Goal: Task Accomplishment & Management: Manage account settings

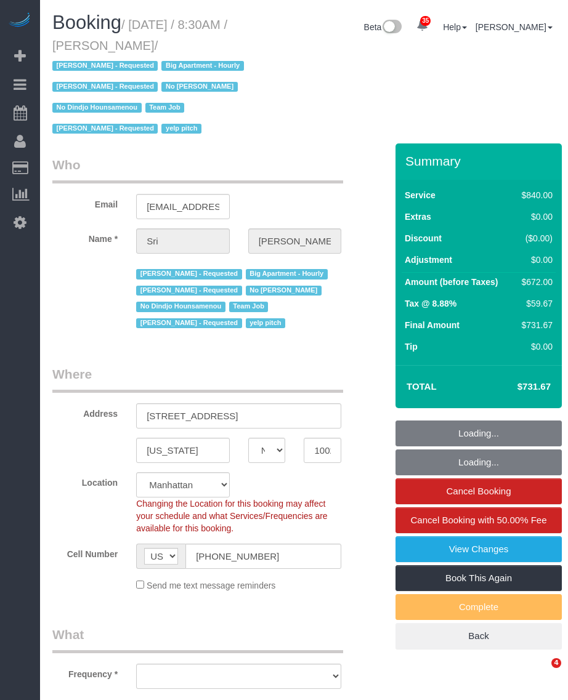
select select "NY"
select select "string:stripe-pm_1I87dt4VGloSiKo7CuPcnWZf"
select select "3"
select select "210"
select select "number:89"
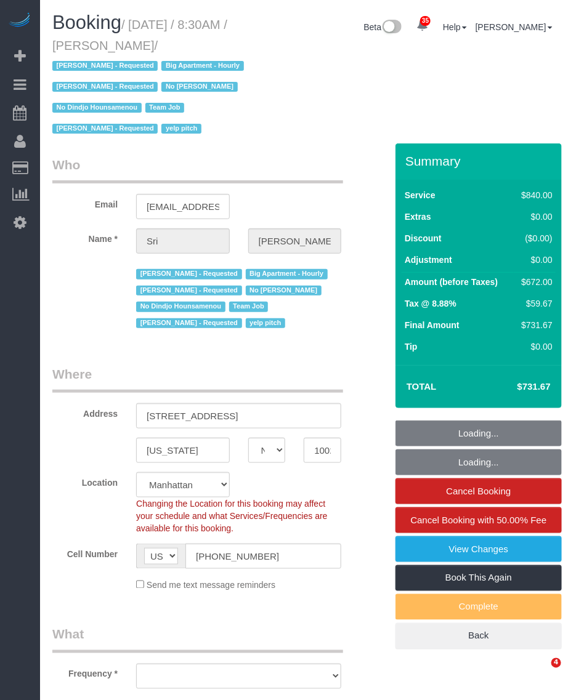
select select "number:90"
select select "number:15"
select select "number:5"
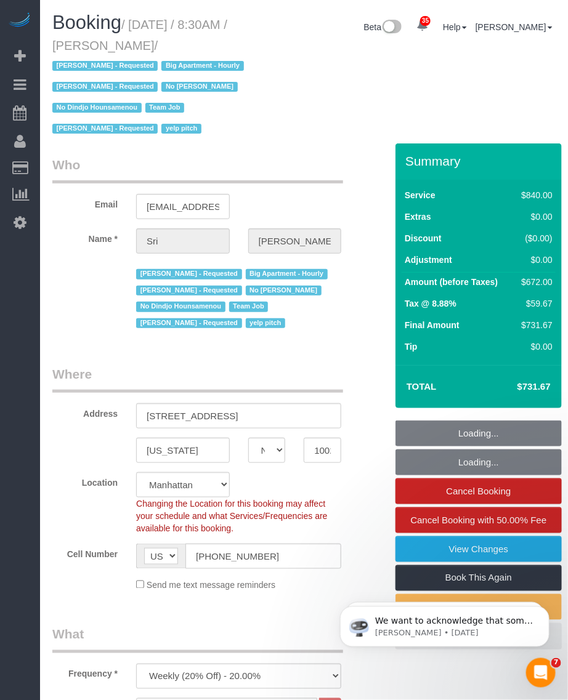
select select "object:1501"
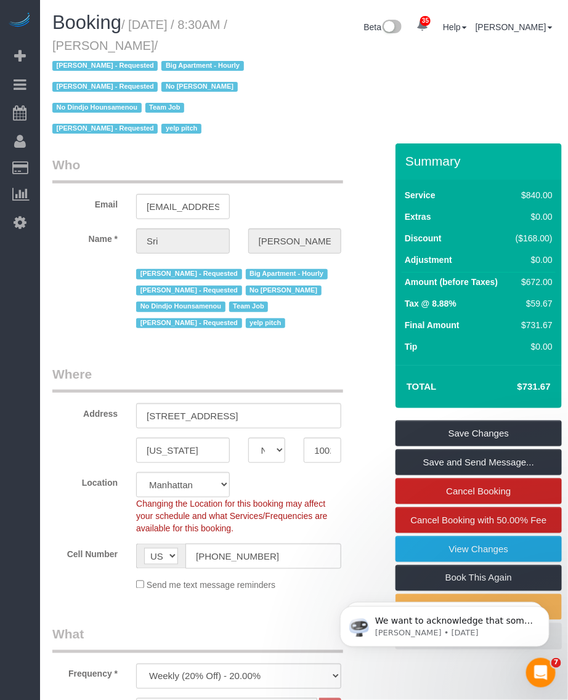
click at [142, 26] on small "/ October 06, 2025 / 8:30AM / Sri Narasimhan / Alketa Tomaj - Requested Big Apa…" at bounding box center [149, 77] width 195 height 118
drag, startPoint x: 136, startPoint y: 22, endPoint x: 190, endPoint y: 45, distance: 59.0
click at [190, 45] on small "/ October 06, 2025 / 8:30AM / Sri Narasimhan / Alketa Tomaj - Requested Big Apa…" at bounding box center [149, 77] width 195 height 118
copy small "October 06, 2025 / 8:30AM / Sri Narasimhan"
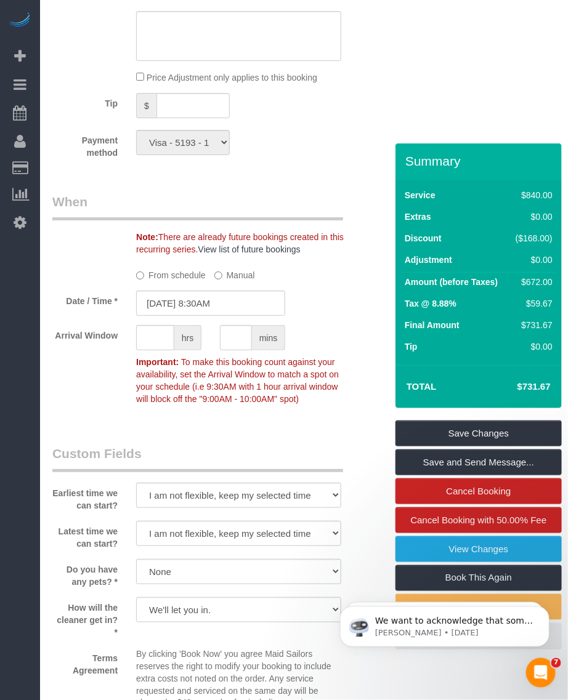
scroll to position [1386, 0]
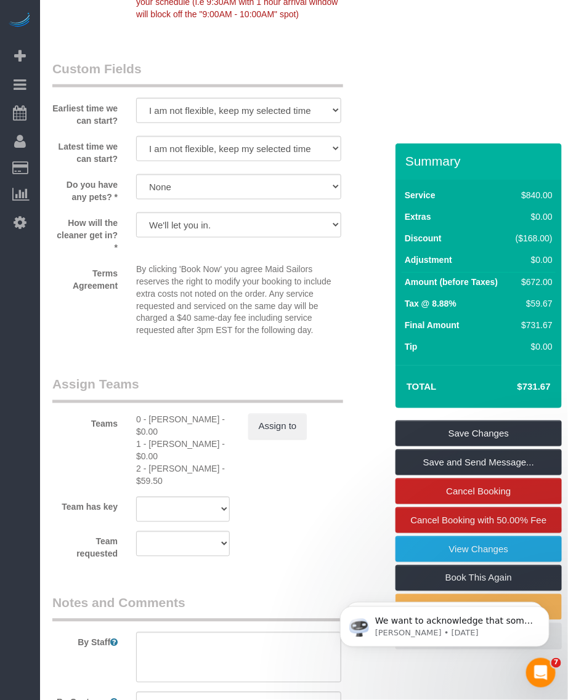
click at [154, 416] on div "0 - Kenia Cabanilla Rosado - $0.00" at bounding box center [183, 426] width 94 height 25
copy div "Kenia"
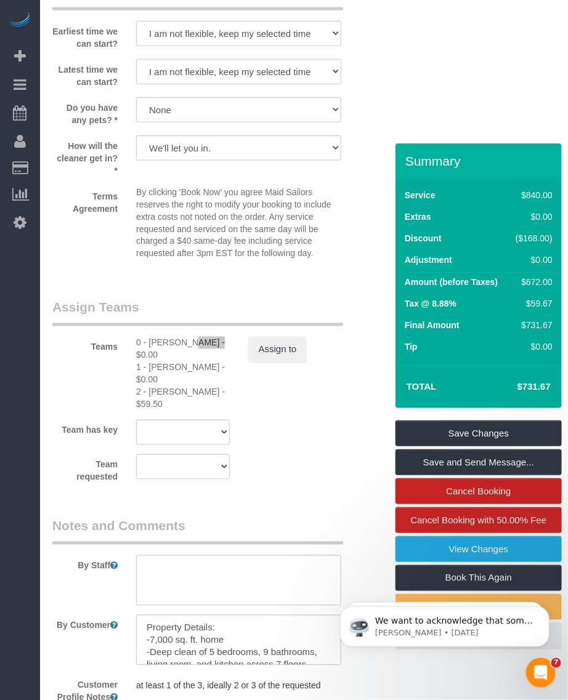
scroll to position [1540, 0]
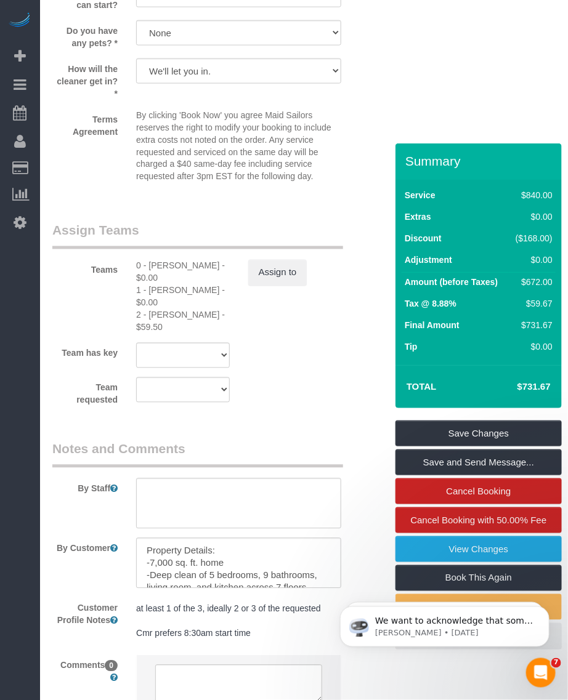
click at [150, 290] on div "1 - Chrisdarline Gedeus Cineas - $0.00" at bounding box center [183, 297] width 94 height 25
copy div "Chrisdarline"
click at [152, 316] on div "2 - Katherine Poveda - $59.50" at bounding box center [183, 321] width 94 height 25
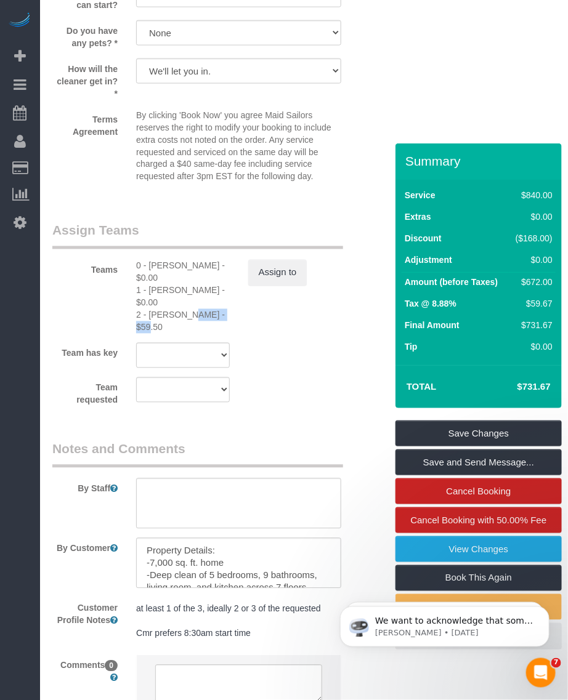
copy div "Katherine"
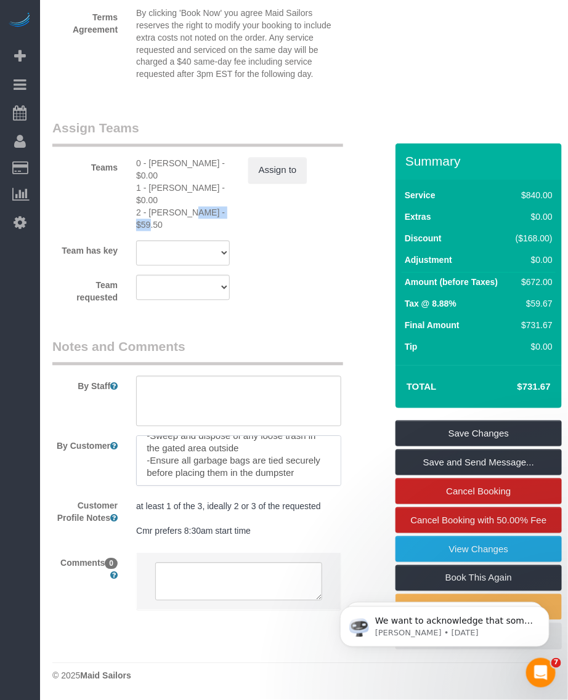
scroll to position [159, 0]
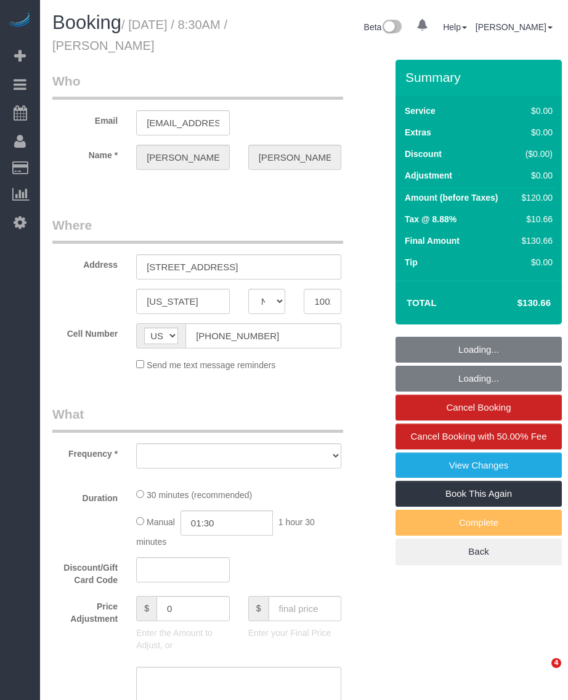
select select "NY"
click at [187, 38] on h1 "Booking / October 06, 2025 / 8:30AM / Evelyn Cundy" at bounding box center [151, 33] width 199 height 42
select select "string:stripe-pm_1RXRrg4VGloSiKo7FM9HbDbq"
select select "number:56"
select select "number:75"
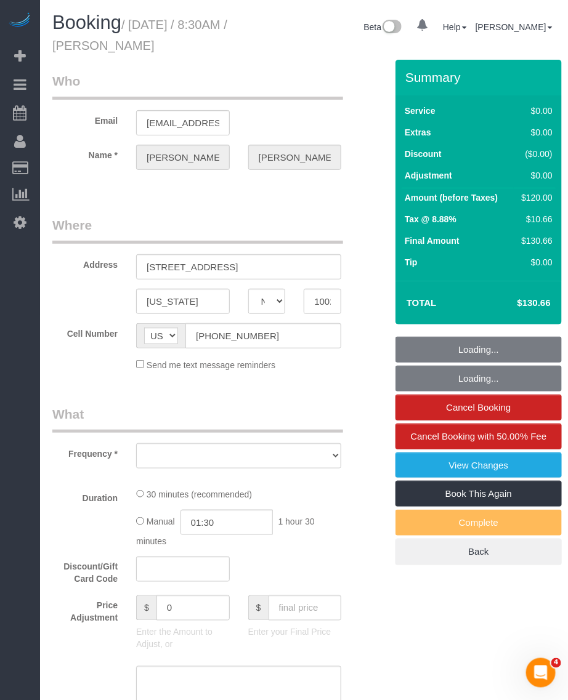
select select "number:15"
select select "number:5"
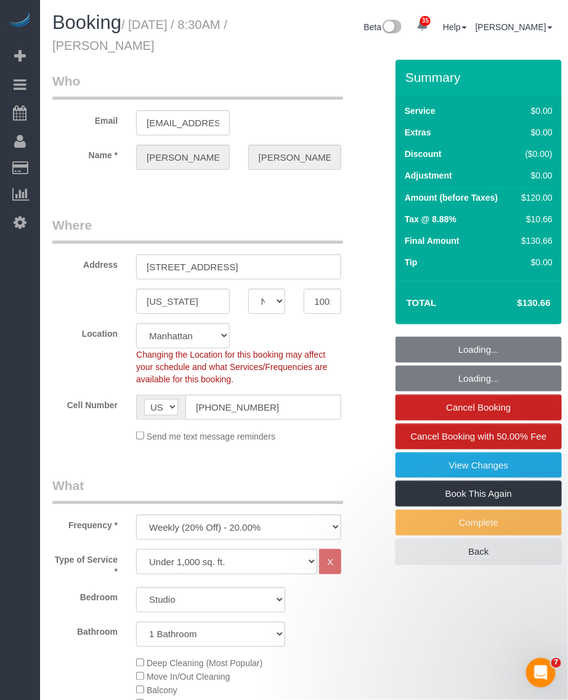
select select "object:1081"
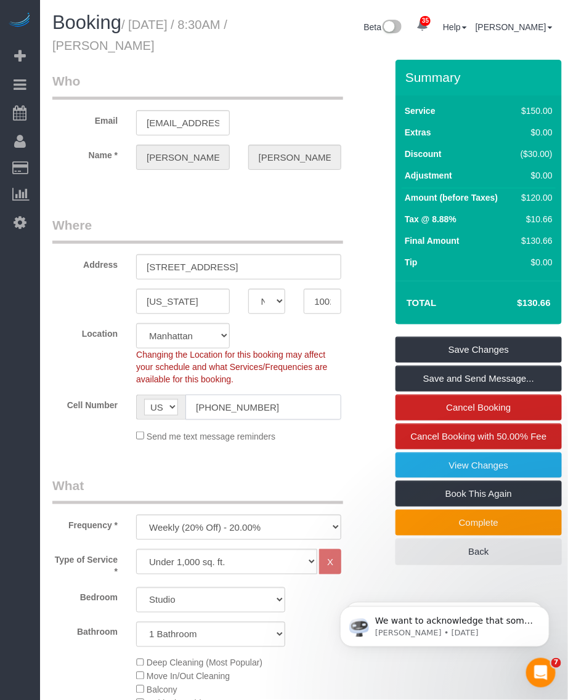
click at [227, 408] on input "(650) 666-7427" at bounding box center [263, 407] width 156 height 25
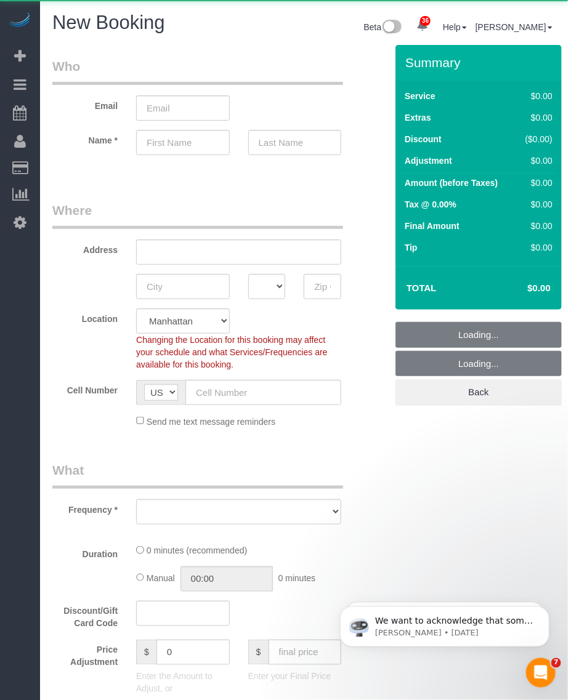
select select "object:2292"
select select "number:89"
select select "number:90"
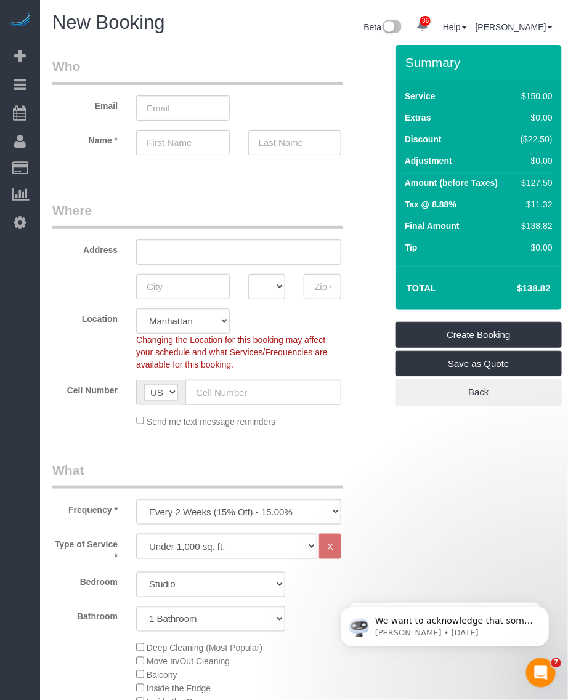
scroll to position [154, 0]
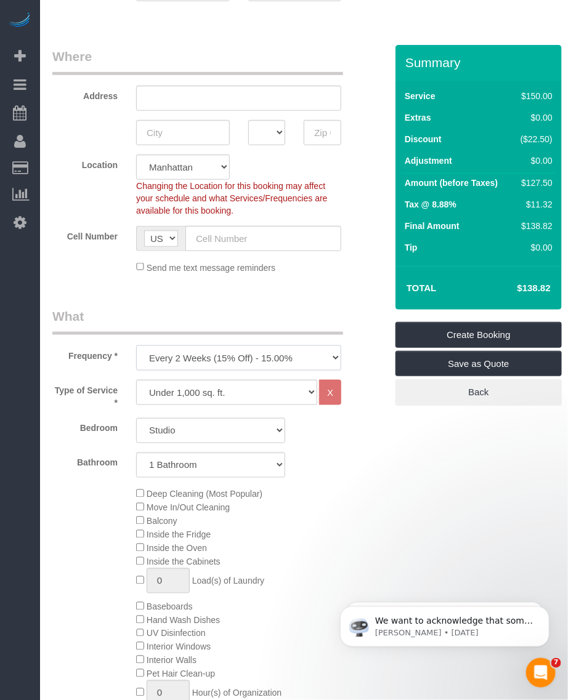
click at [238, 354] on select "One Time Weekly (20% Off) - 20.00% Every 2 Weeks (15% Off) - 15.00% Every 4 Wee…" at bounding box center [238, 358] width 205 height 25
select select "object:2678"
click at [136, 346] on select "One Time Weekly (20% Off) - 20.00% Every 2 Weeks (15% Off) - 15.00% Every 4 Wee…" at bounding box center [238, 358] width 205 height 25
click at [216, 386] on select "Under 1,000 sq. ft. 1,001 - 1,500 sq. ft. 1,500+ sq. ft. Custom Cleaning Office…" at bounding box center [226, 392] width 181 height 25
click at [136, 380] on select "Under 1,000 sq. ft. 1,001 - 1,500 sq. ft. 1,500+ sq. ft. Custom Cleaning Office…" at bounding box center [226, 392] width 181 height 25
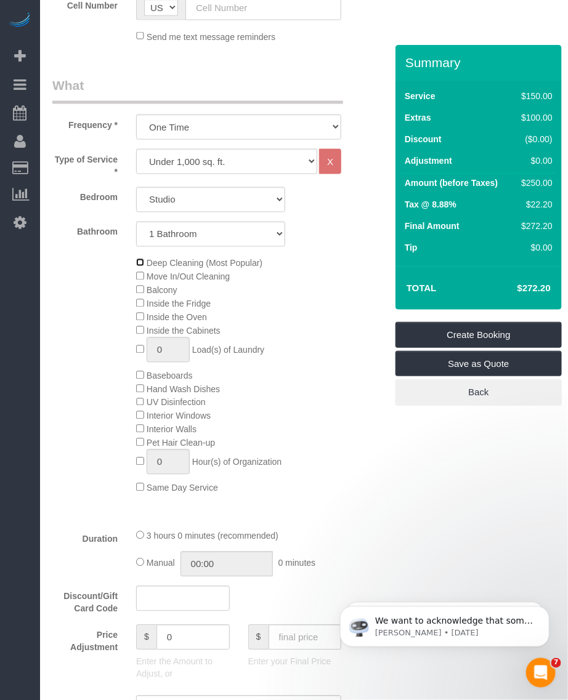
scroll to position [0, 0]
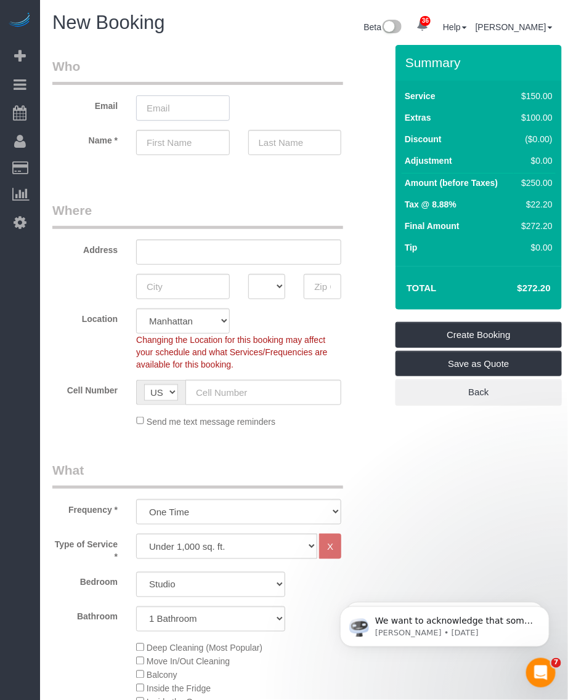
click at [164, 105] on input "email" at bounding box center [183, 107] width 94 height 25
click at [164, 108] on input "email" at bounding box center [183, 107] width 94 height 25
click at [176, 108] on input "email" at bounding box center [183, 107] width 94 height 25
click at [164, 115] on input "allenmariane405@gmail.com" at bounding box center [183, 107] width 94 height 25
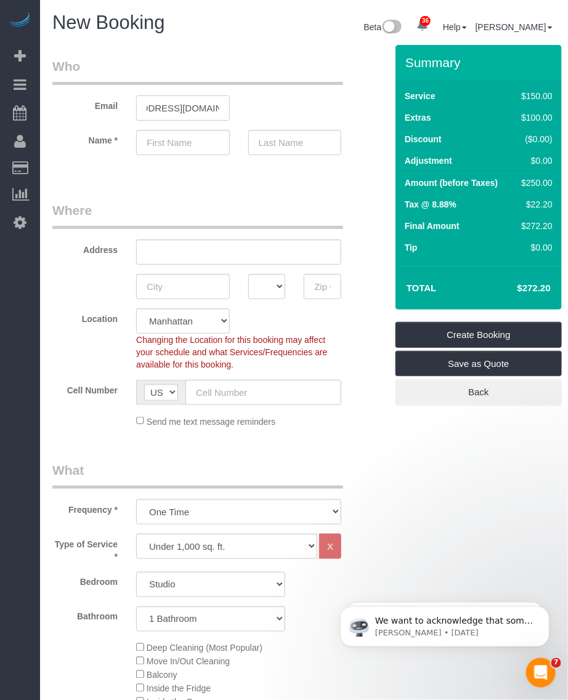
click at [164, 115] on input "allenmariane405@gmail.com" at bounding box center [183, 107] width 94 height 25
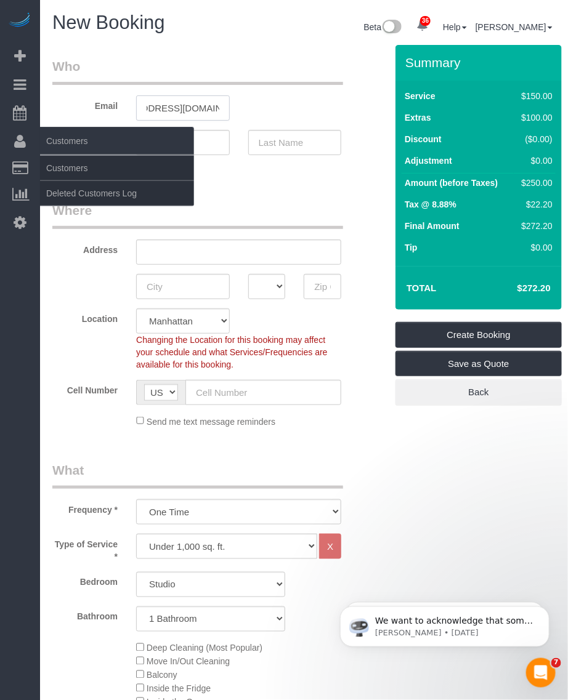
type input "allenmariane405@gmail.com"
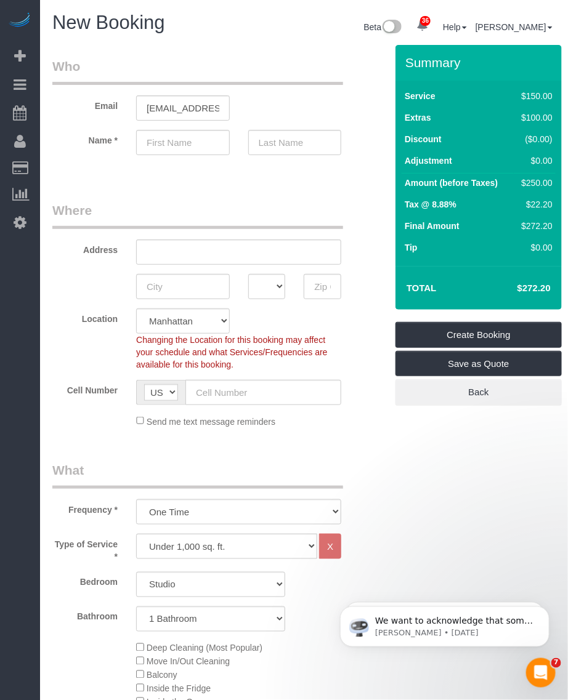
click at [171, 155] on sui-booking-customer "Email allenmariane405@gmail.com Name *" at bounding box center [210, 112] width 317 height 110
click at [179, 145] on input "text" at bounding box center [183, 142] width 94 height 25
paste input "Maryann"
type input "Maryann"
click at [171, 254] on input "text" at bounding box center [238, 252] width 205 height 25
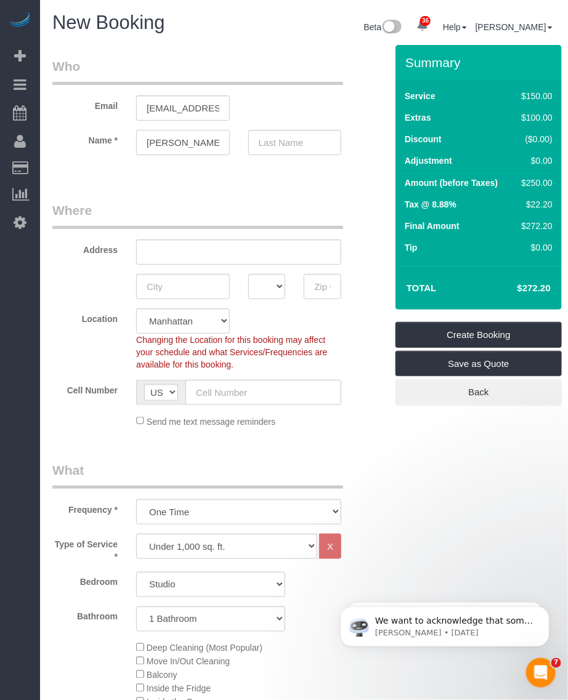
click at [168, 146] on input "Maryann" at bounding box center [183, 142] width 94 height 25
click at [177, 100] on input "allenmariane405@gmail.com" at bounding box center [183, 107] width 94 height 25
paste input "yann"
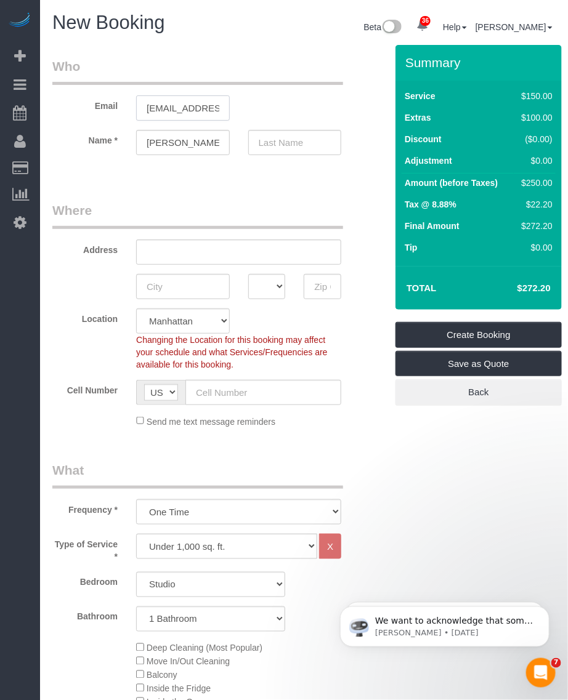
scroll to position [0, 52]
click at [148, 110] on input "allenmaryann405@gmail.com" at bounding box center [183, 107] width 94 height 25
type input "allenmaryann405@gmail.com"
click at [179, 136] on input "Maryann" at bounding box center [183, 142] width 94 height 25
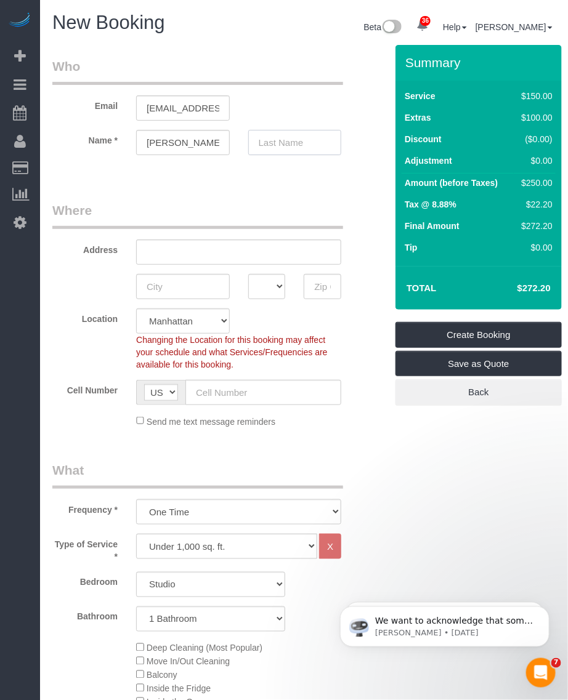
click at [286, 144] on input "text" at bounding box center [295, 142] width 94 height 25
paste input "Allen"
type input "Allen"
click at [248, 250] on input "text" at bounding box center [238, 252] width 205 height 25
paste input "1860 Horace Harding Expressway Apt. 7G"
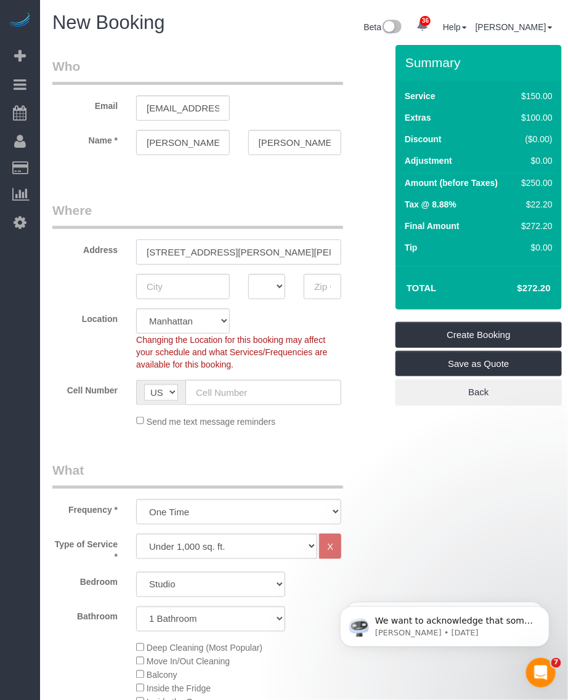
type input "1860 Horace Harding Expressway Apt. 7G"
click at [184, 282] on input "text" at bounding box center [183, 286] width 94 height 25
paste input "Forest Hill"
type input "Forest Hill"
click at [265, 288] on select "AK AL AR AZ CA CO CT DC DE [GEOGRAPHIC_DATA] [GEOGRAPHIC_DATA] HI IA ID IL IN K…" at bounding box center [267, 286] width 38 height 25
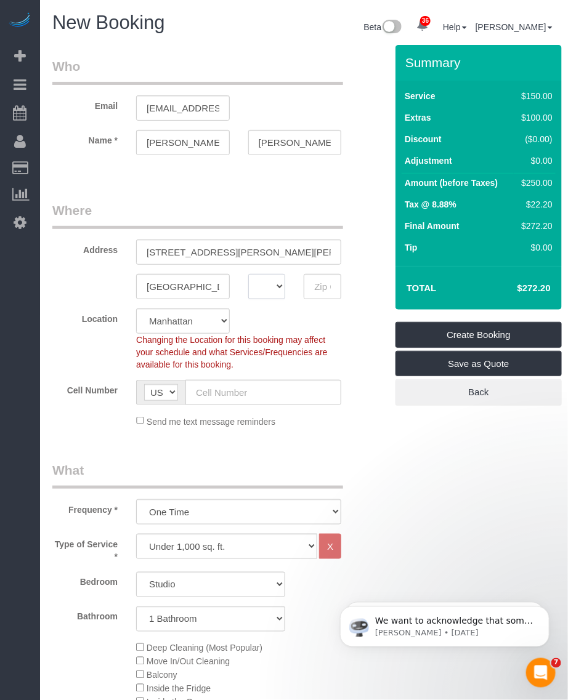
select select "NY"
click at [248, 274] on select "AK AL AR AZ CA CO CT DC DE [GEOGRAPHIC_DATA] [GEOGRAPHIC_DATA] HI IA ID IL IN K…" at bounding box center [267, 286] width 38 height 25
click at [316, 290] on input "text" at bounding box center [323, 286] width 38 height 25
paste input "11375"
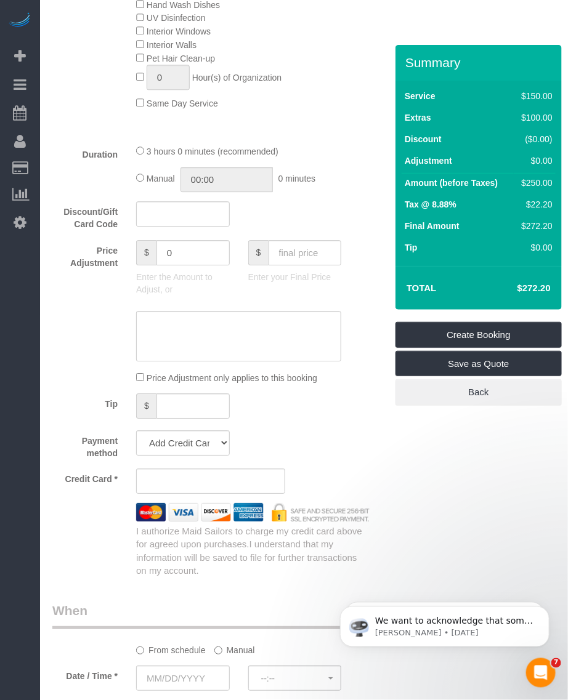
scroll to position [1001, 0]
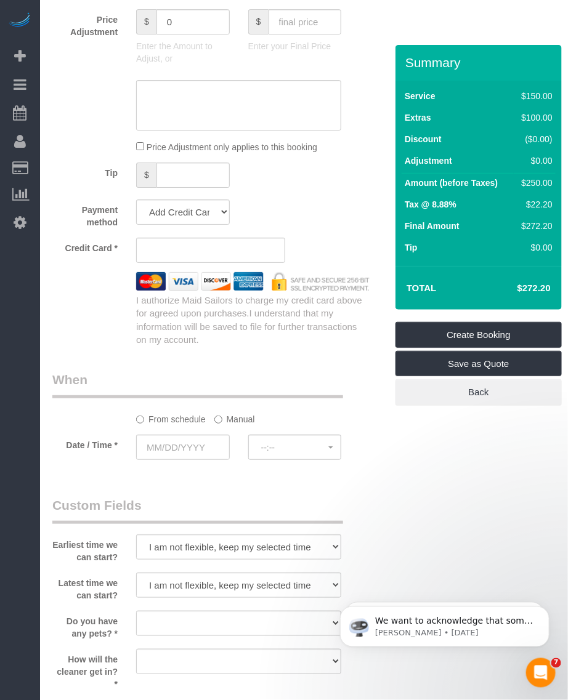
type input "11375"
drag, startPoint x: 172, startPoint y: 450, endPoint x: 152, endPoint y: 445, distance: 20.8
click at [170, 448] on input "text" at bounding box center [183, 447] width 94 height 25
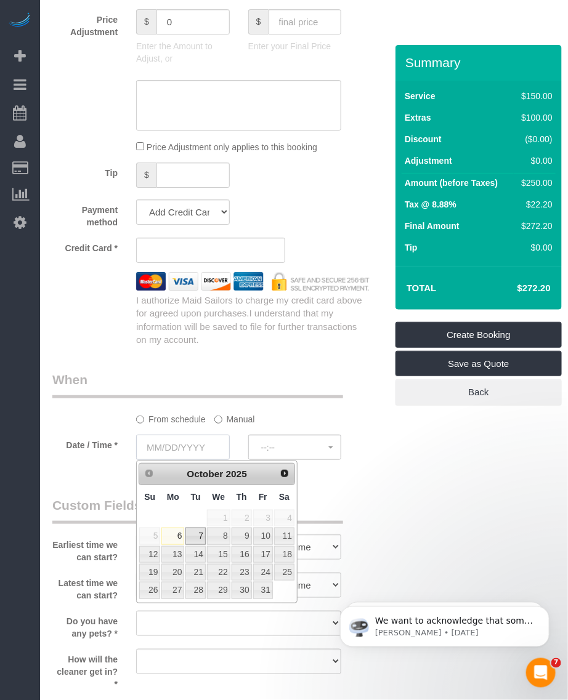
select select "7"
select select "object:3013"
click at [224, 541] on link "8" at bounding box center [218, 536] width 23 height 17
type input "10/08/2025"
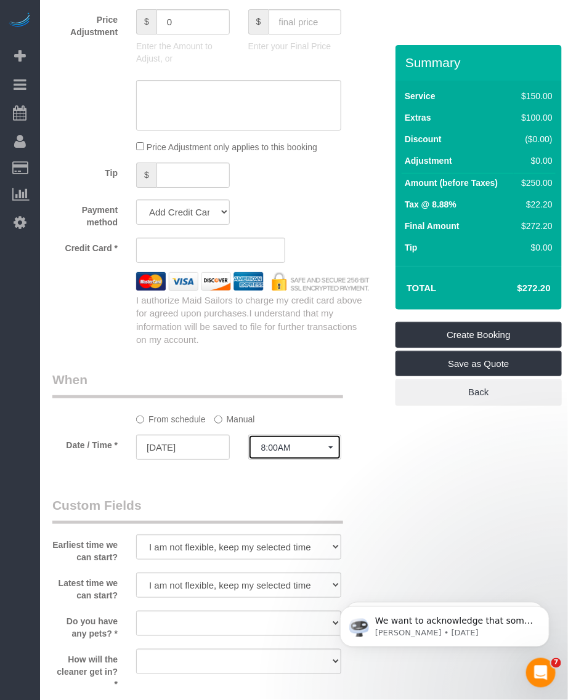
click at [298, 459] on button "8:00AM" at bounding box center [295, 447] width 94 height 25
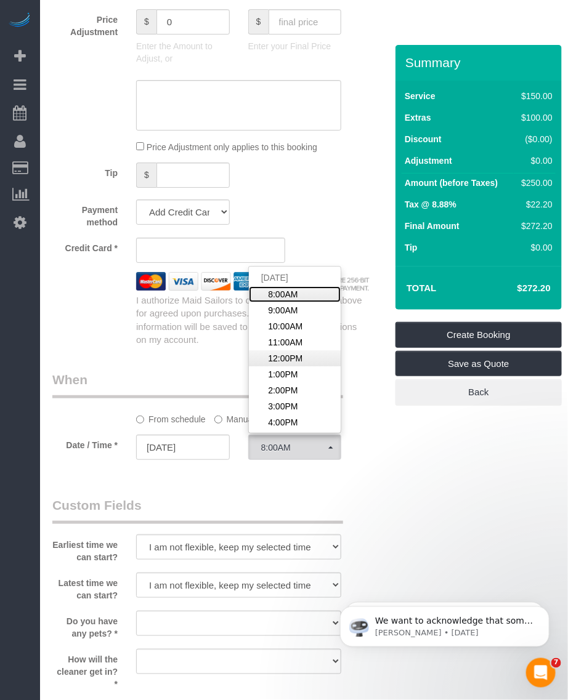
scroll to position [924, 0]
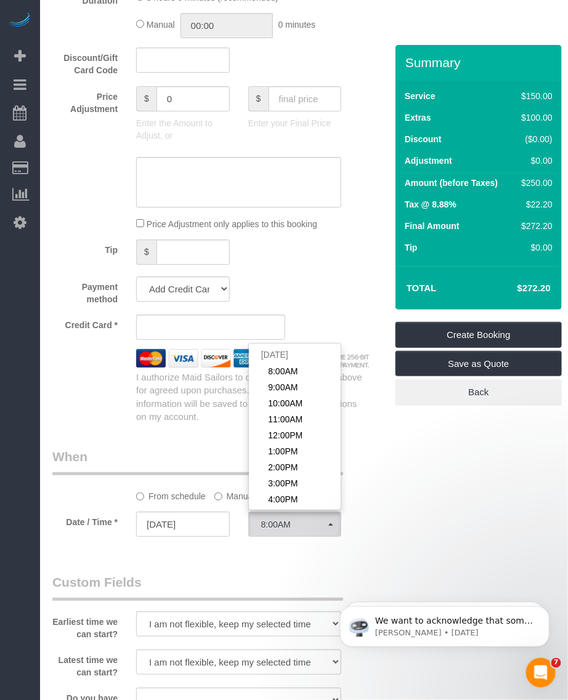
click at [431, 467] on div "Who Email allenmaryann405@gmail.com Name * Maryann Allen Where Address 1860 Hor…" at bounding box center [303, 182] width 503 height 2122
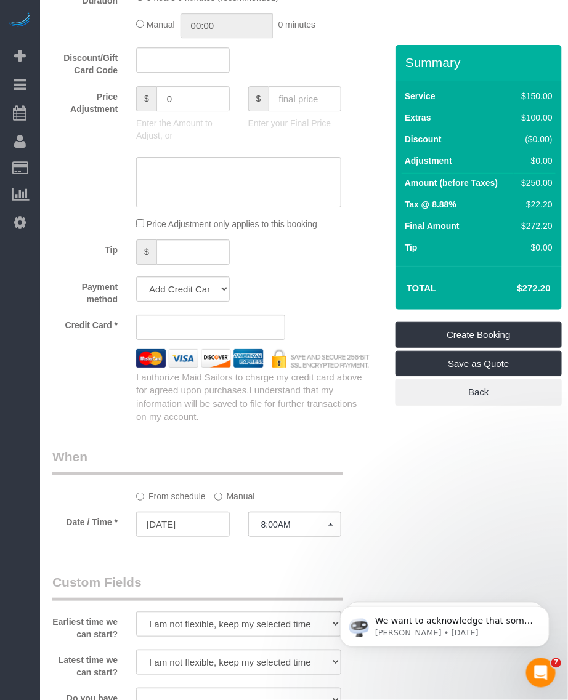
scroll to position [1001, 0]
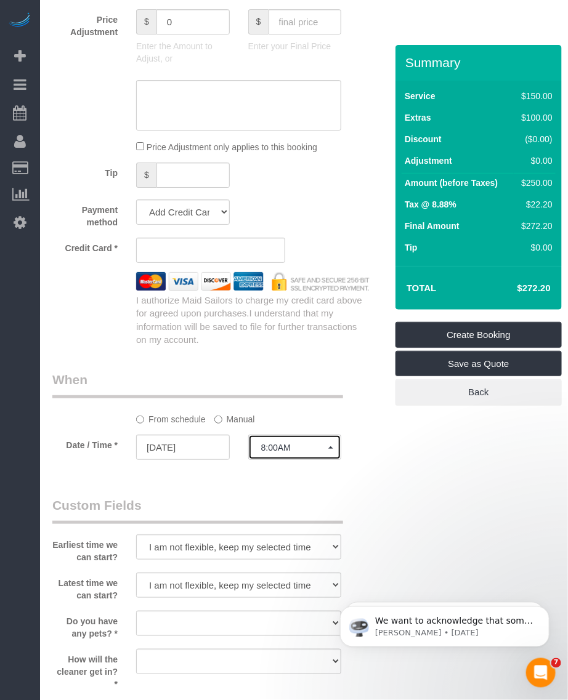
click at [318, 444] on span "8:00AM" at bounding box center [295, 448] width 68 height 10
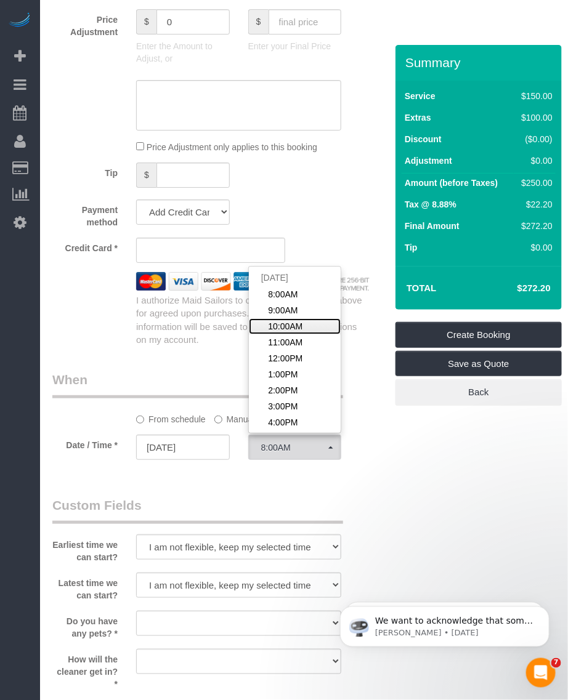
click at [282, 325] on span "10:00AM" at bounding box center [285, 326] width 34 height 12
select select "spot3"
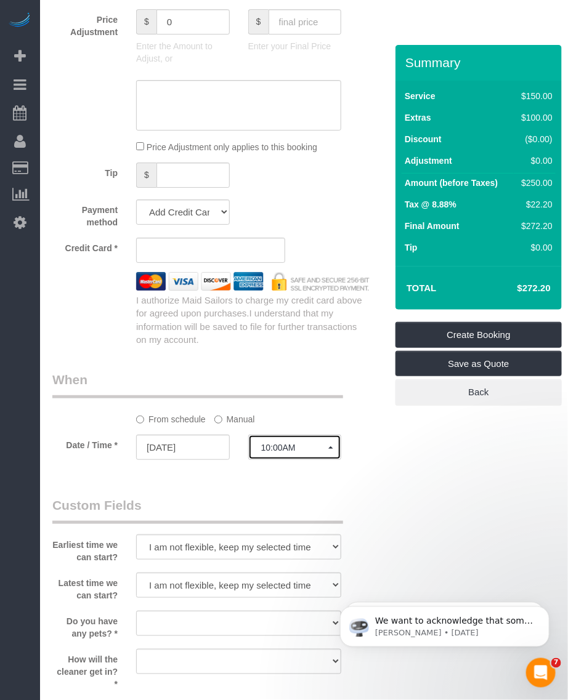
scroll to position [1155, 0]
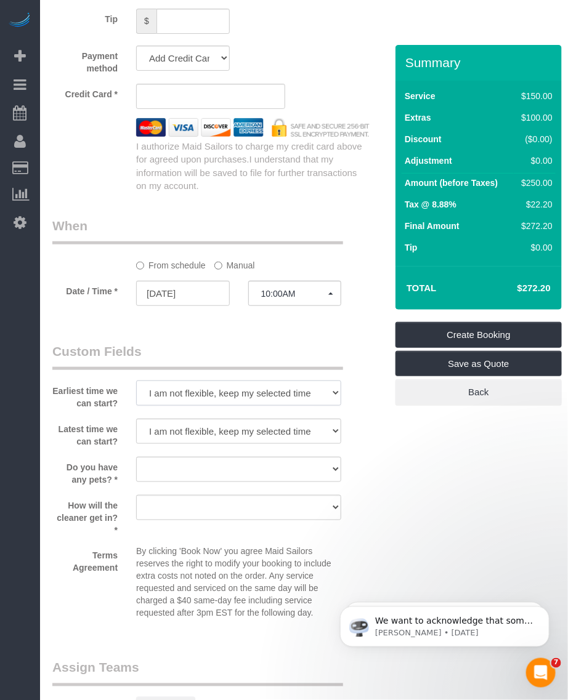
drag, startPoint x: 221, startPoint y: 397, endPoint x: 209, endPoint y: 408, distance: 15.3
click at [221, 397] on select "I am not flexible, keep my selected time 8:00 AM 9:00 AM 10:00 AM 11:00 AM 12:0…" at bounding box center [238, 393] width 205 height 25
select select "number:56"
click at [136, 381] on select "I am not flexible, keep my selected time 8:00 AM 9:00 AM 10:00 AM 11:00 AM 12:0…" at bounding box center [238, 393] width 205 height 25
click at [235, 436] on select "I am not flexible, keep my selected time 8:00 AM 9:00 AM 10:00 AM 11:00 AM 12:0…" at bounding box center [238, 431] width 205 height 25
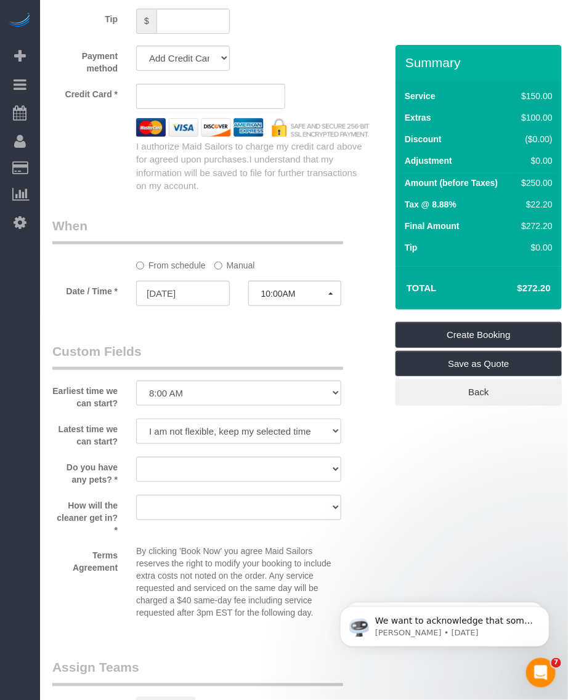
select select "number:77"
click at [136, 419] on select "I am not flexible, keep my selected time 8:00 AM 9:00 AM 10:00 AM 11:00 AM 12:0…" at bounding box center [238, 431] width 205 height 25
drag, startPoint x: 203, startPoint y: 469, endPoint x: 201, endPoint y: 476, distance: 7.0
click at [203, 469] on select "Dog Cat None" at bounding box center [238, 469] width 205 height 25
select select "number:13"
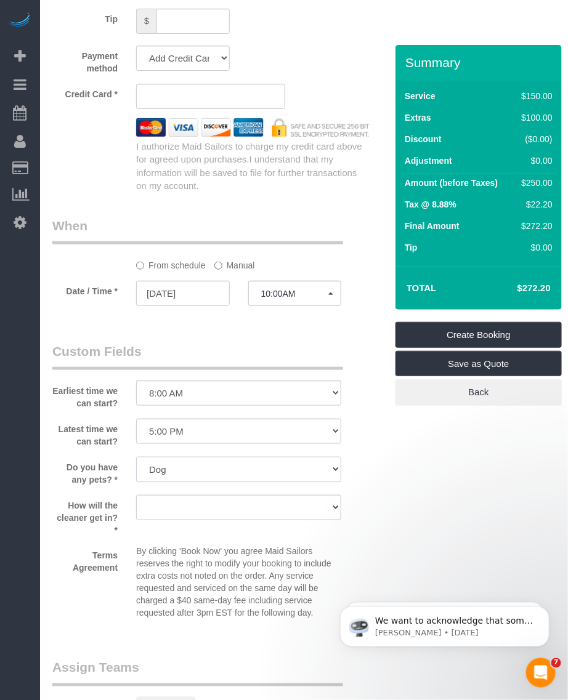
click at [136, 457] on select "Dog Cat None" at bounding box center [238, 469] width 205 height 25
click at [190, 511] on select "We'll let you in. Doorman/Front Desk has the key. Other (Provide details)" at bounding box center [238, 507] width 205 height 25
select select "number:5"
click at [136, 495] on select "We'll let you in. Doorman/Front Desk has the key. Other (Provide details)" at bounding box center [238, 507] width 205 height 25
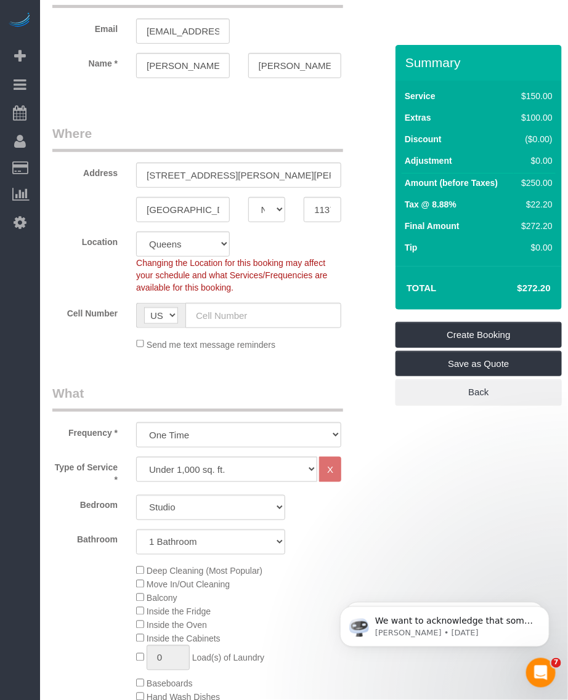
scroll to position [0, 0]
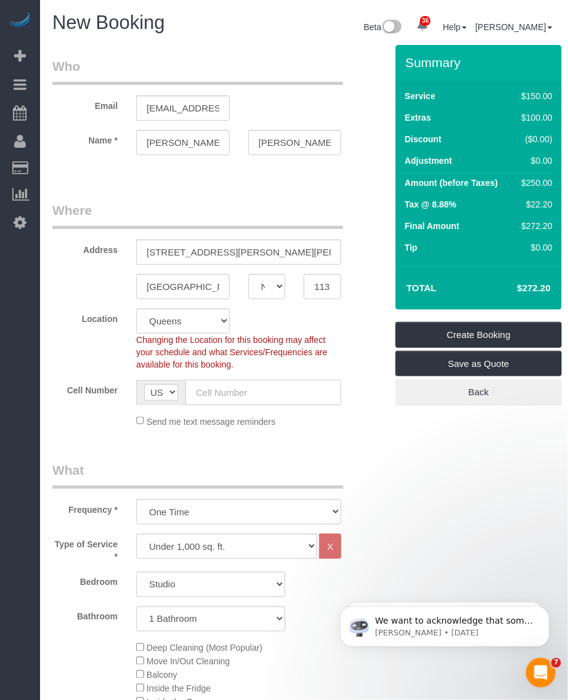
click at [202, 389] on input "text" at bounding box center [263, 392] width 156 height 25
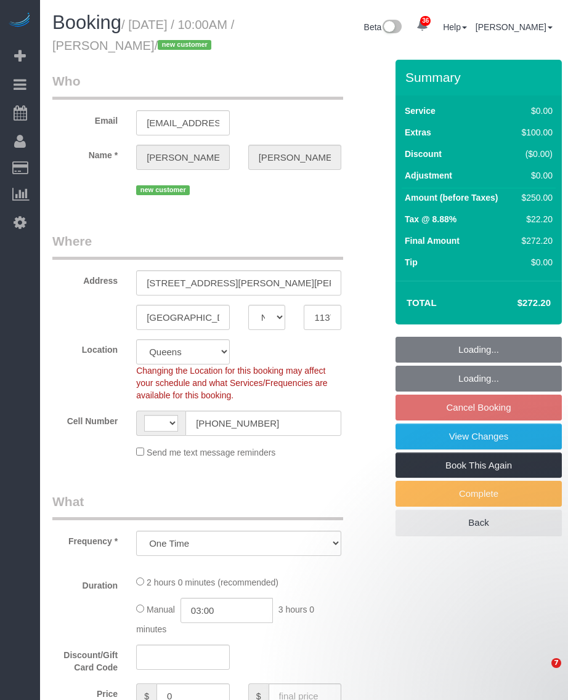
select select "NY"
select select "object:568"
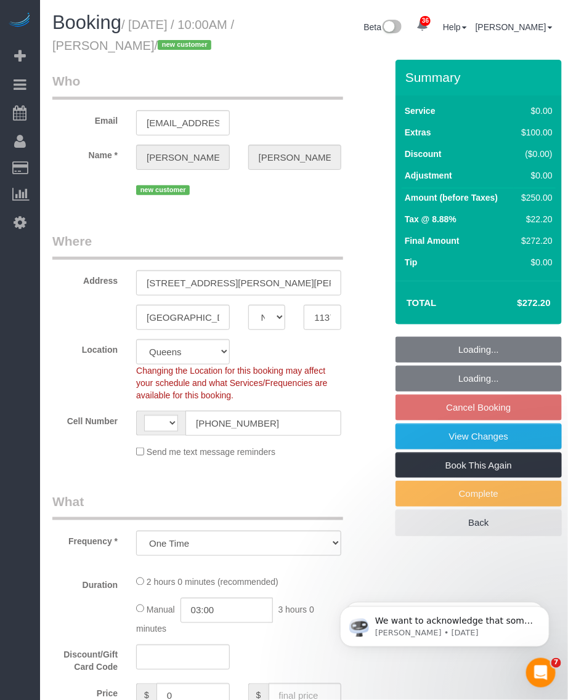
select select "string:US"
select select "spot3"
select select "number:56"
select select "number:77"
select select "number:13"
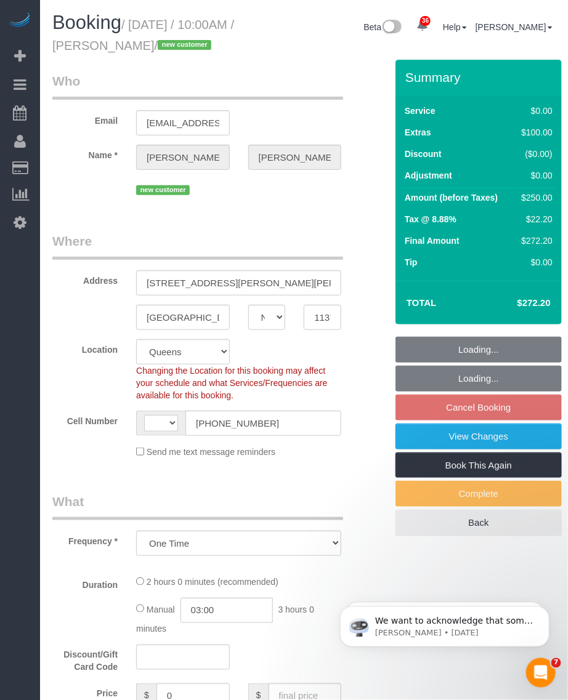
select select "number:5"
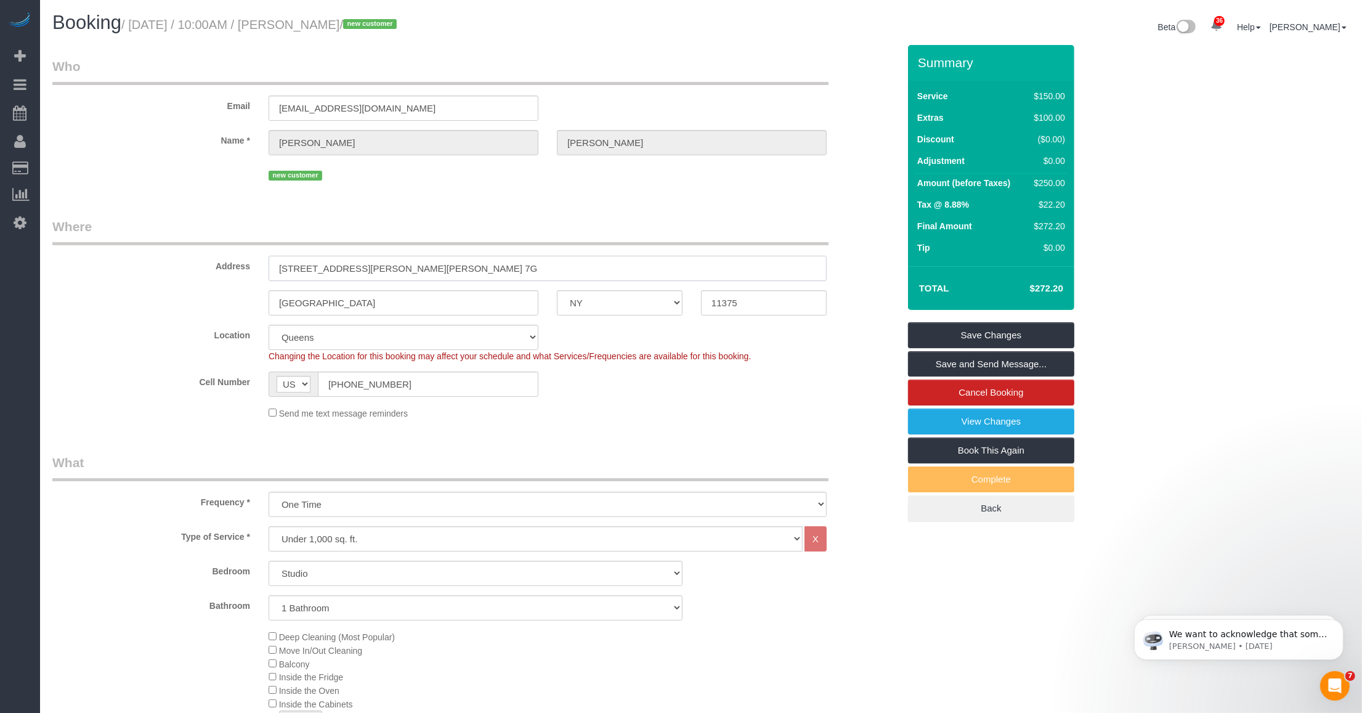
click at [283, 263] on input "[STREET_ADDRESS][PERSON_NAME][PERSON_NAME] 7G" at bounding box center [548, 268] width 558 height 25
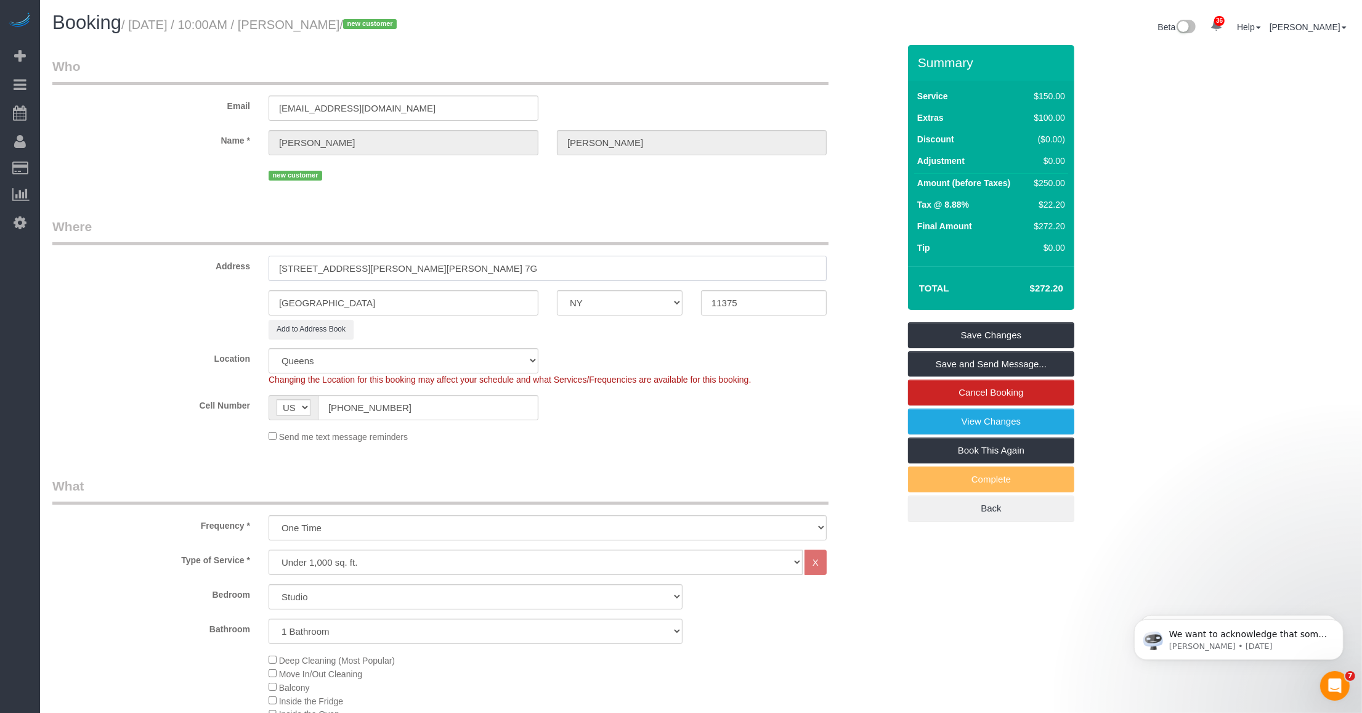
click at [423, 269] on input "10860 Horace Harding Expressway Apt. 7G" at bounding box center [548, 268] width 558 height 25
click at [430, 262] on input "10860 Horace Harding Expressway, Apt. 7G" at bounding box center [548, 268] width 558 height 25
type input "10860 Horace Harding Expressway, Apt. 7G"
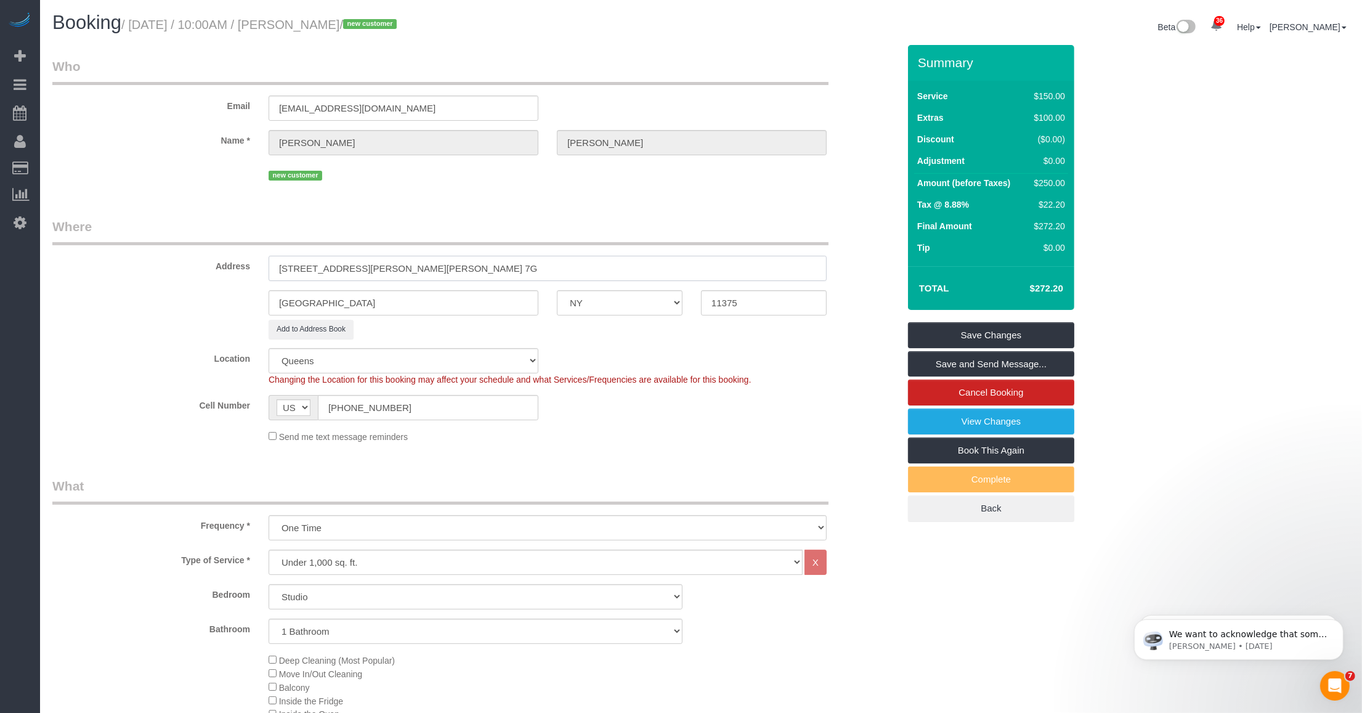
click at [382, 265] on input "[STREET_ADDRESS][PERSON_NAME][PERSON_NAME] 7G" at bounding box center [548, 268] width 558 height 25
click at [382, 265] on input "10860 Horace Harding Expressway, Apt. 7G" at bounding box center [548, 268] width 558 height 25
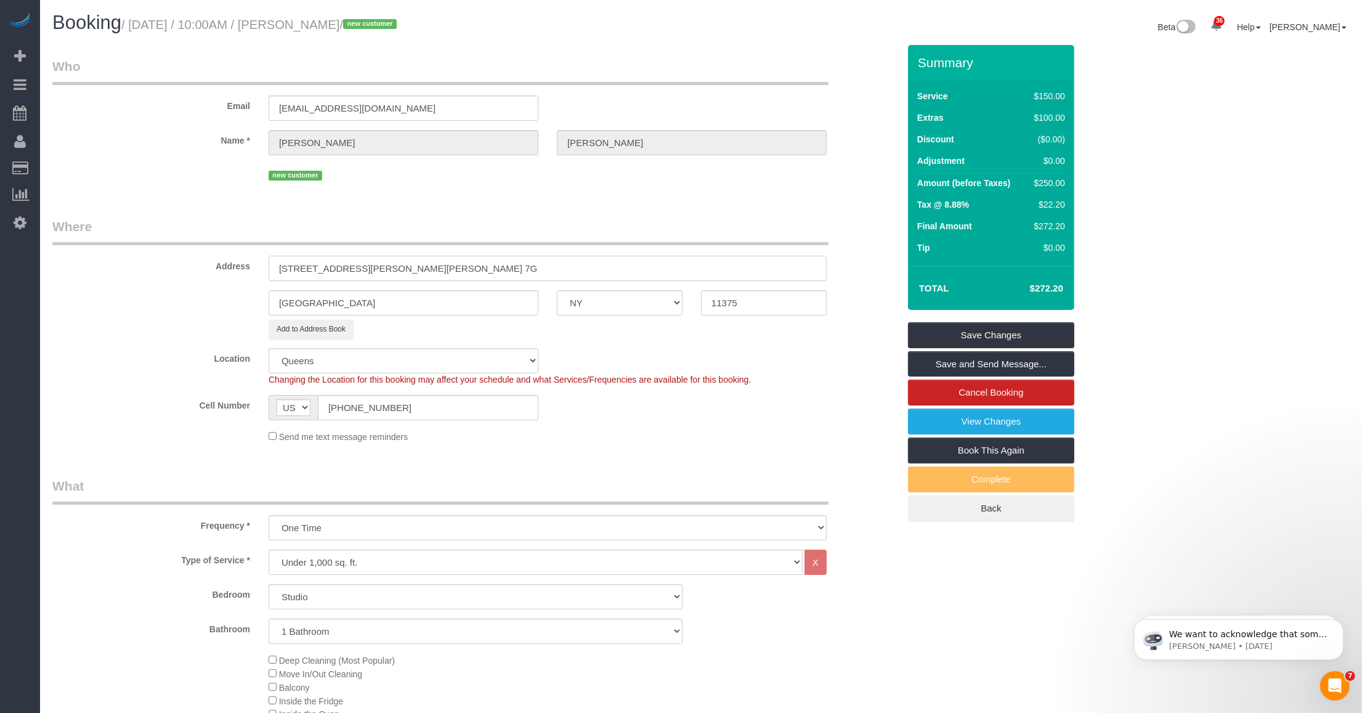
click at [444, 272] on input "10860 Horace Harding Expressway, Apt. 7G" at bounding box center [548, 268] width 558 height 25
click at [447, 256] on input "10860 Horace Harding Expressway, Apt. 7G" at bounding box center [548, 268] width 558 height 25
click at [316, 305] on input "Forest Hill" at bounding box center [404, 302] width 270 height 25
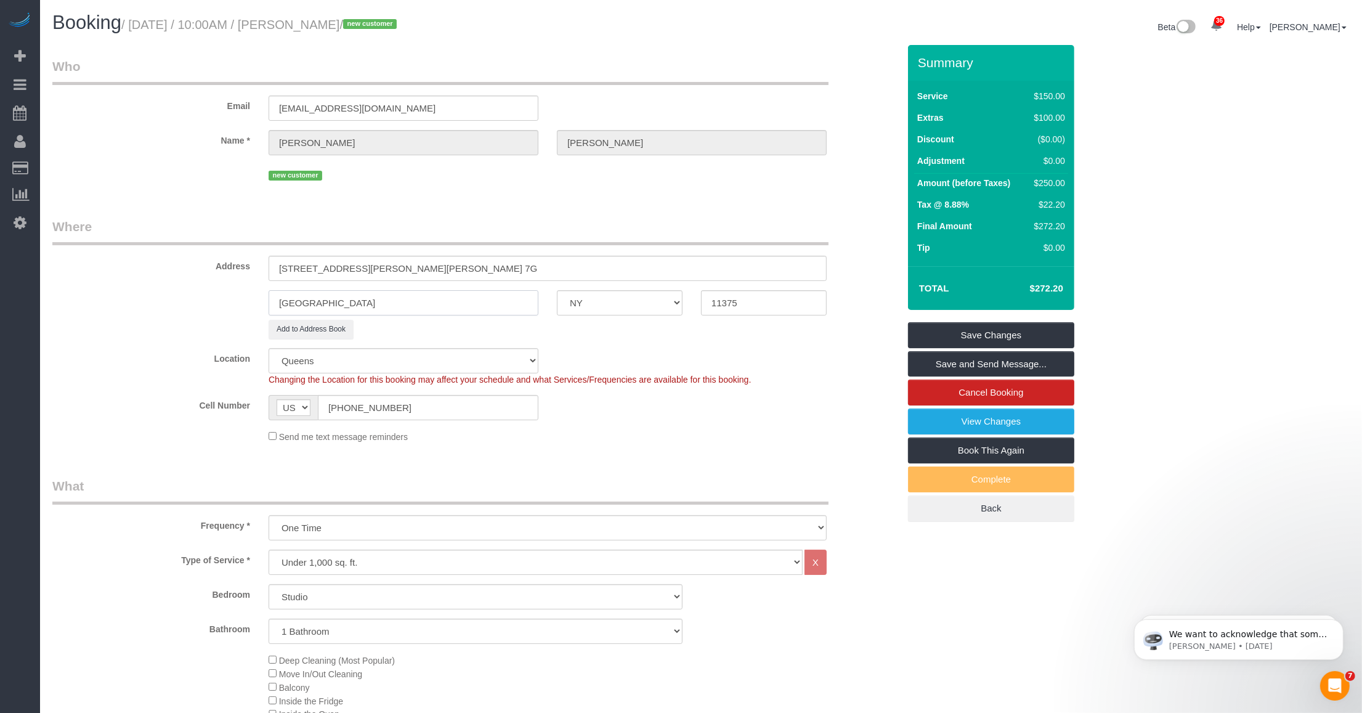
click at [316, 305] on input "Forest Hill" at bounding box center [404, 302] width 270 height 25
click at [488, 272] on input "10860 Horace Harding Expressway, Apt. 7G" at bounding box center [548, 268] width 558 height 25
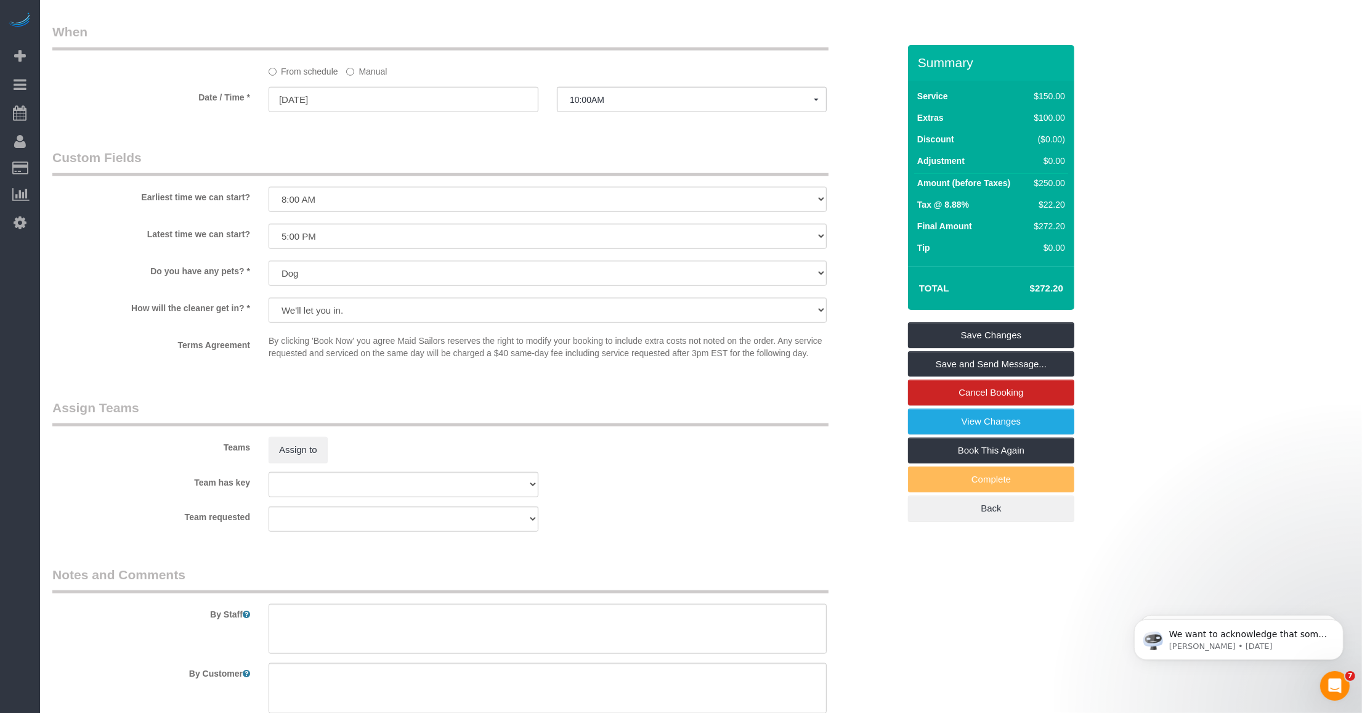
scroll to position [1417, 0]
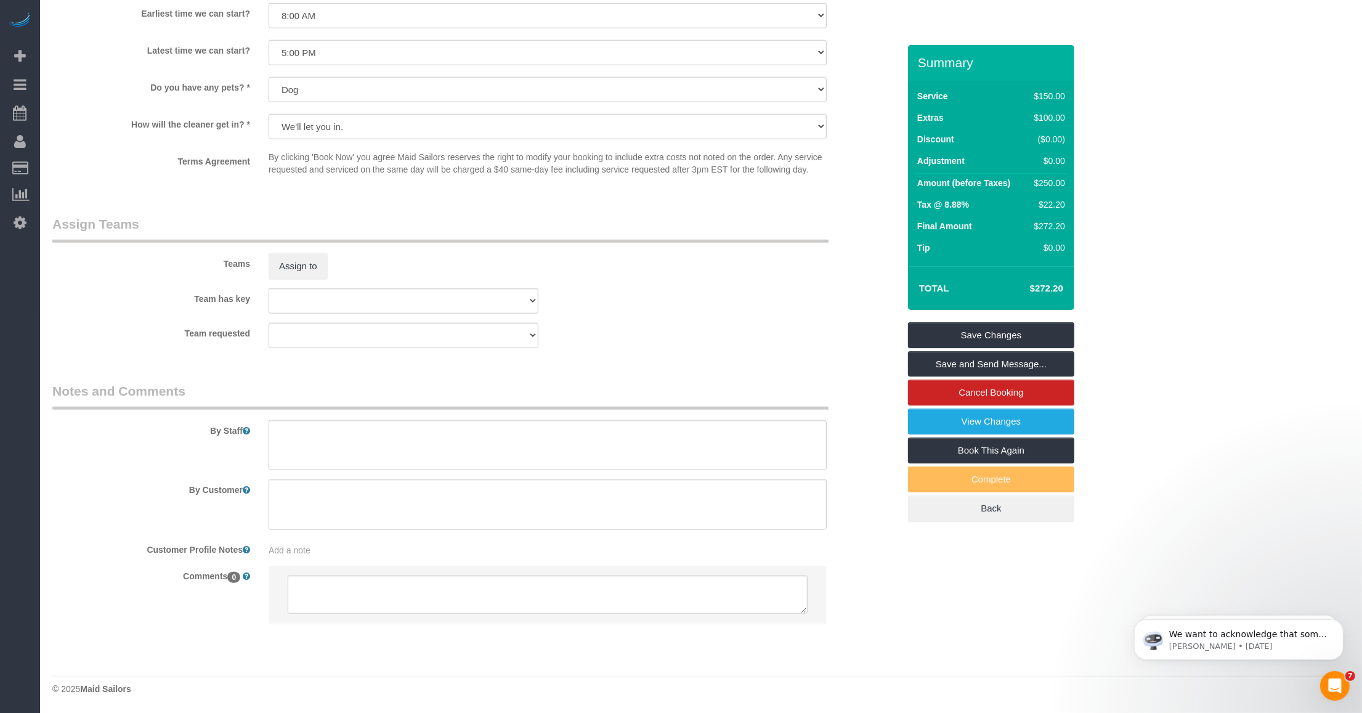
click at [339, 551] on div "Add a note" at bounding box center [548, 550] width 558 height 12
click at [288, 555] on textarea at bounding box center [548, 605] width 558 height 136
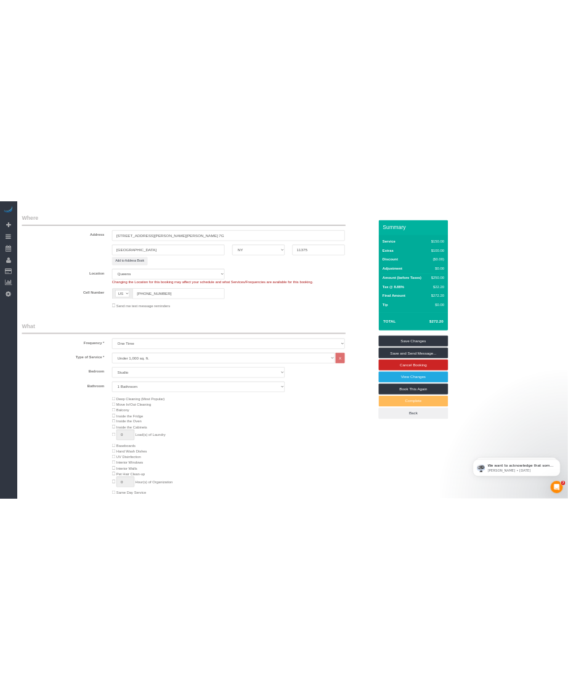
scroll to position [0, 0]
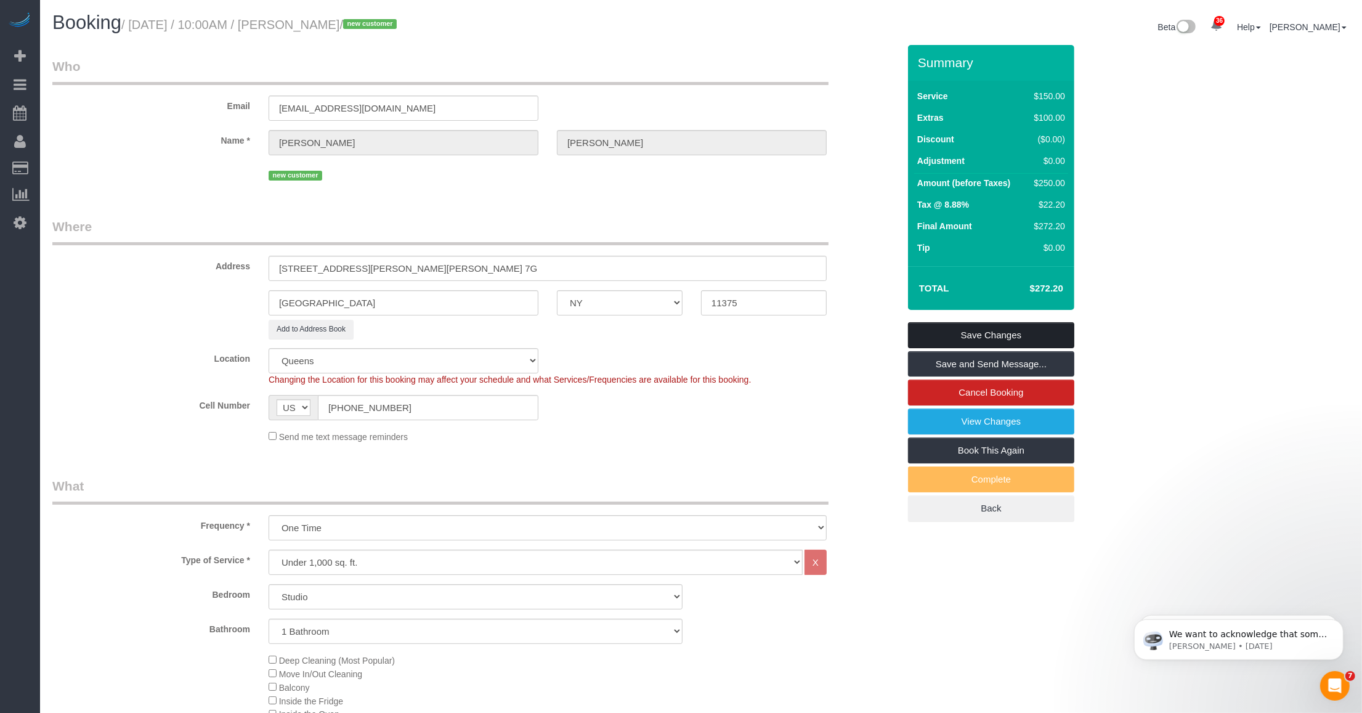
click at [567, 336] on link "Save Changes" at bounding box center [991, 335] width 166 height 26
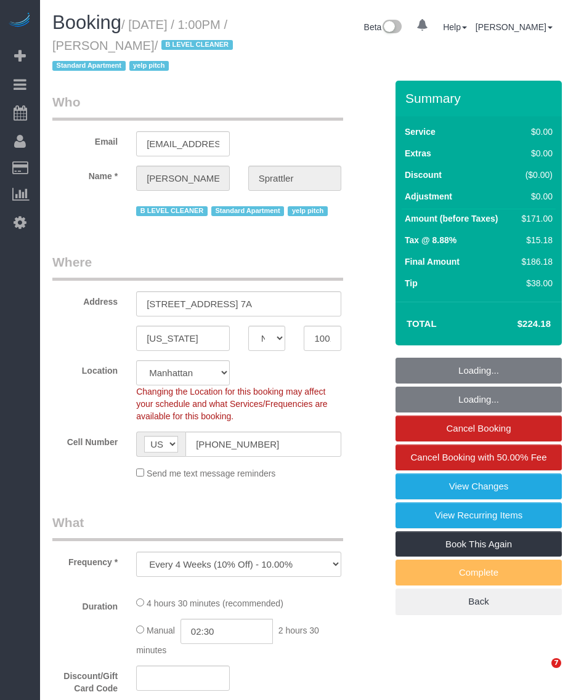
select select "NY"
select select "number:58"
select select "number:77"
select select "number:15"
select select "number:5"
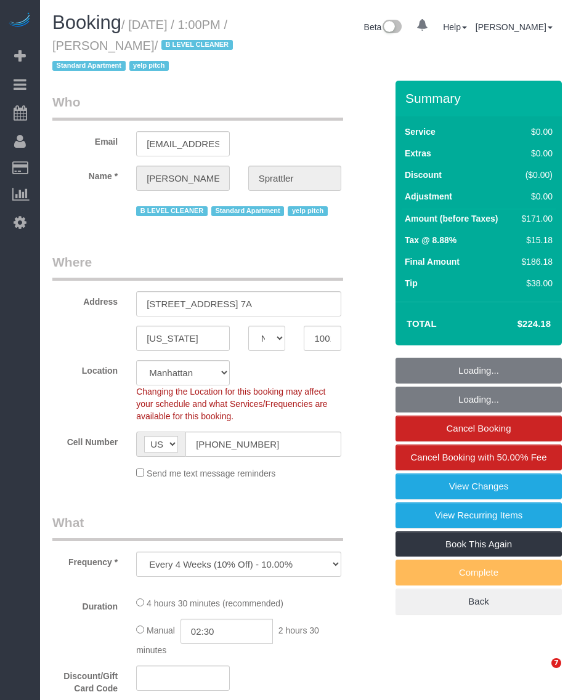
select select "2"
select select "spot1"
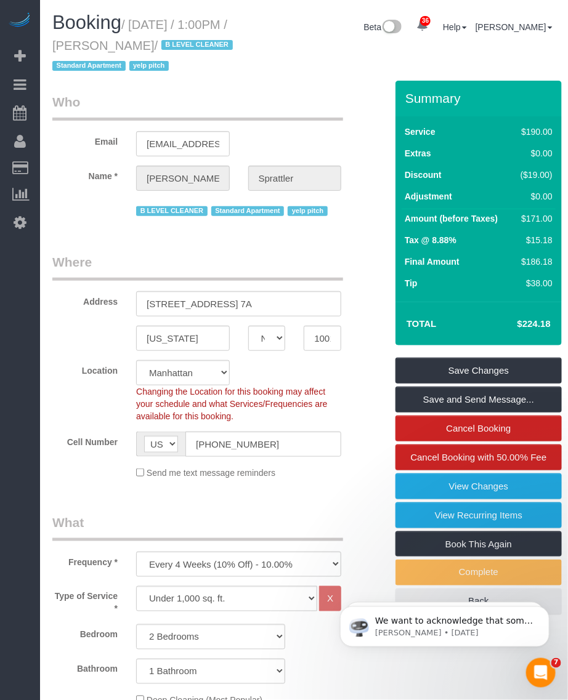
drag, startPoint x: 134, startPoint y: 25, endPoint x: 189, endPoint y: 47, distance: 59.1
click at [189, 47] on small "/ [DATE] / 1:00PM / [PERSON_NAME] / B LEVEL CLEANER Standard Apartment yelp pit…" at bounding box center [144, 45] width 184 height 55
copy small "[DATE] / 1:00PM / [PERSON_NAME]"
click at [161, 306] on input "[STREET_ADDRESS] 7A" at bounding box center [238, 303] width 205 height 25
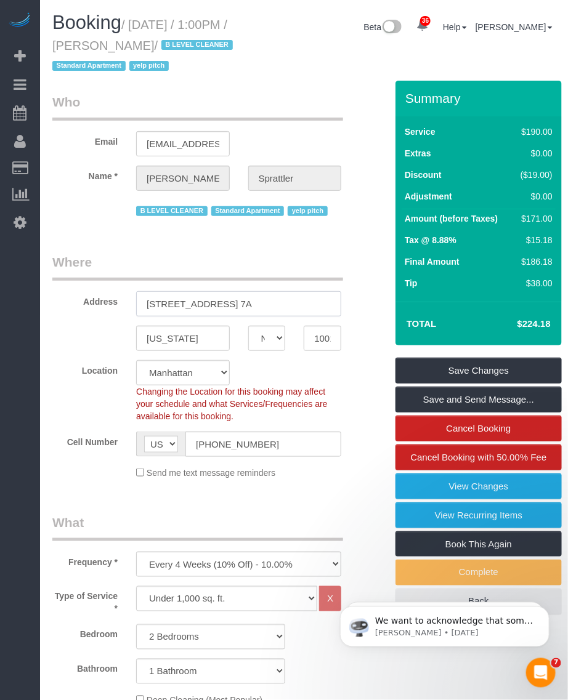
click at [161, 306] on input "[STREET_ADDRESS] 7A" at bounding box center [238, 303] width 205 height 25
click at [174, 334] on input "[US_STATE]" at bounding box center [183, 338] width 94 height 25
click at [174, 334] on input "New York" at bounding box center [183, 338] width 94 height 25
click at [320, 339] on input "10012" at bounding box center [323, 338] width 38 height 25
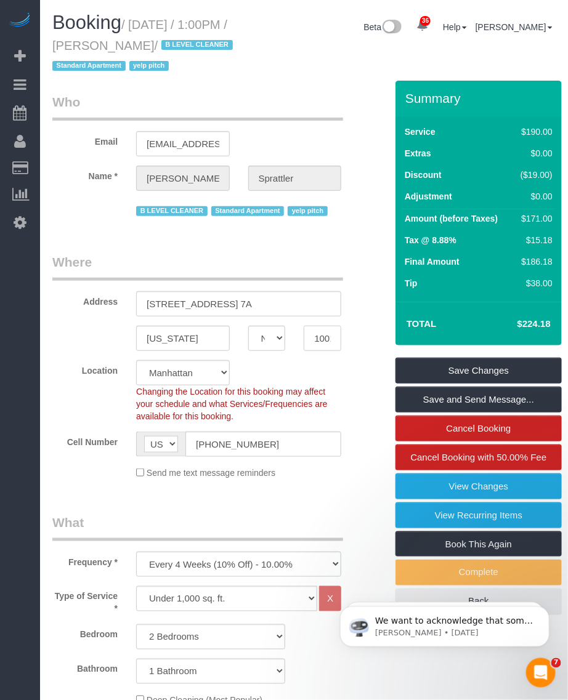
click at [320, 339] on input "10012" at bounding box center [323, 338] width 38 height 25
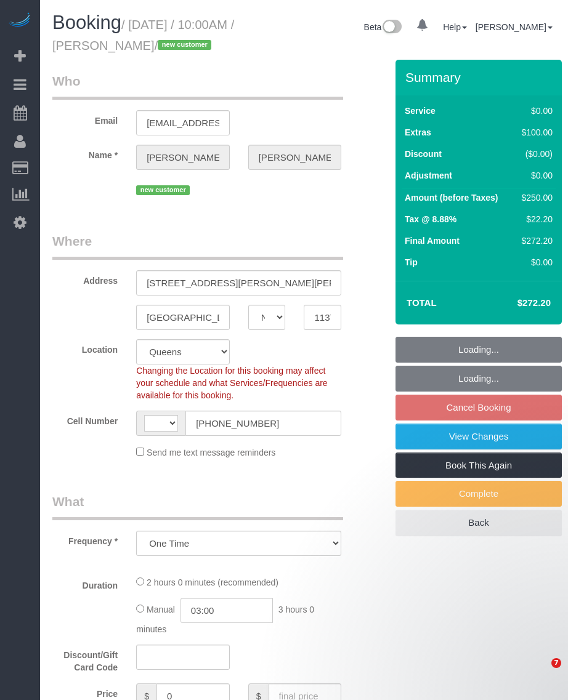
select select "NY"
select select "number:56"
select select "number:77"
select select "number:13"
select select "number:5"
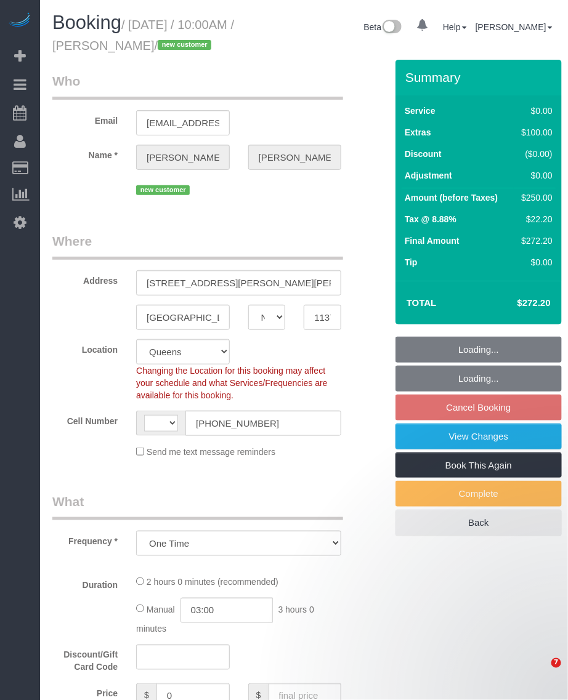
select select "string:[GEOGRAPHIC_DATA]"
select select "string:stripe-pm_1SFDpA4VGloSiKo7FVSC2416"
select select "spot3"
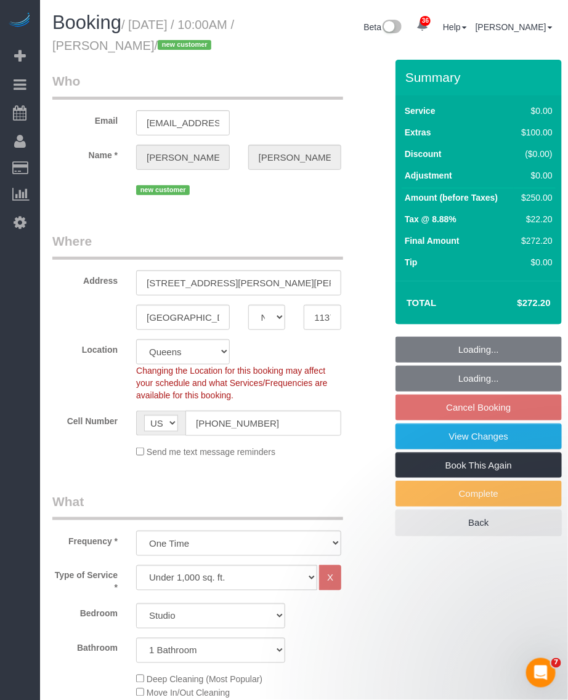
select select "object:1450"
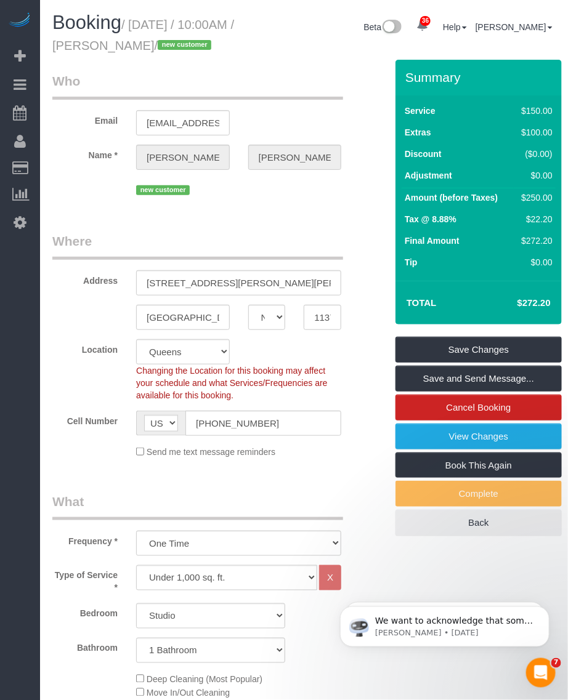
drag, startPoint x: 115, startPoint y: 47, endPoint x: 188, endPoint y: 47, distance: 72.7
click at [188, 47] on small "/ [DATE] / 10:00AM / [PERSON_NAME] / new customer" at bounding box center [143, 35] width 182 height 34
copy small "[PERSON_NAME]"
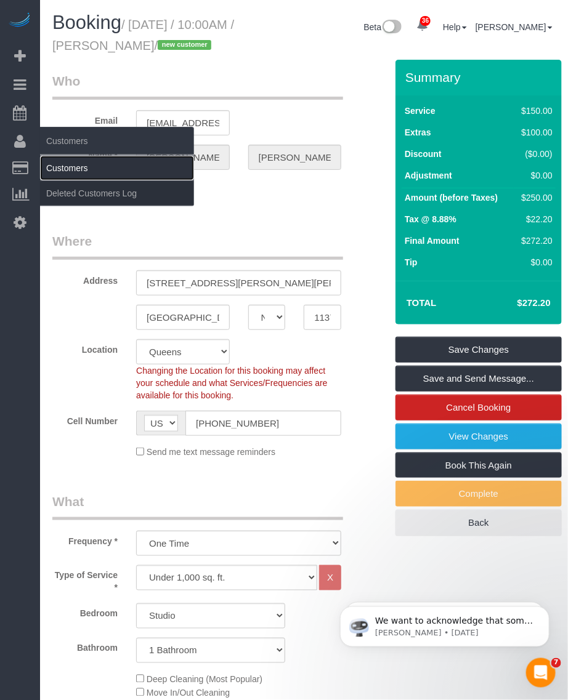
click at [60, 166] on link "Customers" at bounding box center [117, 168] width 154 height 25
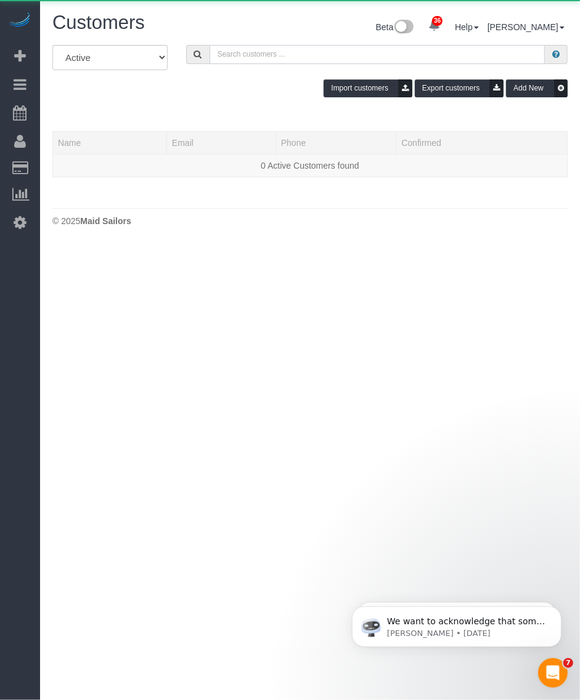
click at [236, 49] on input "text" at bounding box center [377, 54] width 336 height 19
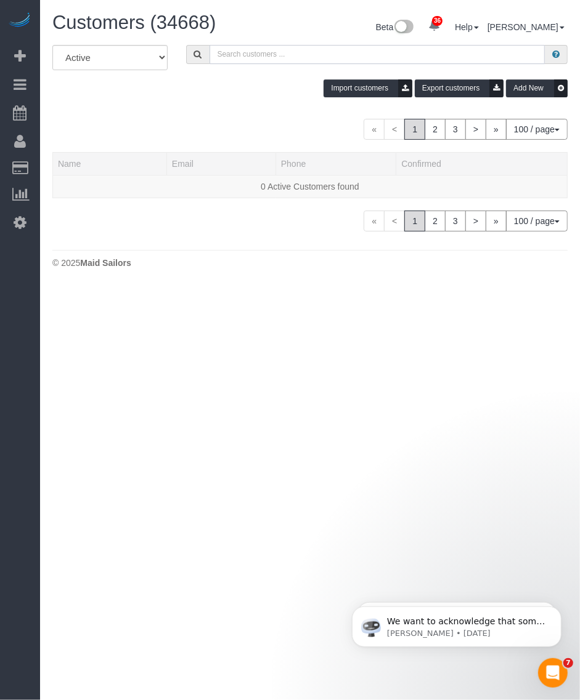
paste input "Maryann Allen"
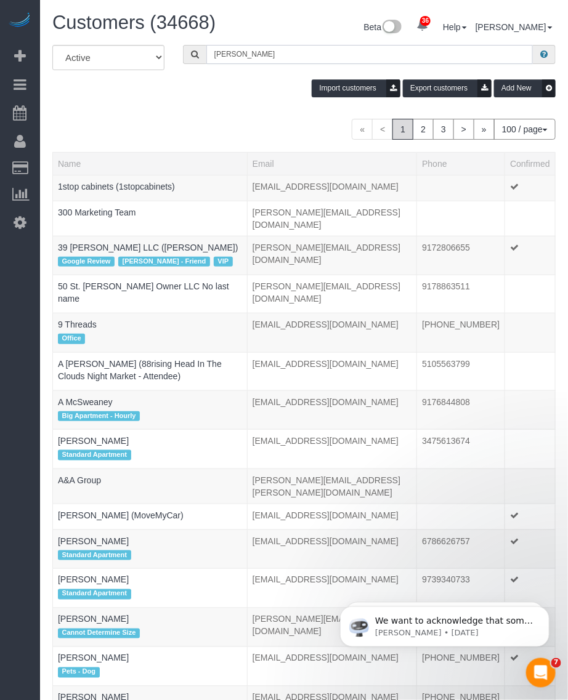
click at [286, 59] on input "Maryann Allen" at bounding box center [369, 54] width 326 height 19
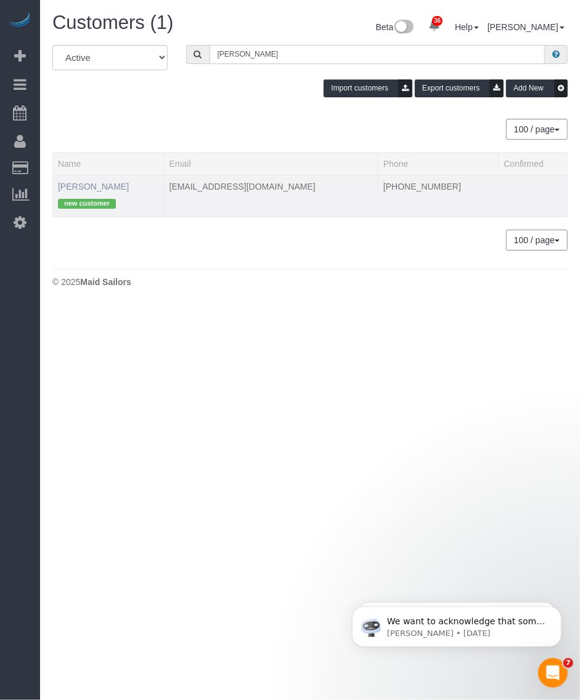
type input "Maryann Allen"
click at [86, 185] on link "Maryann Allen" at bounding box center [93, 187] width 71 height 10
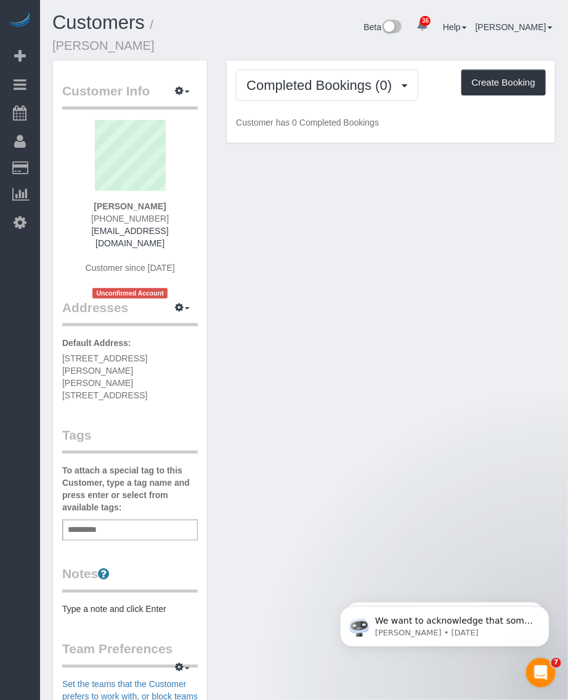
click at [115, 520] on div "Add a tag" at bounding box center [130, 530] width 136 height 21
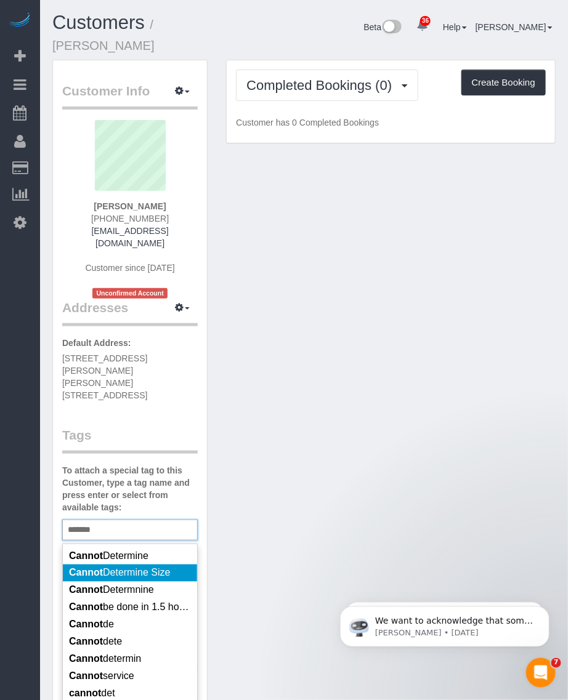
type input "******"
click at [139, 568] on span "Cannot Determine Size" at bounding box center [119, 573] width 101 height 10
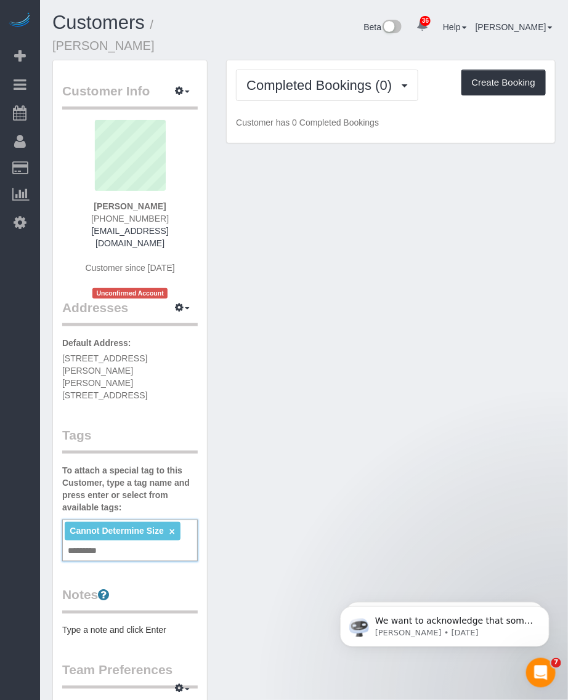
click at [331, 500] on div "Customer Info Edit Contact Info Send Message Email Preferences Special Sales Ta…" at bounding box center [304, 532] width 522 height 945
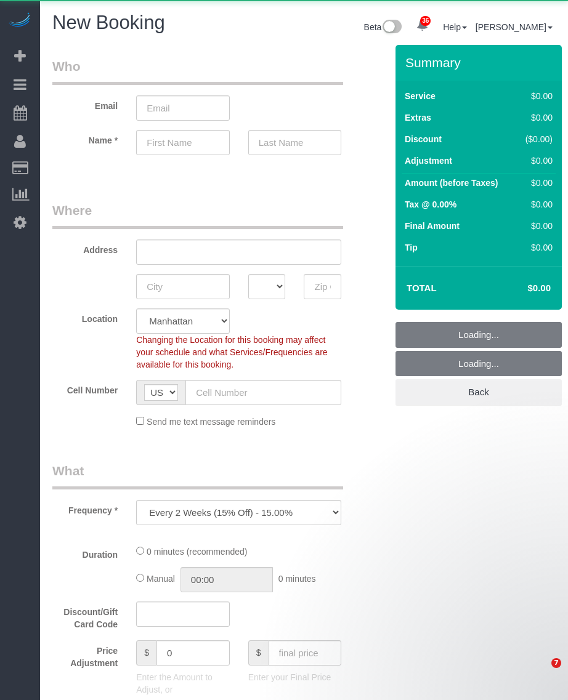
select select "number:89"
select select "number:90"
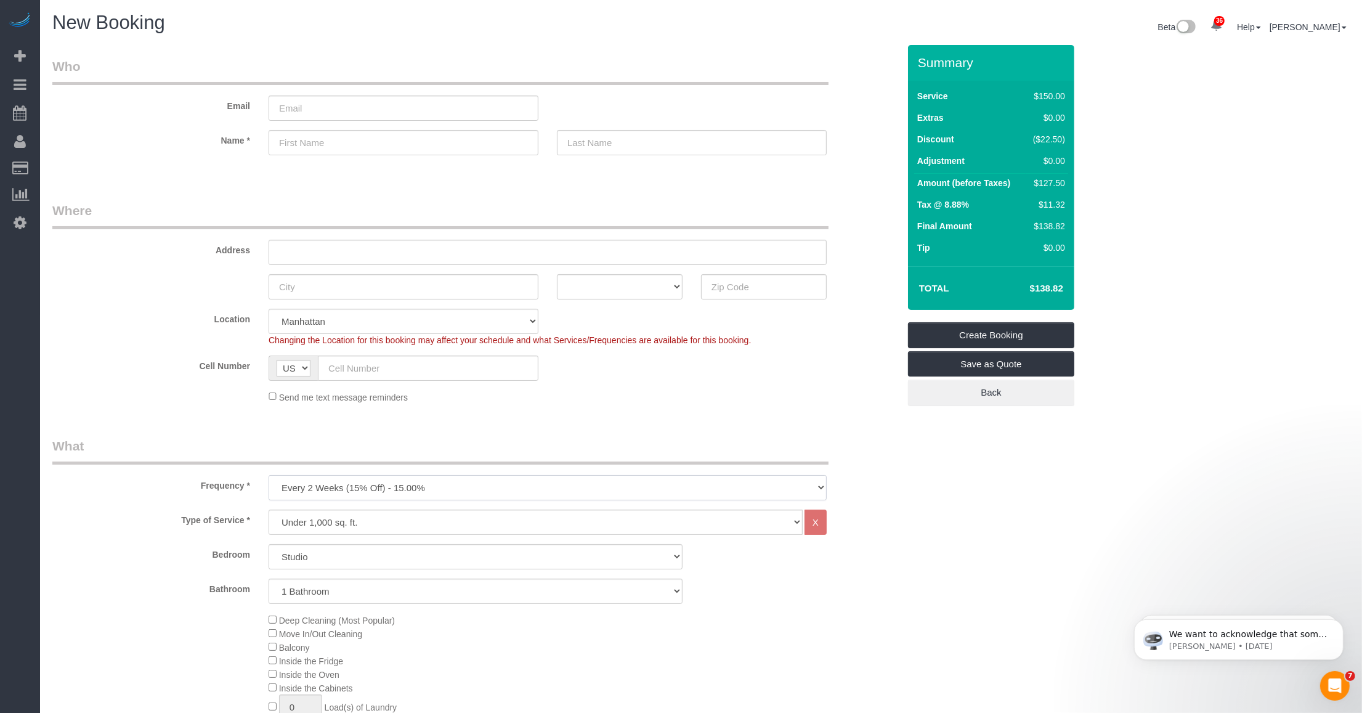
click at [415, 481] on select "One Time Weekly (20% Off) - 20.00% Every 2 Weeks (15% Off) - 15.00% Every 4 Wee…" at bounding box center [548, 487] width 558 height 25
select select "object:2194"
click at [269, 475] on select "One Time Weekly (20% Off) - 20.00% Every 2 Weeks (15% Off) - 15.00% Every 4 Wee…" at bounding box center [548, 487] width 558 height 25
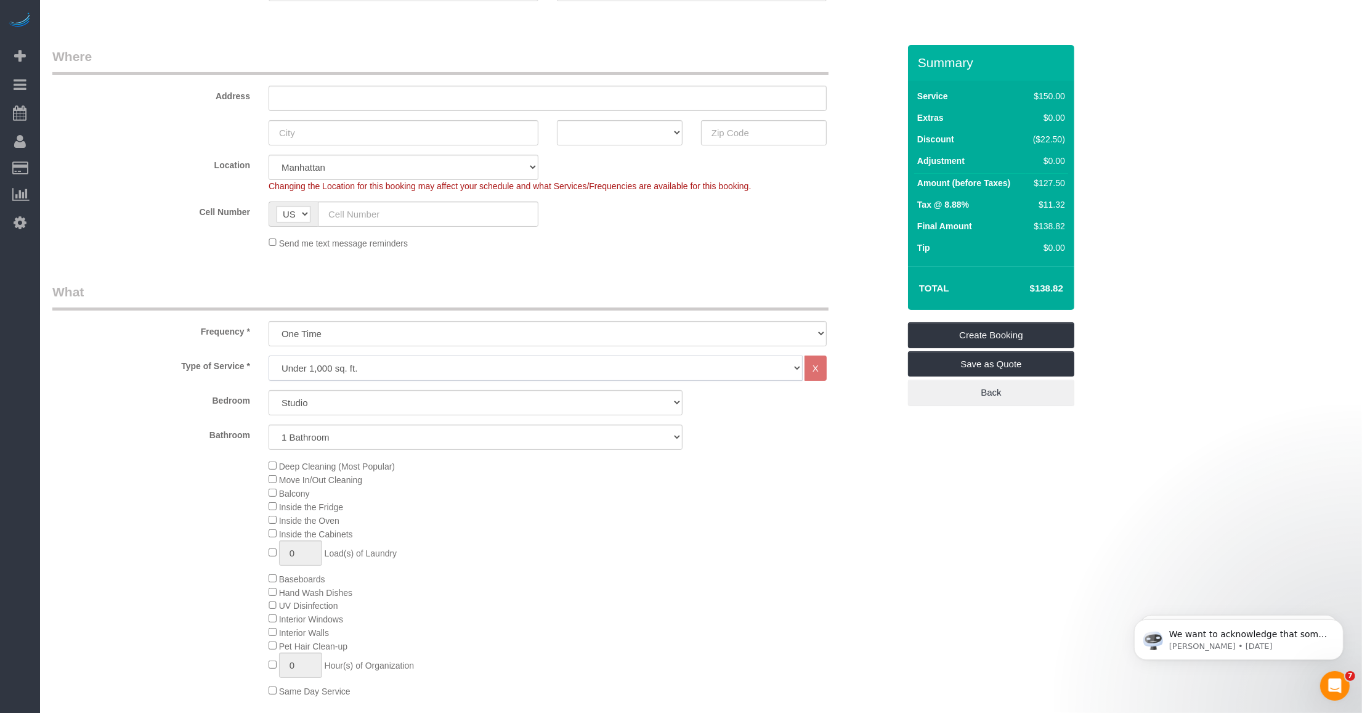
click at [426, 363] on select "Under 1,000 sq. ft. 1,001 - 1,500 sq. ft. 1,500+ sq. ft. Custom Cleaning Office…" at bounding box center [536, 367] width 534 height 25
select select "308"
click at [269, 355] on select "Under 1,000 sq. ft. 1,001 - 1,500 sq. ft. 1,500+ sq. ft. Custom Cleaning Office…" at bounding box center [536, 367] width 534 height 25
select select "1"
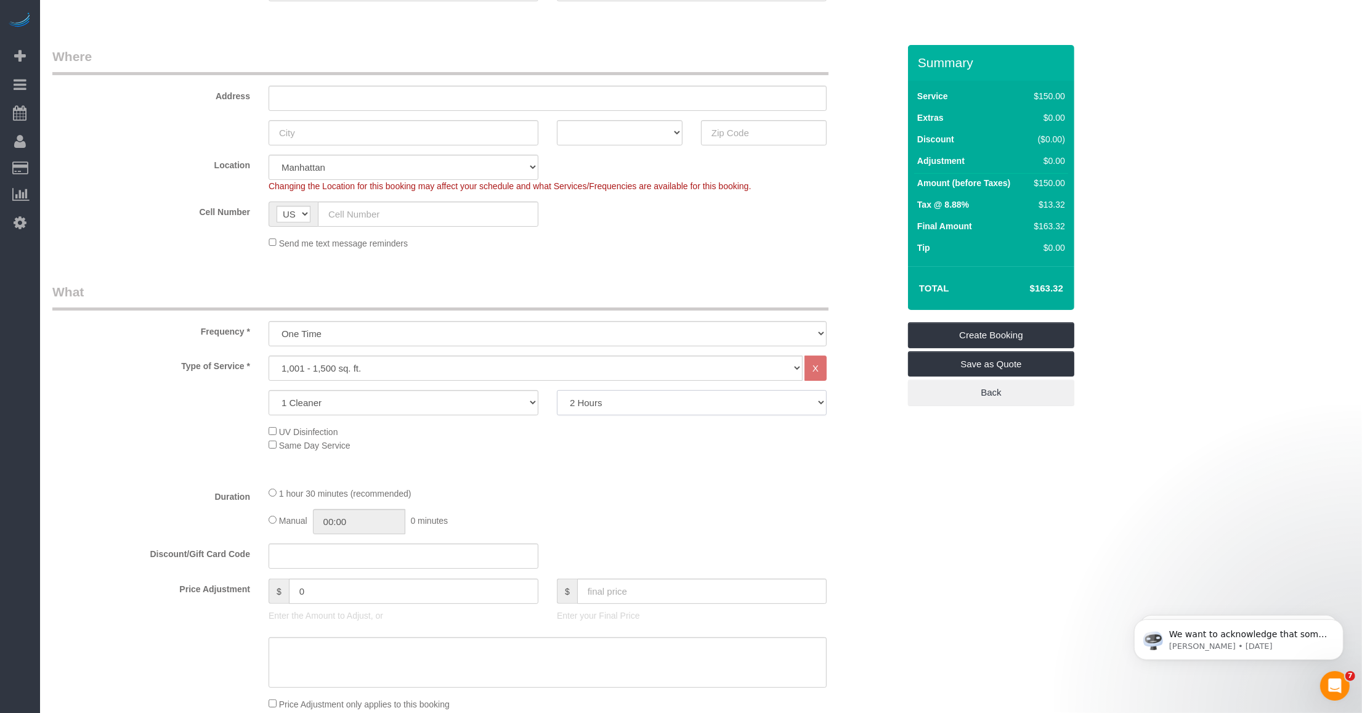
click at [567, 401] on select "2 Hours 2.5 Hours 3 Hours 3.5 Hours 4 Hours 4.5 Hours 5 Hours 5.5 Hours 6 Hours…" at bounding box center [692, 402] width 270 height 25
select select "270"
click at [557, 390] on select "2 Hours 2.5 Hours 3 Hours 3.5 Hours 4 Hours 4.5 Hours 5 Hours 5.5 Hours 6 Hours…" at bounding box center [692, 402] width 270 height 25
click at [567, 490] on div "4 hours 30 minutes (recommended)" at bounding box center [548, 493] width 558 height 14
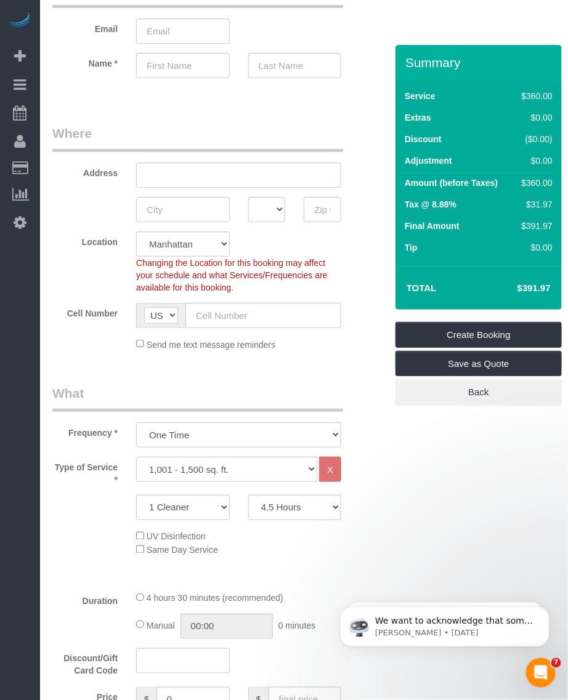
scroll to position [0, 0]
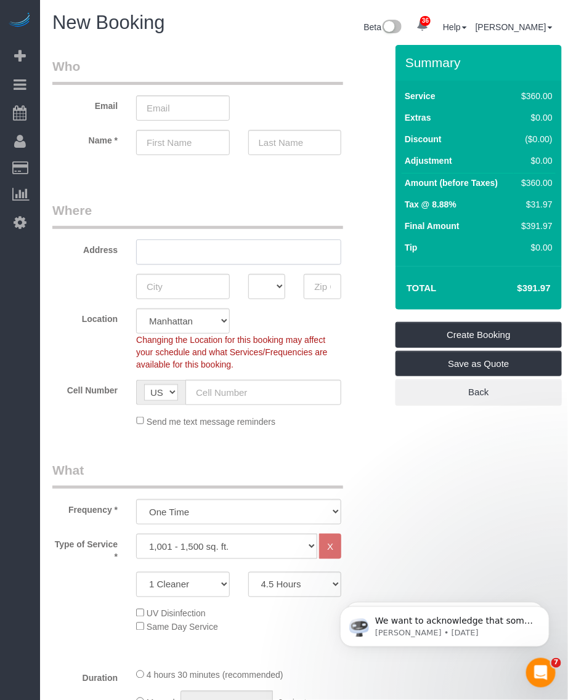
drag, startPoint x: 176, startPoint y: 251, endPoint x: 176, endPoint y: 260, distance: 8.6
click at [176, 253] on input "text" at bounding box center [238, 252] width 205 height 25
paste input "[STREET_ADDRESS] 17D"
type input "[STREET_ADDRESS] 17D"
click at [142, 298] on input "text" at bounding box center [183, 286] width 94 height 25
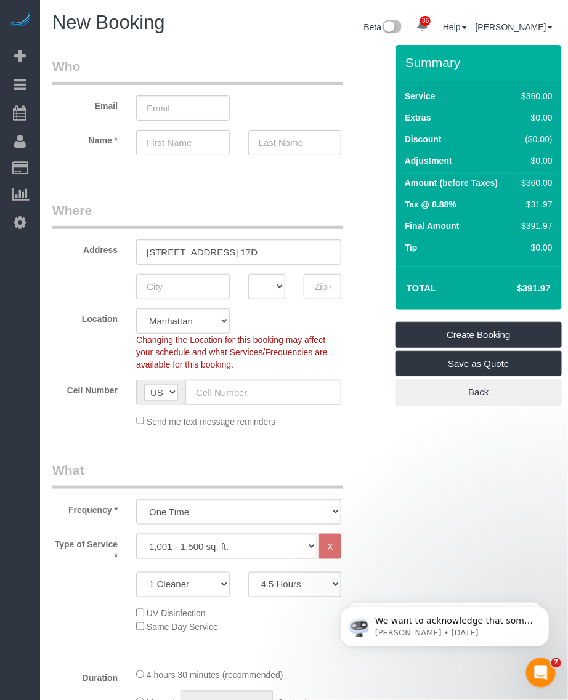
paste input "[US_STATE]"
type input "[US_STATE]"
click at [269, 288] on select "AK AL AR AZ CA CO CT DC DE [GEOGRAPHIC_DATA] [GEOGRAPHIC_DATA] HI IA ID IL IN K…" at bounding box center [267, 286] width 38 height 25
select select "NY"
click at [248, 274] on select "AK AL AR AZ CA CO CT DC DE [GEOGRAPHIC_DATA] [GEOGRAPHIC_DATA] HI IA ID IL IN K…" at bounding box center [267, 286] width 38 height 25
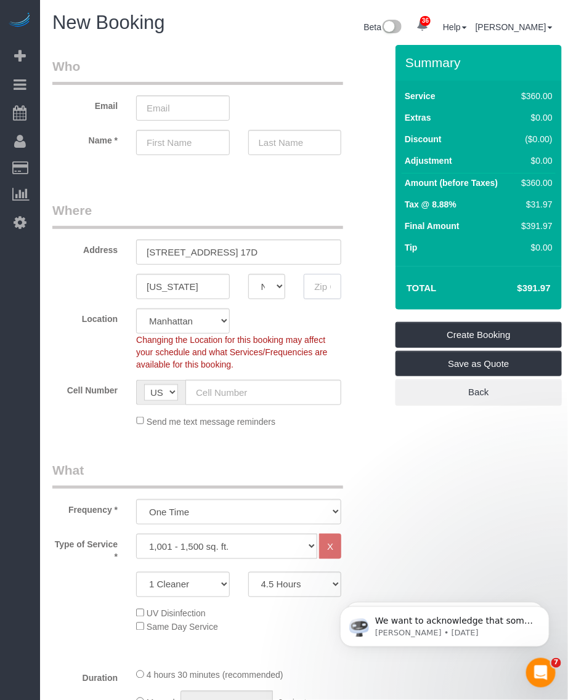
click at [317, 284] on input "text" at bounding box center [323, 286] width 38 height 25
paste input "10021"
type input "10021"
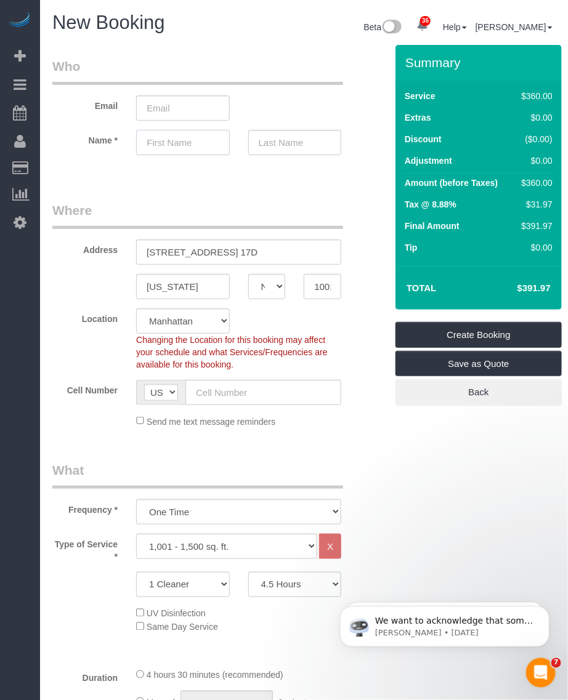
click at [171, 145] on input "text" at bounding box center [183, 142] width 94 height 25
paste input "Gayle"
type input "Gayle"
click at [284, 137] on input "text" at bounding box center [295, 142] width 94 height 25
paste input "Richman"
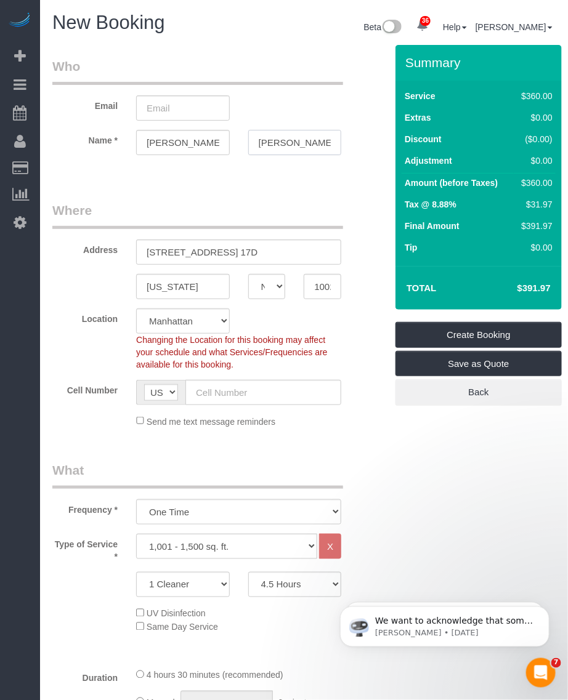
type input "Richman"
click at [169, 115] on input "email" at bounding box center [183, 107] width 94 height 25
paste input "gaylerichman9@gmail.com"
type input "gaylerichman9@gmail.com"
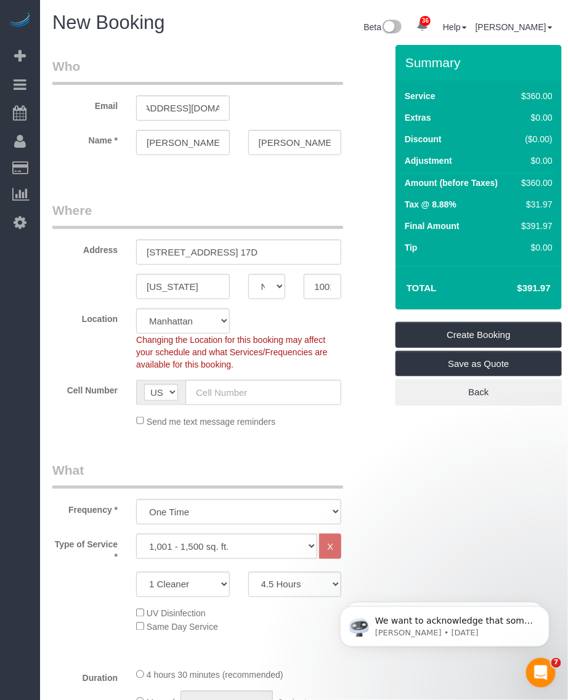
scroll to position [0, 0]
click at [235, 395] on input "text" at bounding box center [263, 392] width 156 height 25
paste input "(212) 639-1258"
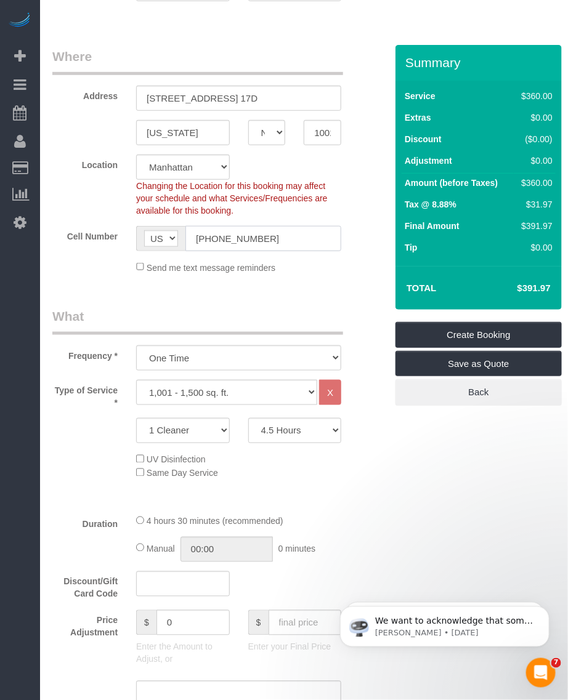
type input "(212) 639-1258"
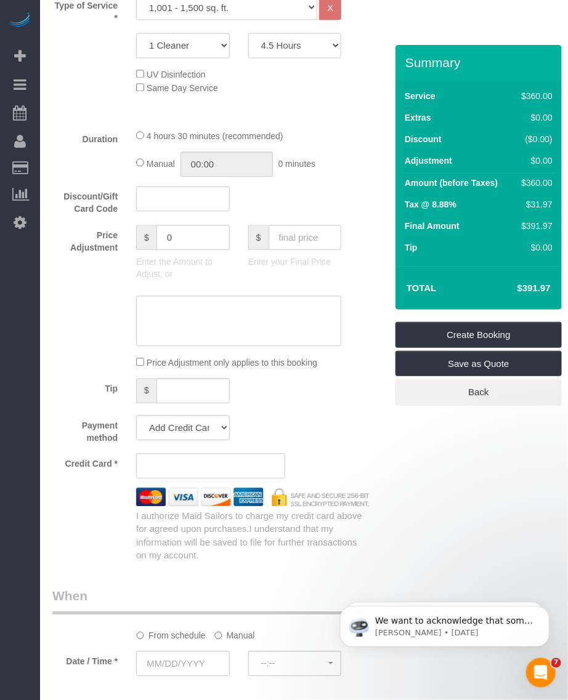
scroll to position [693, 0]
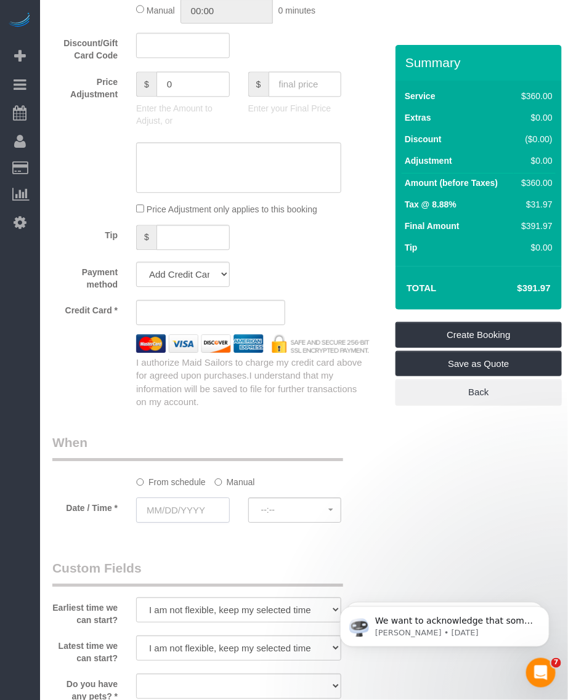
click at [193, 514] on input "text" at bounding box center [183, 510] width 94 height 25
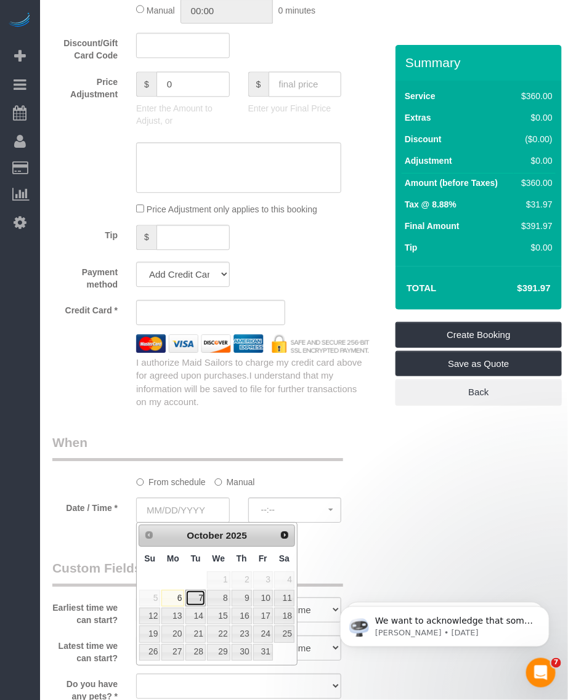
click at [201, 601] on link "7" at bounding box center [195, 598] width 20 height 17
type input "10/07/2025"
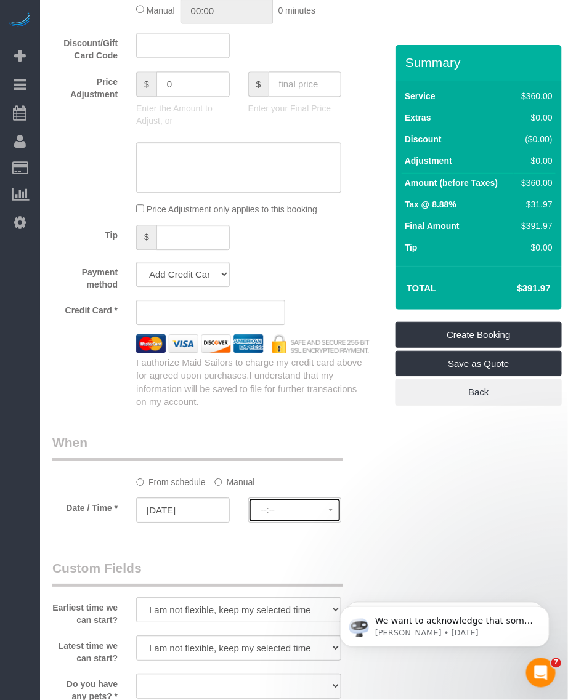
click at [265, 509] on span "--:--" at bounding box center [295, 510] width 68 height 10
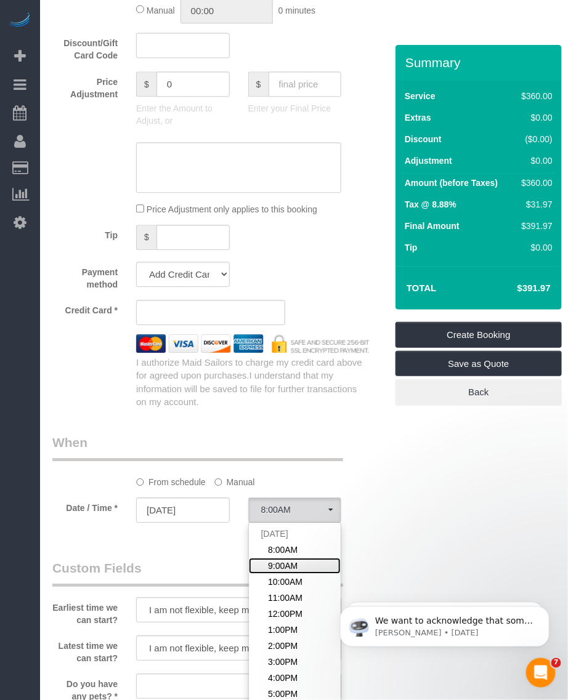
click at [275, 558] on link "9:00AM" at bounding box center [295, 566] width 92 height 16
select select "spot2"
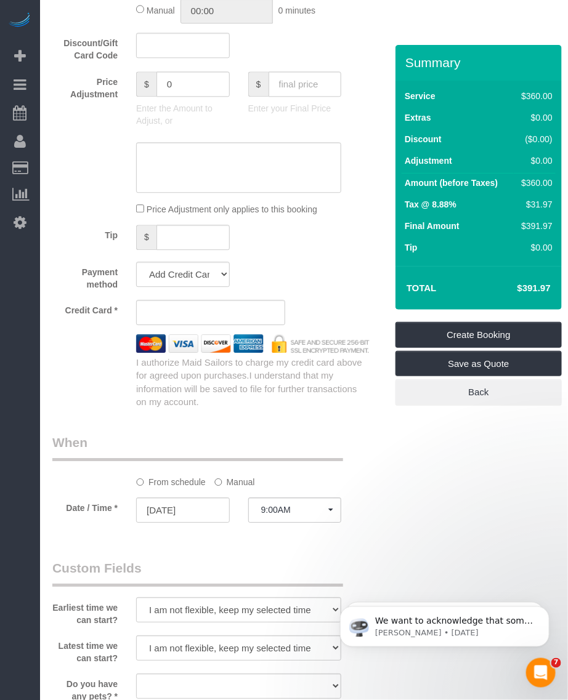
click at [407, 524] on div "Who Email gaylerichman9@gmail.com Name * Gayle Richman Where Address 945 5th Av…" at bounding box center [303, 290] width 503 height 1876
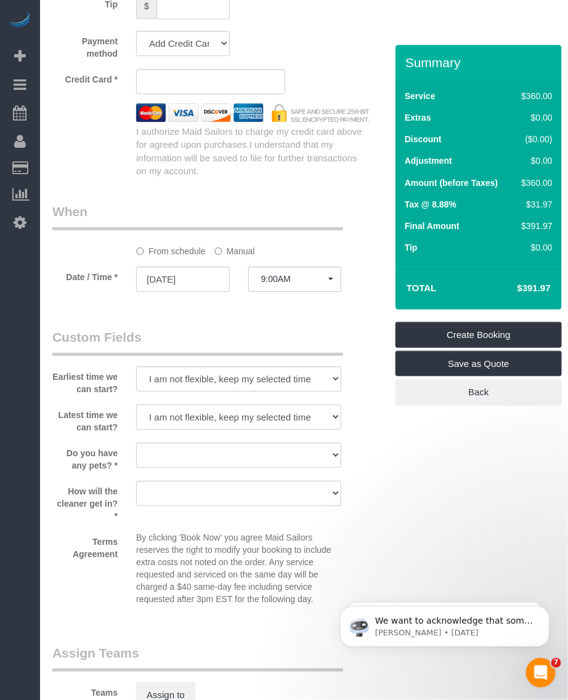
click at [179, 416] on select "I am not flexible, keep my selected time 8:00 AM 9:00 AM 10:00 AM 11:00 AM 12:0…" at bounding box center [238, 417] width 205 height 25
click at [193, 418] on select "I am not flexible, keep my selected time 8:00 AM 9:00 AM 10:00 AM 11:00 AM 12:0…" at bounding box center [238, 417] width 205 height 25
select select "number:75"
click at [136, 405] on select "I am not flexible, keep my selected time 8:00 AM 9:00 AM 10:00 AM 11:00 AM 12:0…" at bounding box center [238, 417] width 205 height 25
click at [460, 493] on div "Who Email gaylerichman9@gmail.com Name * Gayle Richman Where Address 945 5th Av…" at bounding box center [303, 59] width 503 height 1876
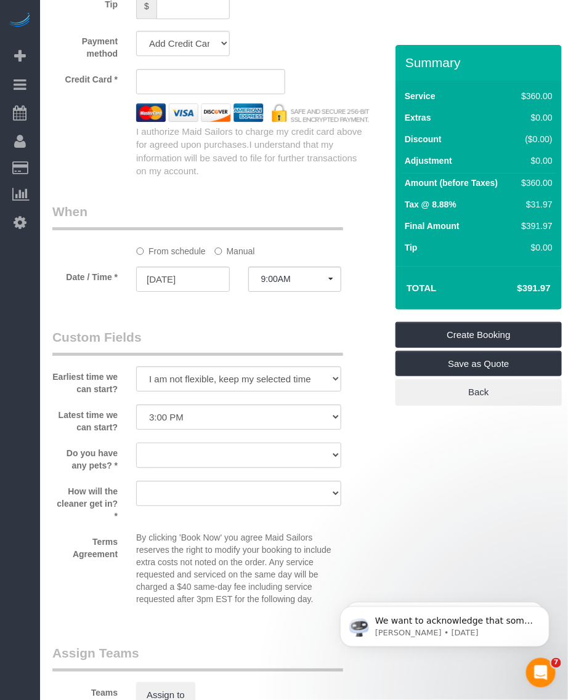
click at [280, 456] on select "Dog Cat None" at bounding box center [238, 455] width 205 height 25
click at [266, 459] on select "Dog Cat None" at bounding box center [238, 455] width 205 height 25
select select "number:13"
click at [136, 443] on select "Dog Cat None" at bounding box center [238, 455] width 205 height 25
click at [228, 499] on select "We'll let you in. Doorman/Front Desk has the key. Other (Provide details)" at bounding box center [238, 493] width 205 height 25
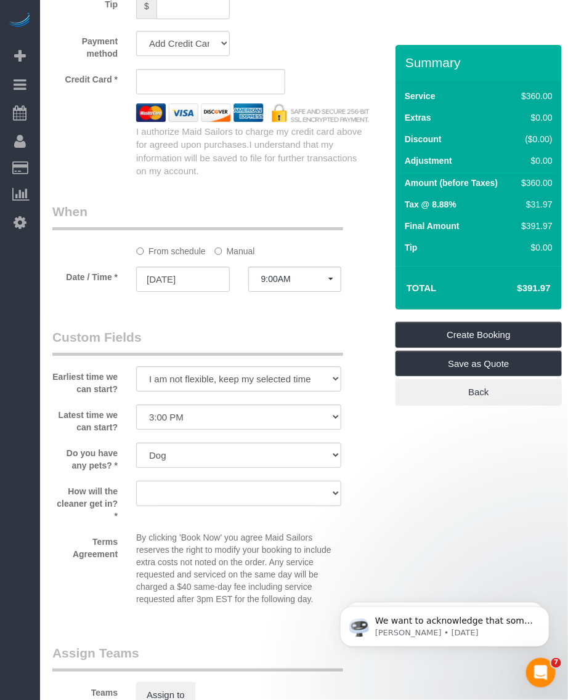
select select "number:5"
click at [136, 481] on select "We'll let you in. Doorman/Front Desk has the key. Other (Provide details)" at bounding box center [238, 493] width 205 height 25
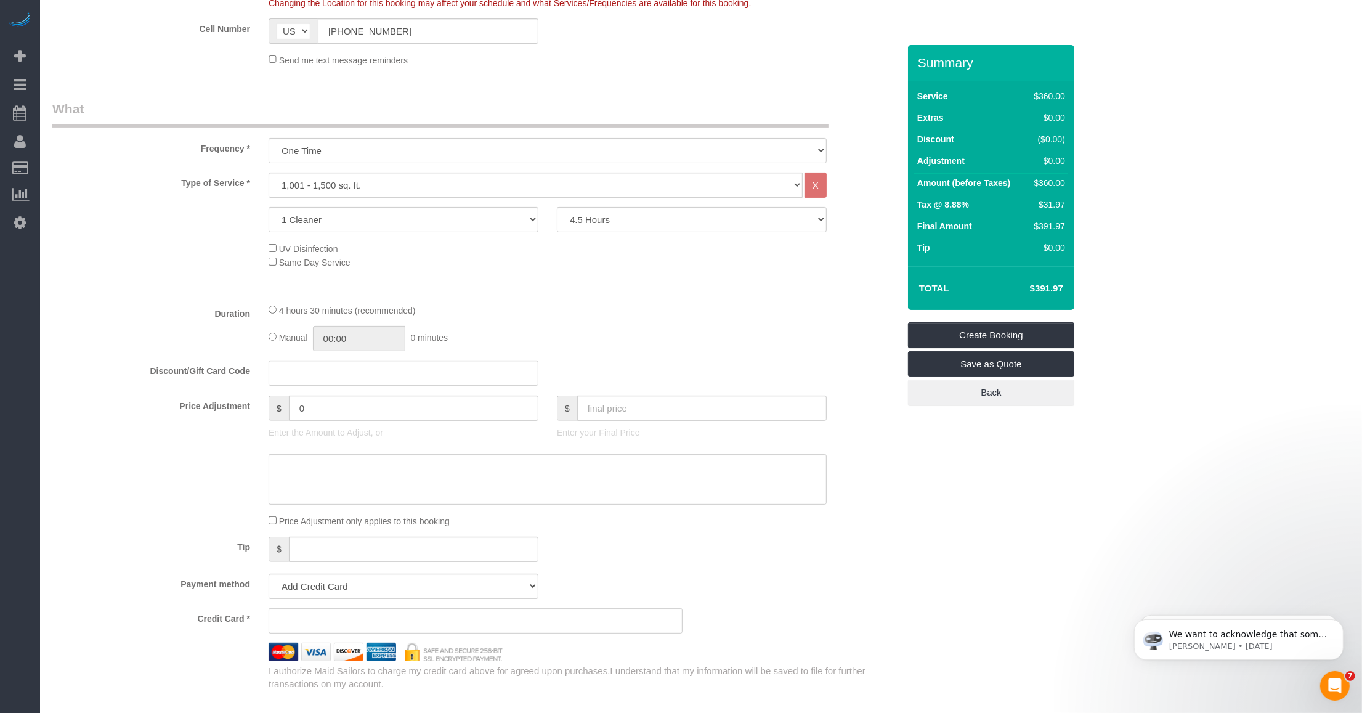
scroll to position [183, 0]
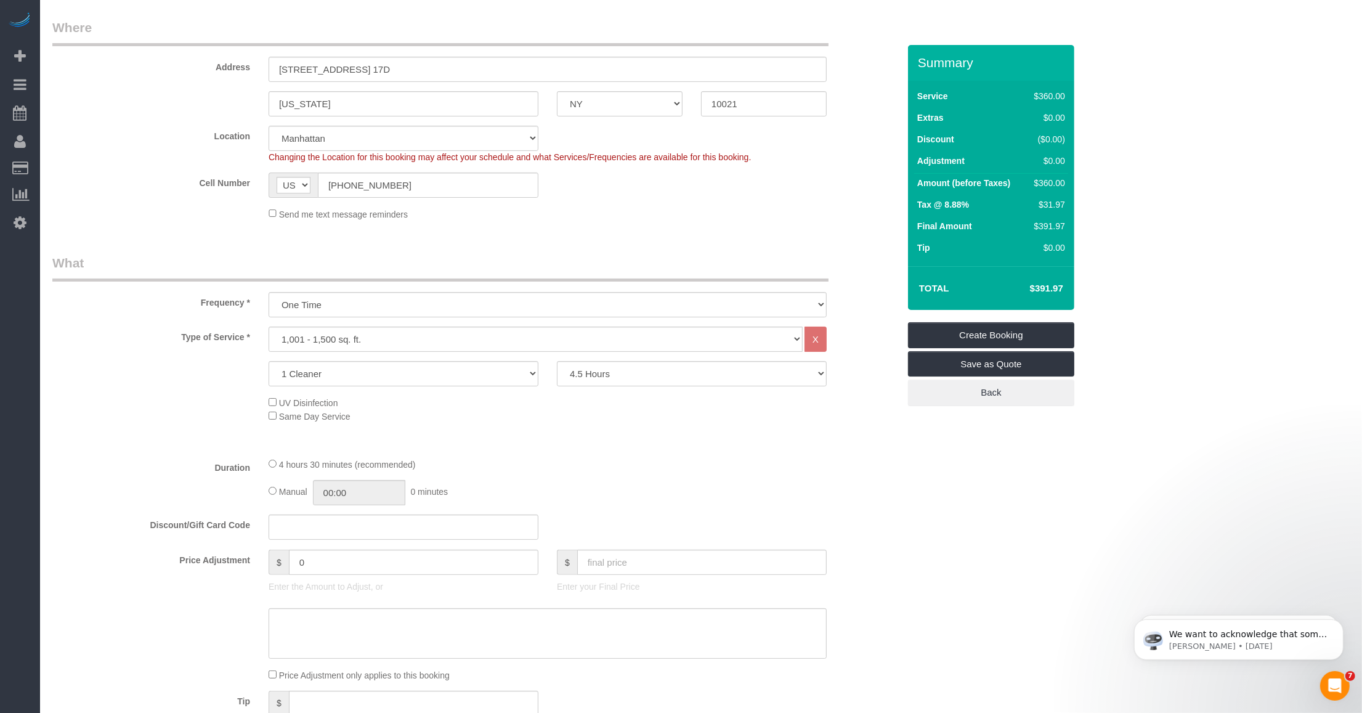
click at [567, 294] on td "$391.97" at bounding box center [1028, 288] width 80 height 31
drag, startPoint x: 1046, startPoint y: 294, endPoint x: 1039, endPoint y: 288, distance: 9.6
click at [567, 288] on h4 "$391.97" at bounding box center [1028, 288] width 70 height 10
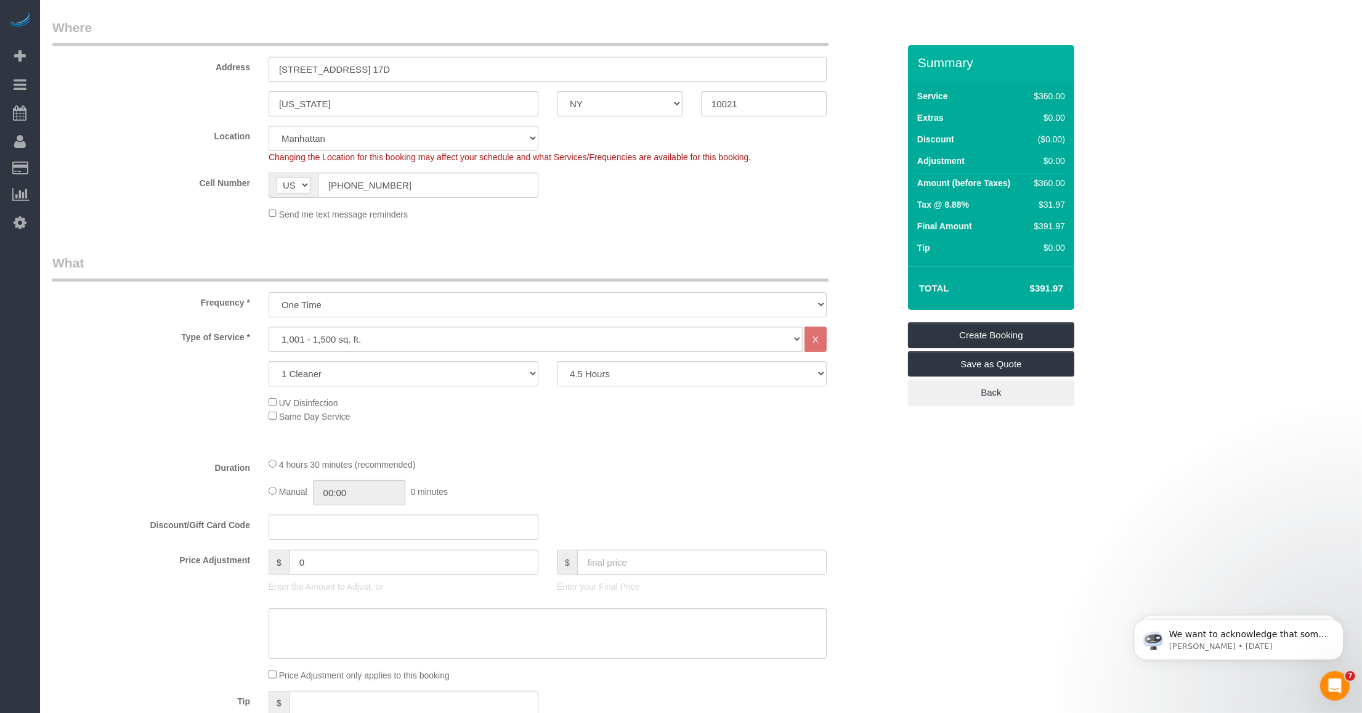
click at [567, 288] on h4 "$391.97" at bounding box center [1028, 288] width 70 height 10
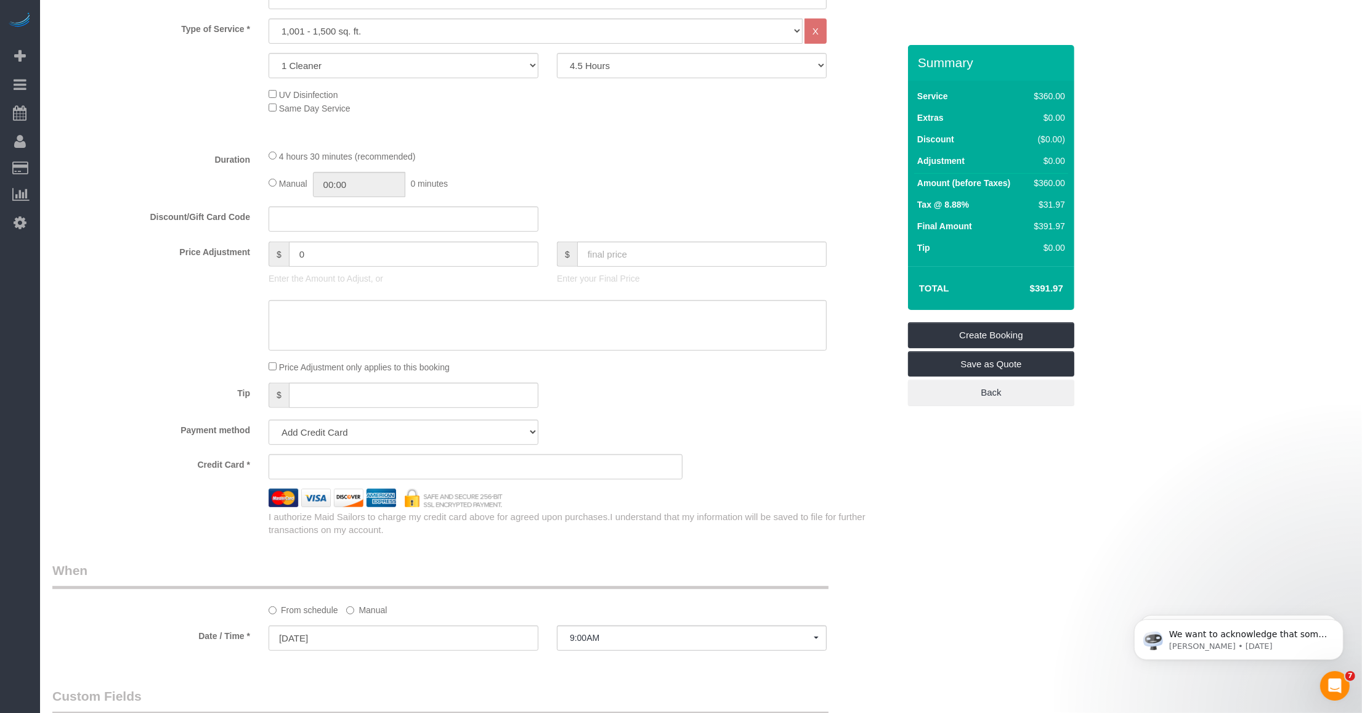
scroll to position [568, 0]
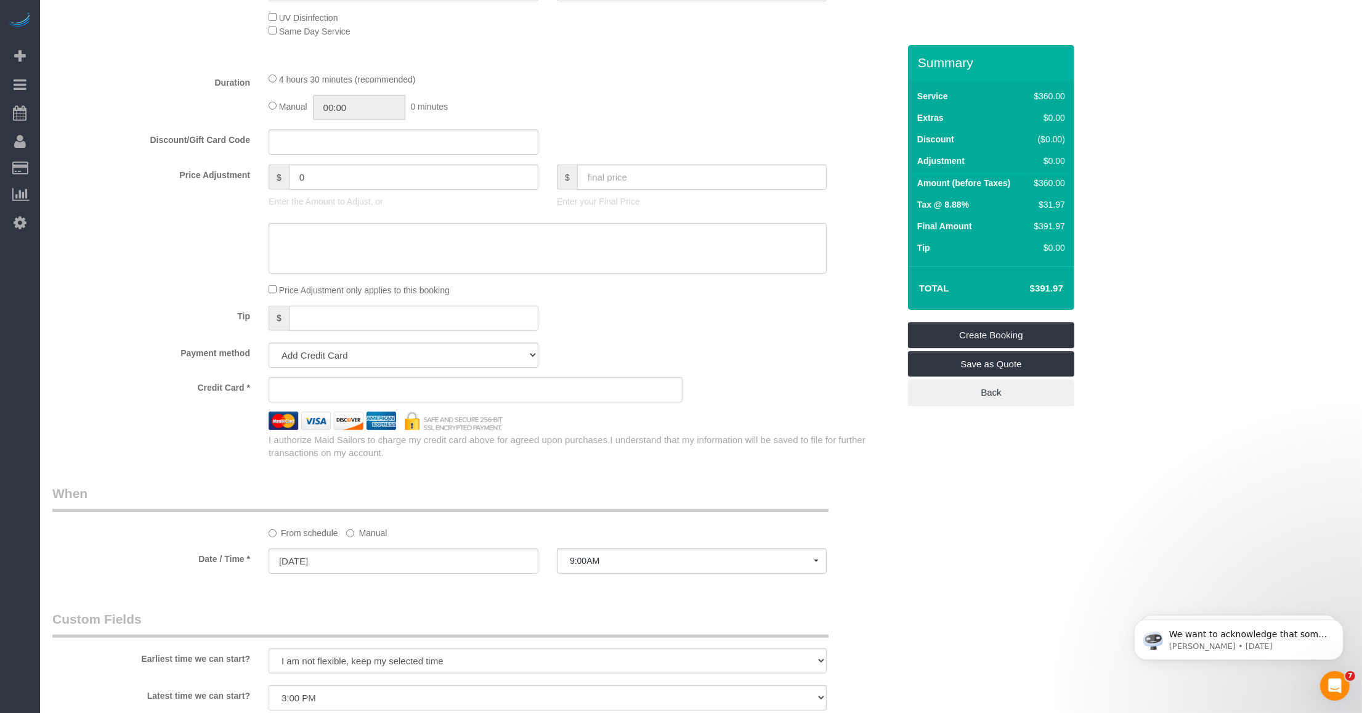
click at [567, 402] on div "Credit Card * I authorize Maid Sailors to charge my credit card above for agree…" at bounding box center [475, 418] width 846 height 83
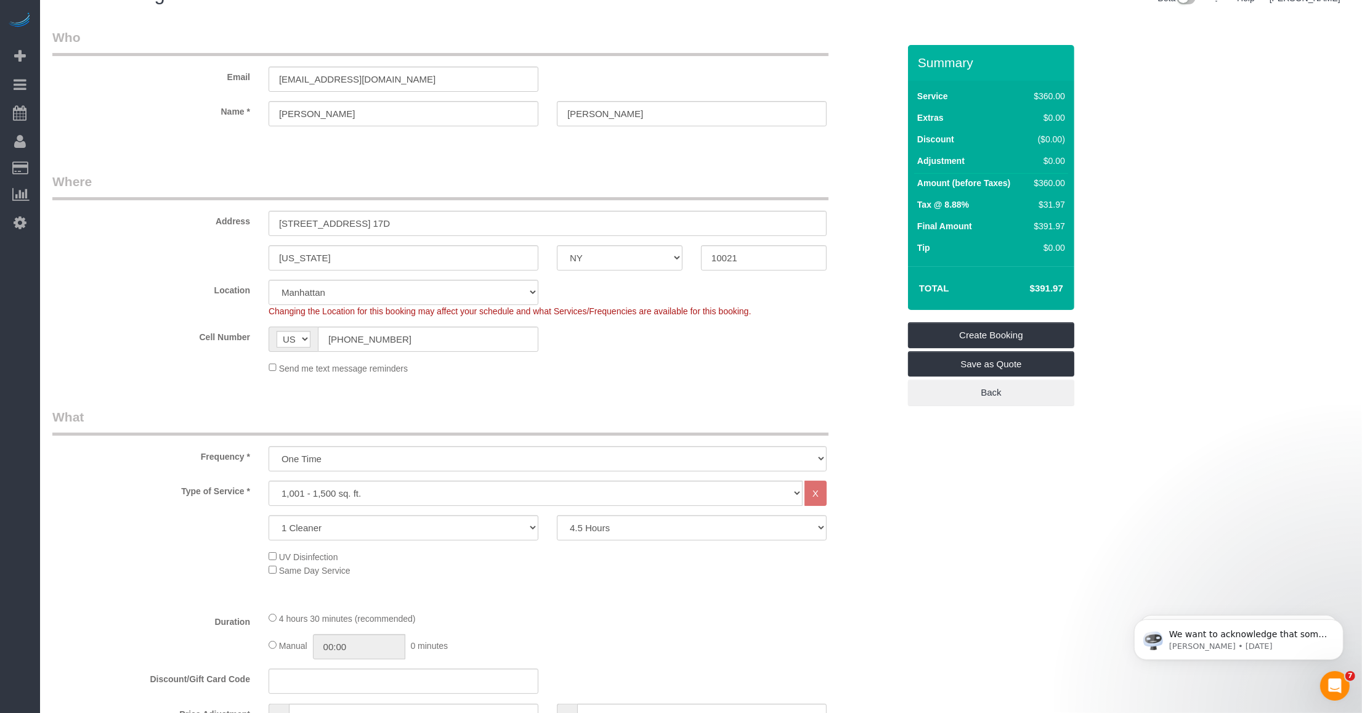
scroll to position [0, 0]
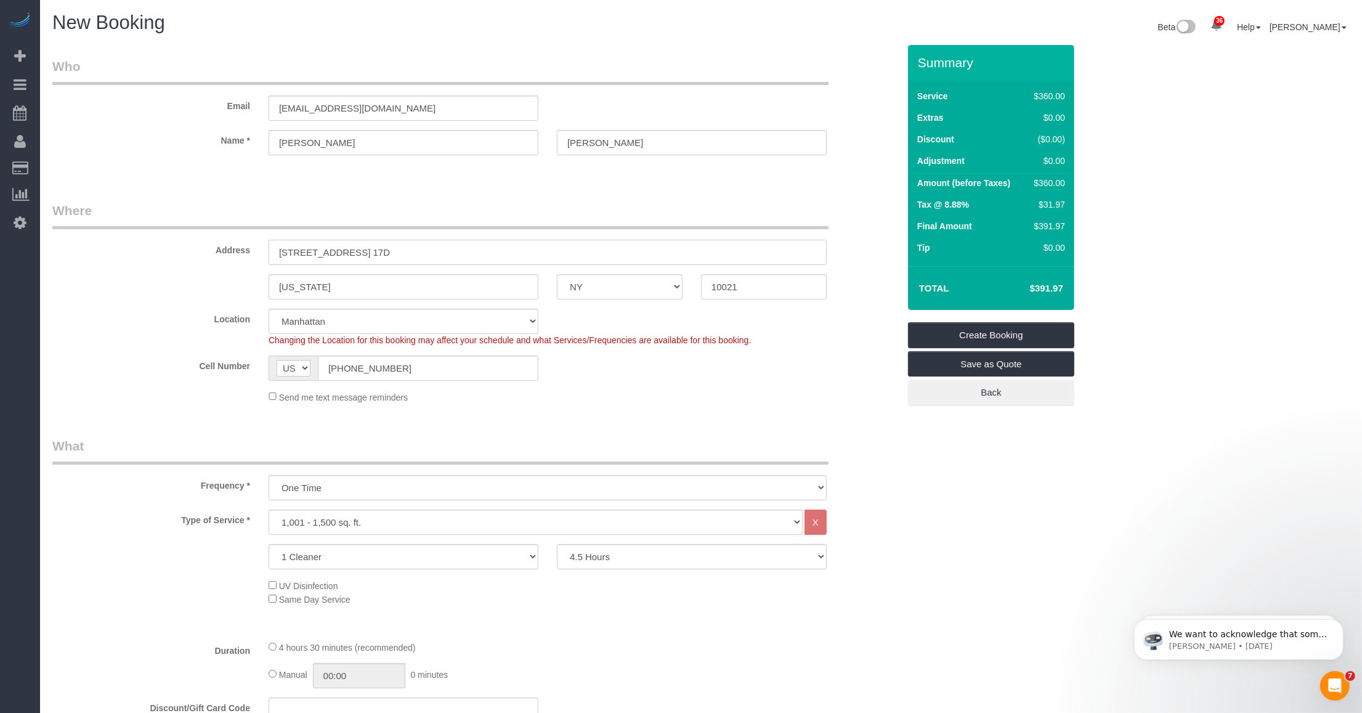
click at [319, 251] on input "945 5th Avenue, Apt. 17D" at bounding box center [548, 252] width 558 height 25
click at [423, 253] on input "945 5th Avenue, Apt. 17D" at bounding box center [548, 252] width 558 height 25
click at [445, 254] on input "945 5th Avenue, Apt. 17D" at bounding box center [548, 252] width 558 height 25
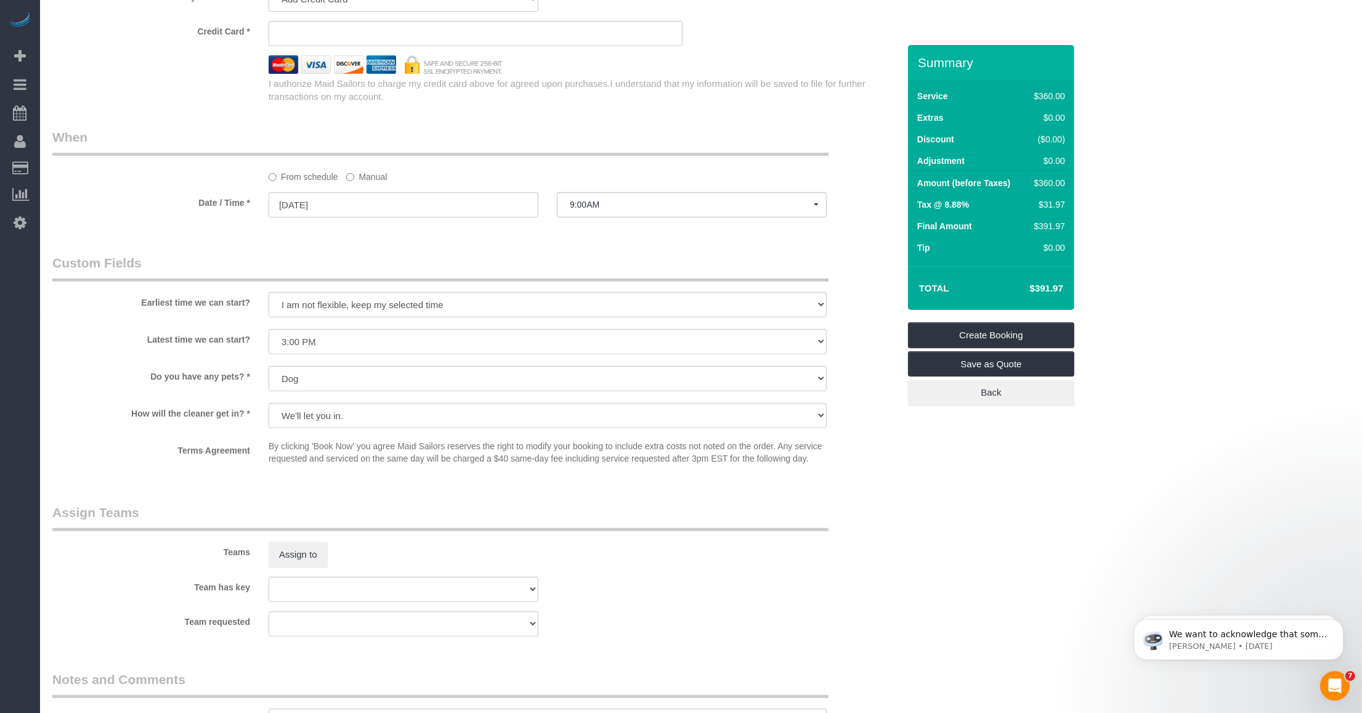
scroll to position [1078, 0]
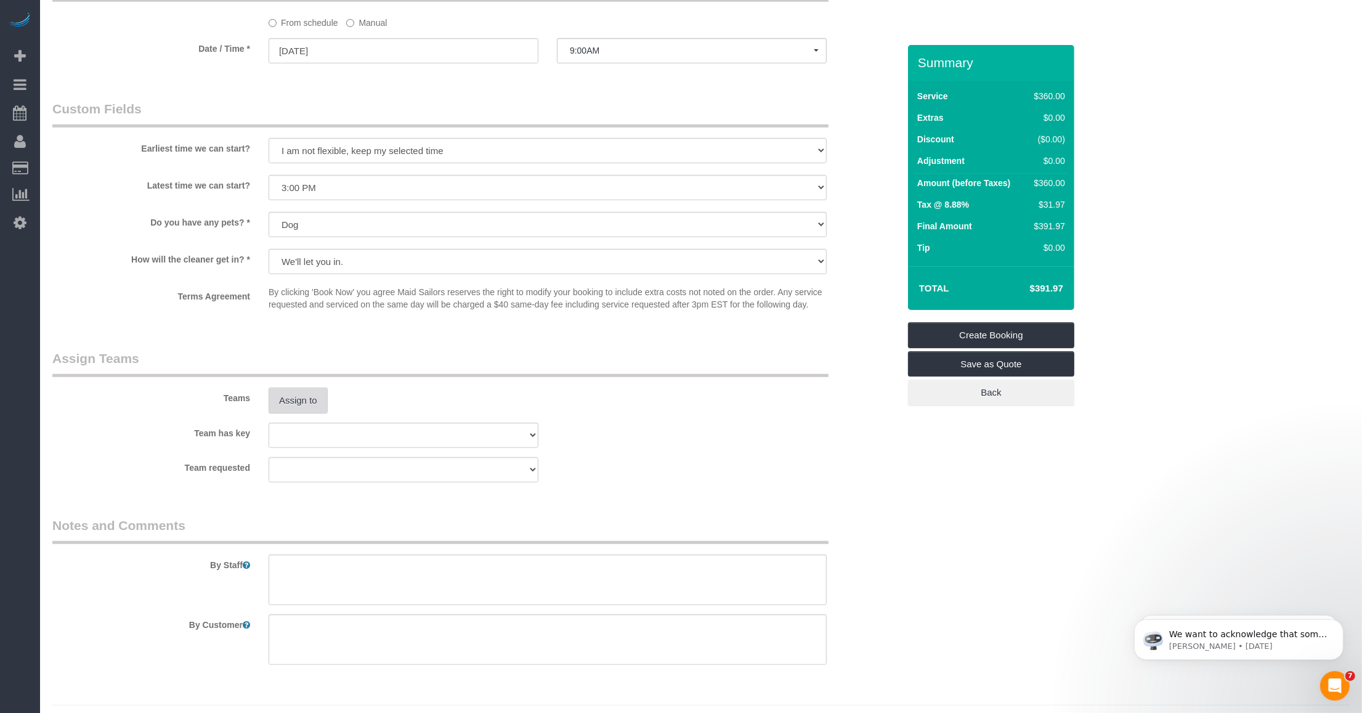
click at [285, 402] on button "Assign to" at bounding box center [298, 400] width 59 height 26
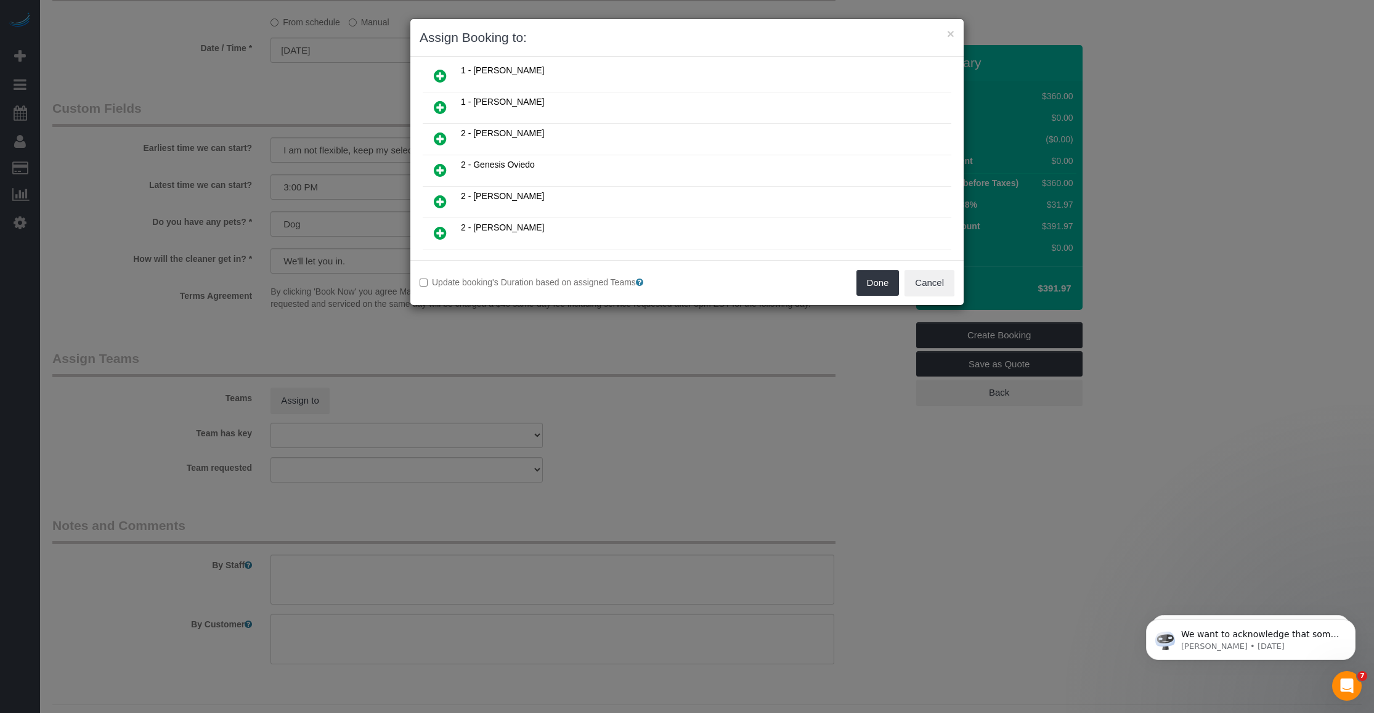
scroll to position [77, 0]
click at [442, 223] on icon at bounding box center [440, 229] width 13 height 15
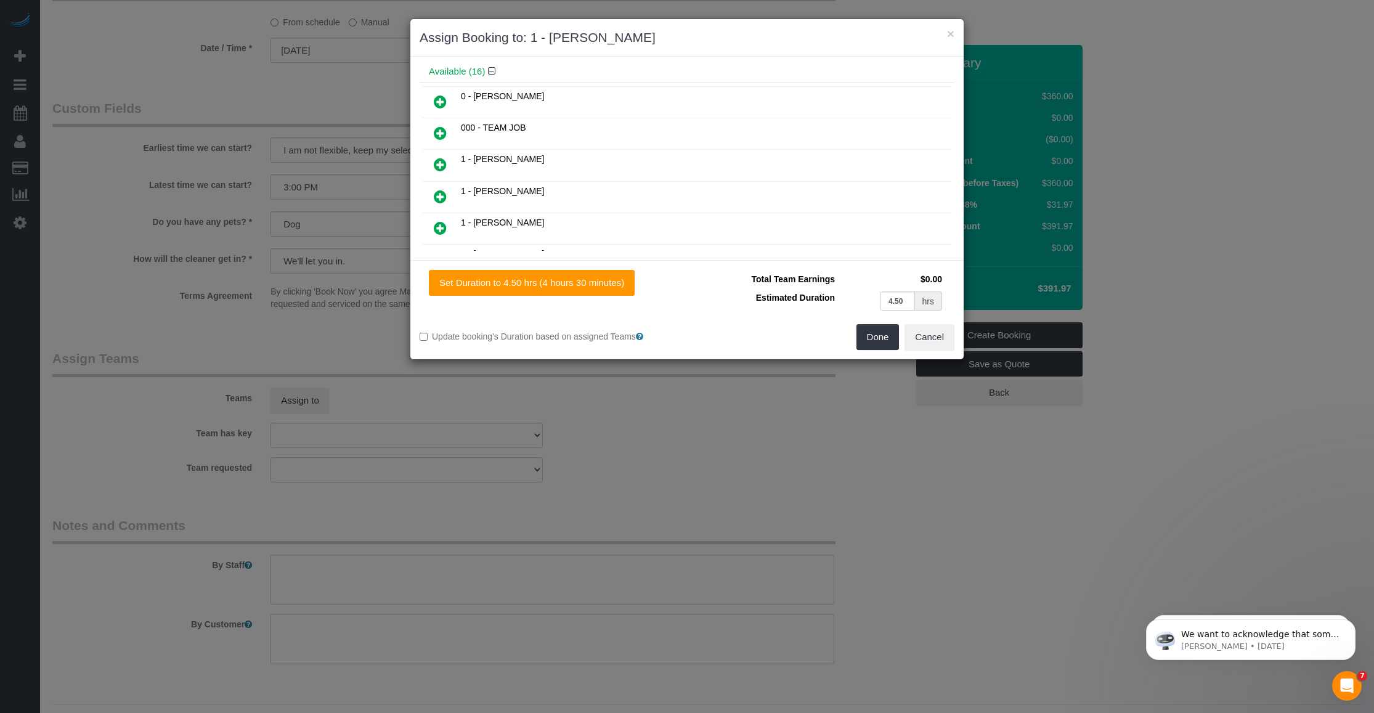
scroll to position [106, 0]
click at [567, 333] on button "Done" at bounding box center [877, 337] width 43 height 26
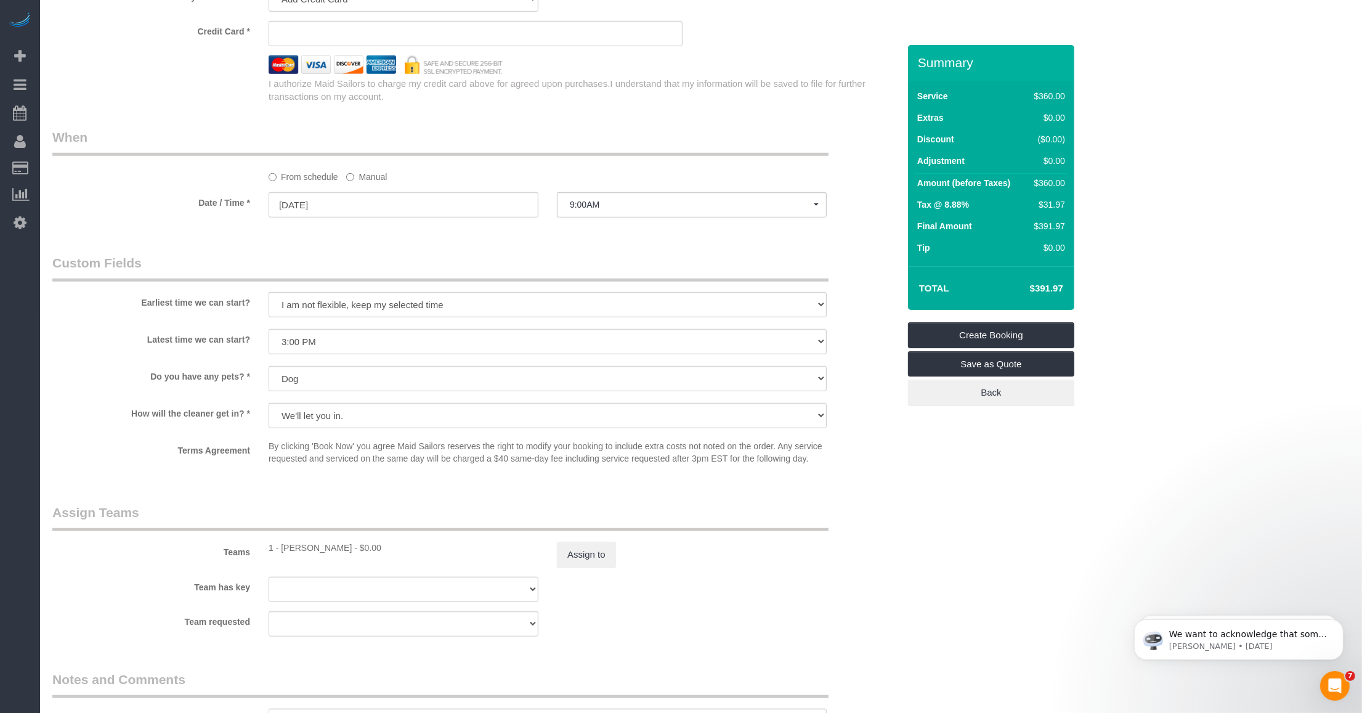
scroll to position [1078, 0]
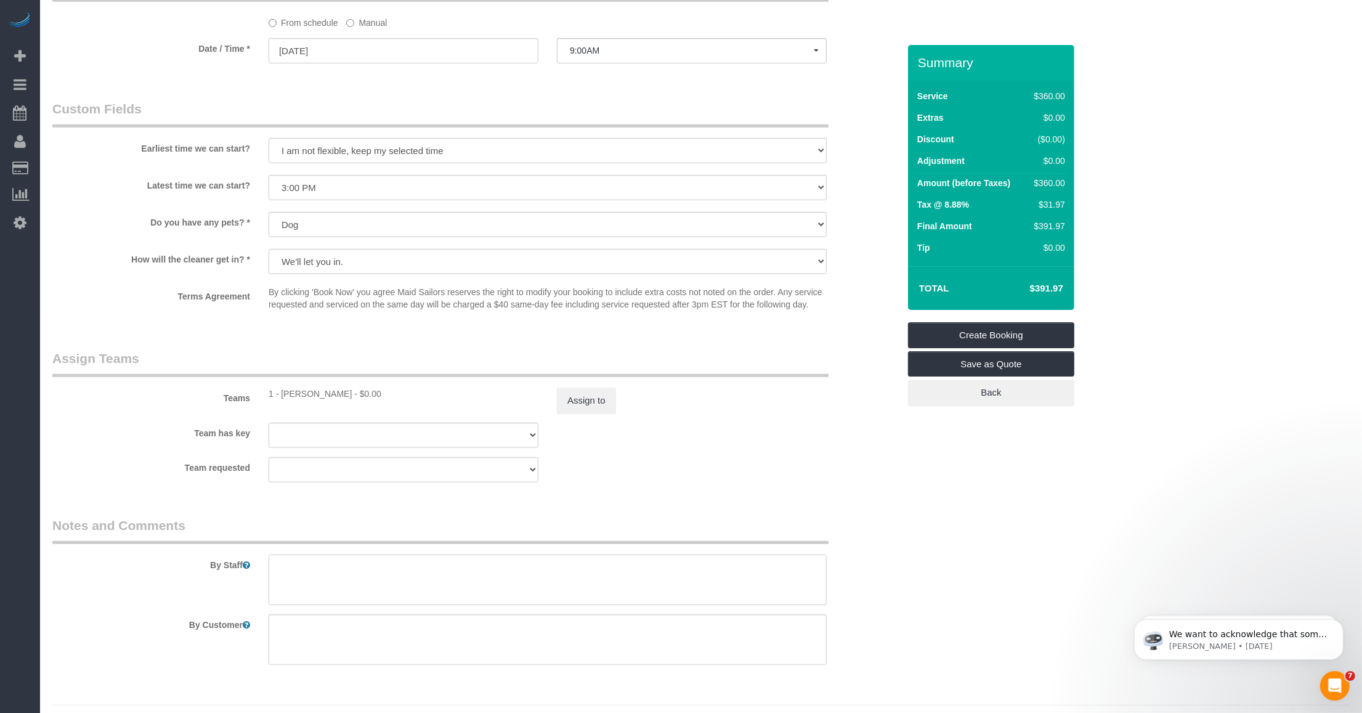
click at [342, 582] on textarea at bounding box center [548, 579] width 558 height 51
click at [342, 570] on textarea at bounding box center [548, 579] width 558 height 51
click at [567, 333] on link "Create Booking" at bounding box center [991, 335] width 166 height 26
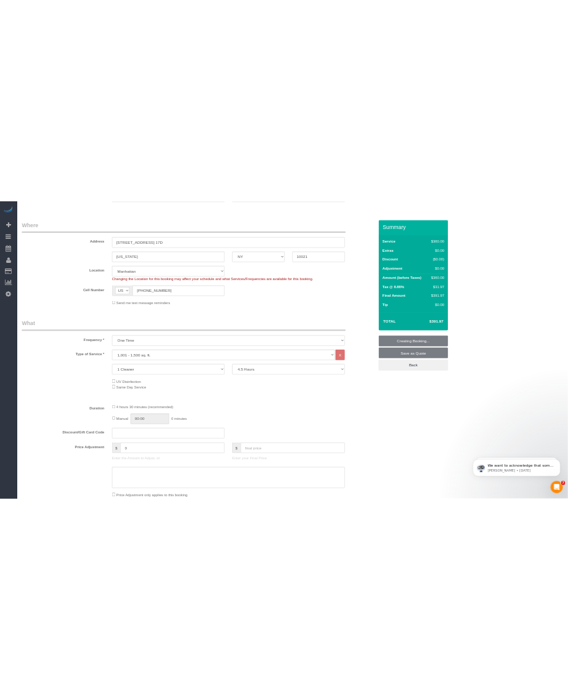
scroll to position [0, 0]
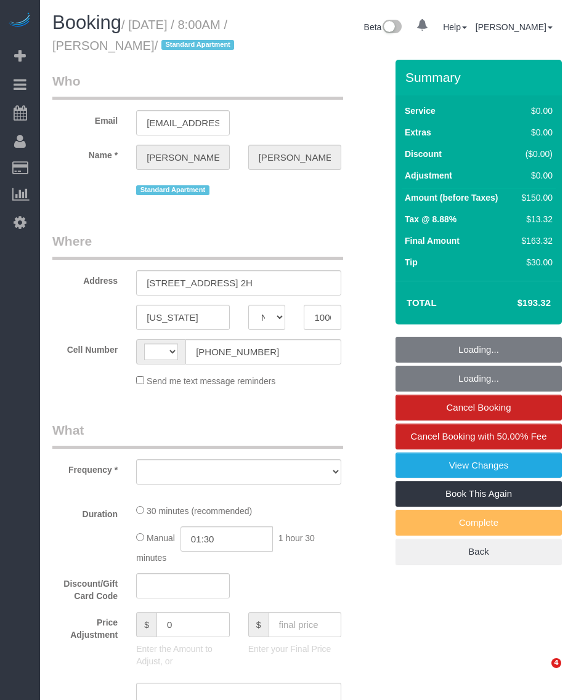
select select "NY"
select select "string:[GEOGRAPHIC_DATA]"
select select "number:89"
select select "number:90"
select select "number:15"
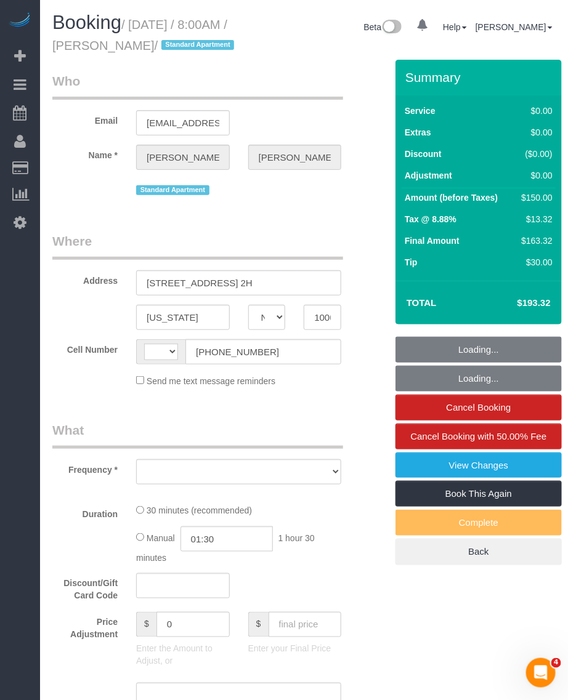
select select "number:5"
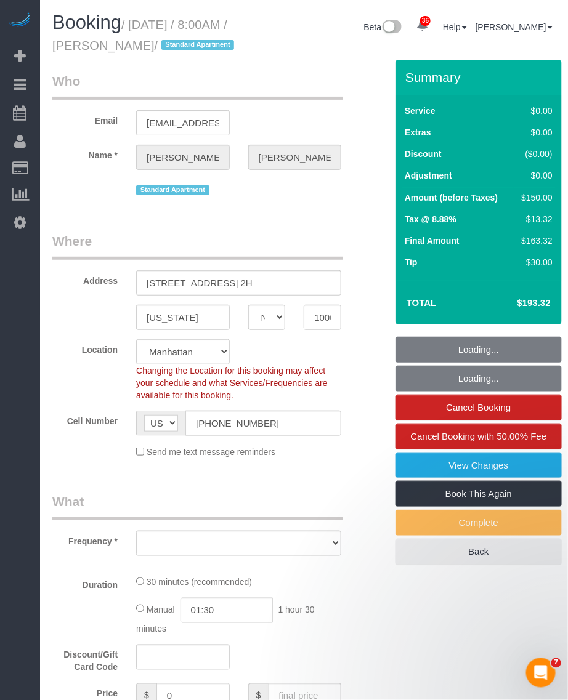
select select "object:966"
select select "spot1"
select select "string:stripe-pm_1Ppv084VGloSiKo7UuycwTfS"
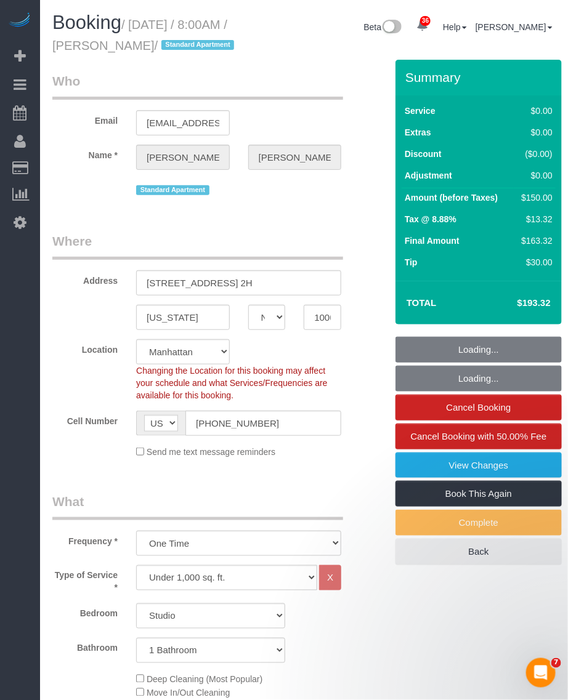
select select "object:1461"
drag, startPoint x: 108, startPoint y: 44, endPoint x: 164, endPoint y: 51, distance: 57.1
click at [164, 51] on small "/ [DATE] / 8:00AM / [PERSON_NAME] / Standard Apartment" at bounding box center [144, 35] width 185 height 34
copy small "[PERSON_NAME]"
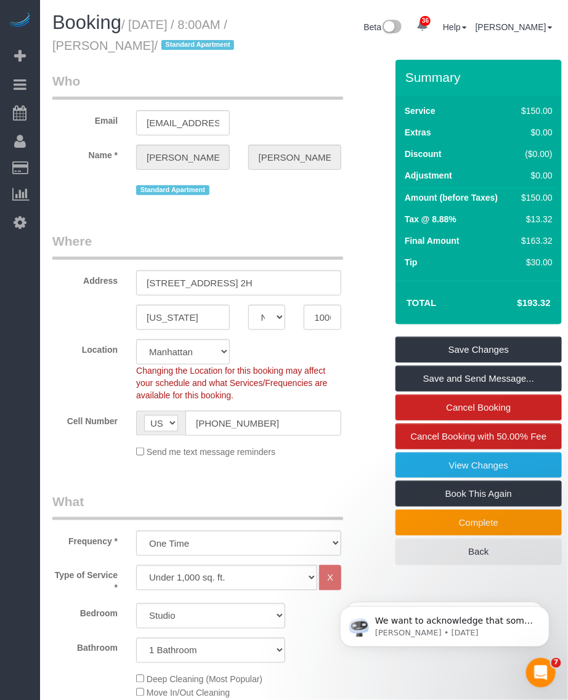
click at [137, 26] on small "/ [DATE] / 8:00AM / [PERSON_NAME] / Standard Apartment" at bounding box center [144, 35] width 185 height 34
drag, startPoint x: 137, startPoint y: 20, endPoint x: 164, endPoint y: 42, distance: 35.5
click at [164, 42] on small "/ [DATE] / 8:00AM / [PERSON_NAME] / Standard Apartment" at bounding box center [144, 35] width 185 height 34
copy small "[DATE] / 8:00AM / [PERSON_NAME]"
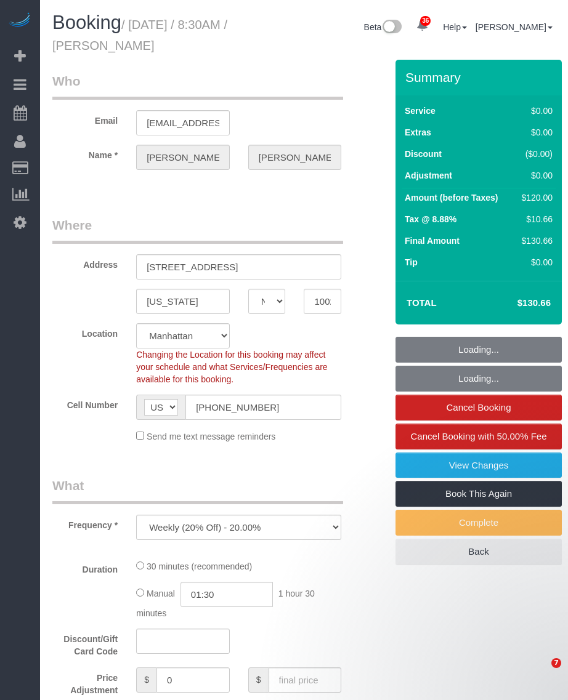
select select "NY"
select select "object:923"
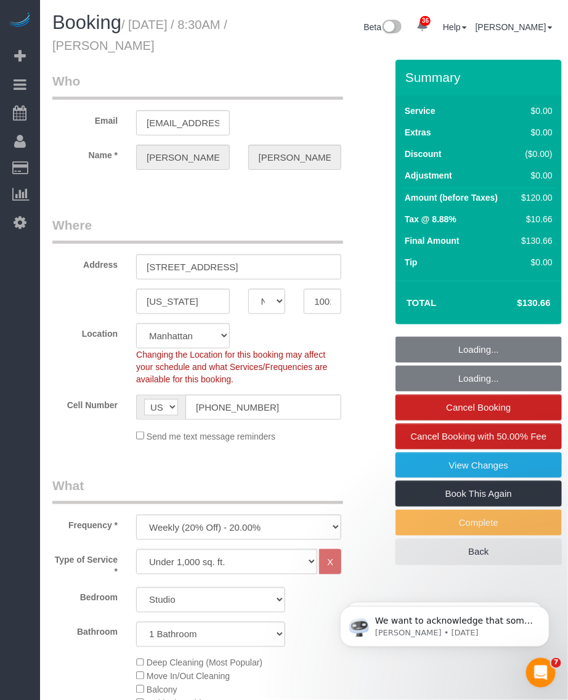
select select "number:56"
select select "number:75"
select select "number:15"
select select "number:5"
select select "string:stripe-pm_1RXRrg4VGloSiKo7FM9HbDbq"
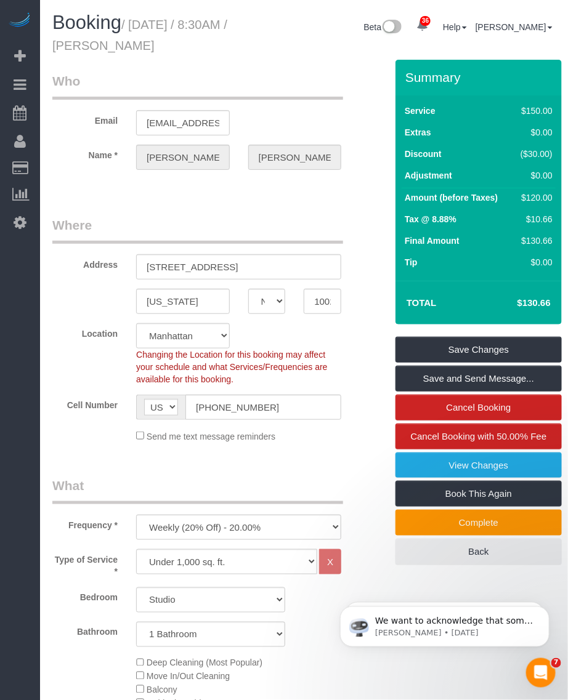
drag, startPoint x: 109, startPoint y: 44, endPoint x: 199, endPoint y: 42, distance: 90.0
click at [199, 42] on h1 "Booking / [DATE] / 8:30AM / [PERSON_NAME]" at bounding box center [151, 33] width 199 height 42
copy small "[PERSON_NAME]"
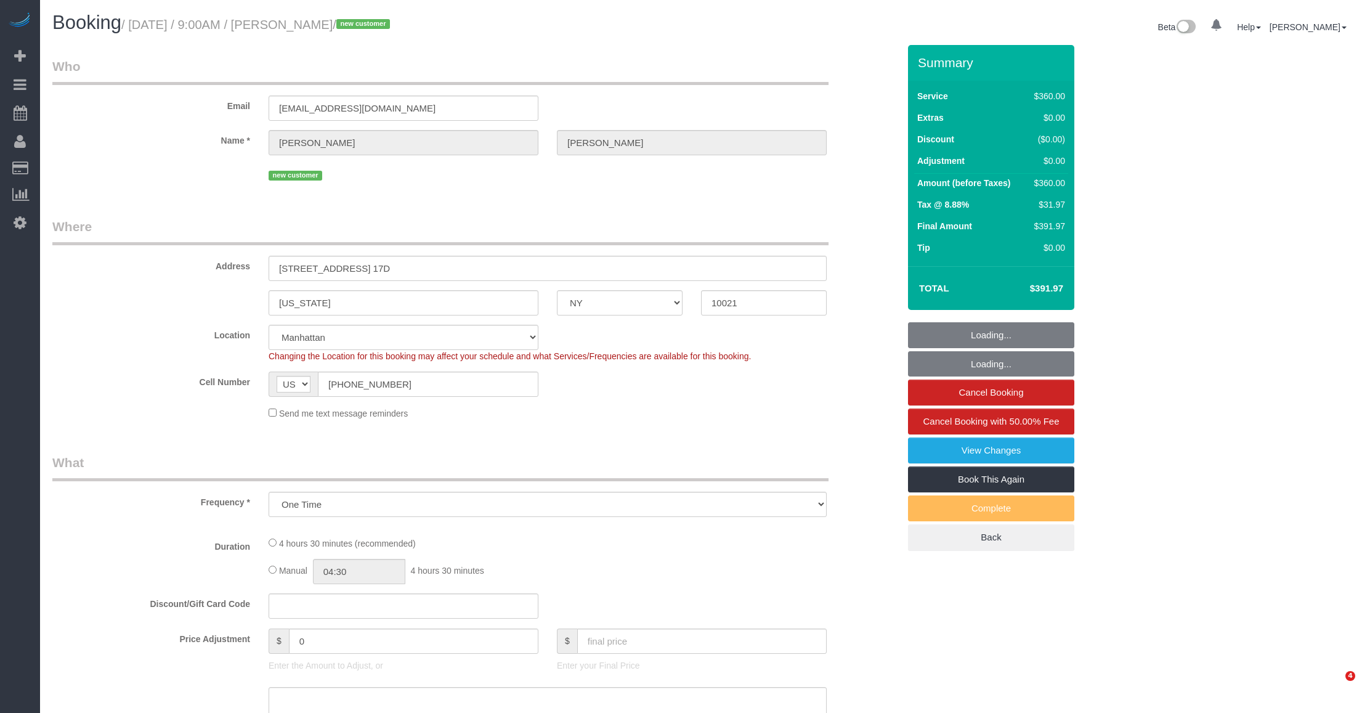
select select "NY"
select select "object:825"
select select "string:stripe-pm_1SFFX84VGloSiKo7hCrALoJH"
click at [376, 30] on small "/ [DATE] / 9:00AM / [PERSON_NAME] / new customer" at bounding box center [257, 25] width 272 height 14
select select "spot1"
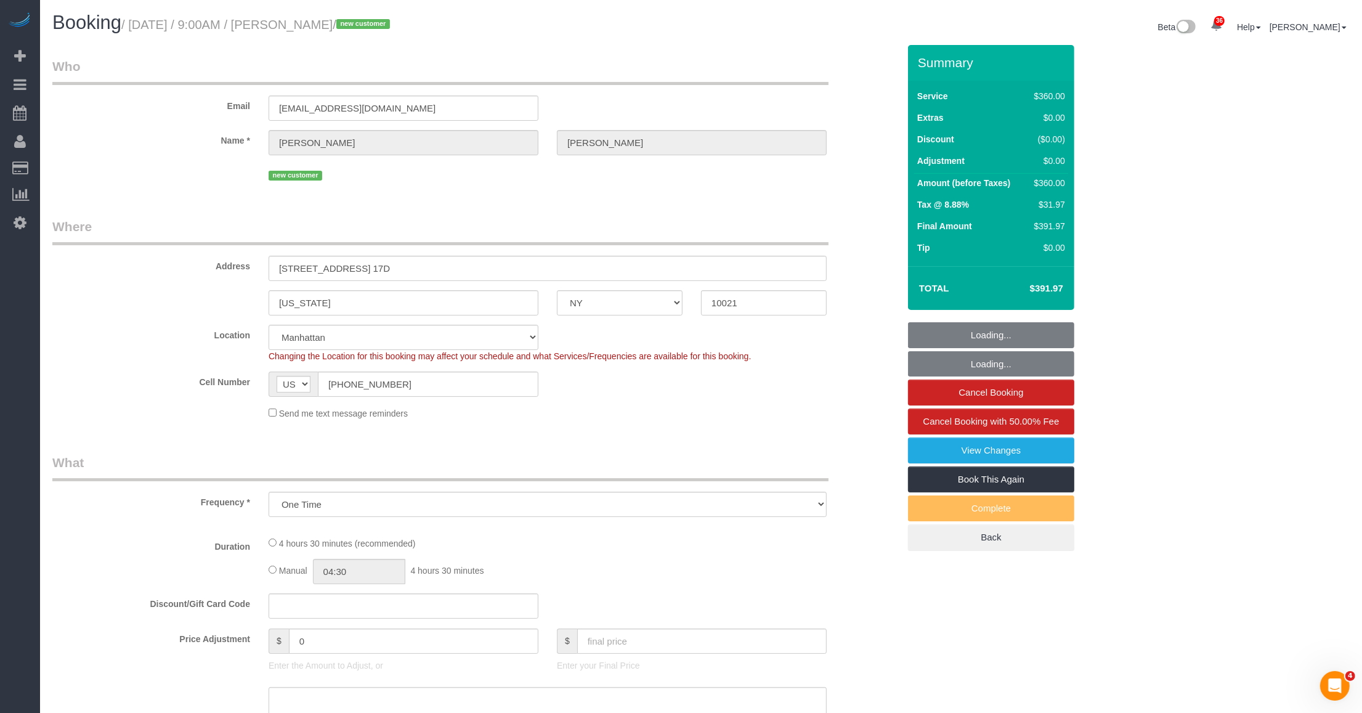
select select "number:89"
select select "number:75"
select select "number:13"
select select "number:5"
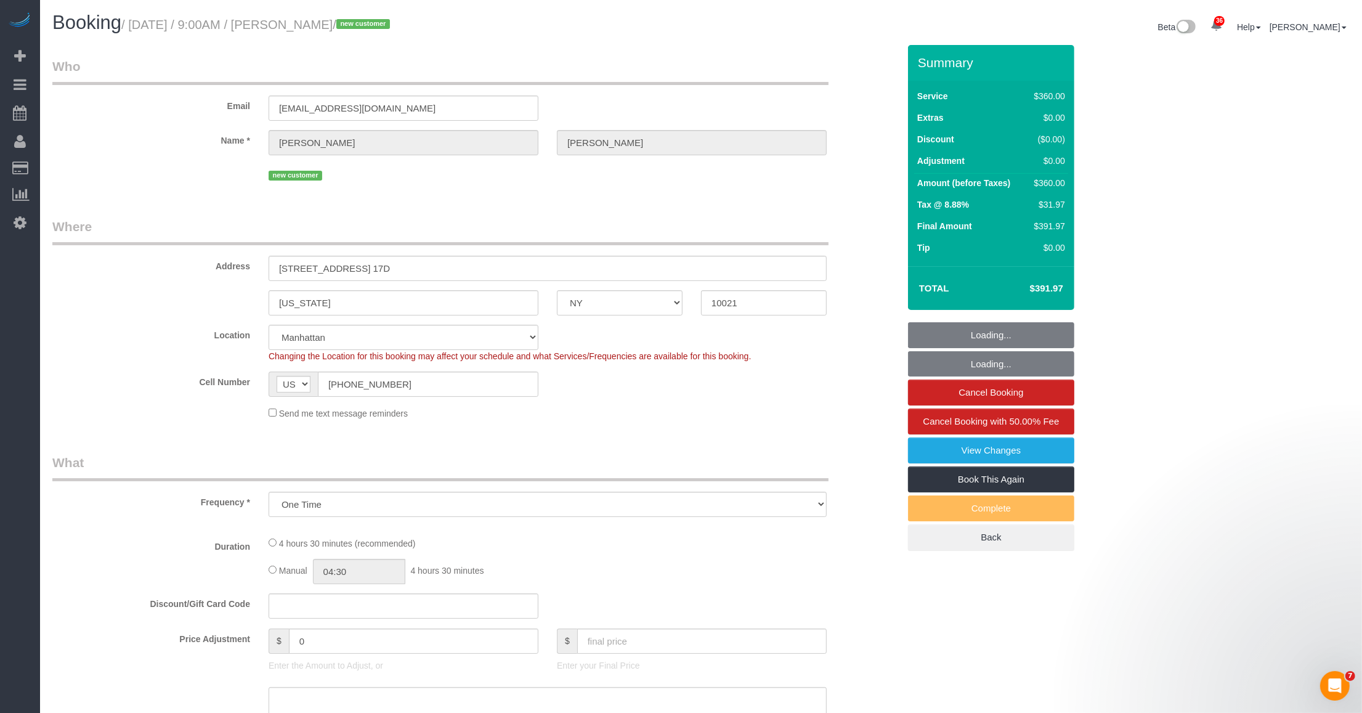
select select "270"
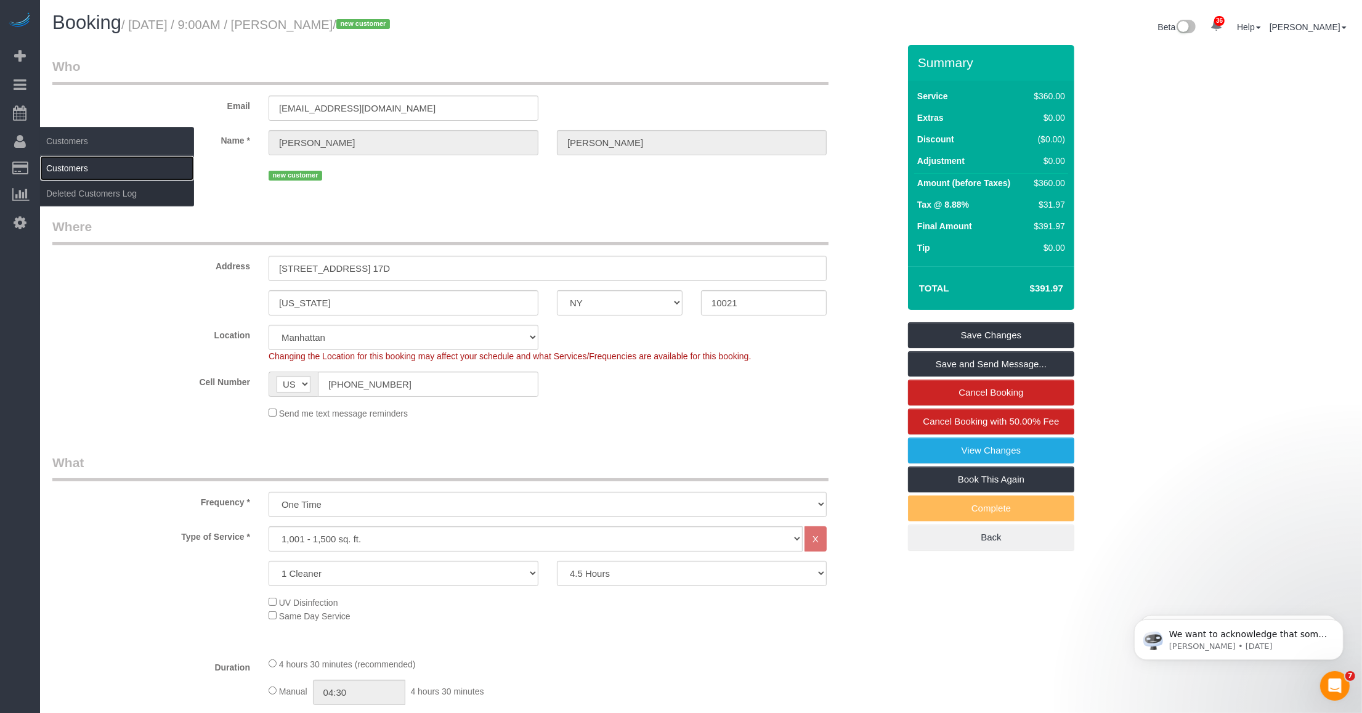
click at [85, 170] on link "Customers" at bounding box center [117, 168] width 154 height 25
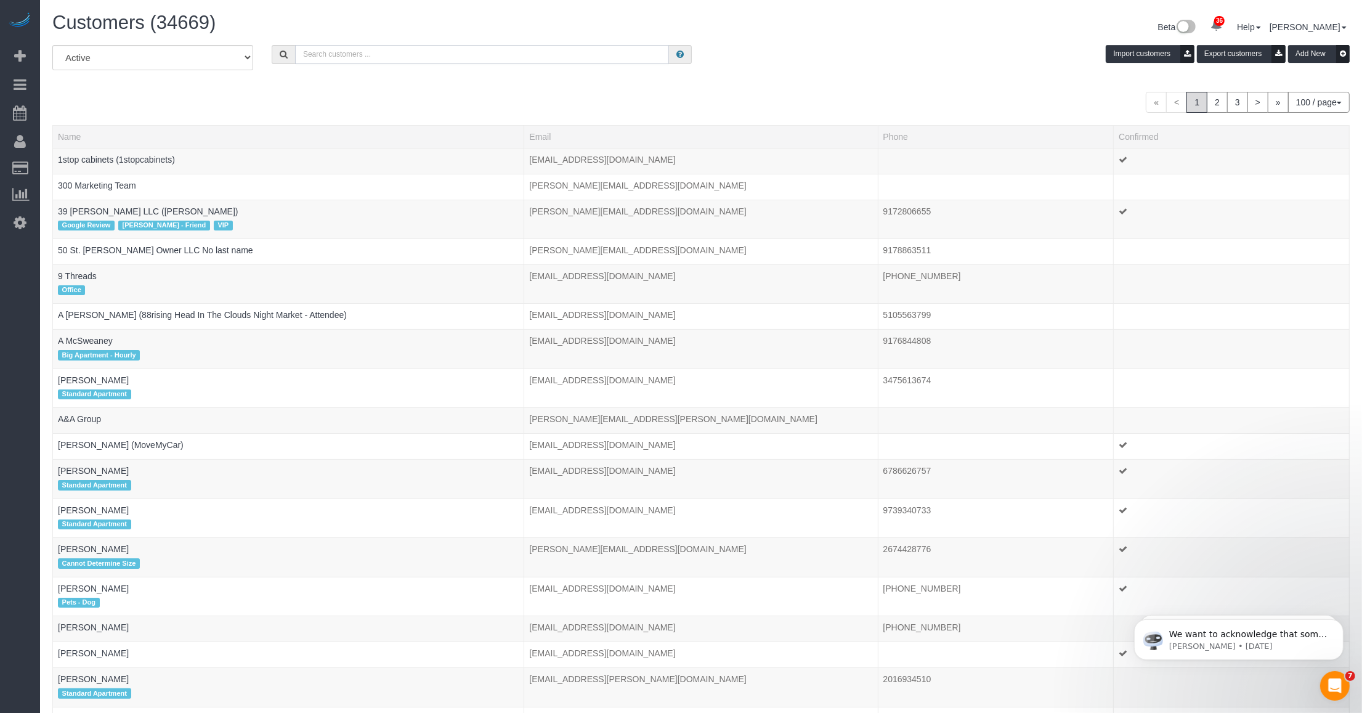
click at [370, 54] on input "text" at bounding box center [482, 54] width 374 height 19
paste input "[PERSON_NAME]"
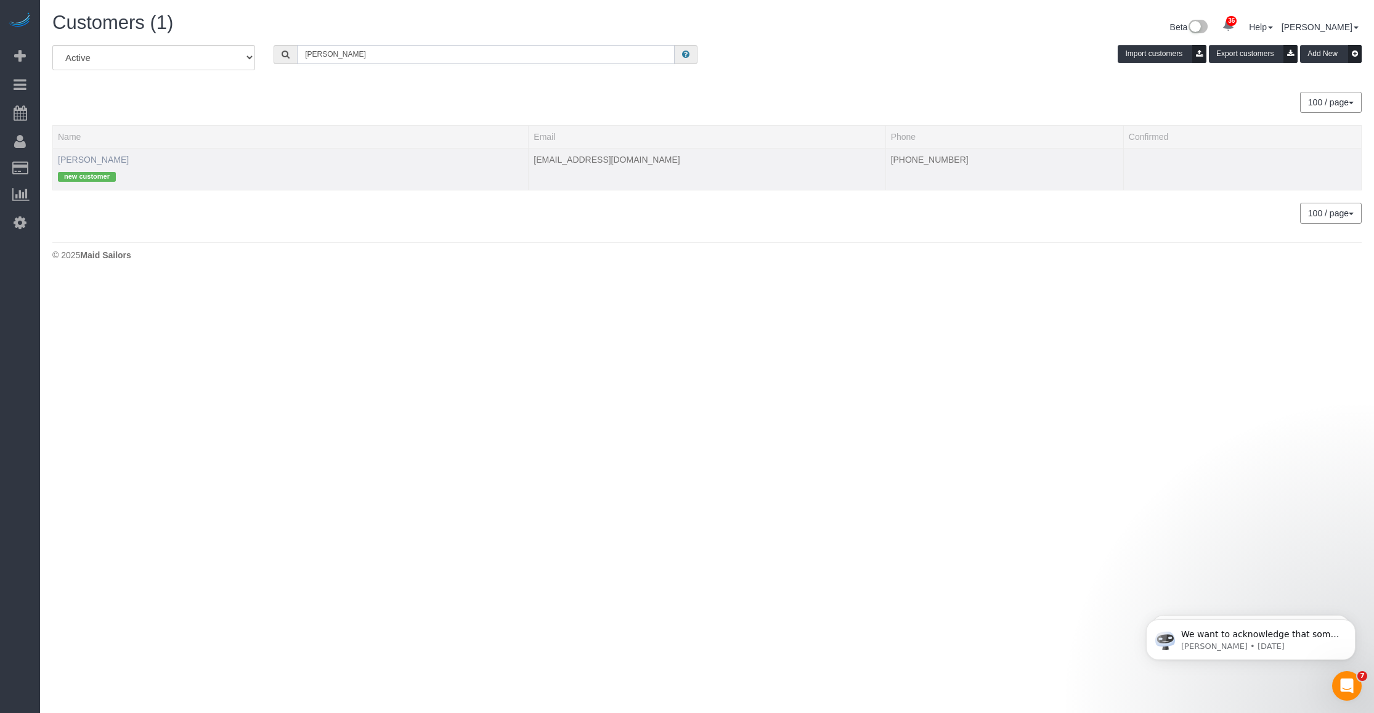
type input "[PERSON_NAME]"
click at [86, 157] on link "[PERSON_NAME]" at bounding box center [93, 160] width 71 height 10
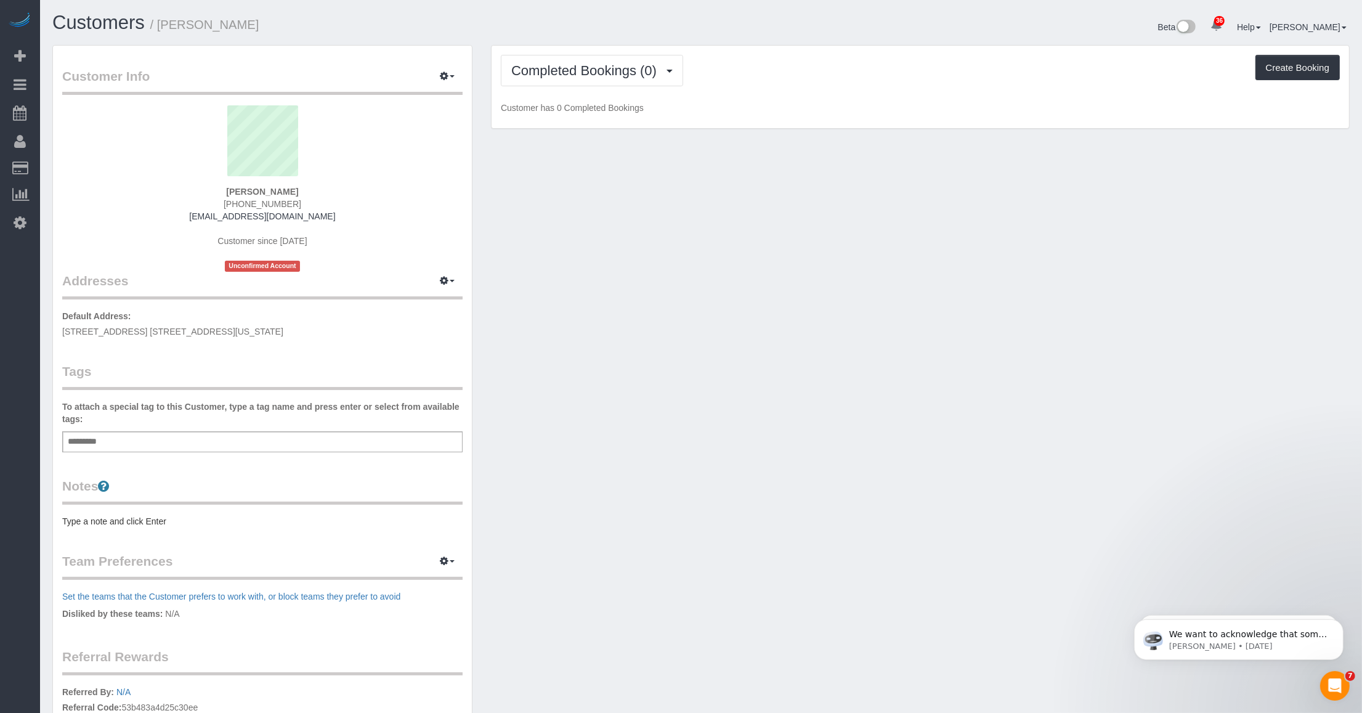
click at [108, 441] on div "Add a tag" at bounding box center [262, 441] width 400 height 21
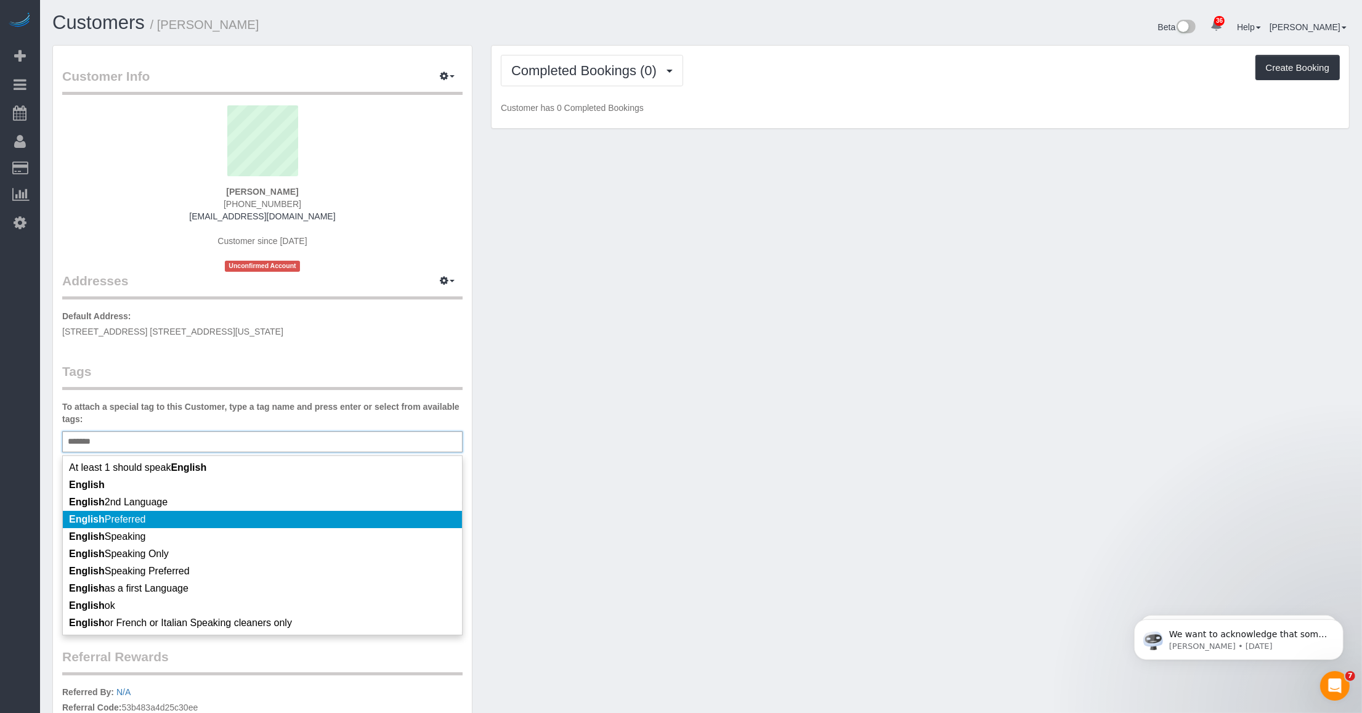
type input "*******"
click at [188, 522] on li "English Preferred" at bounding box center [262, 519] width 399 height 17
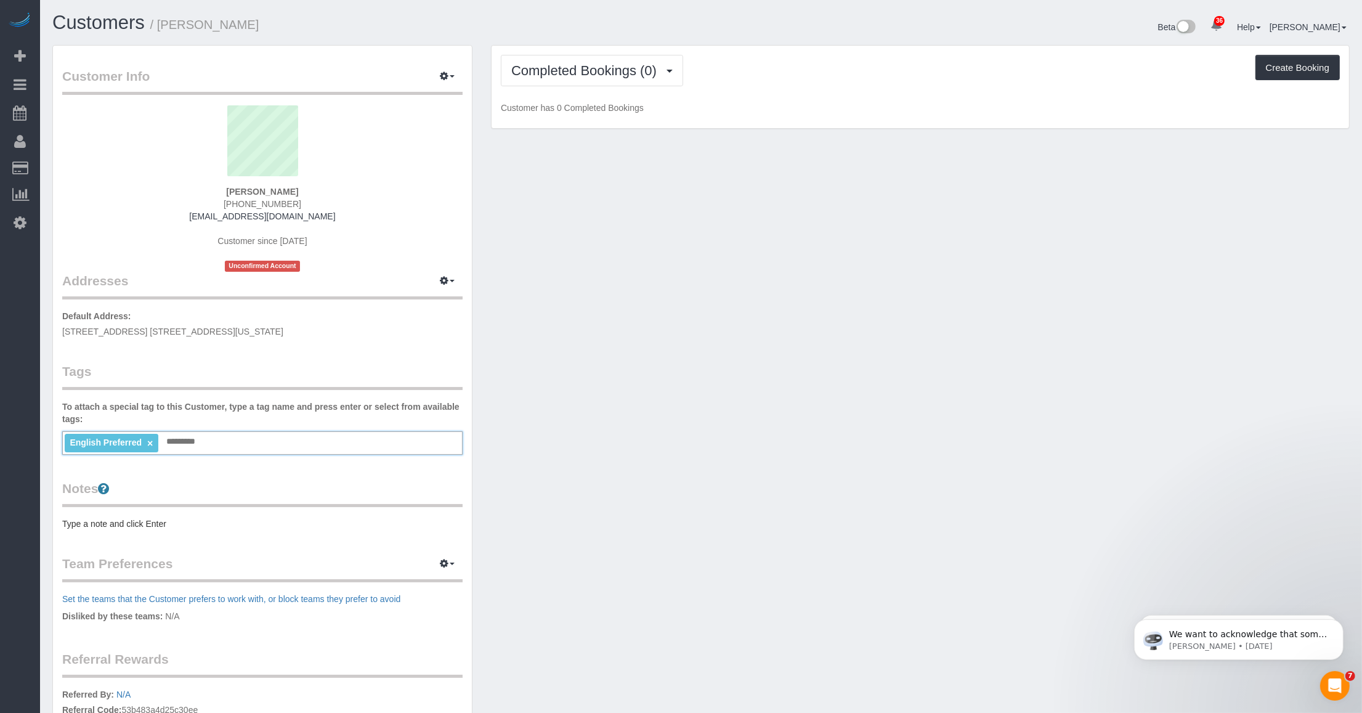
click at [703, 532] on div "Customer Info Edit Contact Info Send Message Email Preferences Special Sales Ta…" at bounding box center [701, 453] width 1316 height 816
click at [601, 59] on button "Completed Bookings (0)" at bounding box center [592, 70] width 182 height 31
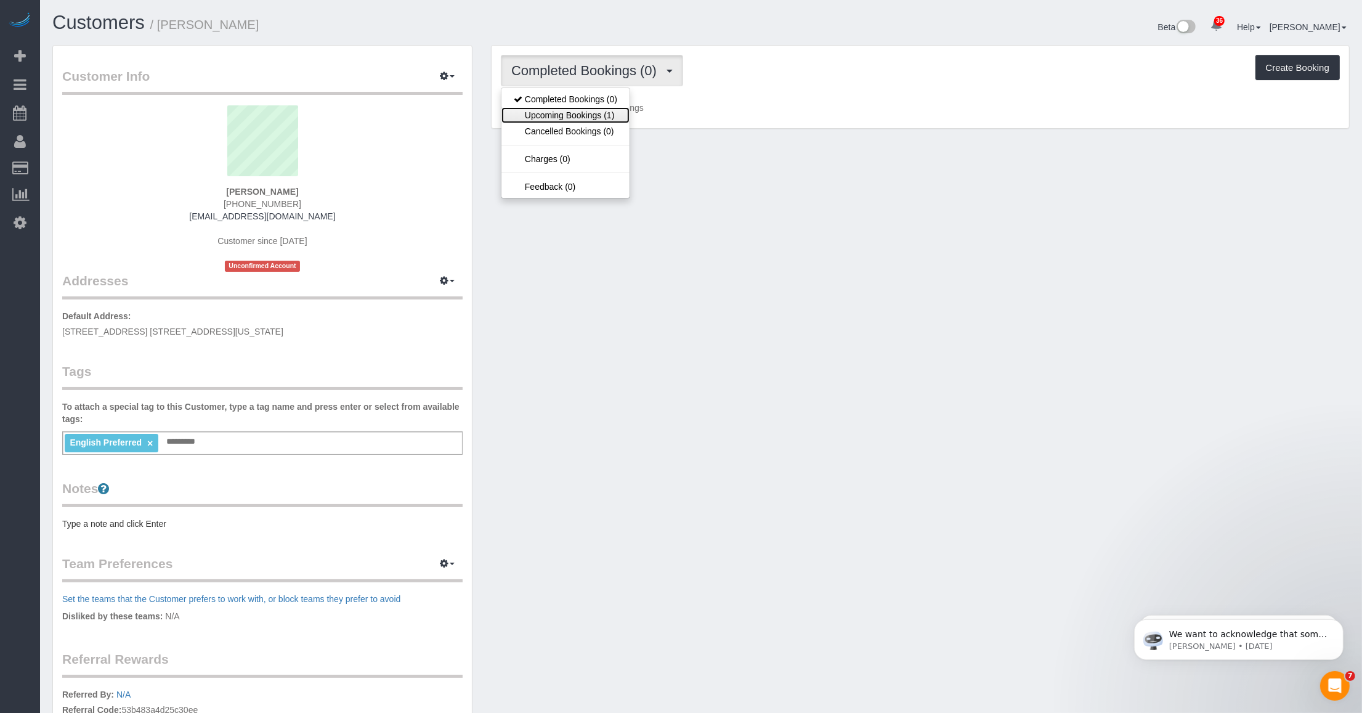
click at [579, 115] on link "Upcoming Bookings (1)" at bounding box center [565, 115] width 128 height 16
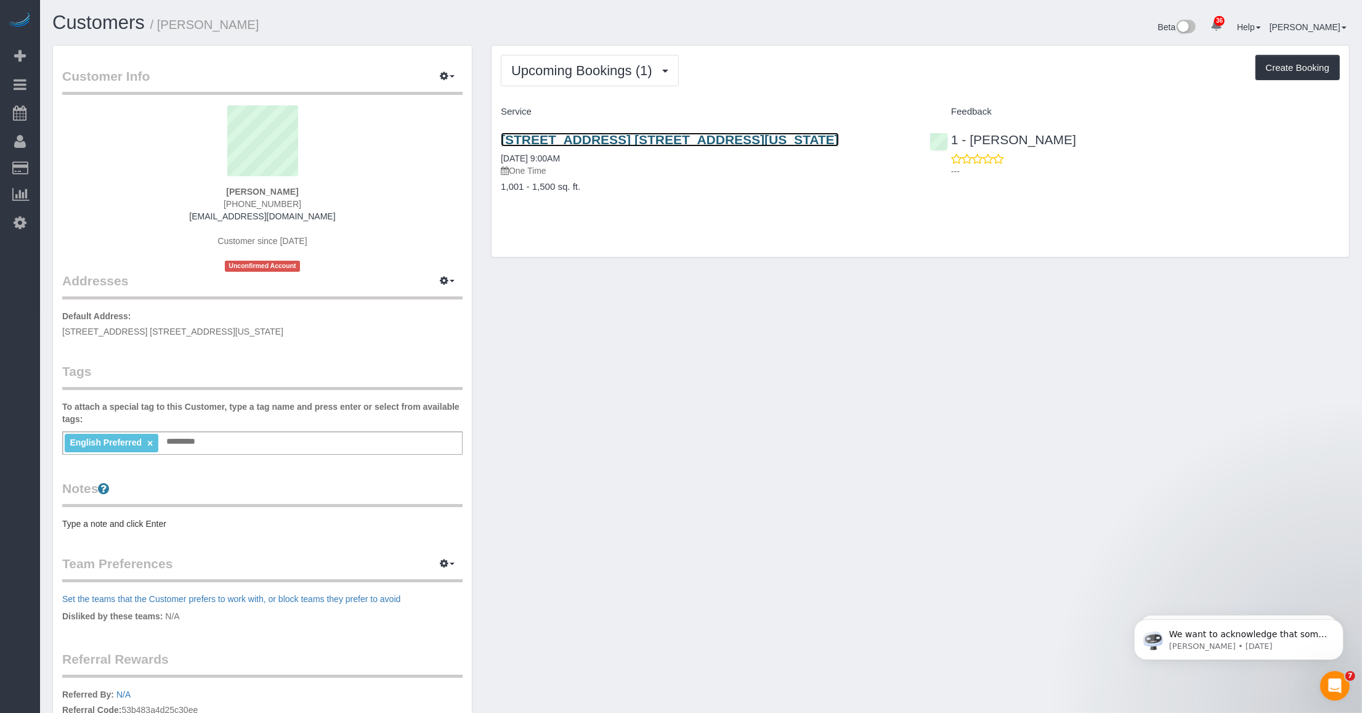
click at [609, 133] on link "[STREET_ADDRESS] [STREET_ADDRESS][US_STATE]" at bounding box center [670, 139] width 338 height 14
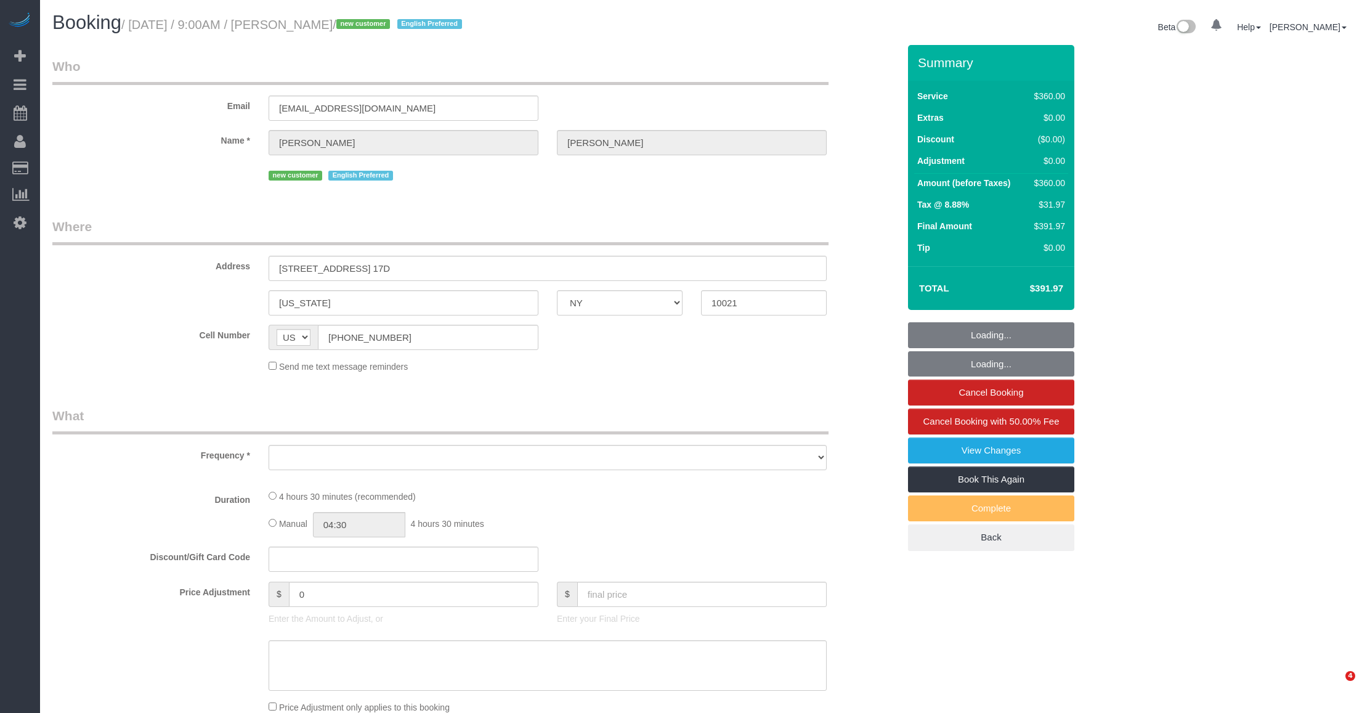
select select "NY"
select select "object:825"
select select "270"
select select "number:89"
select select "number:75"
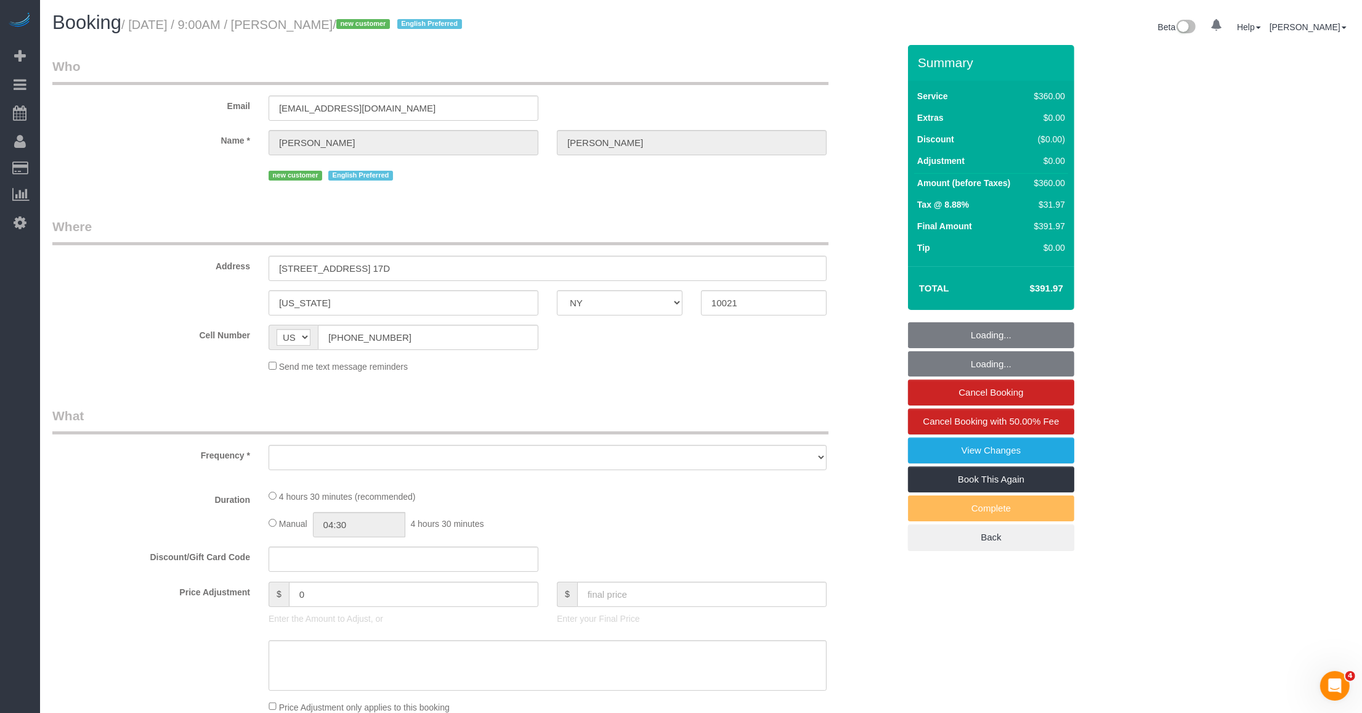
select select "number:13"
select select "number:5"
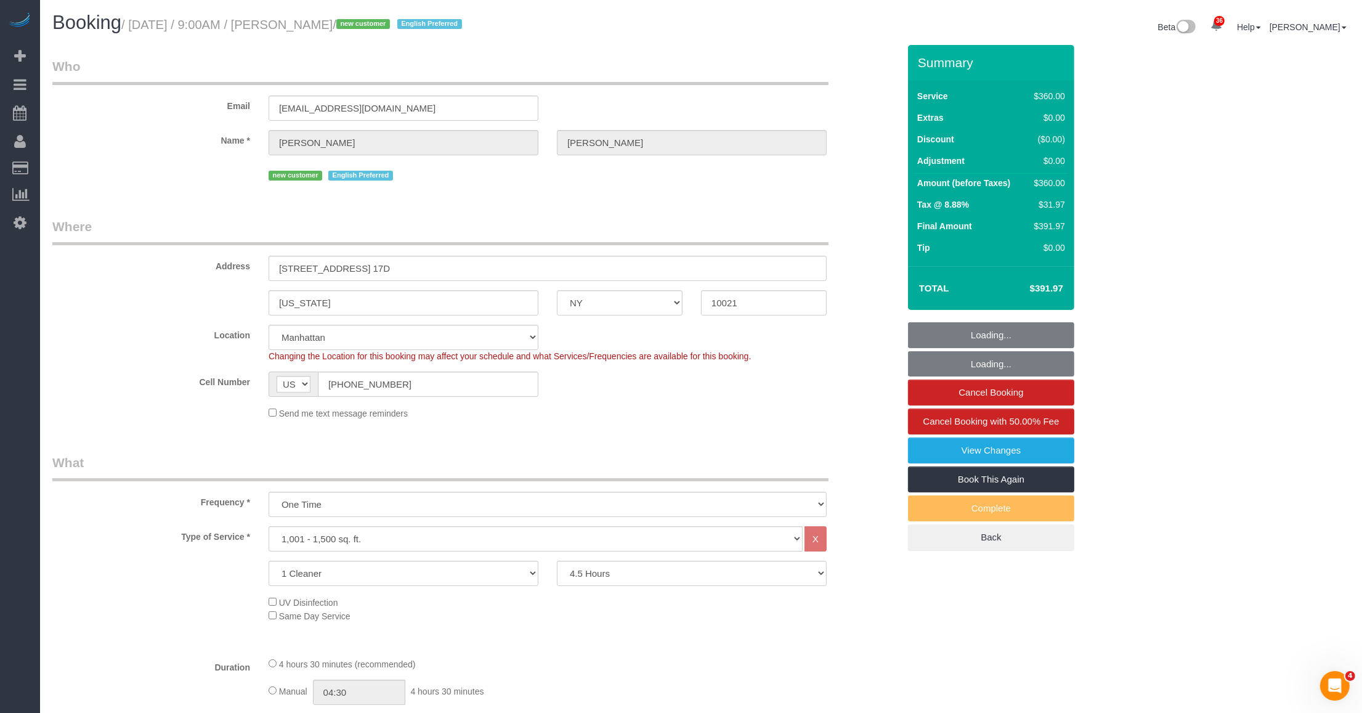
select select "object:1055"
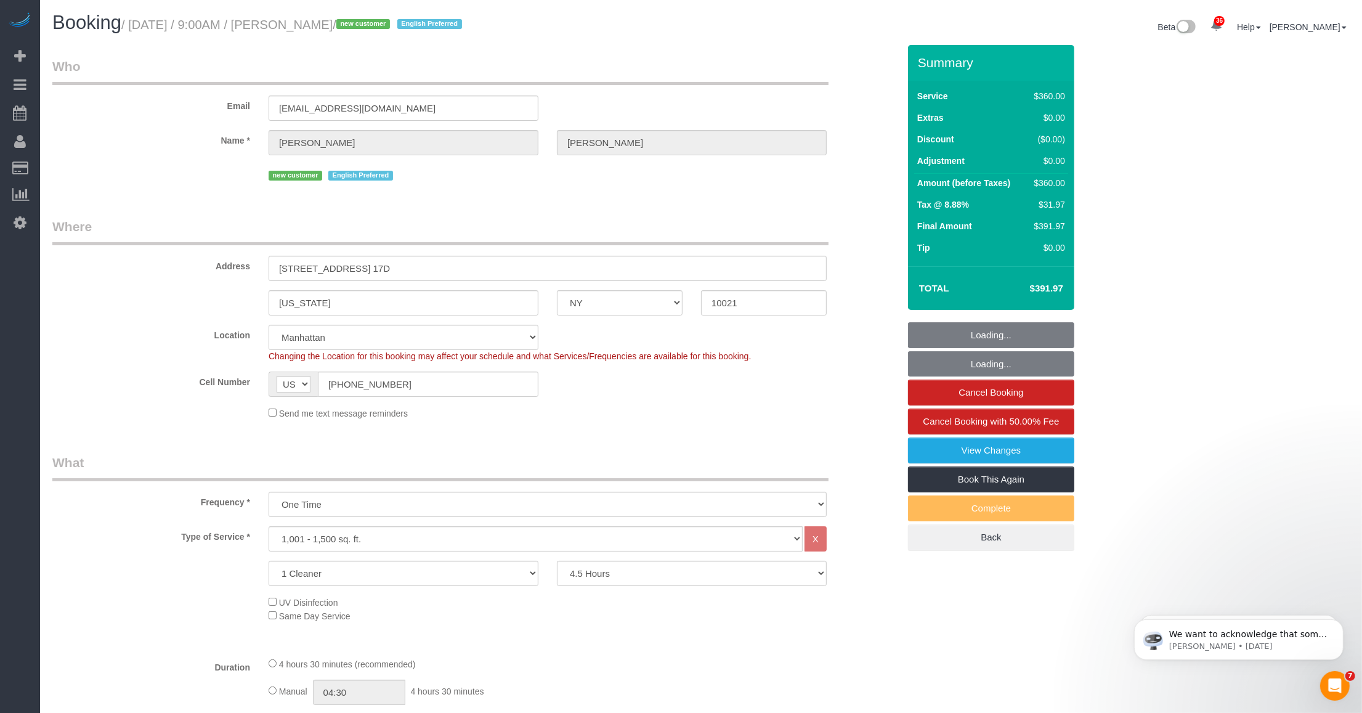
select select "string:stripe-pm_1SFFX84VGloSiKo7hCrALoJH"
select select "spot1"
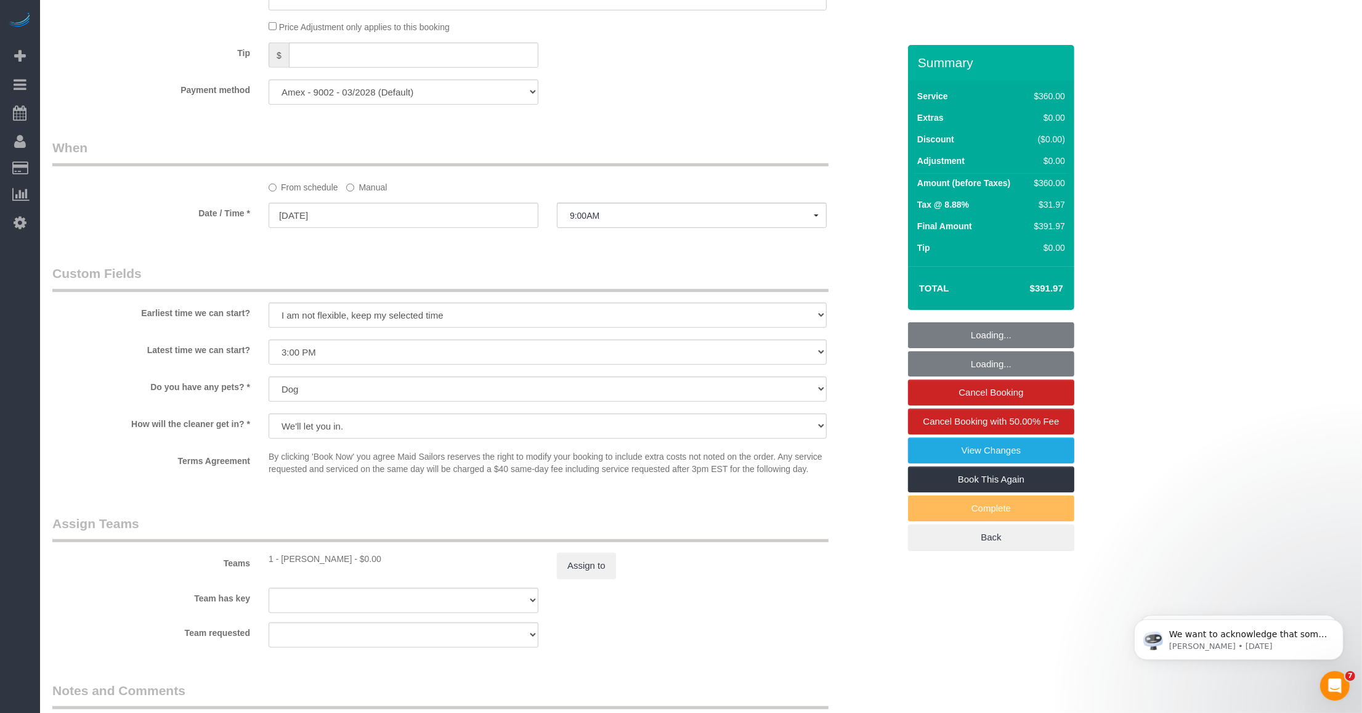
scroll to position [1148, 0]
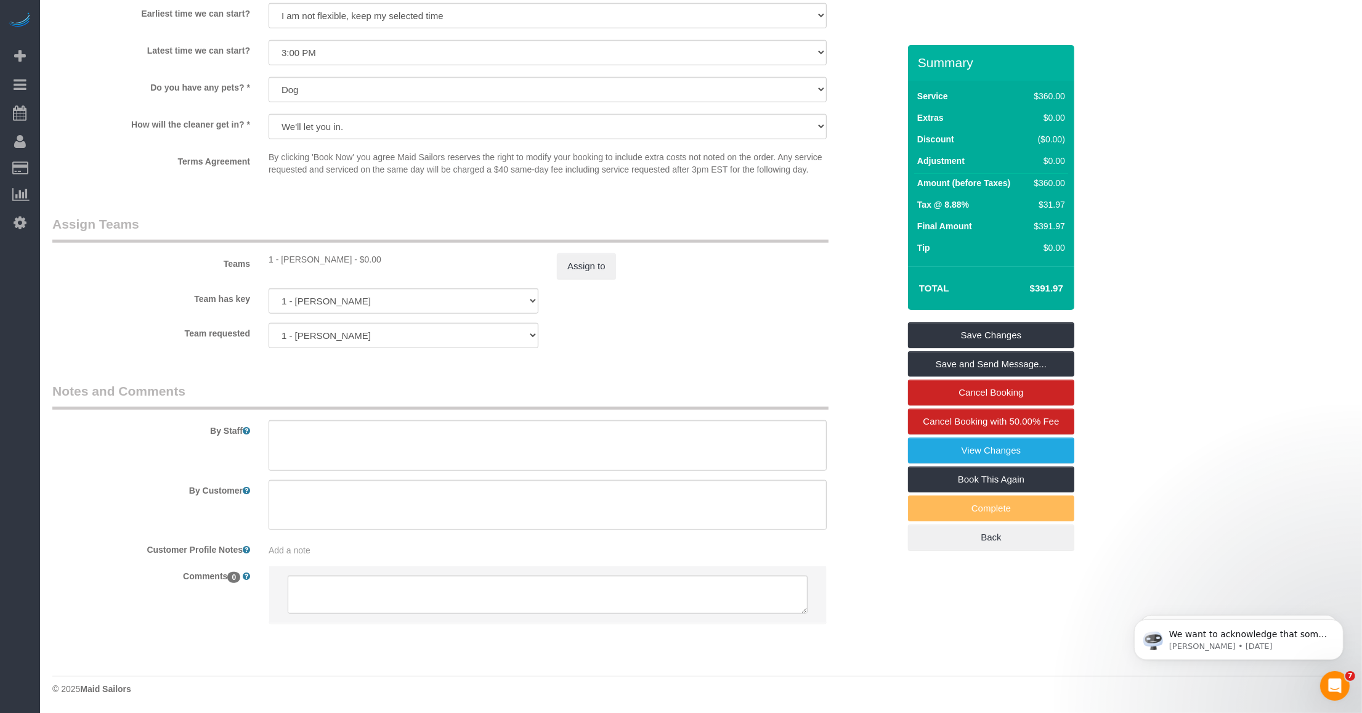
click at [322, 566] on li at bounding box center [547, 594] width 557 height 57
click at [325, 549] on div "Add a note" at bounding box center [548, 550] width 558 height 12
click at [350, 555] on textarea at bounding box center [548, 606] width 558 height 136
paste textarea "https://www.apartments.com/945-5th-ave-new-york-ny-unit-17d/sdhhz97/?msockid=0f…"
click at [152, 609] on sui-booking-comments "By Staff By Customer Customer Profile Notes https://www.apartments.com/945-5th-…" at bounding box center [475, 511] width 846 height 261
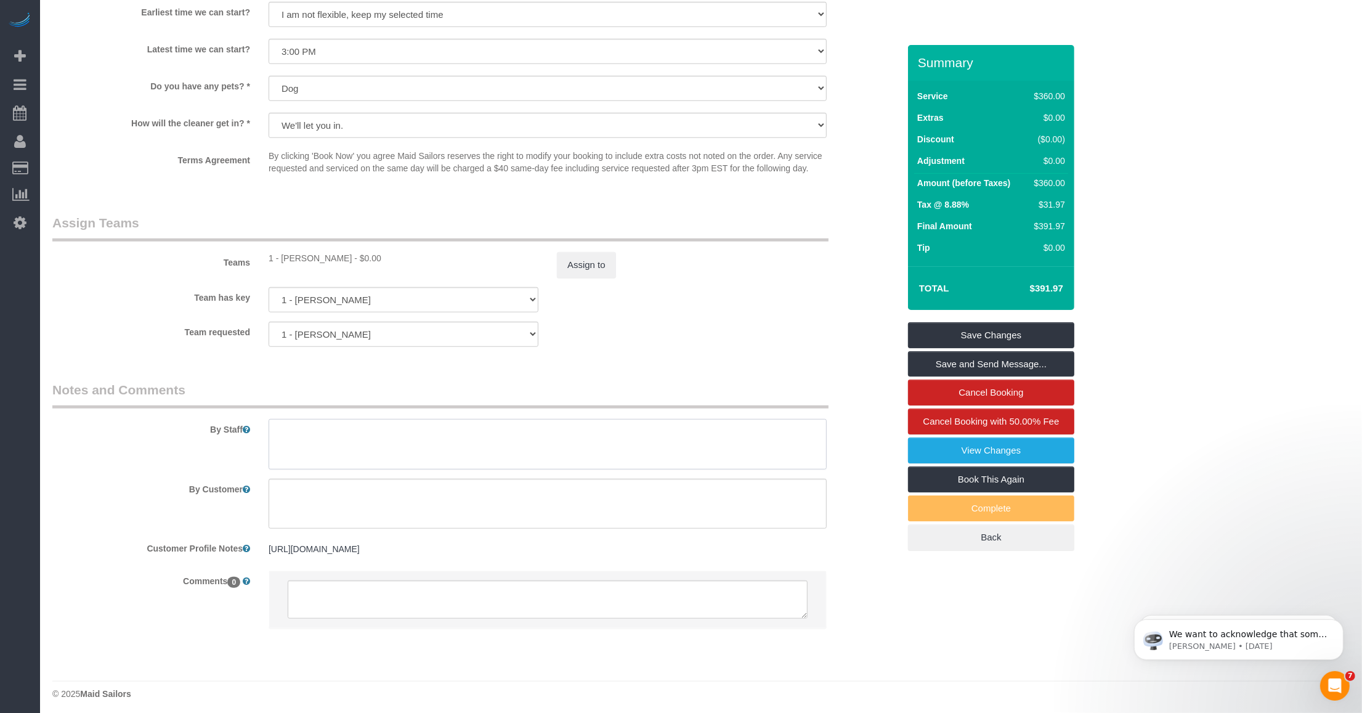
click at [334, 438] on textarea at bounding box center [548, 444] width 558 height 51
click at [761, 556] on div "https://www.apartments.com/945-5th-ave-new-york-ny-unit-17d/sdhhz97/?msockid=0f…" at bounding box center [547, 549] width 577 height 23
click at [758, 553] on pre "https://www.apartments.com/945-5th-ave-new-york-ny-unit-17d/sdhhz97/?msockid=0f…" at bounding box center [548, 549] width 558 height 12
click at [796, 558] on textarea "https://www.apartments.com/945-5th-ave-new-york-ny-unit-17d/sdhhz97/?msockid=0f…" at bounding box center [548, 606] width 558 height 136
type textarea "https://www.apartments.com/945-5th-ave-new-york-ny-unit-17d/sdhhz97/?msockid=0f…"
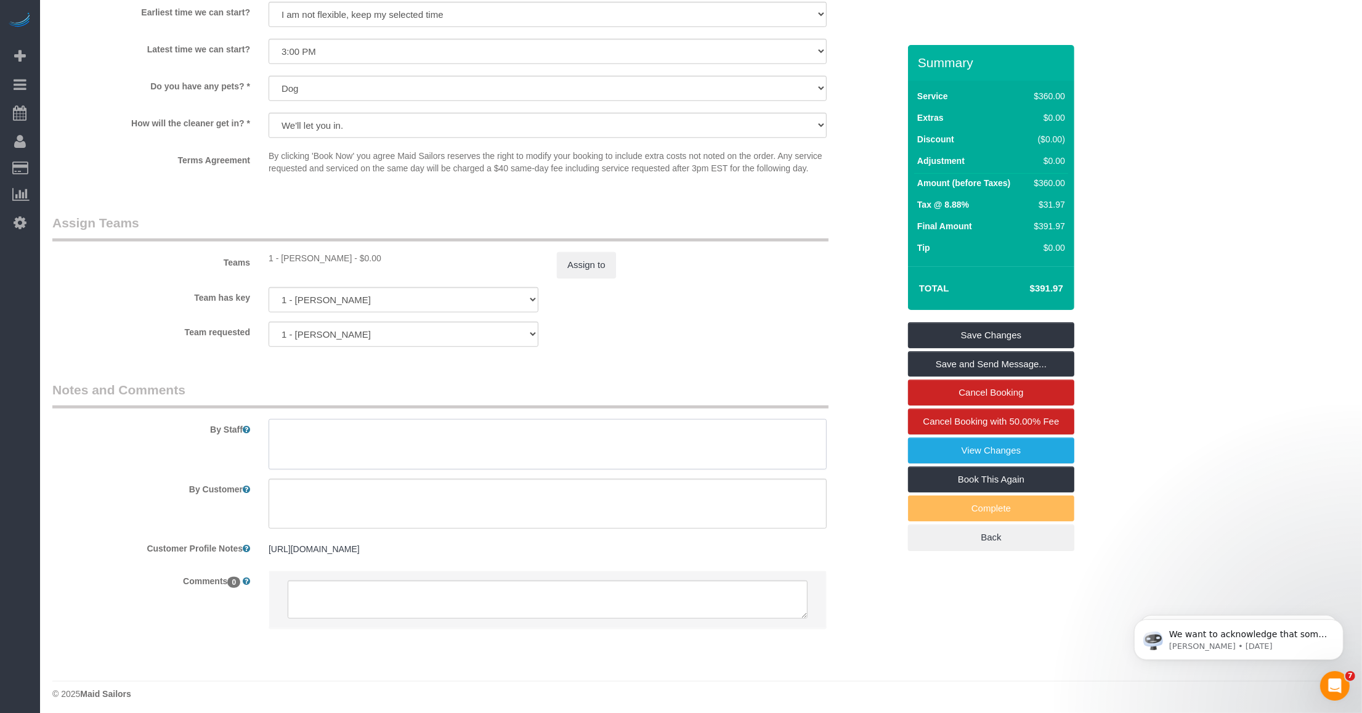
click at [407, 434] on textarea at bounding box center [548, 444] width 558 height 51
click at [546, 429] on textarea at bounding box center [548, 444] width 558 height 51
paste textarea "9178633953 - Kenneth Richman"
click at [633, 432] on textarea at bounding box center [548, 444] width 558 height 51
type textarea "You may also contact the customer's husband 9178633953 - Kenneth Richman for en…"
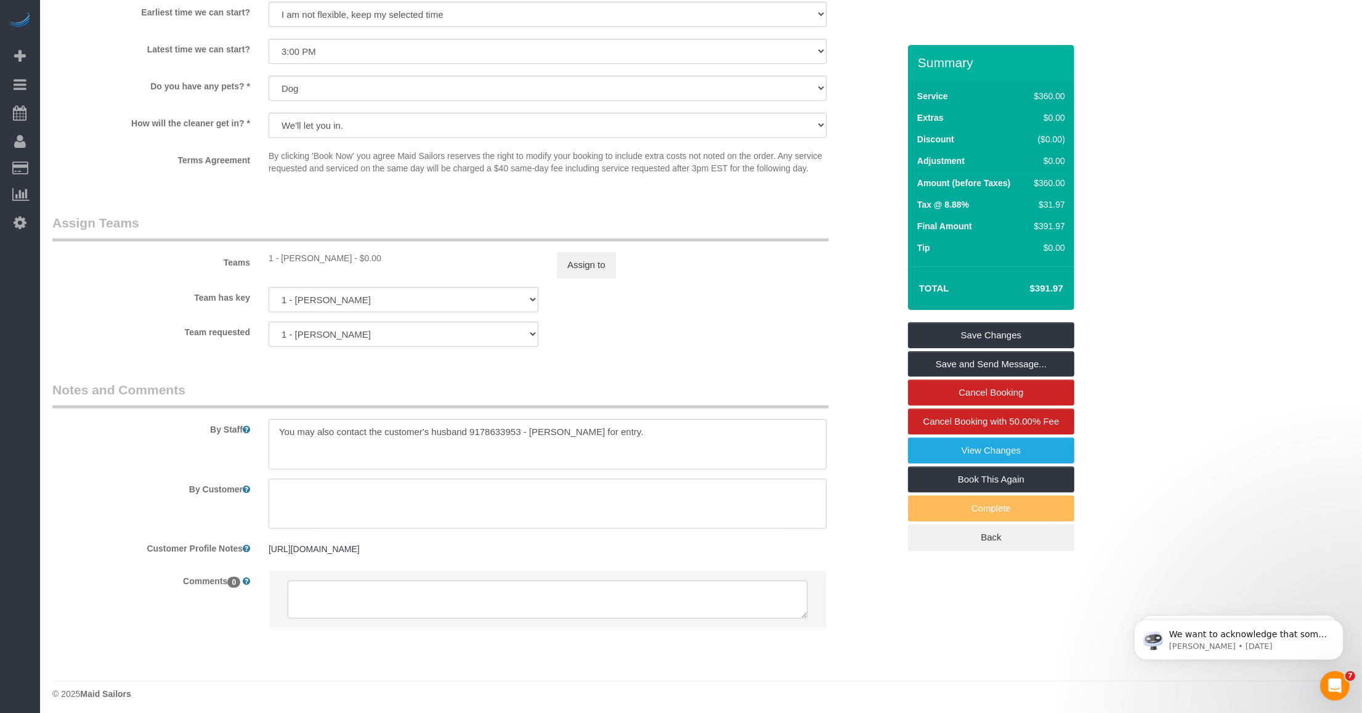
click at [397, 499] on textarea at bounding box center [548, 504] width 558 height 51
paste textarea "Customer’s Cleaning Priorities"
click at [306, 504] on textarea at bounding box center [548, 504] width 558 height 51
click at [303, 511] on textarea at bounding box center [548, 504] width 558 height 51
click at [425, 513] on textarea at bounding box center [548, 504] width 558 height 51
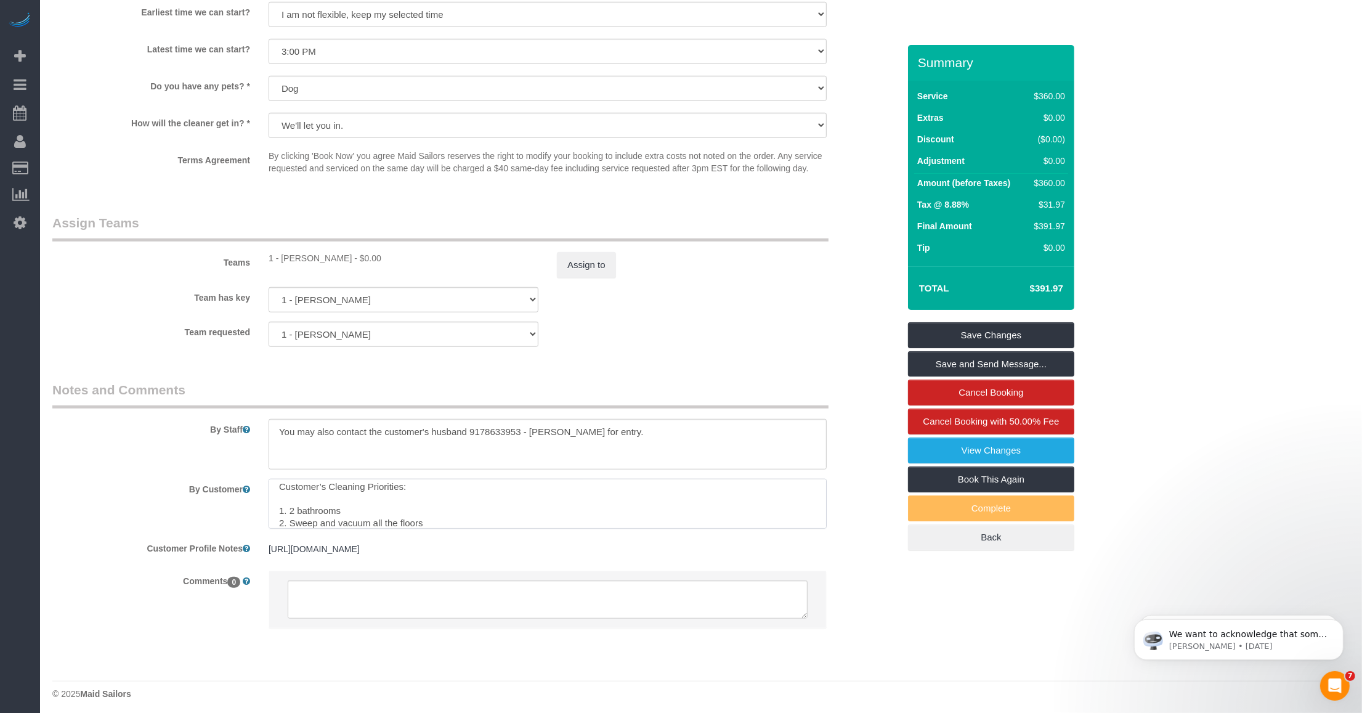
scroll to position [17, 0]
click at [360, 494] on textarea at bounding box center [548, 504] width 558 height 51
click at [285, 507] on textarea at bounding box center [548, 504] width 558 height 51
click at [284, 507] on textarea at bounding box center [548, 504] width 558 height 51
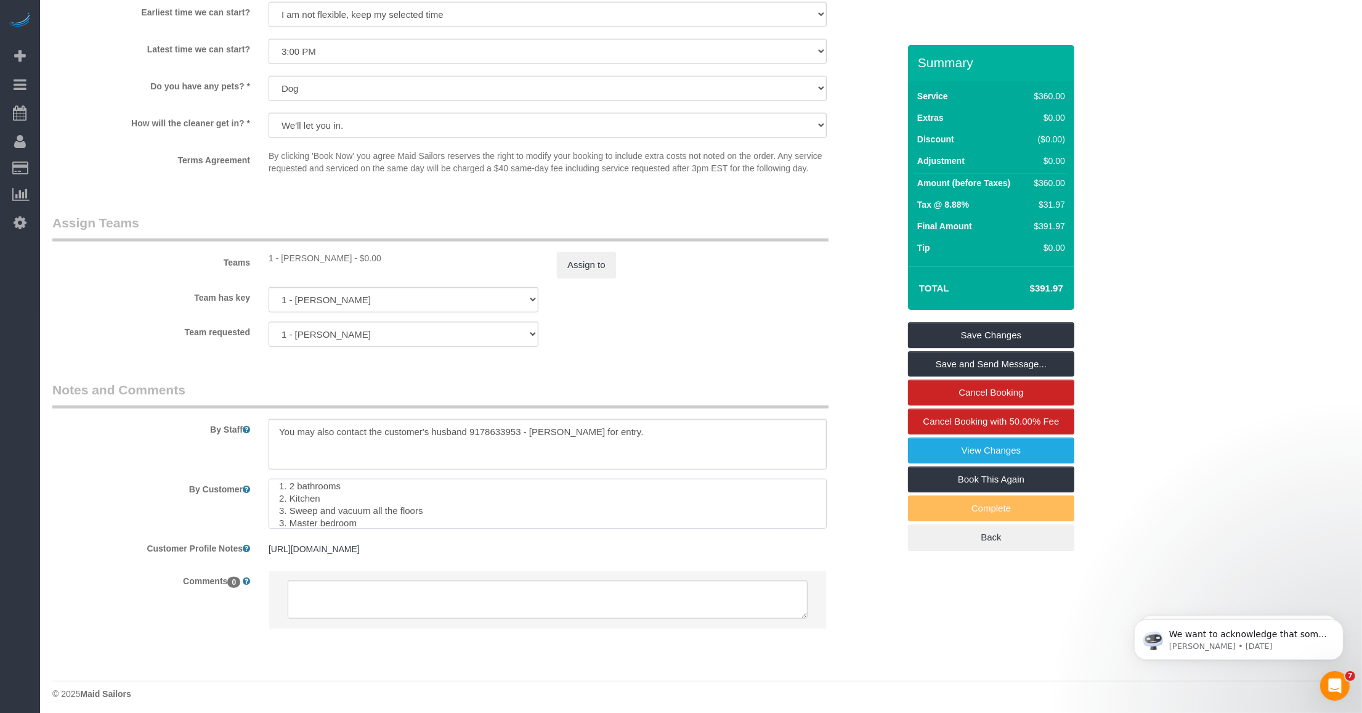
click at [284, 516] on textarea at bounding box center [548, 504] width 558 height 51
click at [397, 522] on textarea at bounding box center [548, 504] width 558 height 51
click at [290, 524] on textarea at bounding box center [548, 504] width 558 height 51
click at [467, 521] on textarea at bounding box center [548, 504] width 558 height 51
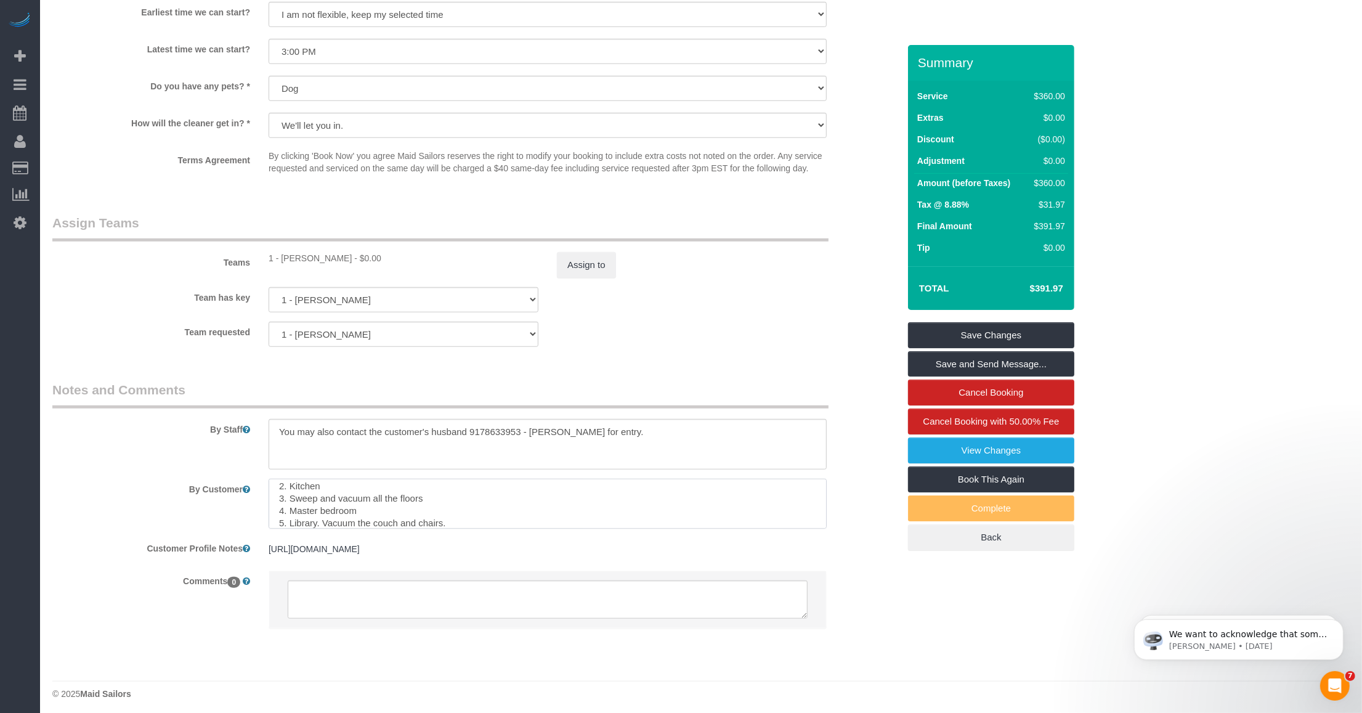
scroll to position [54, 0]
click at [324, 522] on textarea at bounding box center [548, 504] width 558 height 51
paste textarea "Do dusting throughout the home."
click at [423, 503] on textarea at bounding box center [548, 504] width 558 height 51
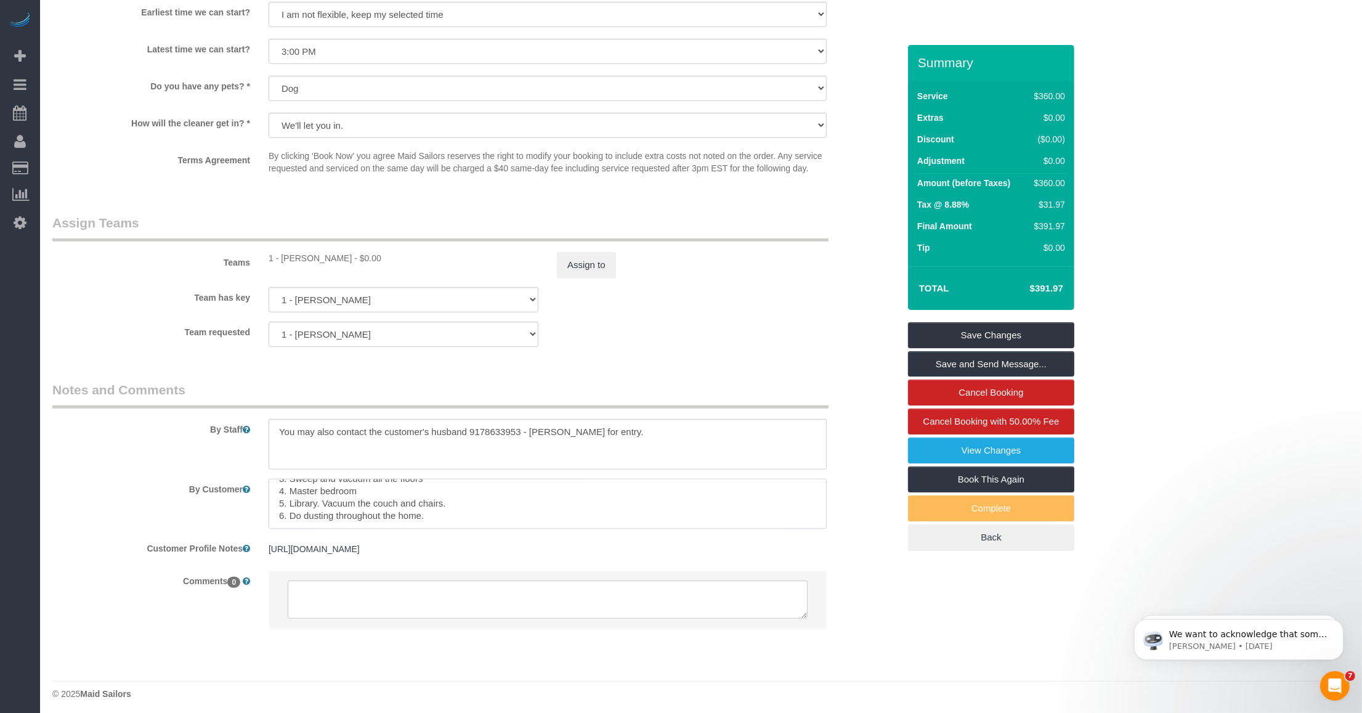
scroll to position [1154, 0]
type textarea "Customer’s Cleaning Priorities: 1. 2 bathrooms 2. Kitchen 3. Sweep and vacuum a…"
click at [148, 453] on div "By Staff" at bounding box center [475, 420] width 865 height 89
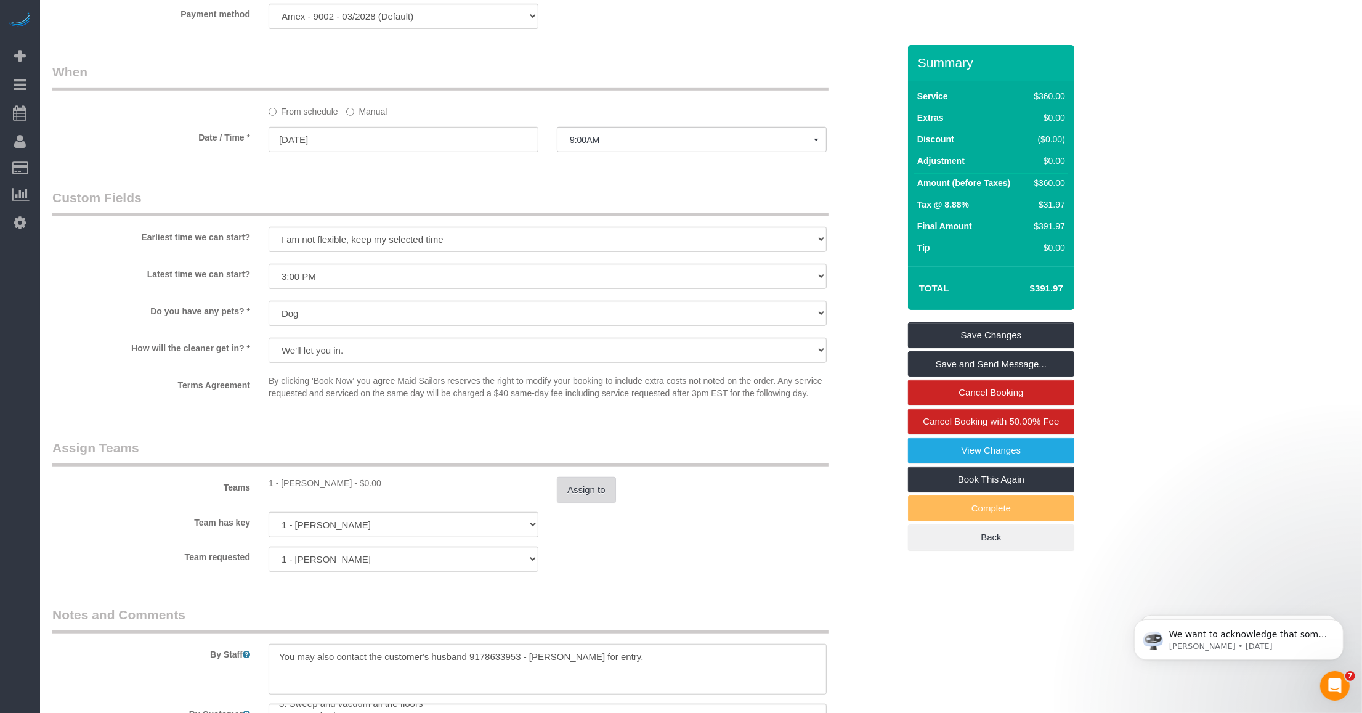
click at [571, 500] on button "Assign to" at bounding box center [586, 490] width 59 height 26
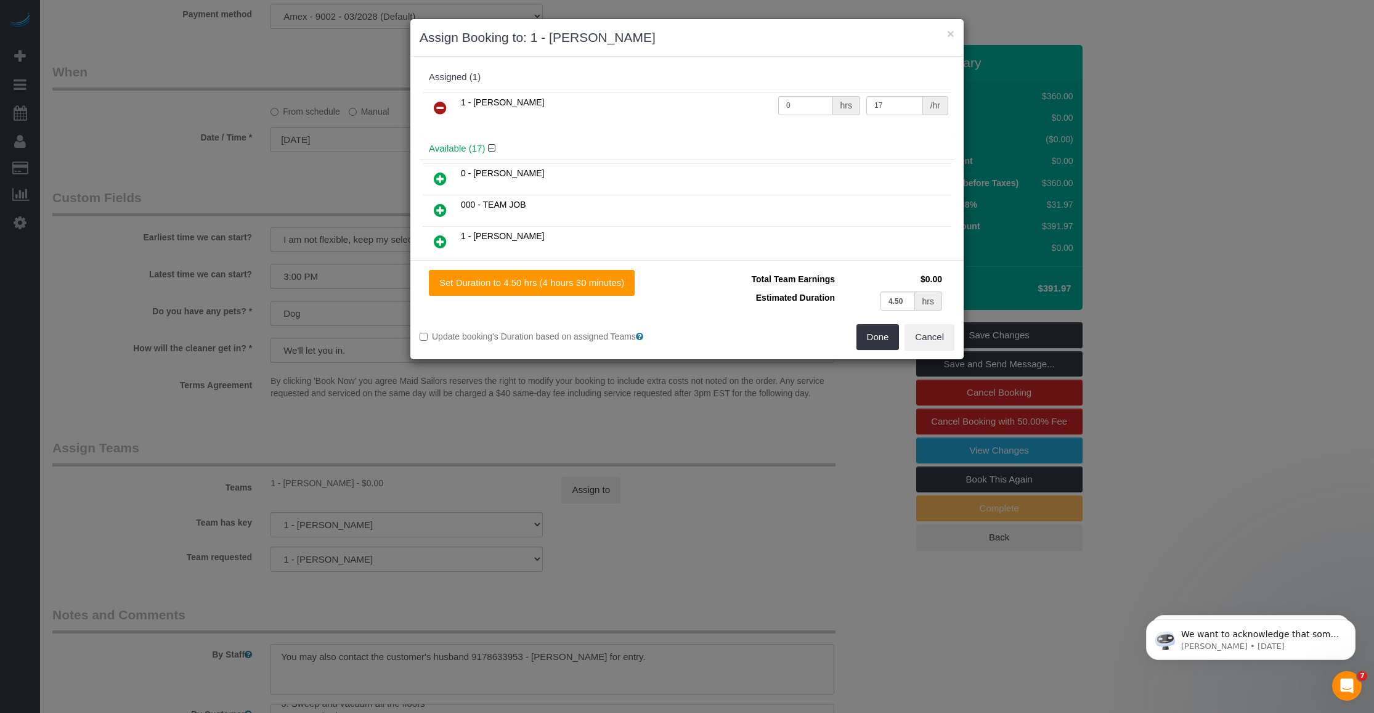
drag, startPoint x: 440, startPoint y: 115, endPoint x: 764, endPoint y: 217, distance: 340.0
click at [440, 114] on icon at bounding box center [440, 107] width 13 height 15
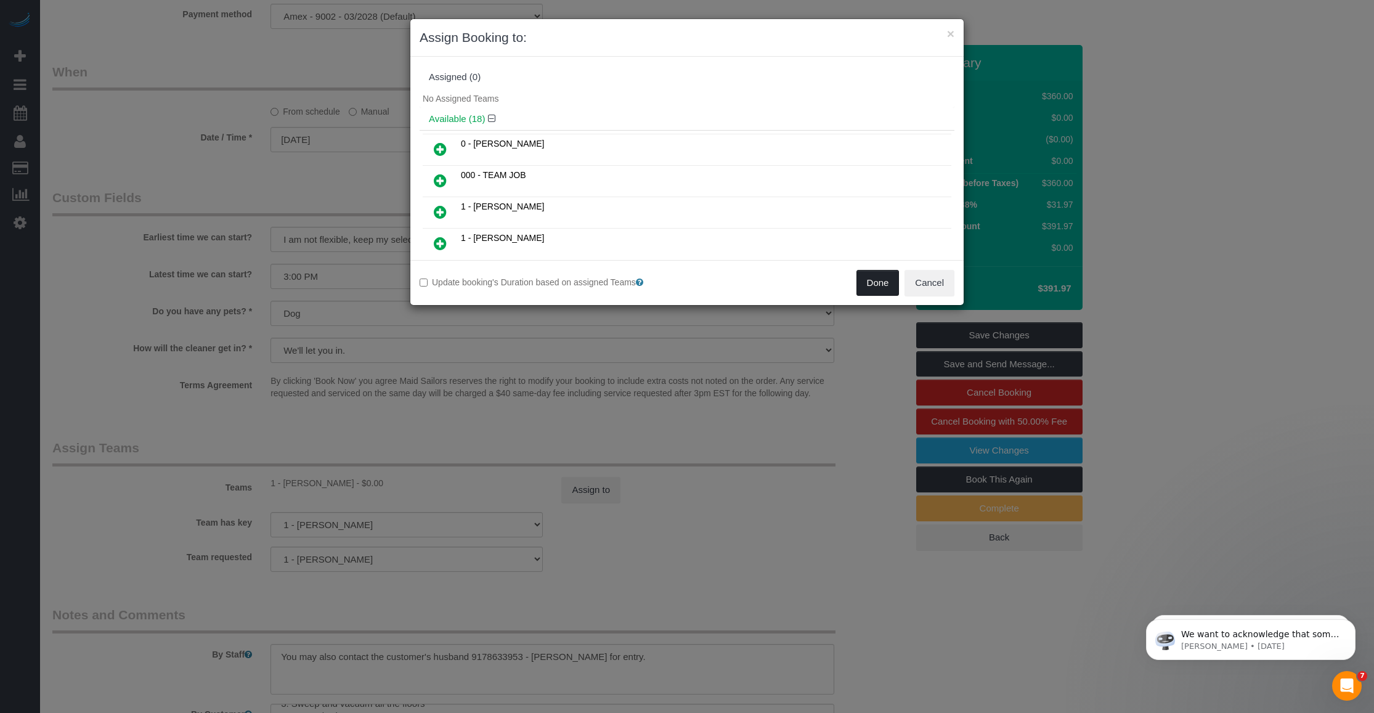
click at [879, 278] on button "Done" at bounding box center [877, 283] width 43 height 26
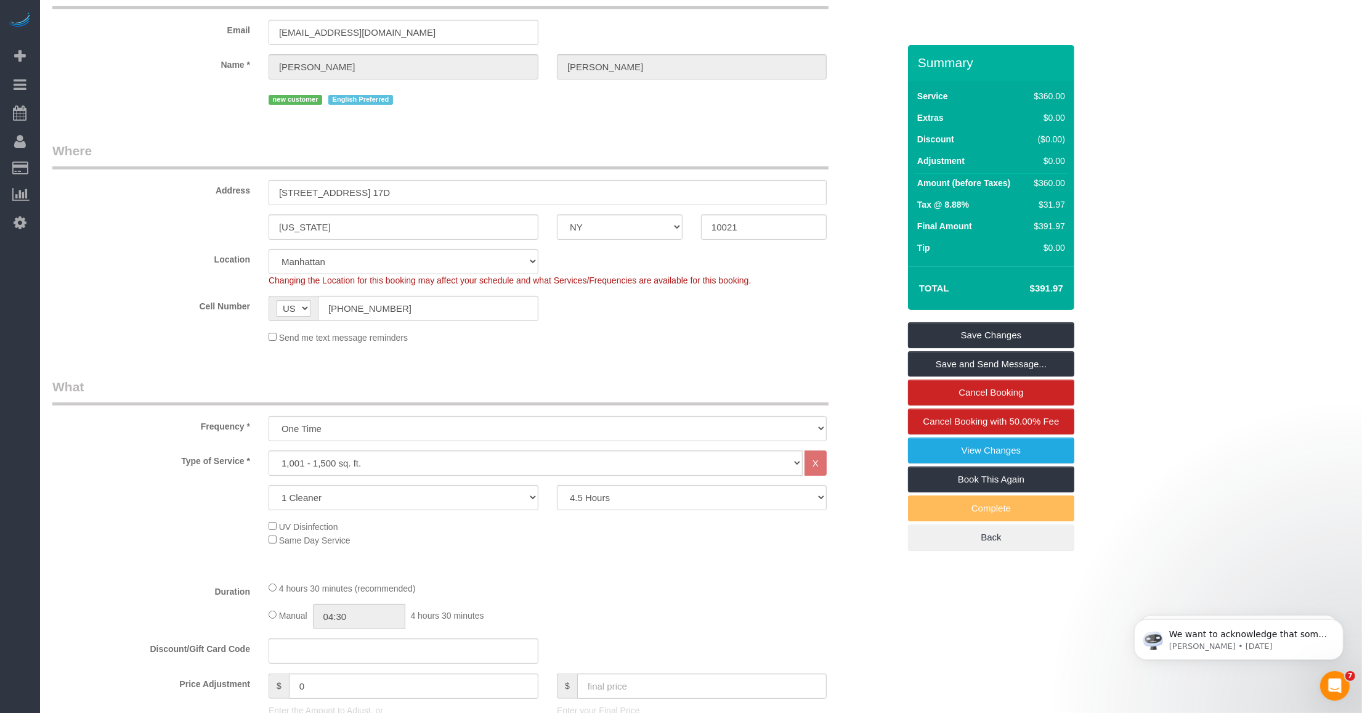
scroll to position [0, 0]
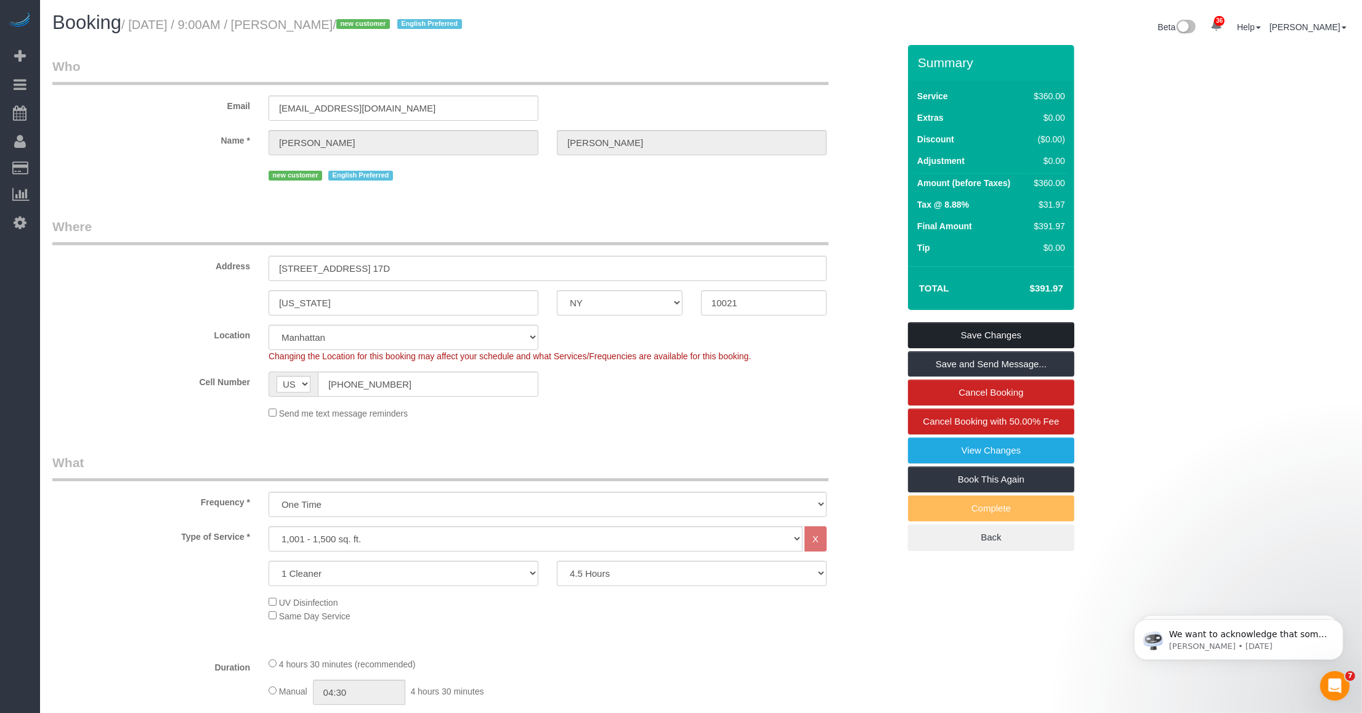
click at [931, 324] on link "Save Changes" at bounding box center [991, 335] width 166 height 26
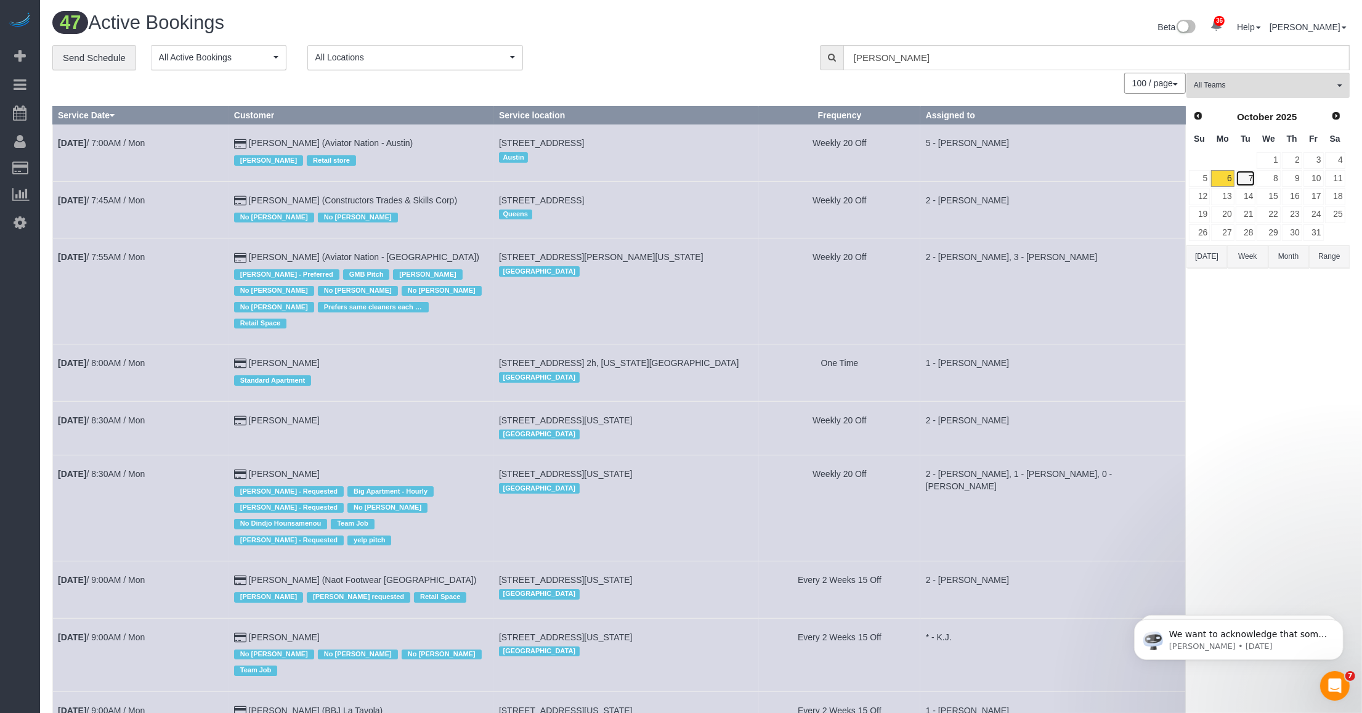
click at [1254, 182] on link "7" at bounding box center [1246, 178] width 20 height 17
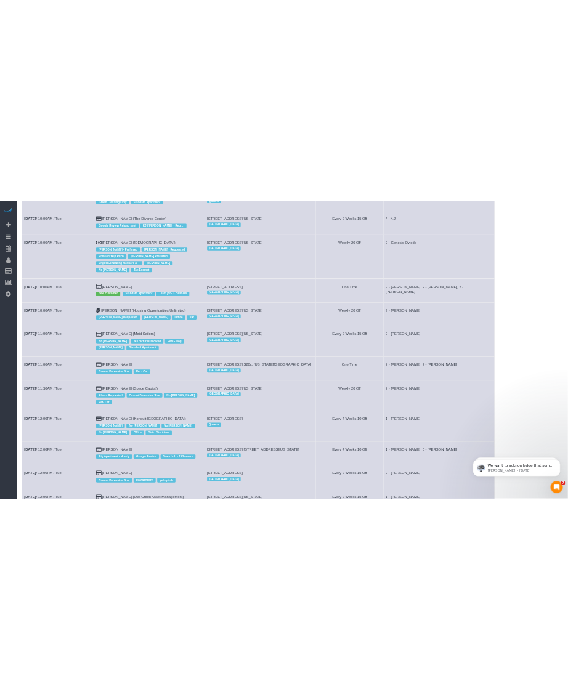
scroll to position [723, 0]
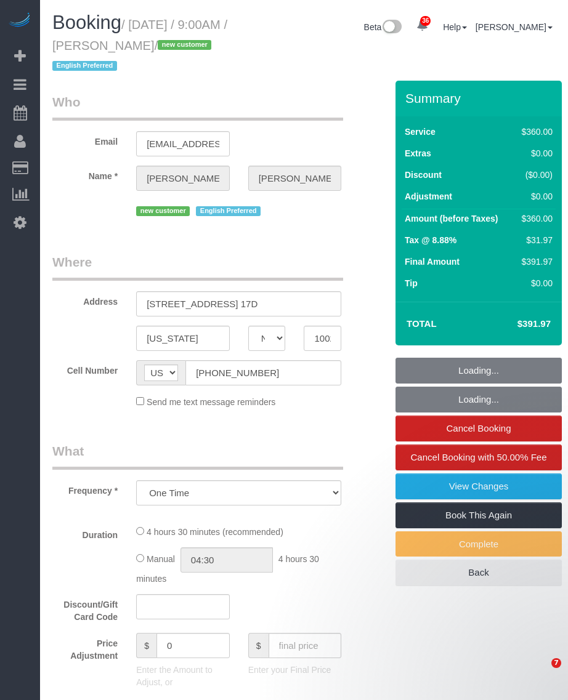
select select "NY"
select select "270"
select select "number:89"
select select "number:75"
select select "number:13"
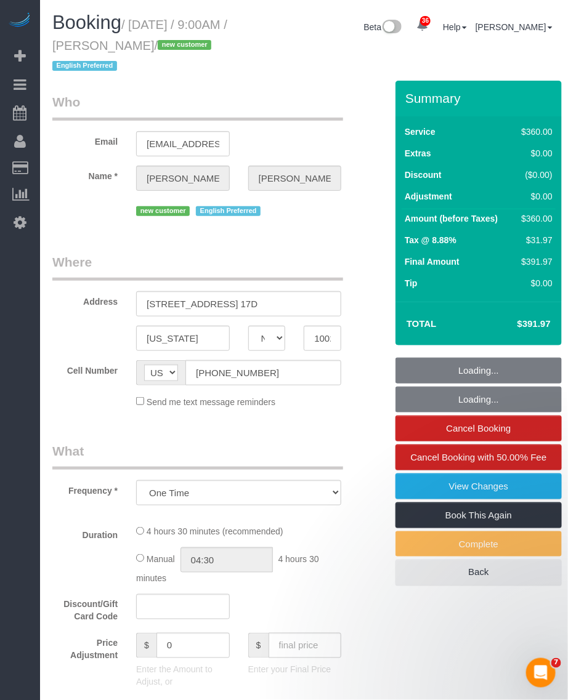
select select "number:5"
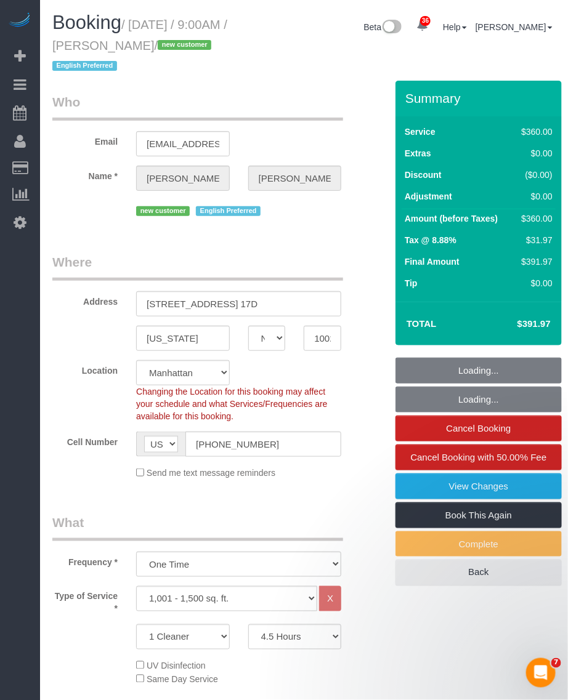
select select "string:stripe-pm_1SFFX84VGloSiKo7hCrALoJH"
select select "object:1049"
select select "spot1"
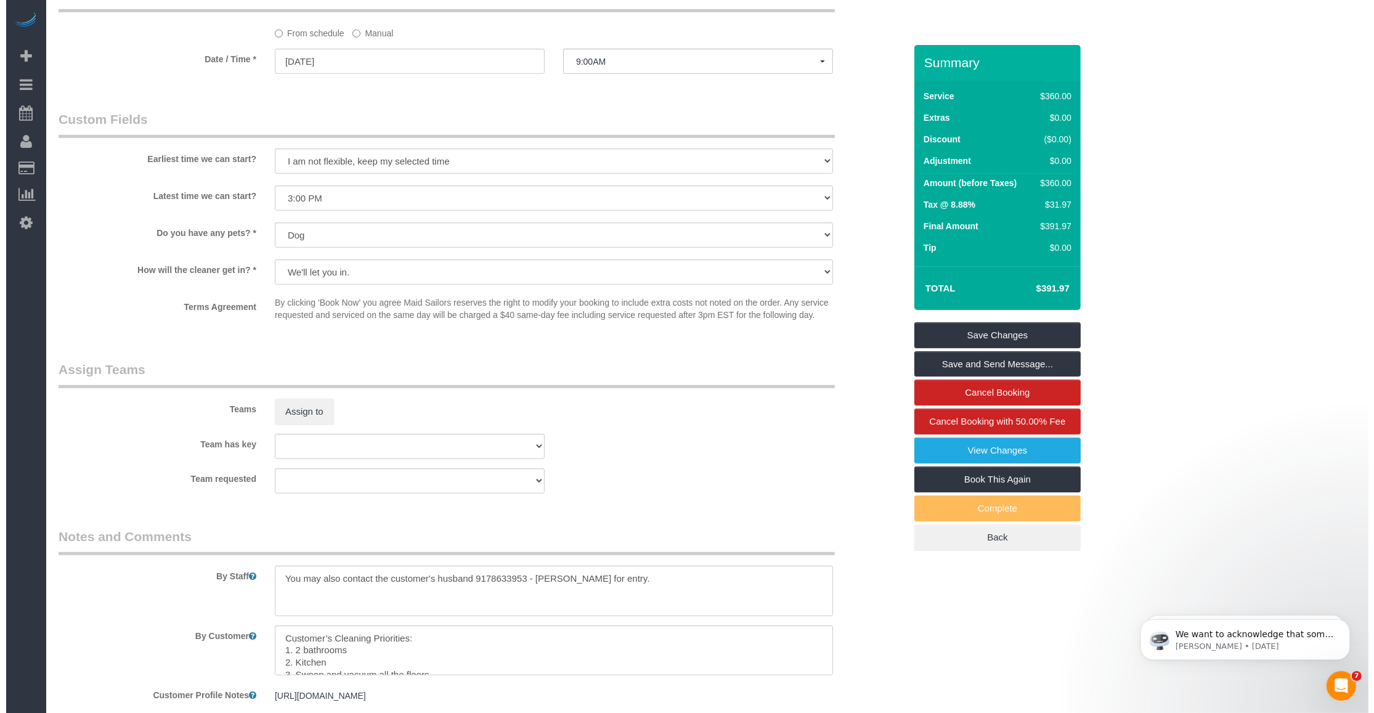
scroll to position [1154, 0]
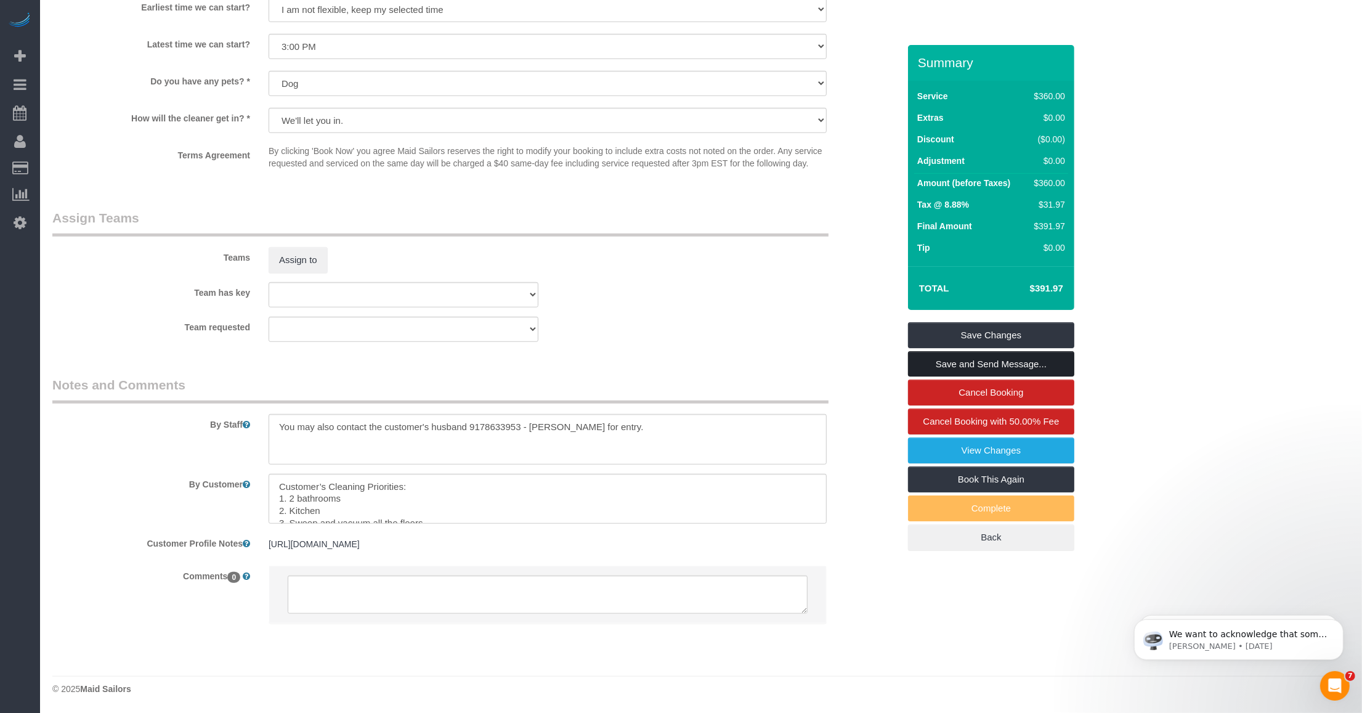
click at [567, 367] on link "Save and Send Message..." at bounding box center [991, 364] width 166 height 26
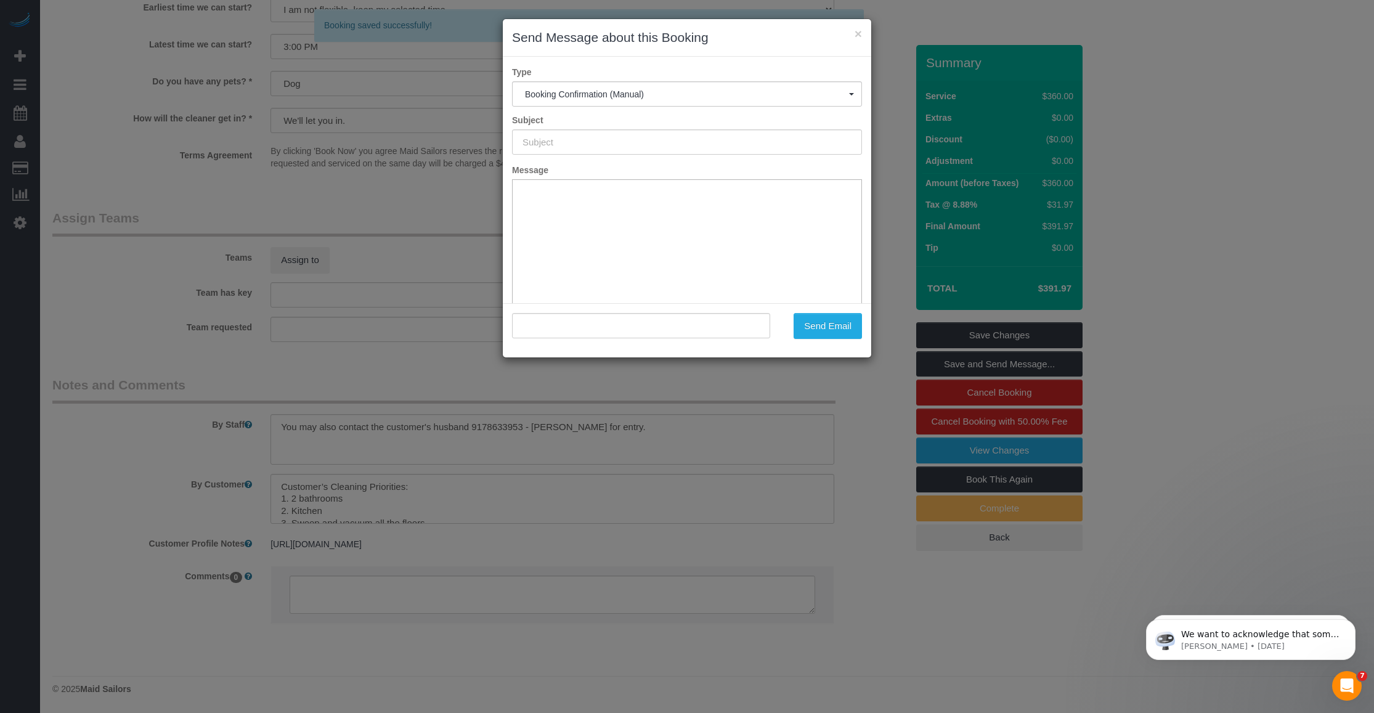
type input "Cleaning Confirmed for [DATE] 9:00am"
type input ""Gayle Richman" <gaylerichman9@gmail.com>"
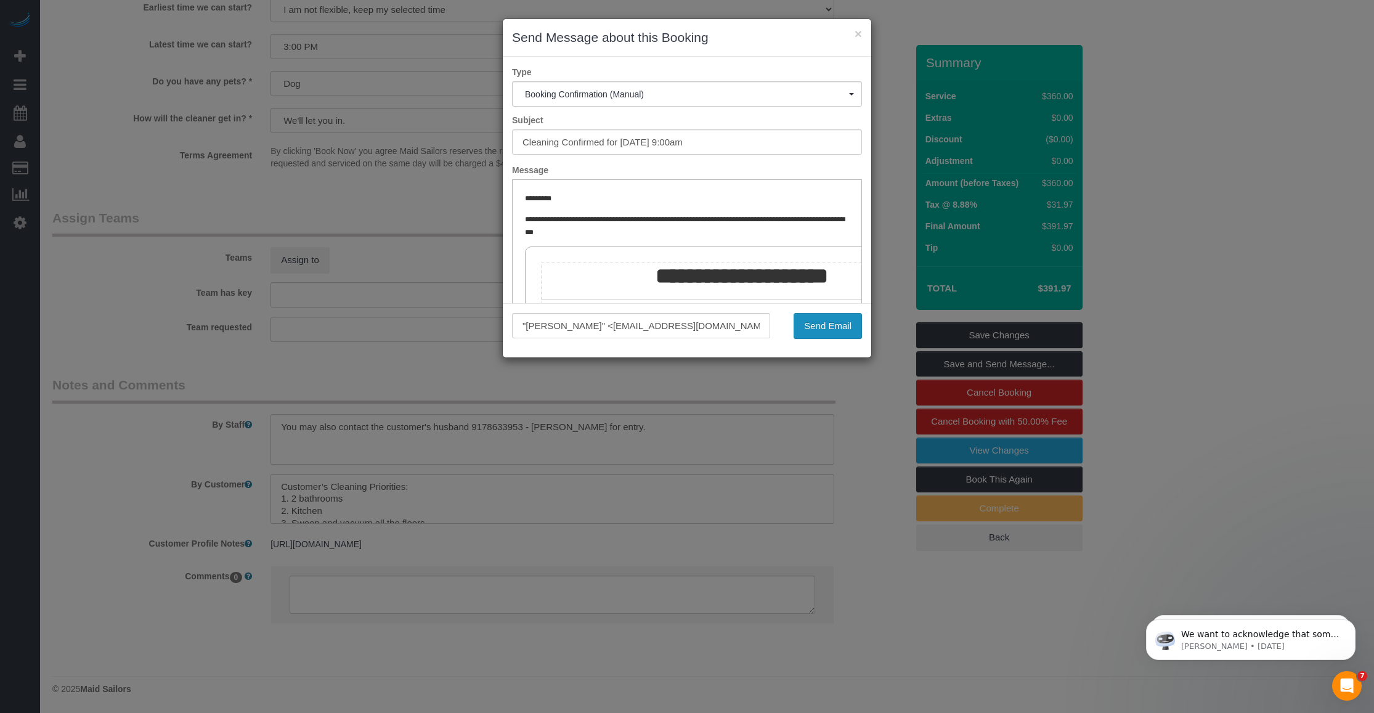
click at [567, 322] on button "Send Email" at bounding box center [827, 326] width 68 height 26
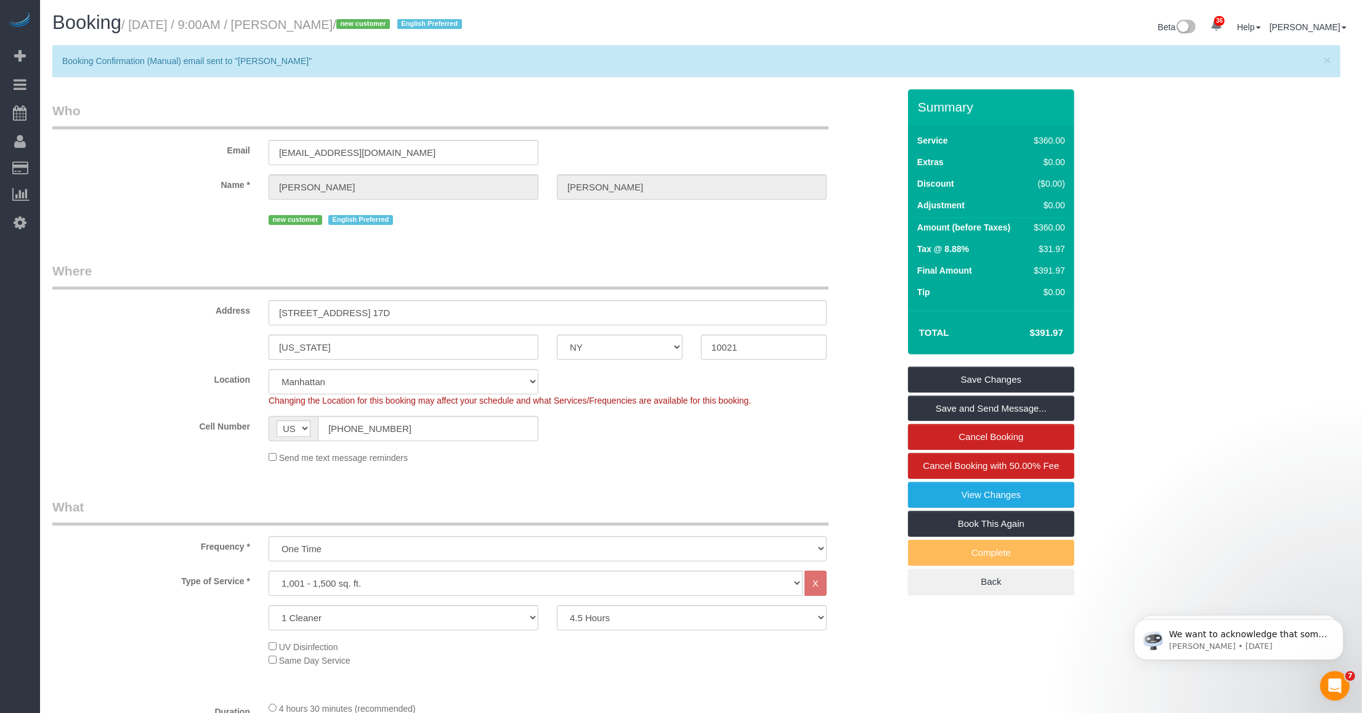
drag, startPoint x: 296, startPoint y: 22, endPoint x: 379, endPoint y: 26, distance: 83.3
click at [379, 26] on small "/ October 07, 2025 / 9:00AM / Gayle Richman / new customer English Preferred" at bounding box center [293, 25] width 344 height 14
copy small "Gayle Richman"
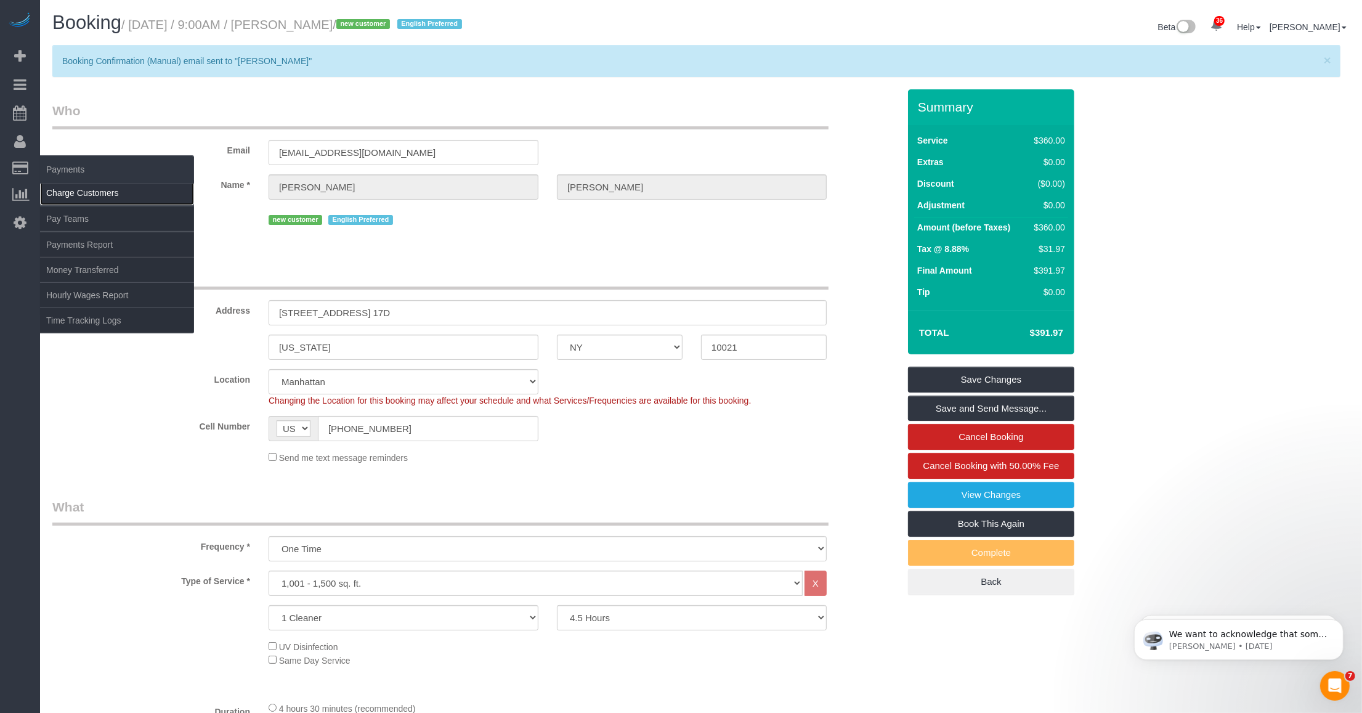
click at [66, 184] on link "Charge Customers" at bounding box center [117, 192] width 154 height 25
select select
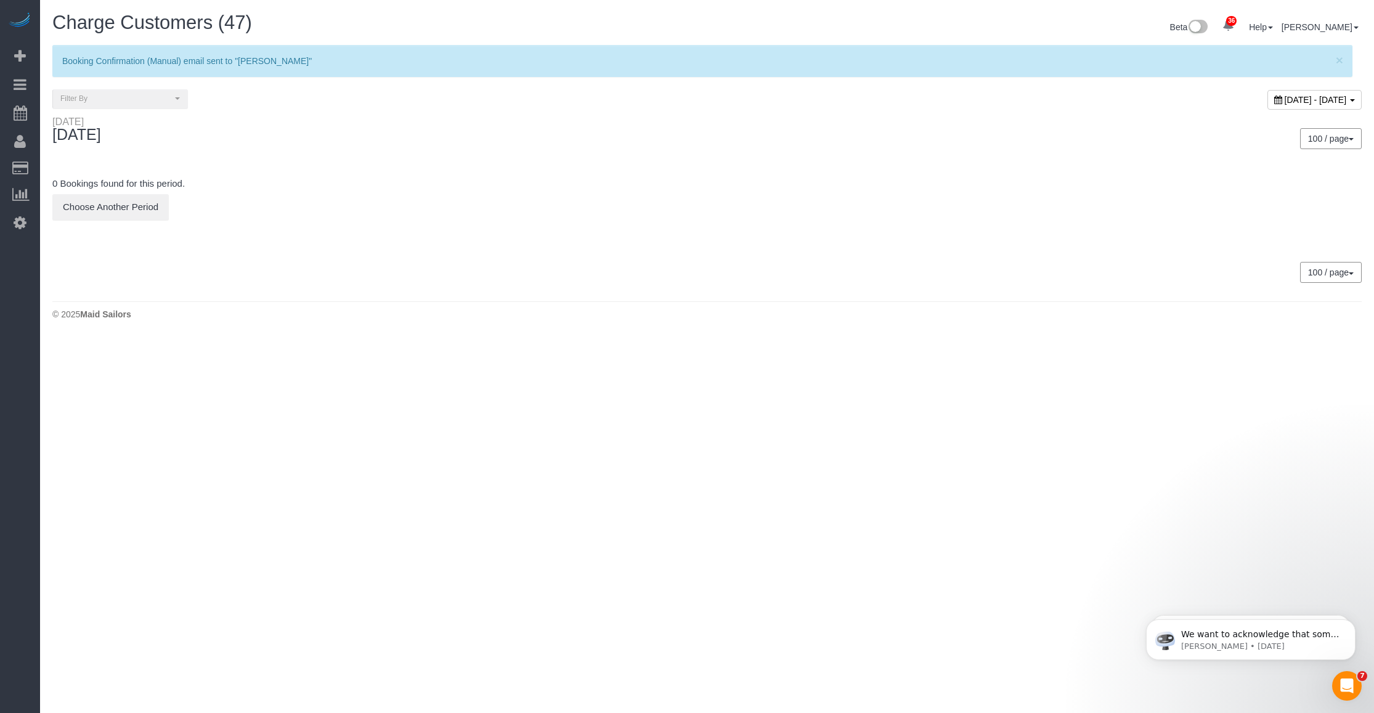
click at [567, 96] on span "October 06, 2025 - October 06, 2025" at bounding box center [1315, 100] width 62 height 10
type input "**********"
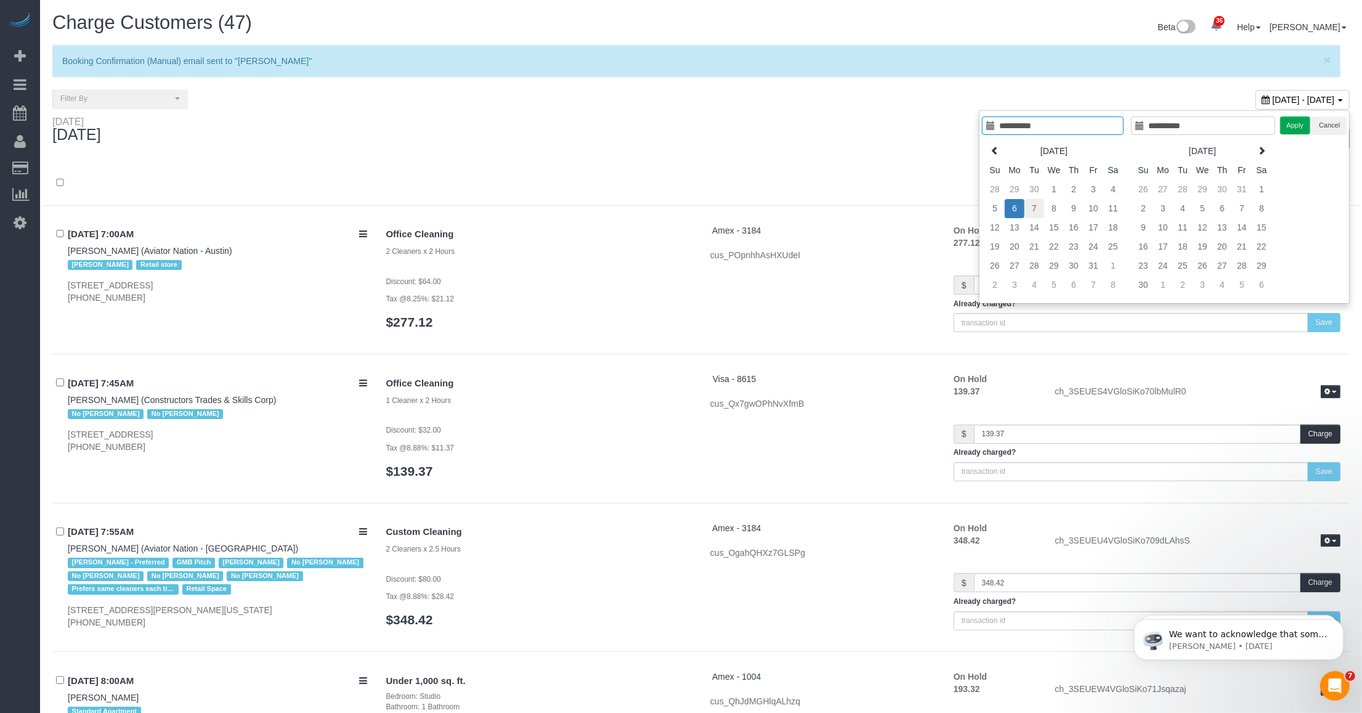
click at [567, 209] on td "7" at bounding box center [1034, 208] width 20 height 19
type input "**********"
click at [567, 124] on button "Apply" at bounding box center [1295, 125] width 31 height 18
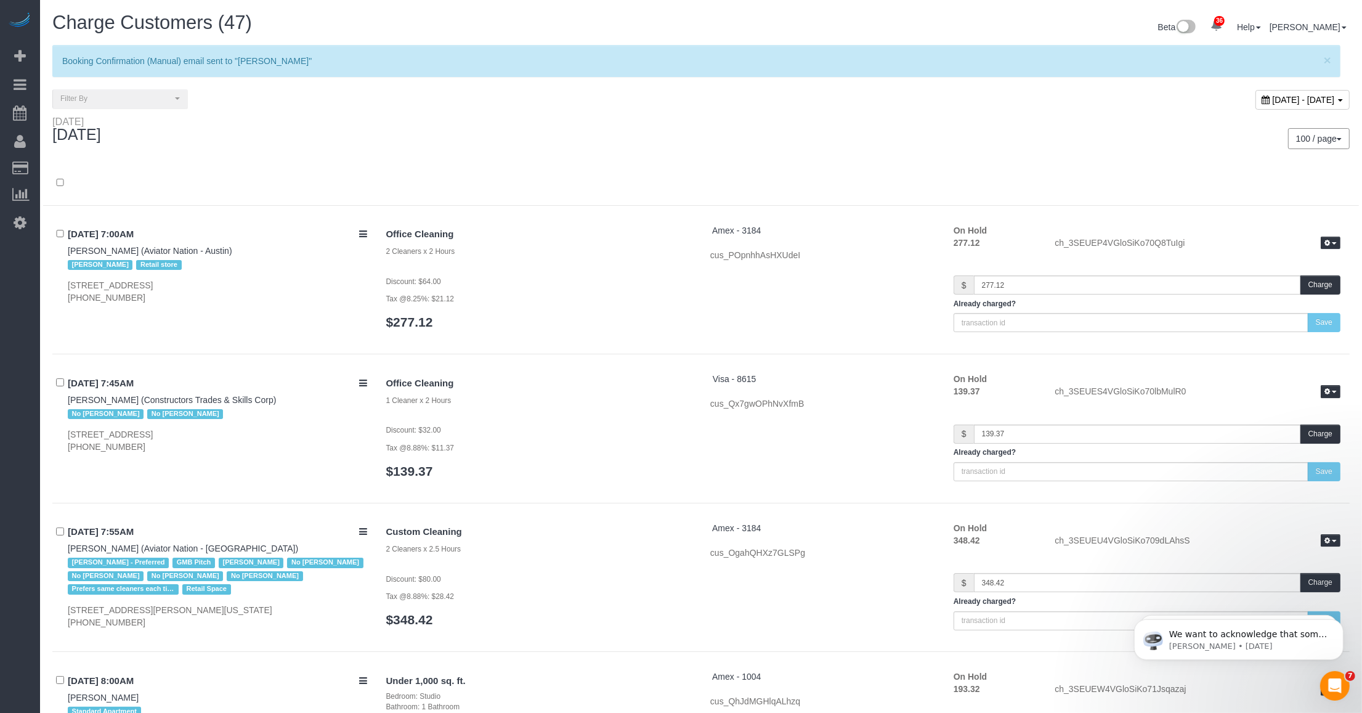
click at [567, 143] on div "100 / page 10 / page 20 / page 30 / page 40 / page 50 / page 100 / page" at bounding box center [1029, 138] width 639 height 21
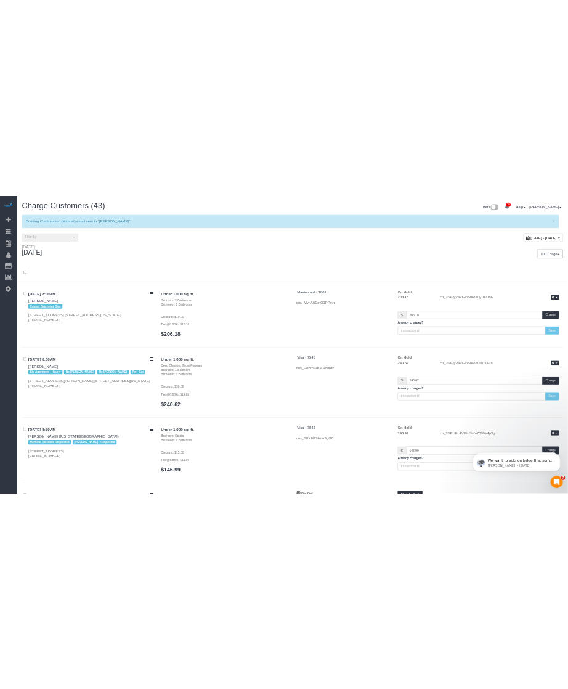
scroll to position [1854, 0]
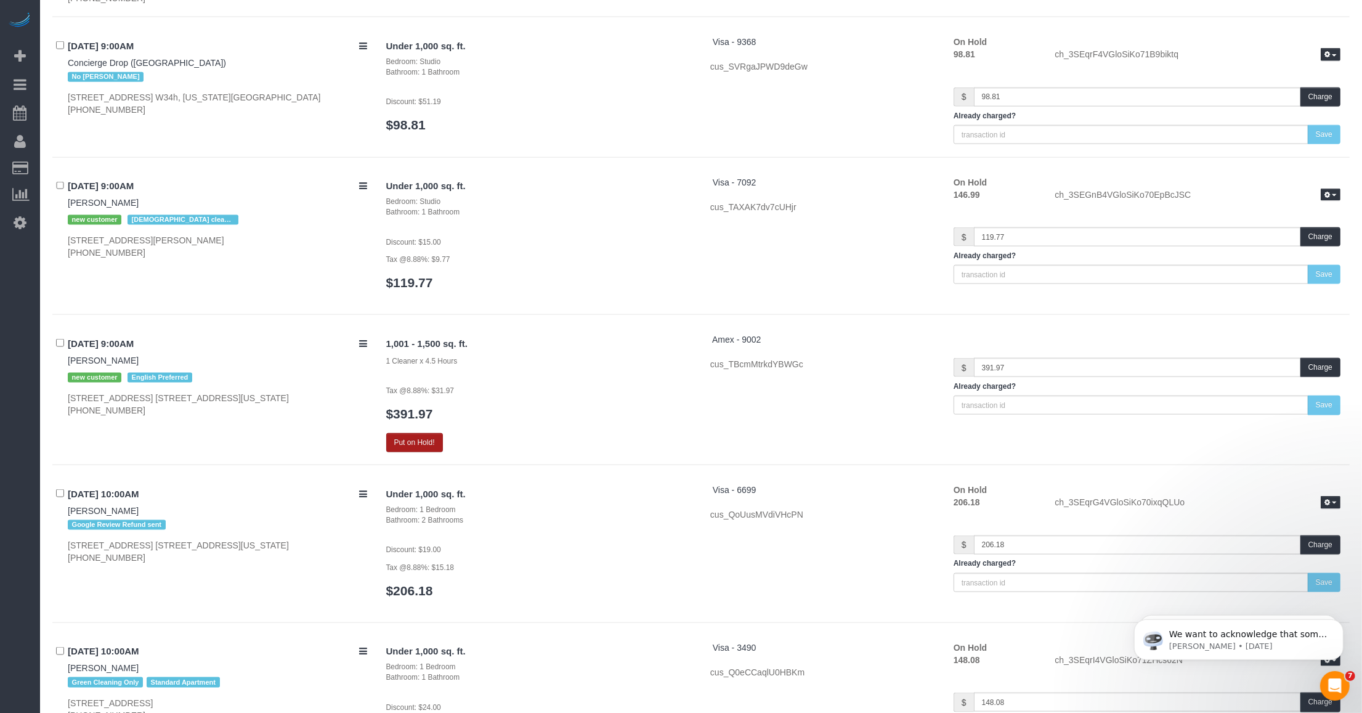
click at [410, 434] on button "Put on Hold!" at bounding box center [414, 442] width 57 height 19
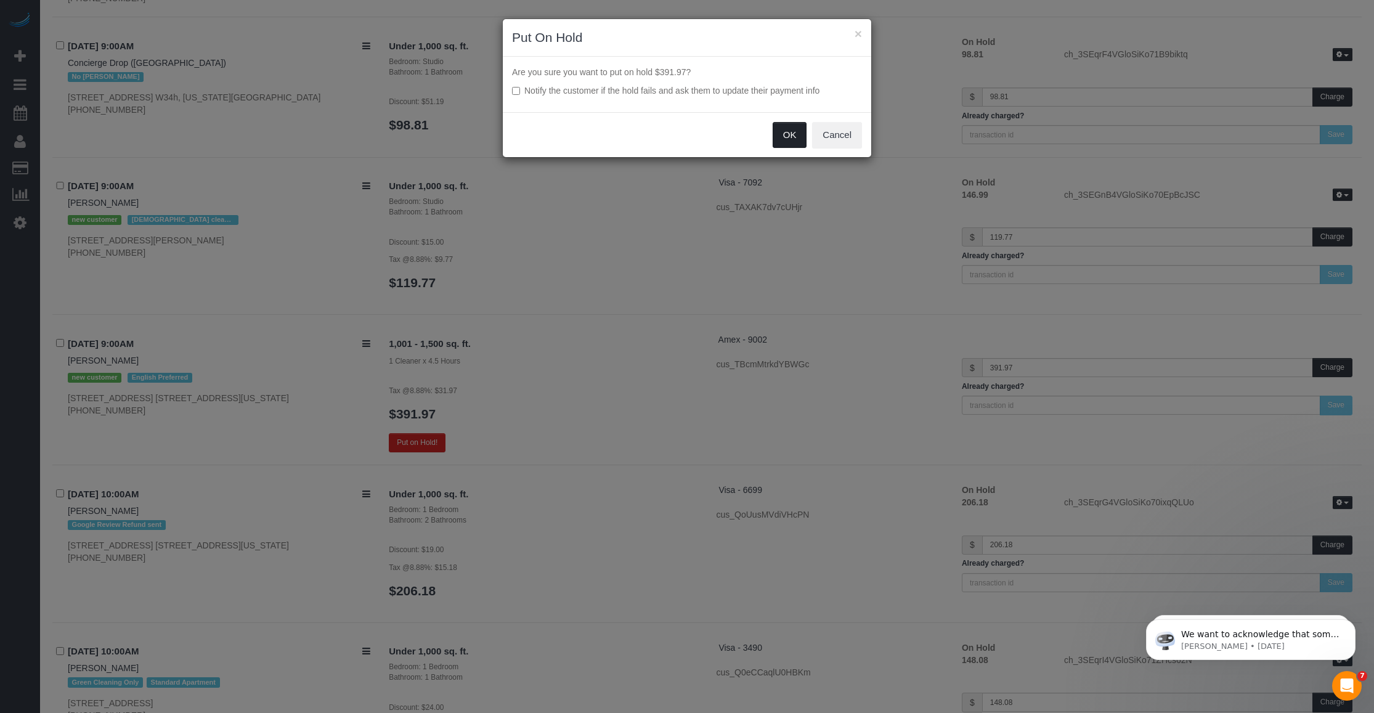
click at [567, 136] on button "OK" at bounding box center [789, 135] width 34 height 26
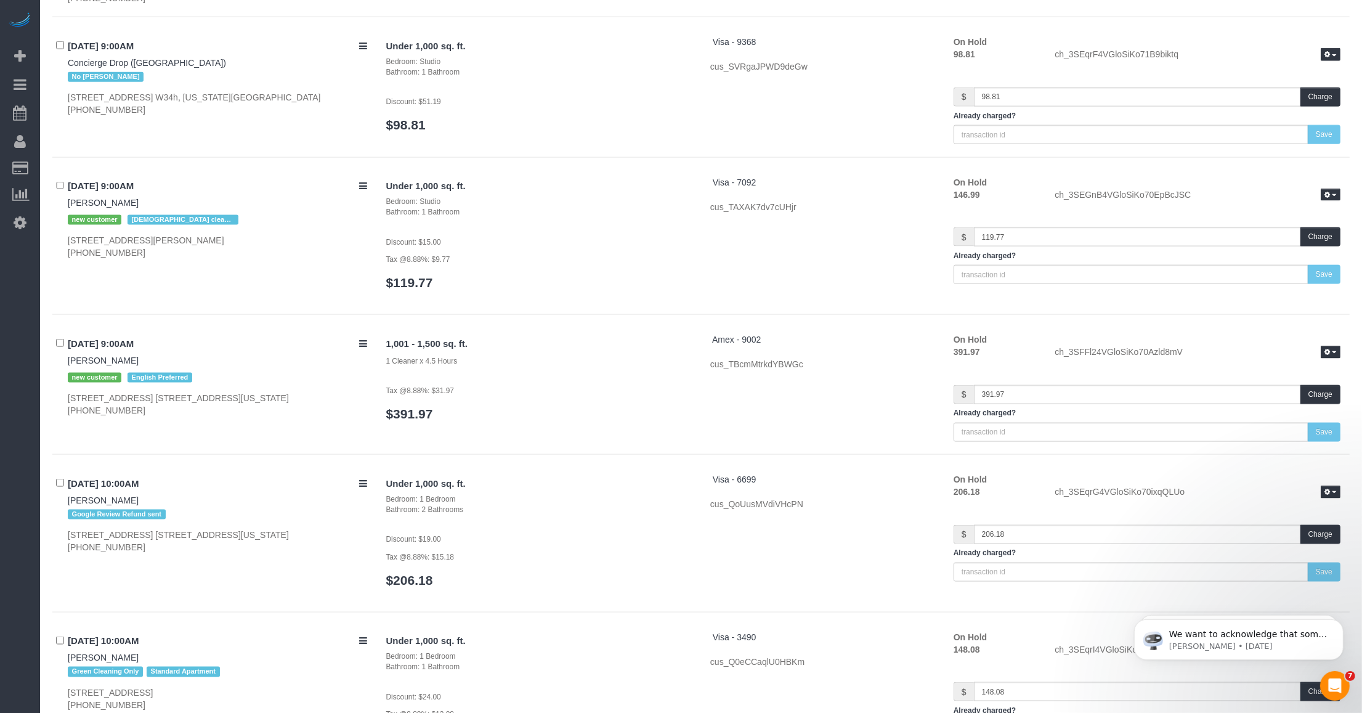
click at [547, 429] on div "1,001 - 1,500 sq. ft. 1 Cleaner x 4.5 Hours Tax @8.88%: $31.97 $391.97 Amex - 9…" at bounding box center [863, 387] width 973 height 108
drag, startPoint x: 547, startPoint y: 429, endPoint x: 484, endPoint y: 426, distance: 63.5
click at [484, 426] on div "1,001 - 1,500 sq. ft. 1 Cleaner x 4.5 Hours Tax @8.88%: $31.97 $391.97" at bounding box center [539, 383] width 324 height 100
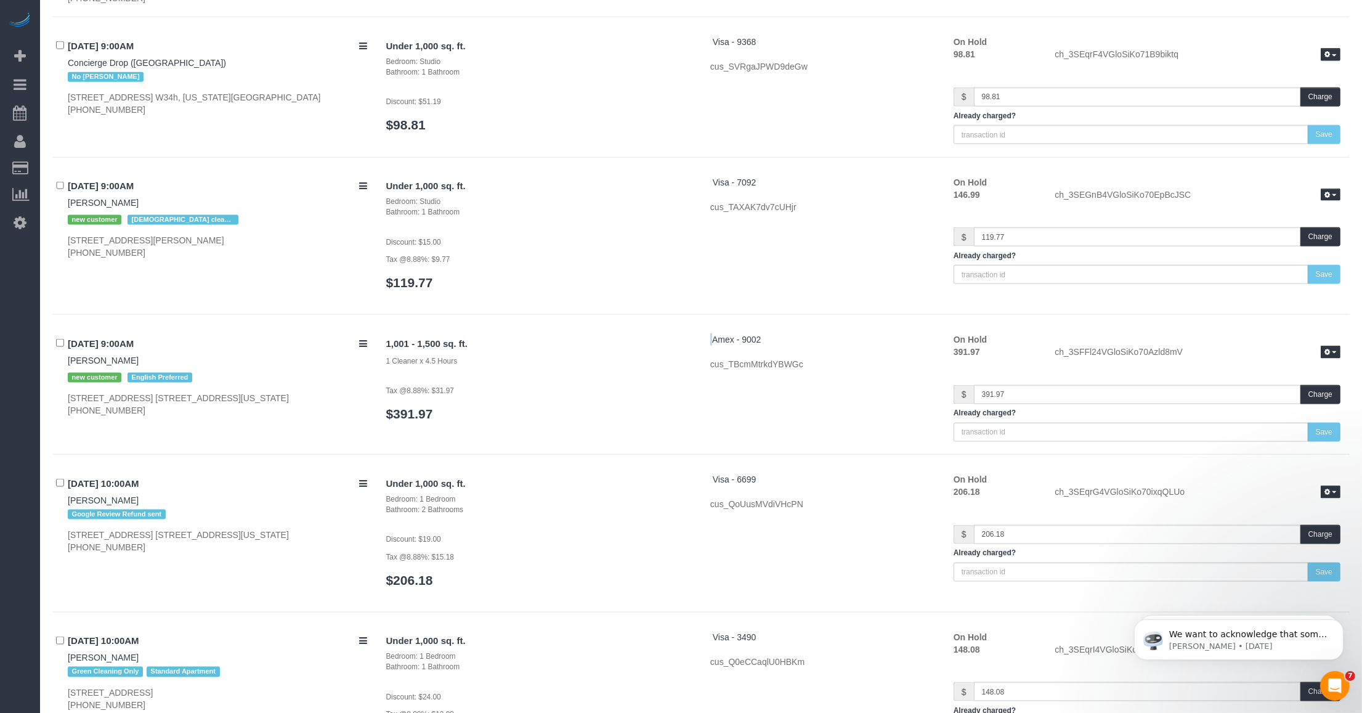
click at [484, 426] on div "1,001 - 1,500 sq. ft. 1 Cleaner x 4.5 Hours Tax @8.88%: $31.97 $391.97" at bounding box center [539, 383] width 324 height 100
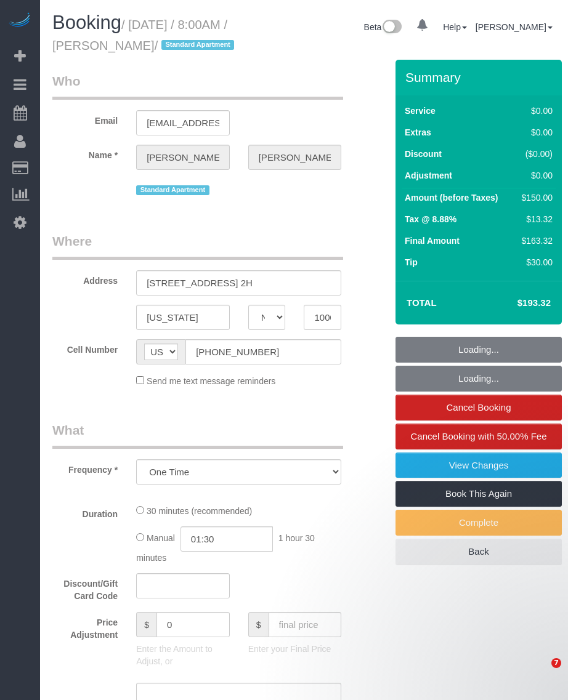
select select "NY"
select select "string:stripe-pm_1Ppv084VGloSiKo7UuycwTfS"
select select "number:89"
select select "number:90"
select select "number:15"
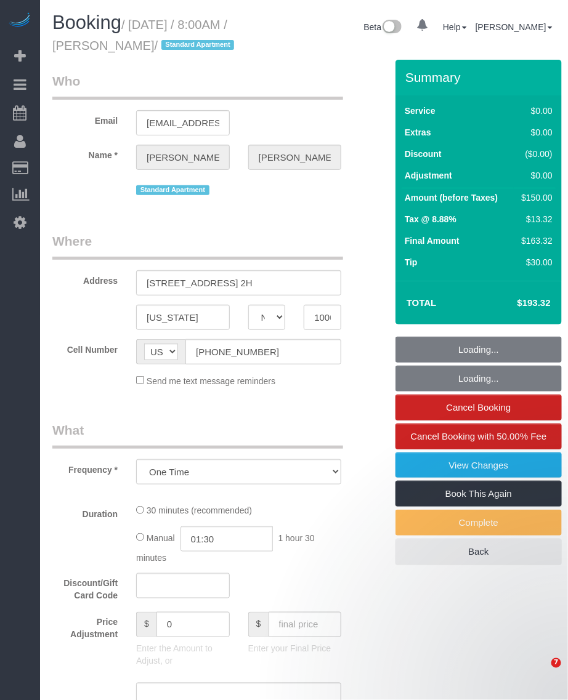
select select "number:5"
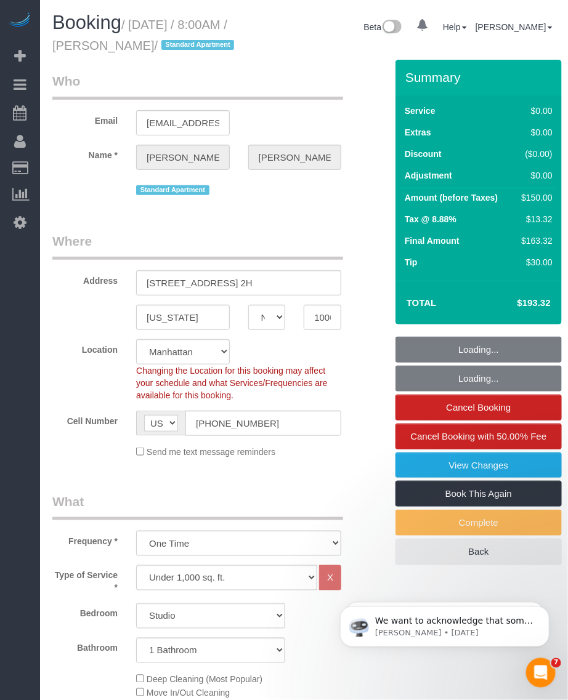
select select "object:1073"
select select "spot1"
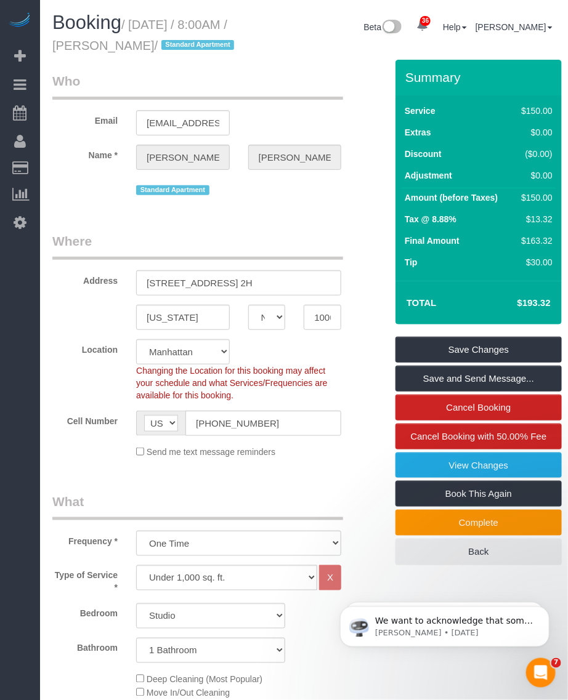
scroll to position [385, 0]
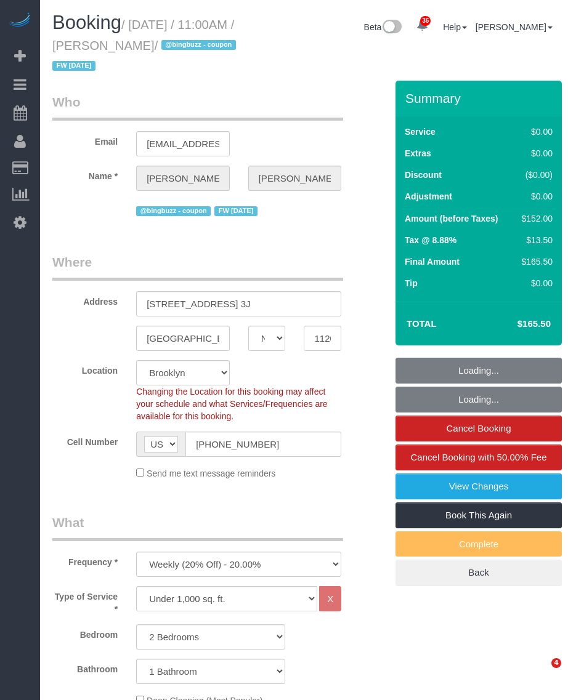
select select "NY"
select select "object:1285"
select select "2"
select select "spot1"
select select "number:89"
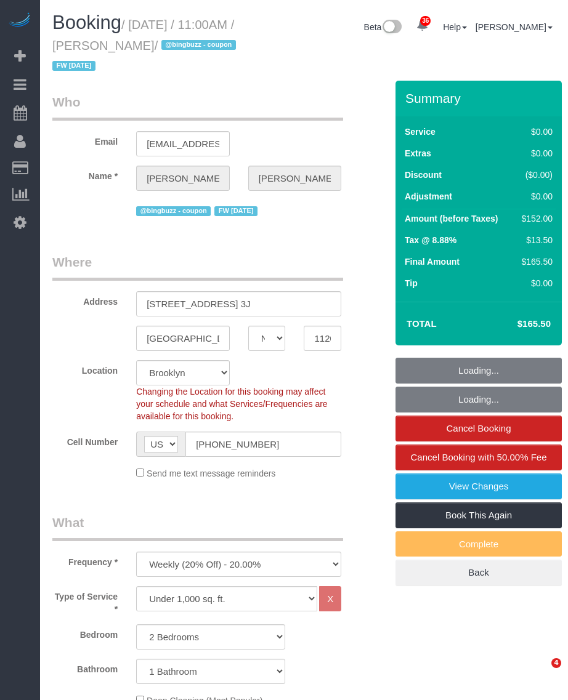
select select "number:90"
select select "number:15"
select select "number:6"
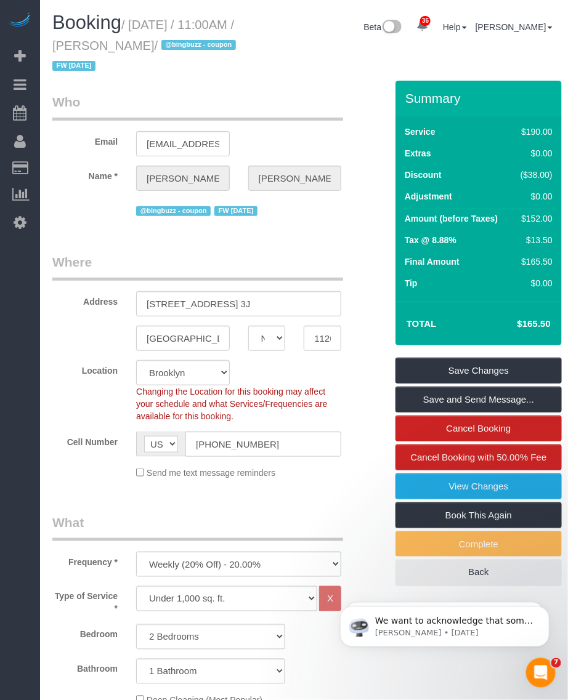
drag, startPoint x: 136, startPoint y: 20, endPoint x: 183, endPoint y: 47, distance: 54.6
click at [183, 47] on small "/ [DATE] / 11:00AM / [PERSON_NAME] / @bingbuzz - coupon FW [DATE]" at bounding box center [145, 45] width 187 height 55
copy small "[DATE] / 11:00AM / [PERSON_NAME]"
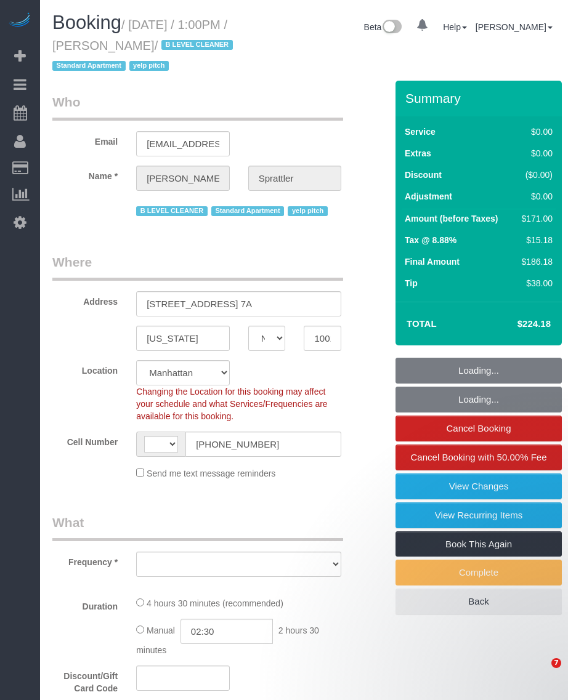
select select "NY"
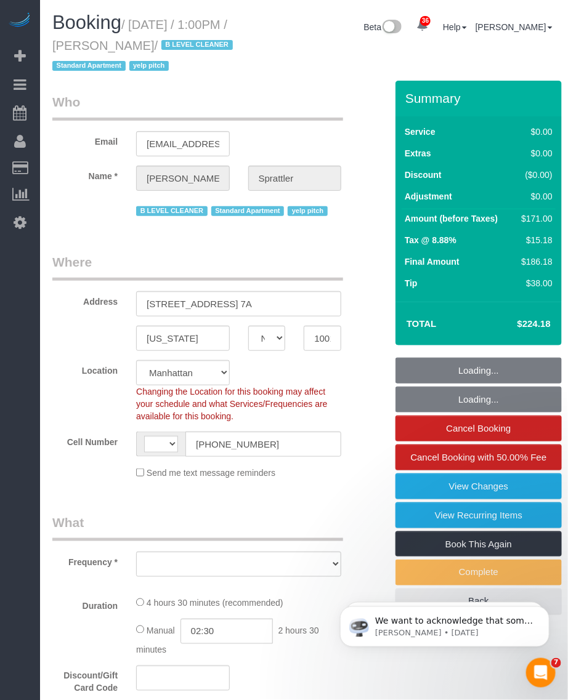
select select "2"
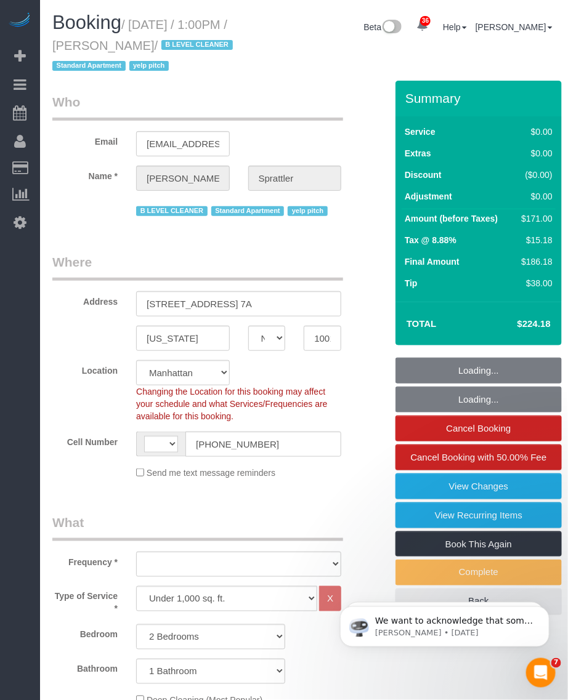
select select "string:[GEOGRAPHIC_DATA]"
select select "object:1462"
select select "number:58"
select select "number:77"
select select "number:15"
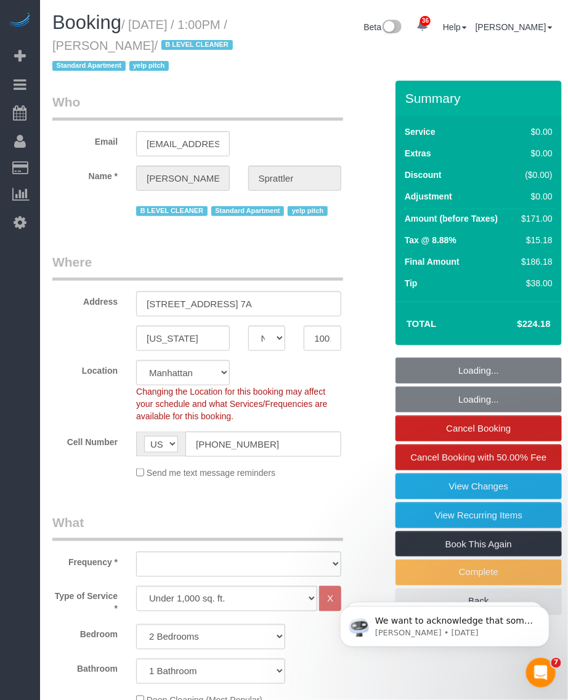
select select "number:5"
select select "spot1"
select select "2"
select select "object:1510"
drag, startPoint x: 134, startPoint y: 25, endPoint x: 185, endPoint y: 40, distance: 53.2
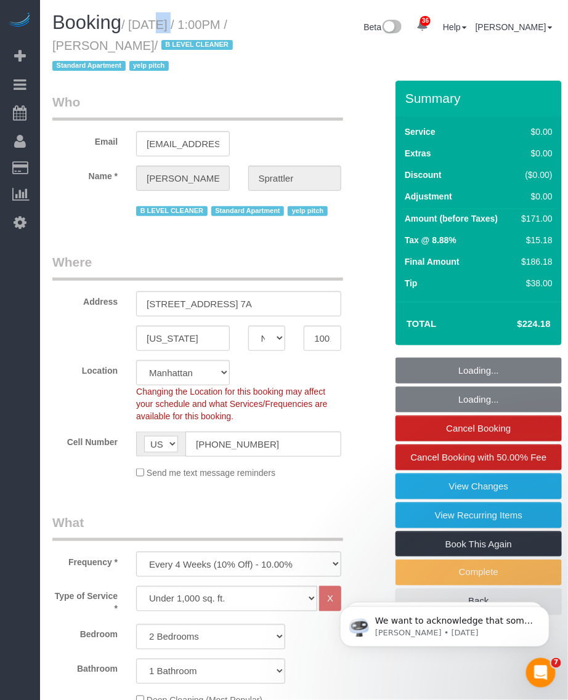
click at [185, 40] on small "/ [DATE] / 1:00PM / [PERSON_NAME] / B LEVEL CLEANER Standard Apartment yelp pit…" at bounding box center [144, 45] width 184 height 55
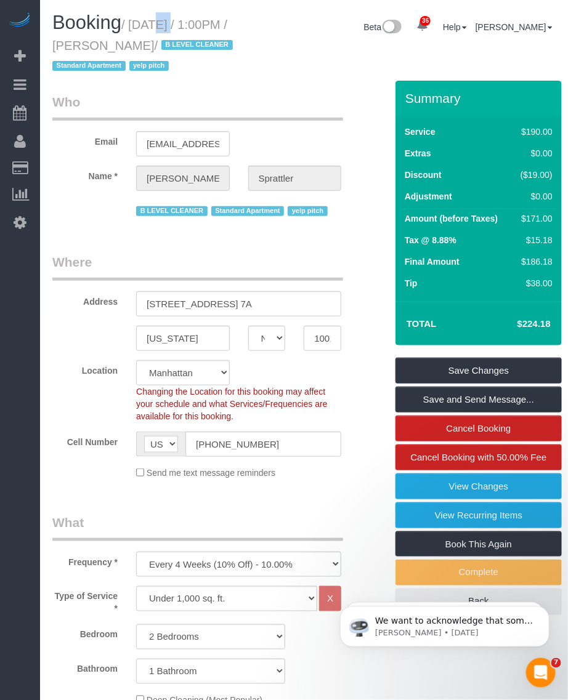
click at [150, 28] on small "/ [DATE] / 1:00PM / [PERSON_NAME] / B LEVEL CLEANER Standard Apartment yelp pit…" at bounding box center [144, 45] width 184 height 55
drag, startPoint x: 133, startPoint y: 25, endPoint x: 188, endPoint y: 43, distance: 58.4
click at [188, 43] on small "/ [DATE] / 1:00PM / [PERSON_NAME] / B LEVEL CLEANER Standard Apartment yelp pit…" at bounding box center [144, 45] width 184 height 55
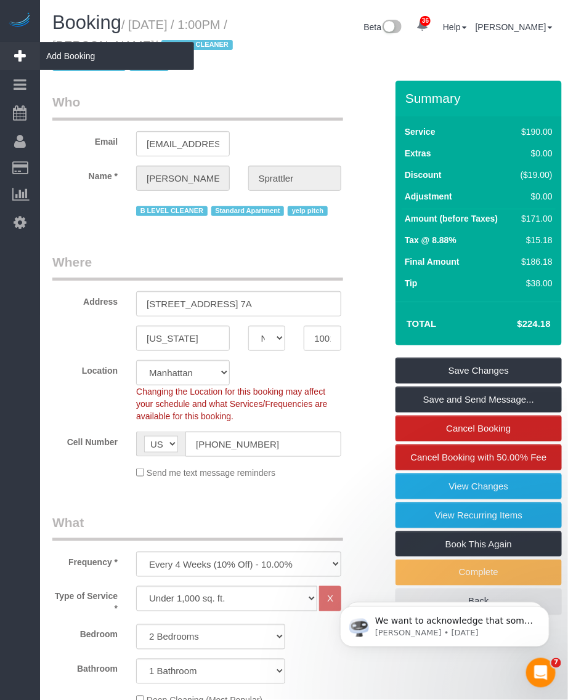
copy small "[DATE] / 1:00PM / [PERSON_NAME]"
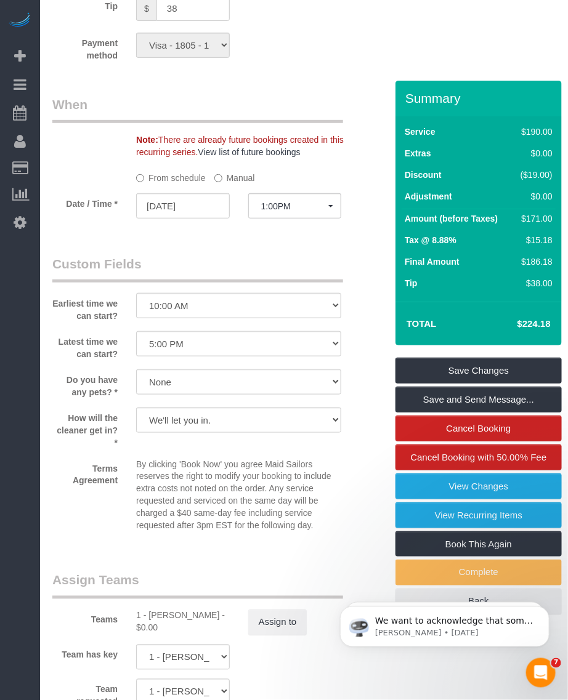
scroll to position [1463, 0]
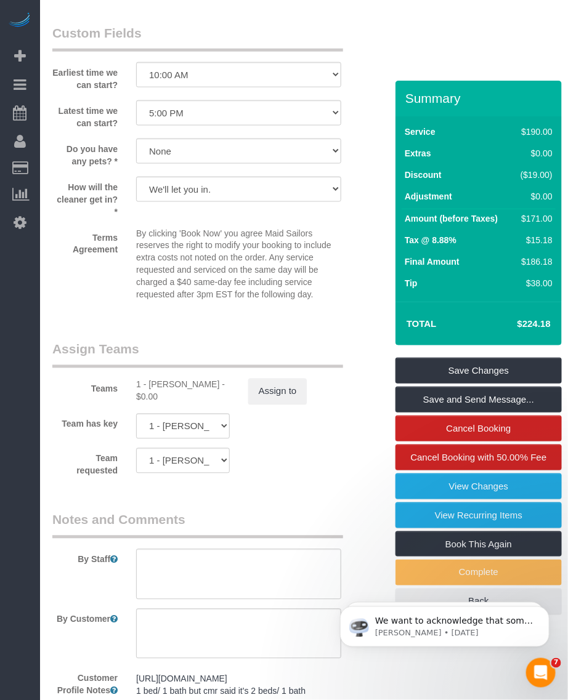
click at [168, 387] on div "1 - [PERSON_NAME] - $0.00" at bounding box center [183, 391] width 94 height 25
copy div "[PERSON_NAME]"
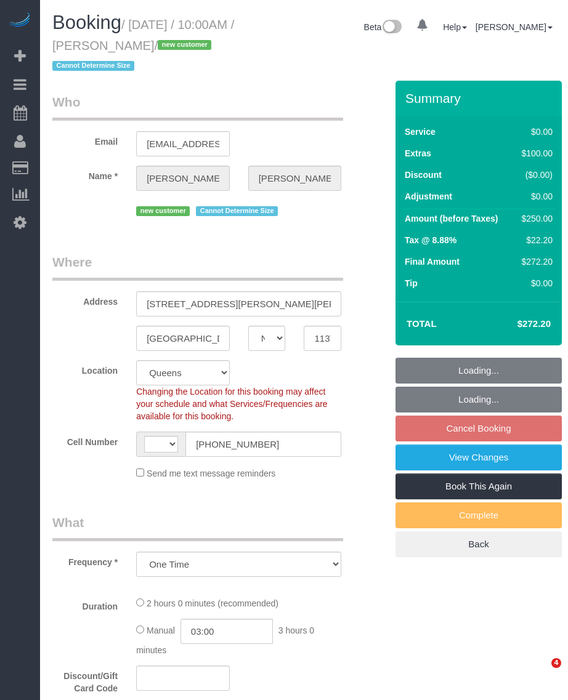
select select "NY"
select select "object:819"
select select "string:US"
select select "spot3"
select select "number:56"
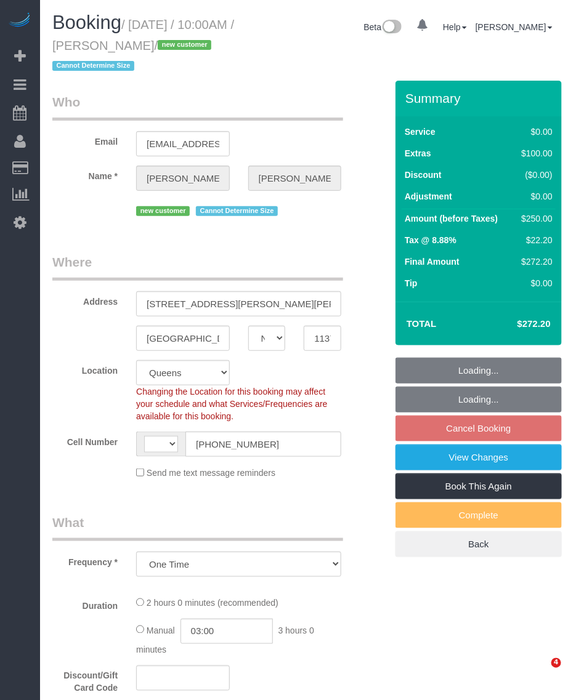
select select "number:77"
select select "number:13"
select select "number:5"
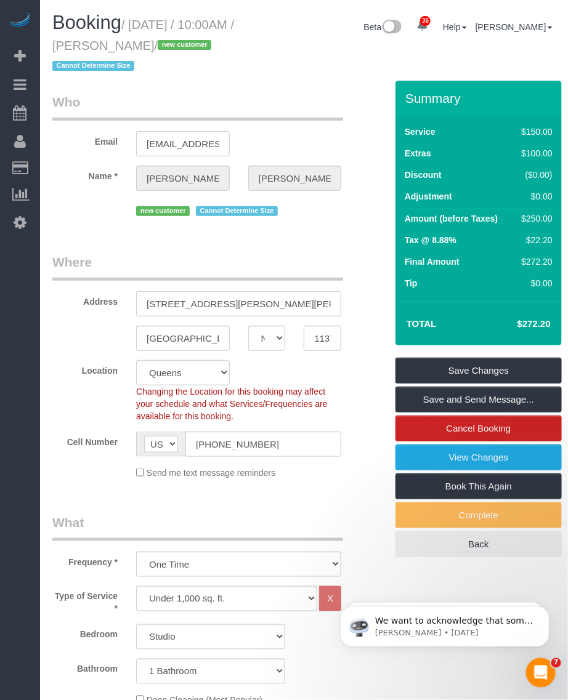
click at [213, 311] on input "10860 Horace Harding Expressway, Apt. 7G" at bounding box center [238, 303] width 205 height 25
click at [146, 339] on input "Forest Hill" at bounding box center [183, 338] width 94 height 25
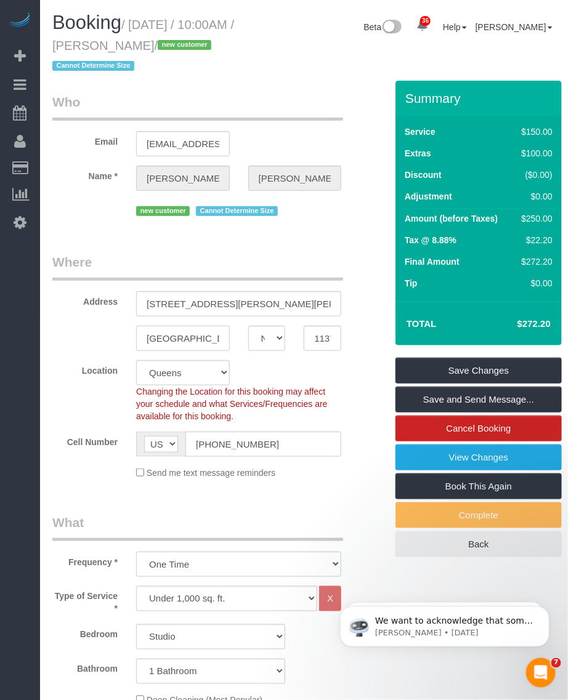
click at [146, 339] on input "Forest Hill" at bounding box center [183, 338] width 94 height 25
click at [321, 331] on input "11375" at bounding box center [323, 338] width 38 height 25
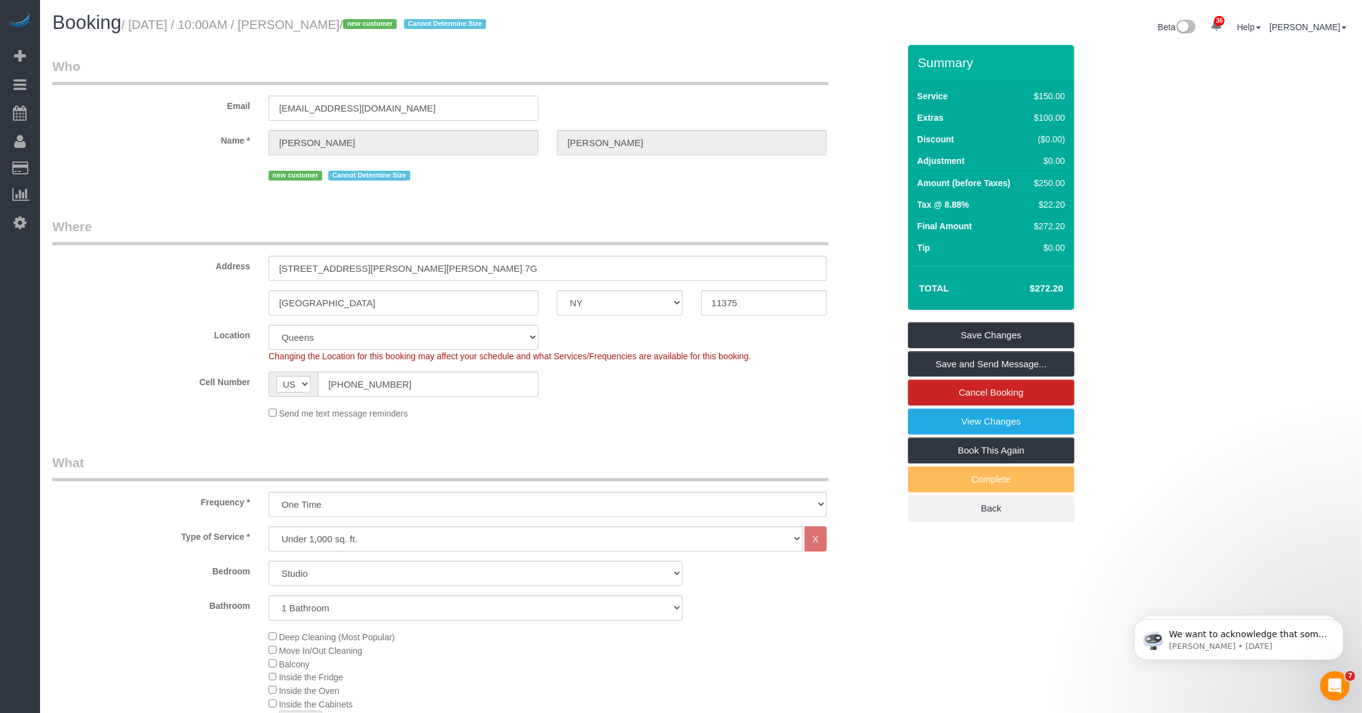
drag, startPoint x: 303, startPoint y: 22, endPoint x: 379, endPoint y: 23, distance: 76.4
click at [379, 23] on small "/ October 08, 2025 / 10:00AM / Maryann Allen / new customer Cannot Determine Si…" at bounding box center [305, 25] width 368 height 14
copy small "Maryann Allen"
drag, startPoint x: 421, startPoint y: 388, endPoint x: 427, endPoint y: 383, distance: 7.9
click at [424, 386] on input "(347) 733-2415" at bounding box center [428, 383] width 221 height 25
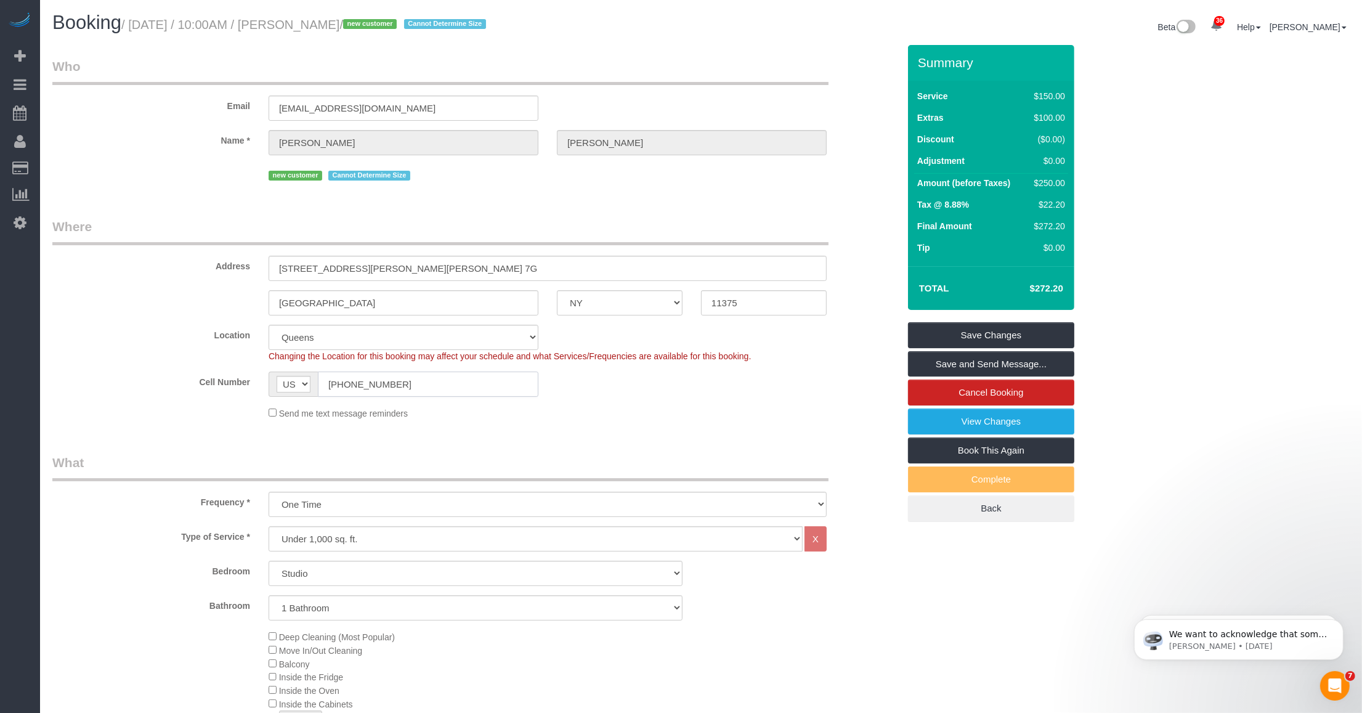
drag, startPoint x: 347, startPoint y: 383, endPoint x: 315, endPoint y: 383, distance: 32.0
click at [315, 383] on div "AF AL DZ AD AO AI AQ AG AR AM AW AU AT AZ BS BH BD BB BY BE BZ BJ BM BT BO BA B…" at bounding box center [404, 383] width 270 height 25
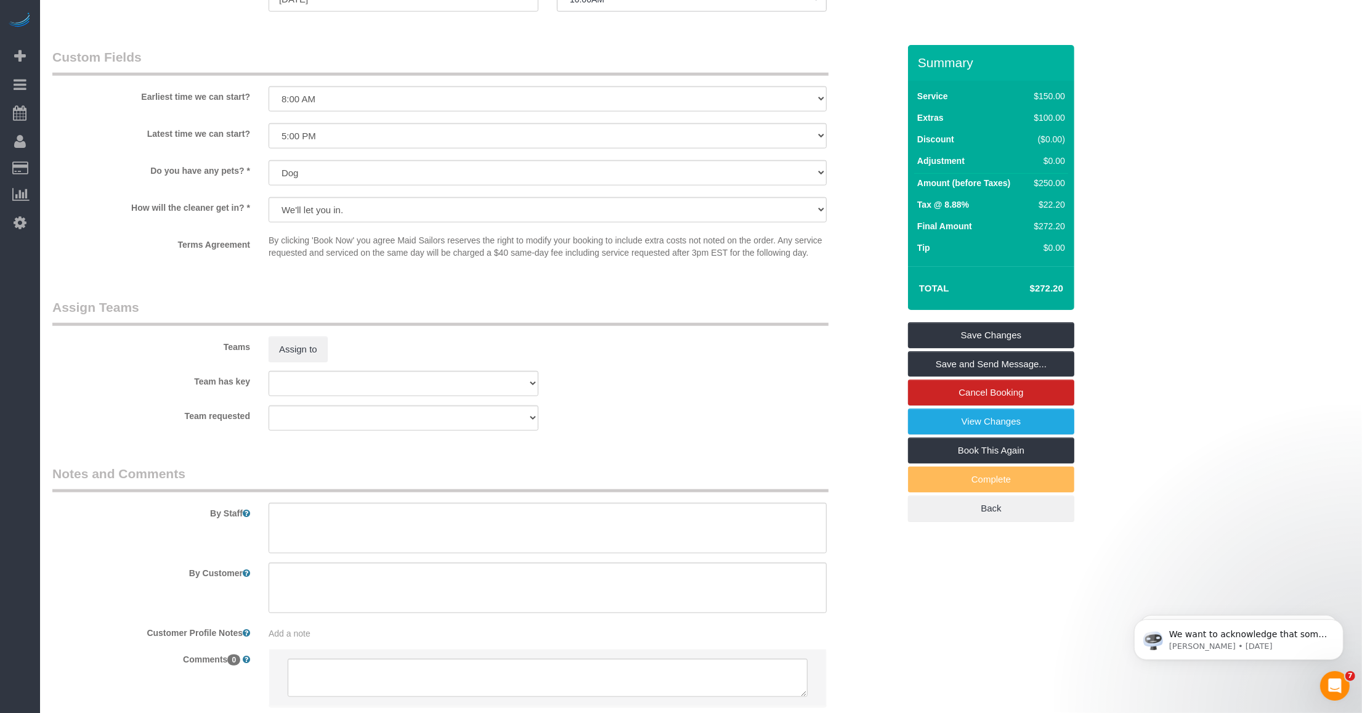
scroll to position [1386, 0]
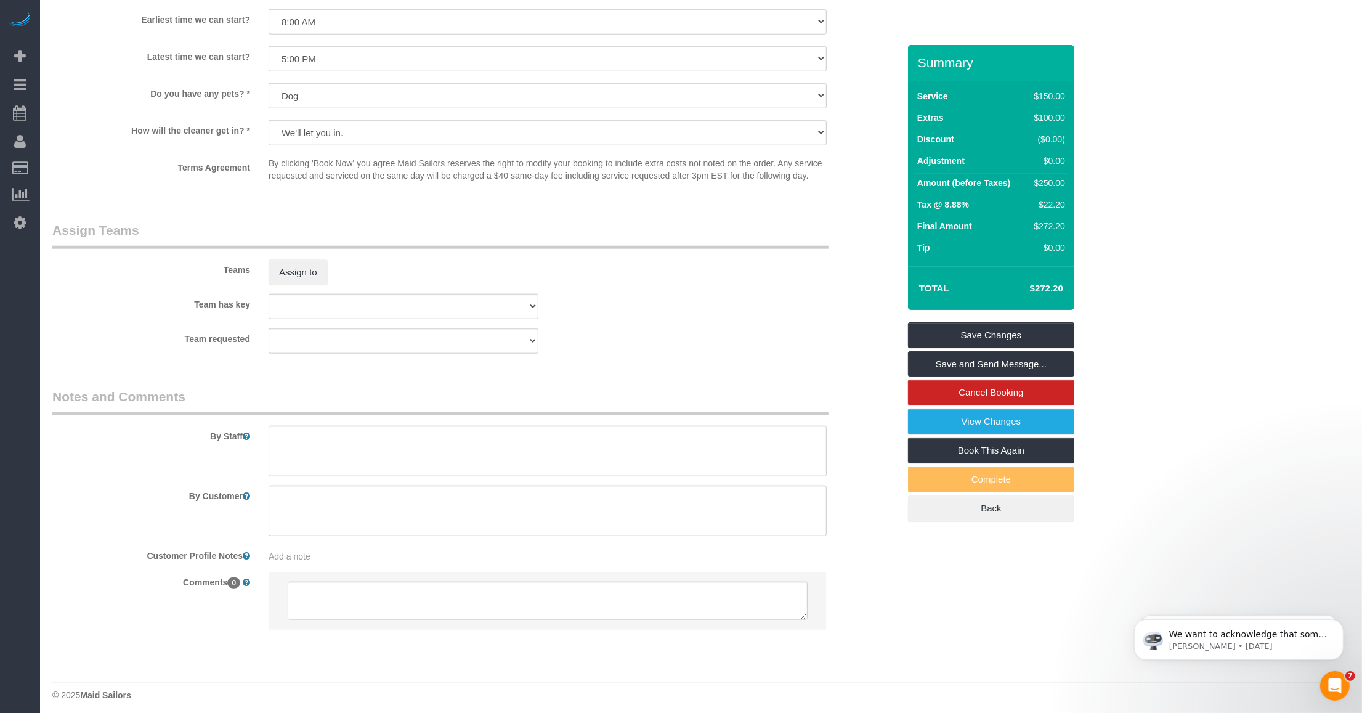
click at [365, 561] on div "Add a note" at bounding box center [548, 556] width 558 height 12
click at [305, 562] on textarea at bounding box center [548, 613] width 558 height 136
type textarea "S"
click at [171, 573] on sui-booking-comments "By Staff By Customer Customer Profile Notes Add a note Comments 0" at bounding box center [475, 573] width 846 height 373
click at [328, 561] on div "Add a note" at bounding box center [548, 556] width 558 height 12
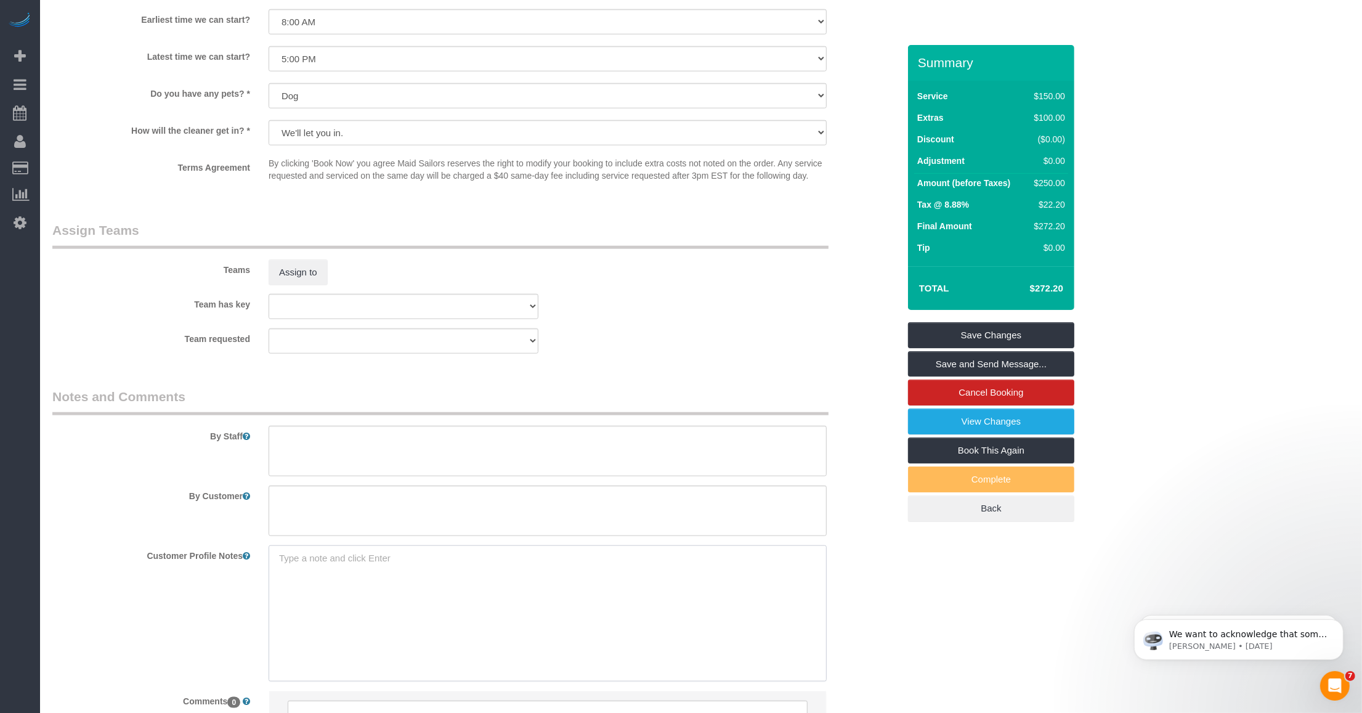
click at [342, 574] on textarea at bounding box center [548, 613] width 558 height 136
type textarea "S"
click at [136, 539] on sui-booking-comments "By Staff By Customer Customer Profile Notes Add a note Comments 0" at bounding box center [475, 573] width 846 height 373
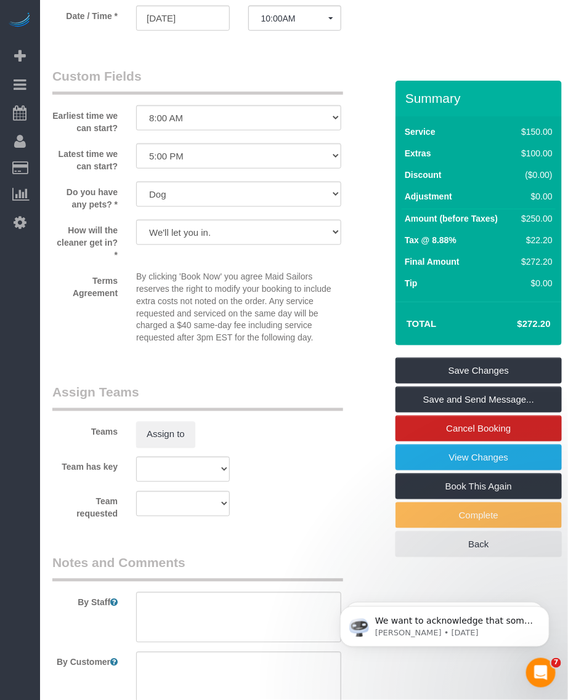
scroll to position [1585, 0]
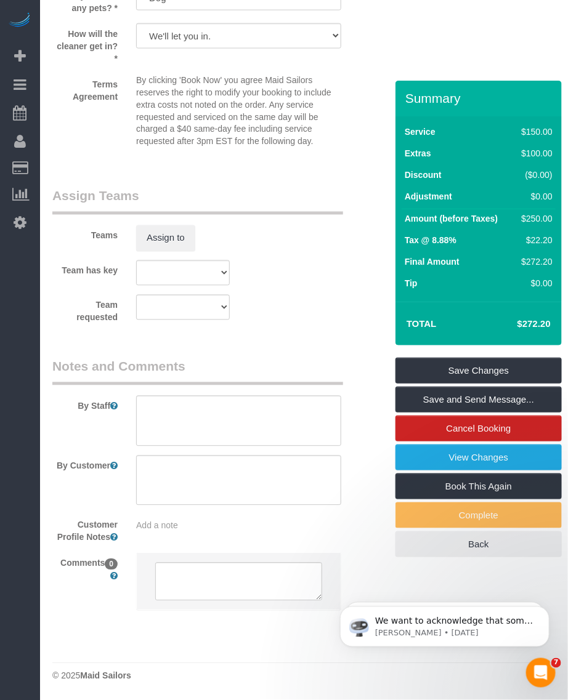
click at [160, 527] on span "Add a note" at bounding box center [157, 526] width 42 height 10
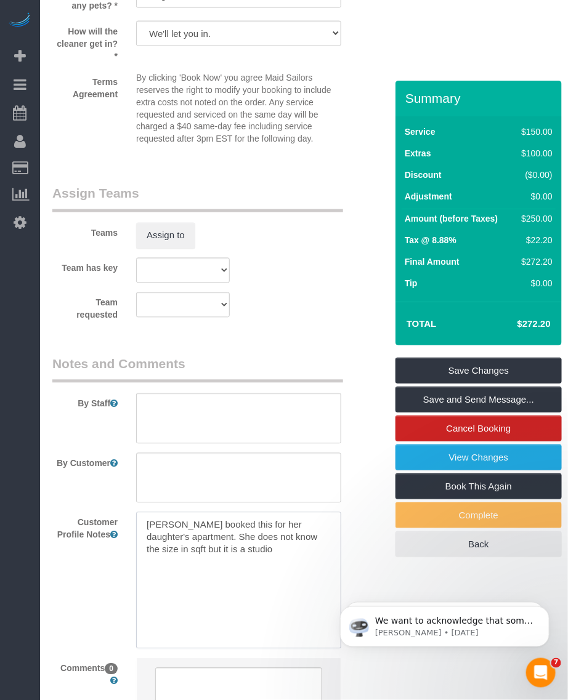
type textarea "Cmr booked this for her daughter's apartment. She does not know the size in sqf…"
click at [70, 453] on sui-booking-comments "By Staff By Customer Customer Profile Notes Cmr booked this for her daughter's …" at bounding box center [210, 541] width 317 height 373
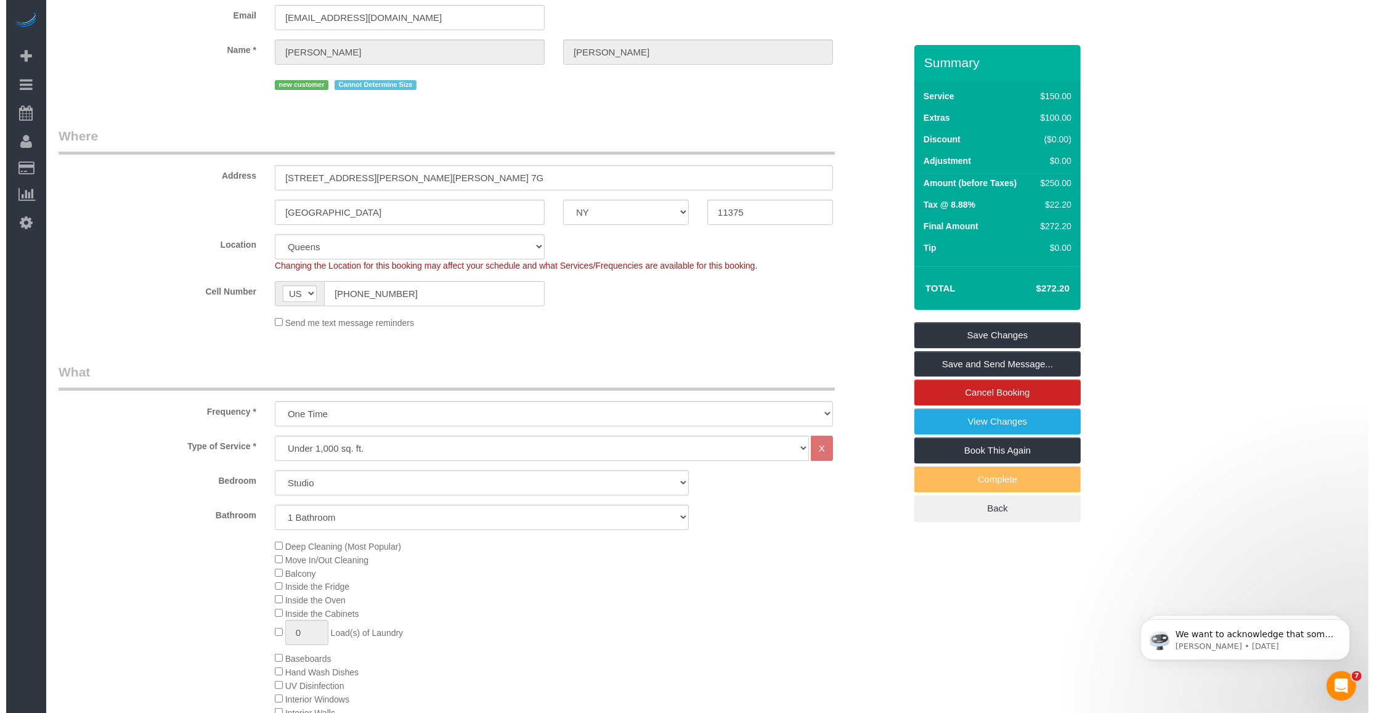
scroll to position [0, 0]
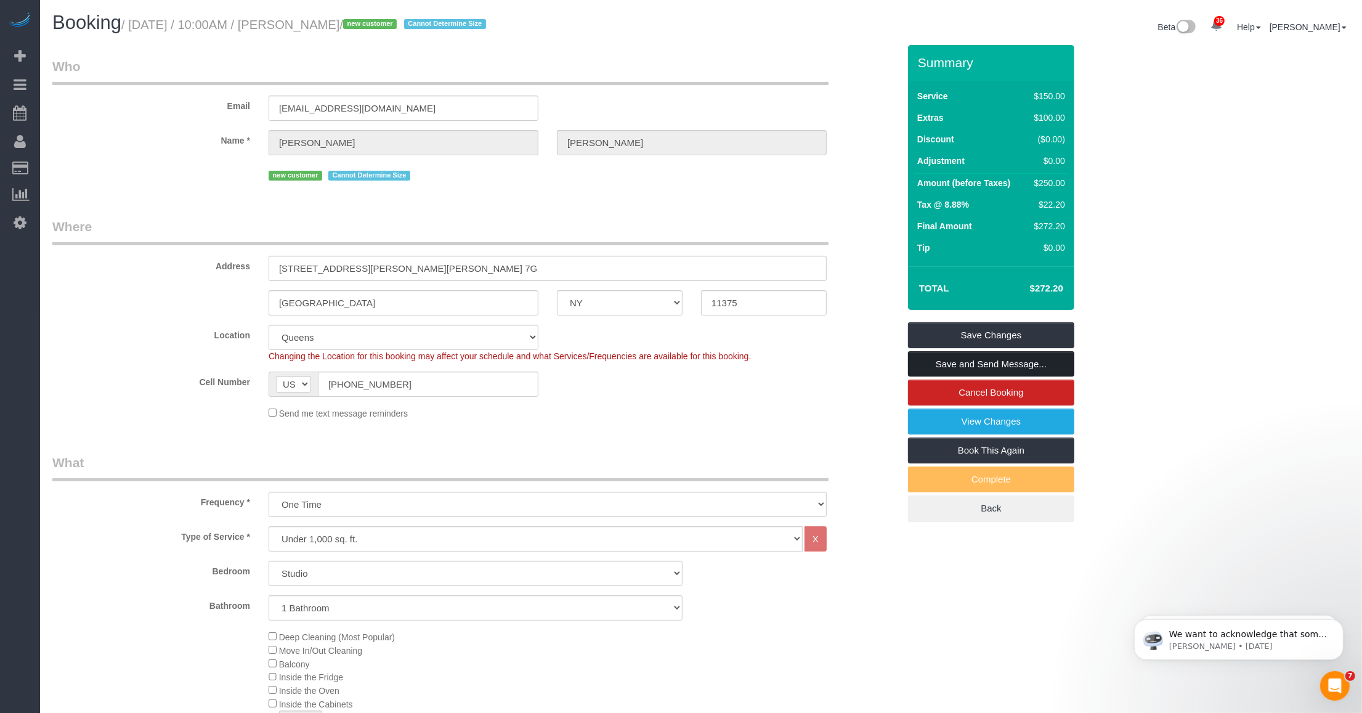
click at [567, 360] on link "Save and Send Message..." at bounding box center [991, 364] width 166 height 26
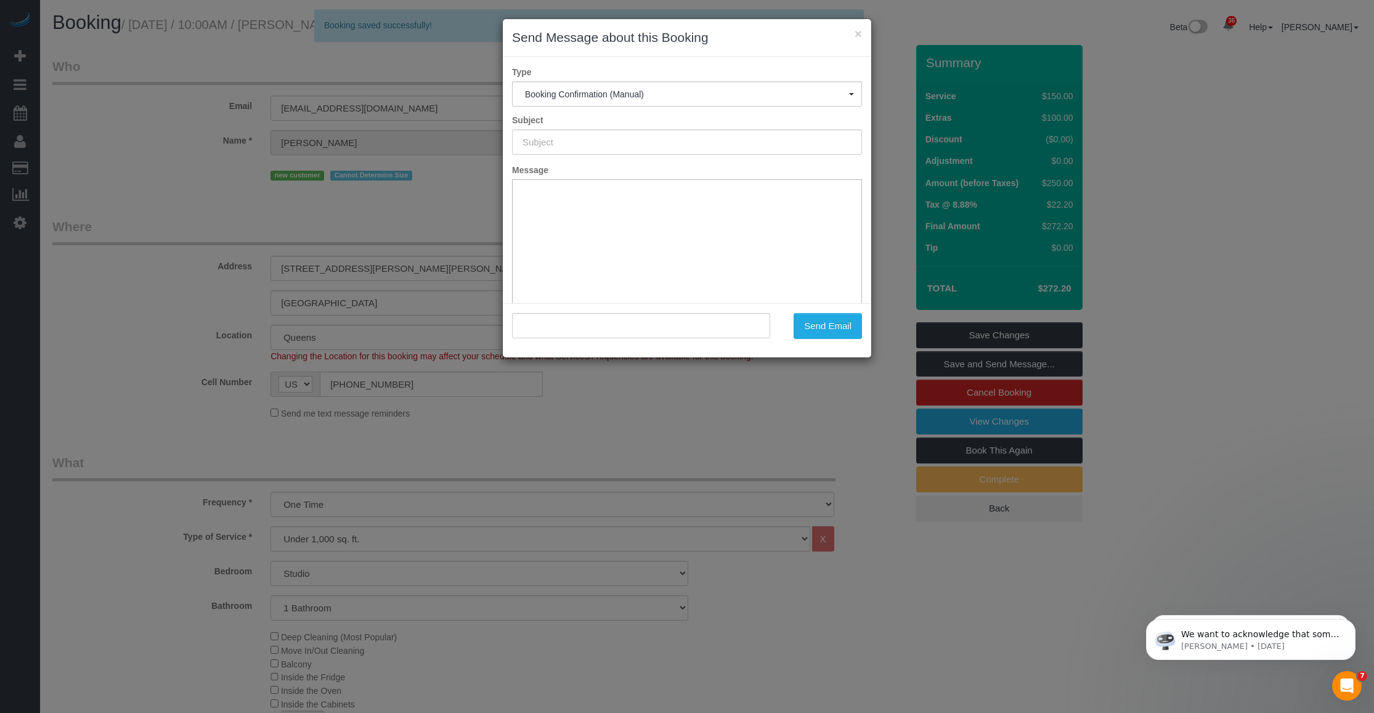
type input "Cleaning Confirmed for 10/08/2025 at 10:00am"
type input ""Maryann Allen" <allenmaryann405@gmail.com>"
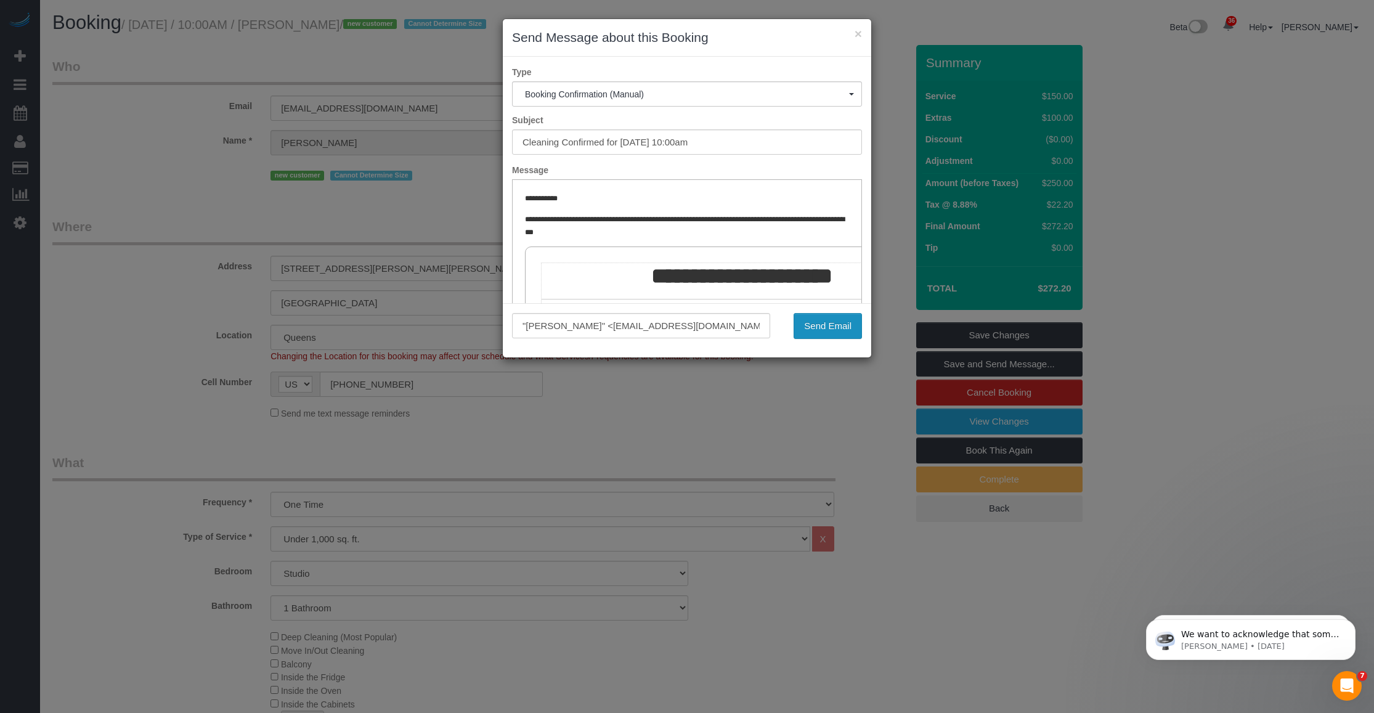
click at [567, 324] on button "Send Email" at bounding box center [827, 326] width 68 height 26
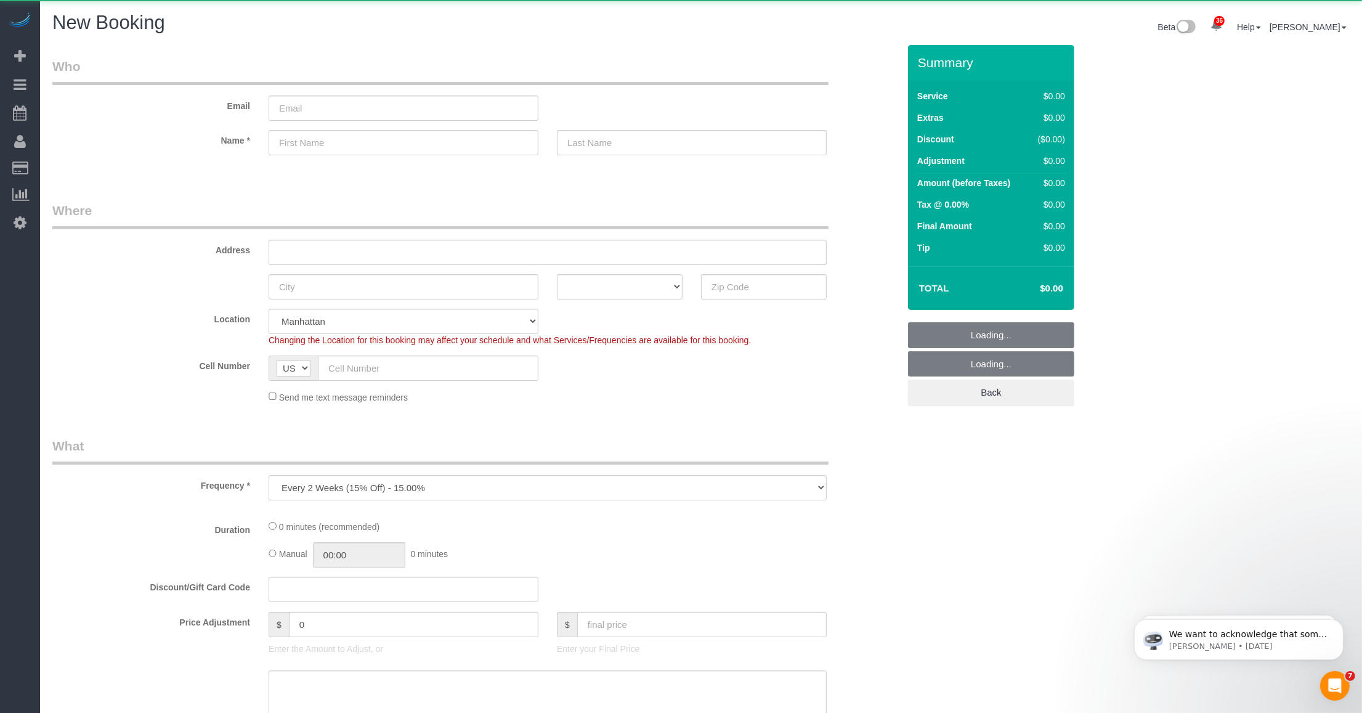
select select "object:3211"
select select "number:89"
select select "number:90"
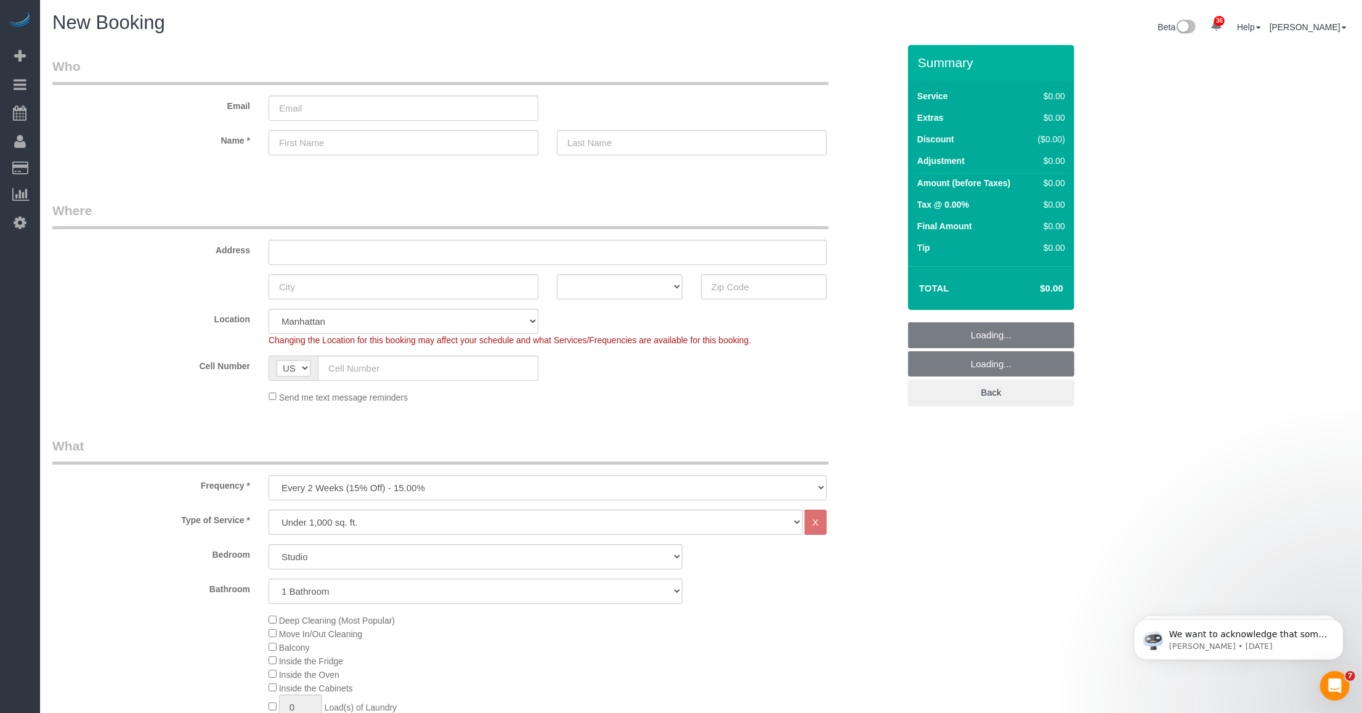
scroll to position [77, 0]
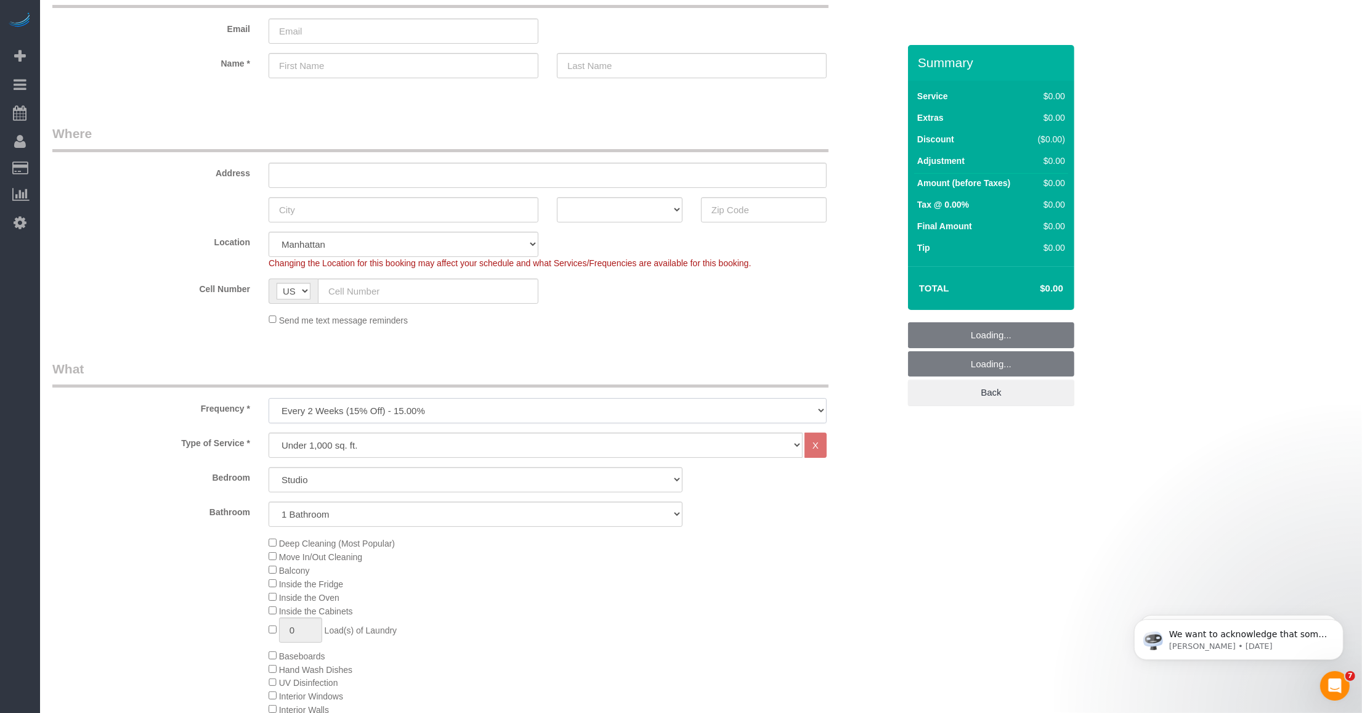
click at [357, 404] on select "One Time Weekly (20% Off) - 20.00% Every 2 Weeks (15% Off) - 15.00% Every 4 Wee…" at bounding box center [548, 410] width 558 height 25
select select "object:3212"
click at [269, 398] on select "One Time Weekly (20% Off) - 20.00% Every 2 Weeks (15% Off) - 15.00% Every 4 Wee…" at bounding box center [548, 410] width 558 height 25
click at [365, 440] on select "Under 1,000 sq. ft. 1,001 - 1,500 sq. ft. 1,500+ sq. ft. Custom Cleaning Office…" at bounding box center [536, 444] width 534 height 25
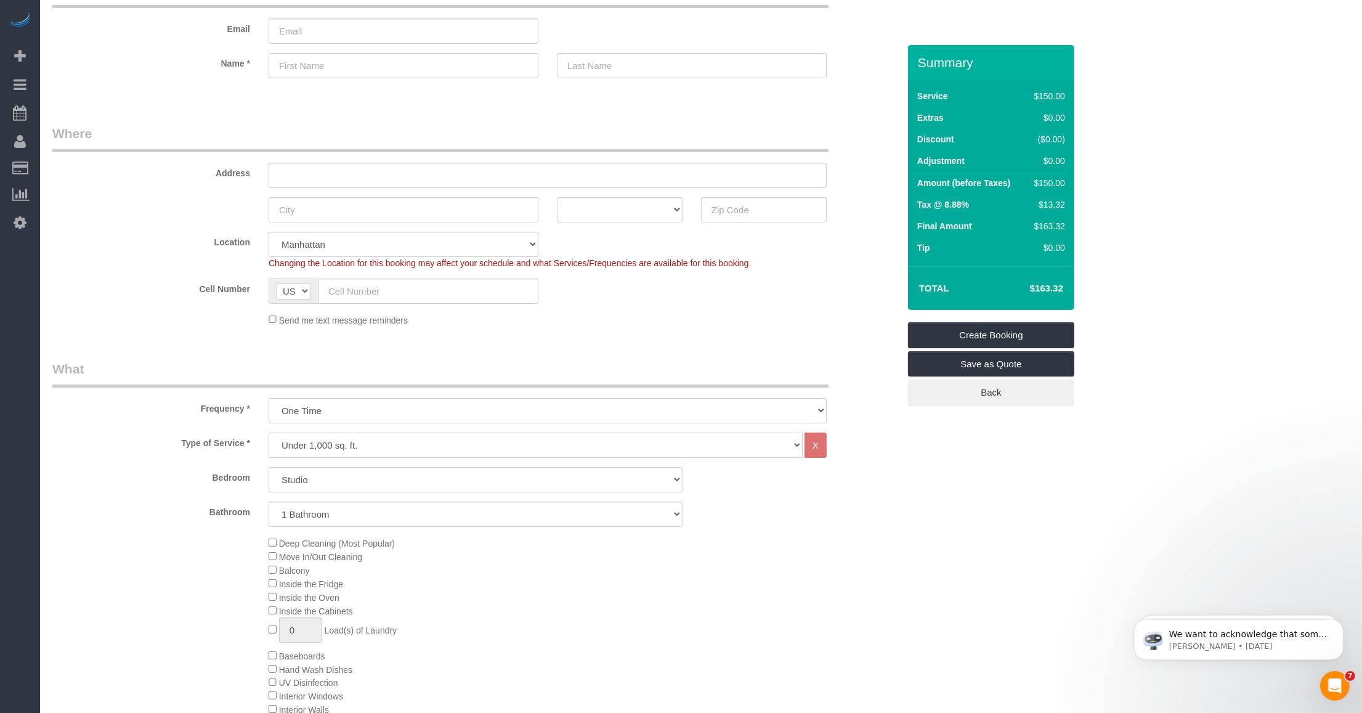
click at [269, 432] on select "Under 1,000 sq. ft. 1,001 - 1,500 sq. ft. 1,500+ sq. ft. Custom Cleaning Office…" at bounding box center [536, 444] width 534 height 25
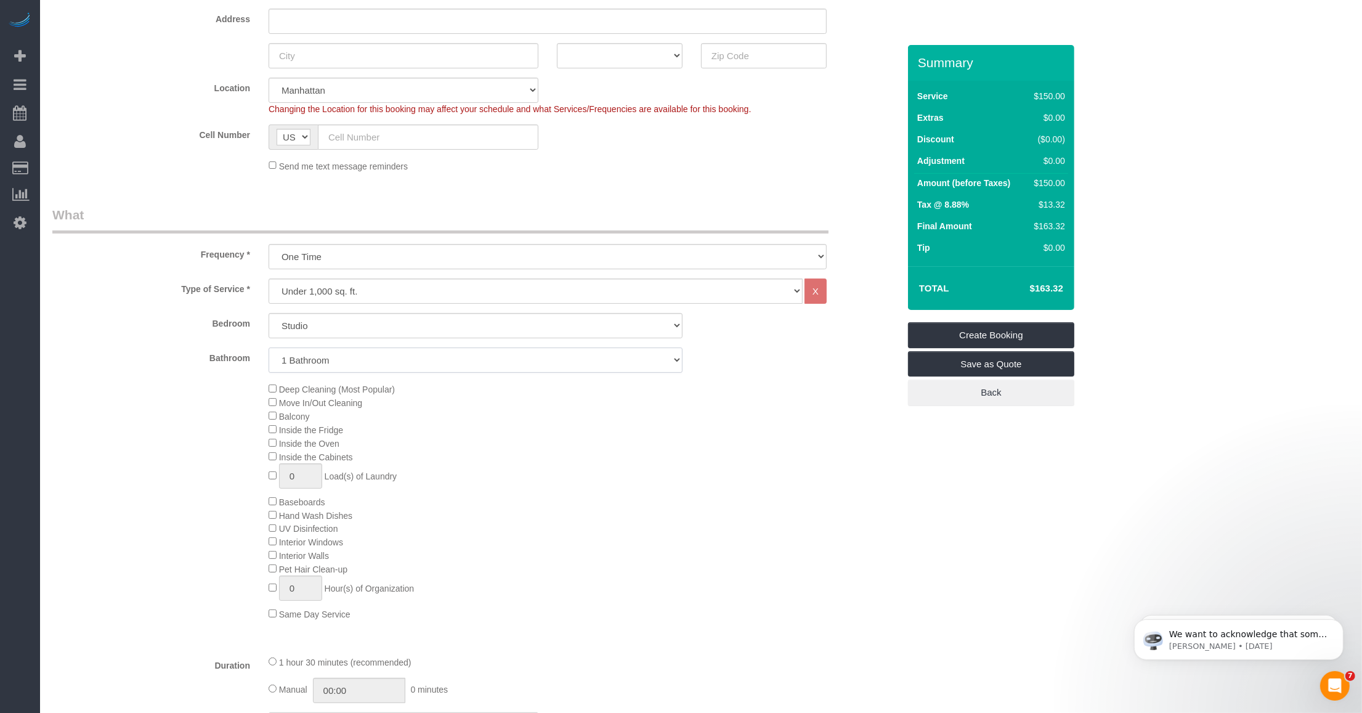
click at [399, 350] on select "1 Bathroom 2 Bathrooms" at bounding box center [476, 359] width 414 height 25
click at [269, 347] on select "1 Bathroom 2 Bathrooms" at bounding box center [476, 359] width 414 height 25
click at [703, 522] on div "Deep Cleaning (Most Popular) Move In/Out Cleaning Balcony Inside the Fridge Ins…" at bounding box center [583, 501] width 649 height 238
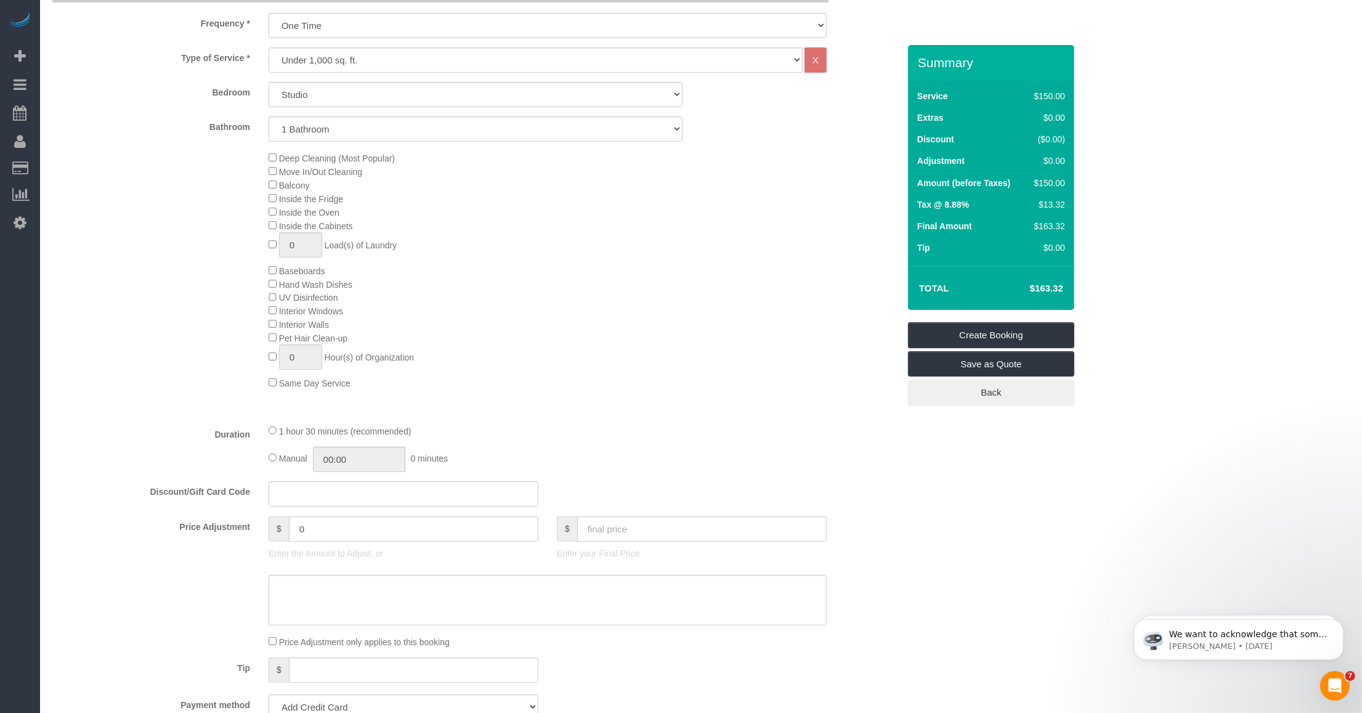
scroll to position [385, 0]
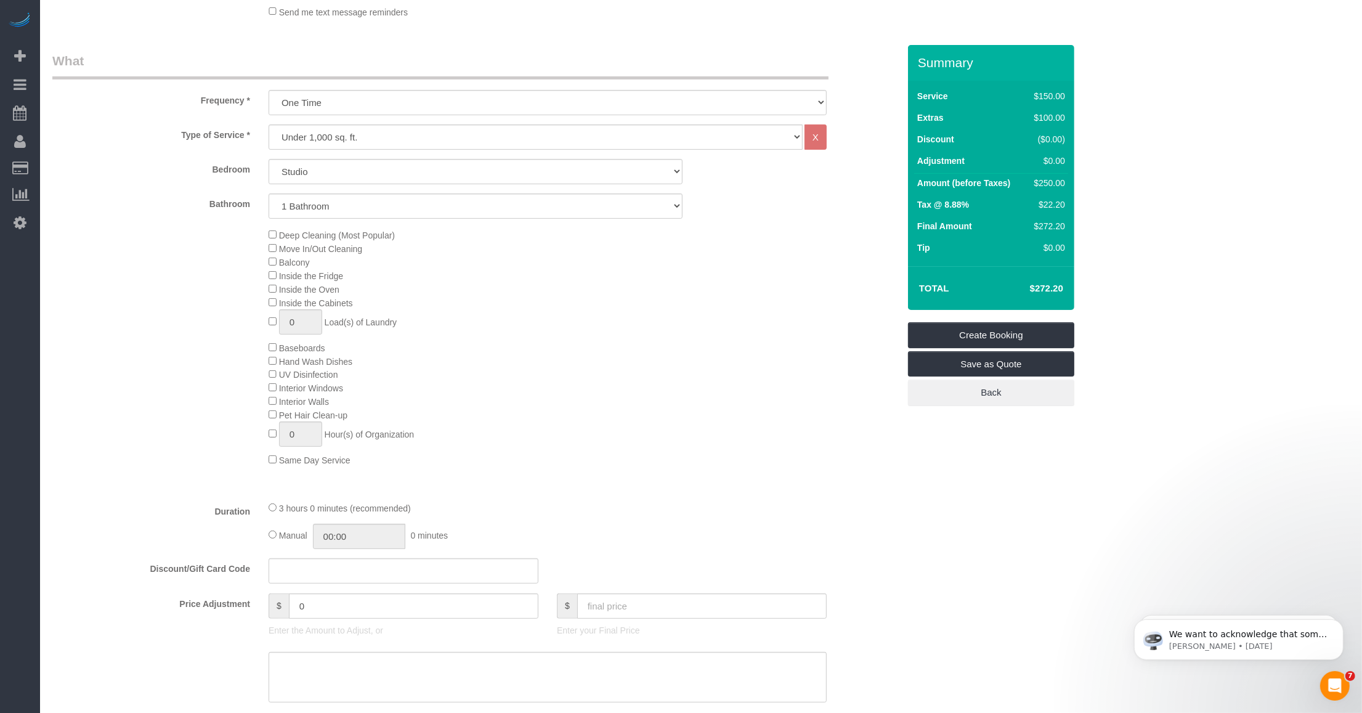
click at [685, 469] on div "Type of Service * Under 1,000 sq. ft. 1,001 - 1,500 sq. ft. 1,500+ sq. ft. Cust…" at bounding box center [475, 307] width 846 height 367
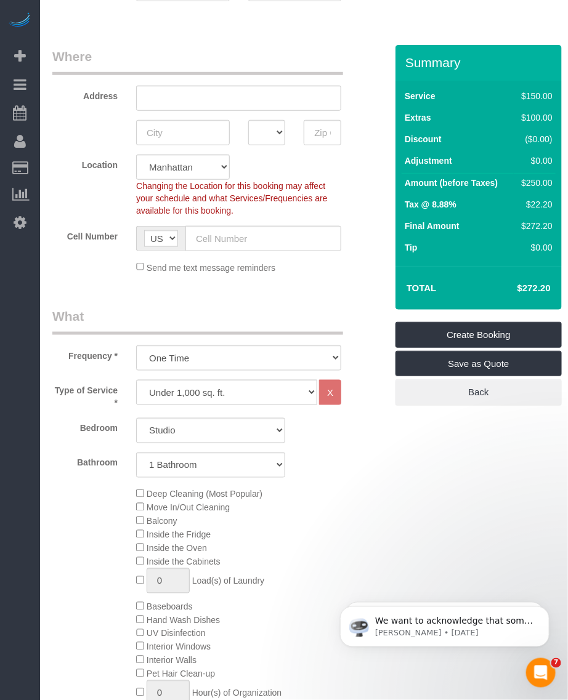
scroll to position [0, 0]
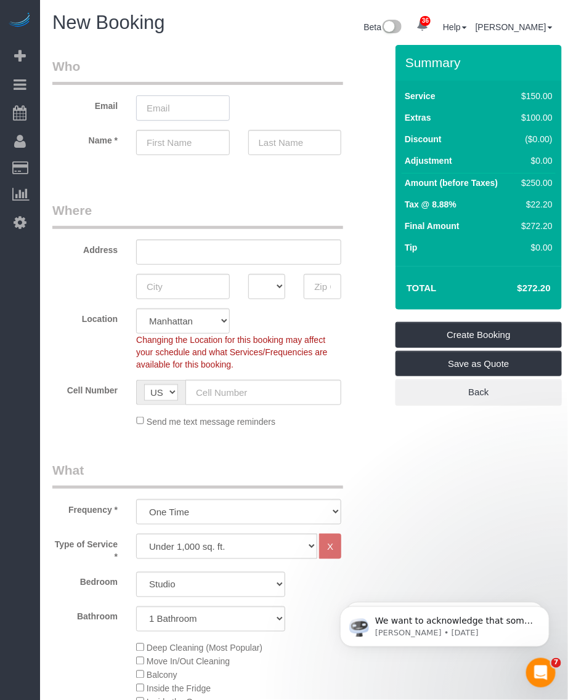
click at [162, 102] on input "email" at bounding box center [183, 107] width 94 height 25
paste input "[PERSON_NAME][EMAIL_ADDRESS][DOMAIN_NAME]"
type input "[PERSON_NAME][EMAIL_ADDRESS][DOMAIN_NAME]"
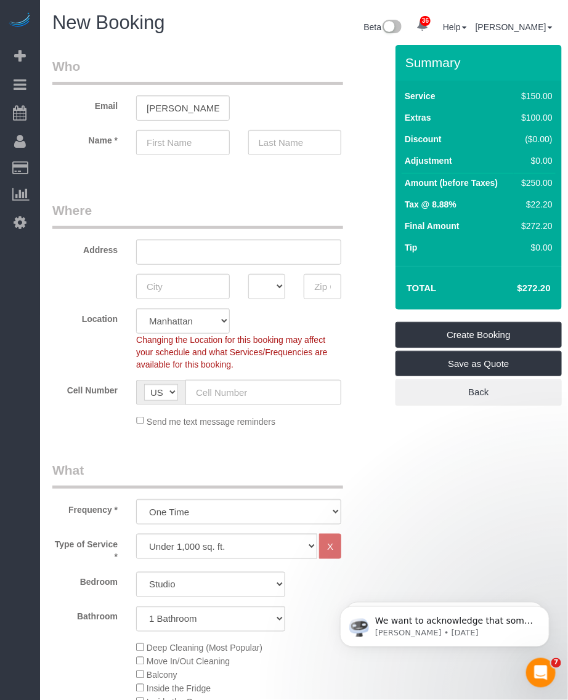
click at [279, 105] on div "Email [PERSON_NAME][EMAIL_ADDRESS][DOMAIN_NAME]" at bounding box center [211, 88] width 336 height 63
click at [199, 143] on input "text" at bounding box center [183, 142] width 94 height 25
paste input "[PERSON_NAME]"
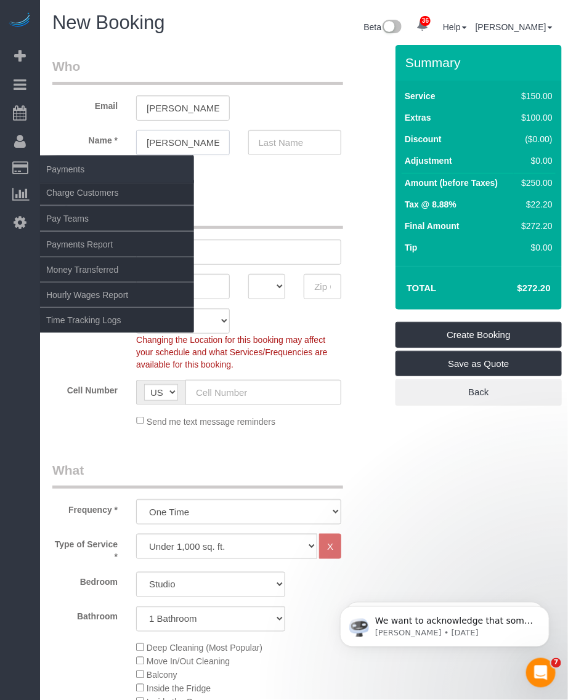
type input "[PERSON_NAME]"
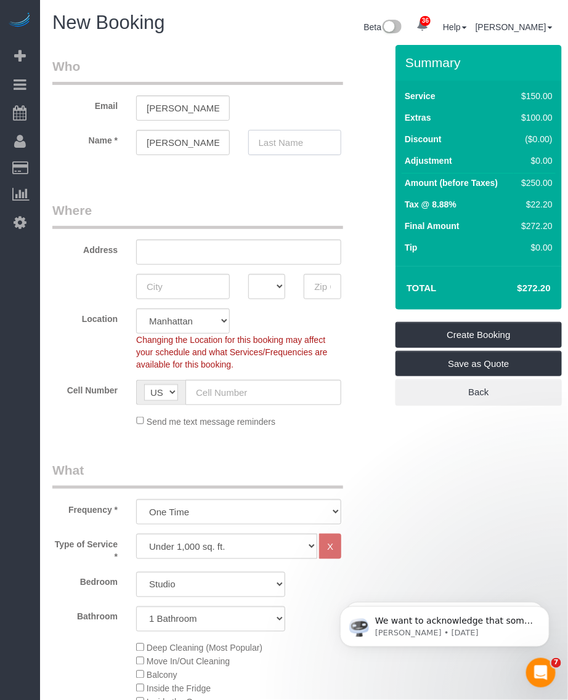
click at [302, 146] on input "text" at bounding box center [295, 142] width 94 height 25
paste input "[PERSON_NAME]"
type input "[PERSON_NAME]"
click at [261, 402] on input "text" at bounding box center [263, 392] width 156 height 25
paste input "[PHONE_NUMBER]"
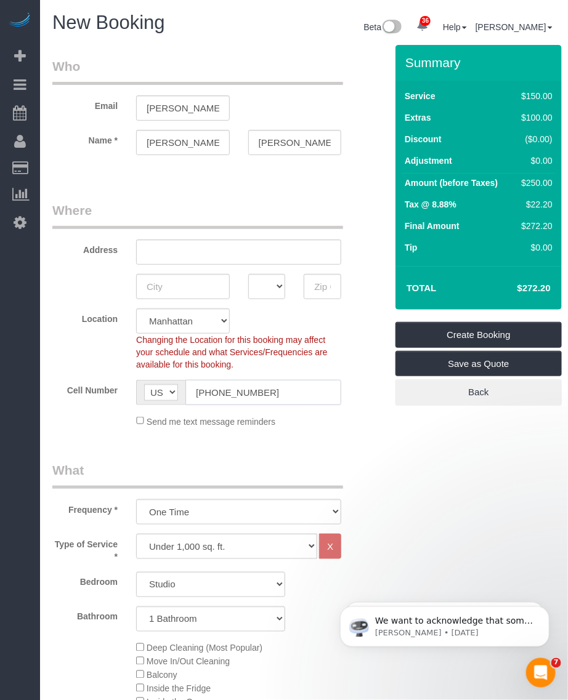
type input "[PHONE_NUMBER]"
click at [171, 256] on input "text" at bounding box center [238, 252] width 205 height 25
paste input "[STREET_ADDRESS] 1J"
click at [259, 253] on input "[STREET_ADDRESS] 1J" at bounding box center [238, 252] width 205 height 25
type input "[STREET_ADDRESS] 1J"
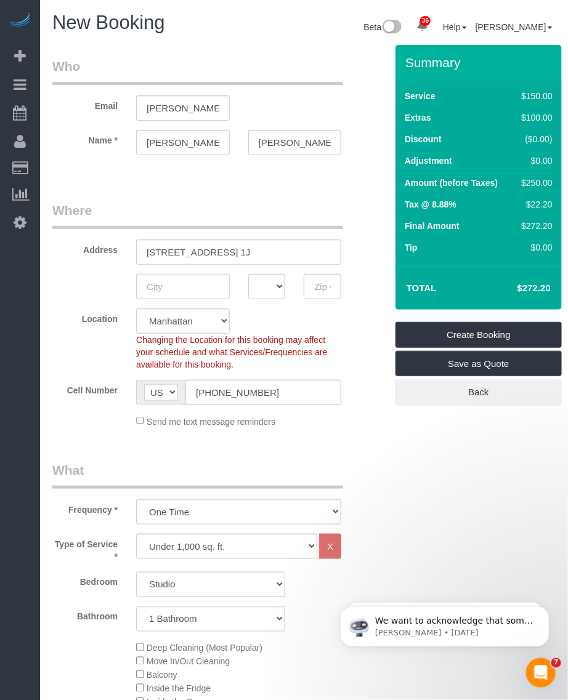
click at [162, 284] on input "text" at bounding box center [183, 286] width 94 height 25
paste input "[US_STATE]"
type input "[US_STATE]"
click at [256, 285] on select "AK AL AR AZ CA CO CT DC DE [GEOGRAPHIC_DATA] [GEOGRAPHIC_DATA] HI IA ID IL IN K…" at bounding box center [267, 286] width 38 height 25
select select "NY"
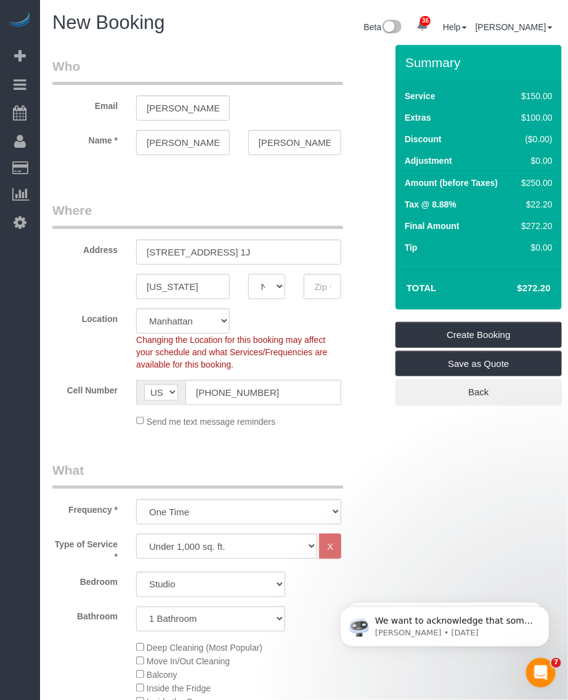
click at [248, 274] on select "AK AL AR AZ CA CO CT DC DE [GEOGRAPHIC_DATA] [GEOGRAPHIC_DATA] HI IA ID IL IN K…" at bounding box center [267, 286] width 38 height 25
click at [328, 282] on input "text" at bounding box center [323, 286] width 38 height 25
paste input "10022"
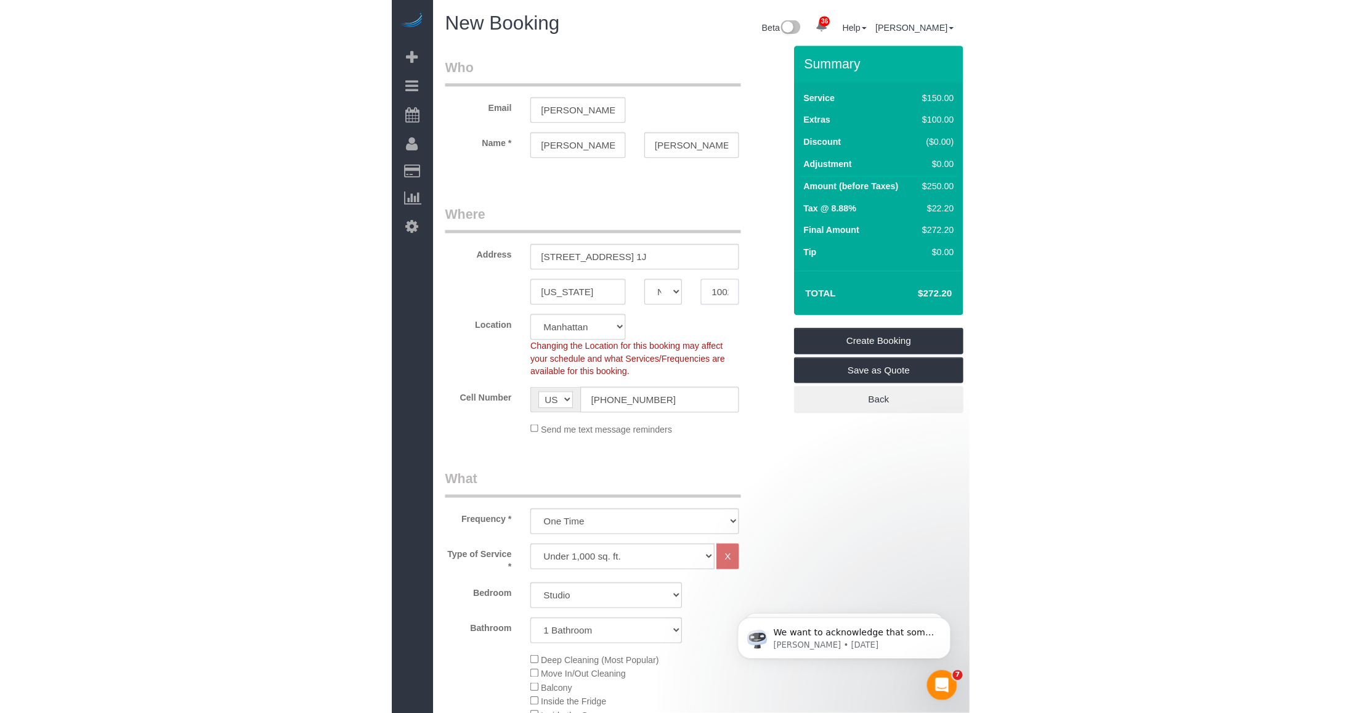
scroll to position [0, 9]
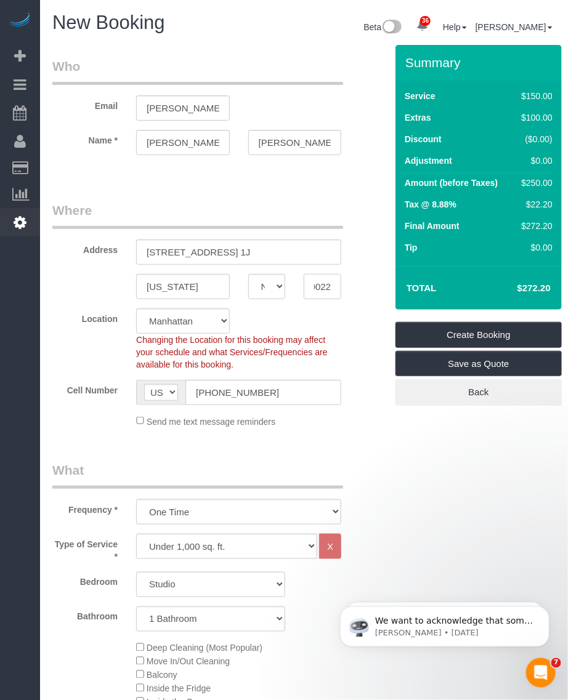
type input "10022"
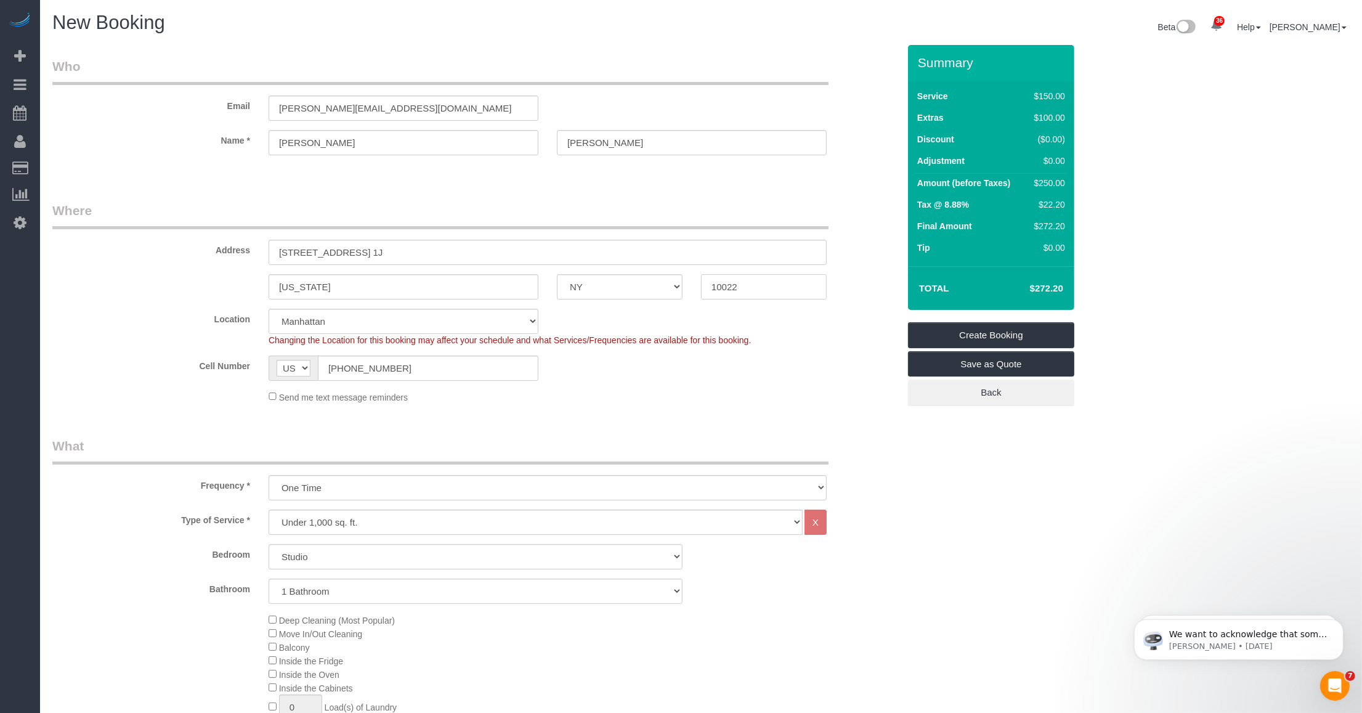
scroll to position [154, 0]
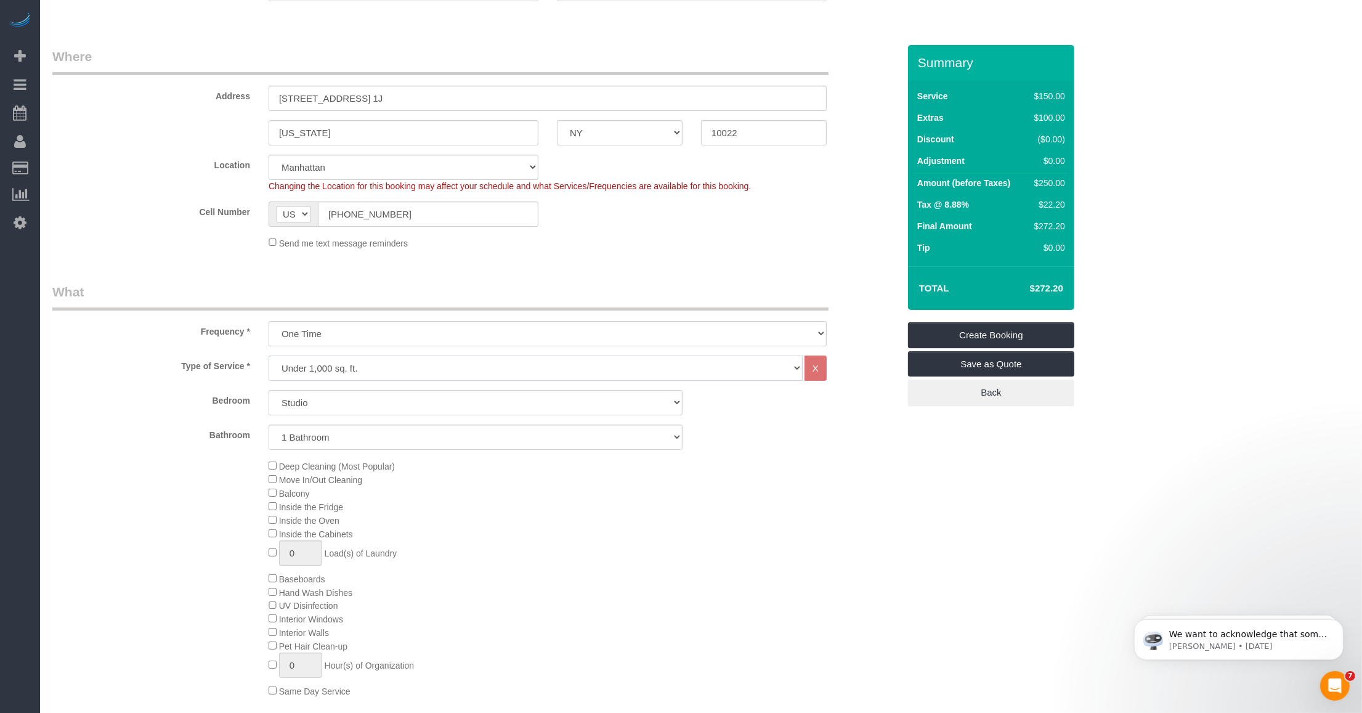
click at [396, 371] on select "Under 1,000 sq. ft. 1,001 - 1,500 sq. ft. 1,500+ sq. ft. Custom Cleaning Office…" at bounding box center [536, 367] width 534 height 25
click at [168, 382] on div "Type of Service * Under 1,000 sq. ft. 1,001 - 1,500 sq. ft. 1,500+ sq. ft. Cust…" at bounding box center [475, 538] width 846 height 367
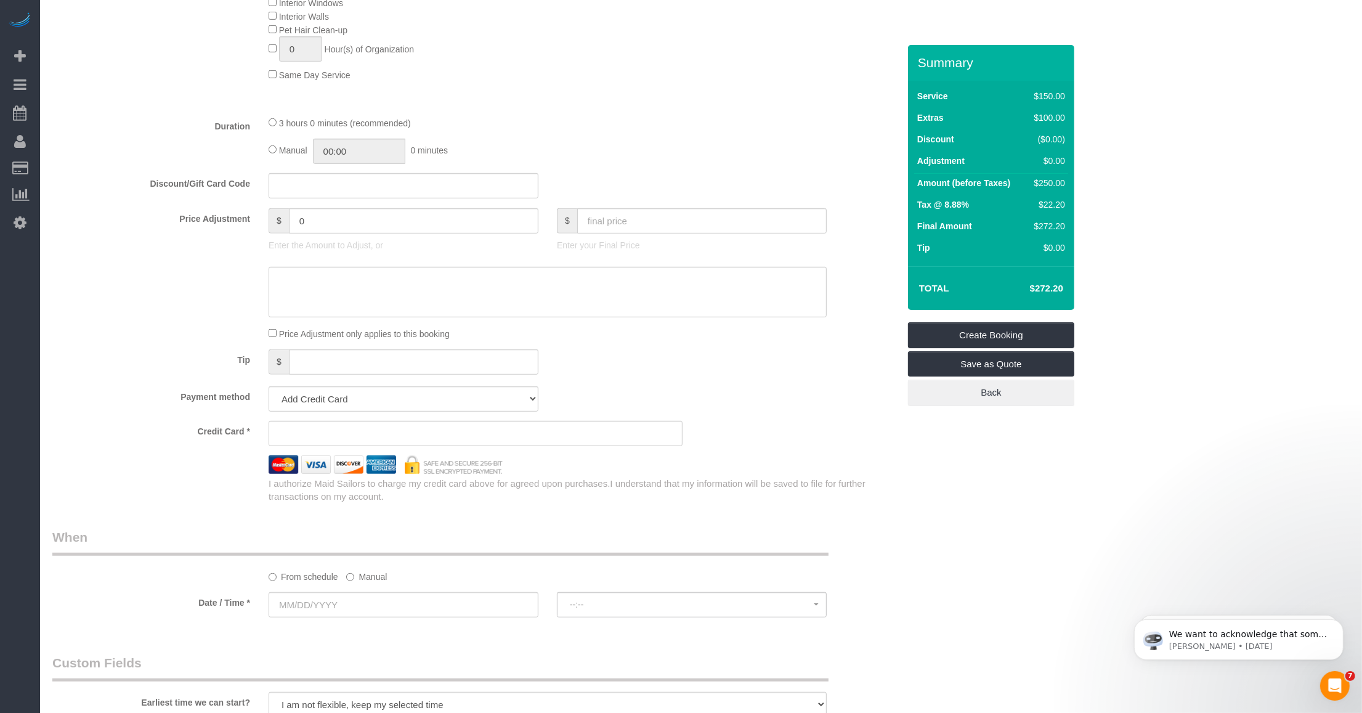
scroll to position [924, 0]
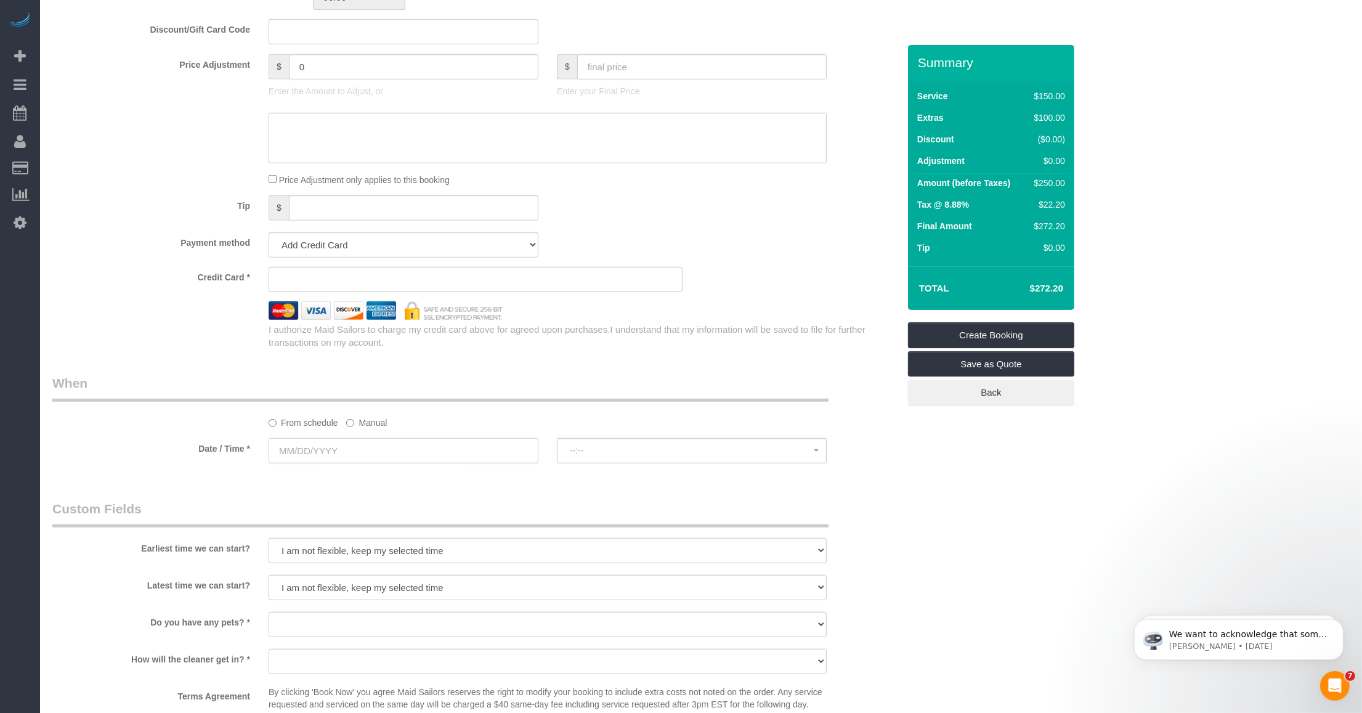
click at [451, 453] on input "text" at bounding box center [404, 450] width 270 height 25
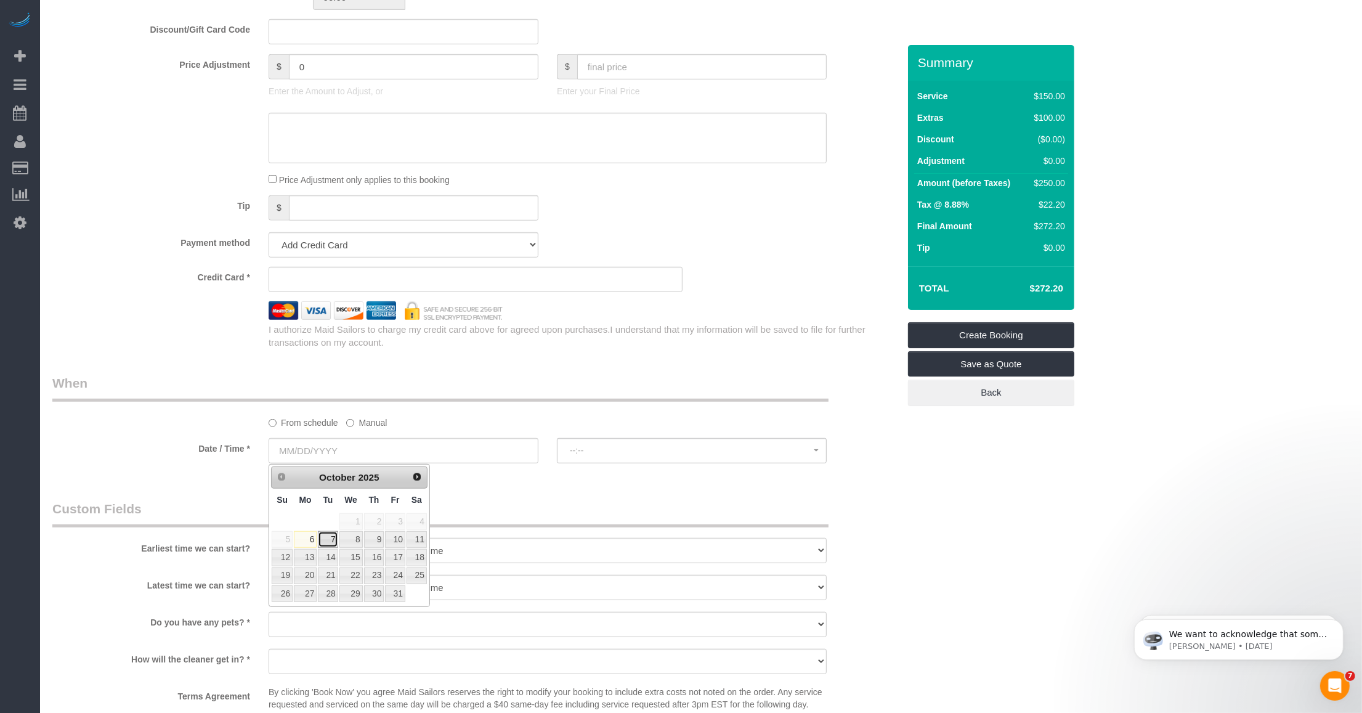
click at [330, 540] on link "7" at bounding box center [328, 539] width 20 height 17
type input "[DATE]"
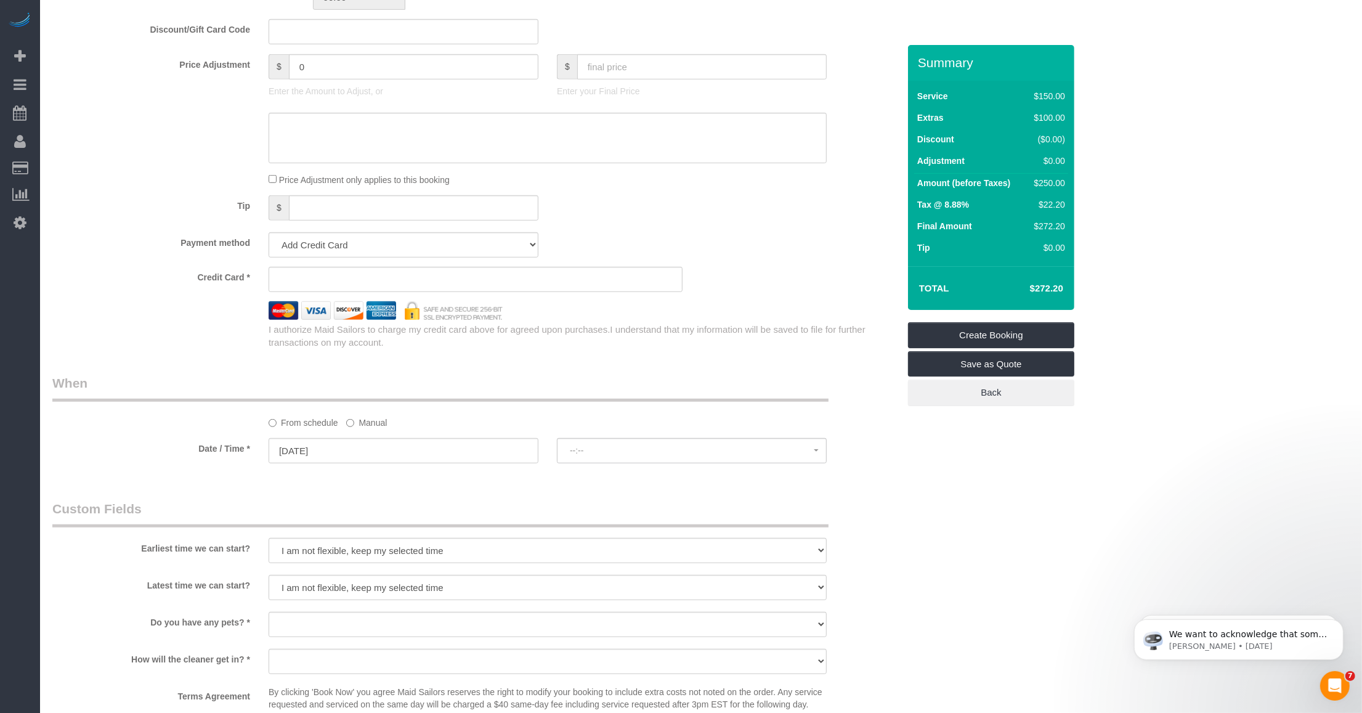
click at [636, 436] on sui-booking-spot "From schedule Manual Date / Time * [DATE] --:-- --:--" at bounding box center [475, 420] width 846 height 92
drag, startPoint x: 625, startPoint y: 448, endPoint x: 602, endPoint y: 464, distance: 28.0
click at [622, 451] on span "--:--" at bounding box center [692, 450] width 244 height 10
select select "spot1"
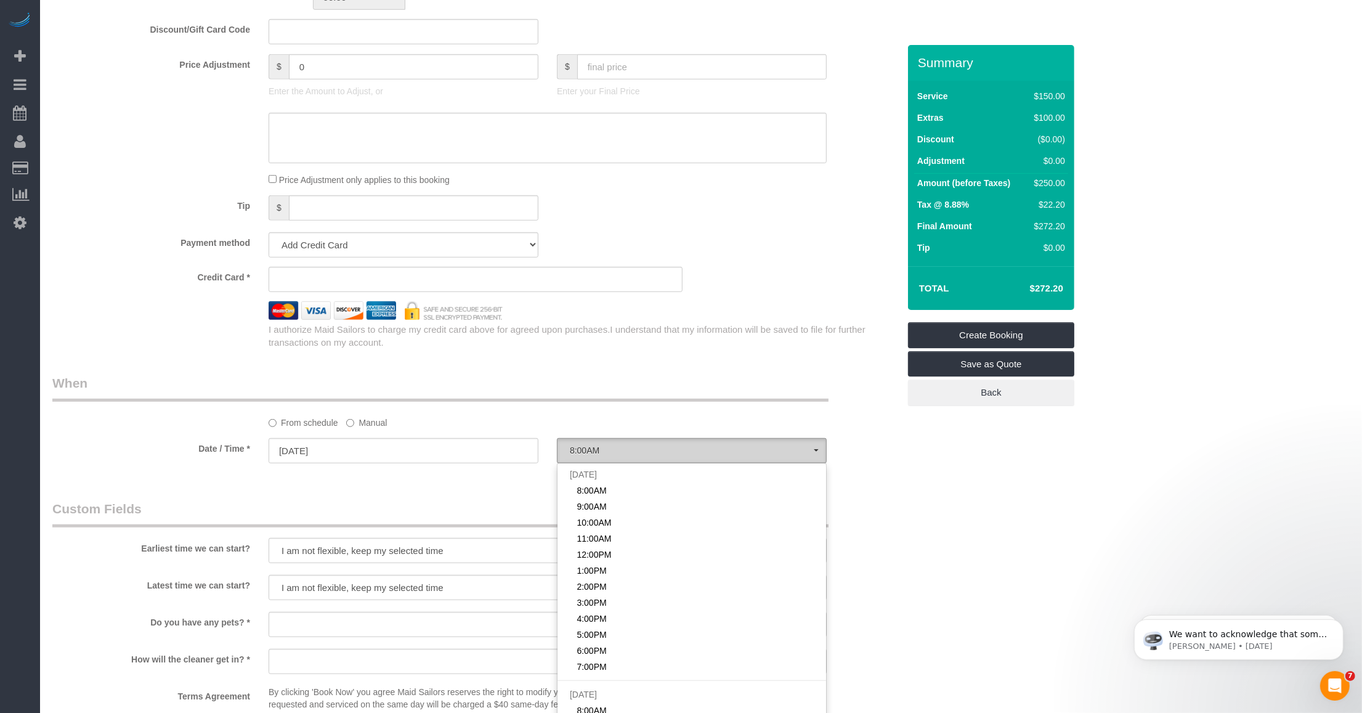
drag, startPoint x: 476, startPoint y: 490, endPoint x: 673, endPoint y: 445, distance: 202.2
click at [482, 487] on div "Who Email [PERSON_NAME][EMAIL_ADDRESS][DOMAIN_NAME] Name * [GEOGRAPHIC_DATA][PE…" at bounding box center [475, 109] width 865 height 1977
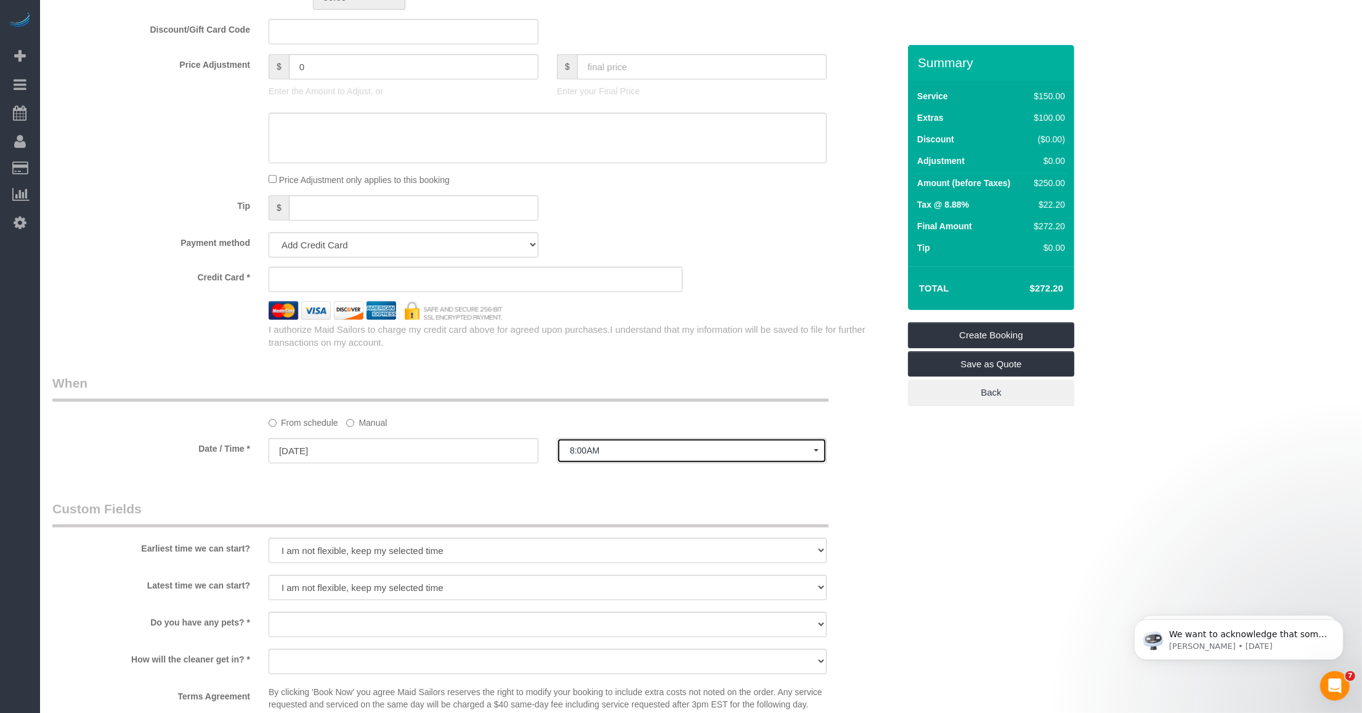
drag, startPoint x: 631, startPoint y: 444, endPoint x: 626, endPoint y: 447, distance: 6.3
click at [630, 444] on button "8:00AM" at bounding box center [692, 450] width 270 height 25
click at [488, 488] on div "Who Email [PERSON_NAME][EMAIL_ADDRESS][DOMAIN_NAME] Name * [GEOGRAPHIC_DATA][PE…" at bounding box center [475, 109] width 865 height 1977
click at [460, 493] on div "Who Email [PERSON_NAME][EMAIL_ADDRESS][DOMAIN_NAME] Name * [GEOGRAPHIC_DATA][PE…" at bounding box center [475, 109] width 865 height 1977
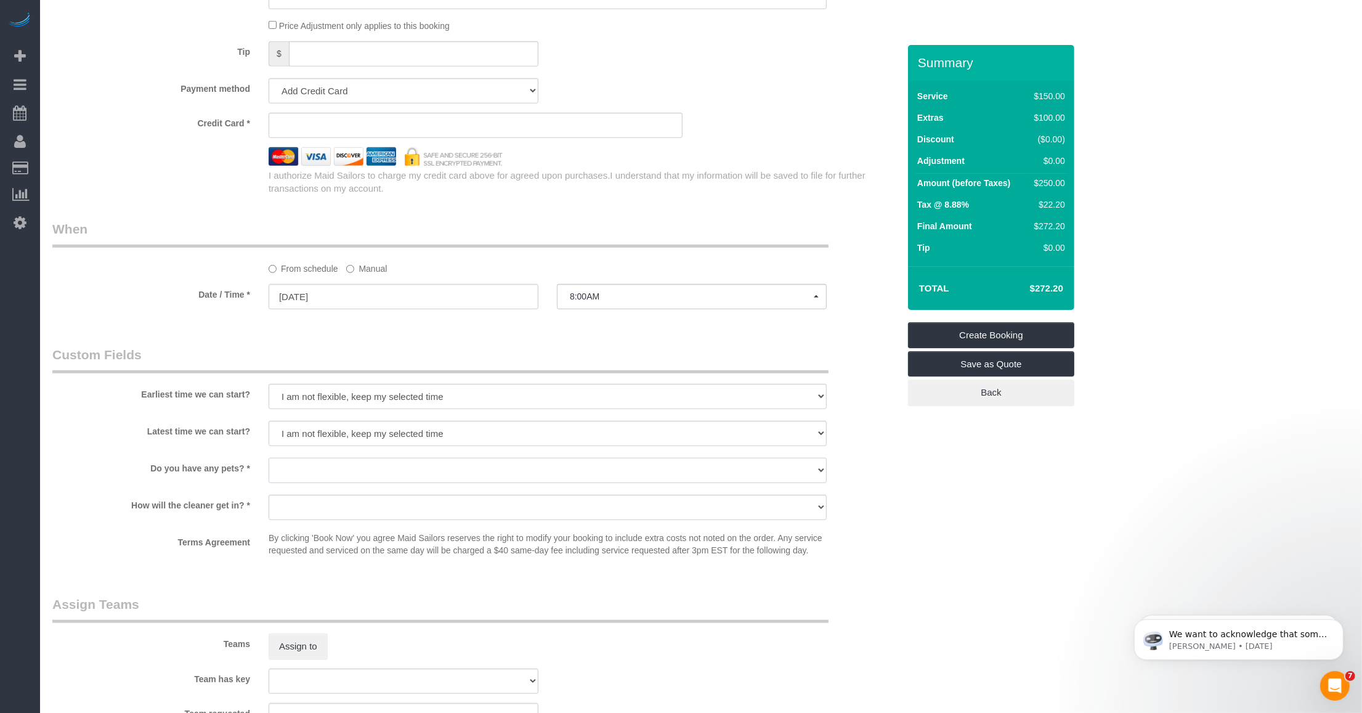
click at [359, 476] on select "Dog Cat None" at bounding box center [548, 470] width 558 height 25
click at [331, 478] on select "Dog Cat None" at bounding box center [548, 470] width 558 height 25
drag, startPoint x: 201, startPoint y: 538, endPoint x: 325, endPoint y: 509, distance: 127.0
click at [204, 539] on label "Terms Agreement" at bounding box center [151, 540] width 216 height 17
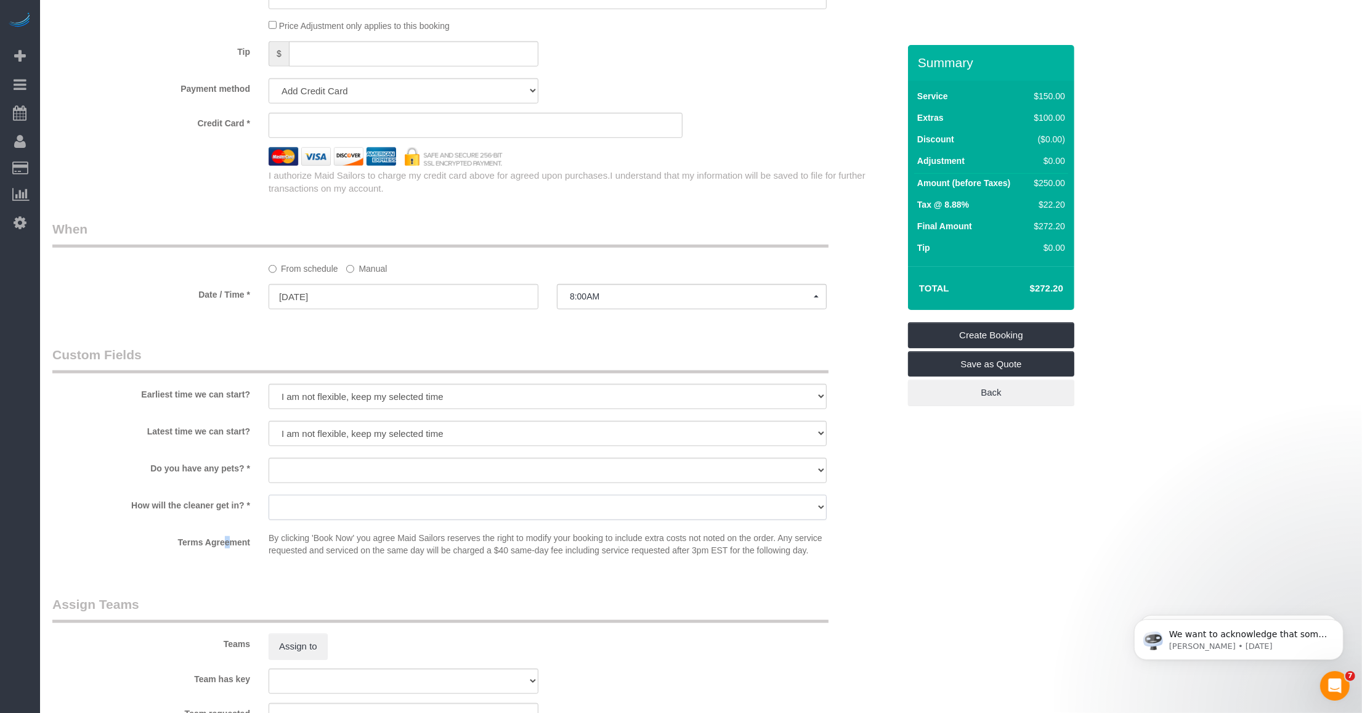
click at [364, 505] on select "We'll let you in. Doorman/Front Desk has the key. Other (Provide details)" at bounding box center [548, 507] width 558 height 25
select select "number:6"
click at [269, 495] on select "We'll let you in. Doorman/Front Desk has the key. Other (Provide details)" at bounding box center [548, 507] width 558 height 25
click at [345, 483] on div at bounding box center [548, 484] width 558 height 2
click at [356, 473] on select "Dog Cat None" at bounding box center [548, 470] width 558 height 25
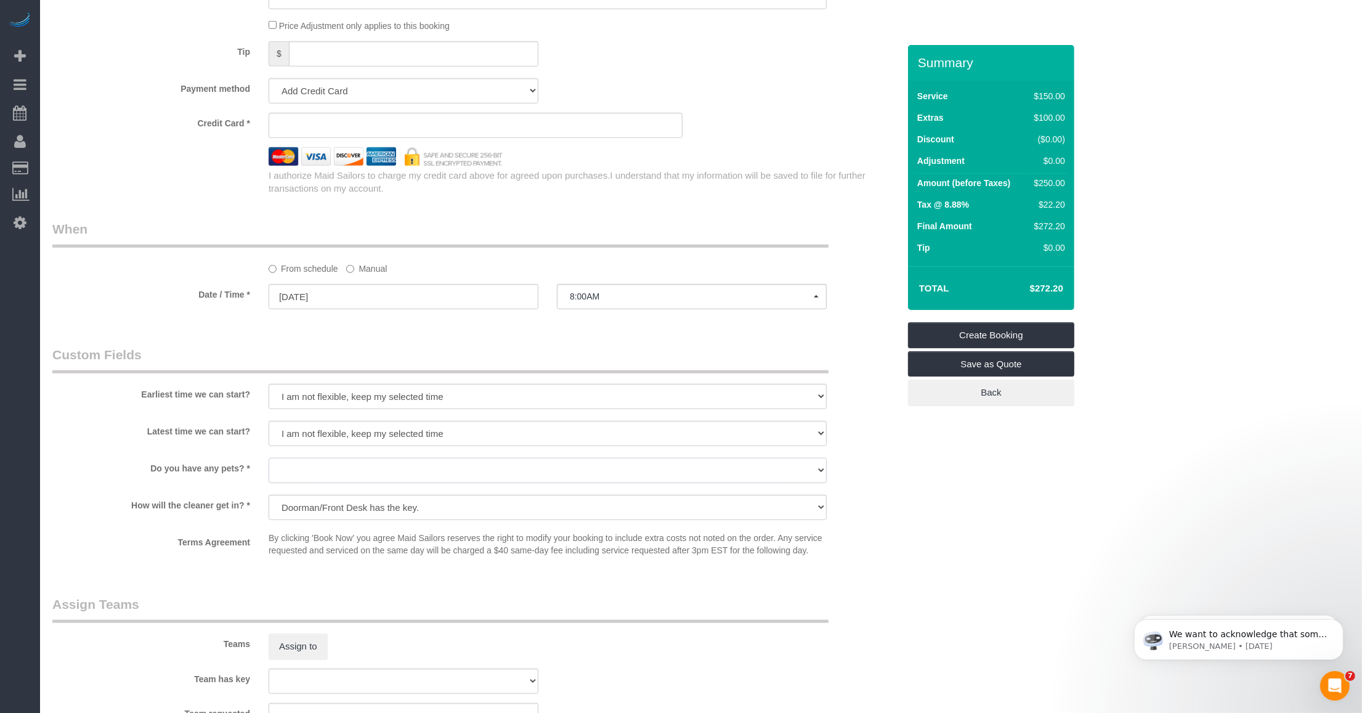
select select "number:13"
click at [269, 458] on select "Dog Cat None" at bounding box center [548, 470] width 558 height 25
click at [610, 301] on span "8:00AM" at bounding box center [692, 296] width 244 height 10
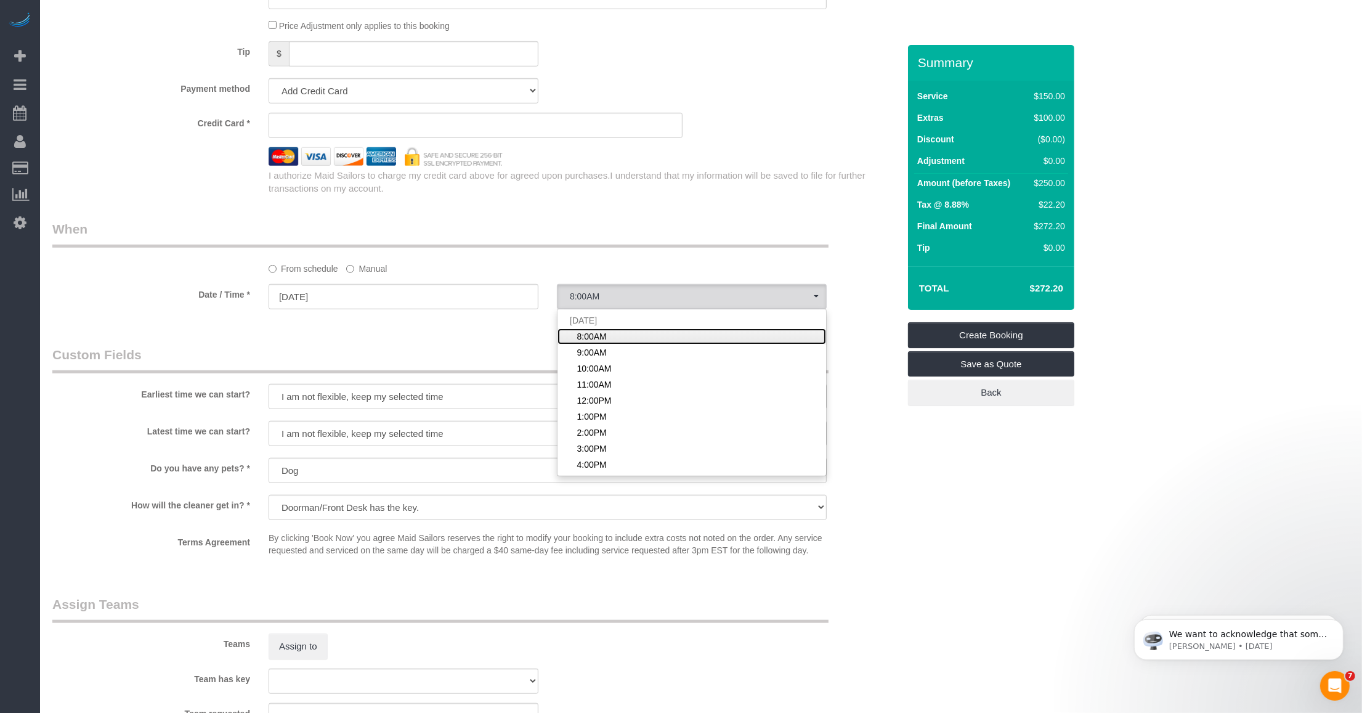
scroll to position [154, 0]
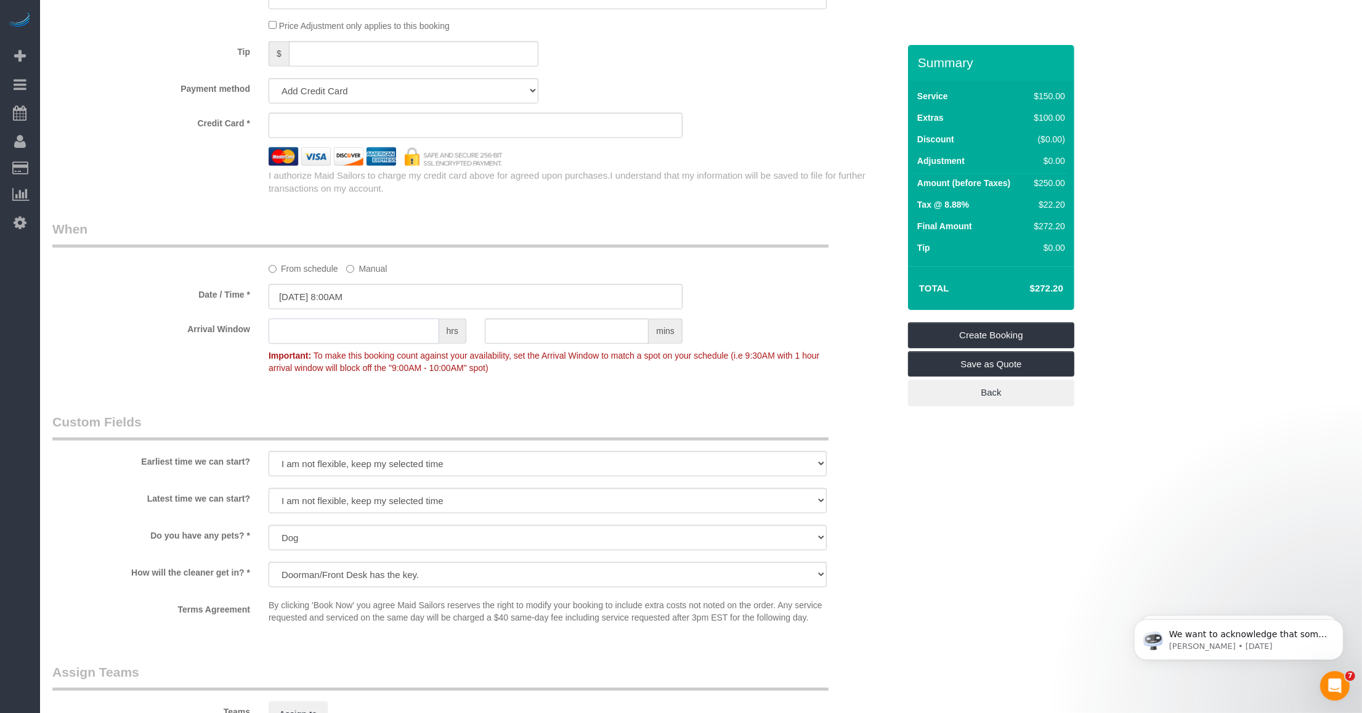
click at [352, 330] on input "text" at bounding box center [354, 330] width 171 height 25
click at [375, 297] on input "10/07/2025 8:00AM" at bounding box center [476, 296] width 414 height 25
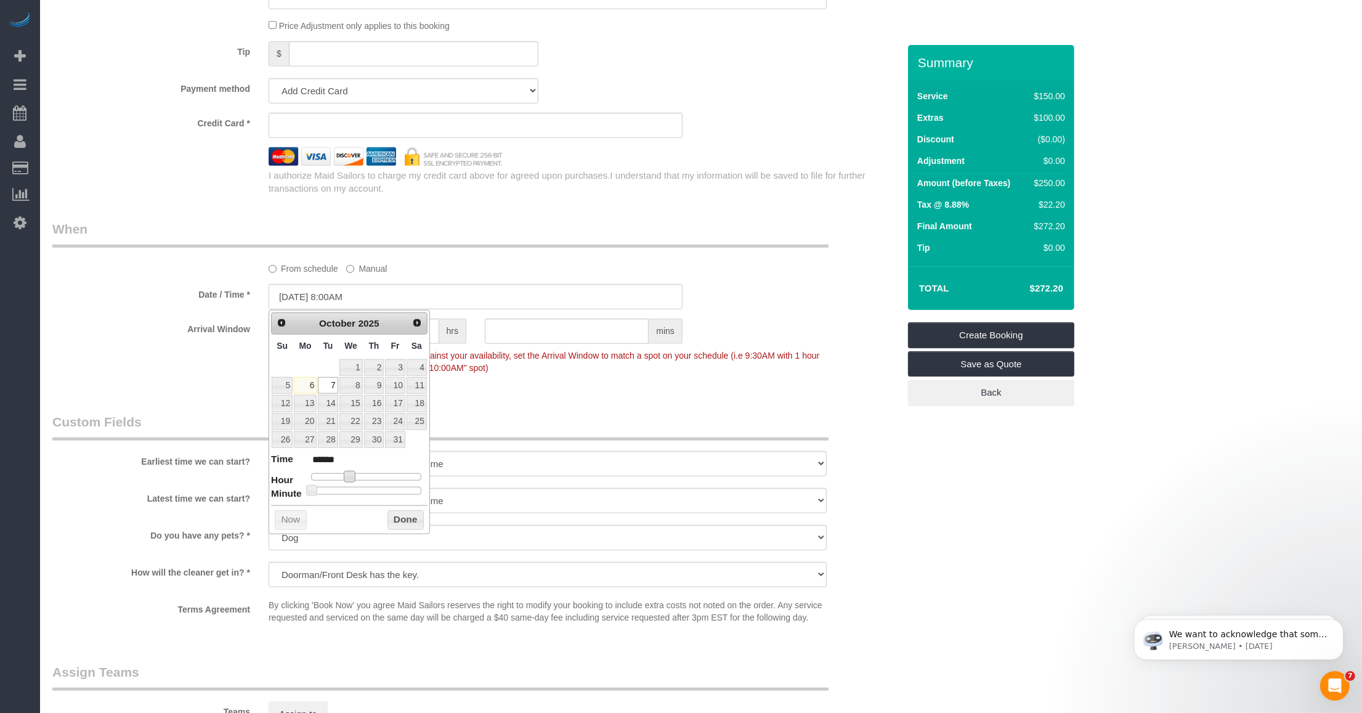
type input "10/07/2025 9:00AM"
type input "******"
type input "10/07/2025 10:00AM"
type input "*******"
type input "10/07/2025 11:00AM"
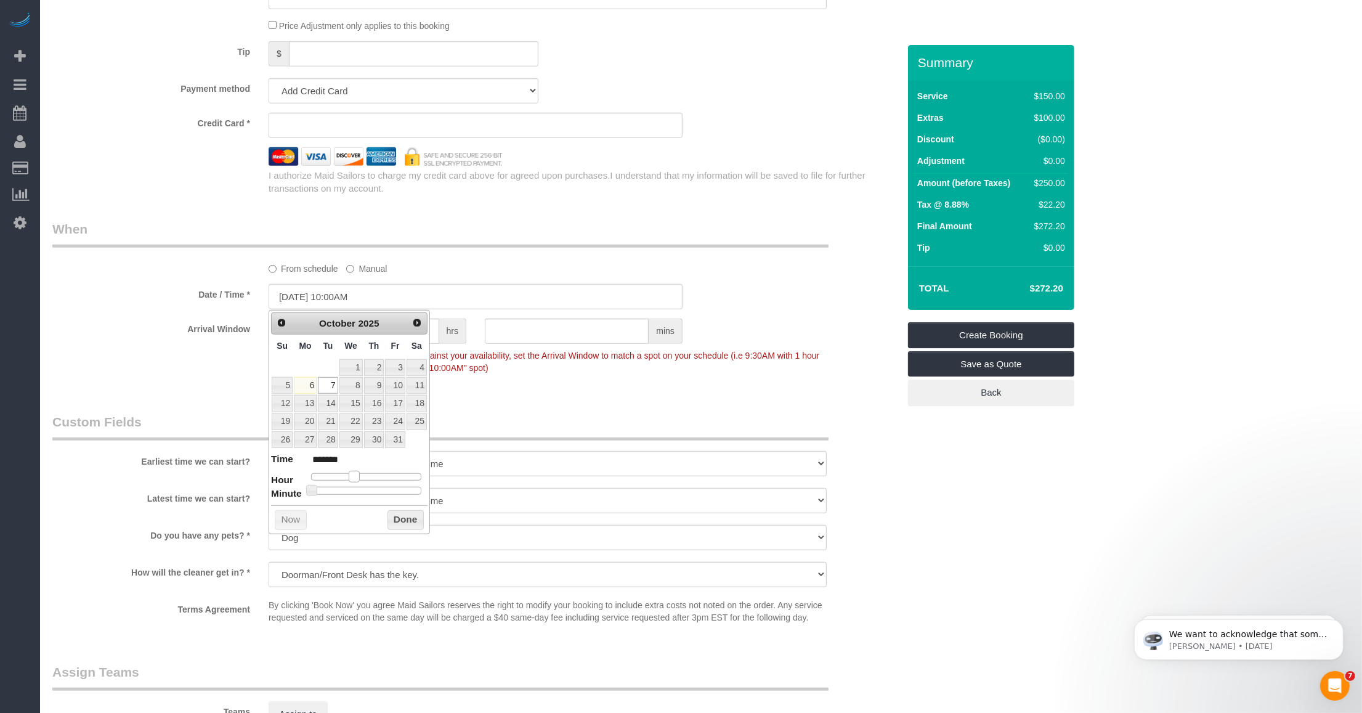
type input "*******"
type input "10/07/2025 12:00PM"
type input "*******"
type input "10/07/2025 1:00PM"
type input "******"
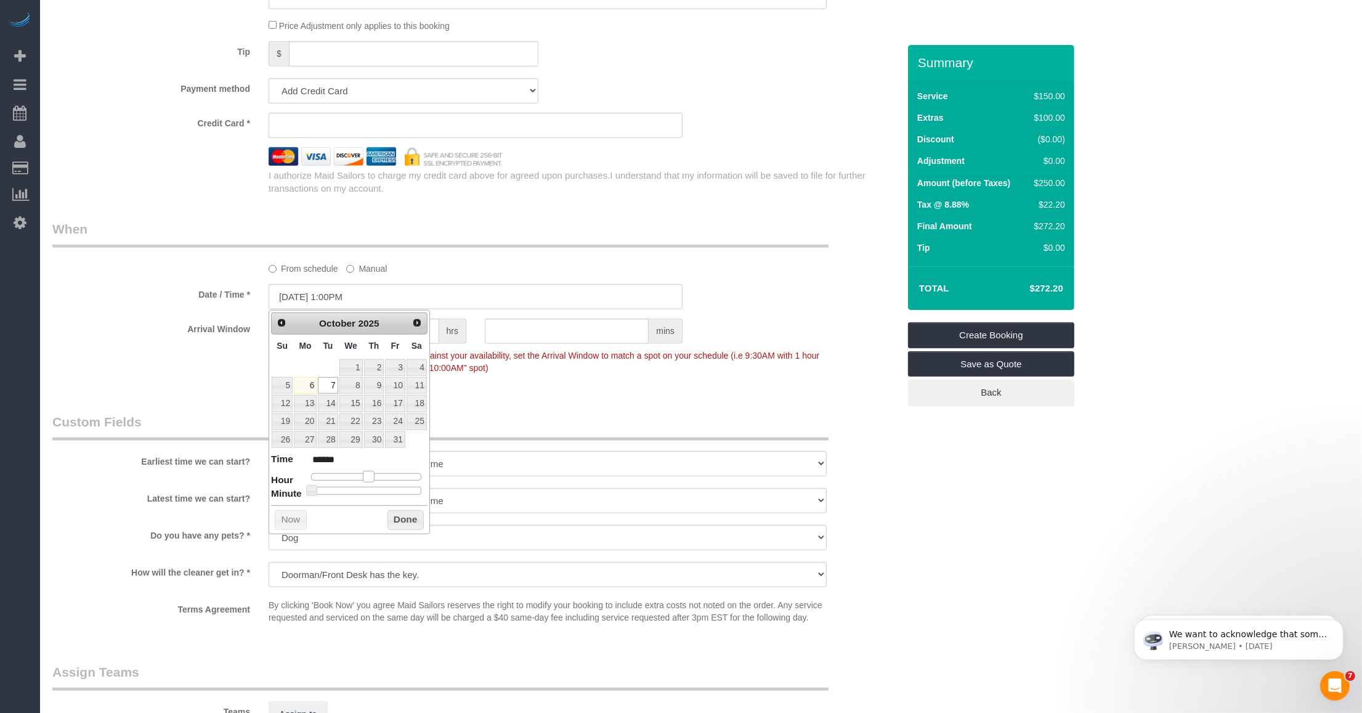
type input "10/07/2025 2:00PM"
type input "******"
type input "10/07/2025 3:00PM"
type input "******"
type input "10/07/2025 4:00PM"
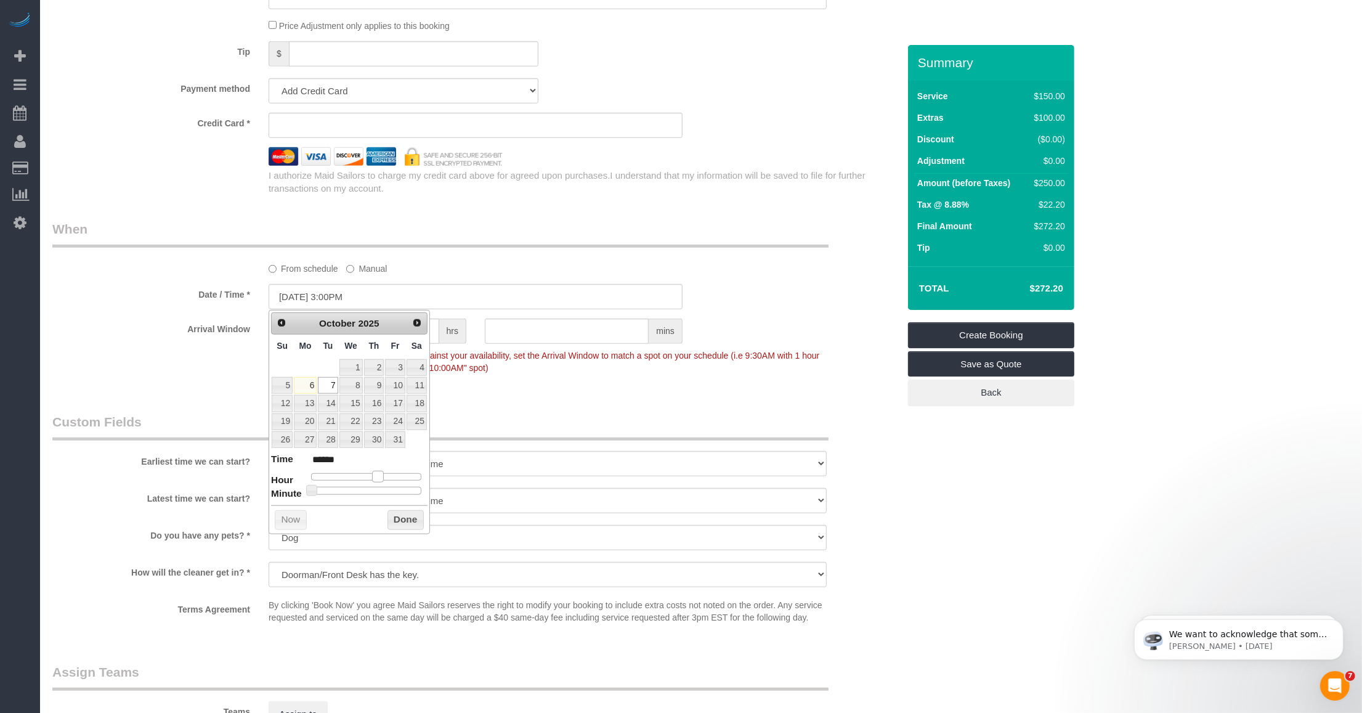
type input "******"
type input "10/07/2025 5:00PM"
type input "******"
type input "10/07/2025 6:00PM"
type input "******"
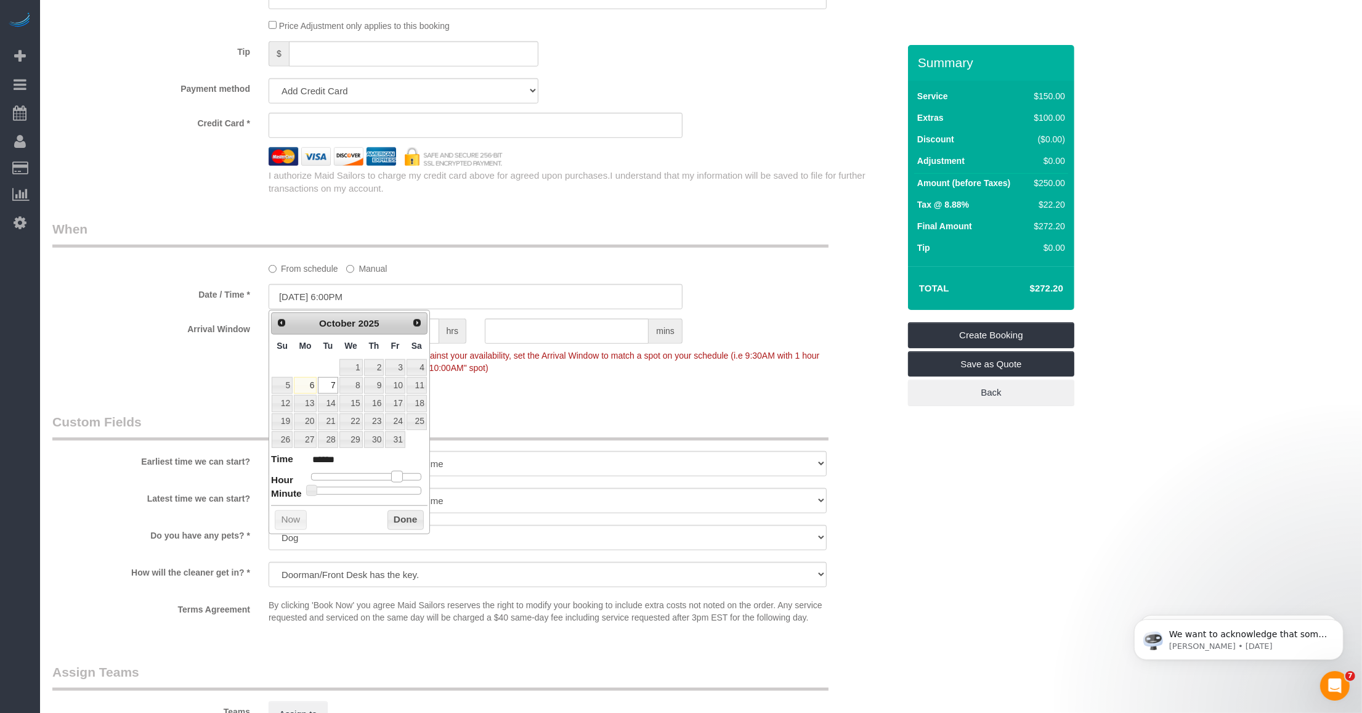
type input "10/07/2025 7:00PM"
type input "******"
type input "10/07/2025 6:00PM"
type input "******"
drag, startPoint x: 352, startPoint y: 478, endPoint x: 391, endPoint y: 482, distance: 39.6
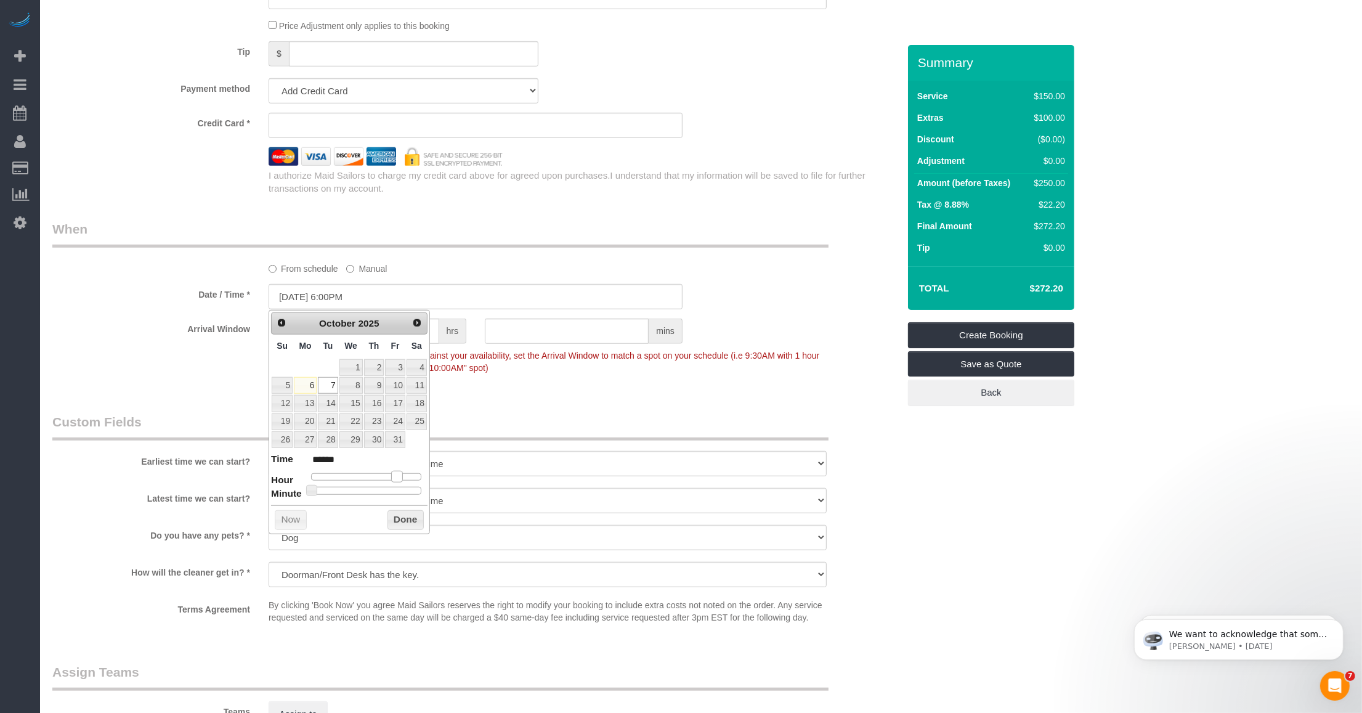
click at [398, 480] on span at bounding box center [396, 476] width 11 height 11
type input "10/07/2025 6:05PM"
type input "******"
type input "10/07/2025 6:10PM"
type input "******"
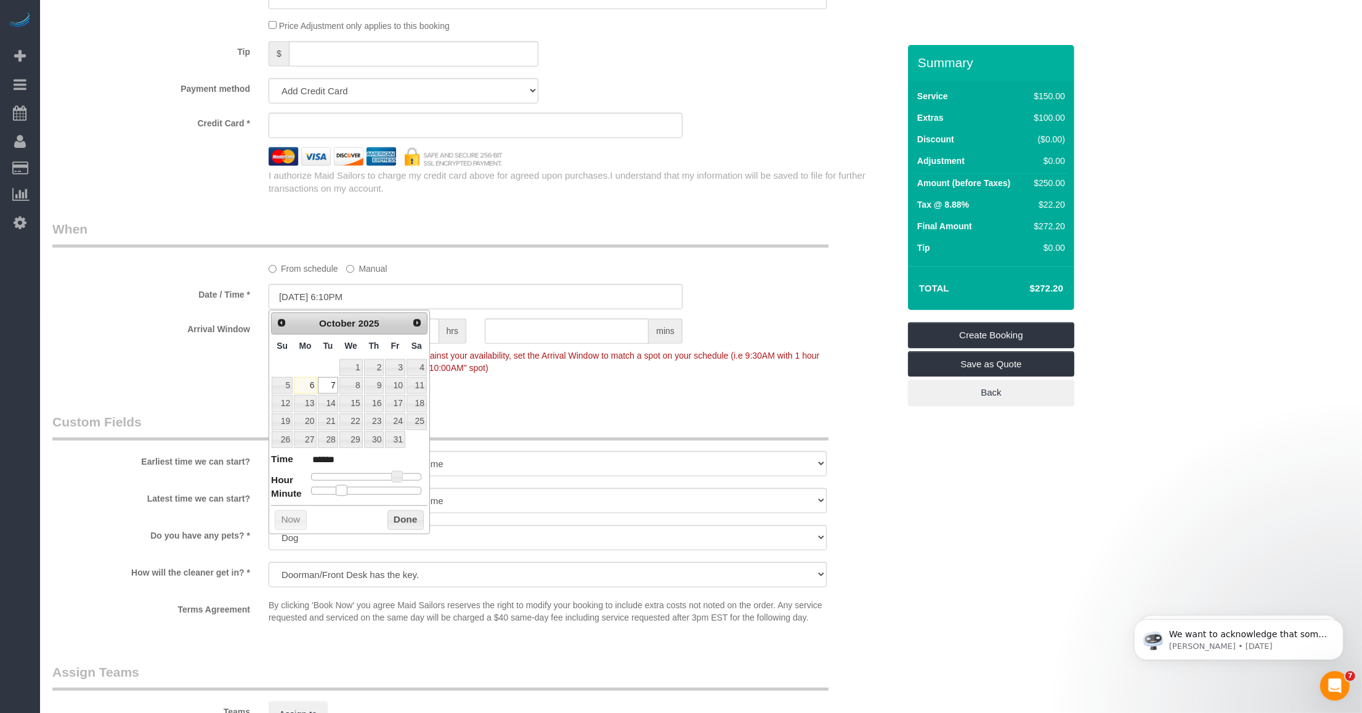
type input "10/07/2025 6:15PM"
type input "******"
type input "10/07/2025 6:20PM"
type input "******"
type input "10/07/2025 6:25PM"
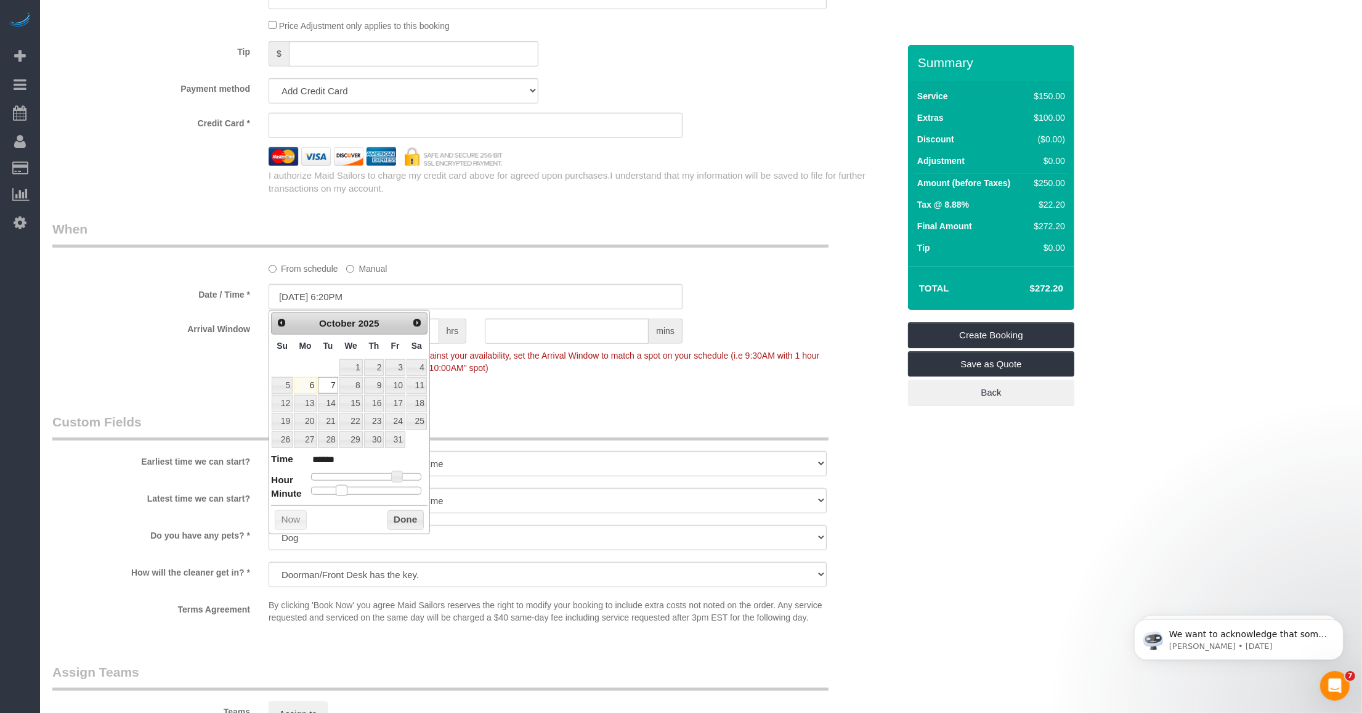
type input "******"
type input "[DATE] 6:30PM"
type input "******"
drag, startPoint x: 313, startPoint y: 497, endPoint x: 373, endPoint y: 497, distance: 60.4
click at [373, 496] on span at bounding box center [370, 490] width 11 height 11
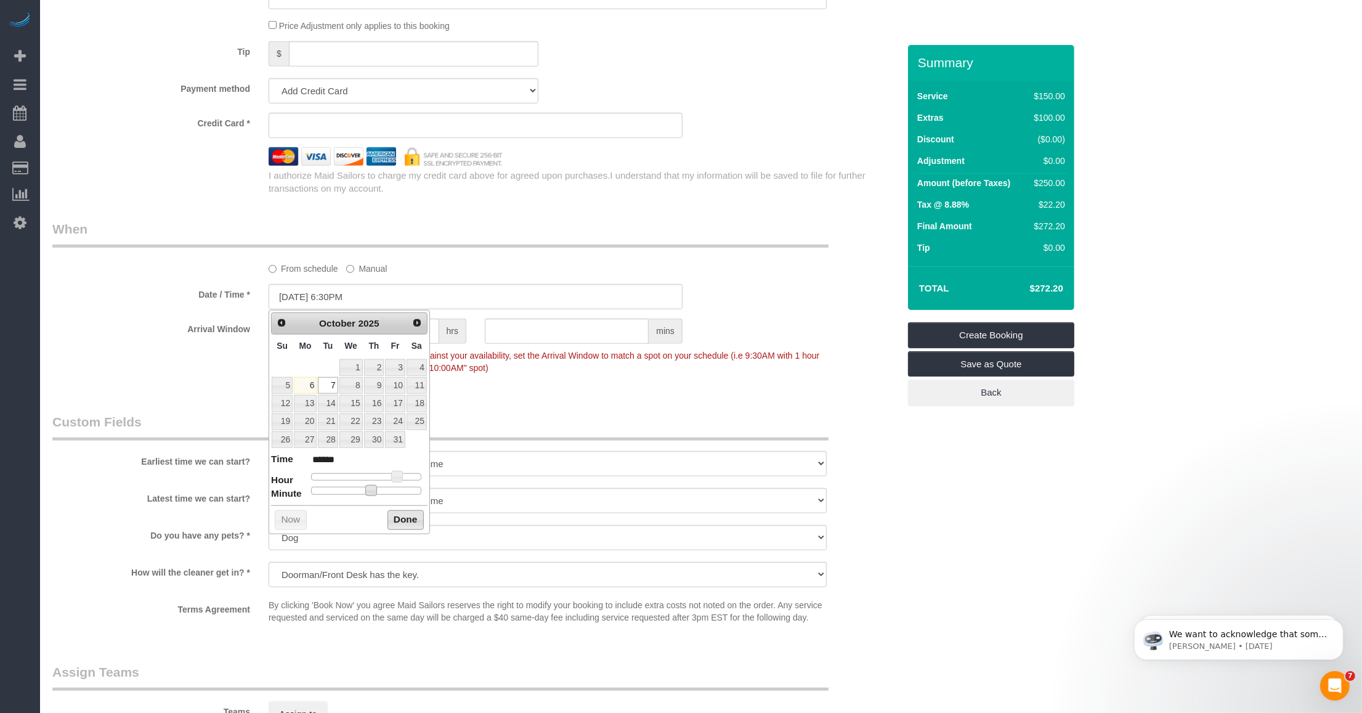
click at [395, 513] on button "Done" at bounding box center [405, 520] width 36 height 20
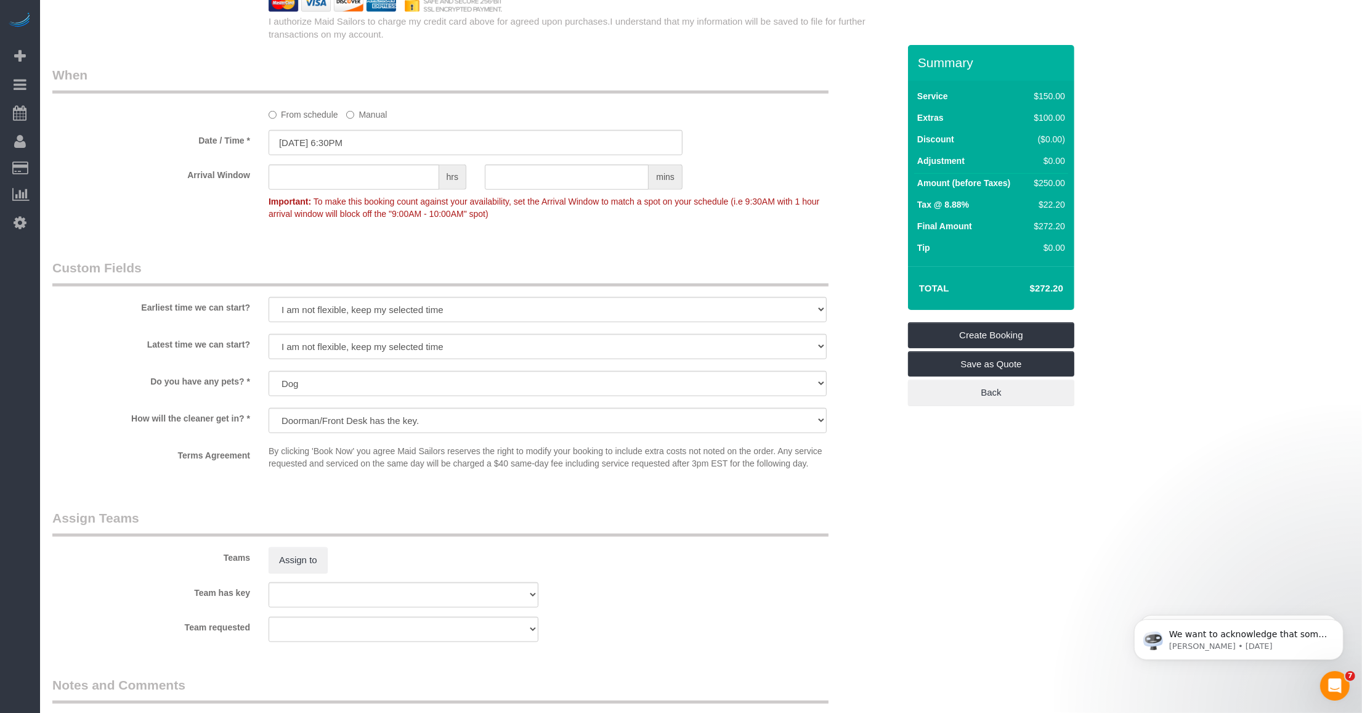
scroll to position [1386, 0]
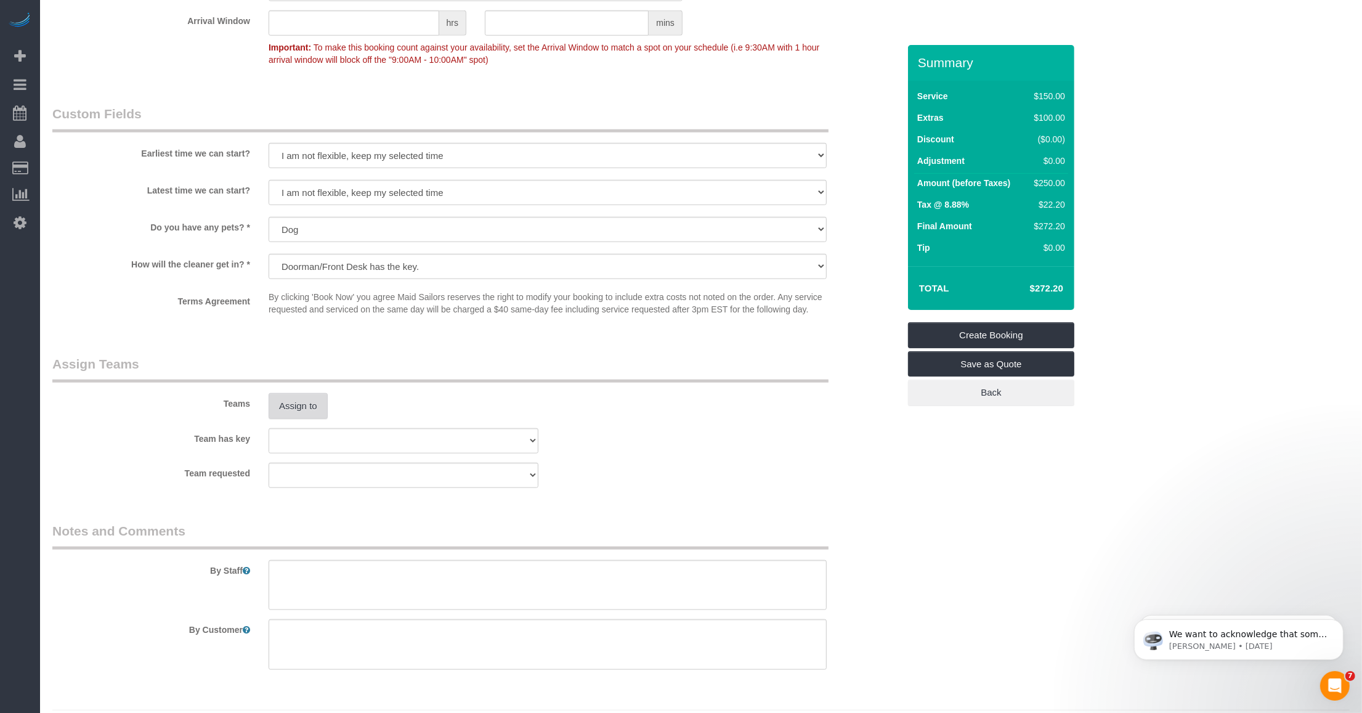
click at [304, 411] on button "Assign to" at bounding box center [298, 406] width 59 height 26
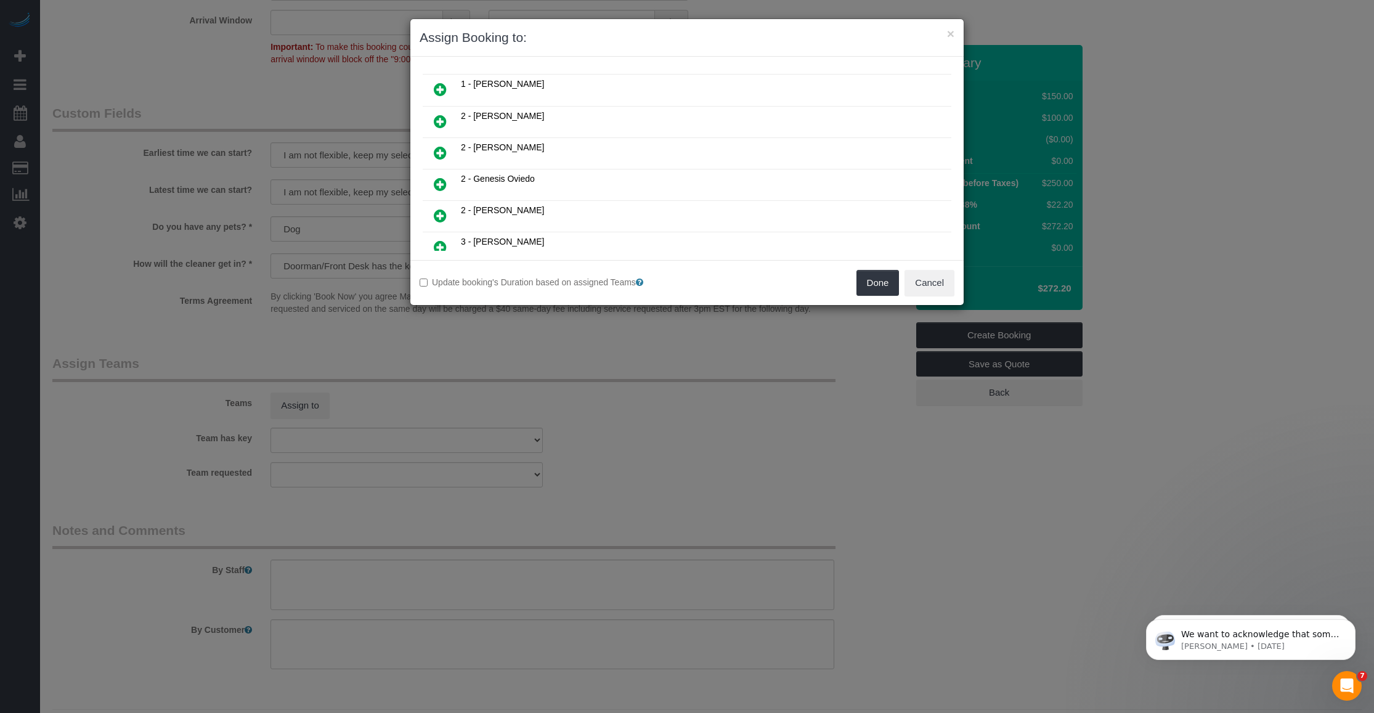
scroll to position [231, 0]
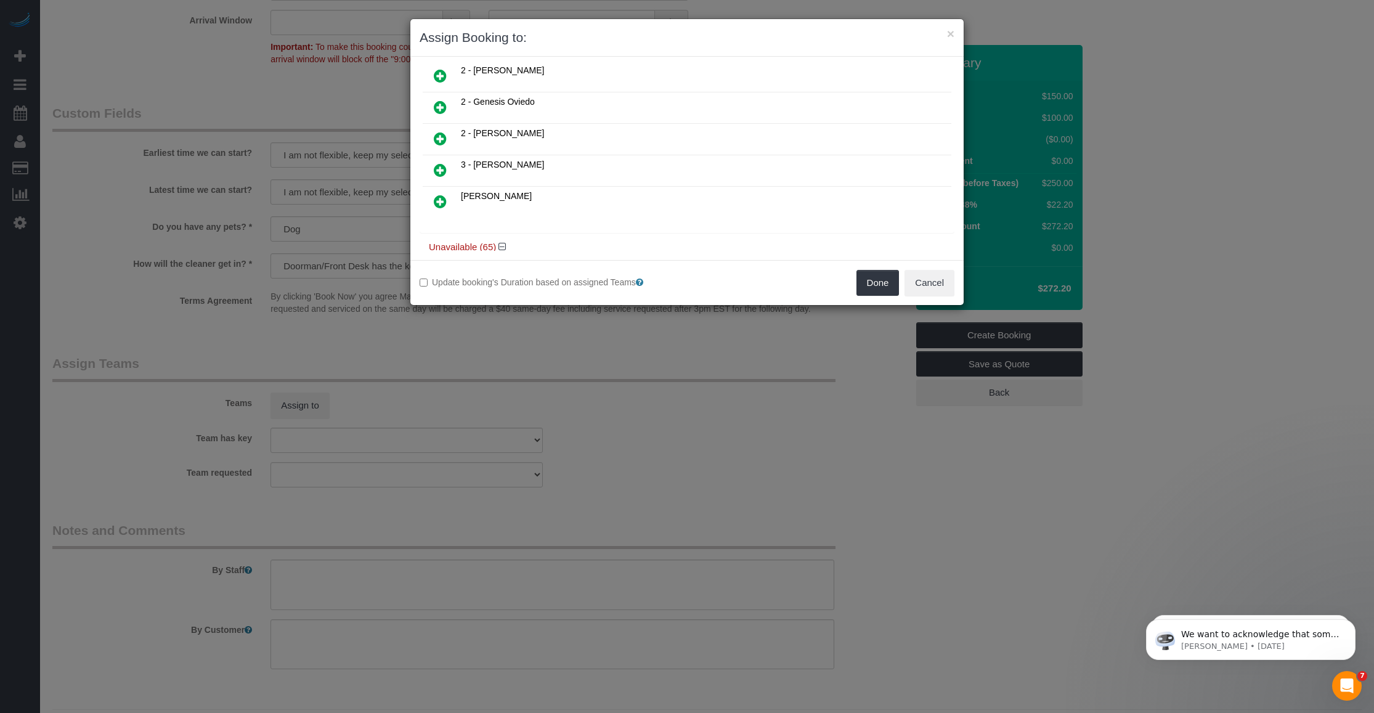
click at [440, 108] on icon at bounding box center [440, 107] width 13 height 15
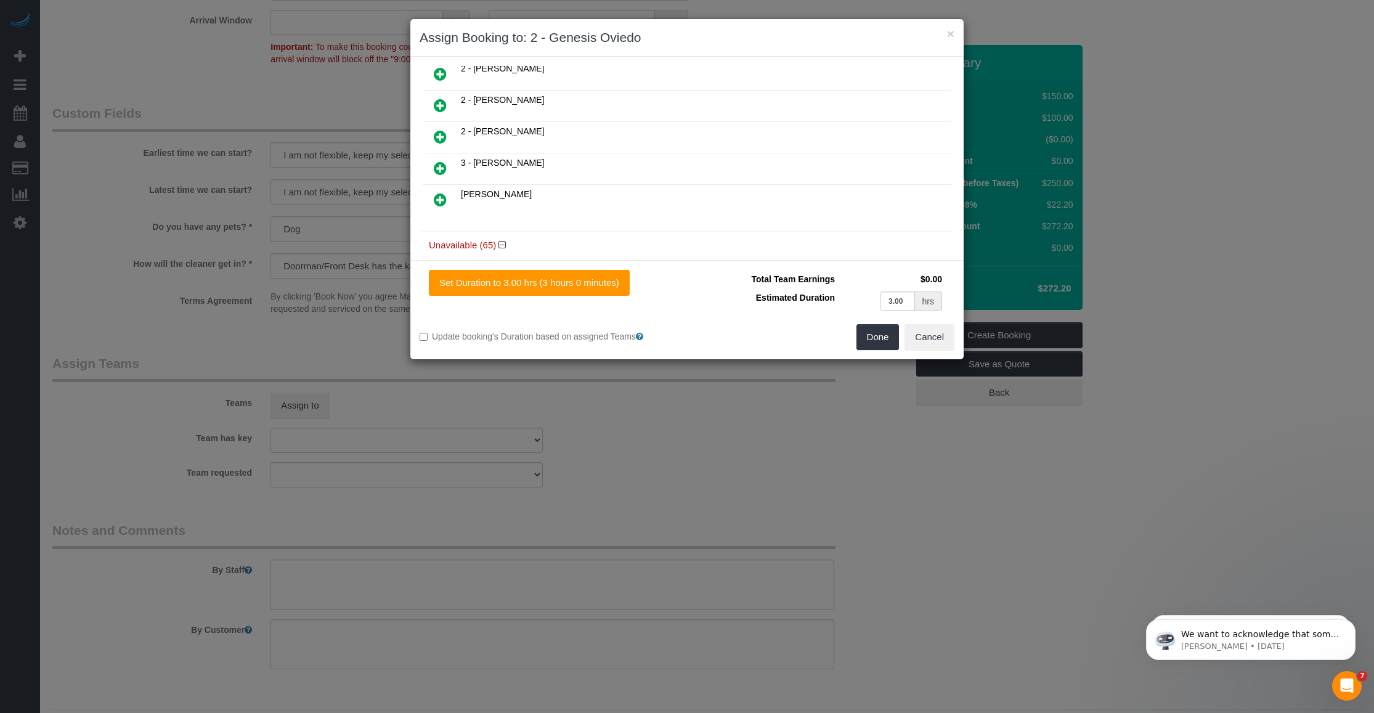
scroll to position [260, 0]
click at [870, 337] on button "Done" at bounding box center [877, 337] width 43 height 26
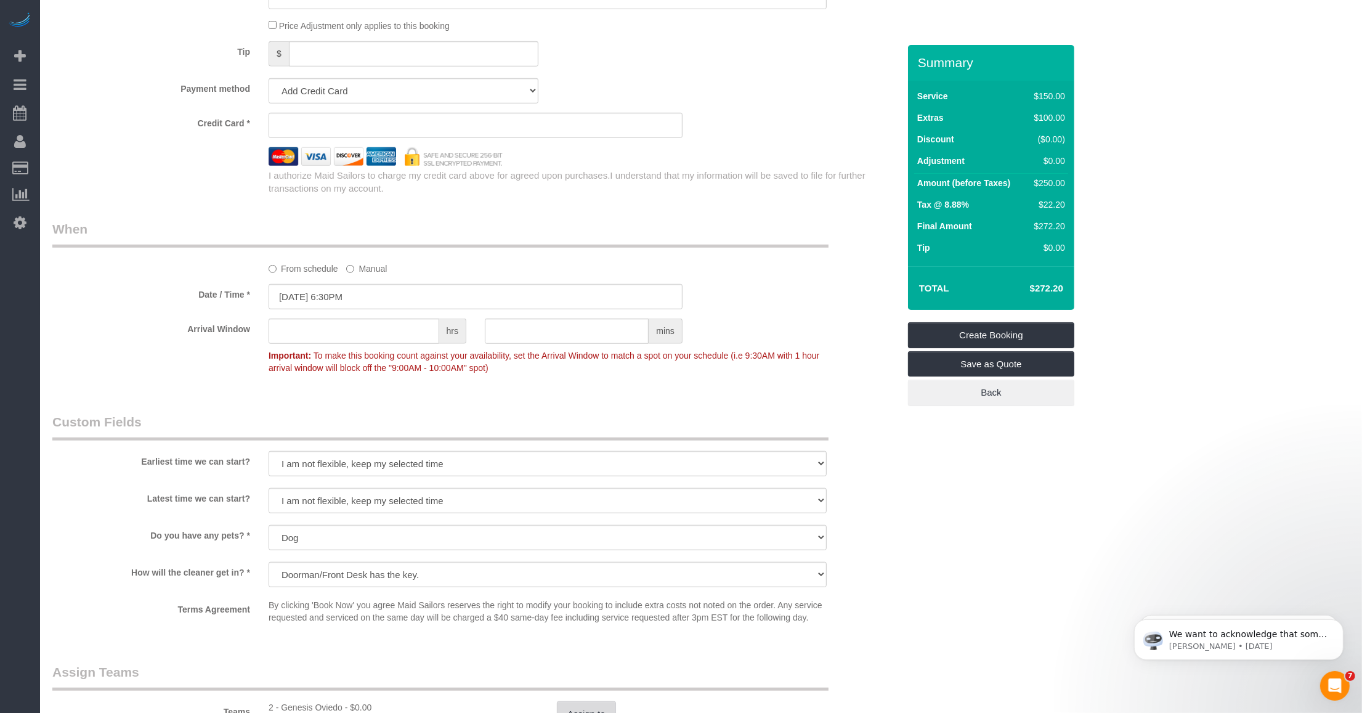
scroll to position [1155, 0]
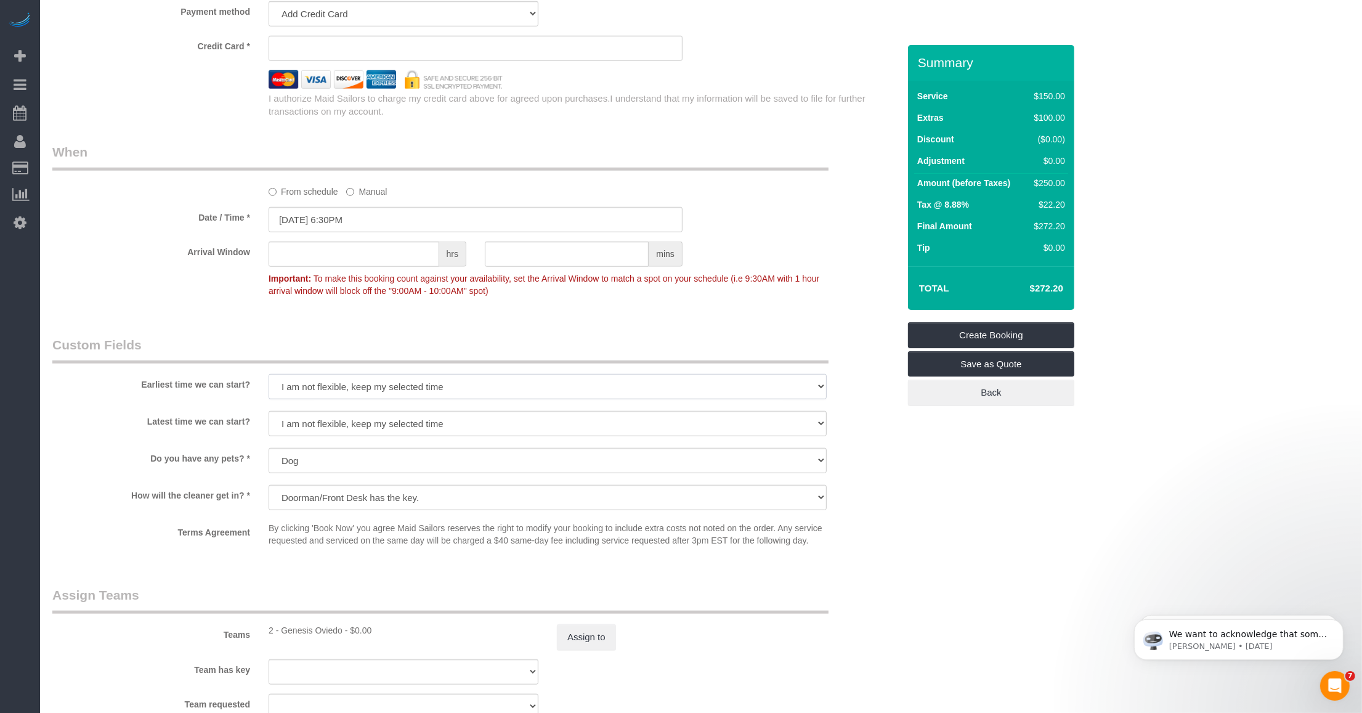
drag, startPoint x: 468, startPoint y: 388, endPoint x: 476, endPoint y: 386, distance: 8.2
click at [469, 387] on select "I am not flexible, keep my selected time 8:00 AM 9:00 AM 10:00 AM 11:00 AM 12:0…" at bounding box center [548, 386] width 558 height 25
select select "number:66"
click at [269, 375] on select "I am not flexible, keep my selected time 8:00 AM 9:00 AM 10:00 AM 11:00 AM 12:0…" at bounding box center [548, 386] width 558 height 25
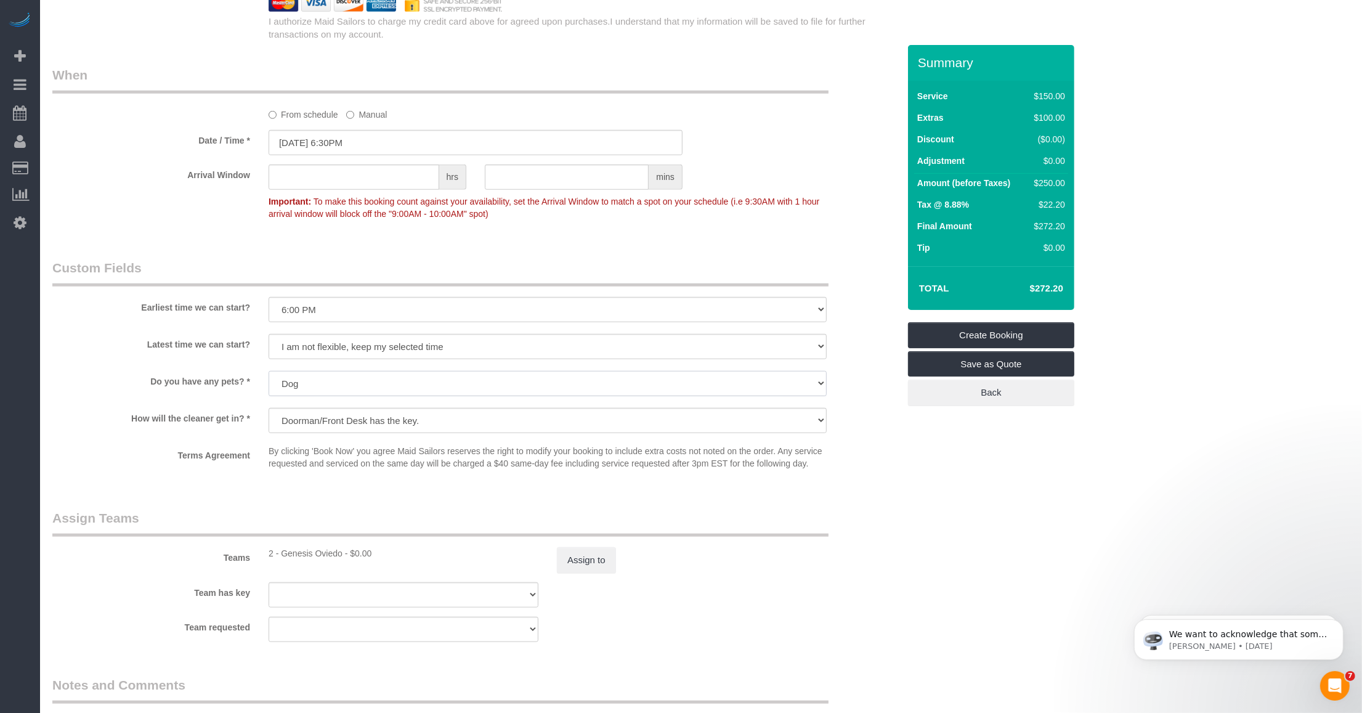
click at [371, 383] on select "Dog Cat None" at bounding box center [548, 383] width 558 height 25
click at [191, 439] on sui-booking-custom-fields "Earliest time we can start? I am not flexible, keep my selected time 8:00 AM 9:…" at bounding box center [475, 367] width 846 height 216
click at [425, 387] on select "Dog Cat None" at bounding box center [548, 383] width 558 height 25
click at [256, 484] on fieldset "Custom Fields Earliest time we can start? I am not flexible, keep my selected t…" at bounding box center [475, 371] width 846 height 225
click at [358, 377] on select "Dog Cat None" at bounding box center [548, 383] width 558 height 25
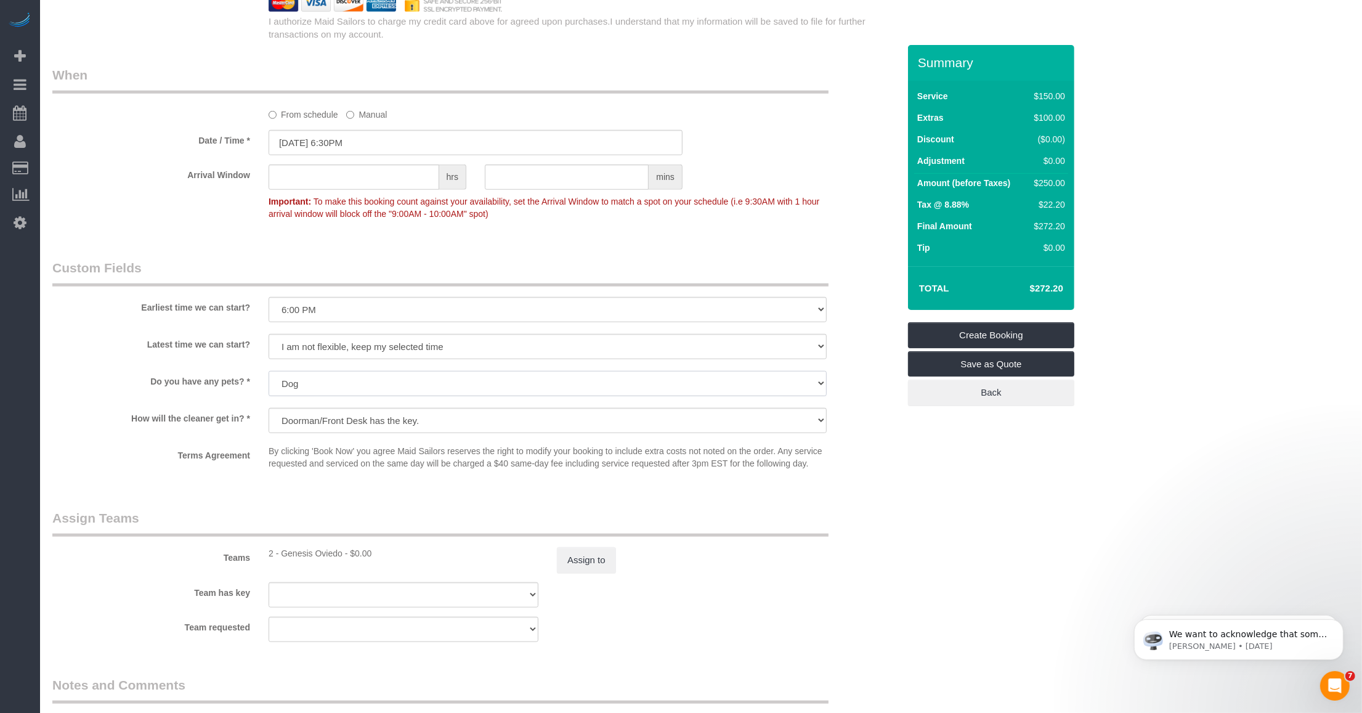
select select "number:15"
click at [269, 371] on select "Dog Cat None" at bounding box center [548, 383] width 558 height 25
click at [376, 386] on select "Dog Cat None" at bounding box center [548, 383] width 558 height 25
click at [269, 371] on select "Dog Cat None" at bounding box center [548, 383] width 558 height 25
drag, startPoint x: 334, startPoint y: 477, endPoint x: 351, endPoint y: 475, distance: 17.4
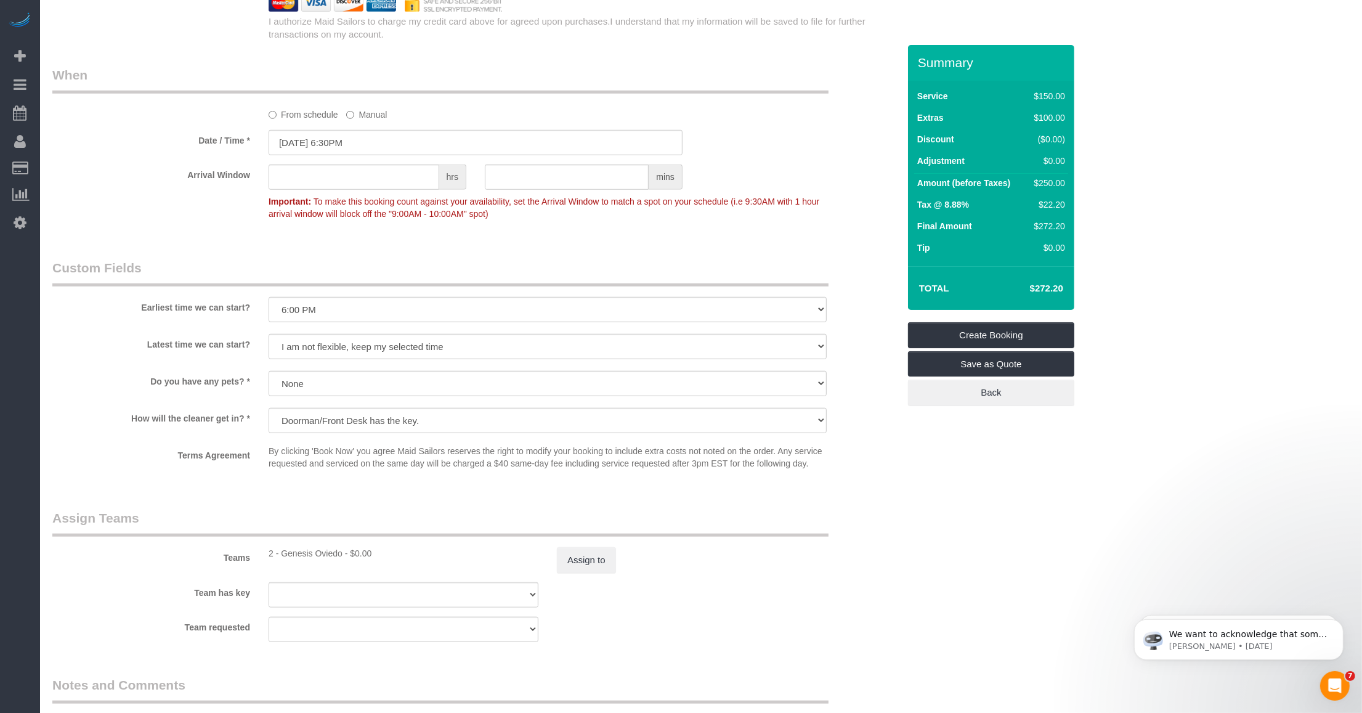
click at [341, 476] on fieldset "Custom Fields Earliest time we can start? I am not flexible, keep my selected t…" at bounding box center [475, 371] width 846 height 225
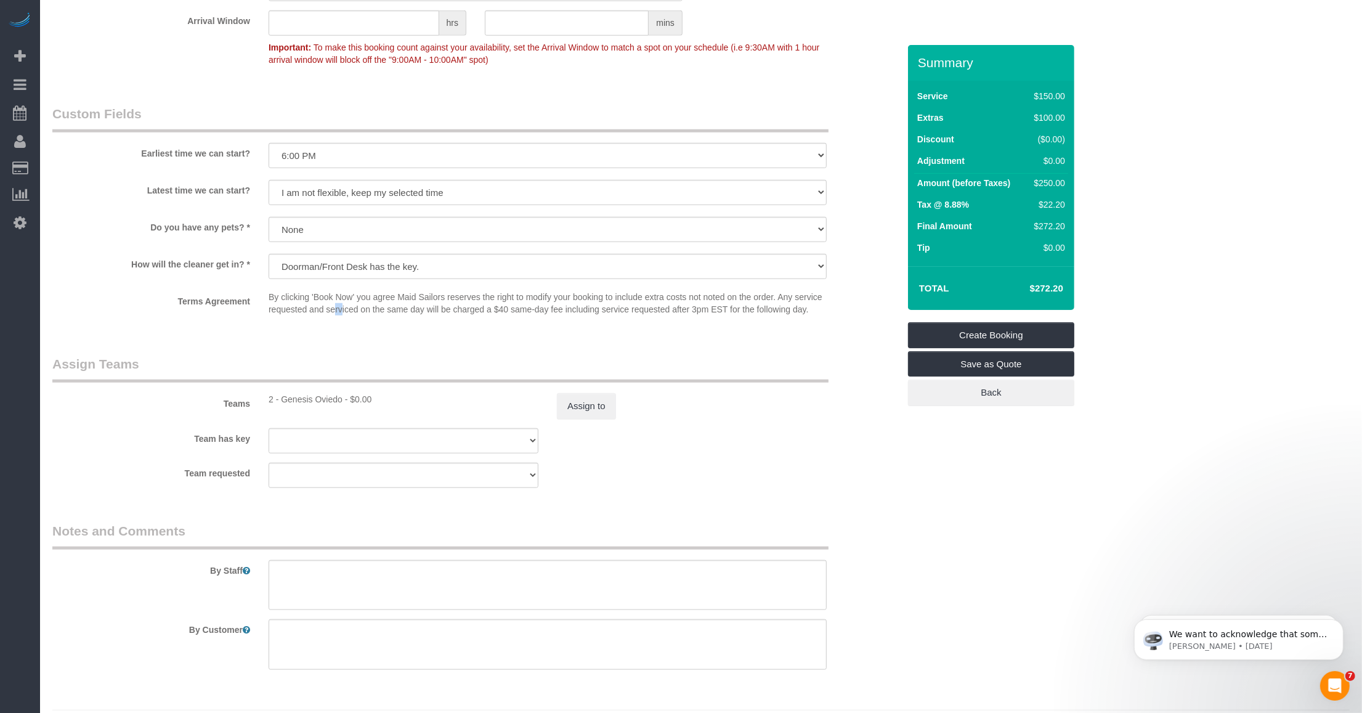
scroll to position [1421, 0]
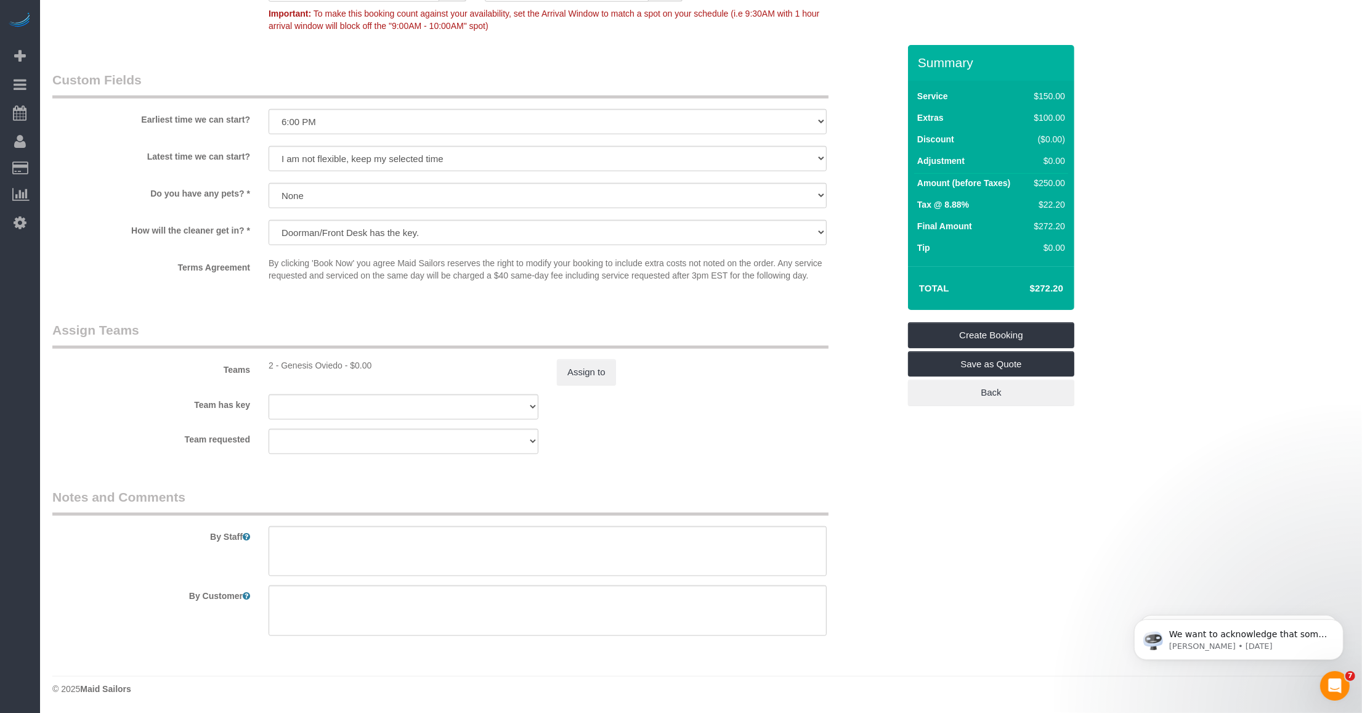
click at [185, 530] on label "By Staff" at bounding box center [151, 534] width 216 height 17
drag, startPoint x: 312, startPoint y: 496, endPoint x: 376, endPoint y: 491, distance: 64.9
click at [315, 495] on legend "Notes and Comments" at bounding box center [440, 502] width 776 height 28
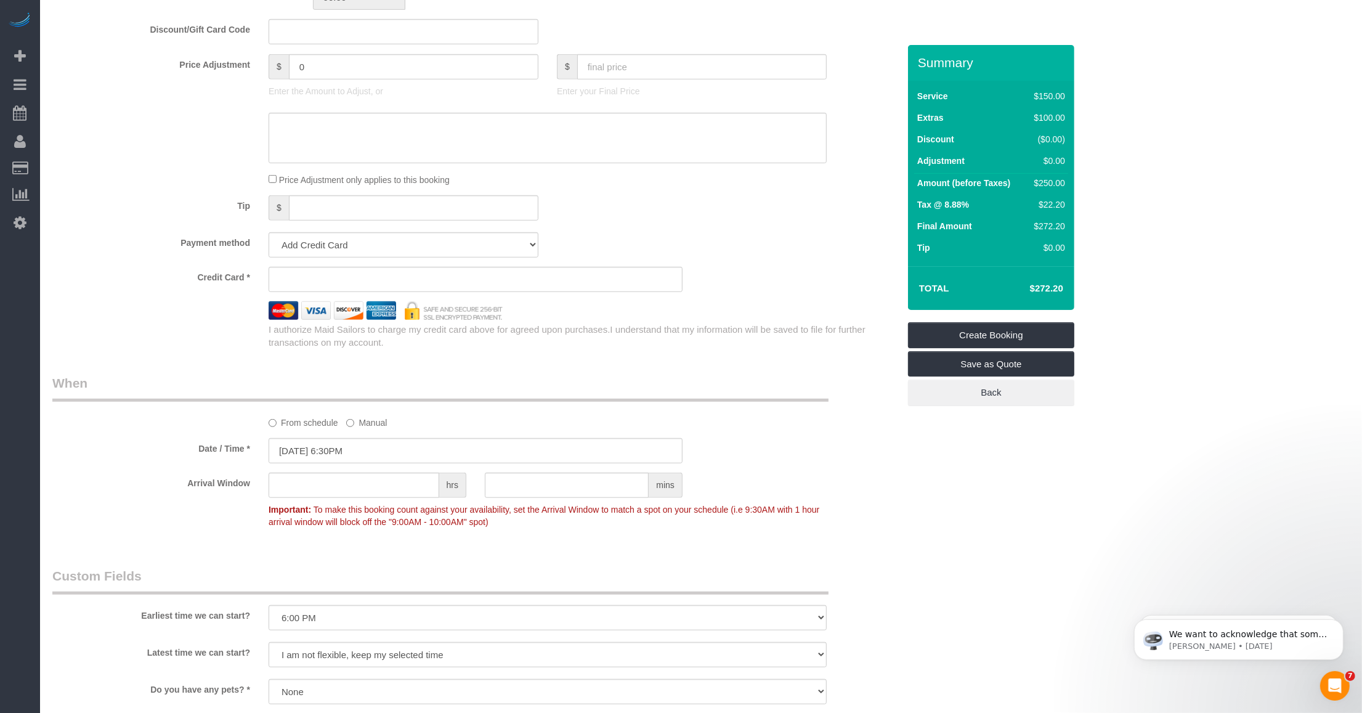
scroll to position [770, 0]
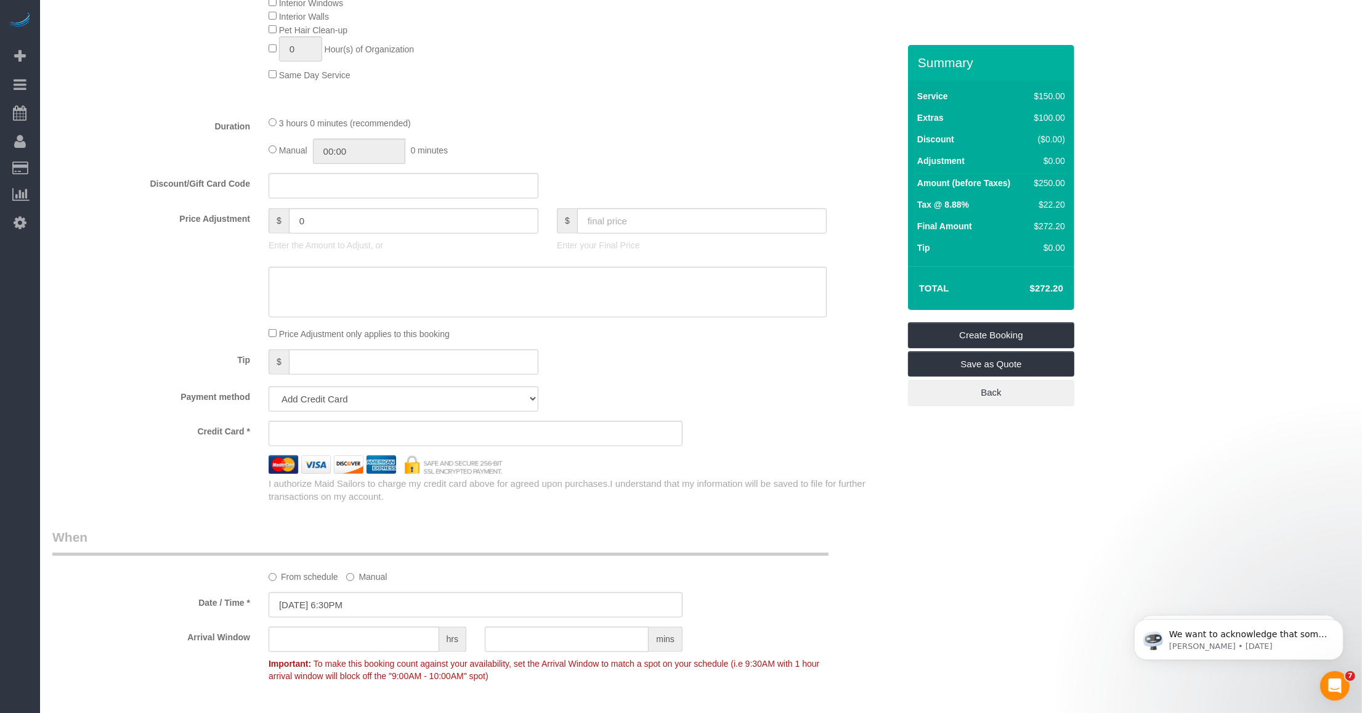
click at [742, 427] on div "Credit Card *" at bounding box center [475, 433] width 865 height 25
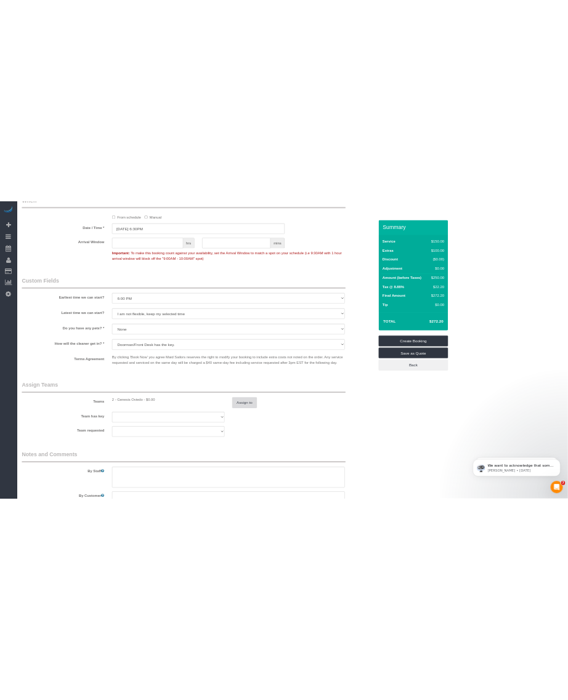
scroll to position [1421, 0]
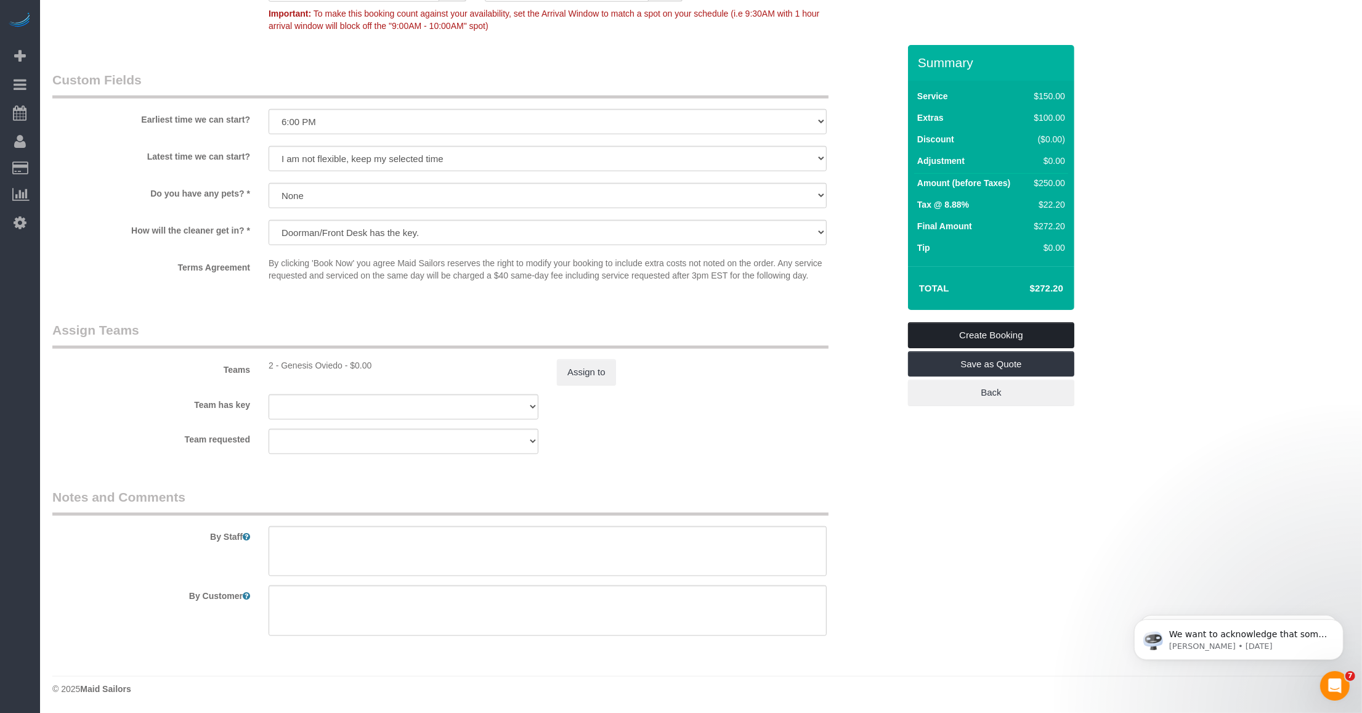
click at [950, 330] on link "Create Booking" at bounding box center [991, 335] width 166 height 26
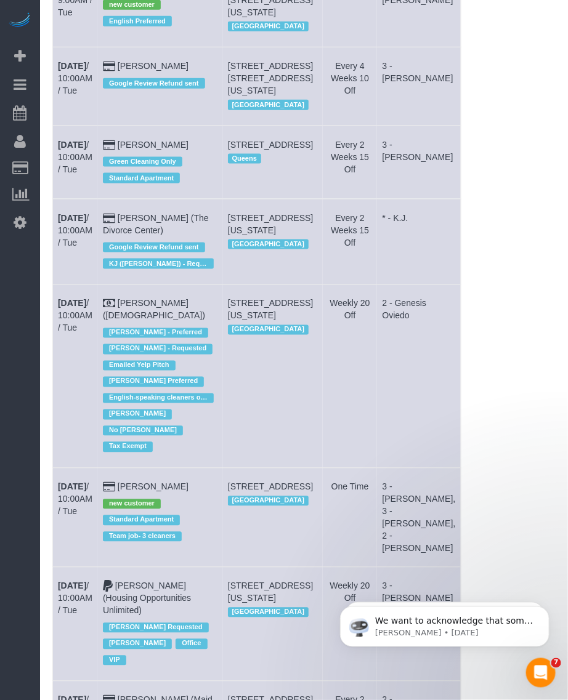
scroll to position [0, 0]
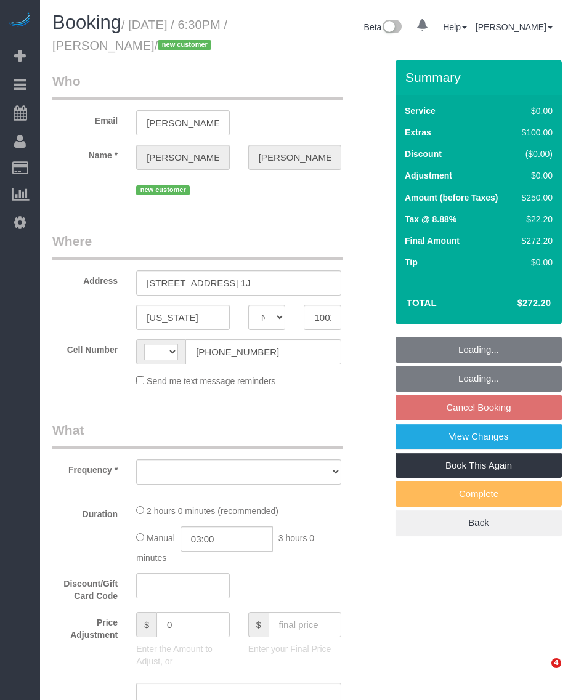
select select "NY"
select select "object:715"
select select "string:stripe-pm_1SFGE14VGloSiKo78cp1AKh9"
select select "number:66"
select select "number:90"
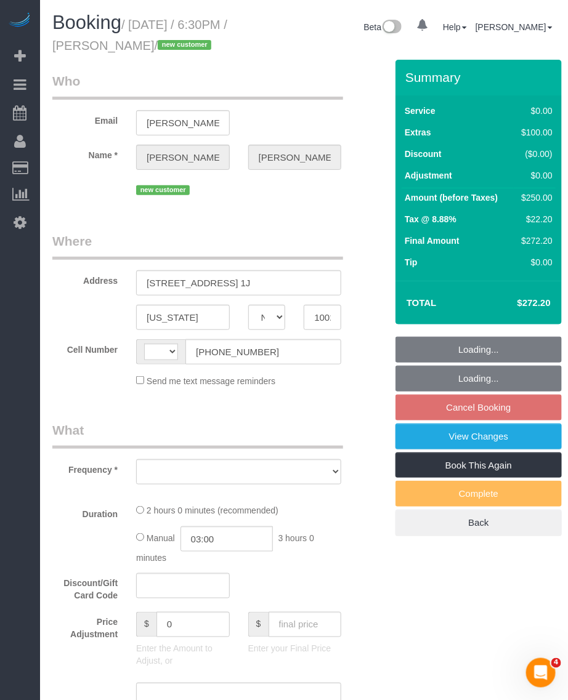
select select "number:15"
select select "number:6"
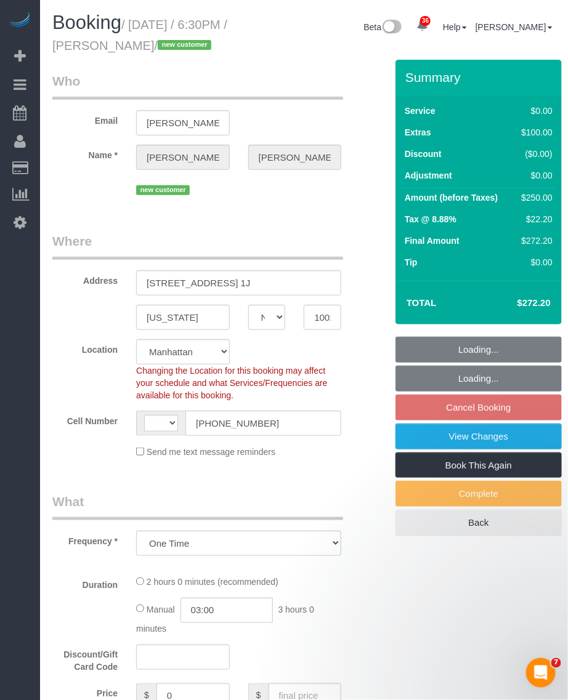
select select "object:966"
select select "string:[GEOGRAPHIC_DATA]"
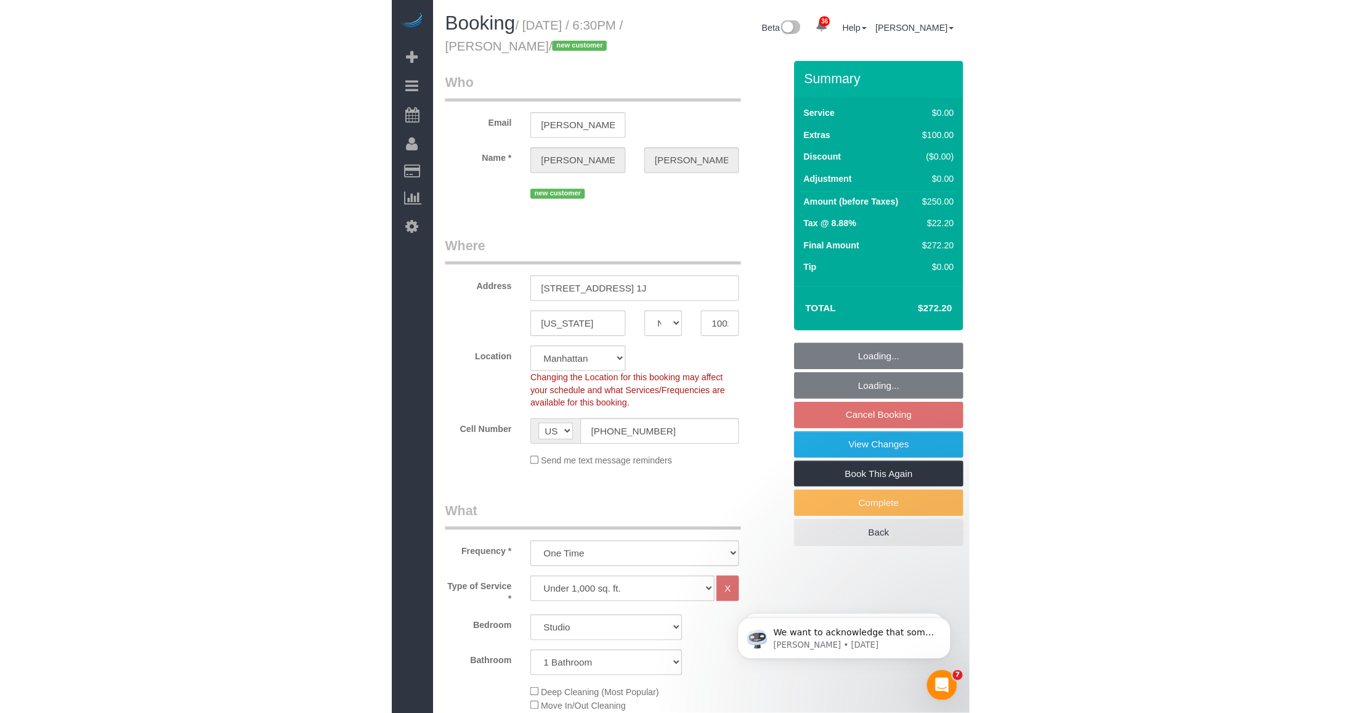
scroll to position [77, 0]
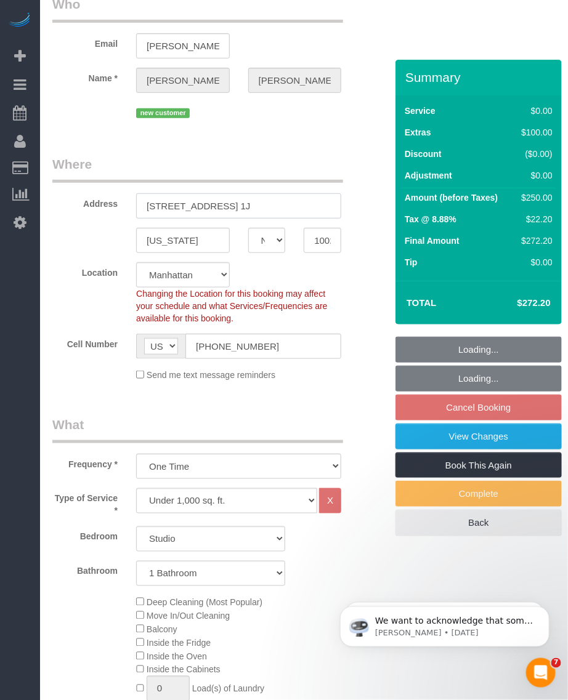
click at [198, 207] on input "[STREET_ADDRESS] 1J" at bounding box center [238, 205] width 205 height 25
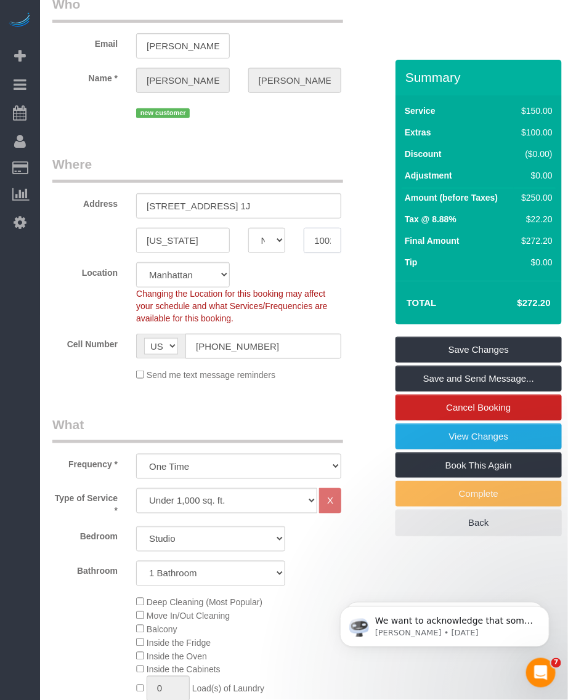
click at [328, 236] on input "10022" at bounding box center [323, 240] width 38 height 25
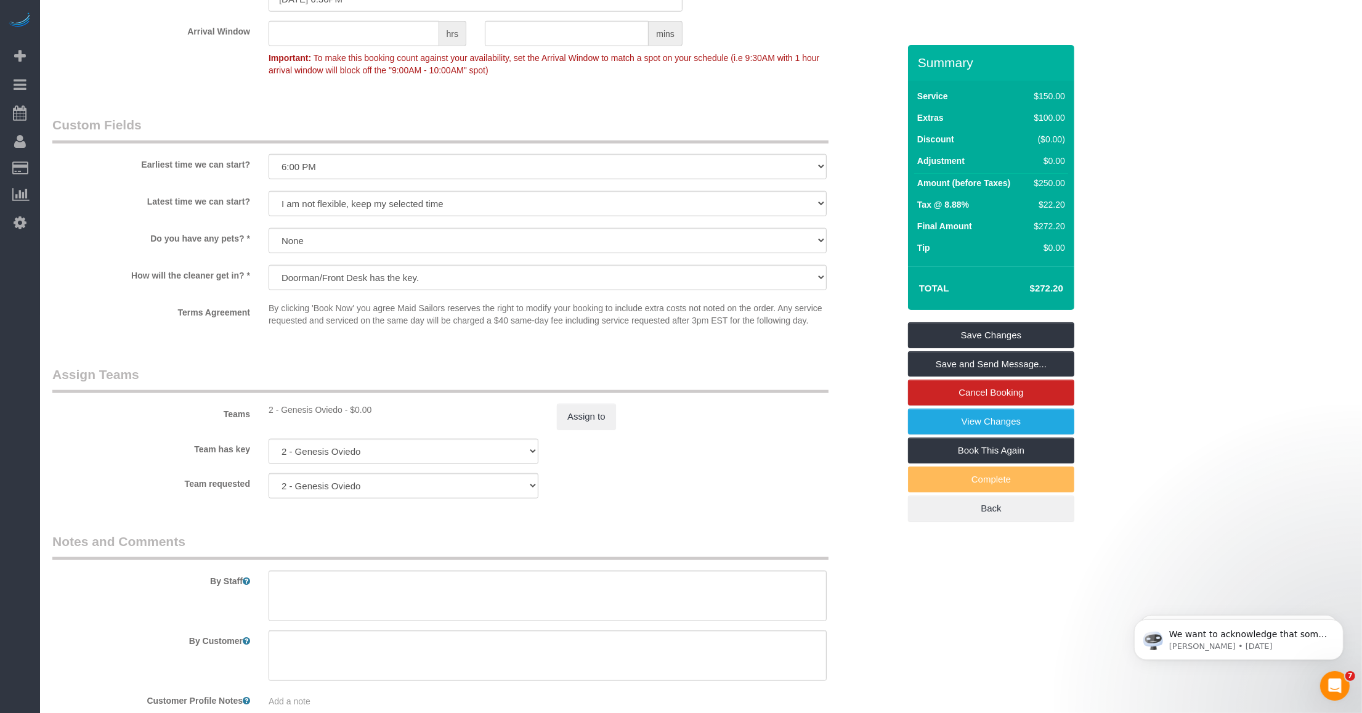
scroll to position [1461, 0]
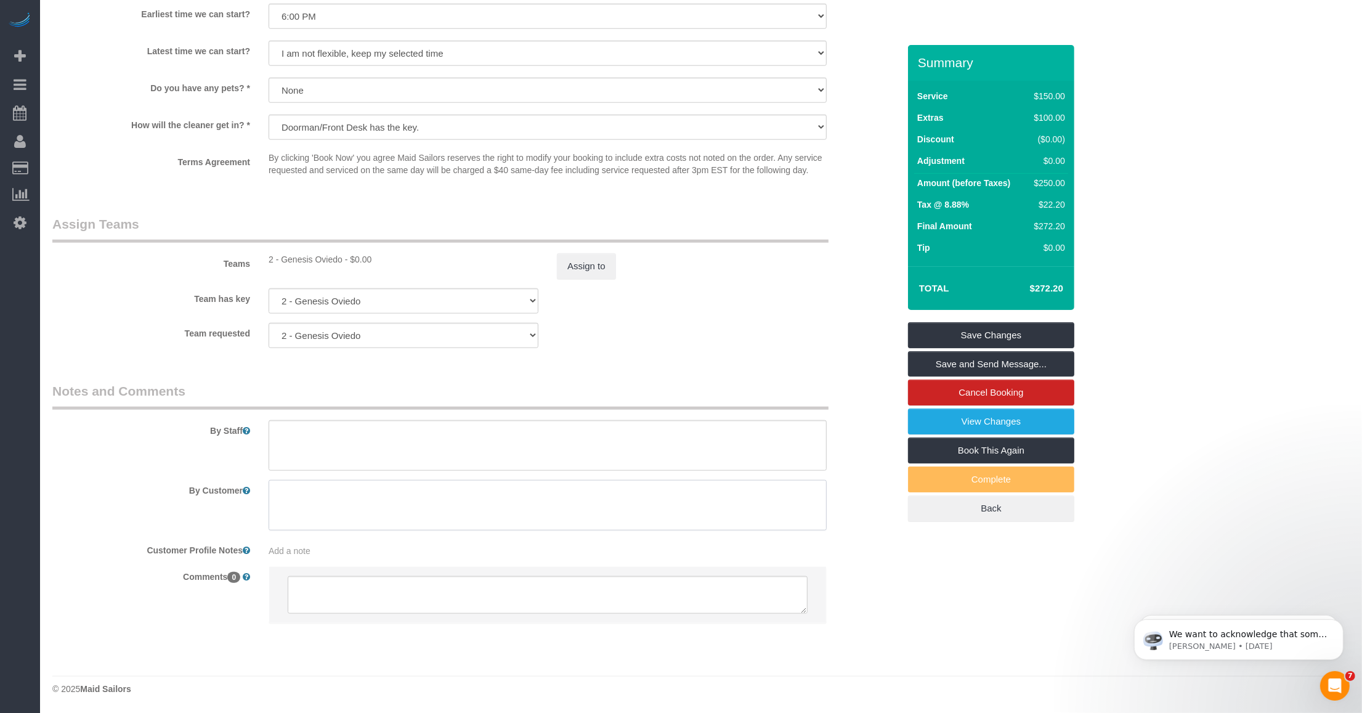
click at [365, 508] on textarea at bounding box center [548, 505] width 558 height 51
click at [333, 549] on div "Add a note" at bounding box center [548, 551] width 558 height 12
click at [466, 556] on textarea at bounding box center [548, 606] width 558 height 136
paste textarea "[URL][DOMAIN_NAME]"
type textarea "[URL][DOMAIN_NAME] Studio 1 bath. 300-350 sqft according to the cmr."
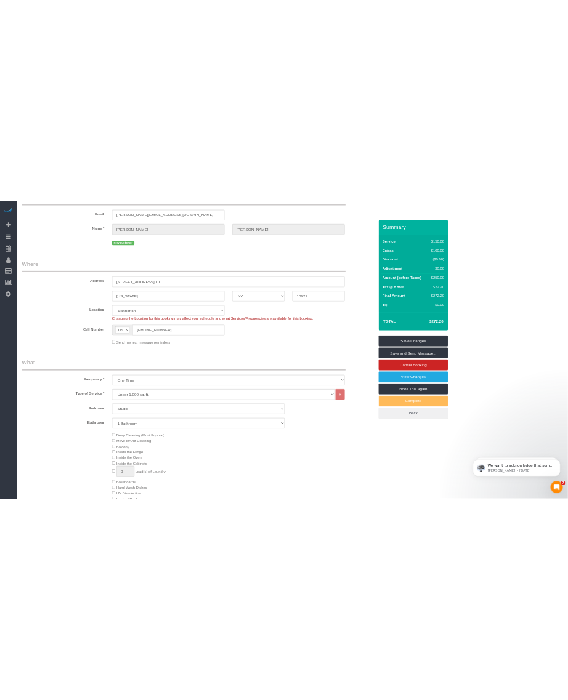
scroll to position [0, 0]
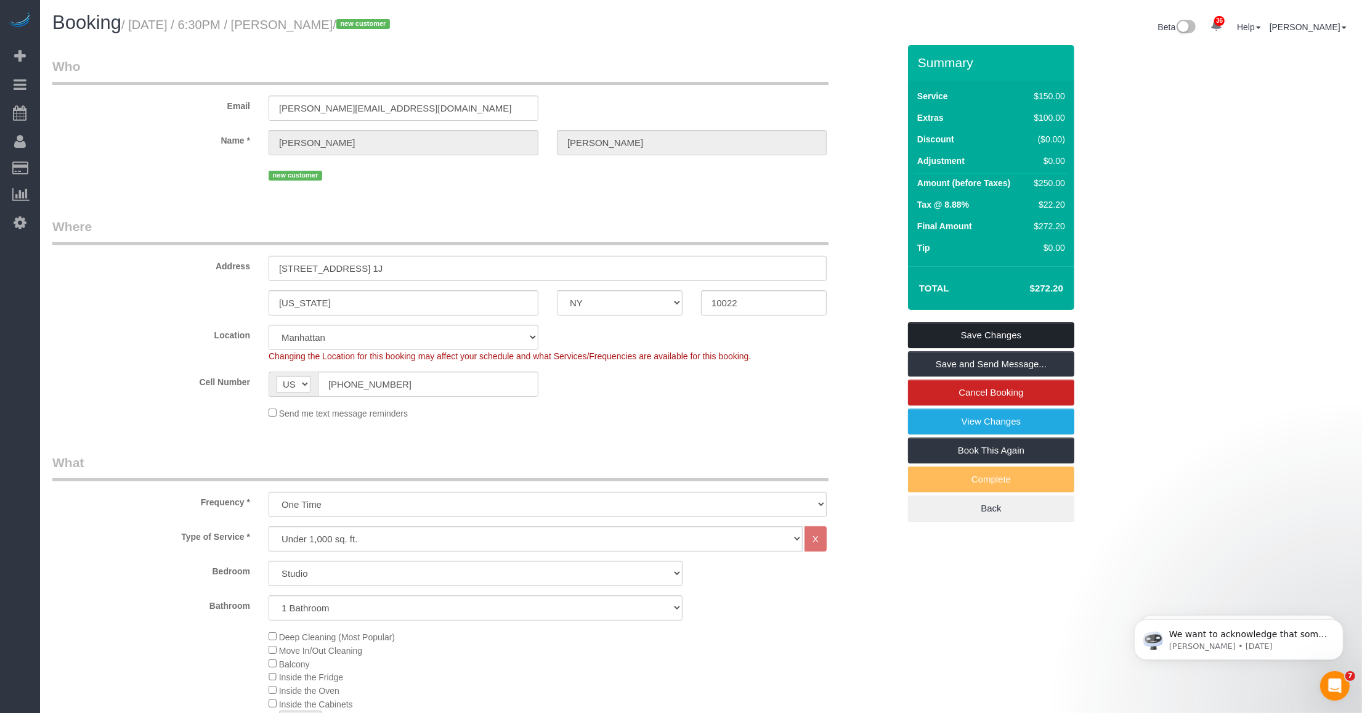
click at [567, 331] on link "Save Changes" at bounding box center [991, 335] width 166 height 26
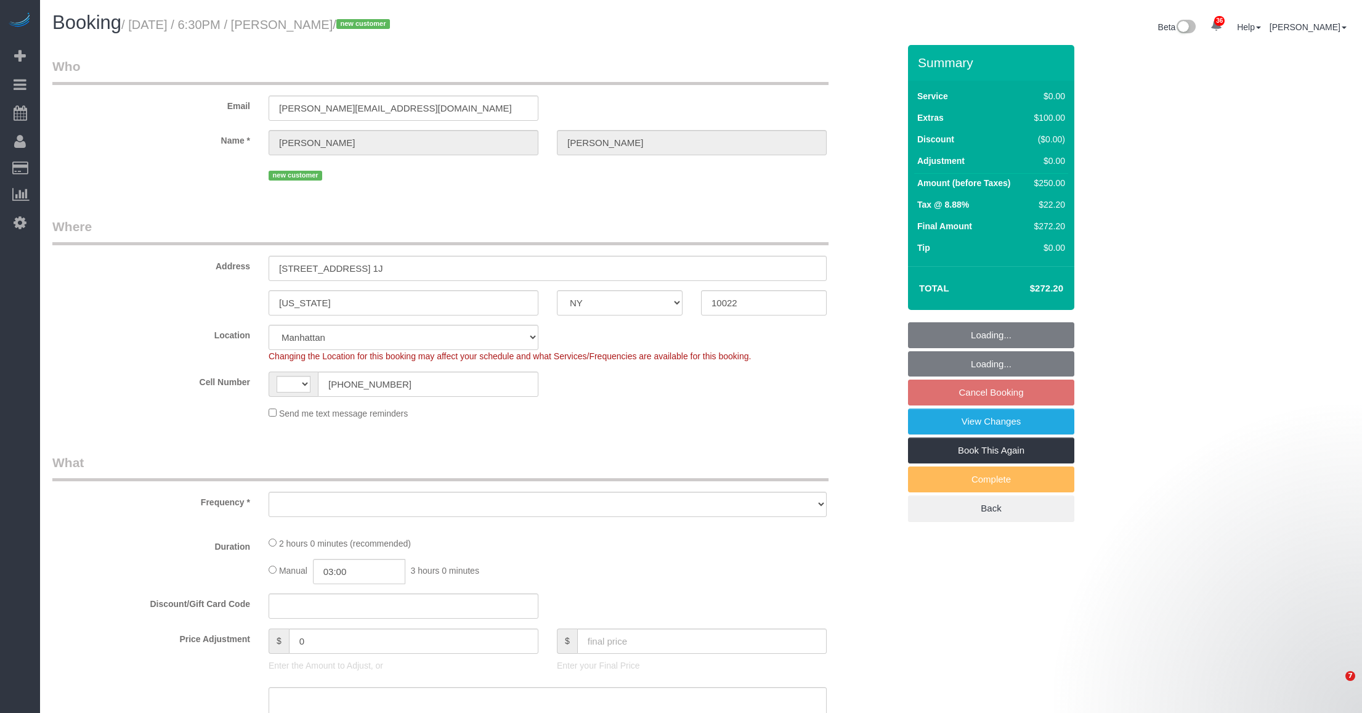
select select "NY"
select select "string:[GEOGRAPHIC_DATA]"
select select "string:stripe-pm_1SFGE14VGloSiKo78cp1AKh9"
select select "number:66"
select select "number:90"
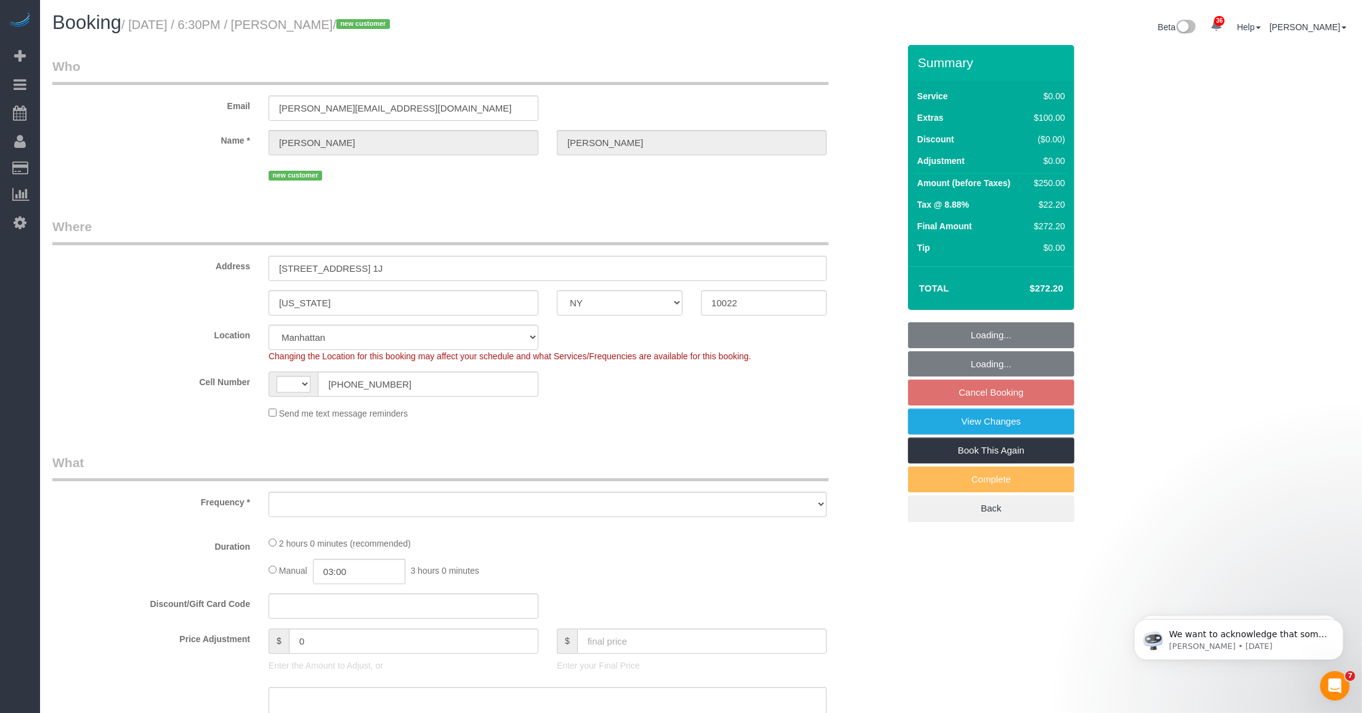
select select "number:15"
select select "number:6"
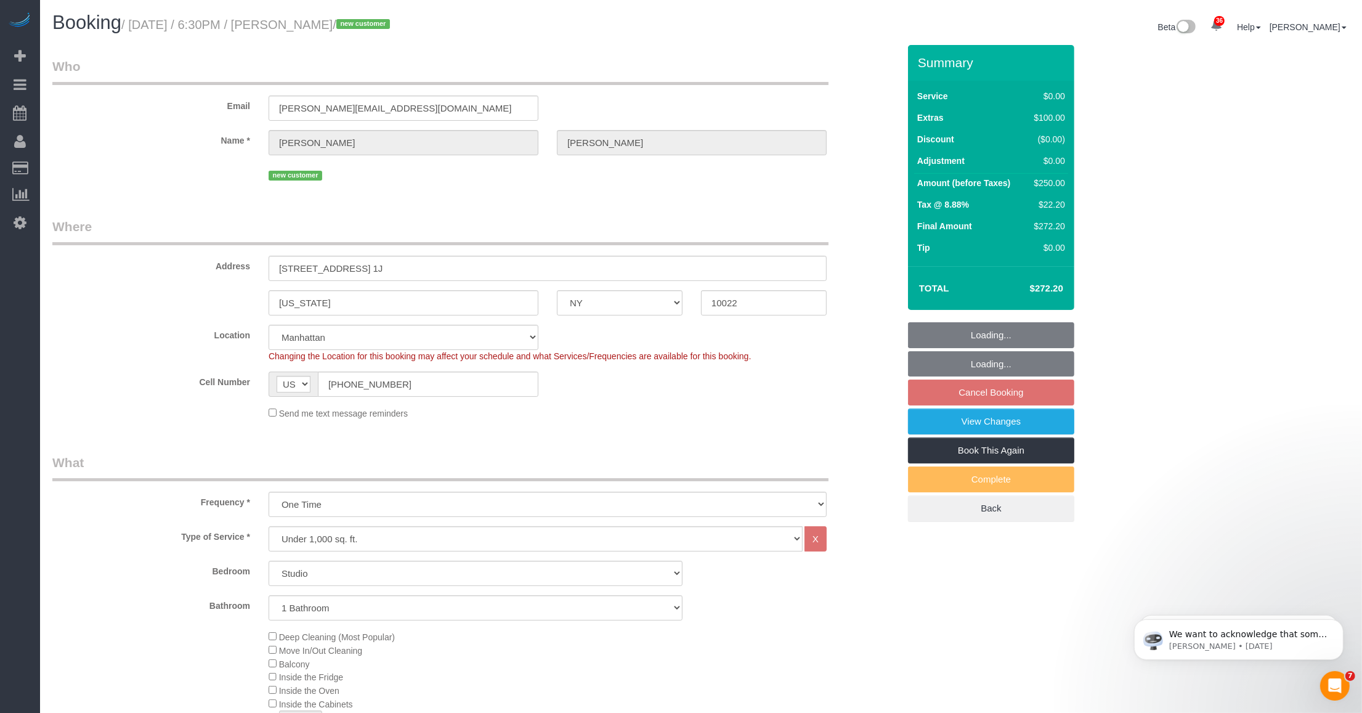
select select "object:1502"
drag, startPoint x: 293, startPoint y: 23, endPoint x: 359, endPoint y: 31, distance: 66.4
click at [359, 31] on small "/ October 07, 2025 / 6:30PM / Lynn Rivera / new customer" at bounding box center [257, 25] width 272 height 14
copy small "[PERSON_NAME]"
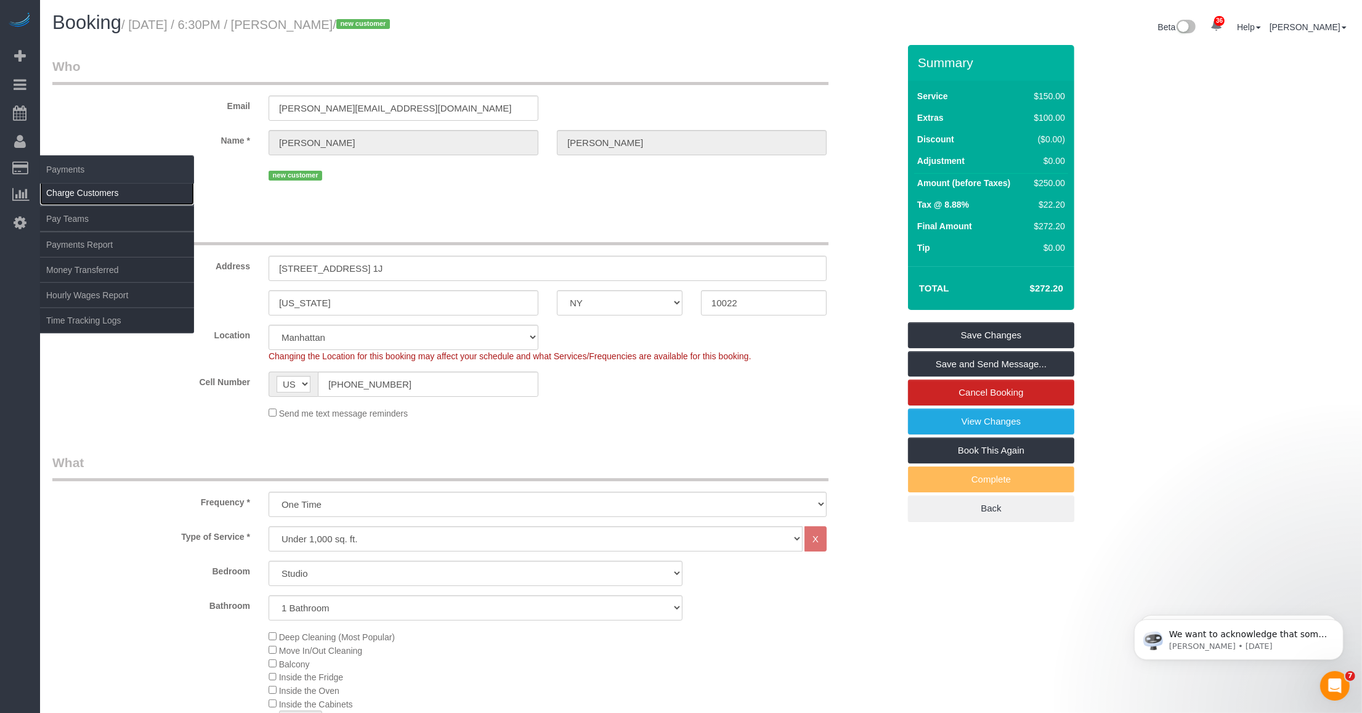
click at [68, 195] on link "Charge Customers" at bounding box center [117, 192] width 154 height 25
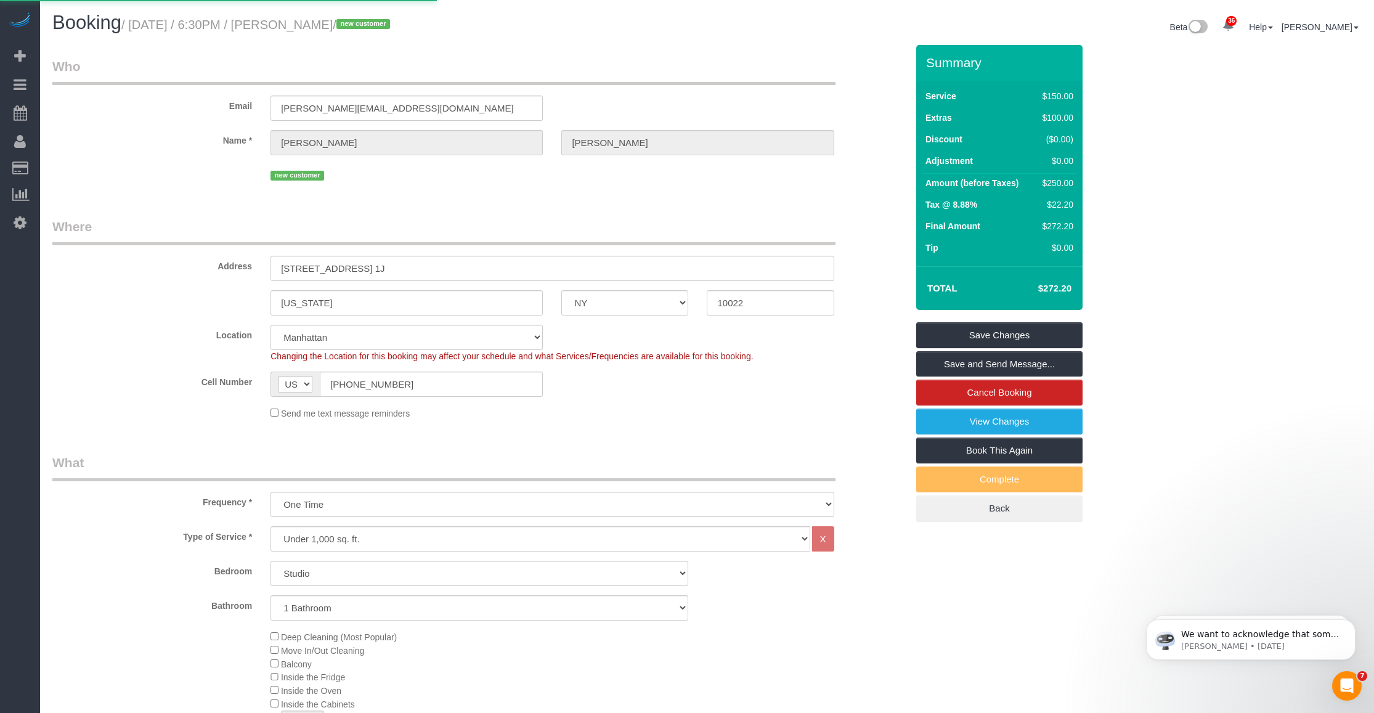
select select
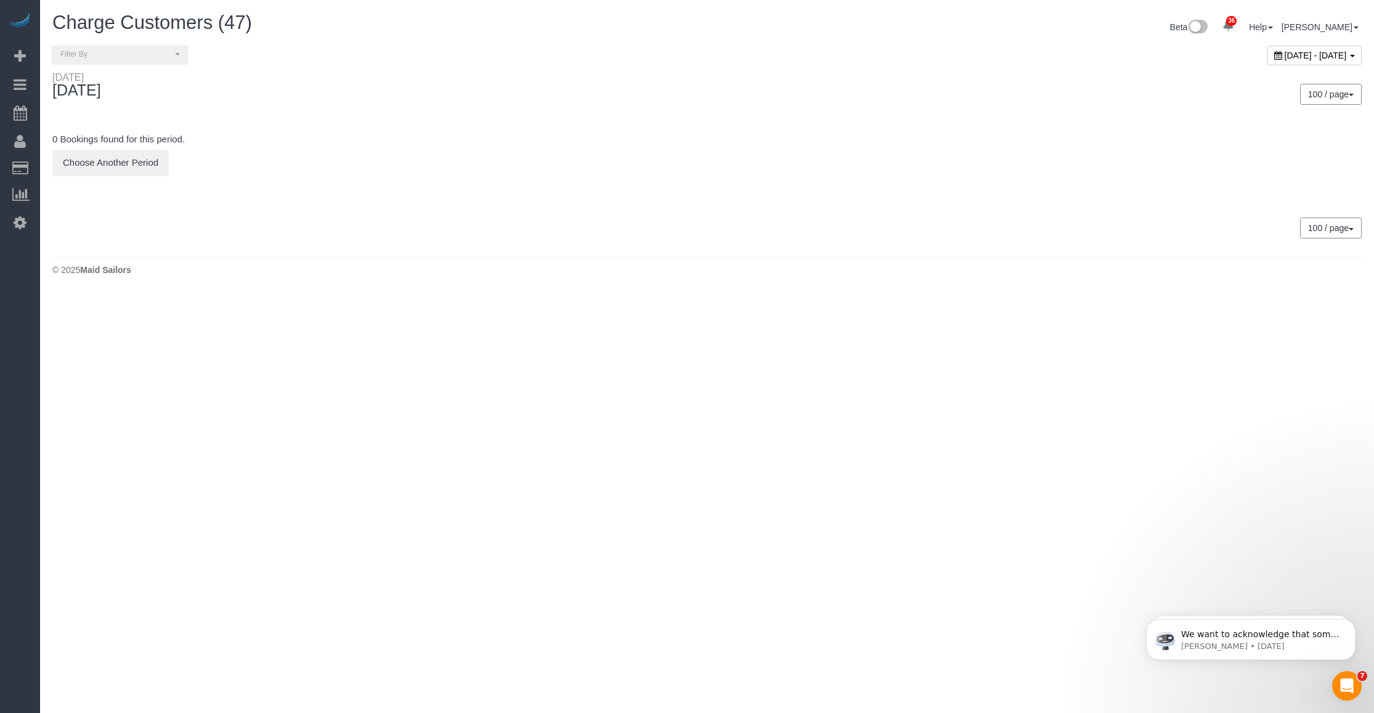
click at [1284, 55] on span "October 06, 2025 - October 06, 2025" at bounding box center [1315, 56] width 62 height 10
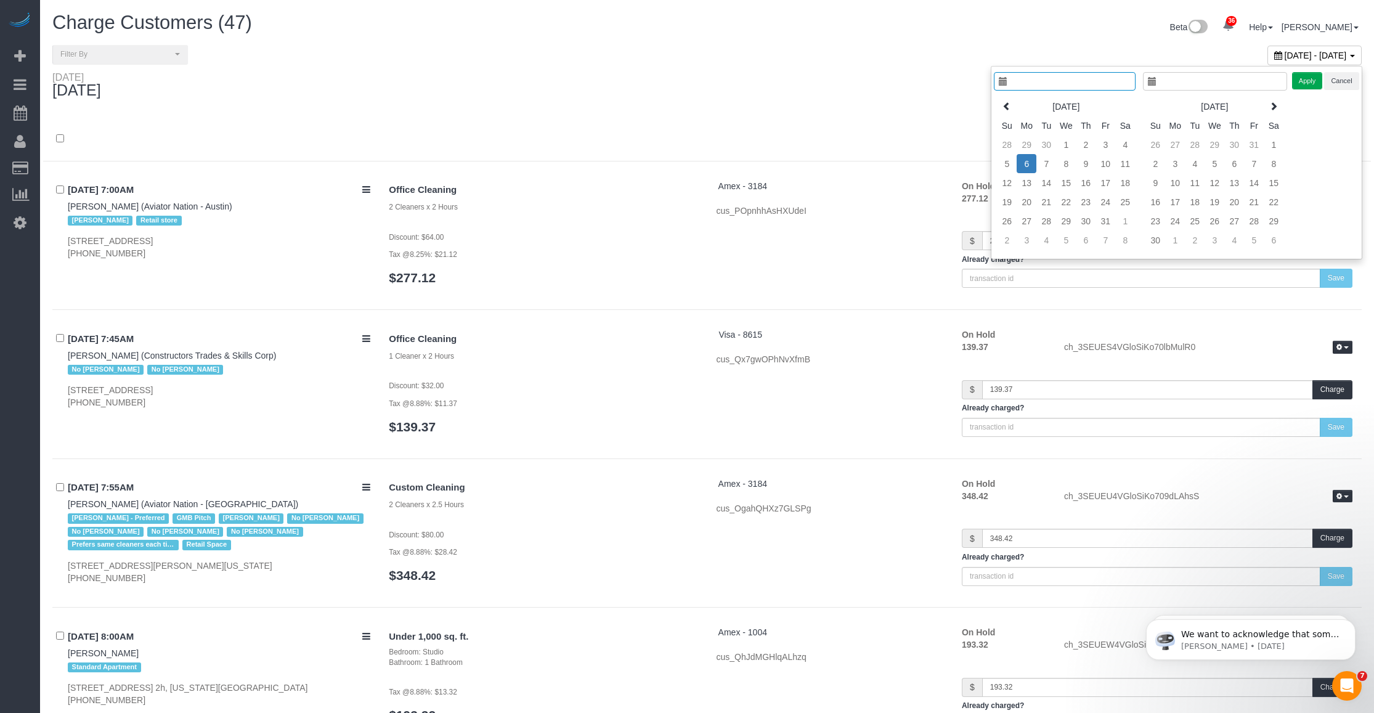
type input "**********"
click at [1036, 163] on td "7" at bounding box center [1034, 163] width 20 height 19
type input "**********"
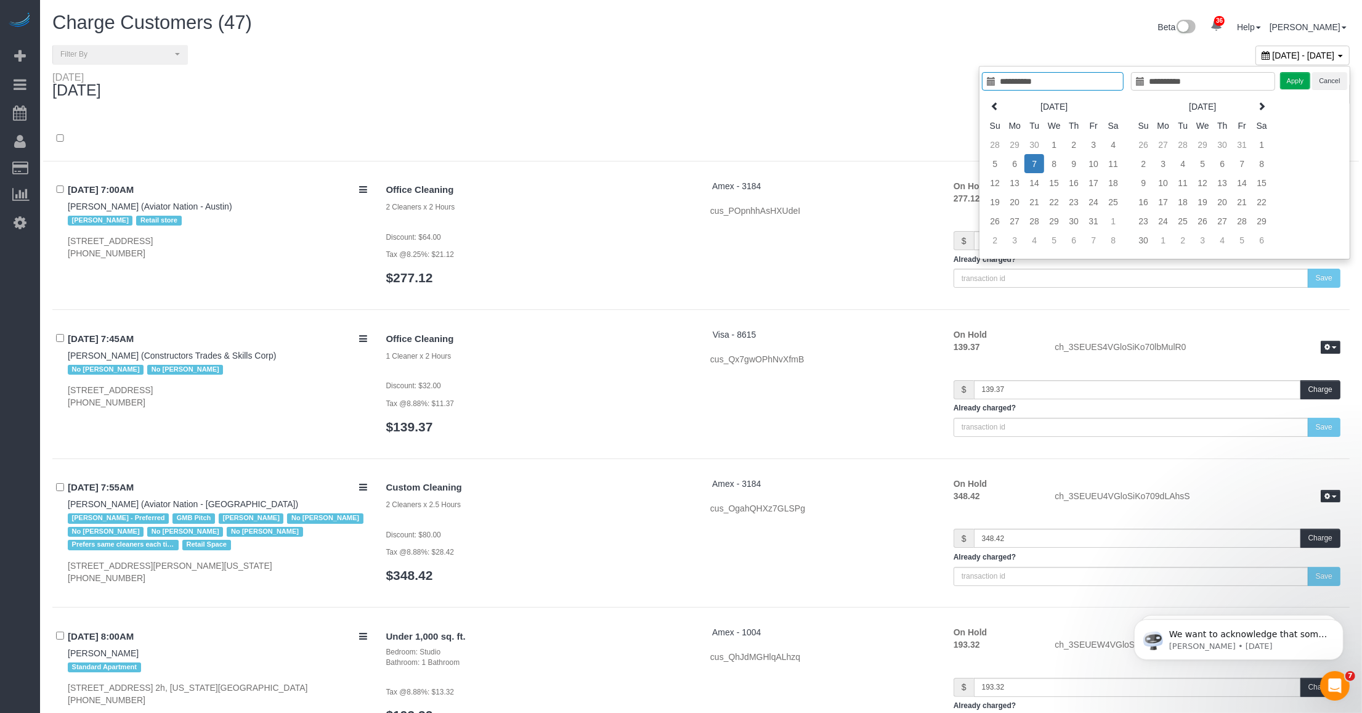
type input "**********"
click at [1292, 83] on button "Apply" at bounding box center [1295, 81] width 31 height 18
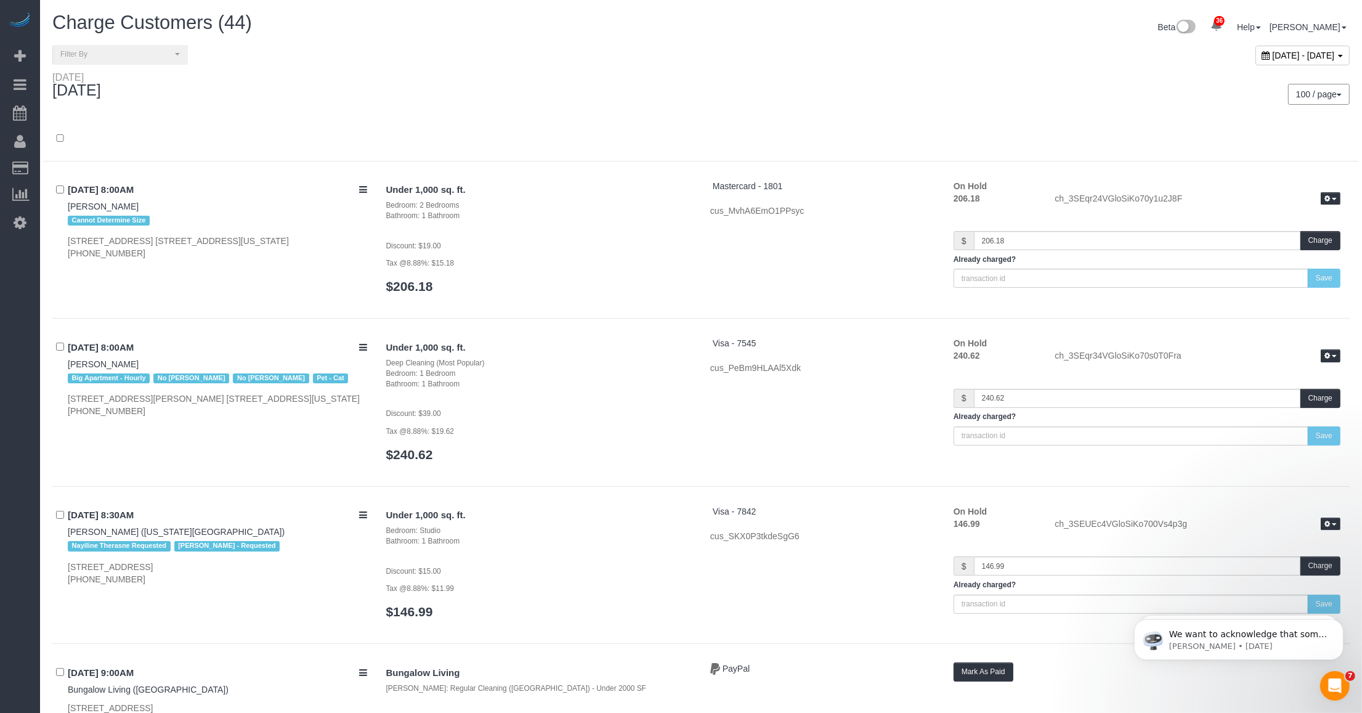
click at [803, 123] on div at bounding box center [701, 139] width 1316 height 44
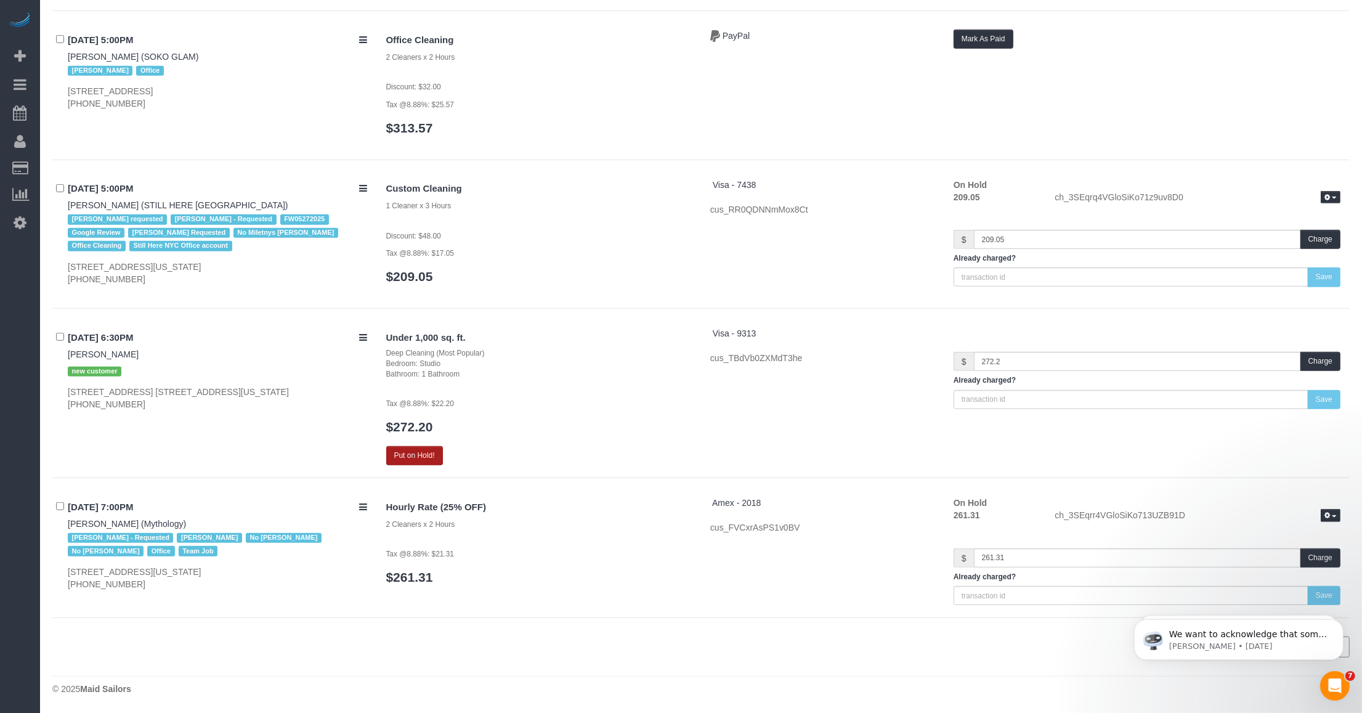
click at [423, 463] on button "Put on Hold!" at bounding box center [414, 455] width 57 height 19
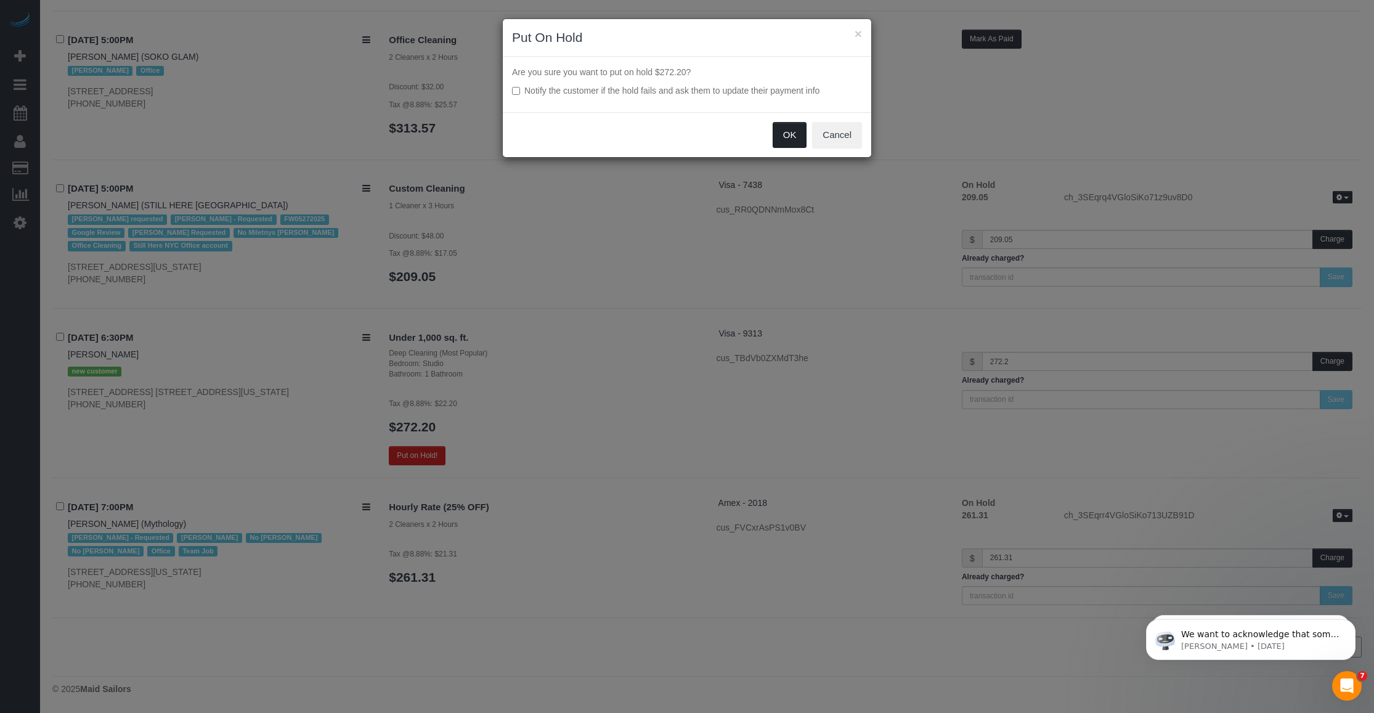
click at [784, 136] on button "OK" at bounding box center [789, 135] width 34 height 26
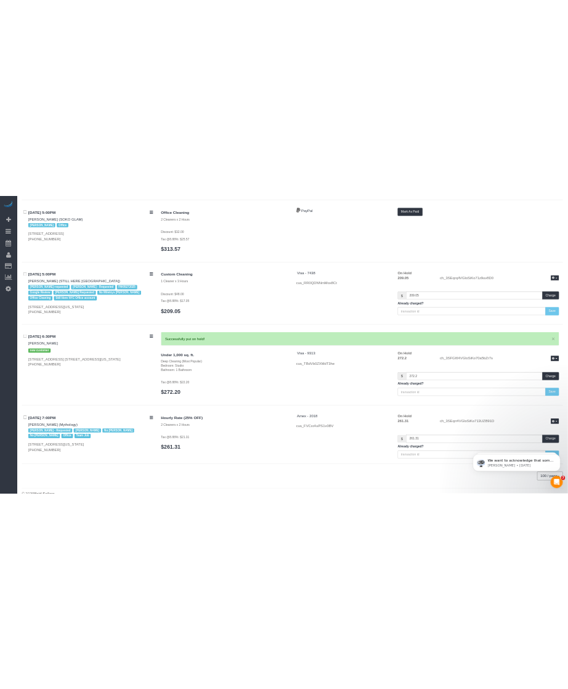
scroll to position [6239, 0]
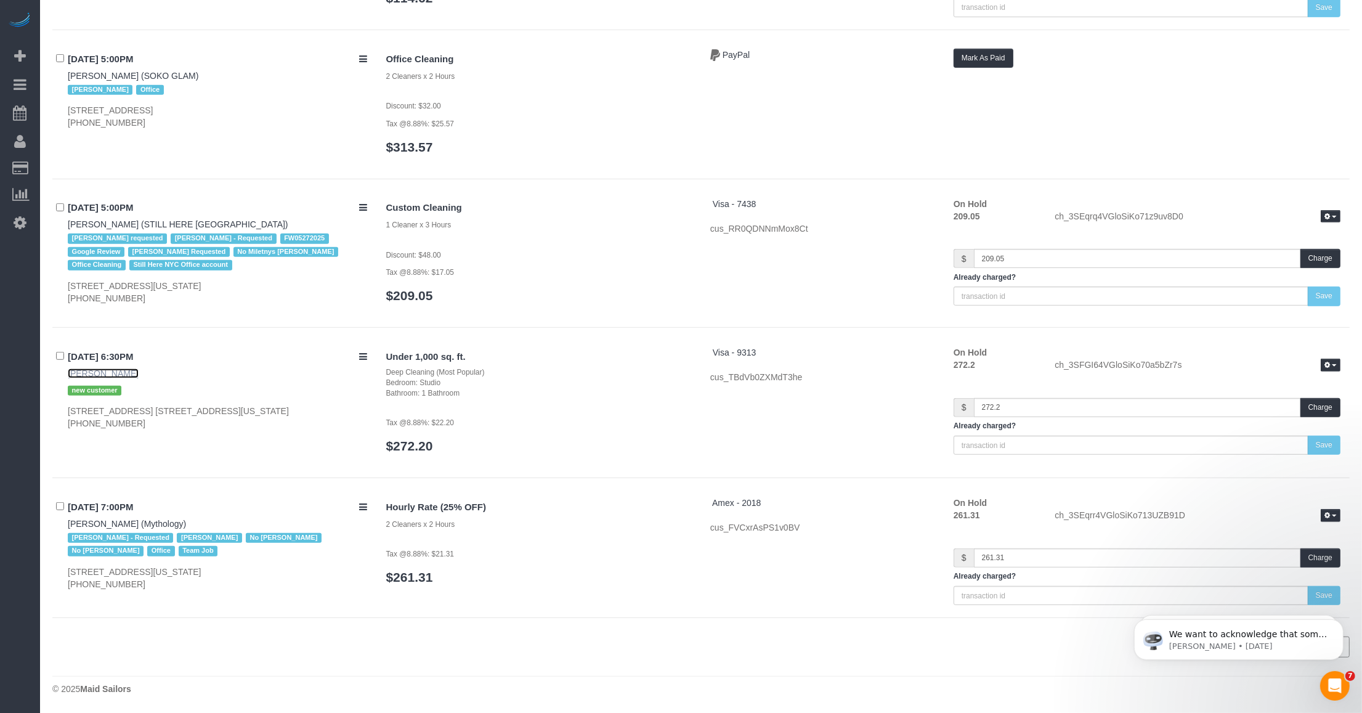
click at [79, 373] on link "Lynn Rivera" at bounding box center [103, 373] width 71 height 10
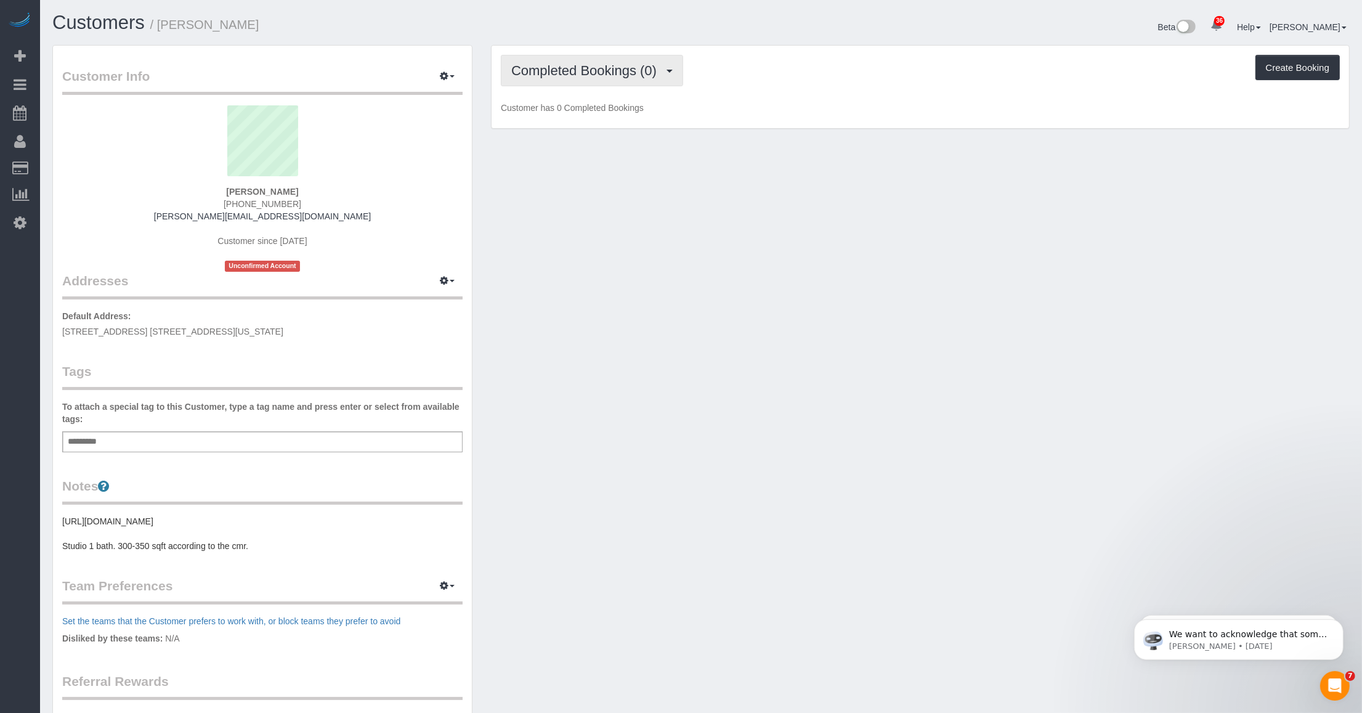
click at [616, 76] on span "Completed Bookings (0)" at bounding box center [587, 70] width 152 height 15
click at [596, 111] on link "Upcoming Bookings (1)" at bounding box center [565, 115] width 128 height 16
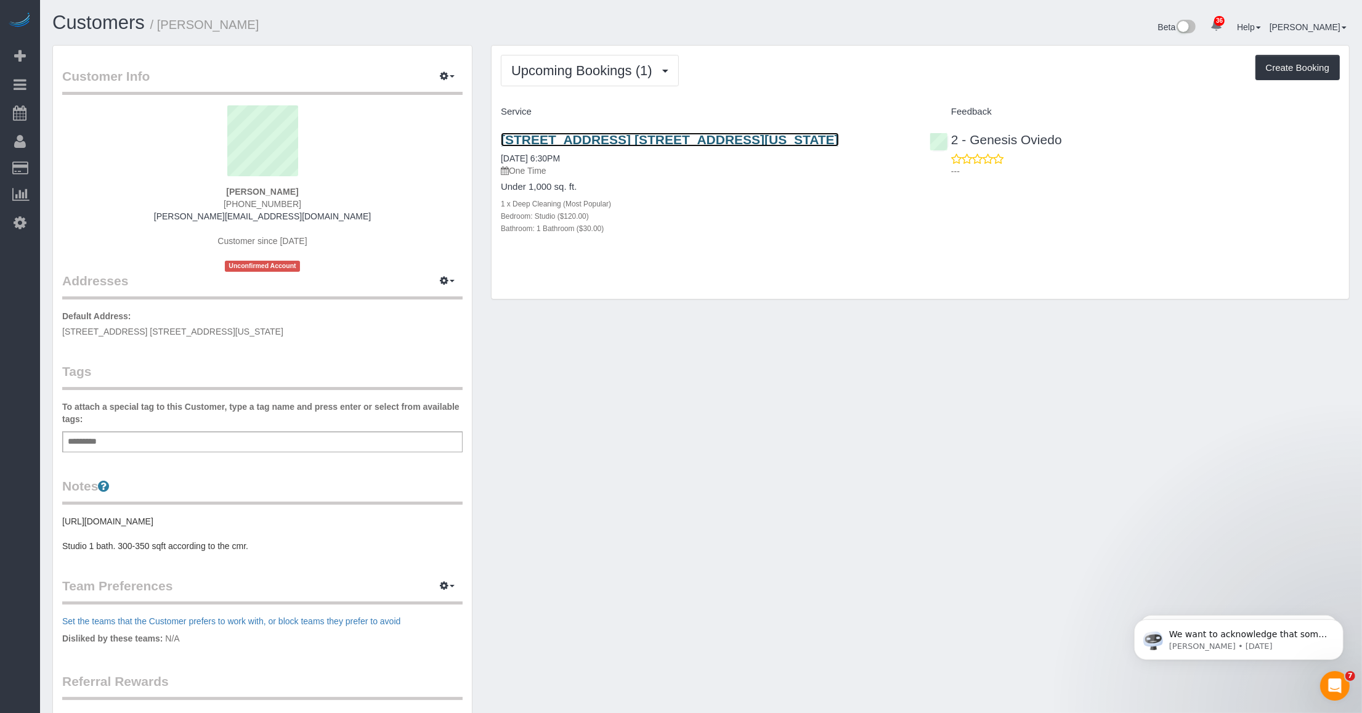
click at [604, 136] on link "[STREET_ADDRESS] [STREET_ADDRESS][US_STATE]" at bounding box center [670, 139] width 338 height 14
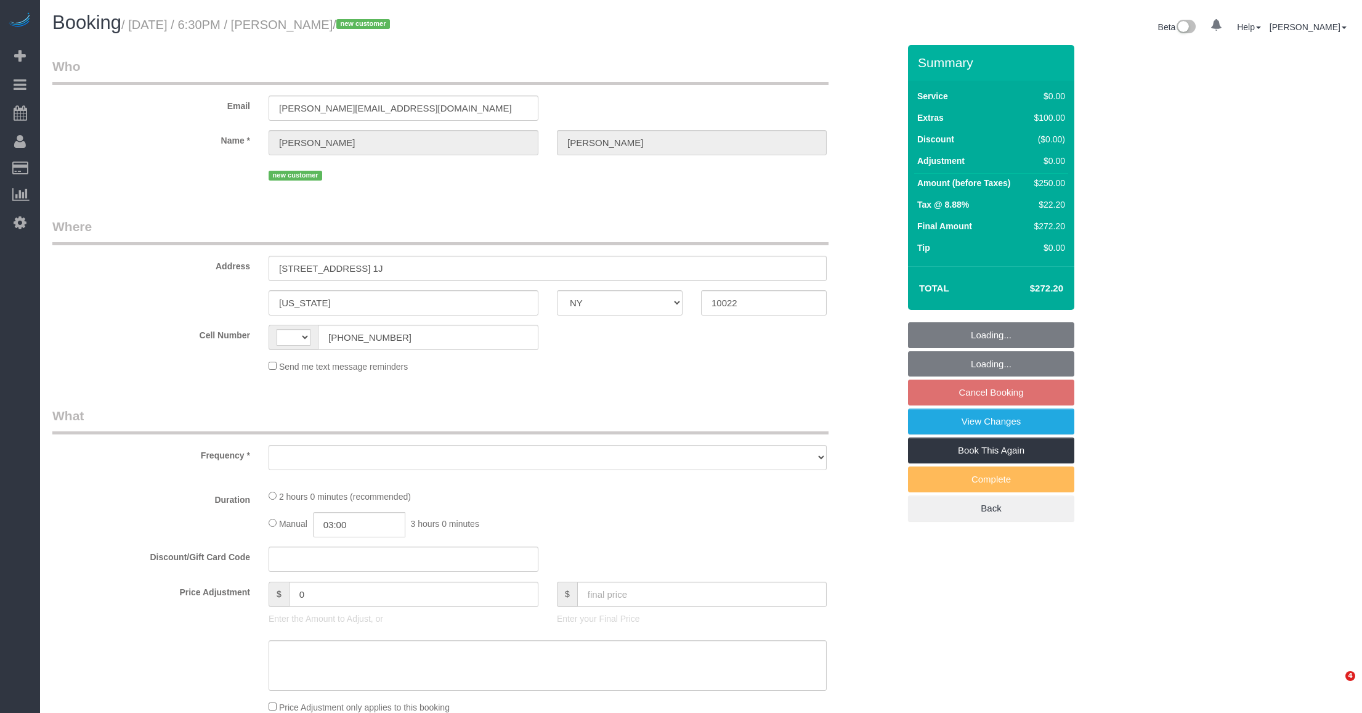
select select "NY"
select select "string:[GEOGRAPHIC_DATA]"
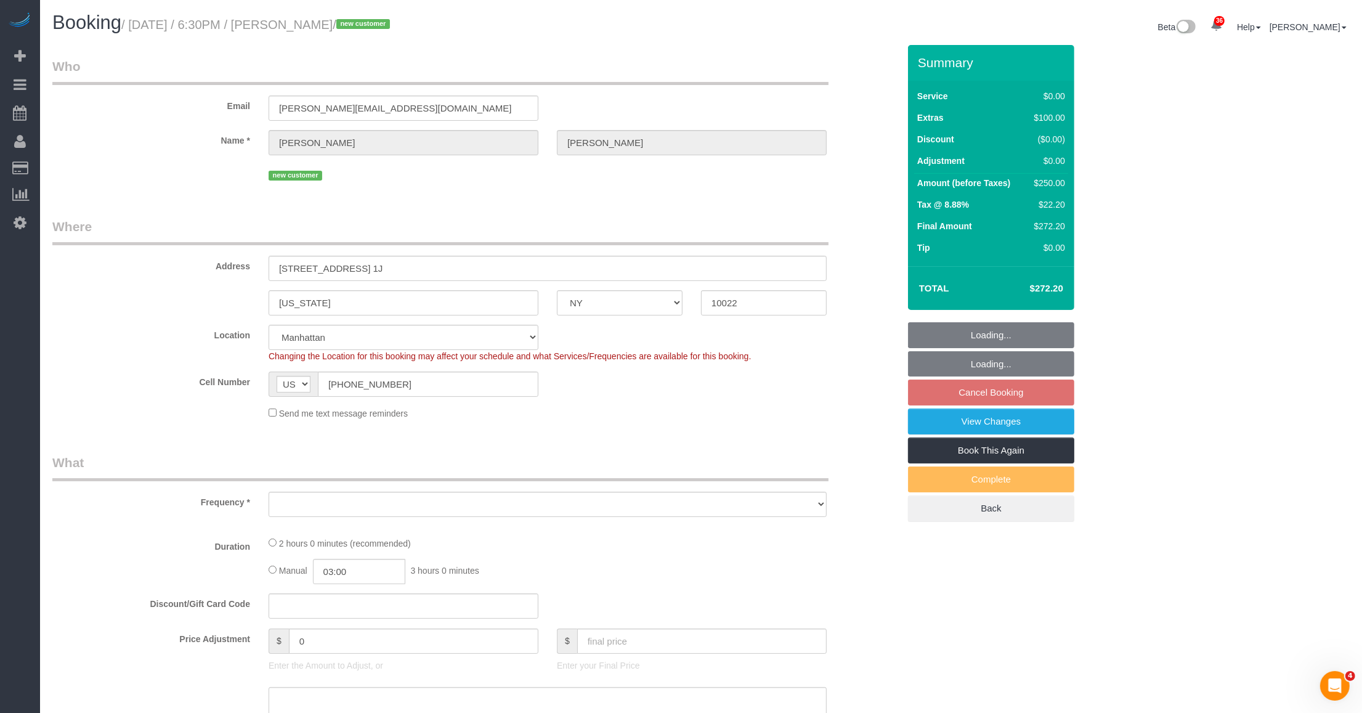
select select "number:66"
select select "number:90"
select select "number:15"
select select "number:6"
select select "object:1065"
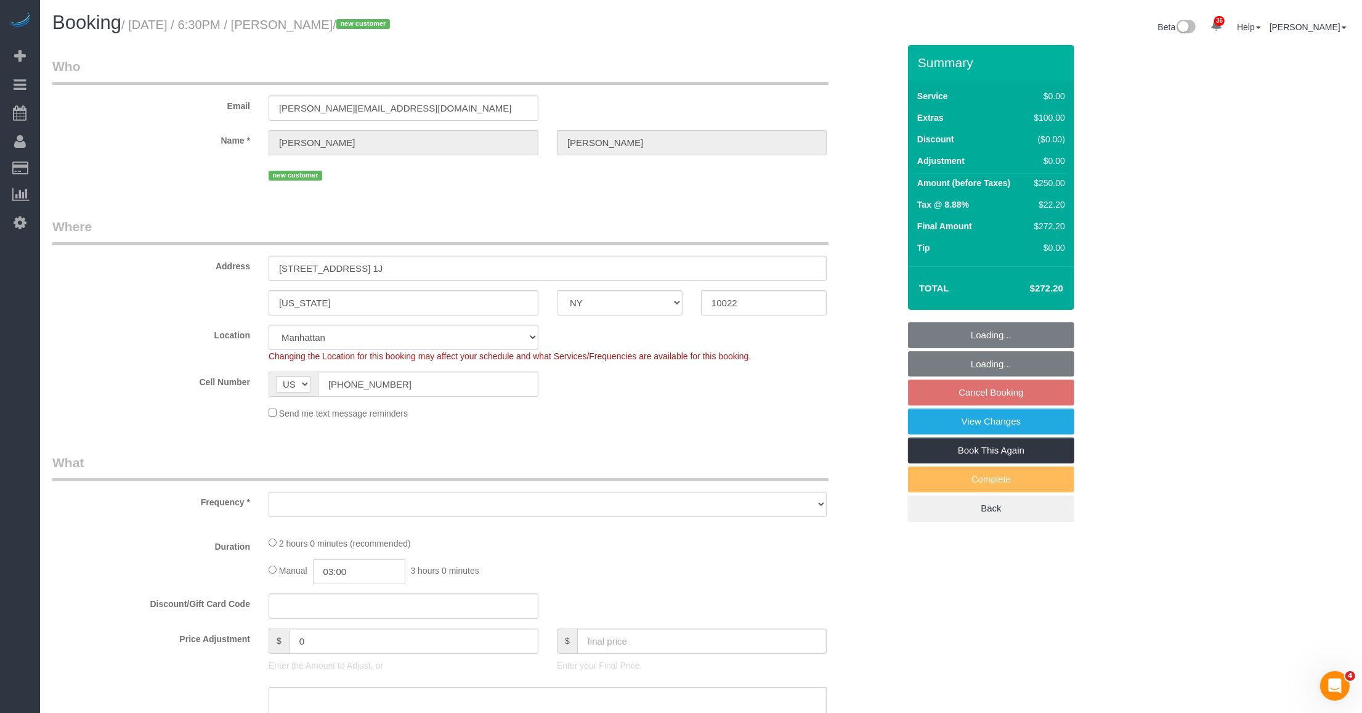
select select "string:stripe-pm_1SFGE14VGloSiKo78cp1AKh9"
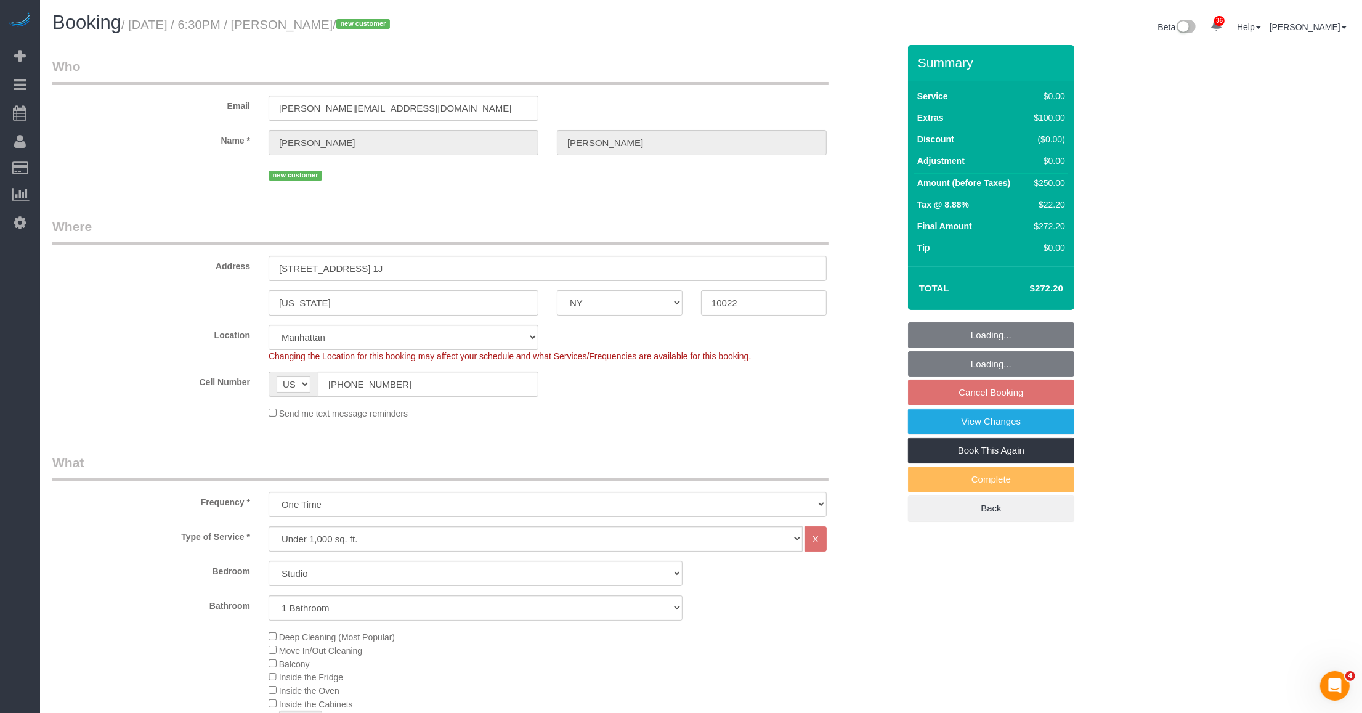
select select "object:1488"
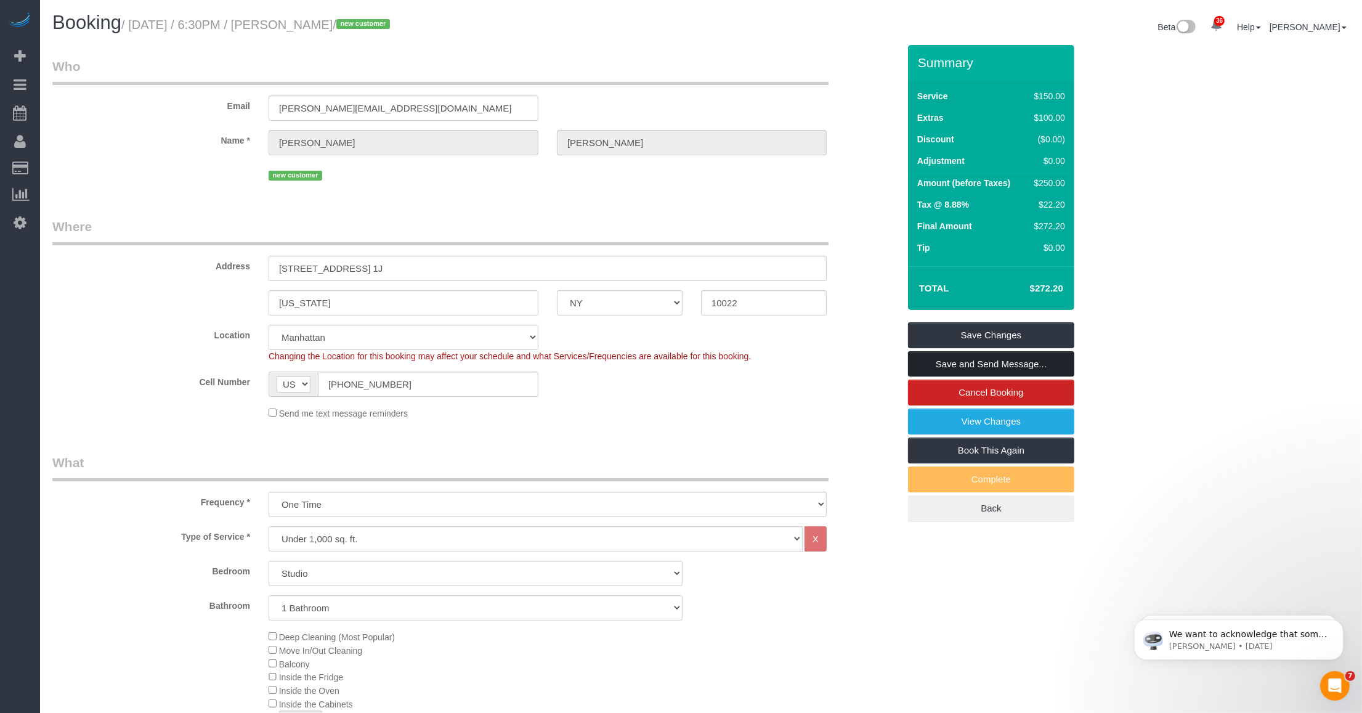
click at [960, 365] on link "Save and Send Message..." at bounding box center [991, 364] width 166 height 26
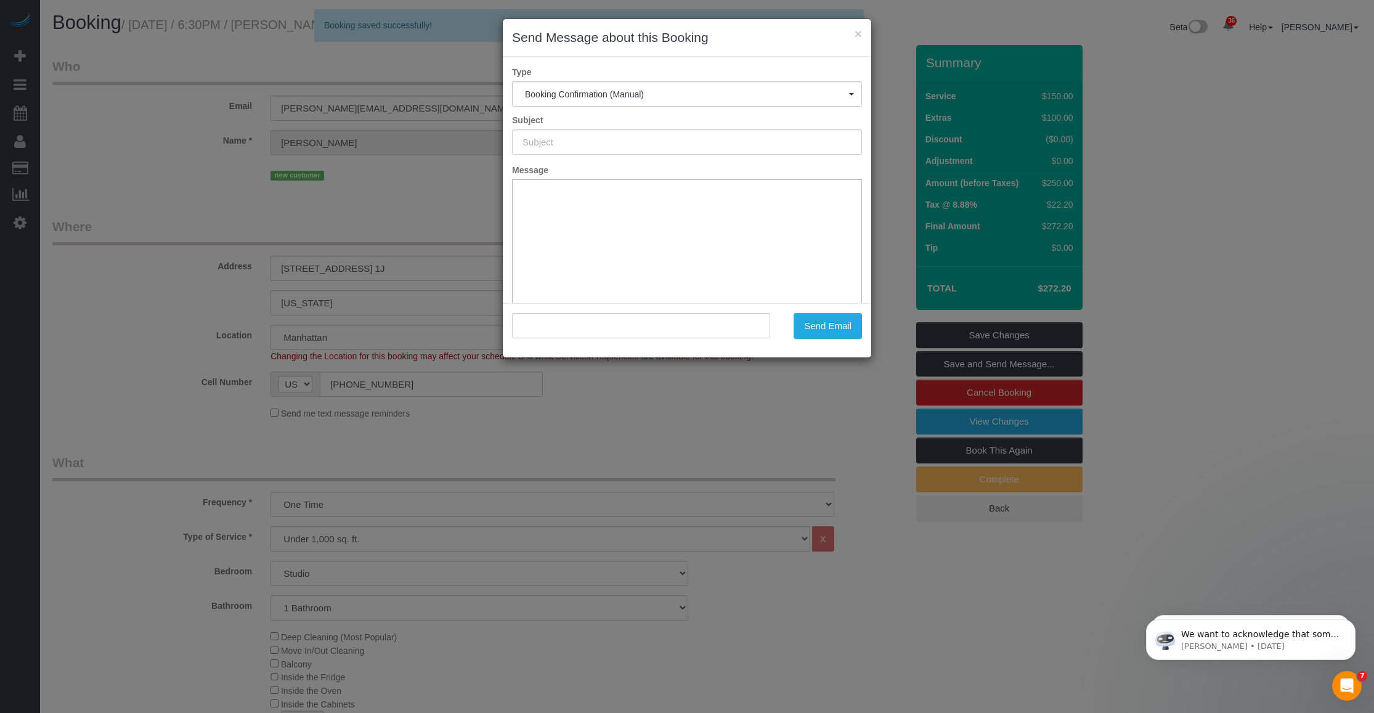
type input "Cleaning Confirmed for [DATE] 6:30pm"
type input ""[PERSON_NAME]" <[PERSON_NAME][EMAIL_ADDRESS][DOMAIN_NAME]>"
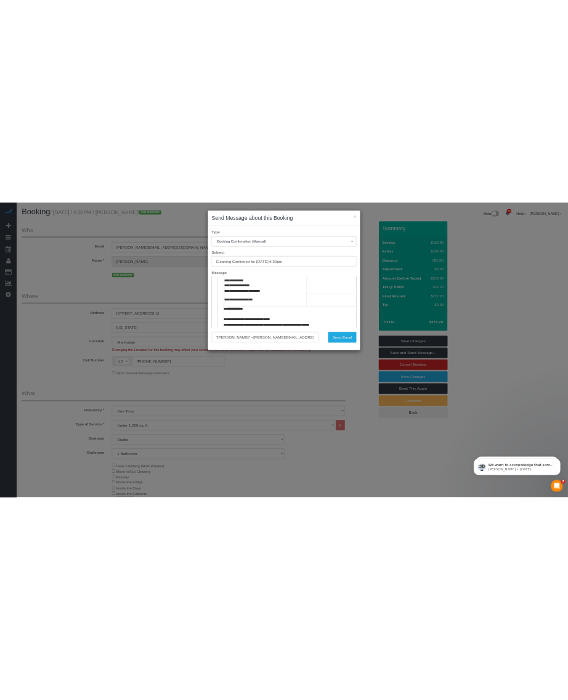
scroll to position [462, 0]
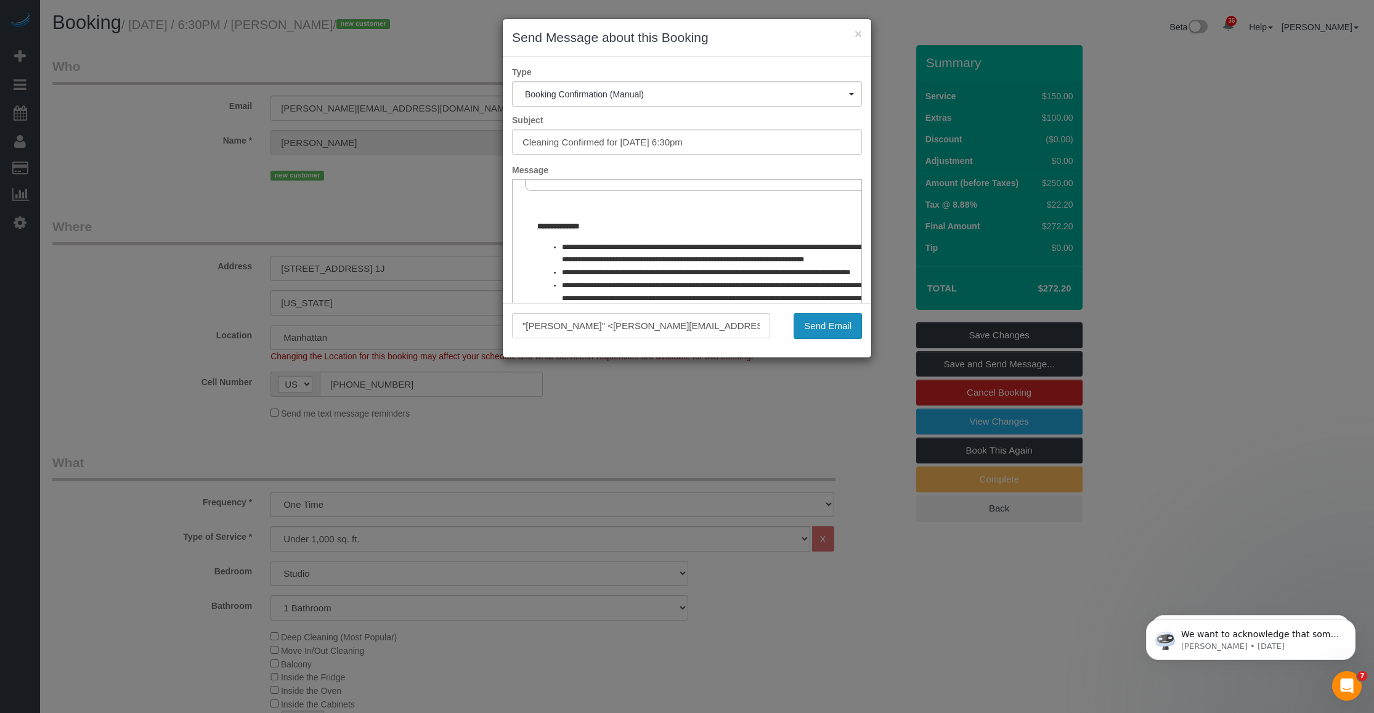
click at [817, 321] on button "Send Email" at bounding box center [827, 326] width 68 height 26
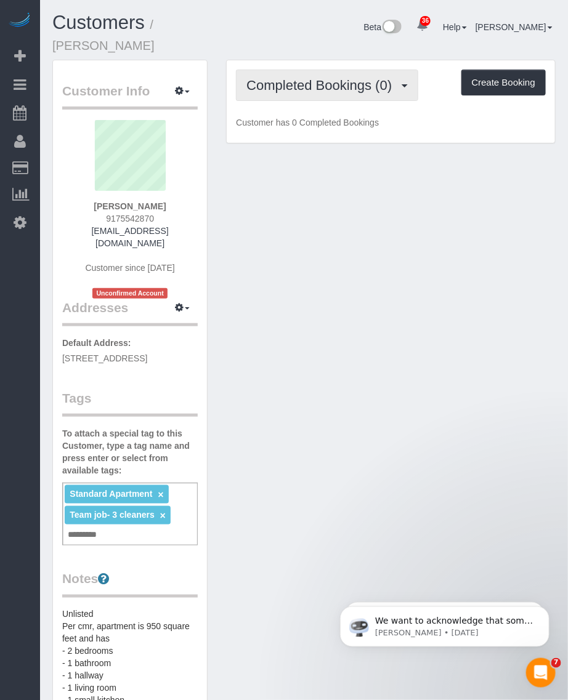
click at [336, 78] on span "Completed Bookings (0)" at bounding box center [322, 85] width 152 height 15
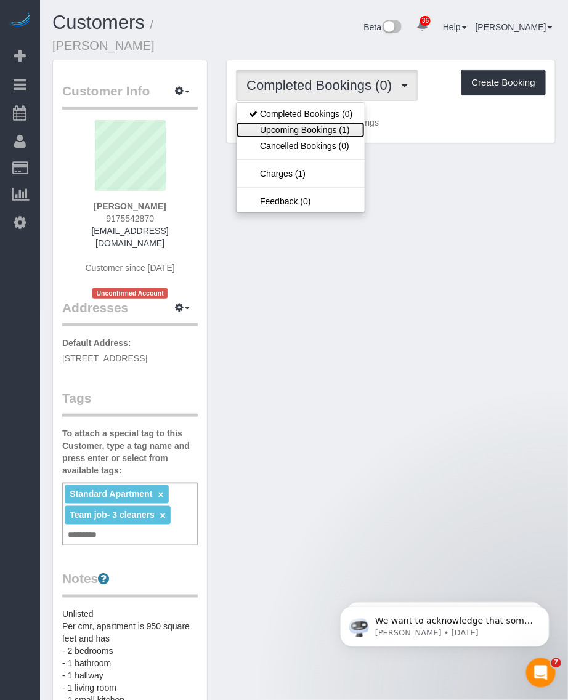
click at [311, 122] on link "Upcoming Bookings (1)" at bounding box center [301, 130] width 128 height 16
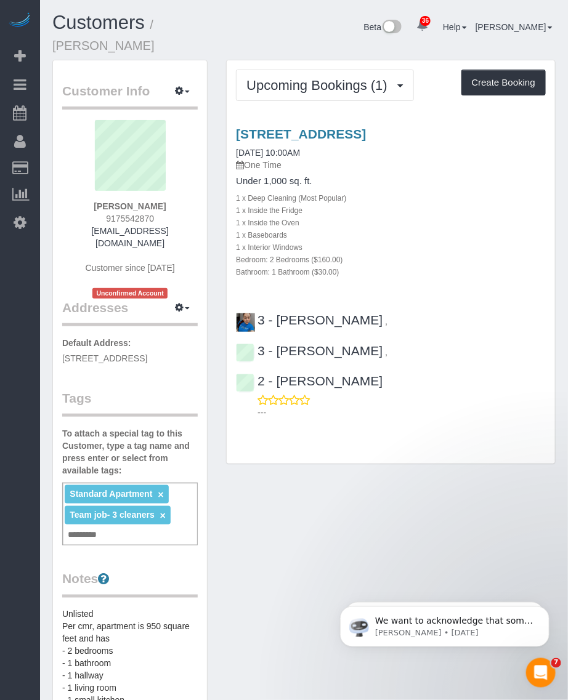
drag, startPoint x: 158, startPoint y: 22, endPoint x: 230, endPoint y: 23, distance: 72.1
click at [230, 23] on h1 "Customers / [PERSON_NAME]" at bounding box center [151, 33] width 199 height 42
click at [266, 127] on link "[STREET_ADDRESS]" at bounding box center [301, 134] width 130 height 14
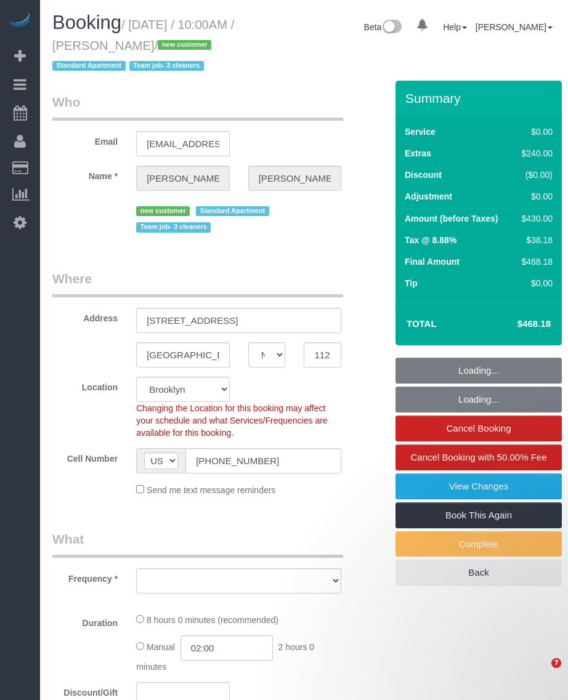
select select "NY"
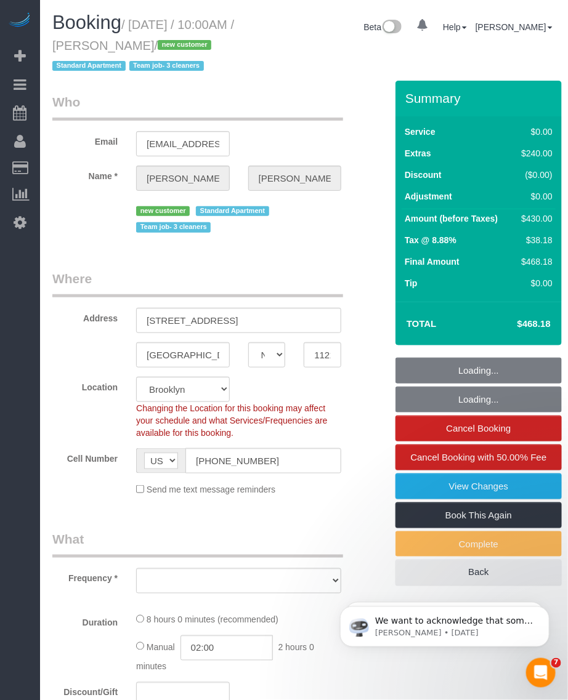
select select "string:stripe-pm_1SDCDn4VGloSiKo7EVkaCmD1"
select select "object:837"
select select "spot1"
select select "number:89"
select select "number:72"
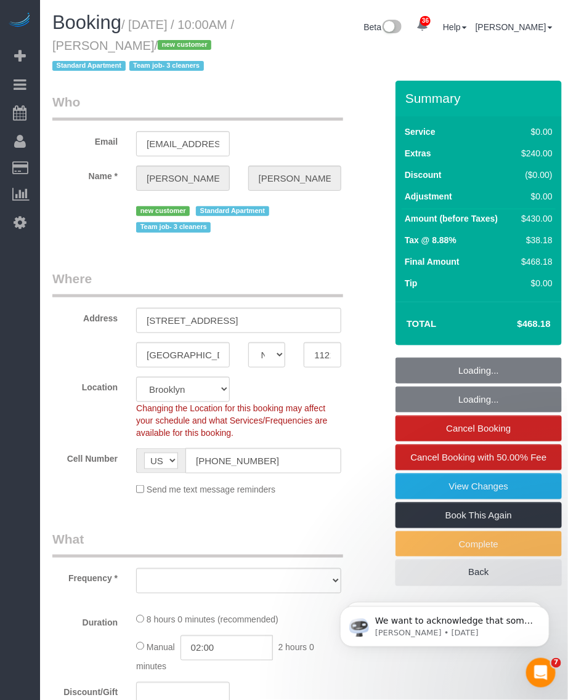
select select "number:15"
select select "number:5"
select select "2"
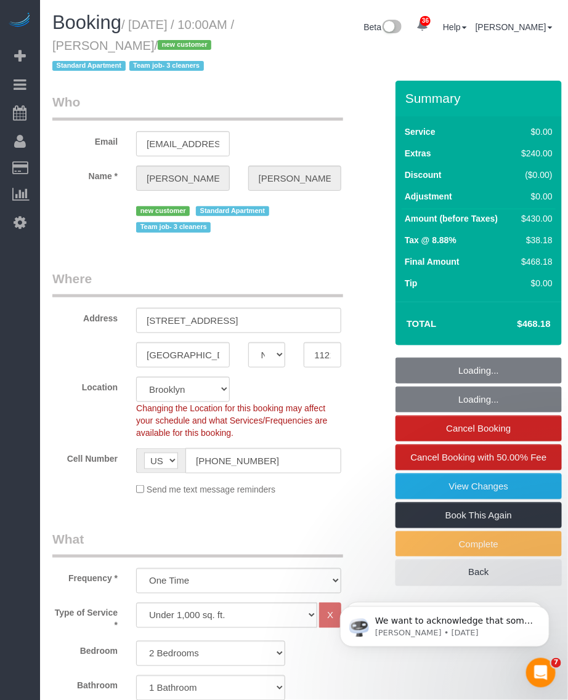
select select "object:1446"
select select "2"
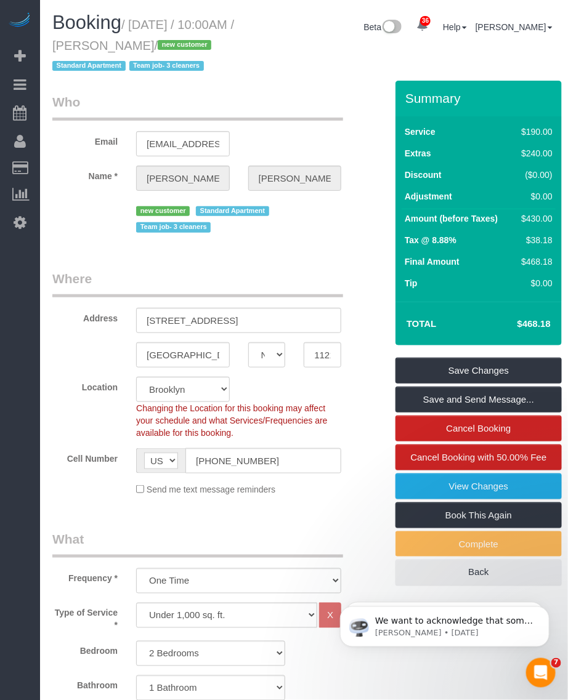
drag, startPoint x: 136, startPoint y: 22, endPoint x: 177, endPoint y: 39, distance: 45.1
click at [177, 39] on small "/ [DATE] / 10:00AM / [PERSON_NAME] / new customer Standard Apartment Team job- …" at bounding box center [143, 45] width 182 height 55
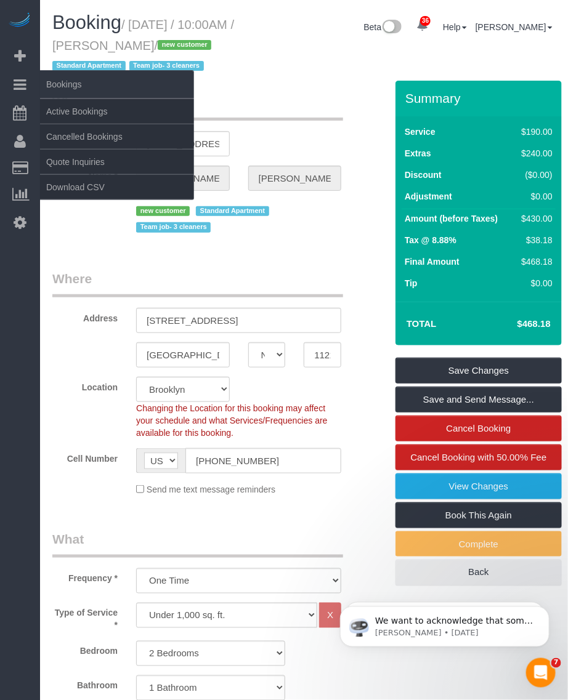
copy small "[DATE] / 10:00AM / [PERSON_NAME]"
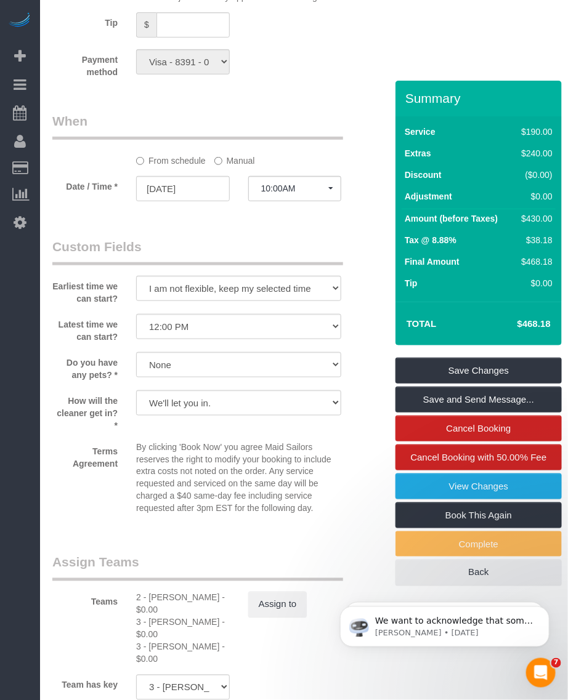
scroll to position [1386, 0]
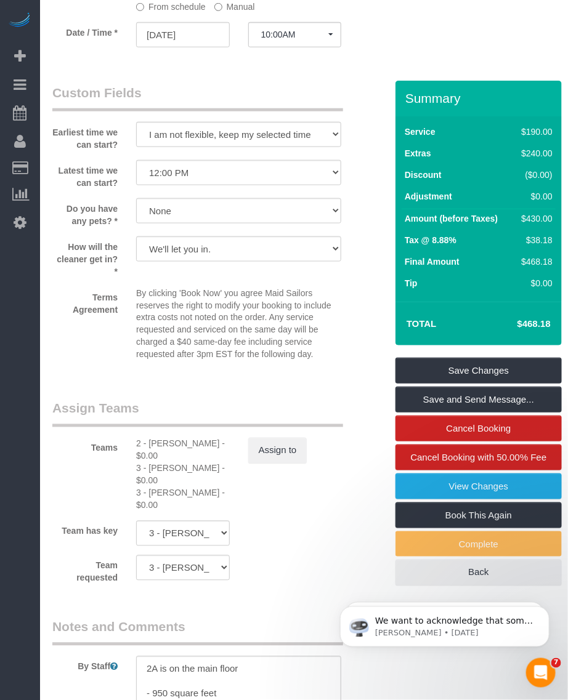
click at [164, 445] on div "2 - [PERSON_NAME] - $0.00" at bounding box center [183, 450] width 94 height 25
copy div "[PERSON_NAME]"
click at [155, 468] on div "3 - [PERSON_NAME] - $0.00" at bounding box center [183, 475] width 94 height 25
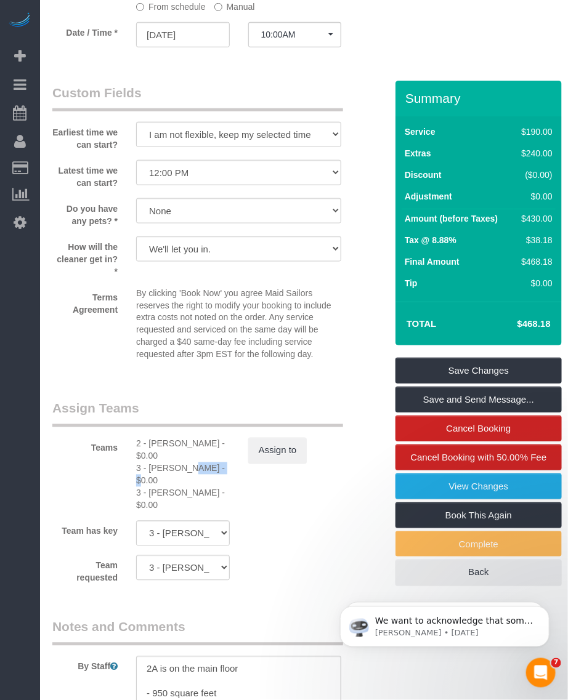
copy div "[PERSON_NAME]"
click at [158, 493] on div "3 - [PERSON_NAME] - $0.00" at bounding box center [183, 499] width 94 height 25
copy div "[PERSON_NAME]"
drag, startPoint x: 161, startPoint y: 493, endPoint x: 38, endPoint y: 493, distance: 123.8
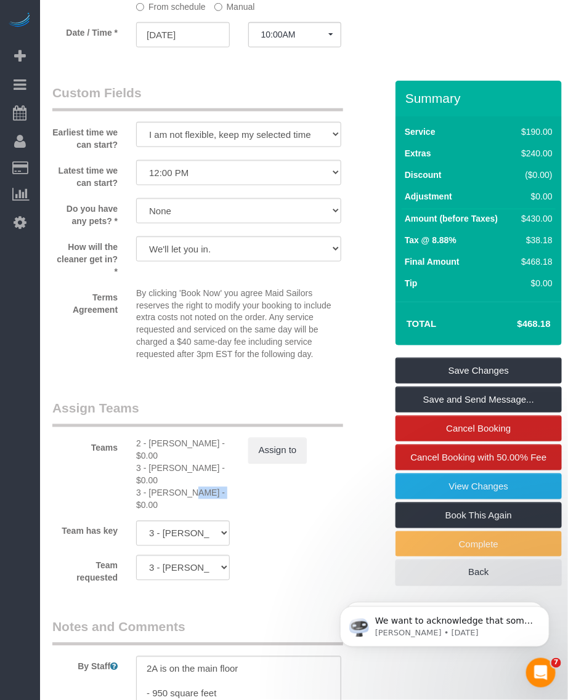
click at [162, 493] on div "3 - Martha Chicaiza - $0.00" at bounding box center [183, 499] width 94 height 25
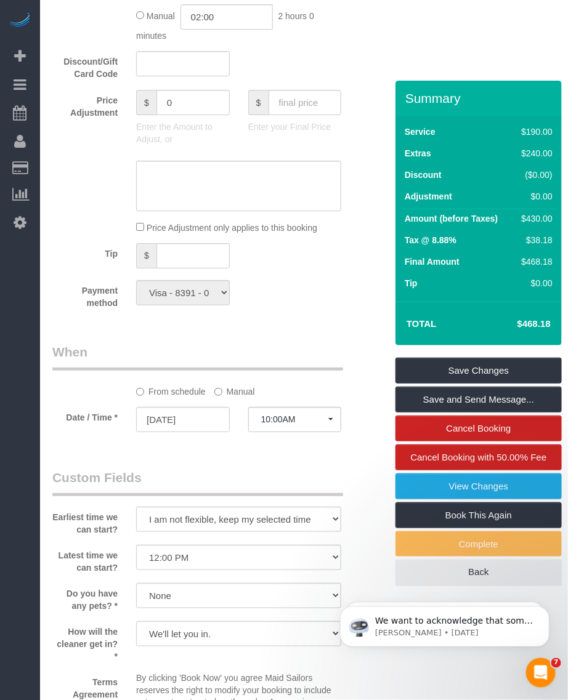
scroll to position [1309, 0]
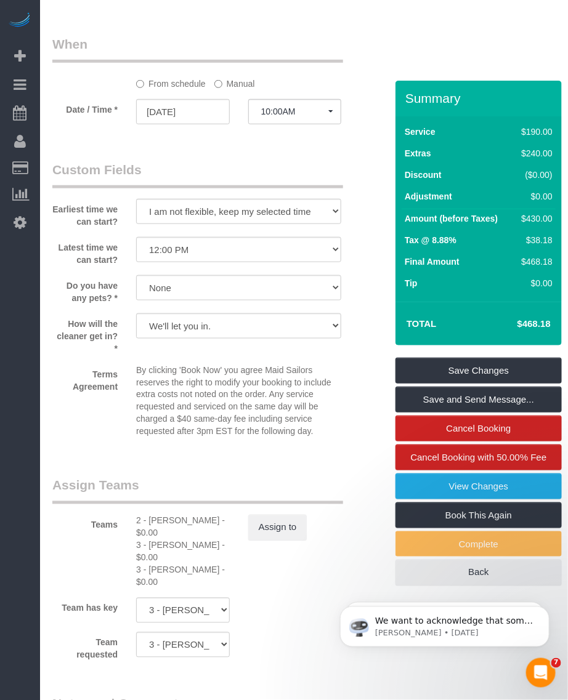
click at [91, 400] on div "Terms Agreement By clicking 'Book Now' you agree Maid Sailors reserves the righ…" at bounding box center [211, 403] width 336 height 79
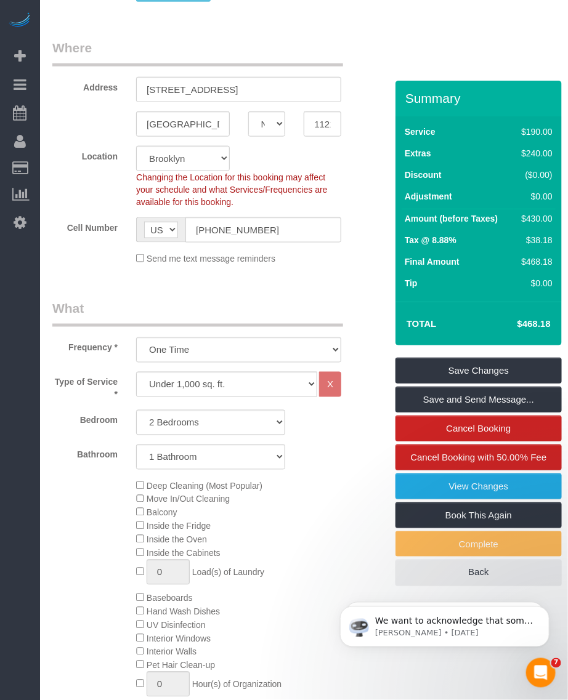
scroll to position [0, 0]
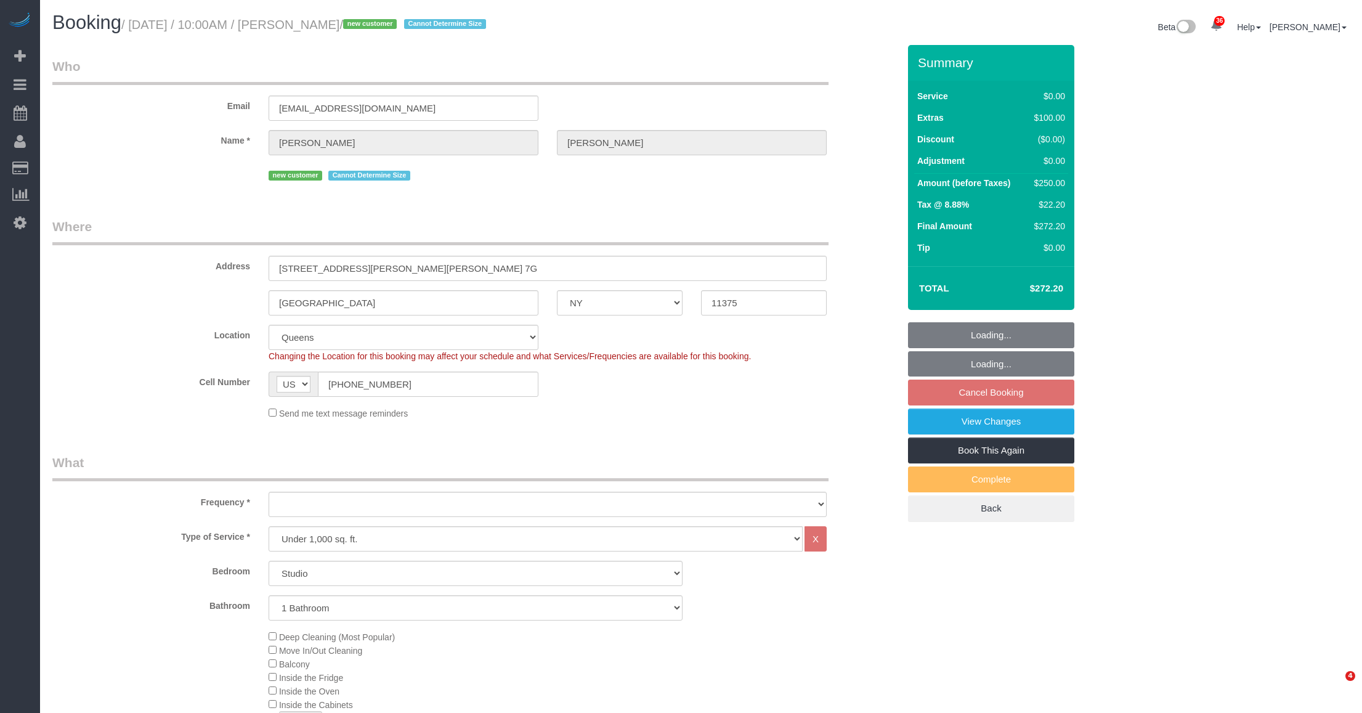
select select "NY"
select select "object:918"
select select "string:stripe-pm_1SFDpA4VGloSiKo7FVSC2416"
select select "spot3"
select select "number:56"
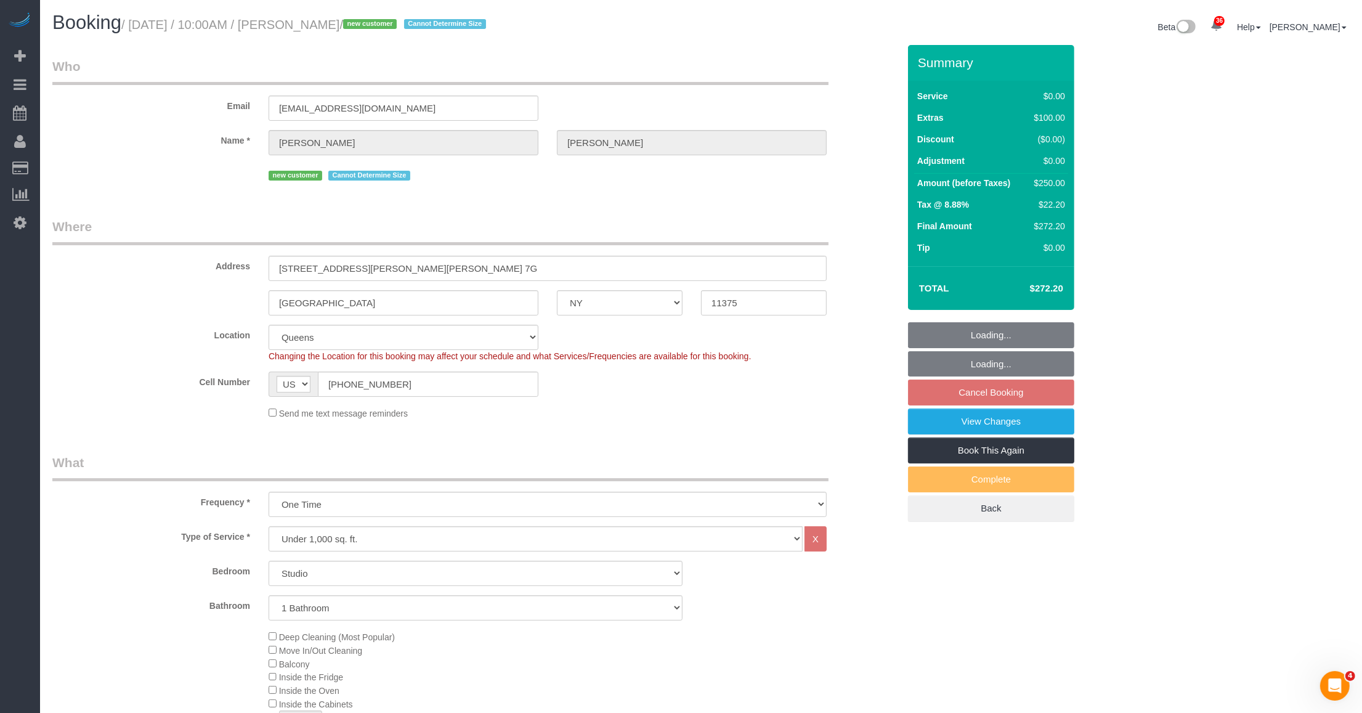
select select "number:77"
select select "number:13"
select select "number:5"
select select "object:1454"
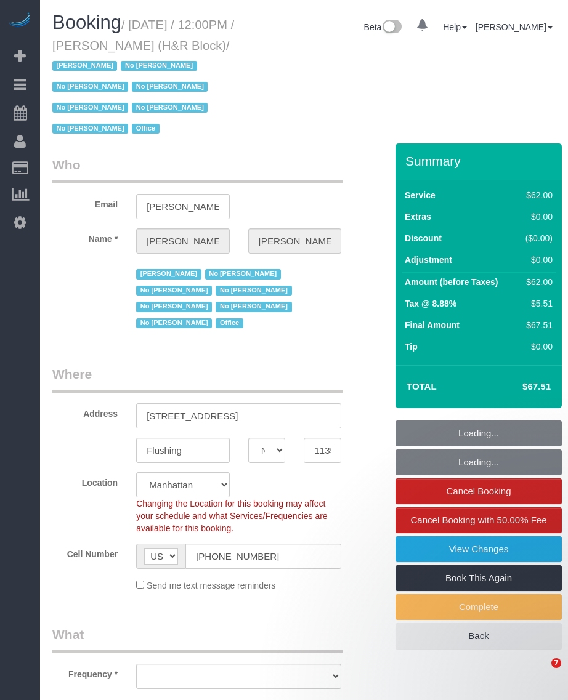
select select "NY"
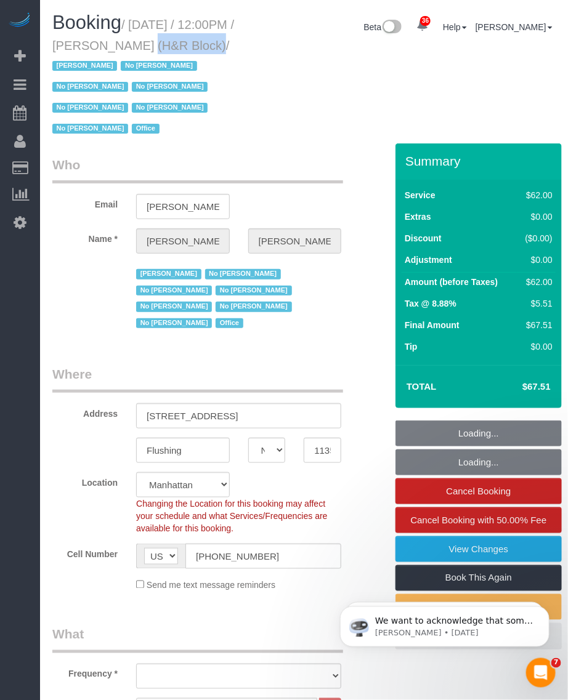
select select "object:906"
select select "spot1"
select select "number:89"
select select "number:90"
select select "number:15"
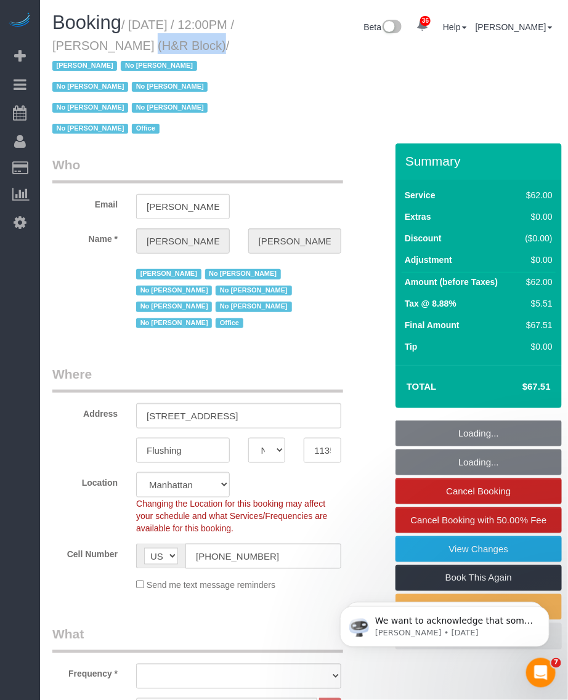
select select "number:7"
select select "object:1442"
drag, startPoint x: 112, startPoint y: 41, endPoint x: 184, endPoint y: 41, distance: 71.5
click at [184, 41] on small "/ [DATE] / 12:00PM / [PERSON_NAME] (H&R Block) / [PERSON_NAME] No [PERSON_NAME]…" at bounding box center [143, 77] width 182 height 118
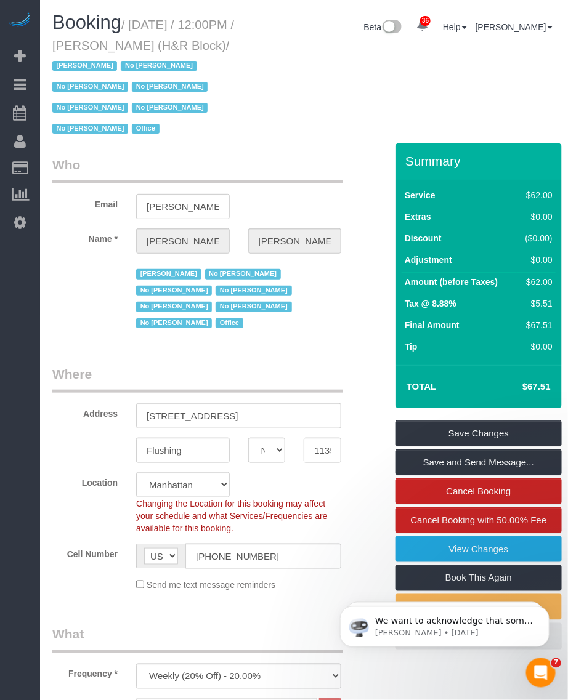
click at [164, 26] on small "/ October 06, 2025 / 12:00PM / Tiffany Clark (H&R Block) / Jacky Xu No Daniela …" at bounding box center [143, 77] width 182 height 118
drag, startPoint x: 134, startPoint y: 19, endPoint x: 87, endPoint y: 68, distance: 68.0
click at [87, 68] on small "/ October 06, 2025 / 12:00PM / Tiffany Clark (H&R Block) / Jacky Xu No Daniela …" at bounding box center [143, 77] width 182 height 118
copy small "October 06, 2025 / 12:00PM / Tiffany Clark (H&R Block)"
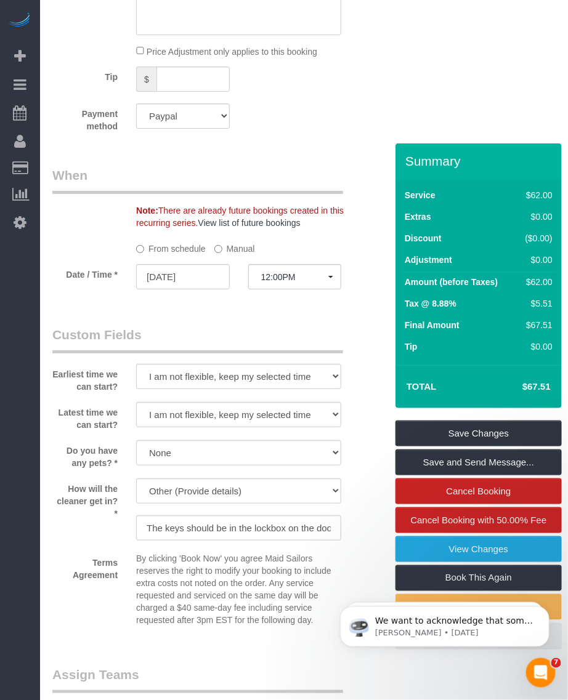
scroll to position [1386, 0]
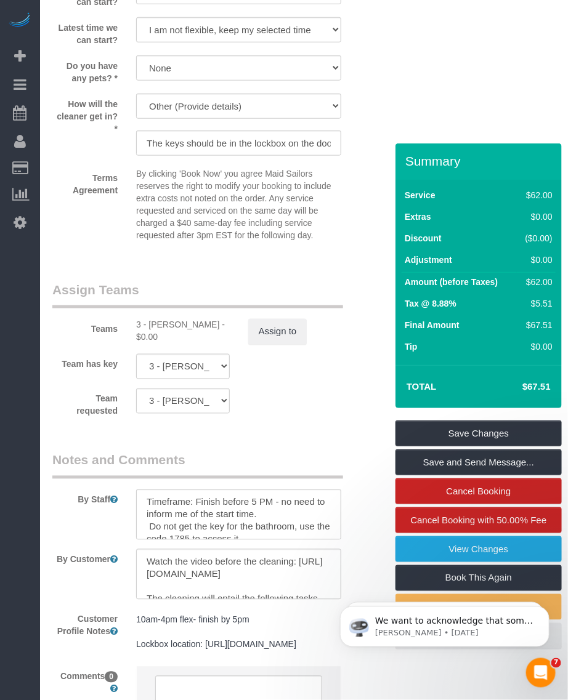
click at [156, 319] on div "3 - Mariama Diallo - $0.00" at bounding box center [183, 331] width 94 height 25
copy div "Mariama"
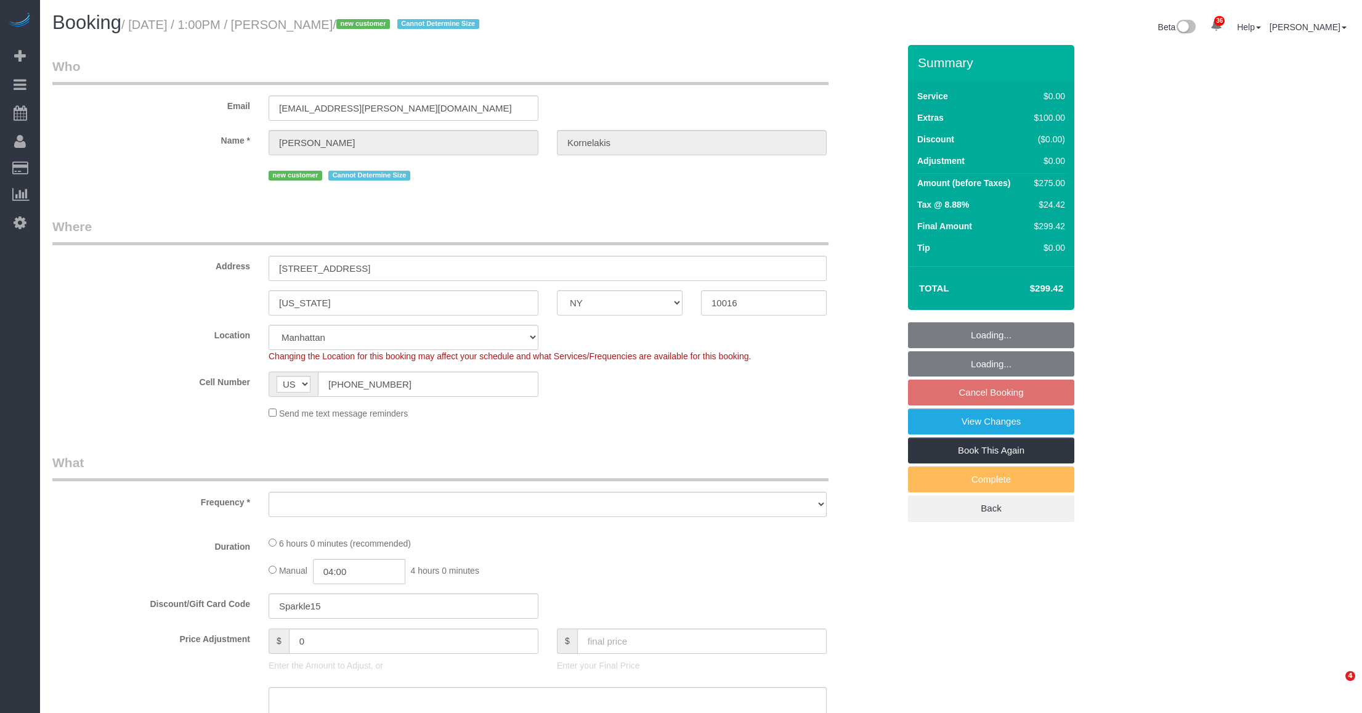
select select "NY"
select select "string:stripe-pm_1SFG0D4VGloSiKo72ND7UiOM"
select select "object:815"
select select "2"
select select "number:89"
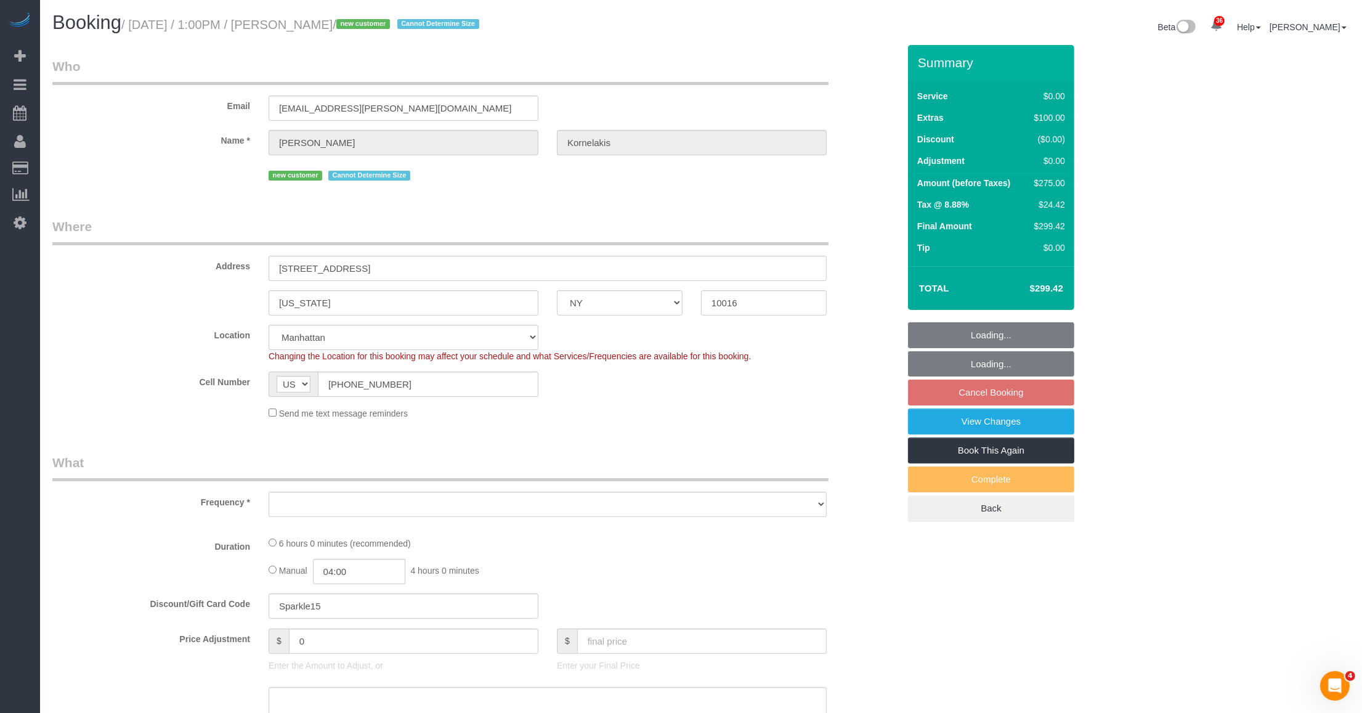
select select "number:90"
select select "number:15"
select select "number:5"
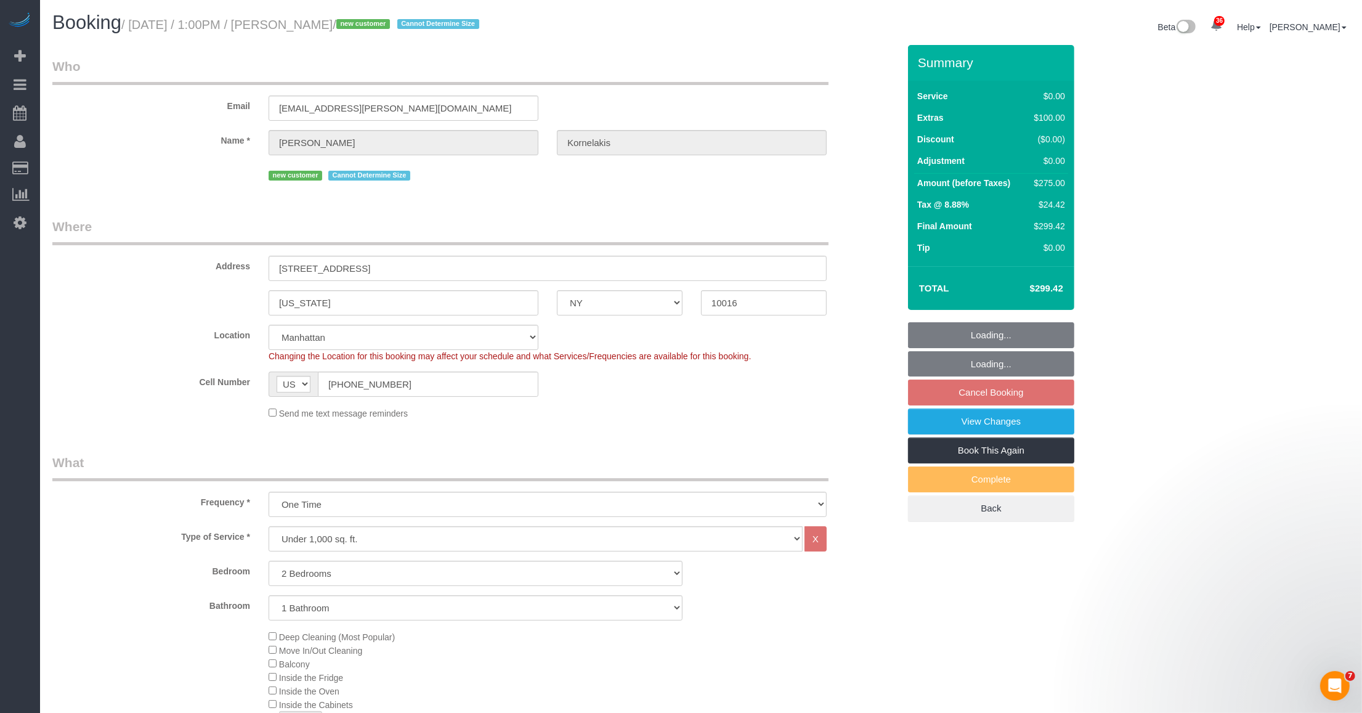
select select "object:1072"
select select "spot6"
select select "2"
click at [341, 261] on input "[STREET_ADDRESS]" at bounding box center [548, 268] width 558 height 25
click at [341, 261] on input "207 East 30th Street, 7F" at bounding box center [548, 268] width 558 height 25
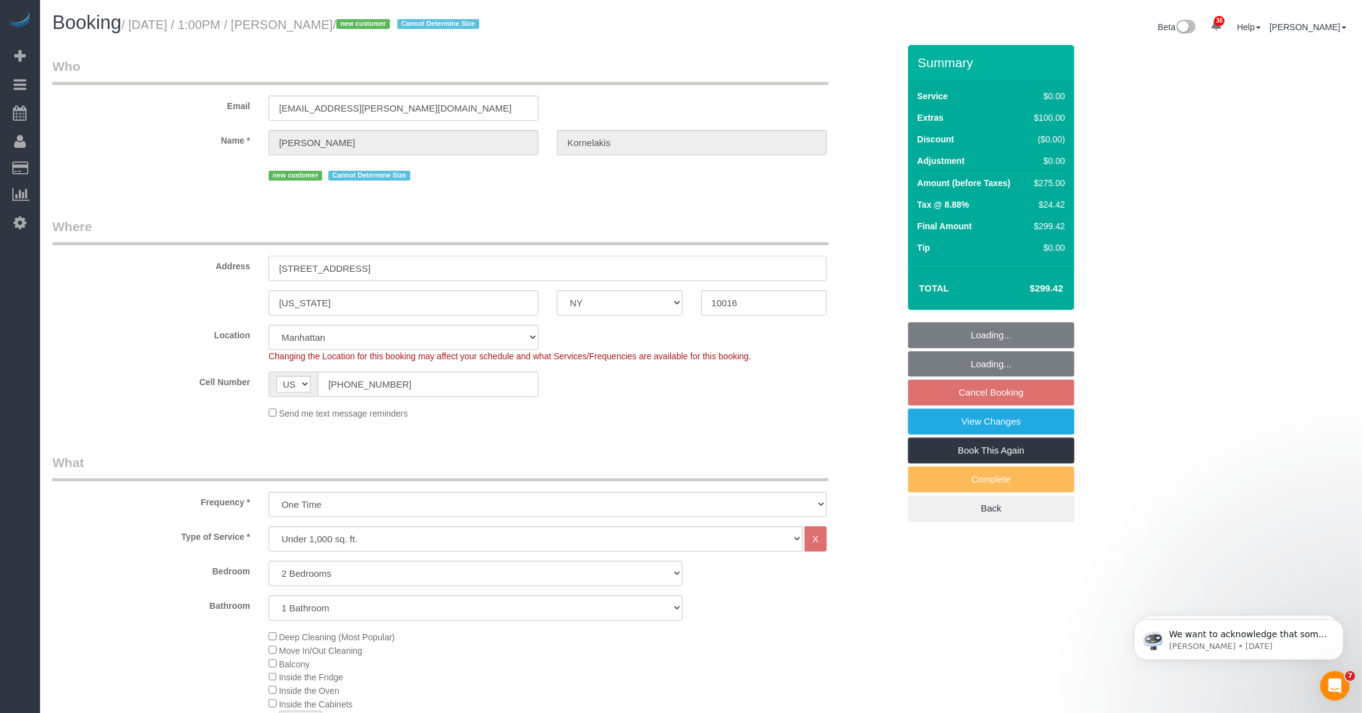
click at [341, 261] on input "207 East 30th Street, 7F" at bounding box center [548, 268] width 558 height 25
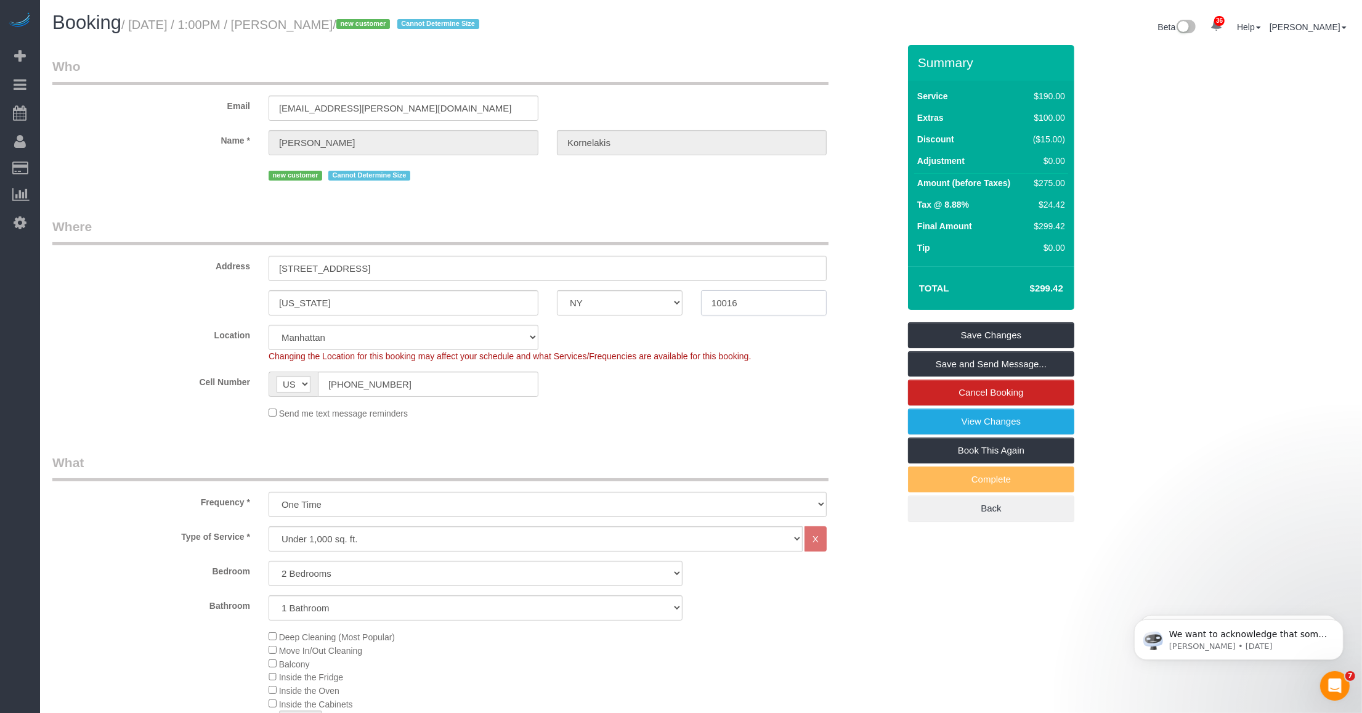
click at [743, 306] on input "10016" at bounding box center [764, 302] width 126 height 25
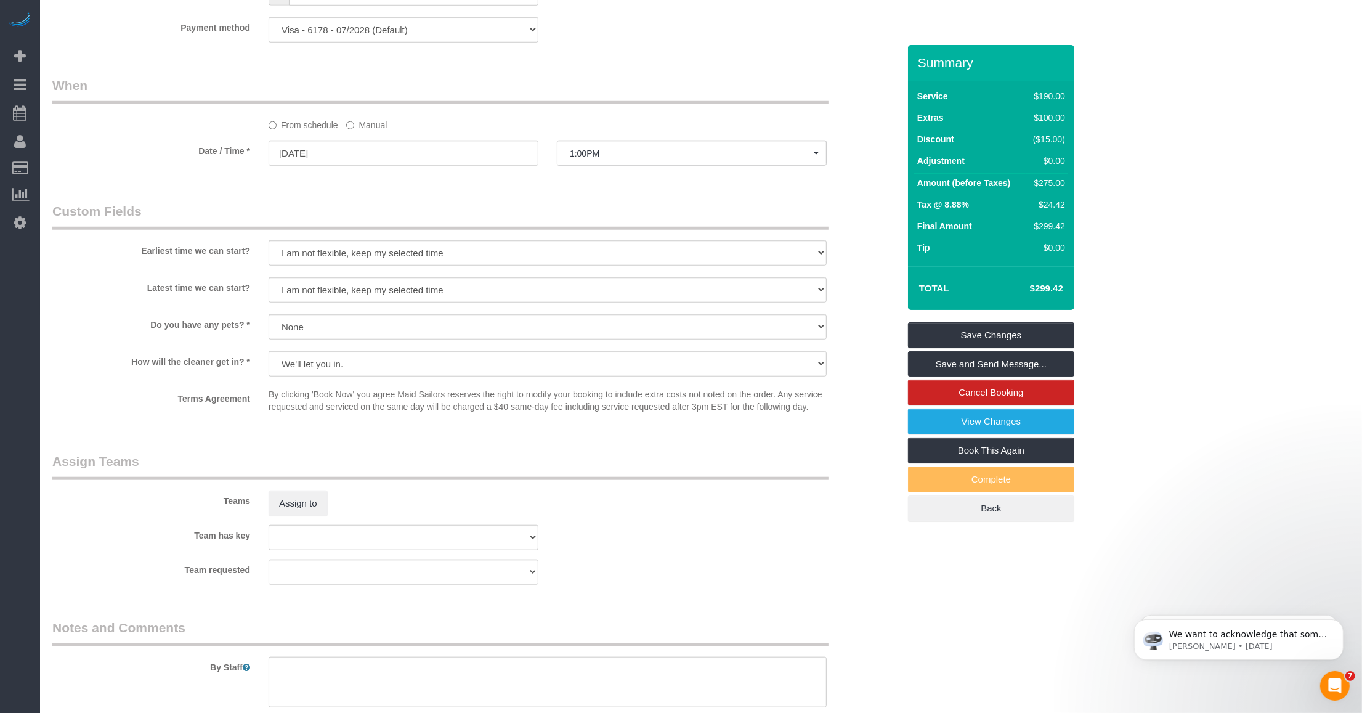
scroll to position [1400, 0]
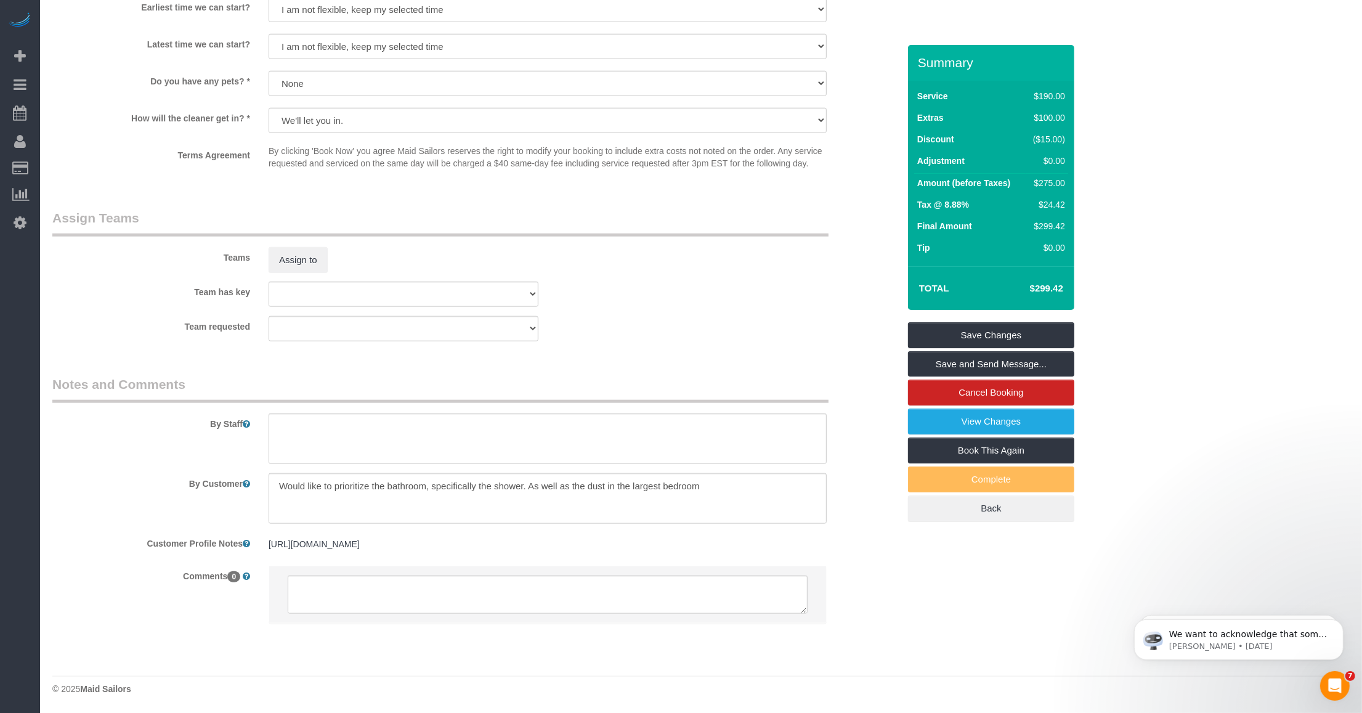
click at [570, 547] on pre "https://streeteasy.com/property/1340331-the-wilshire-207-east-30-street-7f" at bounding box center [548, 544] width 558 height 12
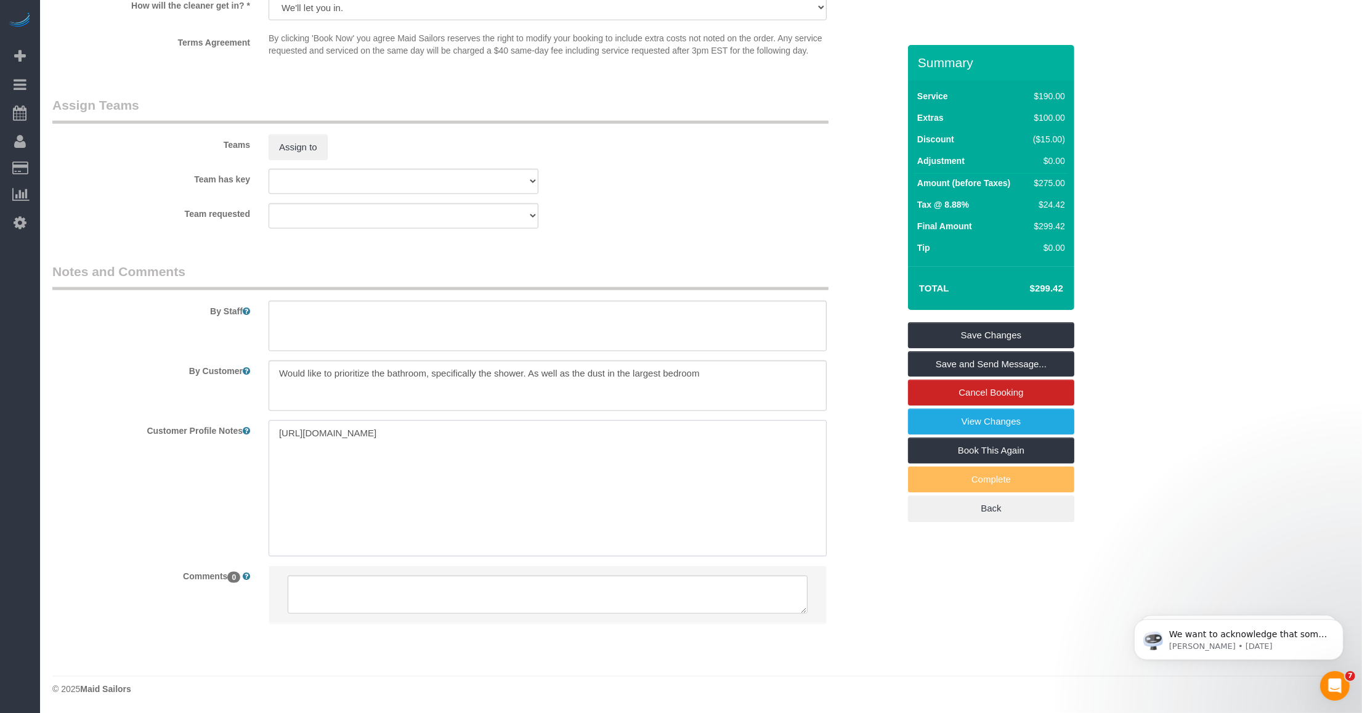
click at [634, 445] on textarea "https://streeteasy.com/property/1340331-the-wilshire-207-east-30-street-7f" at bounding box center [548, 488] width 558 height 136
type textarea "https://streeteasy.com/property/1340331-the-wilshire-207-east-30-street-7f 2 be…"
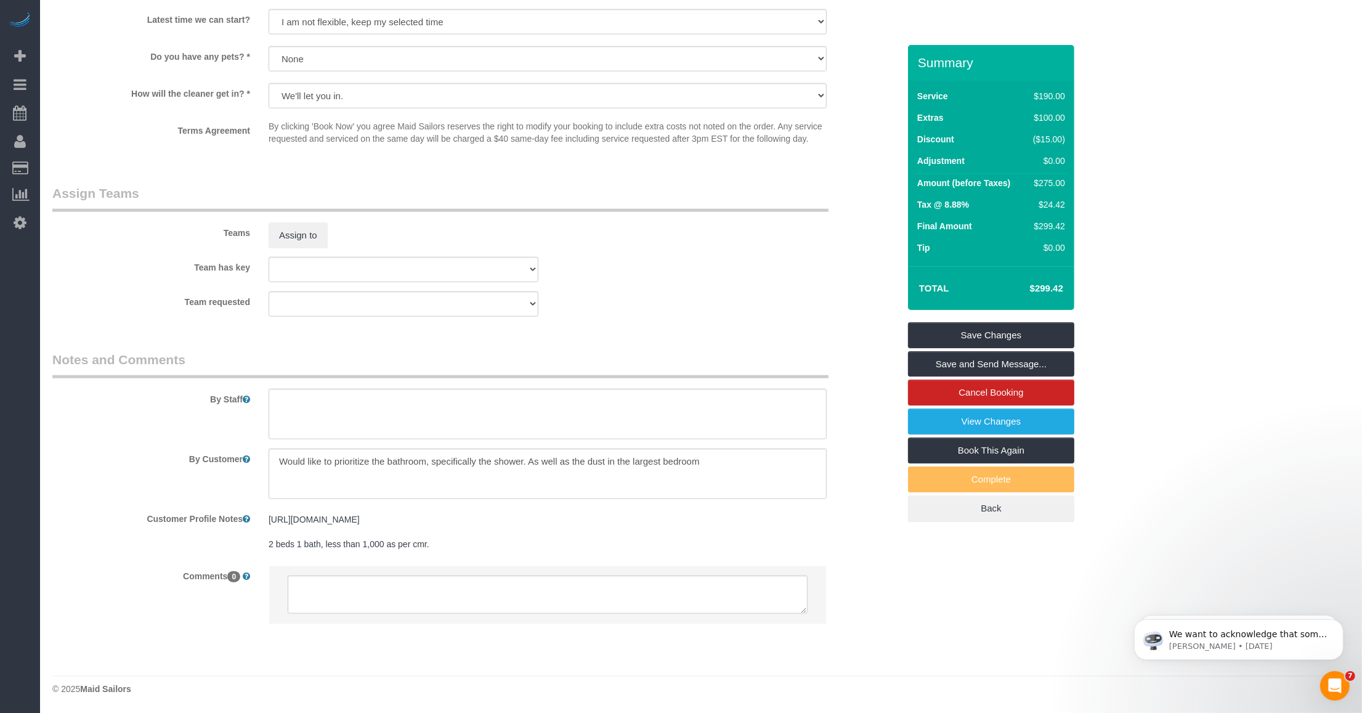
scroll to position [1424, 0]
click at [75, 559] on sui-booking-comments "By Staff By Customer Customer Profile Notes https://streeteasy.com/property/134…" at bounding box center [475, 493] width 846 height 285
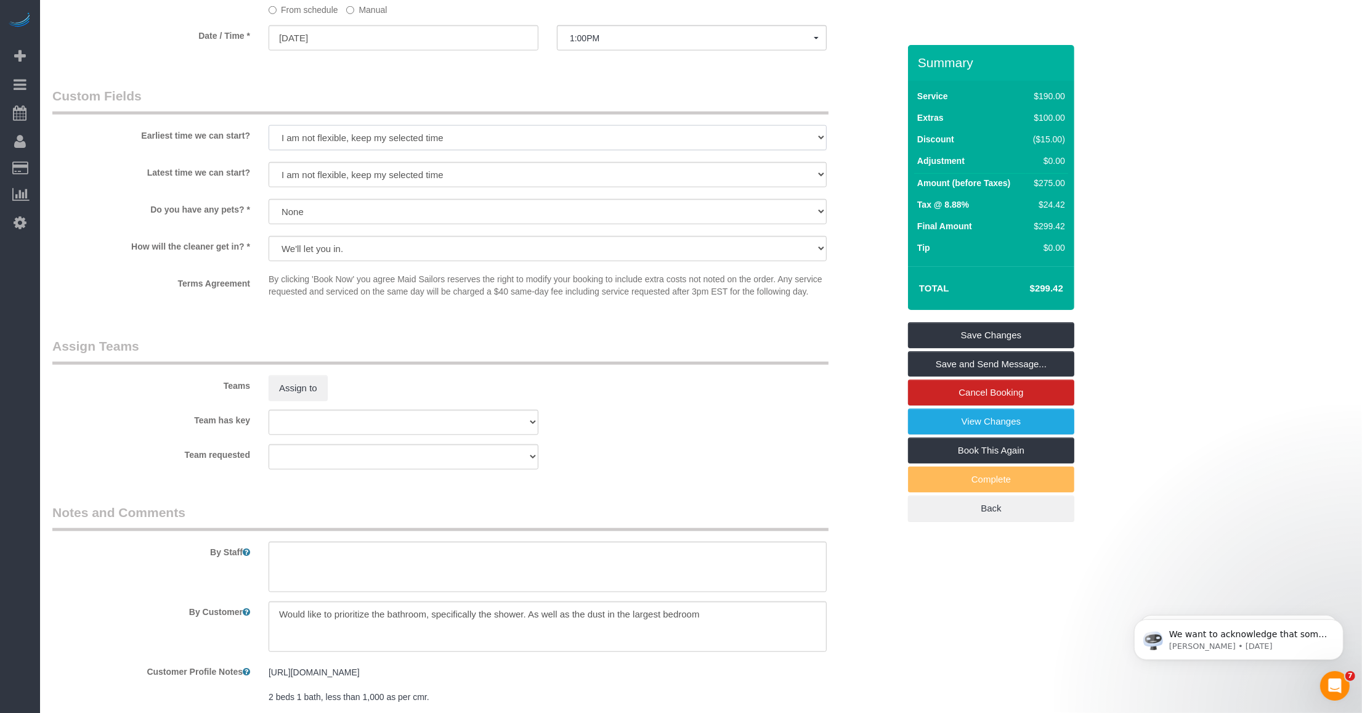
click at [399, 143] on select "I am not flexible, keep my selected time 8:00 AM 9:00 AM 10:00 AM 11:00 AM 12:0…" at bounding box center [548, 137] width 558 height 25
select select "number:61"
click at [269, 125] on select "I am not flexible, keep my selected time 8:00 AM 9:00 AM 10:00 AM 11:00 AM 12:0…" at bounding box center [548, 137] width 558 height 25
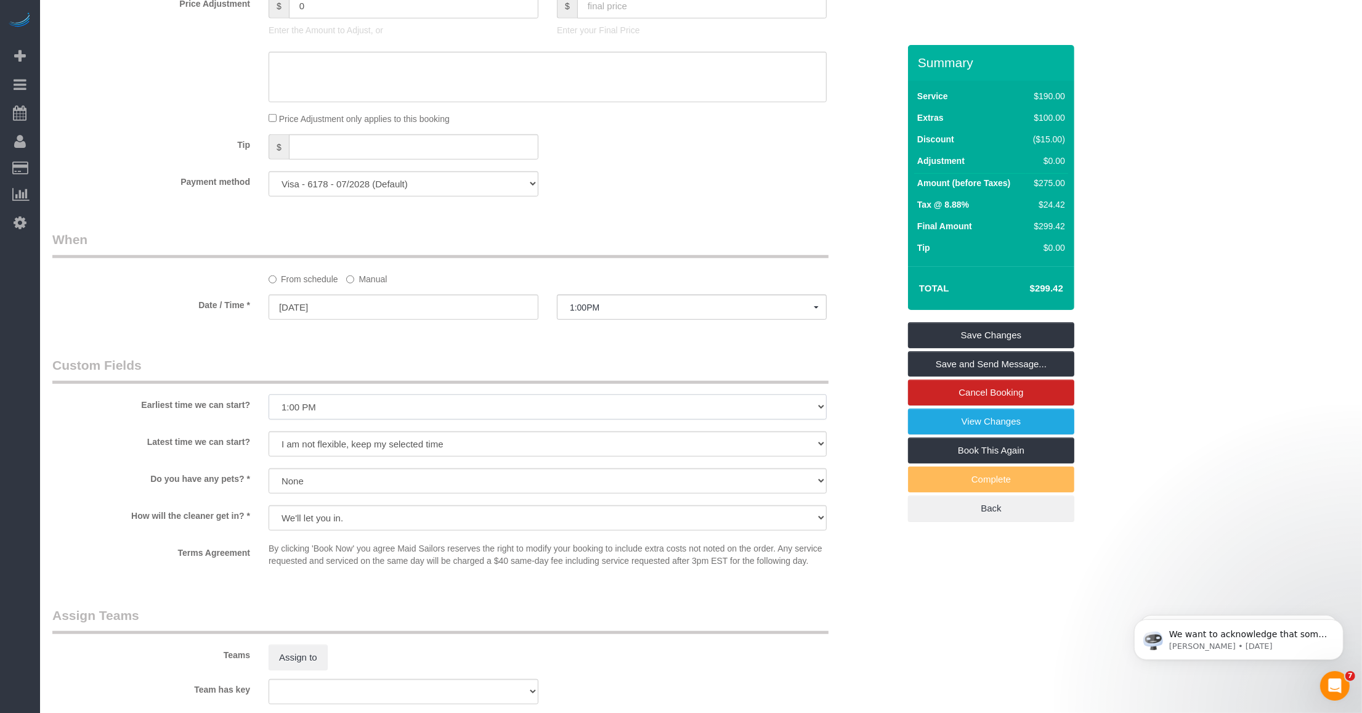
scroll to position [1155, 0]
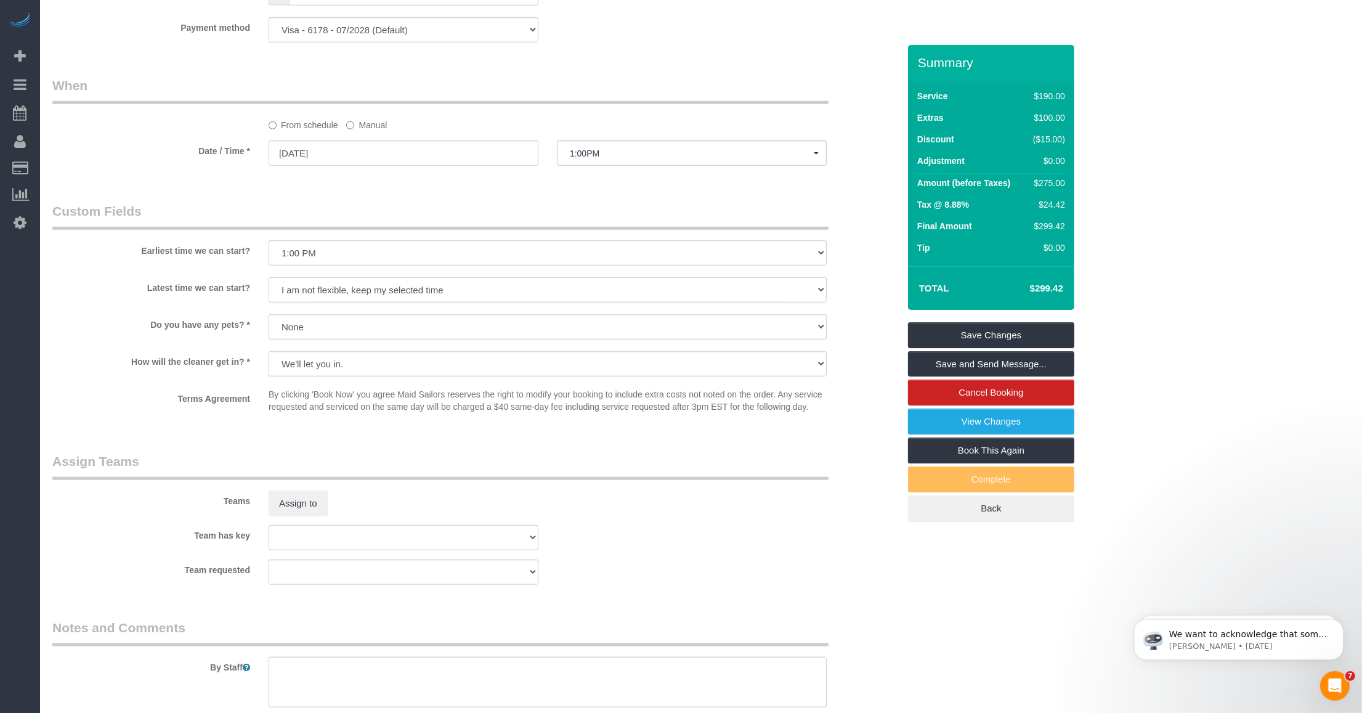
click at [422, 288] on select "I am not flexible, keep my selected time 8:00 AM 9:00 AM 10:00 AM 11:00 AM 12:0…" at bounding box center [548, 289] width 558 height 25
select select "number:77"
click at [269, 277] on select "I am not flexible, keep my selected time 8:00 AM 9:00 AM 10:00 AM 11:00 AM 12:0…" at bounding box center [548, 289] width 558 height 25
click at [165, 405] on label "Terms Agreement" at bounding box center [151, 396] width 216 height 17
click at [352, 294] on select "I am not flexible, keep my selected time 8:00 AM 9:00 AM 10:00 AM 11:00 AM 12:0…" at bounding box center [548, 289] width 558 height 25
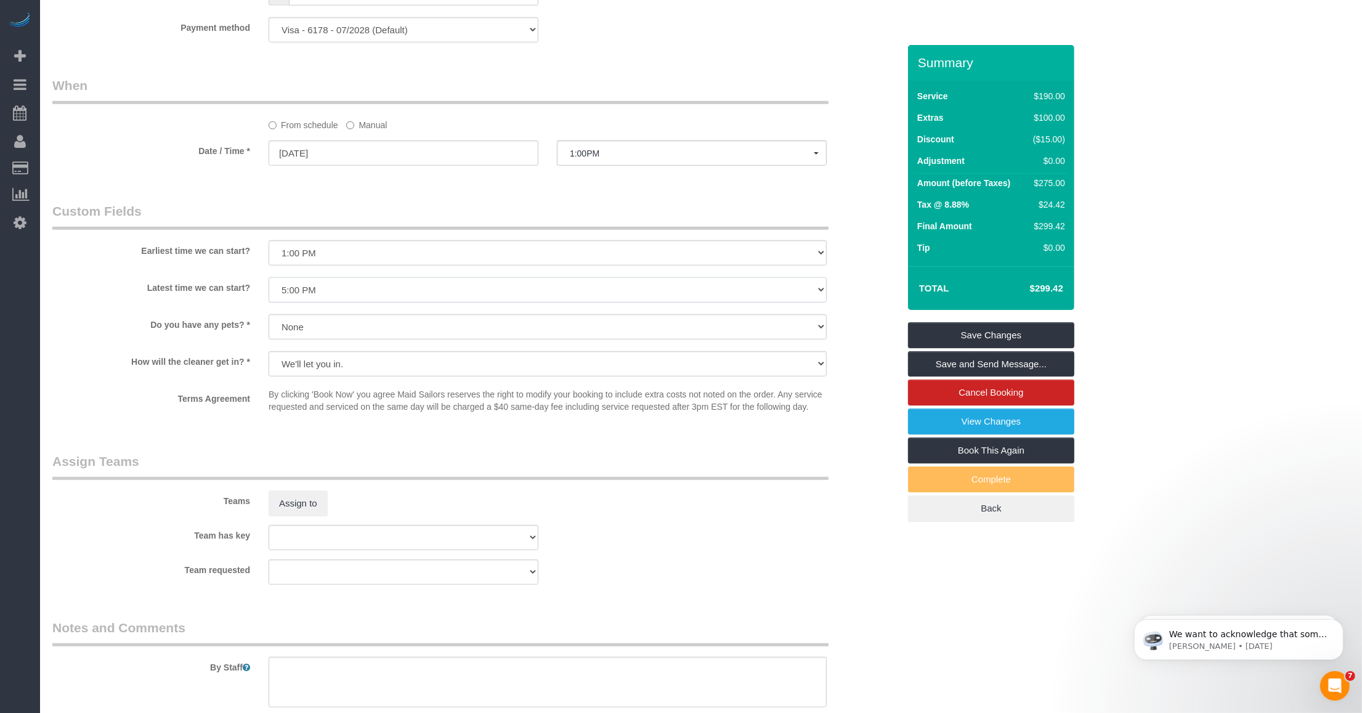
click at [269, 277] on select "I am not flexible, keep my selected time 8:00 AM 9:00 AM 10:00 AM 11:00 AM 12:0…" at bounding box center [548, 289] width 558 height 25
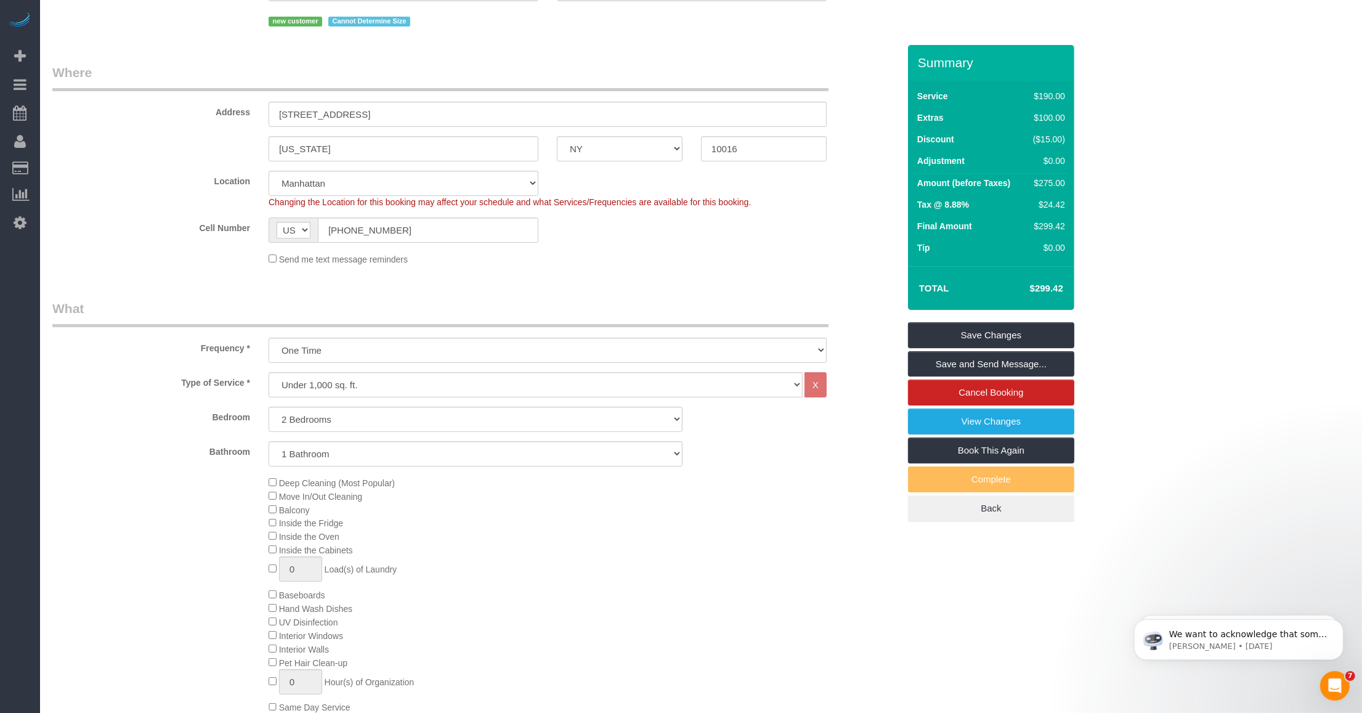
scroll to position [0, 0]
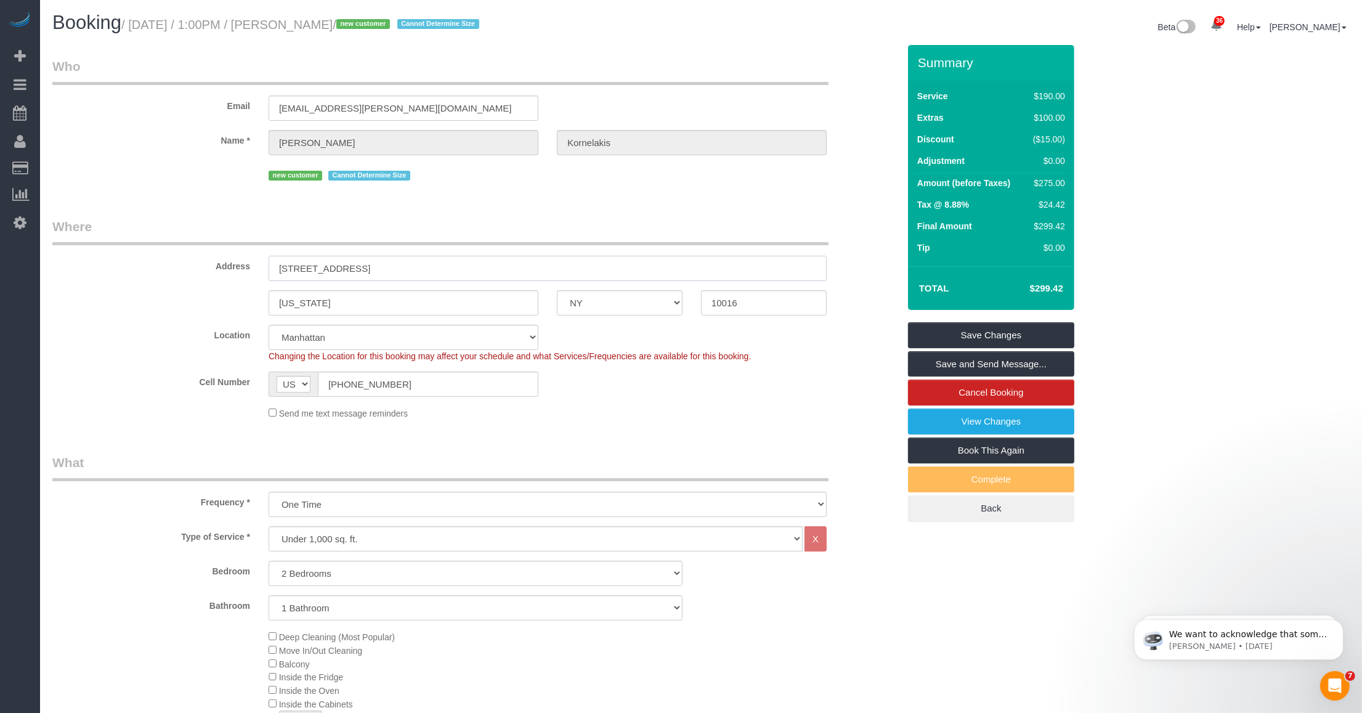
click at [368, 264] on input "207 East 30th Street, 7F" at bounding box center [548, 268] width 558 height 25
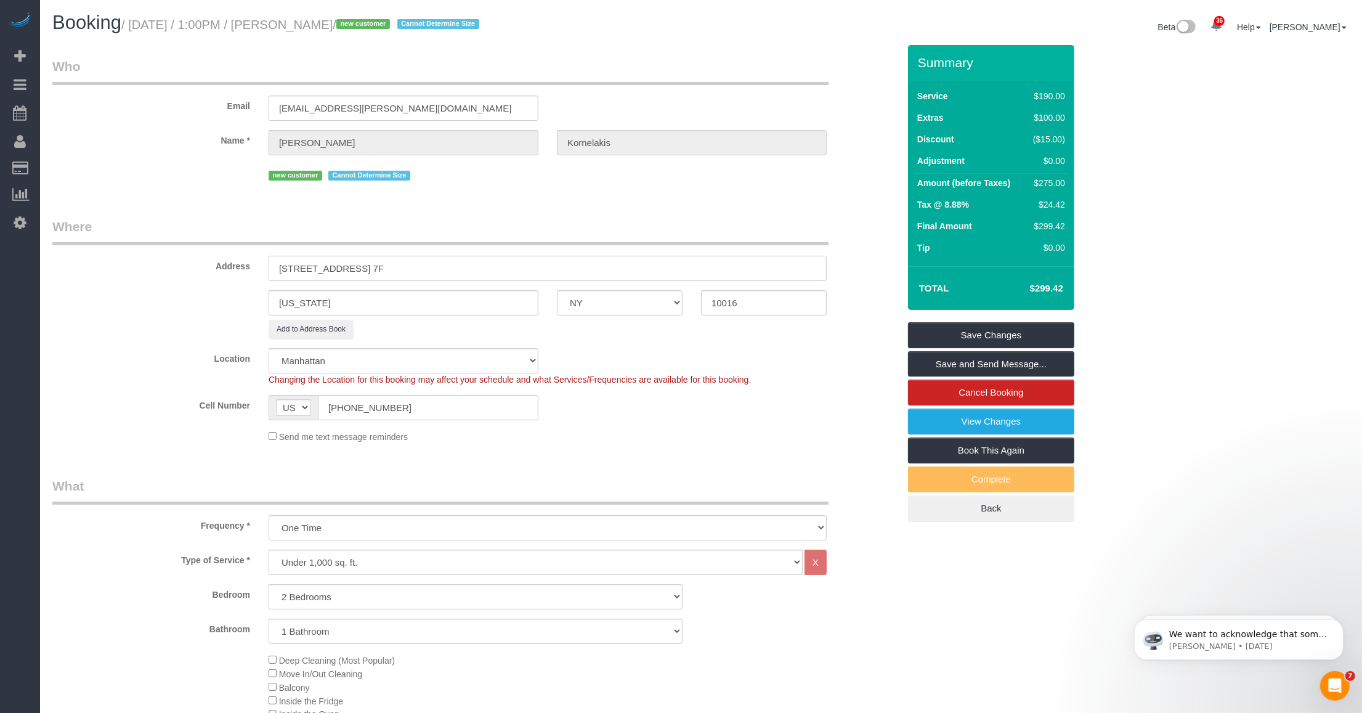
type input "207 East 30th Street, Apt. 7F"
click at [171, 253] on div "Address 207 East 30th Street, Apt. 7F" at bounding box center [475, 248] width 865 height 63
click at [972, 368] on link "Save and Send Message..." at bounding box center [991, 364] width 166 height 26
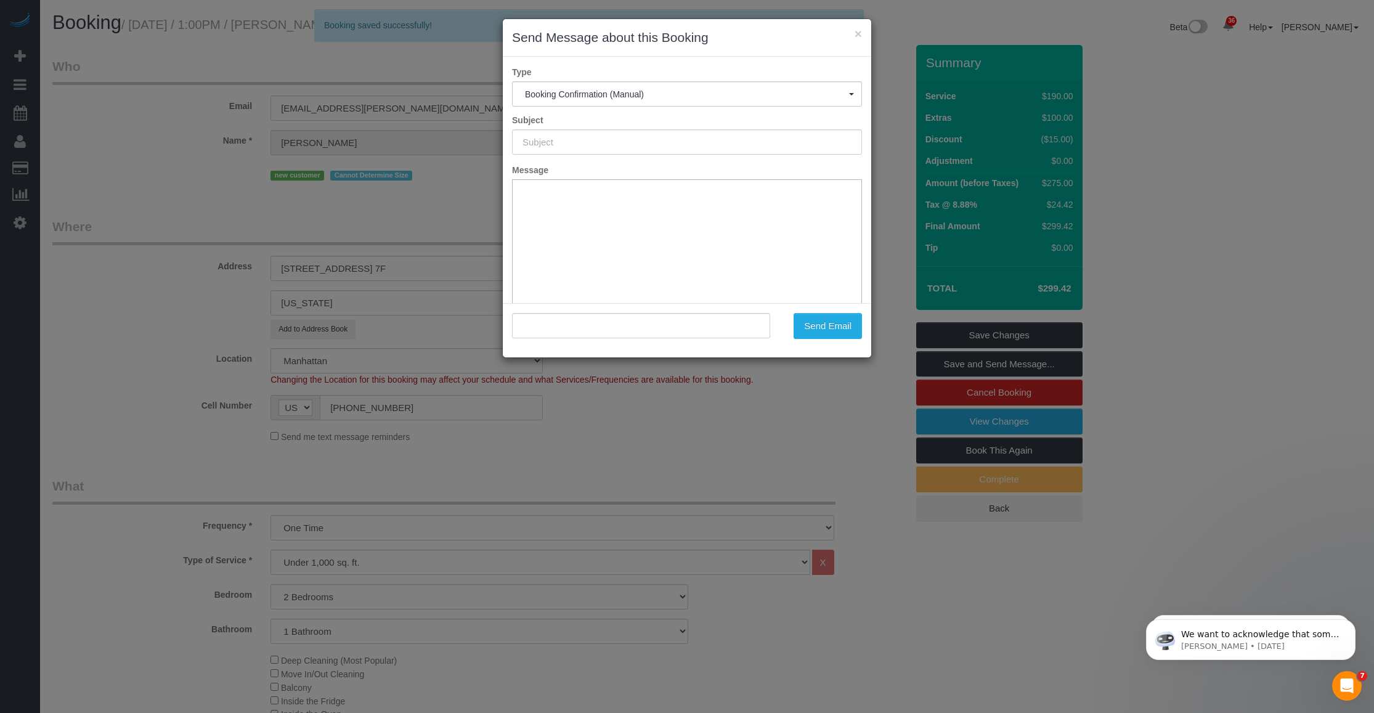
type input "Cleaning Confirmed for 10/08/2025 at 1:00pm"
type input ""Nora Kornelakis" <kornelakis.nora@gmail.com>"
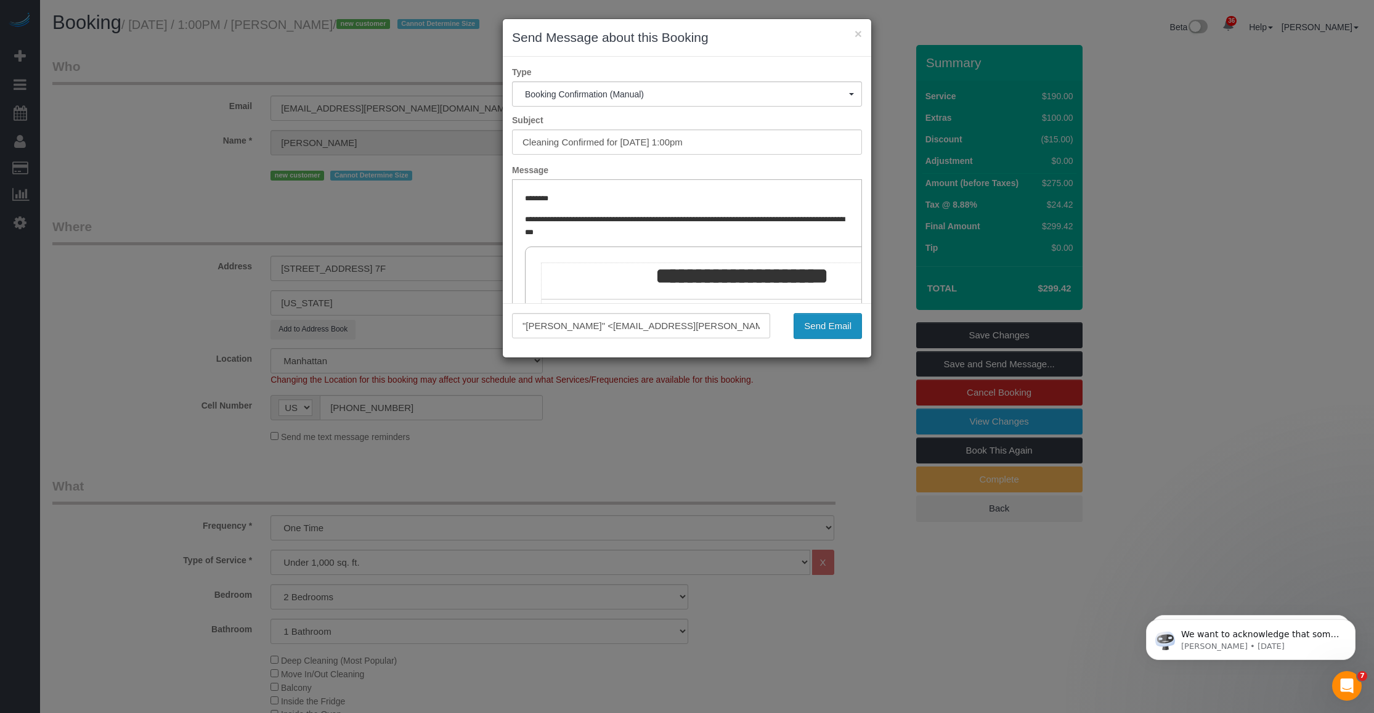
click at [819, 318] on button "Send Email" at bounding box center [827, 326] width 68 height 26
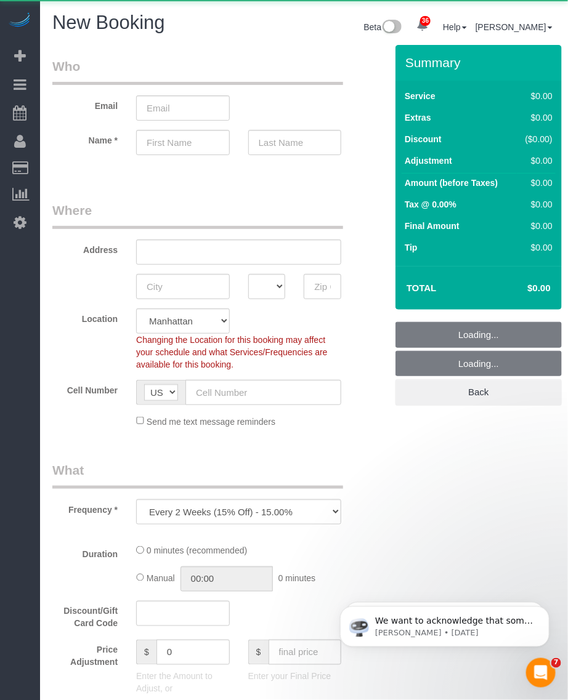
select select "number:89"
select select "number:90"
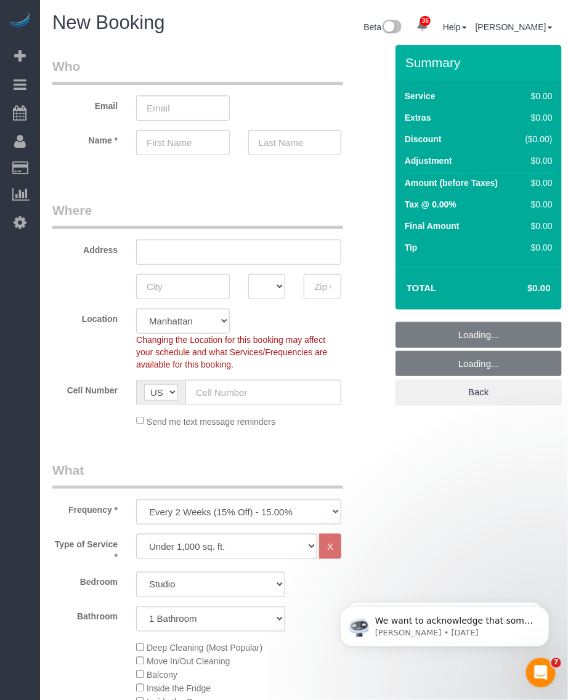
select select "object:2296"
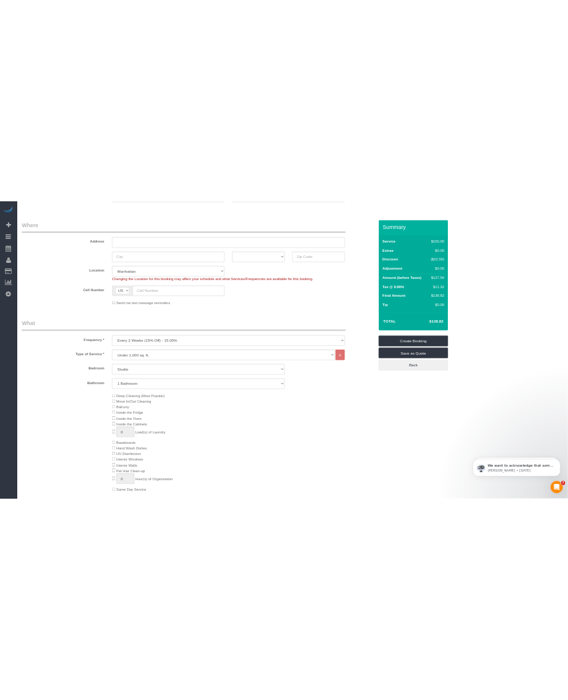
scroll to position [385, 0]
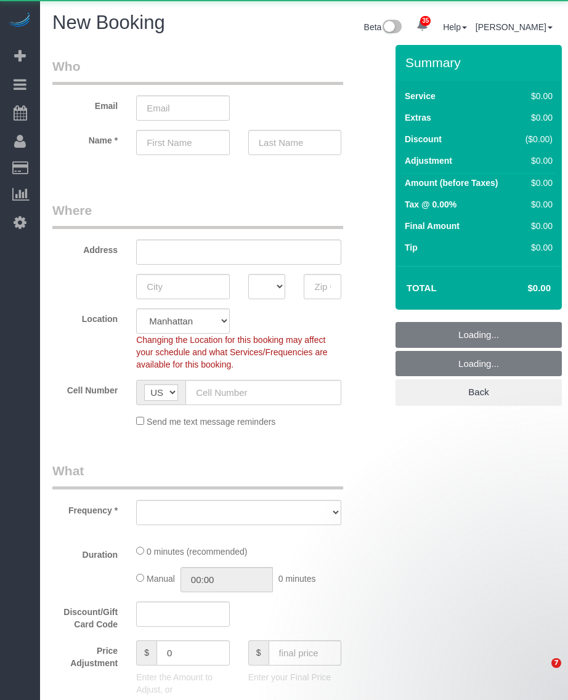
select select "number:89"
select select "number:90"
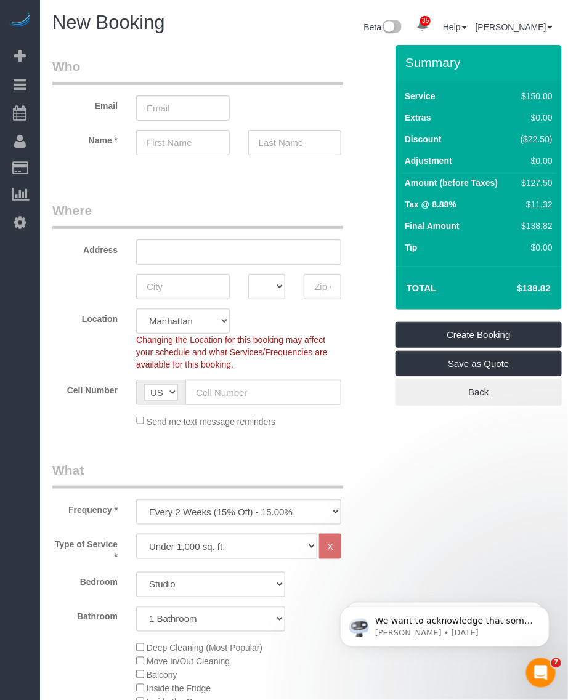
scroll to position [77, 0]
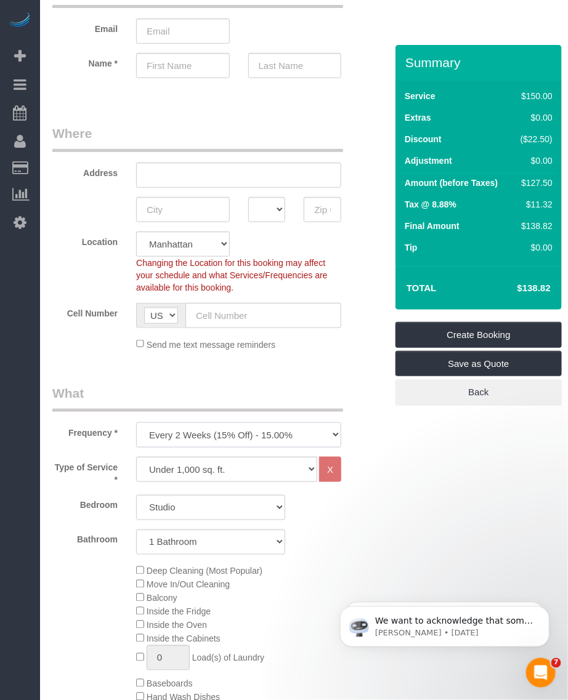
click at [230, 445] on select "One Time Weekly (20% Off) - 20.00% Every 2 Weeks (15% Off) - 15.00% Every 4 Wee…" at bounding box center [238, 435] width 205 height 25
select select "object:2575"
click at [136, 423] on select "One Time Weekly (20% Off) - 20.00% Every 2 Weeks (15% Off) - 15.00% Every 4 Wee…" at bounding box center [238, 435] width 205 height 25
click at [197, 472] on select "Under 1,000 sq. ft. 1,001 - 1,500 sq. ft. 1,500+ sq. ft. Custom Cleaning Office…" at bounding box center [226, 469] width 181 height 25
click at [136, 457] on select "Under 1,000 sq. ft. 1,001 - 1,500 sq. ft. 1,500+ sq. ft. Custom Cleaning Office…" at bounding box center [226, 469] width 181 height 25
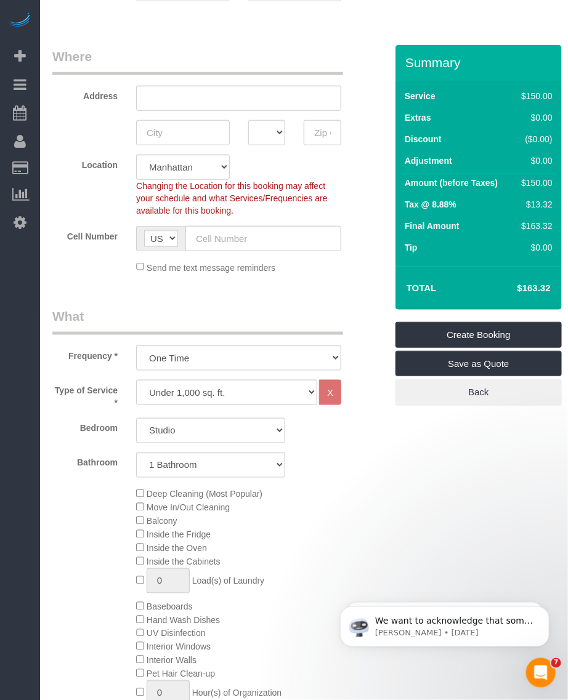
scroll to position [231, 0]
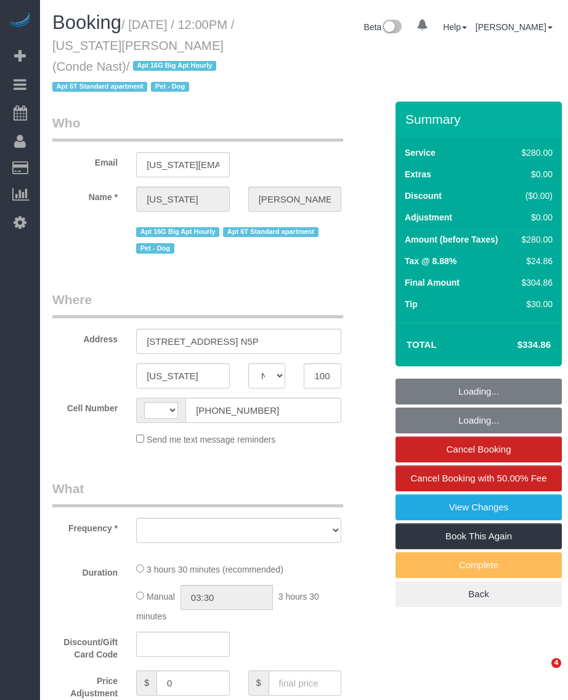
select select "NY"
select select "object:505"
select select "string:stripe-pm_1R4ht54VGloSiKo72HDr2sM7"
select select "210"
select select "number:59"
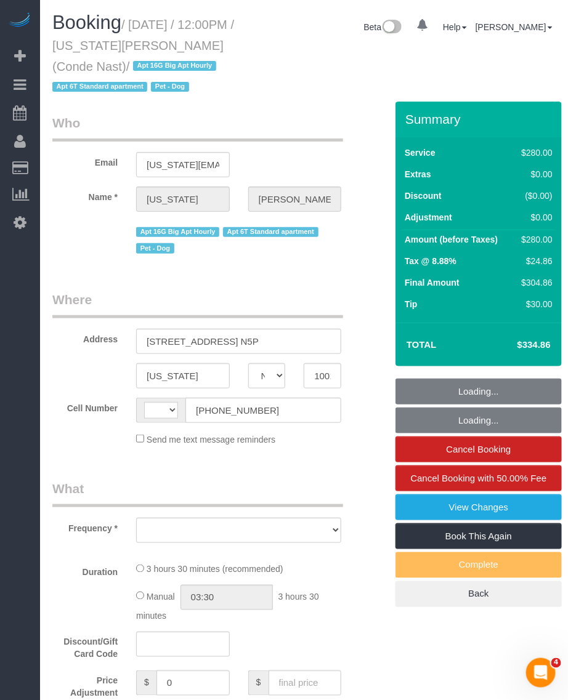
select select "number:74"
select select "number:13"
select select "number:6"
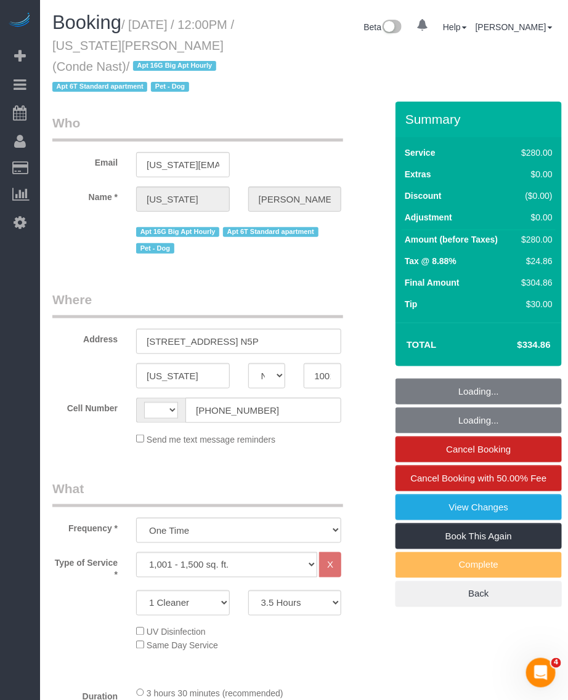
scroll to position [231, 0]
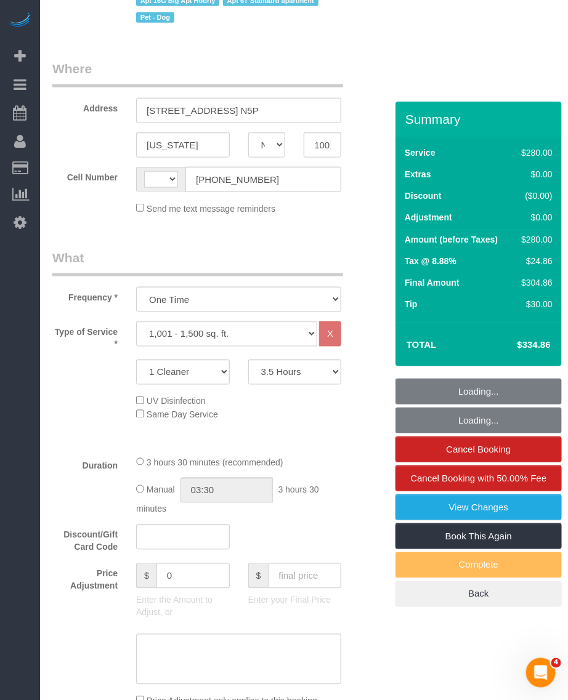
select select "string:[GEOGRAPHIC_DATA]"
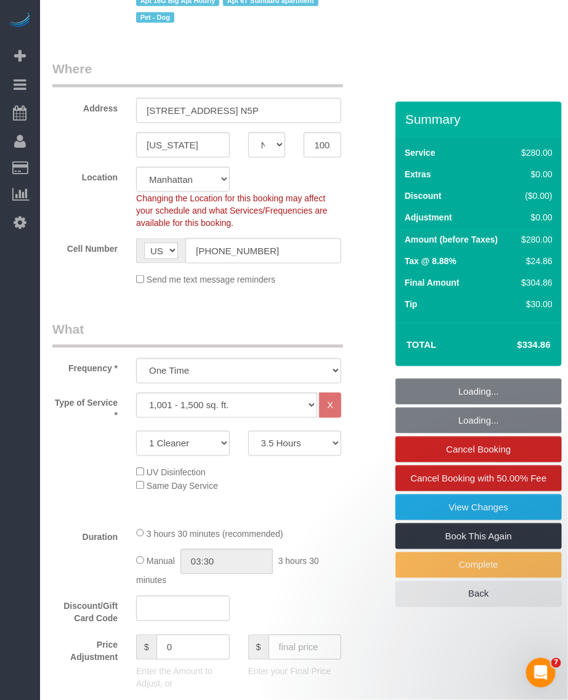
select select "spot1"
select select "object:1447"
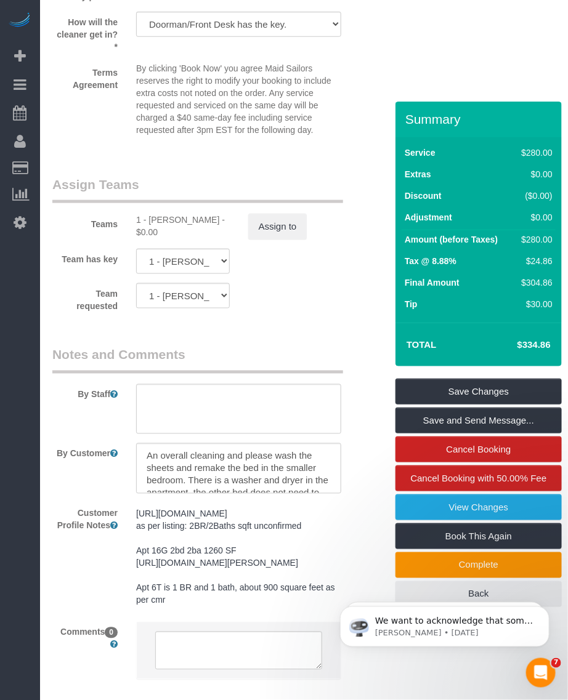
scroll to position [1463, 0]
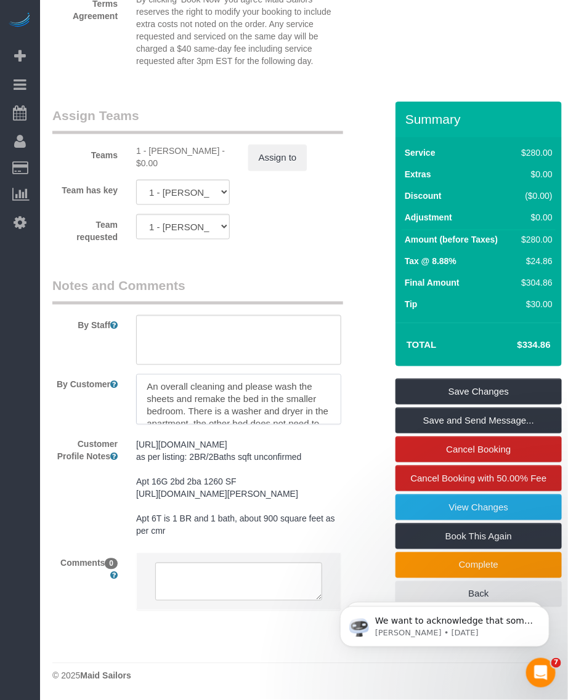
click at [301, 394] on textarea at bounding box center [238, 400] width 205 height 51
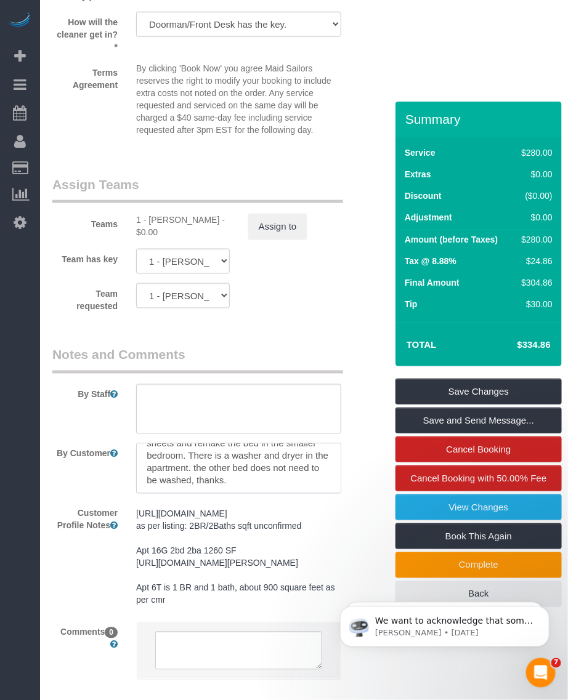
scroll to position [0, 0]
click at [318, 475] on textarea at bounding box center [238, 469] width 205 height 51
click at [291, 463] on textarea at bounding box center [238, 469] width 205 height 51
click at [191, 473] on textarea at bounding box center [238, 469] width 205 height 51
click at [176, 465] on textarea at bounding box center [238, 469] width 205 height 51
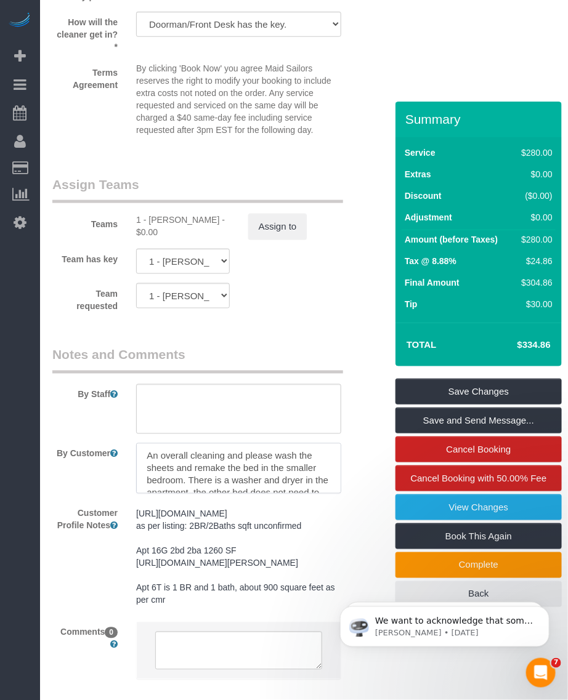
click at [180, 464] on textarea at bounding box center [238, 469] width 205 height 51
drag, startPoint x: 148, startPoint y: 462, endPoint x: 242, endPoint y: 457, distance: 94.4
click at [242, 457] on textarea at bounding box center [238, 469] width 205 height 51
click at [195, 466] on textarea at bounding box center [238, 469] width 205 height 51
click at [245, 467] on textarea at bounding box center [238, 469] width 205 height 51
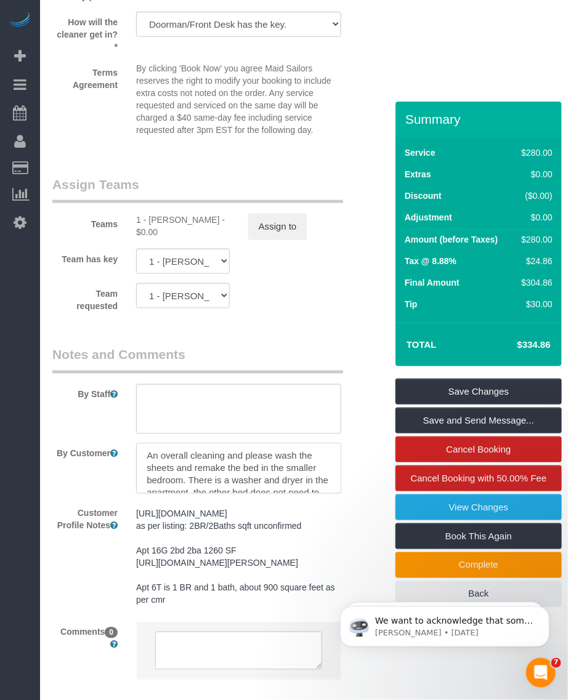
click at [312, 477] on textarea at bounding box center [238, 469] width 205 height 51
click at [248, 465] on textarea at bounding box center [238, 469] width 205 height 51
click at [183, 467] on textarea at bounding box center [238, 469] width 205 height 51
drag, startPoint x: 157, startPoint y: 466, endPoint x: 267, endPoint y: 466, distance: 109.6
click at [267, 466] on textarea at bounding box center [238, 469] width 205 height 51
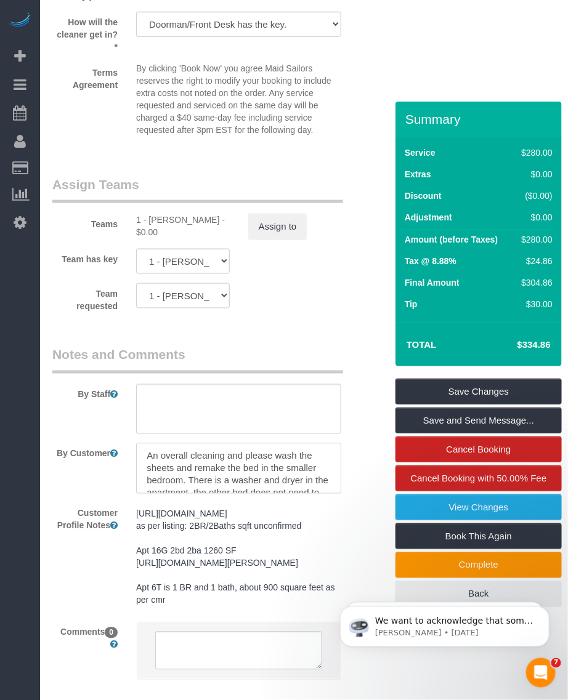
click at [227, 482] on textarea at bounding box center [238, 469] width 205 height 51
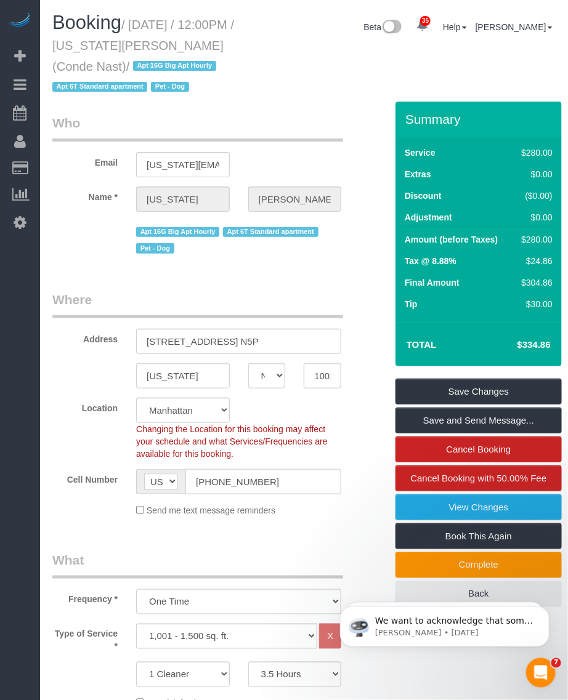
drag, startPoint x: 113, startPoint y: 47, endPoint x: 188, endPoint y: 44, distance: 75.8
click at [188, 44] on small "/ October 06, 2025 / 12:00PM / Virginia Smith (Conde Nast) / Apt 16G Big Apt Ho…" at bounding box center [143, 56] width 182 height 76
copy small "Virginia Smith"
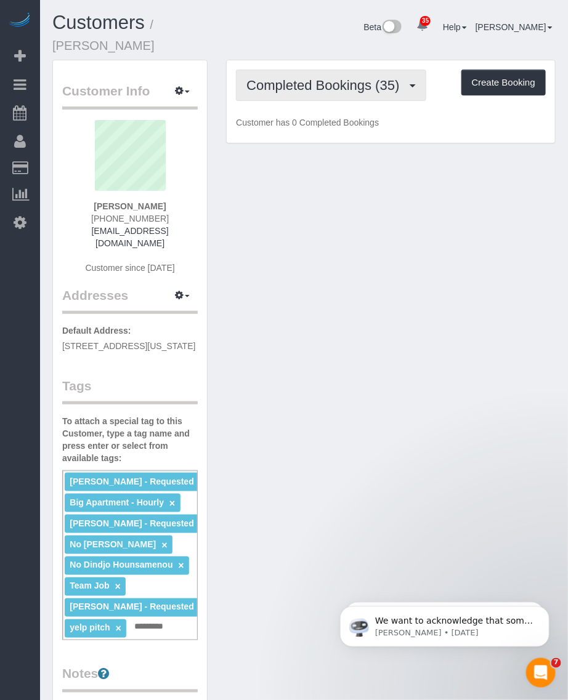
click at [300, 78] on span "Completed Bookings (35)" at bounding box center [325, 85] width 159 height 15
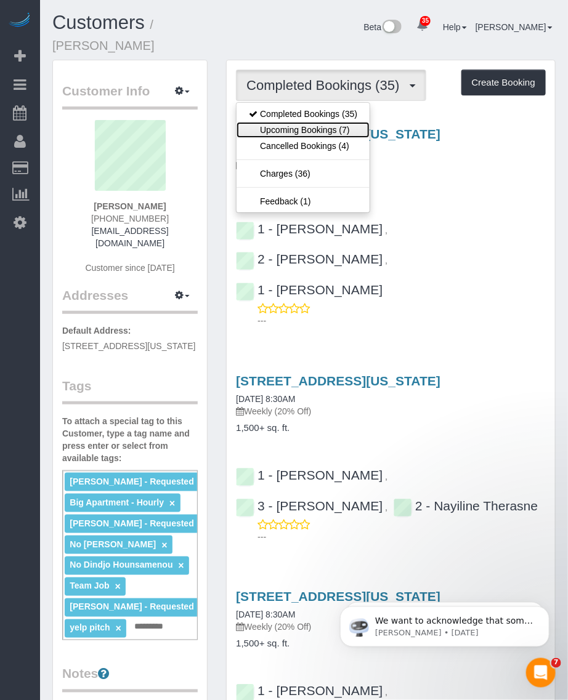
click at [293, 122] on link "Upcoming Bookings (7)" at bounding box center [303, 130] width 133 height 16
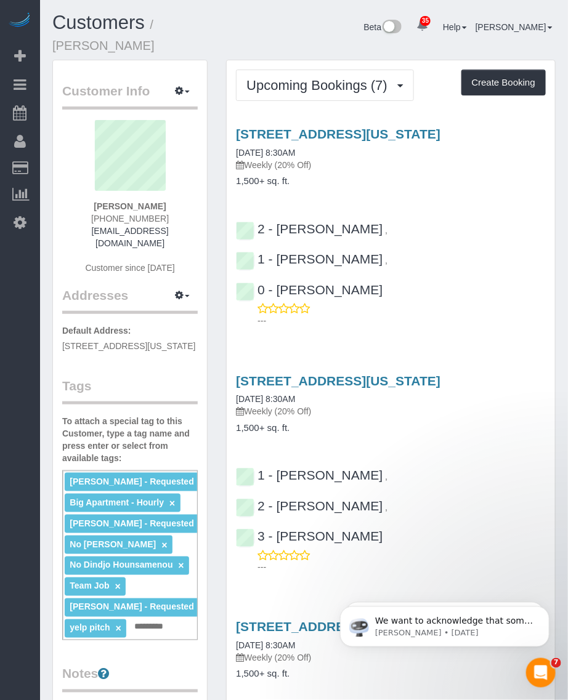
drag, startPoint x: 161, startPoint y: 26, endPoint x: 244, endPoint y: 25, distance: 82.5
click at [155, 25] on small "/ [PERSON_NAME]" at bounding box center [103, 35] width 102 height 34
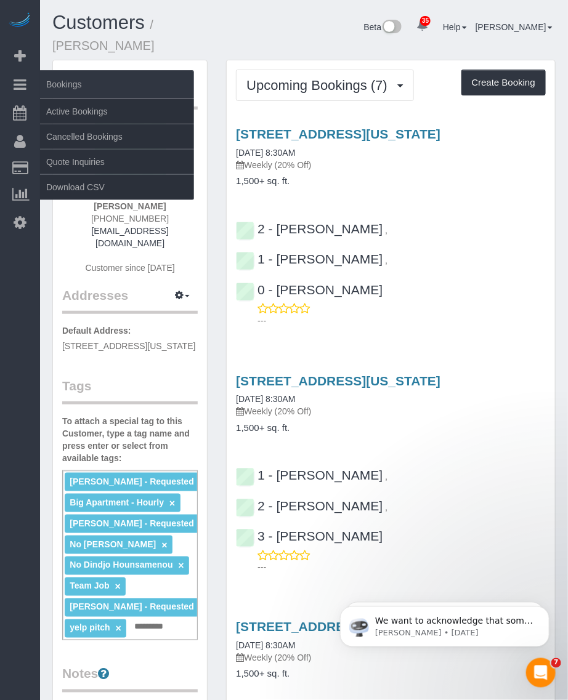
copy small "[PERSON_NAME]"
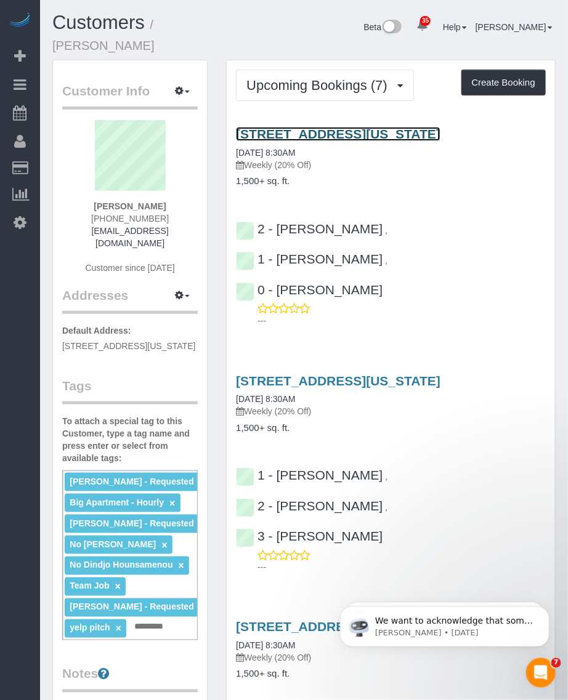
click at [320, 127] on link "[STREET_ADDRESS][US_STATE]" at bounding box center [338, 134] width 205 height 14
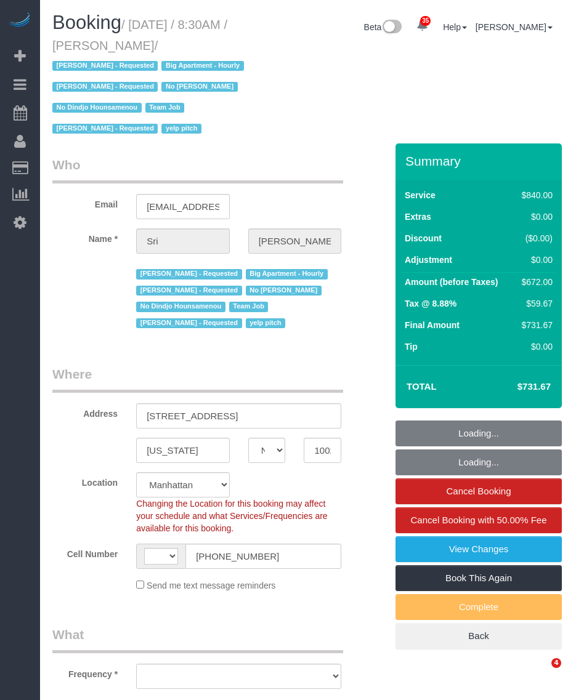
select select "NY"
select select "string:[GEOGRAPHIC_DATA]"
select select "object:1097"
select select "3"
select select "210"
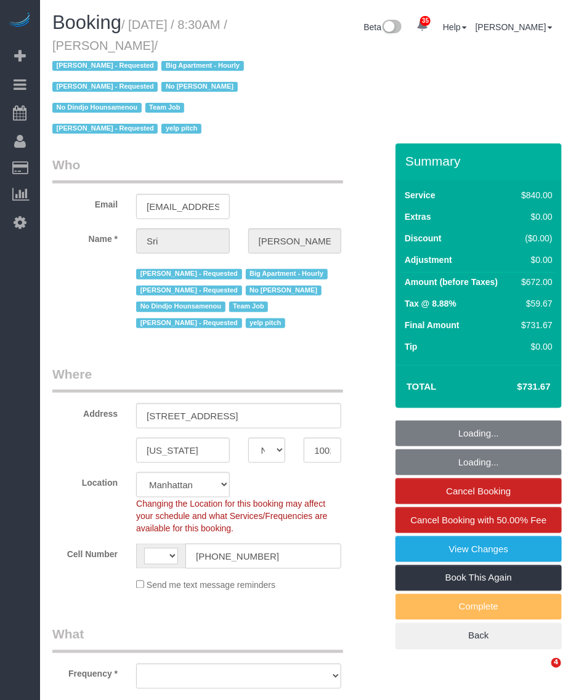
select select "number:89"
select select "number:90"
select select "number:15"
select select "number:5"
select select "object:1501"
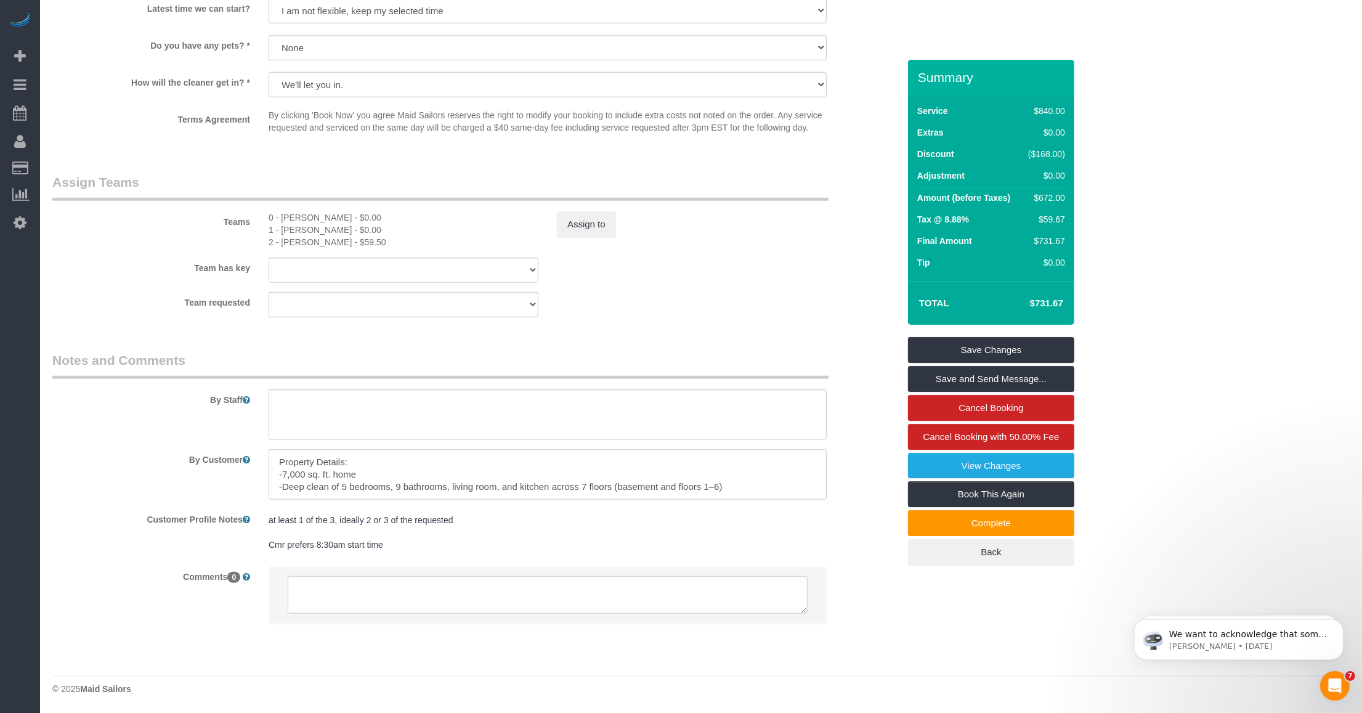
scroll to position [73, 0]
click at [567, 493] on textarea at bounding box center [548, 474] width 558 height 51
click at [567, 488] on textarea at bounding box center [548, 474] width 558 height 51
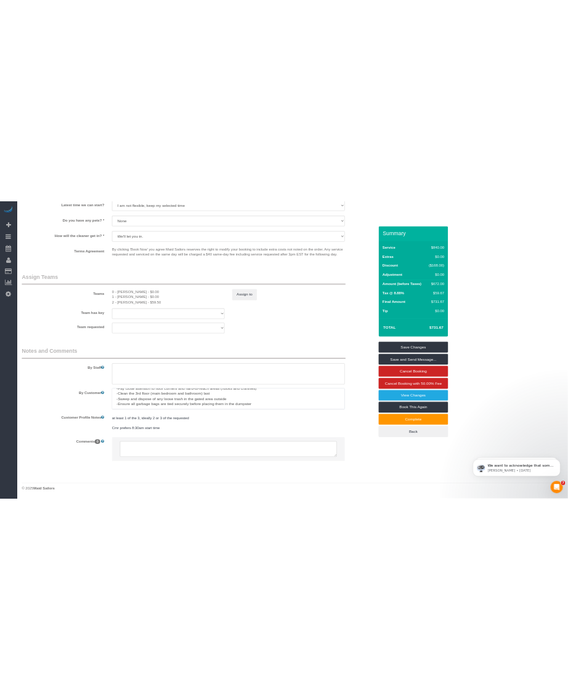
scroll to position [78, 0]
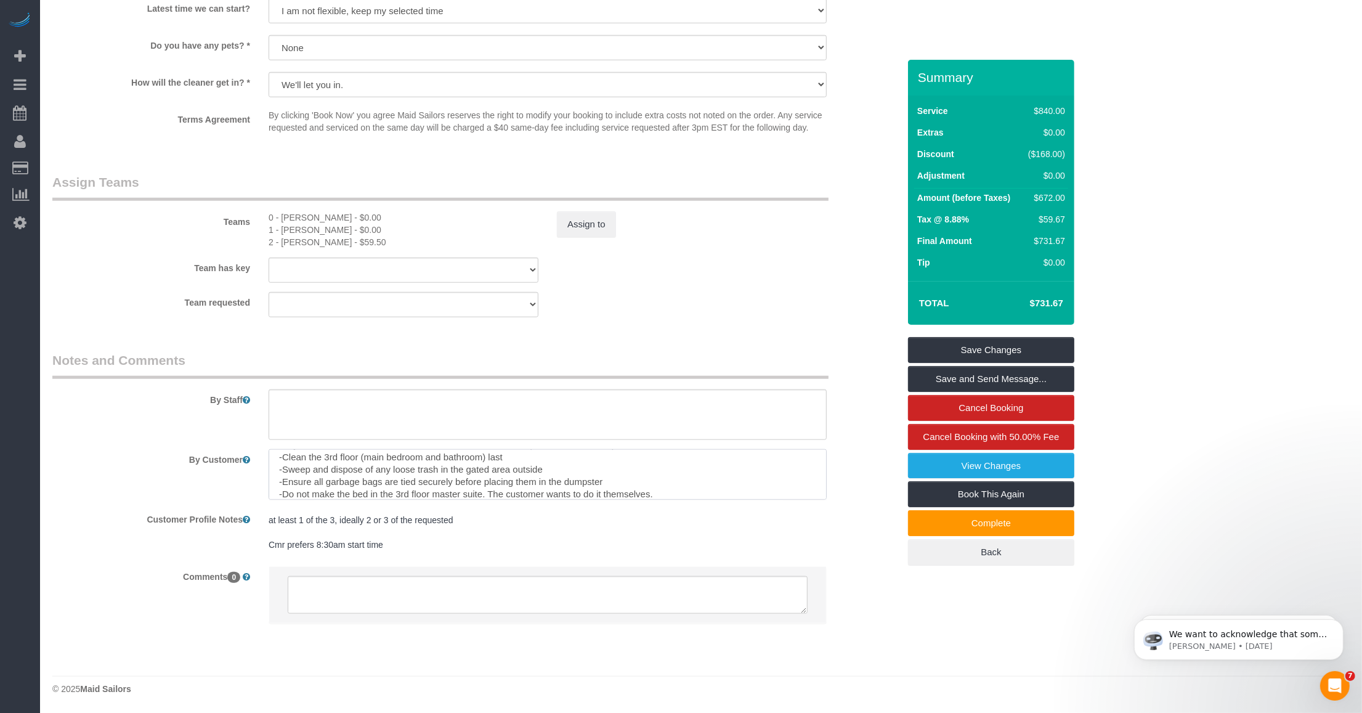
type textarea "Property Details: -7,000 sq. ft. home -Deep clean of 5 bedrooms, 9 bathrooms, l…"
click at [408, 485] on textarea at bounding box center [548, 474] width 558 height 51
click at [487, 487] on textarea at bounding box center [548, 474] width 558 height 51
click at [567, 521] on pre "at least 1 of the 3, ideally 2 or 3 of the requested Cmr prefers 8:30am start t…" at bounding box center [548, 532] width 558 height 37
click at [567, 349] on link "Save Changes" at bounding box center [991, 350] width 166 height 26
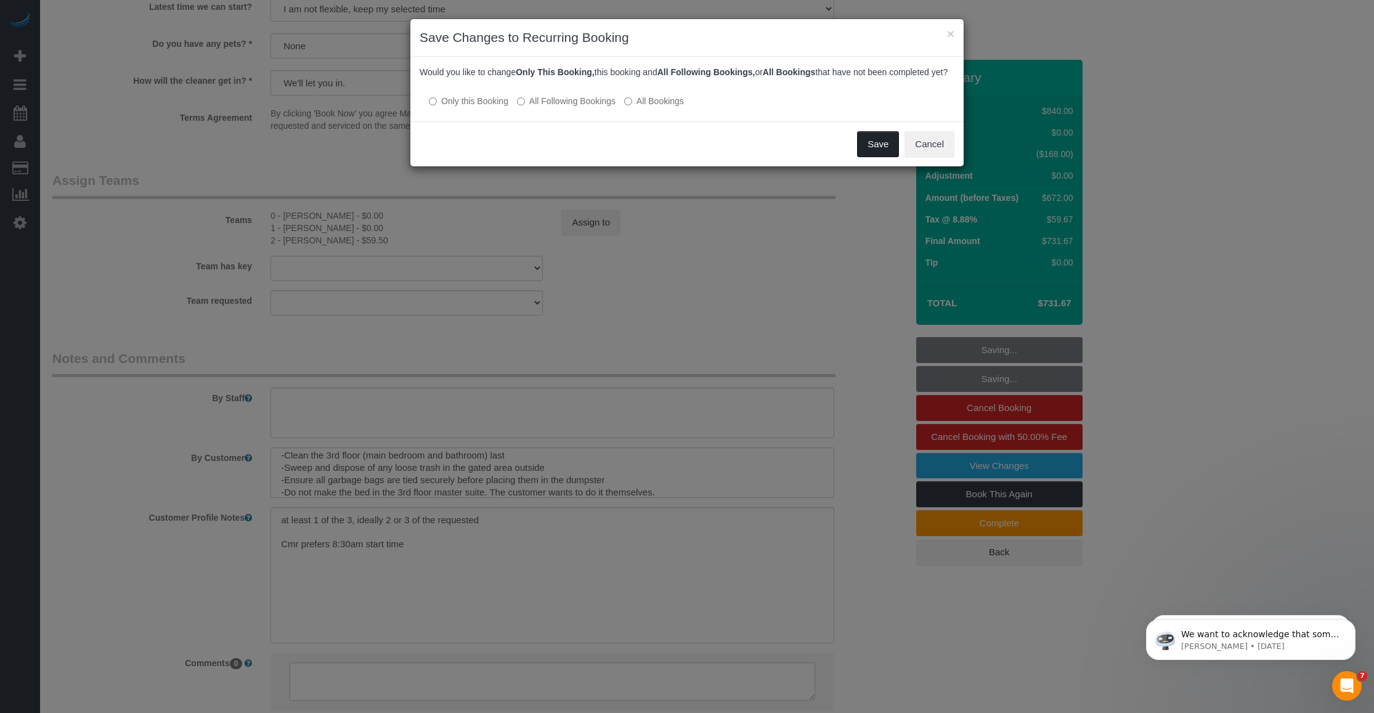
click at [567, 157] on button "Save" at bounding box center [878, 144] width 42 height 26
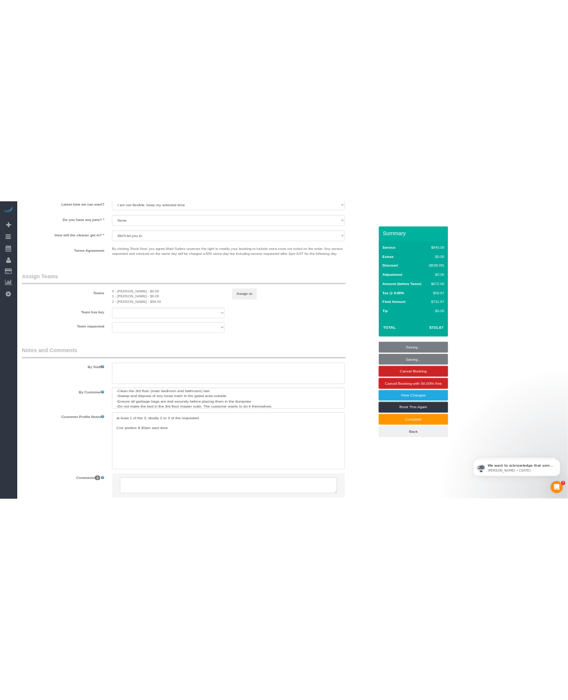
scroll to position [115, 0]
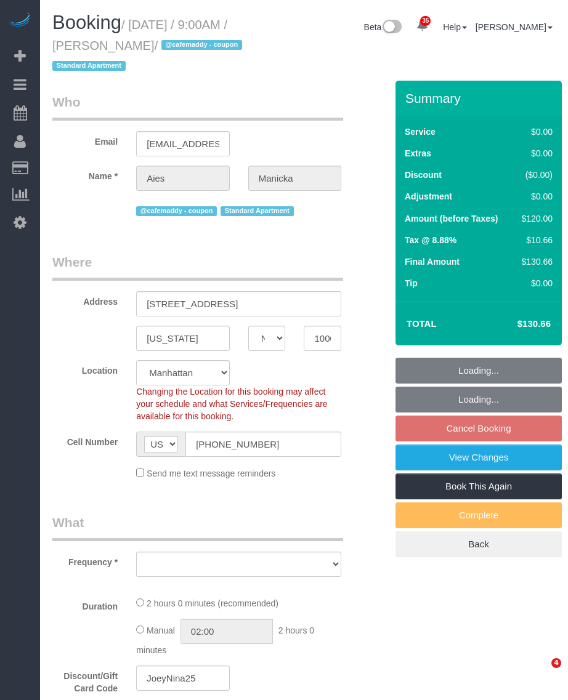
select select "NY"
select select "string:stripe-pm_1SF4l84VGloSiKo7NJLD9UFN"
select select "1"
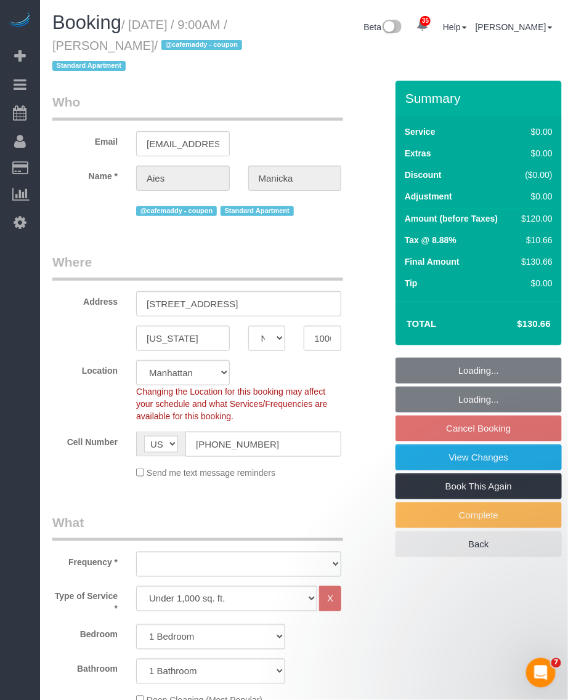
select select "object:918"
select select "number:89"
select select "number:90"
select select "number:15"
select select "number:5"
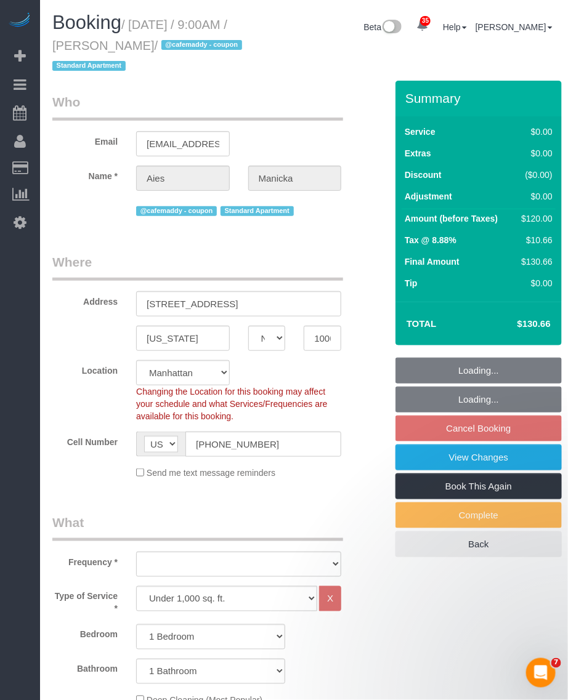
select select "1"
select select "object:1489"
select select "spot2"
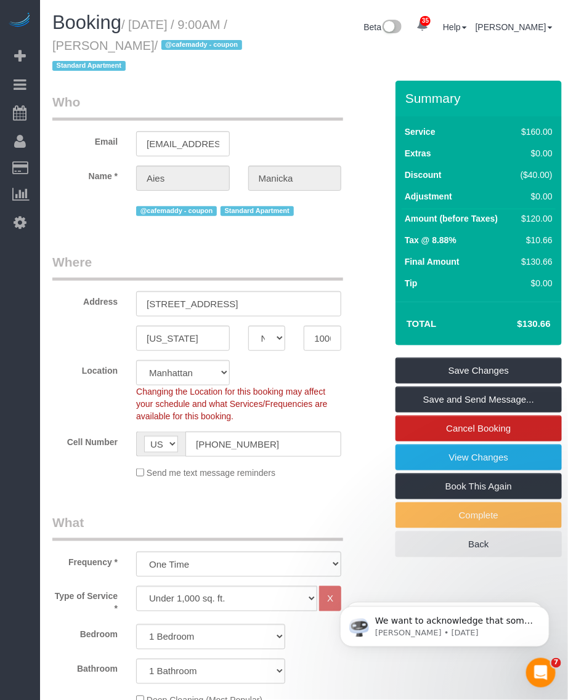
drag, startPoint x: 107, startPoint y: 43, endPoint x: 176, endPoint y: 42, distance: 69.6
click at [177, 41] on small "/ October 09, 2025 / 9:00AM / Aies Manicka / @cafemaddy - coupon Standard Apart…" at bounding box center [148, 45] width 193 height 55
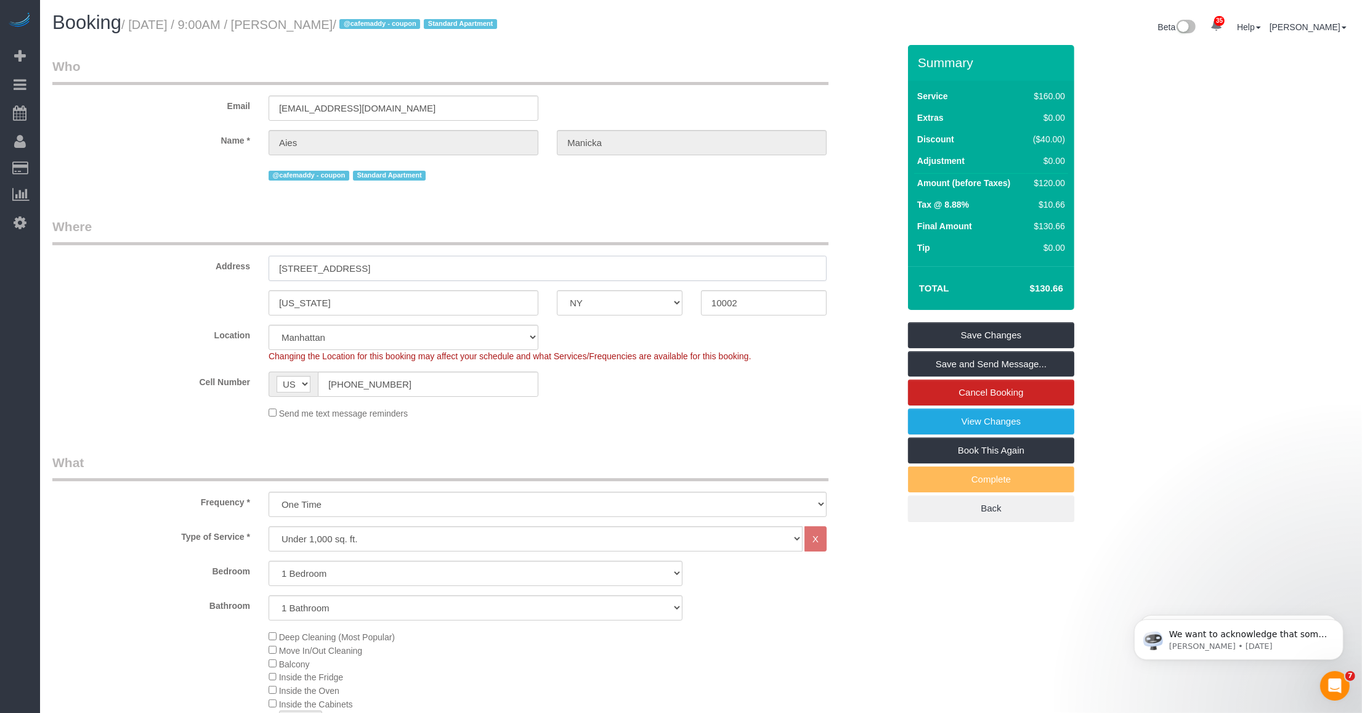
click at [302, 265] on input "250 E Houston St, Apt 4G" at bounding box center [548, 268] width 558 height 25
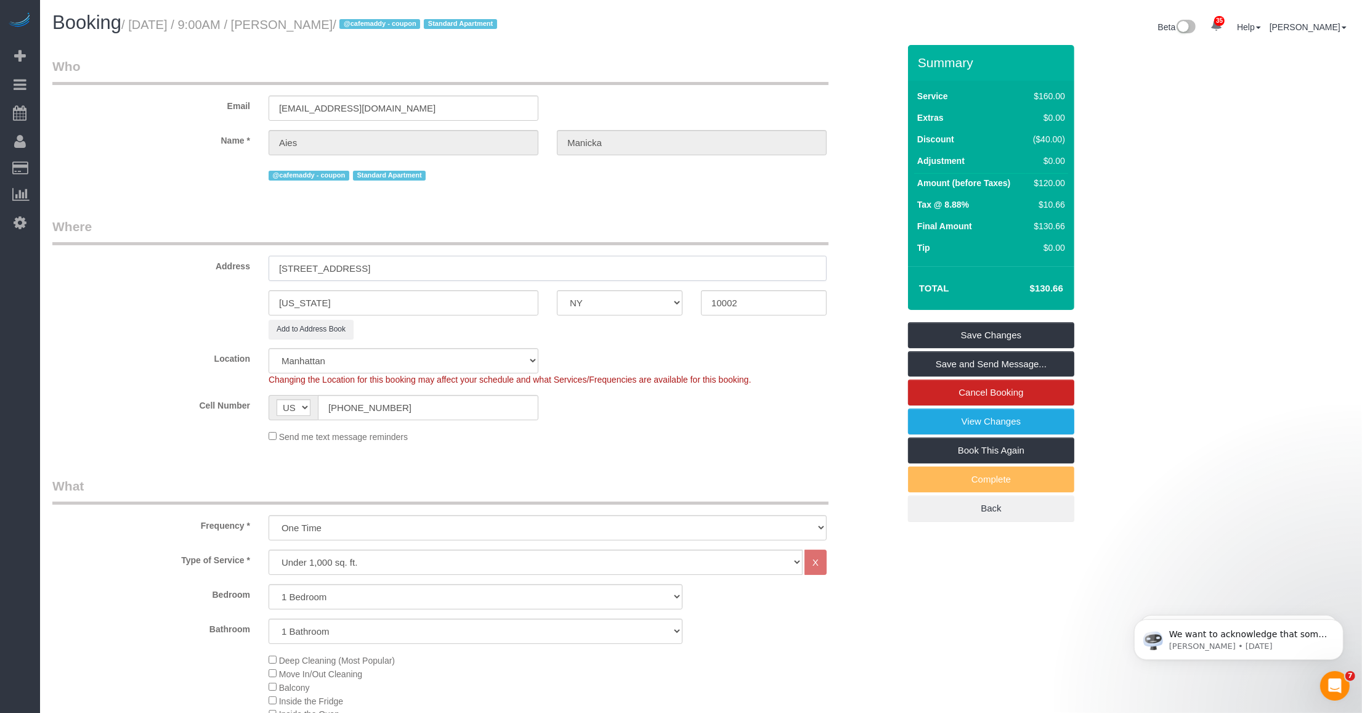
click at [362, 265] on input "250 East Houston St, Apt 4G" at bounding box center [548, 268] width 558 height 25
click at [400, 265] on input "250 East Houston Street, Apt 4G" at bounding box center [548, 268] width 558 height 25
click at [397, 262] on input "250 East Houston Street, Apt 4G" at bounding box center [548, 268] width 558 height 25
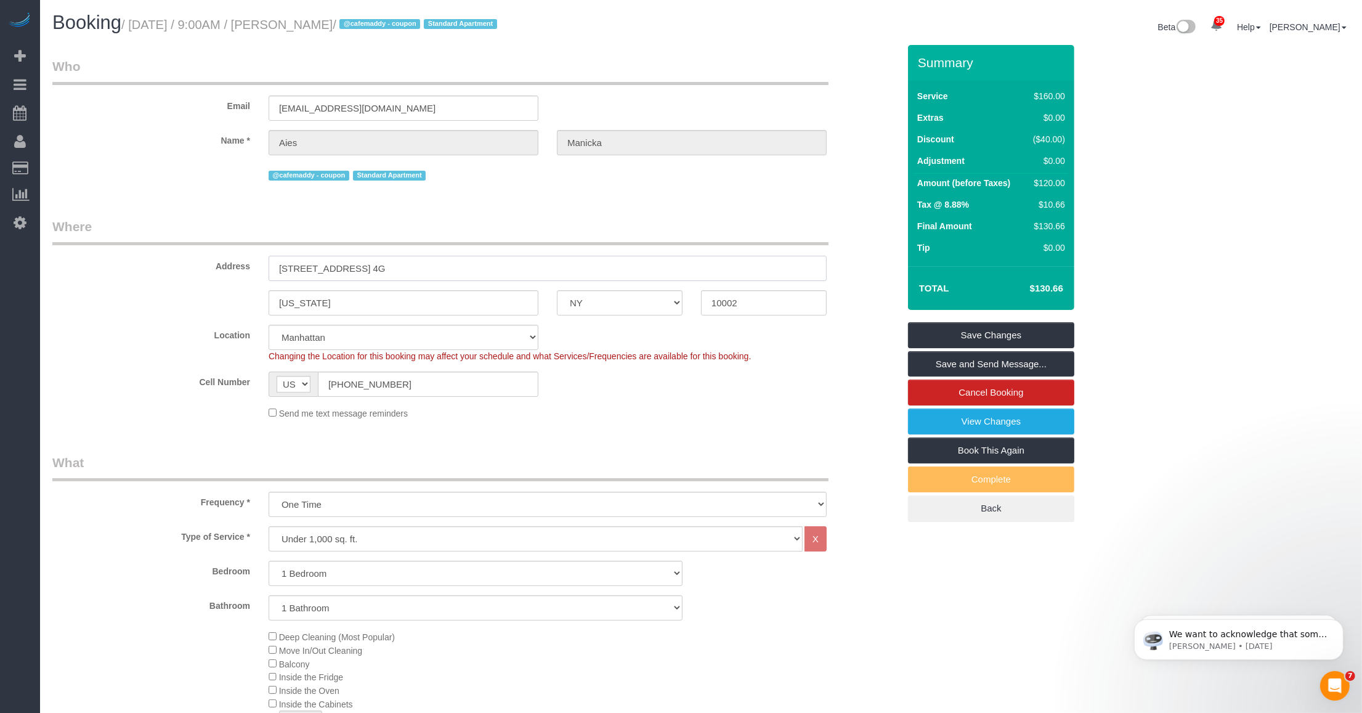
type input "250 East Houston Street, Apt. 4G"
click at [355, 268] on input "250 East Houston Street, Apt. 4G" at bounding box center [548, 268] width 558 height 25
click at [384, 268] on input "250 East Houston Street, Apt. 4G" at bounding box center [548, 268] width 558 height 25
click at [567, 328] on link "Save Changes" at bounding box center [991, 335] width 166 height 26
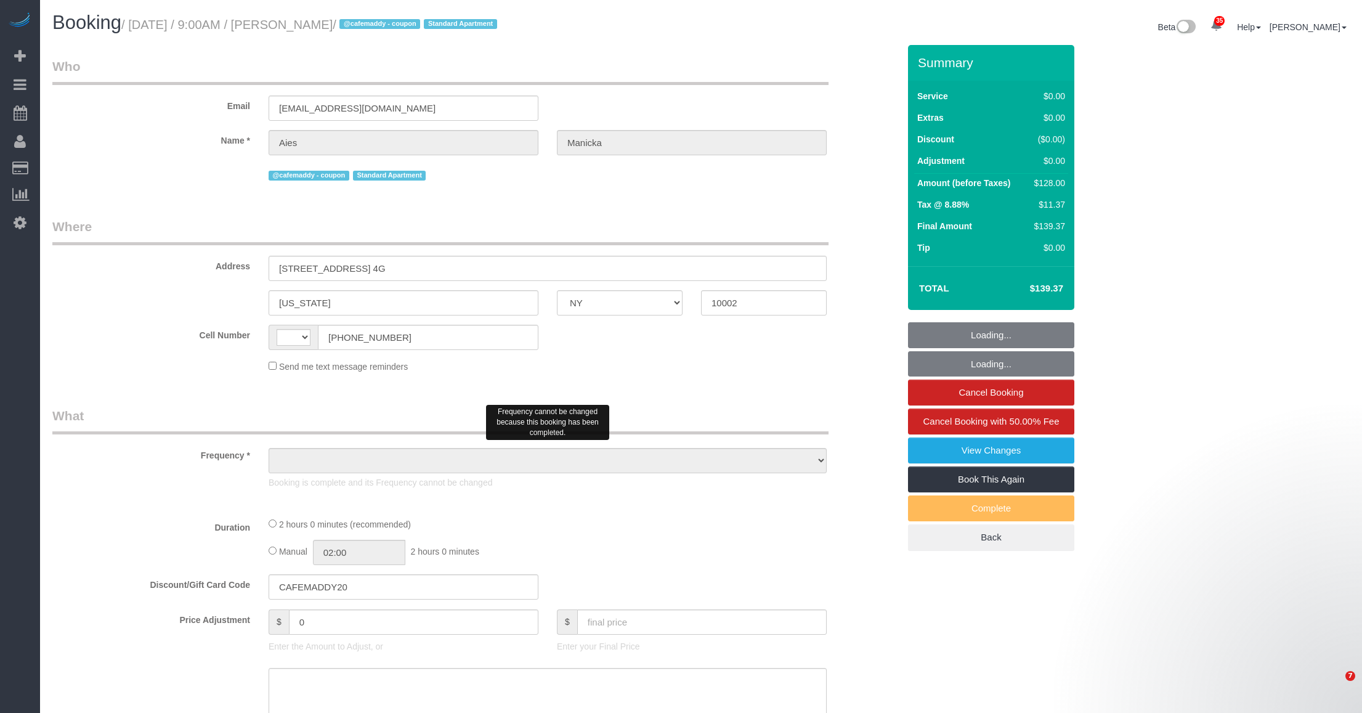
select select "NY"
select select "string:[GEOGRAPHIC_DATA]"
select select "object:584"
select select "number:89"
select select "number:90"
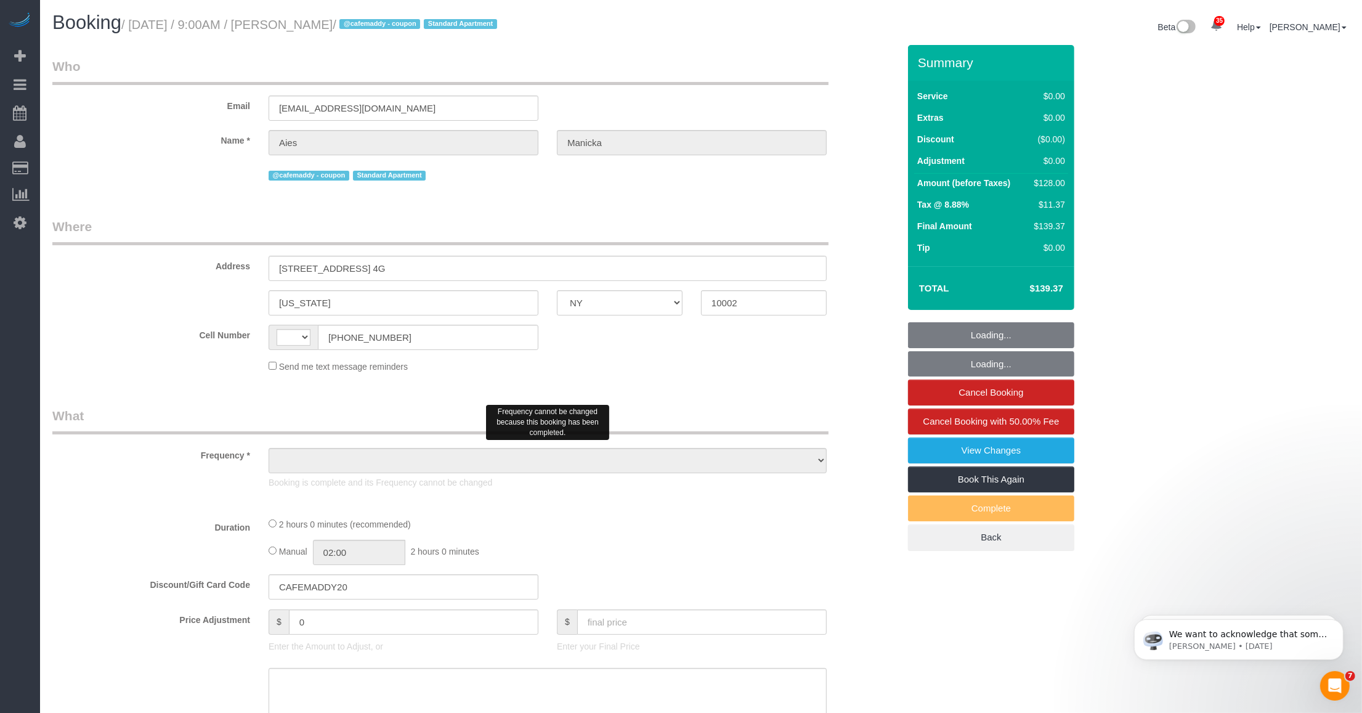
select select "number:15"
select select "number:5"
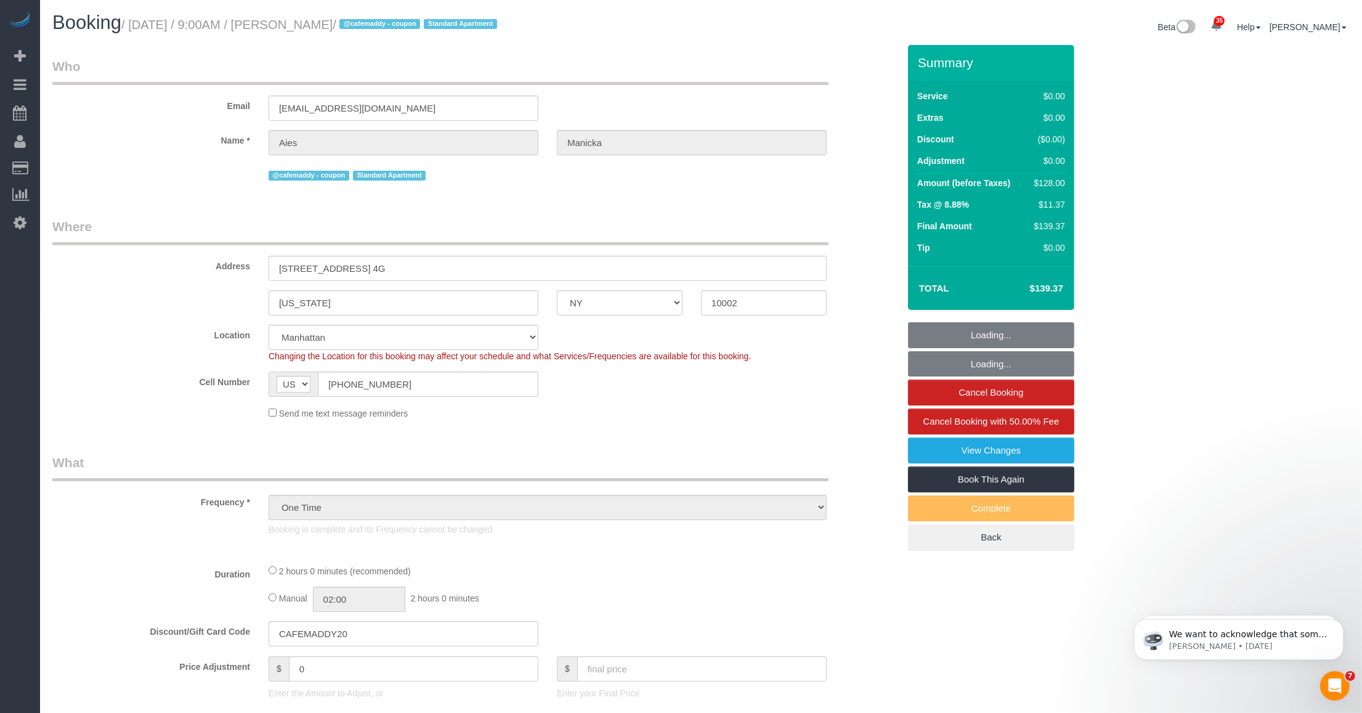
select select "object:982"
select select "string:stripe-pm_1S82zy4VGloSiKo7IGg8KQQy"
select select "spot1"
select select "1"
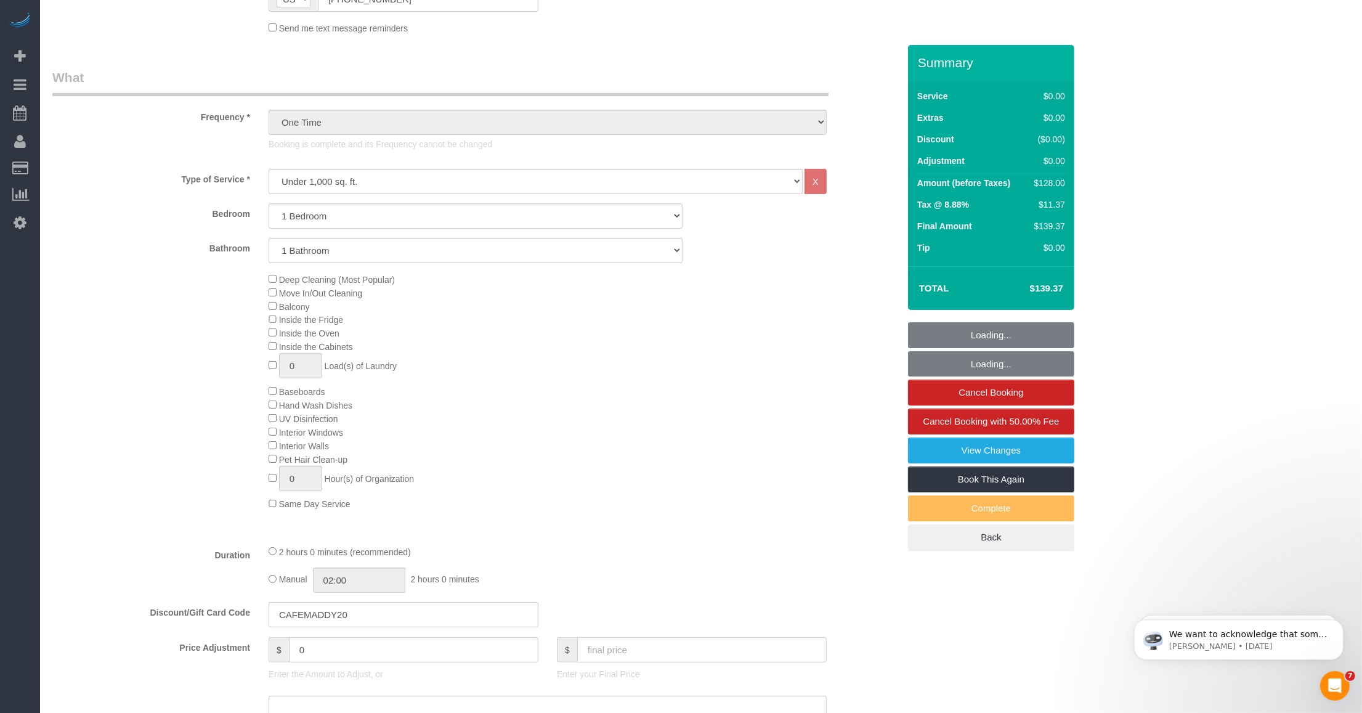
select select "1"
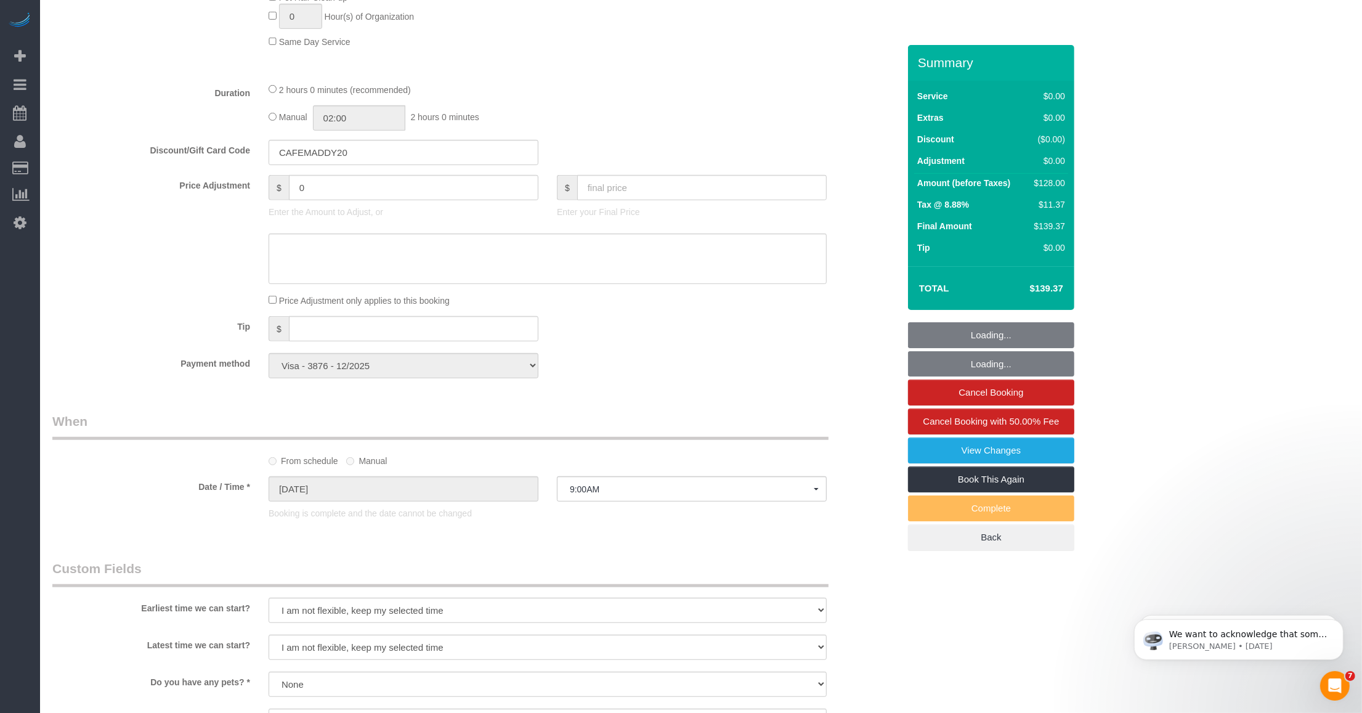
scroll to position [1155, 0]
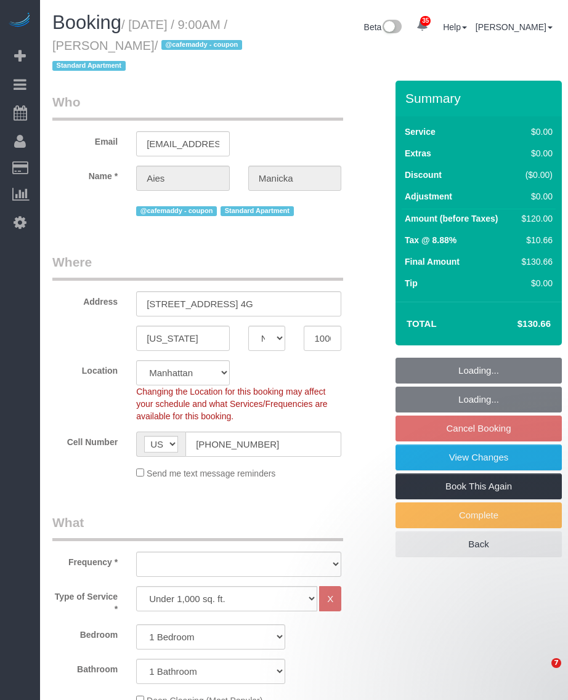
select select "NY"
select select "1"
select select "number:89"
select select "number:90"
select select "number:15"
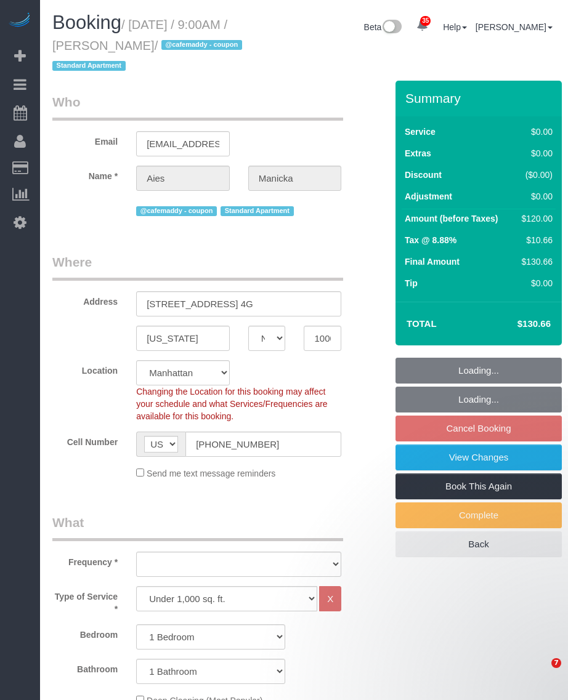
select select "number:5"
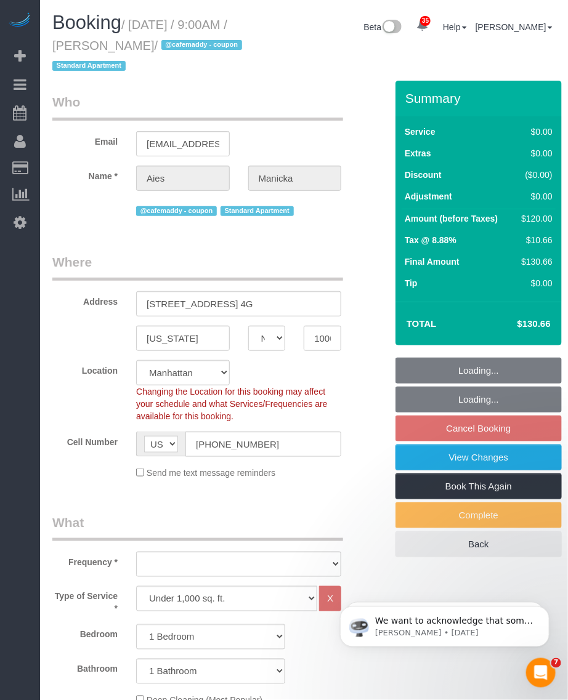
select select "string:stripe-pm_1SF4l84VGloSiKo7NJLD9UFN"
select select "object:1489"
select select "1"
select select "spot2"
drag, startPoint x: 0, startPoint y: 0, endPoint x: 179, endPoint y: 48, distance: 185.0
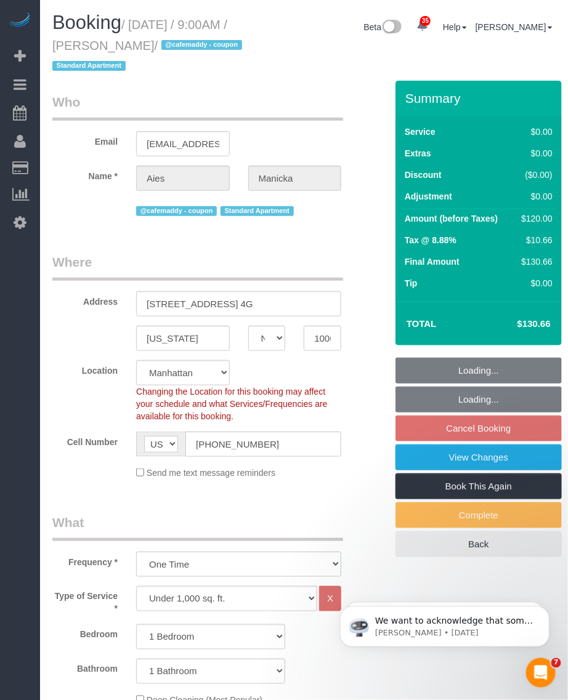
click at [179, 48] on small "/ [DATE] / 9:00AM / [PERSON_NAME] / @cafemaddy - coupon Standard Apartment" at bounding box center [148, 45] width 193 height 55
copy small "[PERSON_NAME]"
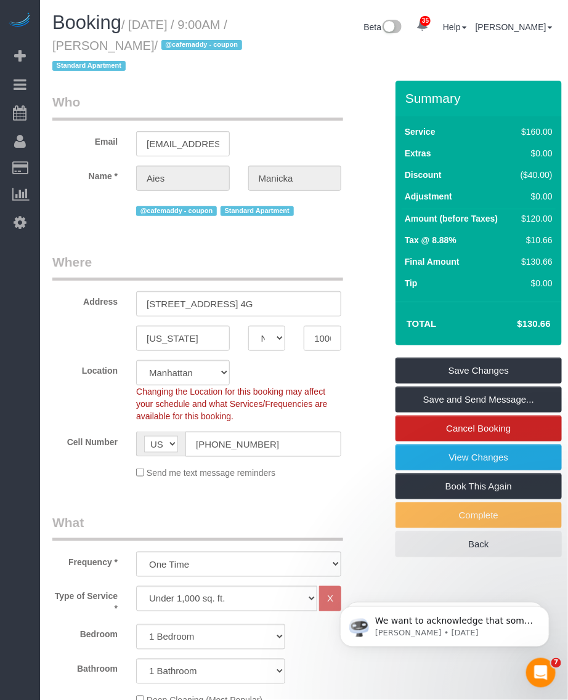
click at [161, 23] on small "/ October 09, 2025 / 9:00AM / Aies Manicka / @cafemaddy - coupon Standard Apart…" at bounding box center [148, 45] width 193 height 55
drag, startPoint x: 159, startPoint y: 22, endPoint x: 191, endPoint y: 22, distance: 32.0
click at [191, 22] on small "/ October 09, 2025 / 9:00AM / Aies Manicka / @cafemaddy - coupon Standard Apart…" at bounding box center [148, 45] width 193 height 55
drag, startPoint x: 191, startPoint y: 22, endPoint x: 94, endPoint y: 49, distance: 100.4
click at [94, 49] on small "/ October 09, 2025 / 9:00AM / Aies Manicka / @cafemaddy - coupon Standard Apart…" at bounding box center [148, 45] width 193 height 55
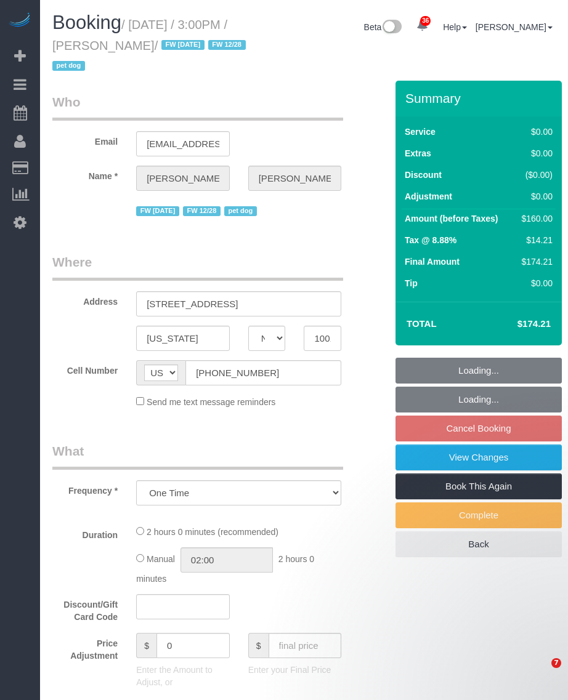
select select "NY"
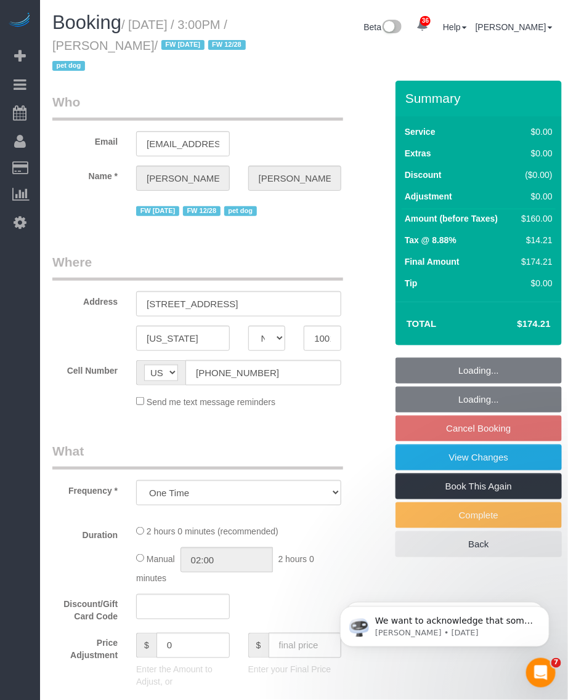
select select "1"
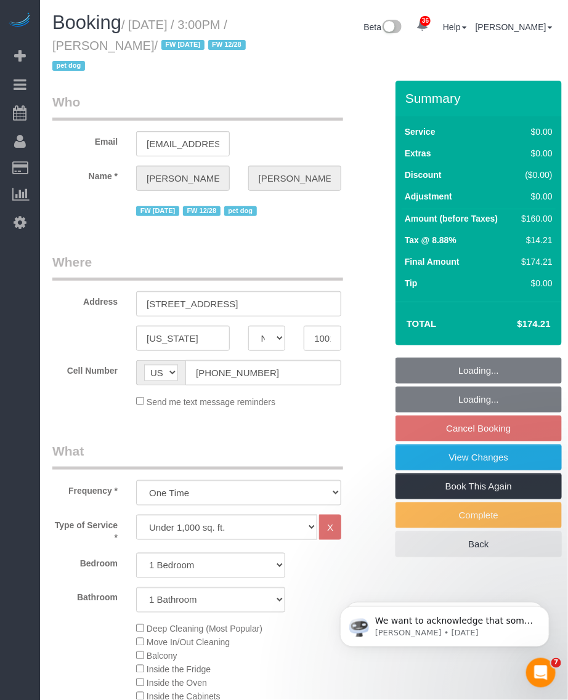
select select "spot8"
select select "number:63"
select select "number:76"
select select "number:13"
select select "number:5"
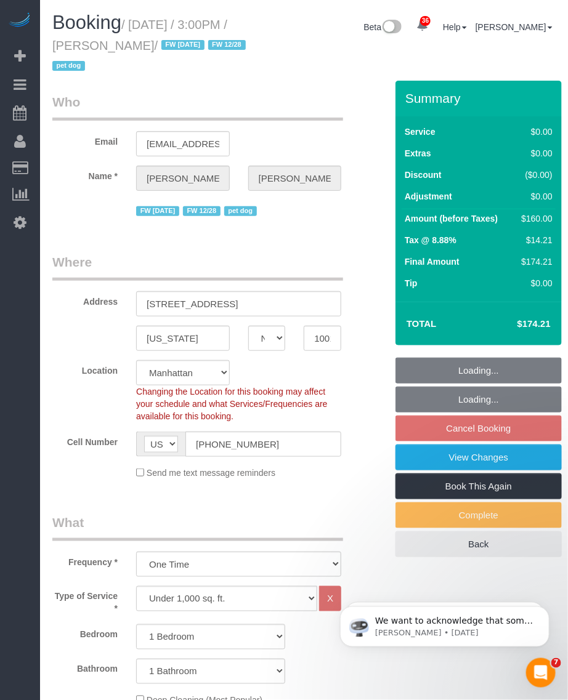
select select "string:stripe-pm_1PpWXg4VGloSiKo7I5Xh9ocu"
select select "object:1457"
select select "1"
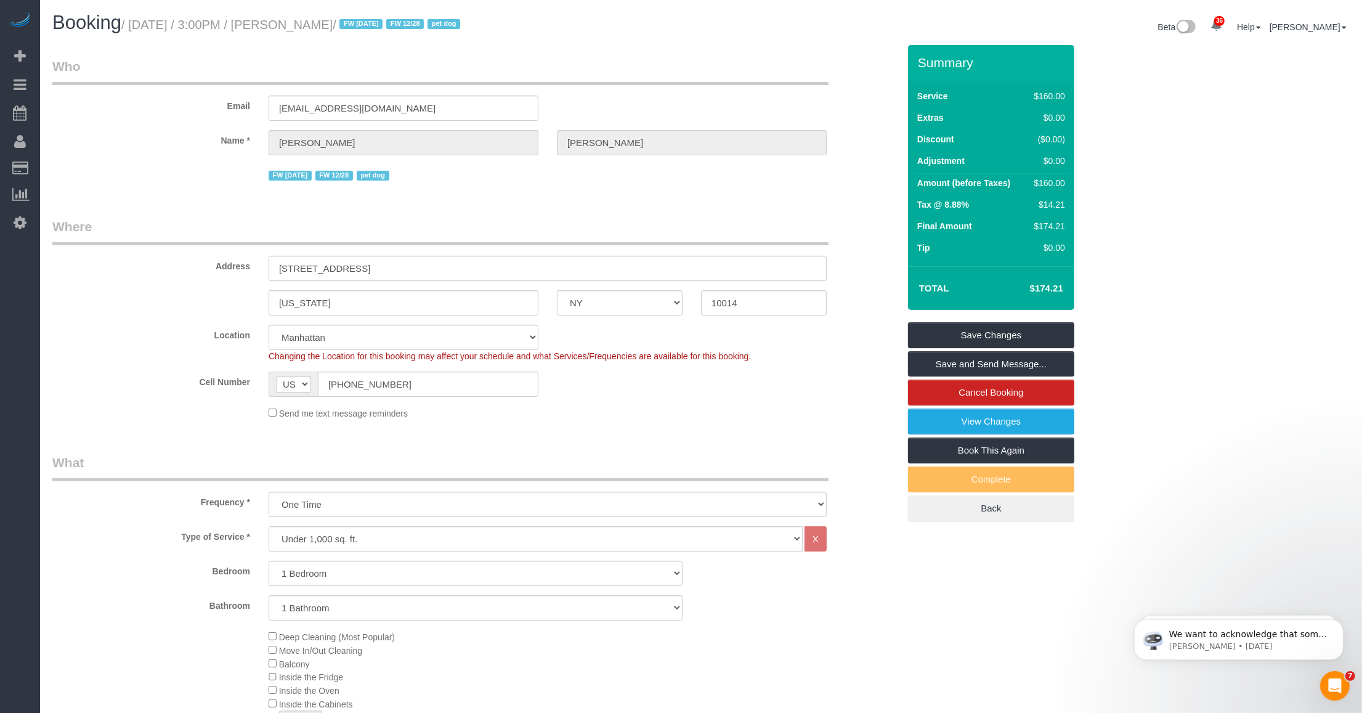
drag, startPoint x: 293, startPoint y: 20, endPoint x: 385, endPoint y: 26, distance: 92.0
click at [385, 26] on small "/ October 08, 2025 / 3:00PM / Rebecca Javens / FW 10/02/25 FW 12/28 pet dog" at bounding box center [292, 25] width 342 height 14
copy small "[PERSON_NAME]"
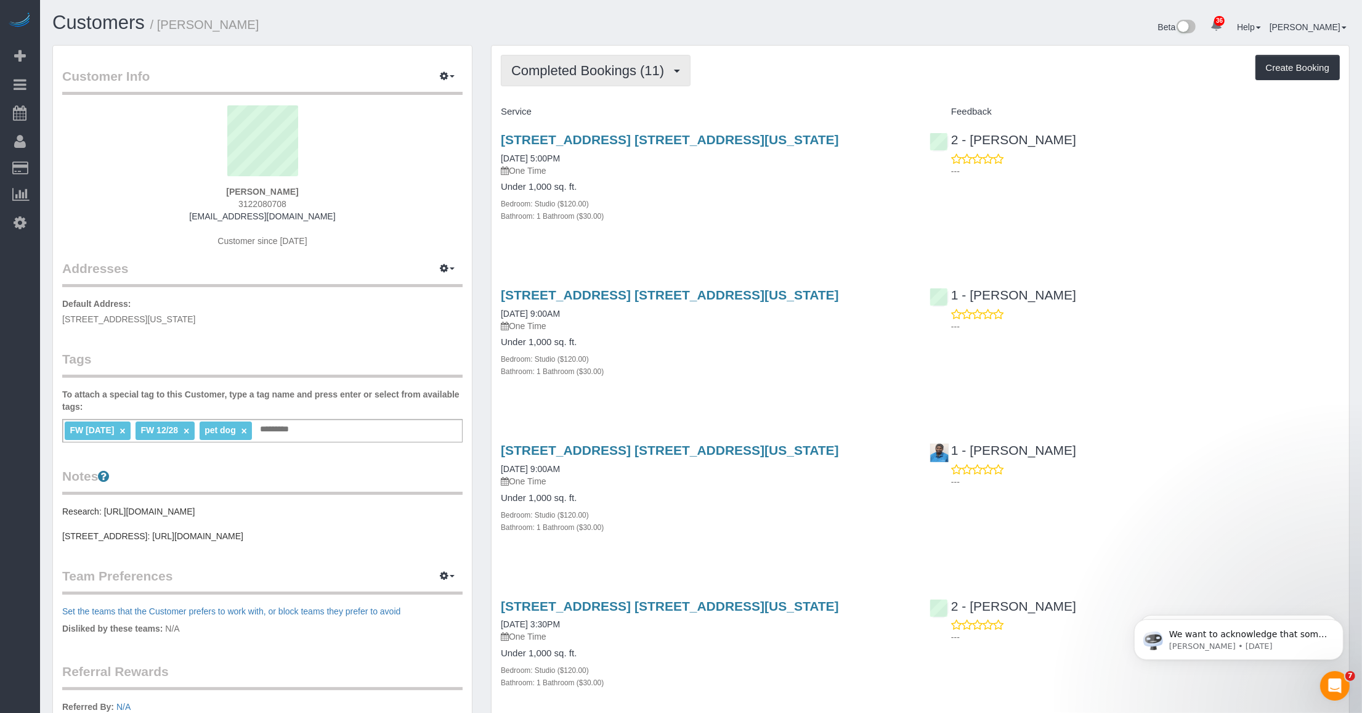
click at [673, 62] on button "Completed Bookings (11)" at bounding box center [596, 70] width 190 height 31
click at [596, 116] on link "Upcoming Bookings (1)" at bounding box center [567, 115] width 133 height 16
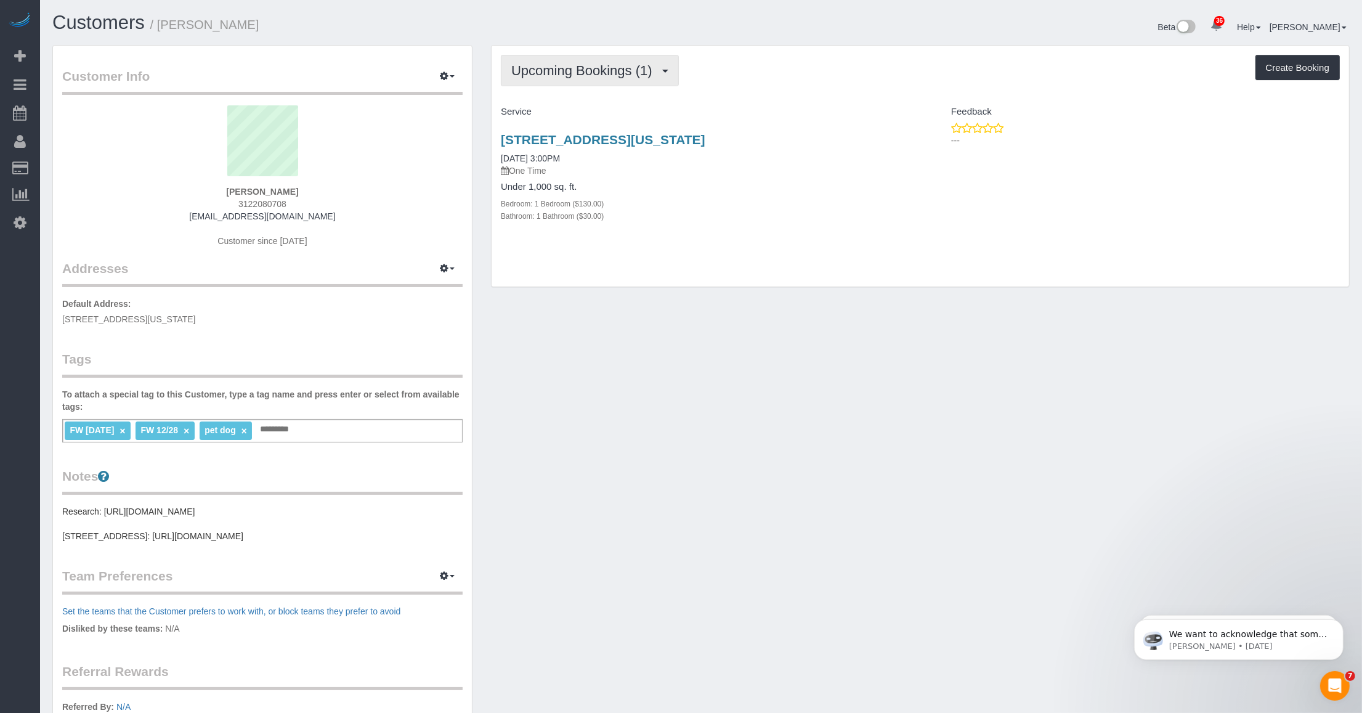
click at [634, 76] on span "Upcoming Bookings (1)" at bounding box center [584, 70] width 147 height 15
click at [591, 97] on link "Completed Bookings (11)" at bounding box center [567, 99] width 133 height 16
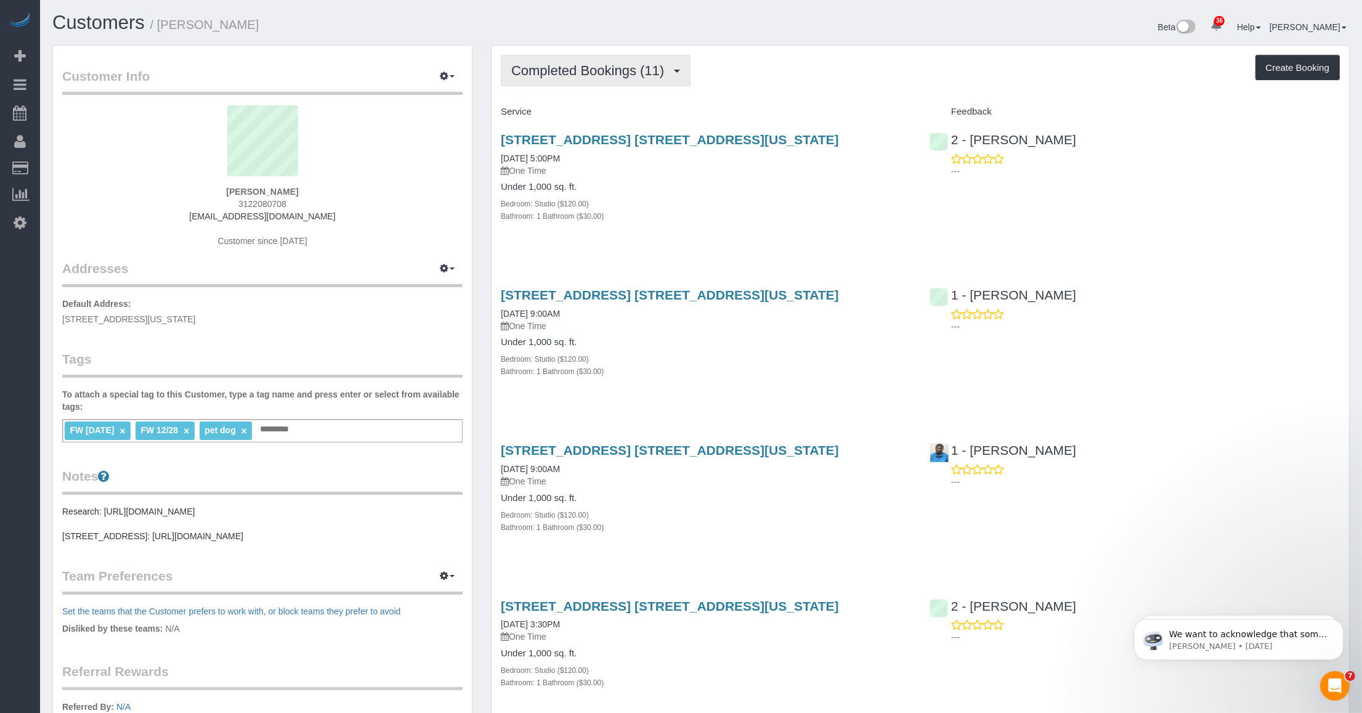
drag, startPoint x: 622, startPoint y: 81, endPoint x: 617, endPoint y: 95, distance: 15.8
click at [623, 84] on button "Completed Bookings (11)" at bounding box center [596, 70] width 190 height 31
click at [590, 118] on link "Upcoming Bookings (1)" at bounding box center [567, 115] width 133 height 16
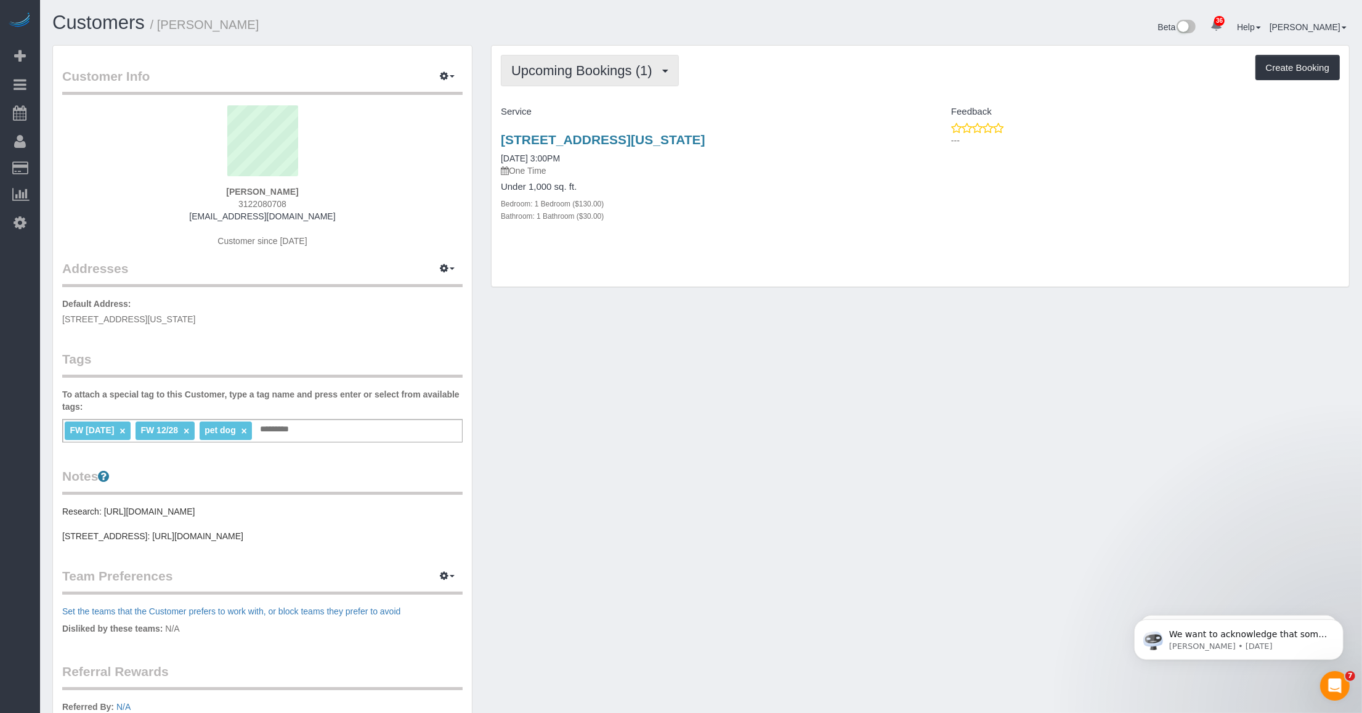
click at [630, 76] on span "Upcoming Bookings (1)" at bounding box center [584, 70] width 147 height 15
click at [596, 97] on link "Completed Bookings (11)" at bounding box center [567, 99] width 133 height 16
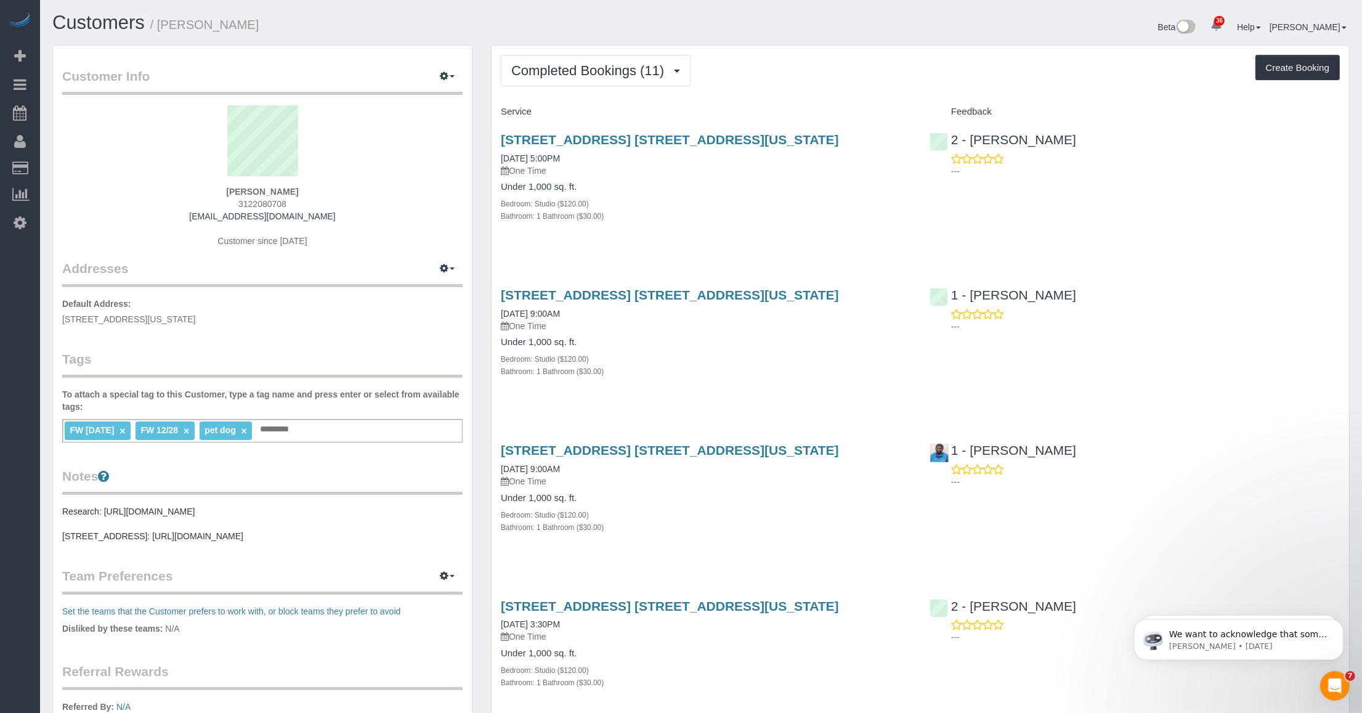
drag, startPoint x: 840, startPoint y: 137, endPoint x: 500, endPoint y: 140, distance: 340.0
click at [500, 140] on div "[STREET_ADDRESS] [STREET_ADDRESS][US_STATE] [DATE] 5:00PM One Time Under 1,000 …" at bounding box center [706, 184] width 429 height 124
copy link "[STREET_ADDRESS] [STREET_ADDRESS][US_STATE]"
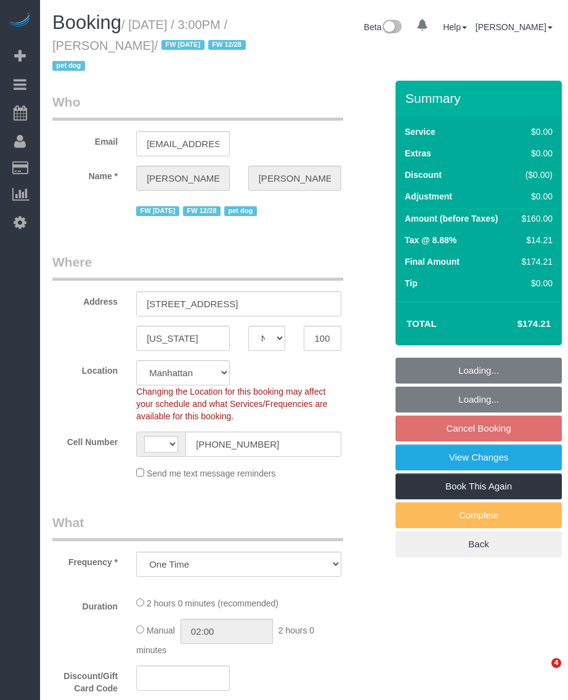
select select "NY"
select select "object:679"
select select "string:[GEOGRAPHIC_DATA]"
select select "string:stripe-pm_1PpWXg4VGloSiKo7I5Xh9ocu"
select select "1"
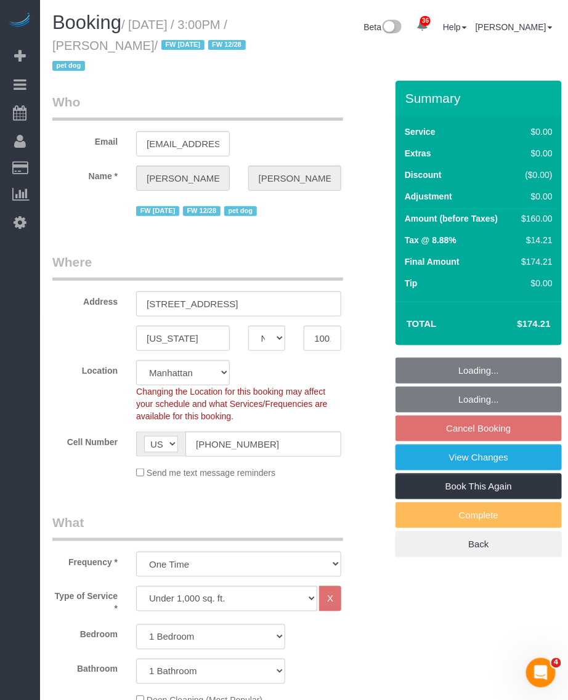
select select "number:63"
select select "number:76"
select select "number:13"
select select "number:5"
select select "1"
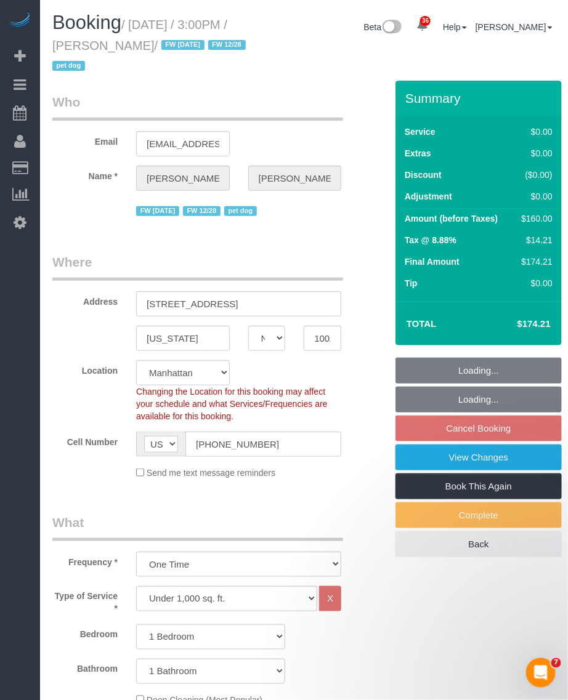
select select "spot8"
drag, startPoint x: 109, startPoint y: 44, endPoint x: 198, endPoint y: 49, distance: 88.9
click at [198, 49] on small "/ [DATE] / 3:00PM / [PERSON_NAME] / FW [DATE] FW 12/28 pet dog" at bounding box center [150, 45] width 197 height 55
copy small "[PERSON_NAME]"
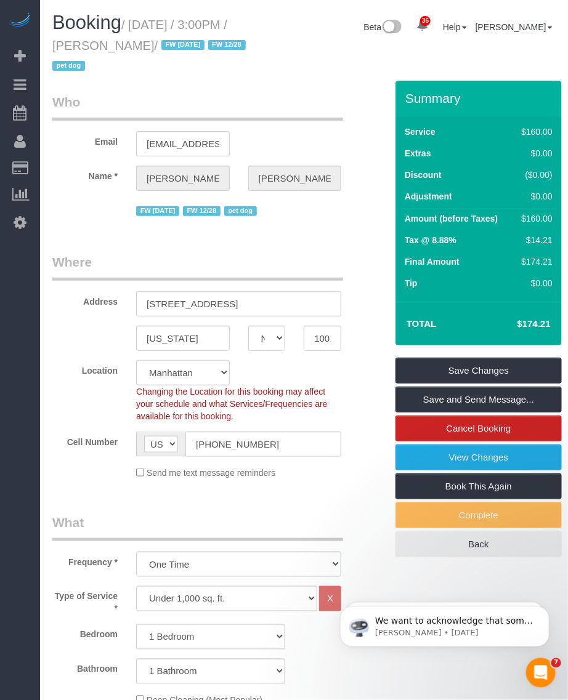
click at [114, 49] on small "/ [DATE] / 3:00PM / [PERSON_NAME] / FW [DATE] FW 12/28 pet dog" at bounding box center [150, 45] width 197 height 55
click at [119, 43] on small "/ [DATE] / 3:00PM / [PERSON_NAME] / FW [DATE] FW 12/28 pet dog" at bounding box center [150, 45] width 197 height 55
drag, startPoint x: 106, startPoint y: 41, endPoint x: 198, endPoint y: 43, distance: 91.8
click at [198, 43] on small "/ [DATE] / 3:00PM / [PERSON_NAME] / FW [DATE] FW 12/28 pet dog" at bounding box center [150, 45] width 197 height 55
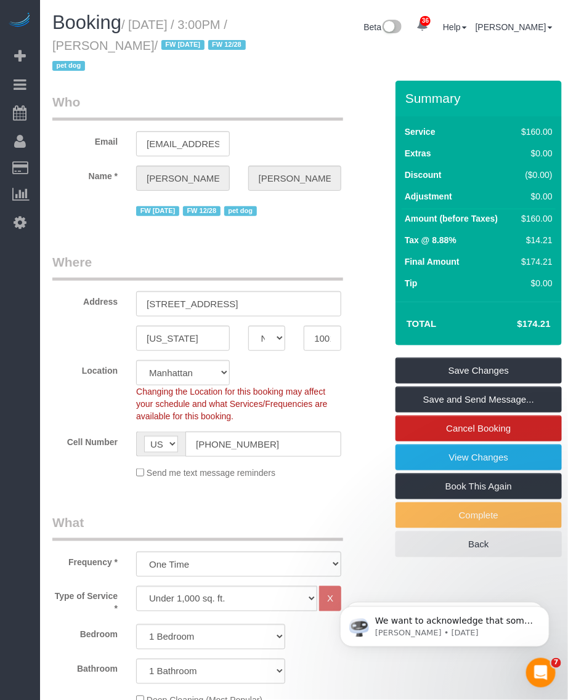
copy small "[PERSON_NAME]"
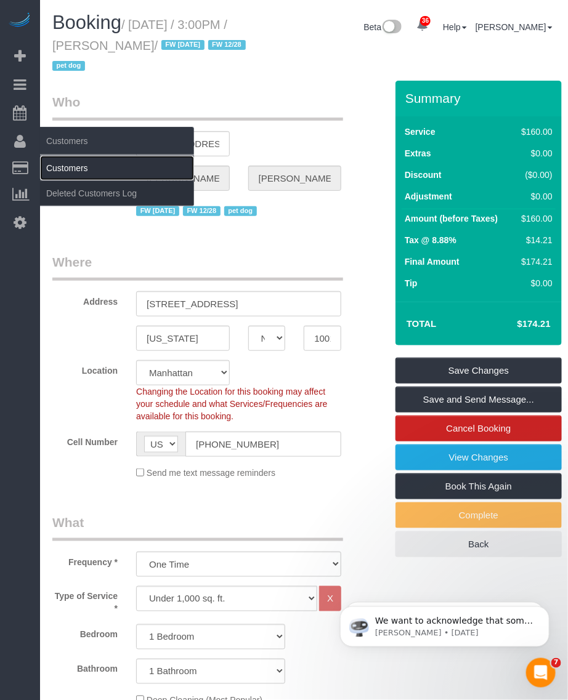
click at [59, 161] on link "Customers" at bounding box center [117, 168] width 154 height 25
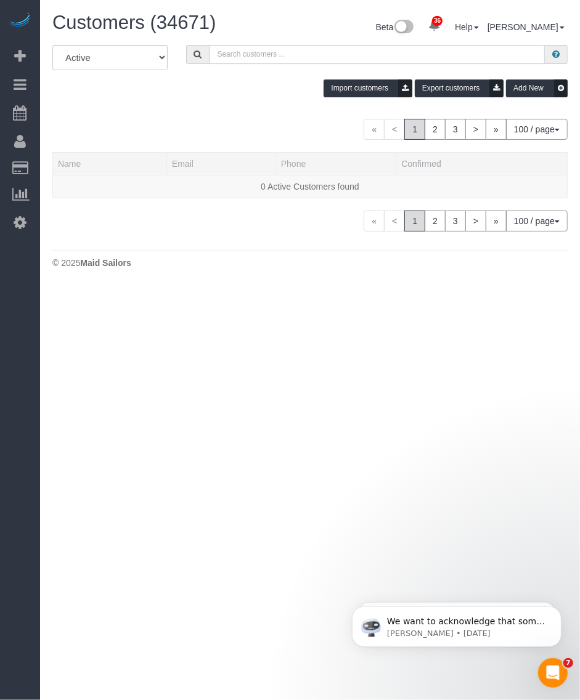
click at [260, 54] on input "text" at bounding box center [377, 54] width 336 height 19
paste input "[PERSON_NAME]"
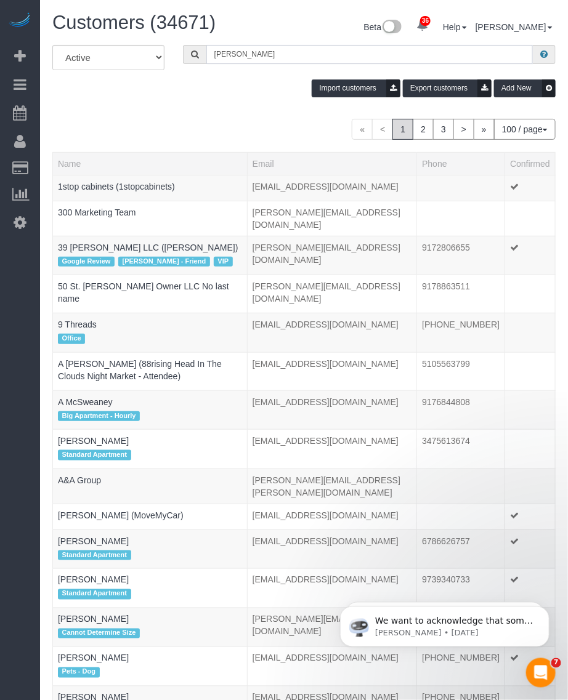
click at [283, 54] on input "[PERSON_NAME]" at bounding box center [369, 54] width 326 height 19
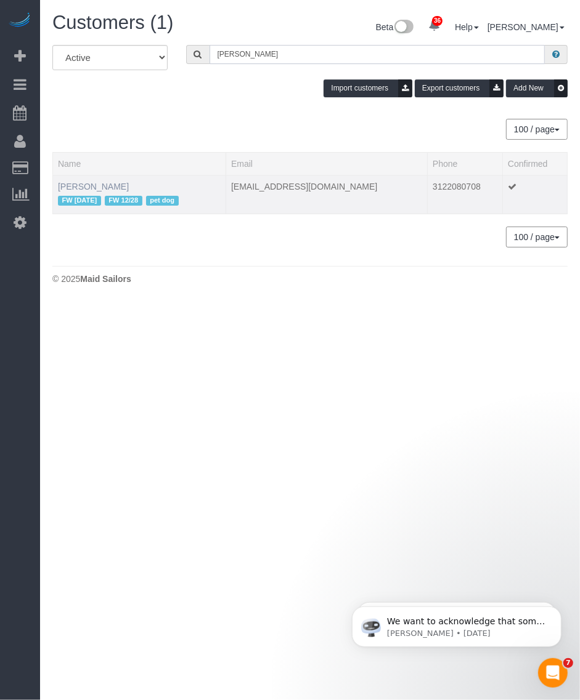
type input "[PERSON_NAME]"
click at [91, 182] on link "[PERSON_NAME]" at bounding box center [93, 187] width 71 height 10
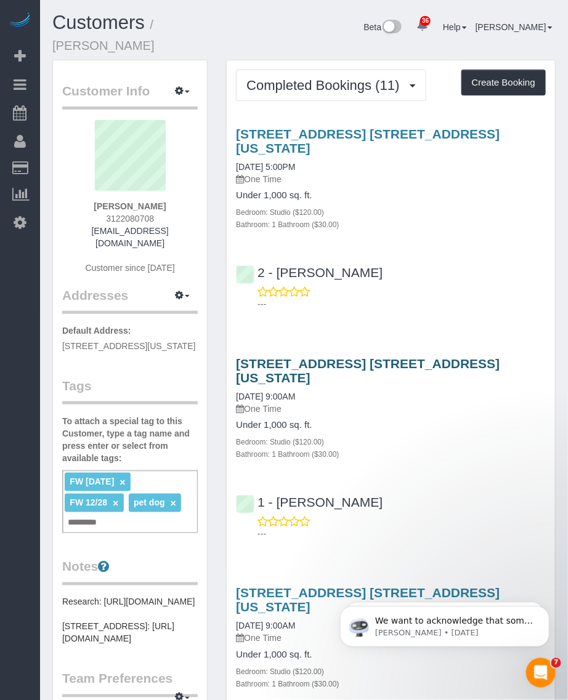
drag, startPoint x: 225, startPoint y: 341, endPoint x: 415, endPoint y: 349, distance: 189.3
copy link "[STREET_ADDRESS] 4r,"
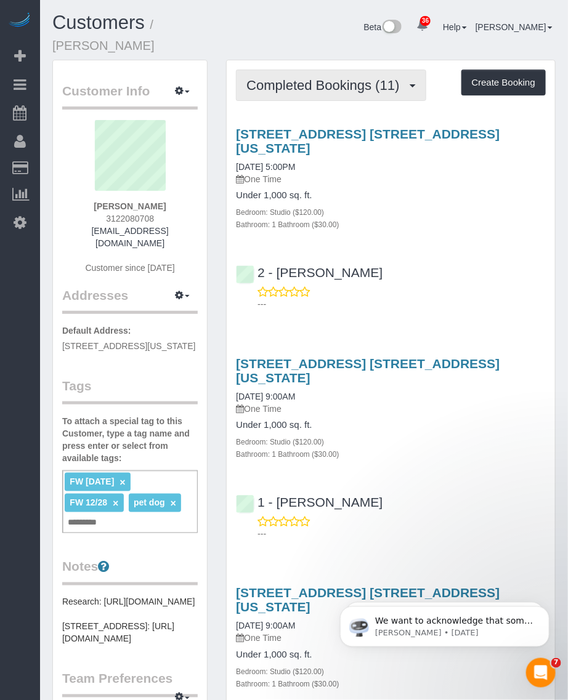
drag, startPoint x: 357, startPoint y: 81, endPoint x: 344, endPoint y: 103, distance: 26.0
click at [357, 81] on span "Completed Bookings (11)" at bounding box center [325, 85] width 159 height 15
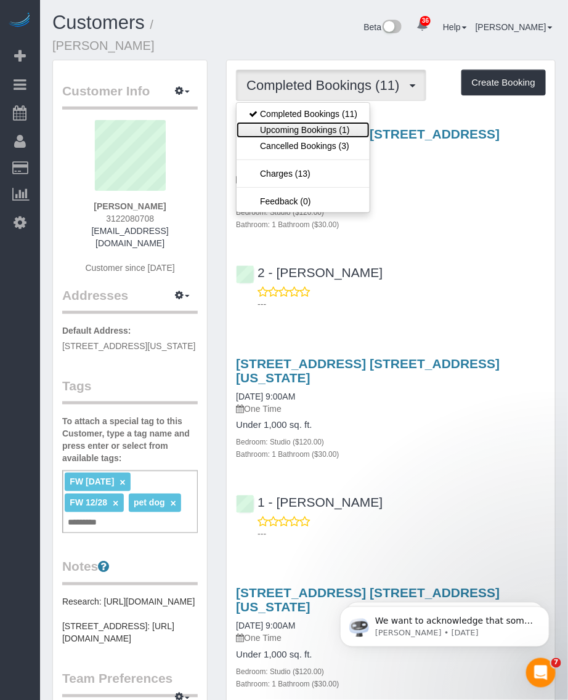
click at [321, 128] on link "Upcoming Bookings (1)" at bounding box center [303, 130] width 133 height 16
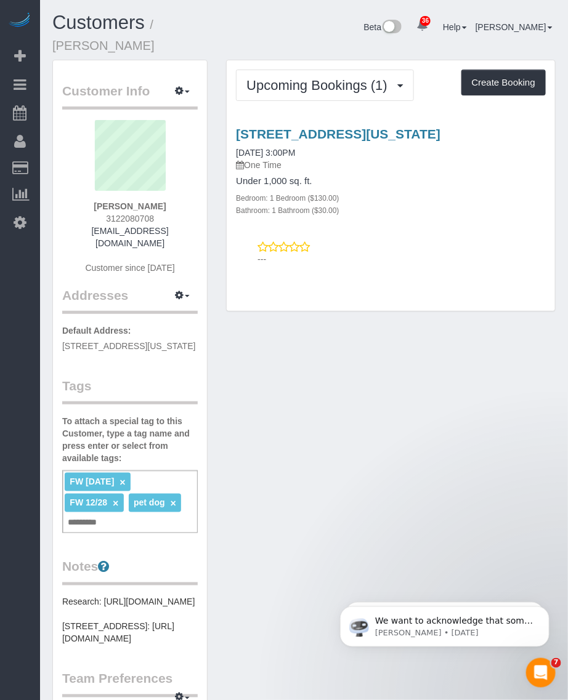
drag, startPoint x: 541, startPoint y: 136, endPoint x: 232, endPoint y: 136, distance: 309.2
click at [232, 136] on div "[STREET_ADDRESS][US_STATE] [DATE] 3:00PM One Time Under 1,000 sq. ft. Bedroom: …" at bounding box center [391, 171] width 328 height 89
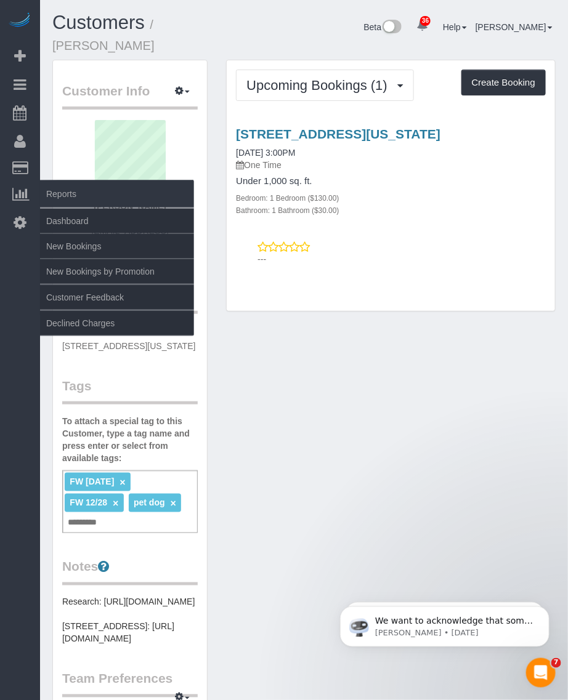
copy link "[STREET_ADDRESS][US_STATE]"
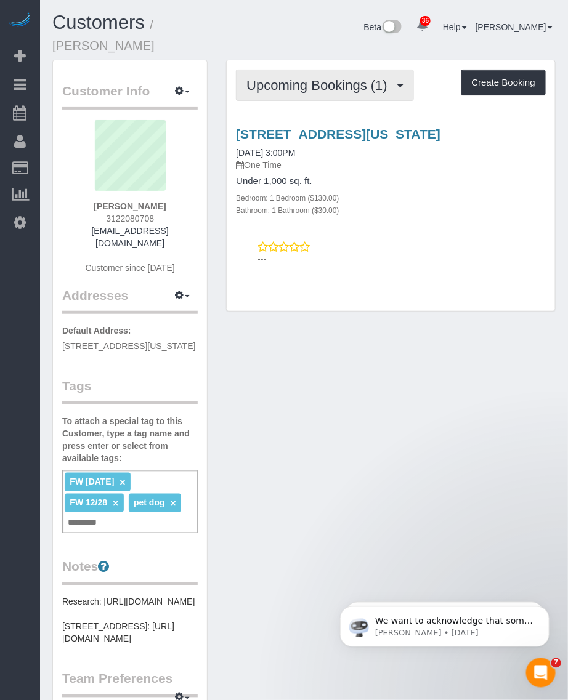
click at [338, 84] on span "Upcoming Bookings (1)" at bounding box center [319, 85] width 147 height 15
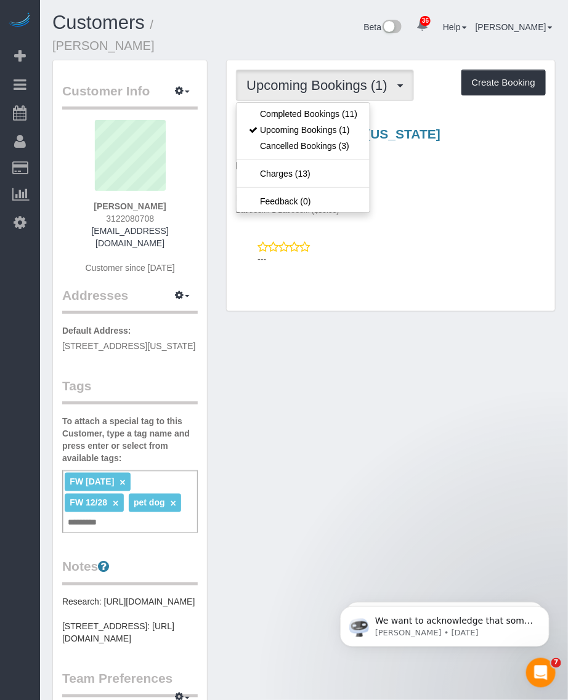
click at [325, 376] on div "Customer Info Edit Contact Info Send Message Email Preferences Special Sales Ta…" at bounding box center [304, 537] width 522 height 954
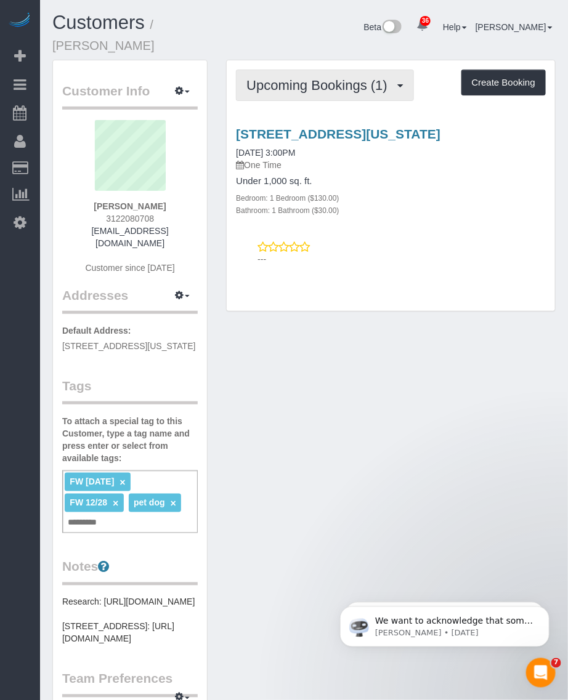
drag, startPoint x: 269, startPoint y: 78, endPoint x: 278, endPoint y: 108, distance: 31.6
click at [271, 79] on span "Upcoming Bookings (1)" at bounding box center [319, 85] width 147 height 15
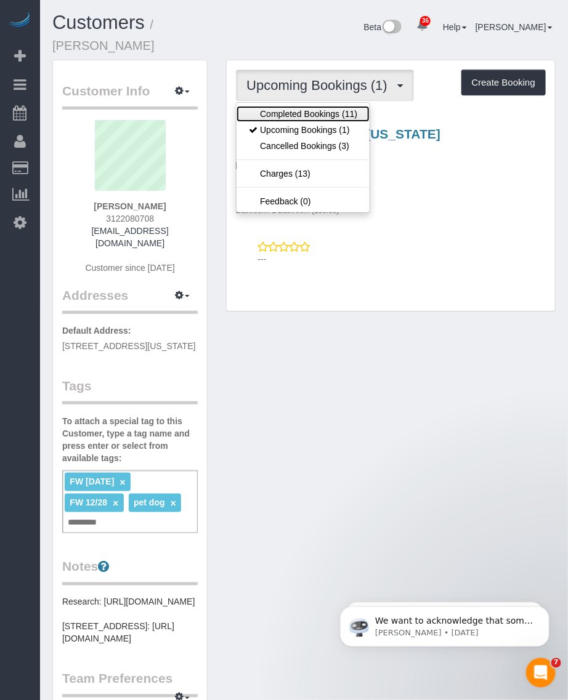
click at [276, 110] on link "Completed Bookings (11)" at bounding box center [303, 114] width 133 height 16
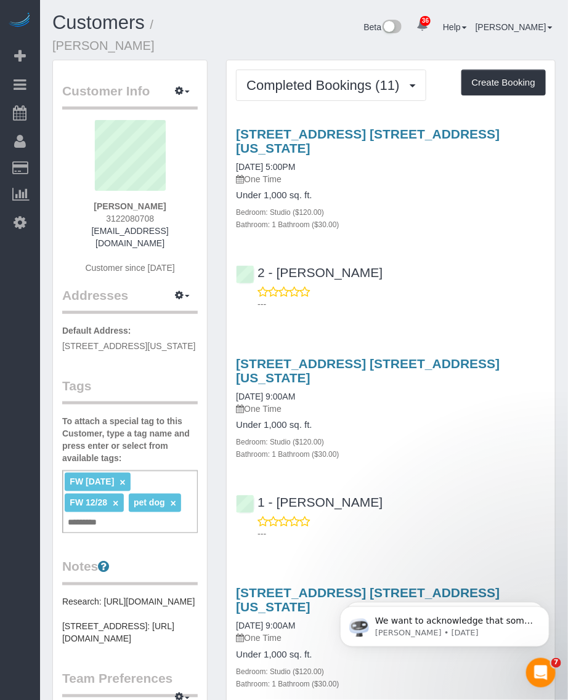
drag, startPoint x: 246, startPoint y: 127, endPoint x: 539, endPoint y: 137, distance: 292.8
click at [539, 137] on div "[STREET_ADDRESS] [STREET_ADDRESS][US_STATE] [DATE] 5:00PM One Time Under 1,000 …" at bounding box center [391, 178] width 328 height 103
copy link "[STREET_ADDRESS] [STREET_ADDRESS][US_STATE]"
click at [293, 81] on span "Completed Bookings (11)" at bounding box center [325, 85] width 159 height 15
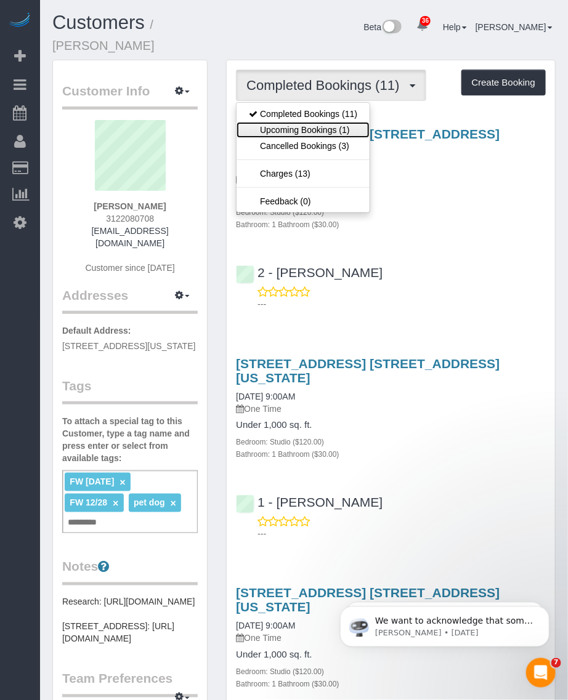
click at [285, 125] on link "Upcoming Bookings (1)" at bounding box center [303, 130] width 133 height 16
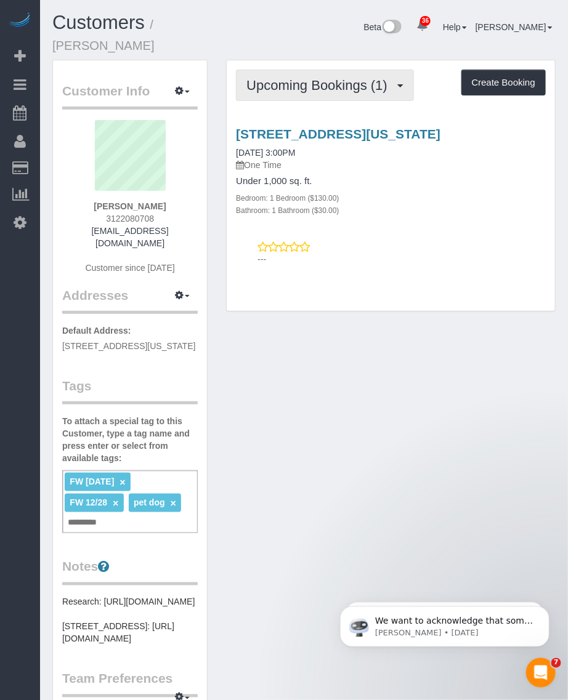
drag, startPoint x: 311, startPoint y: 88, endPoint x: 302, endPoint y: 100, distance: 15.4
click at [310, 88] on span "Upcoming Bookings (1)" at bounding box center [319, 85] width 147 height 15
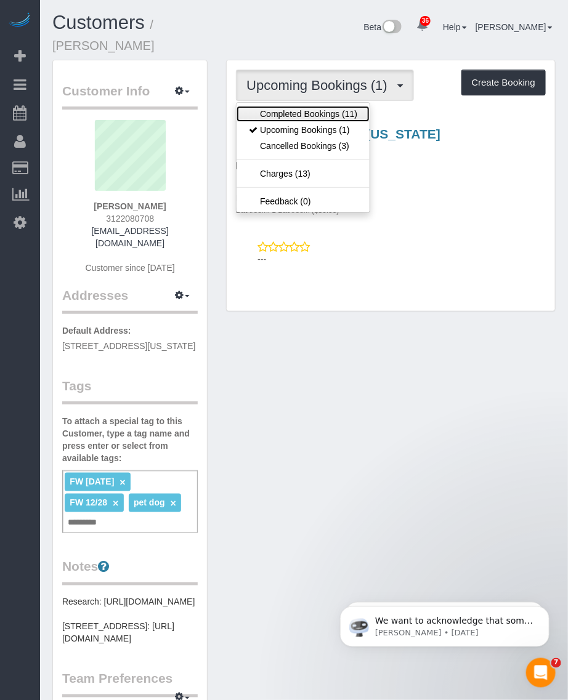
click at [283, 115] on link "Completed Bookings (11)" at bounding box center [303, 114] width 133 height 16
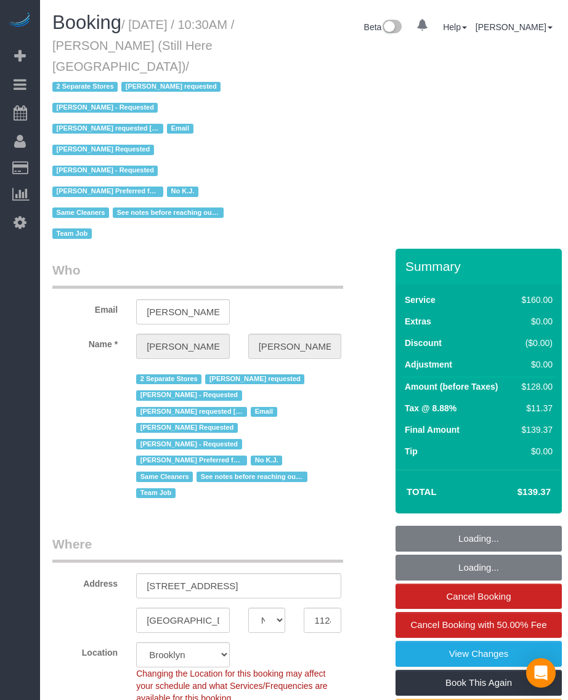
select select "NY"
select select "string:[GEOGRAPHIC_DATA]"
select select "string:stripe-pm_1Oyz8t4VGloSiKo71skqOF54"
select select "120"
select select "number:89"
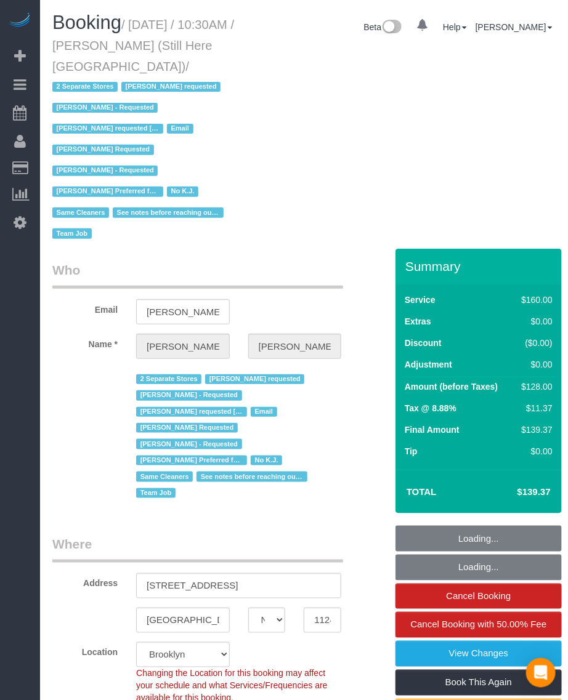
select select "number:90"
select select "number:15"
select select "number:5"
select select "object:1526"
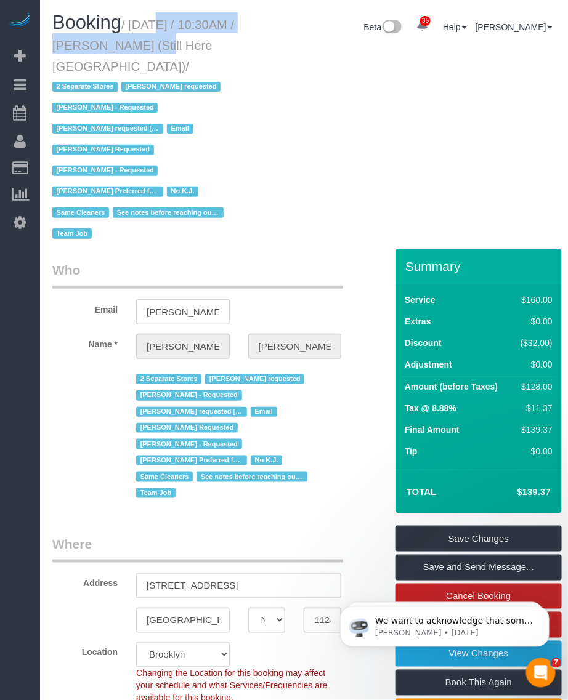
drag, startPoint x: 139, startPoint y: 23, endPoint x: 140, endPoint y: 47, distance: 23.4
click at [140, 47] on small "/ October 06, 2025 / 10:30AM / Francesca Racanelli (Still Here NYC) / 2 Separat…" at bounding box center [143, 130] width 182 height 224
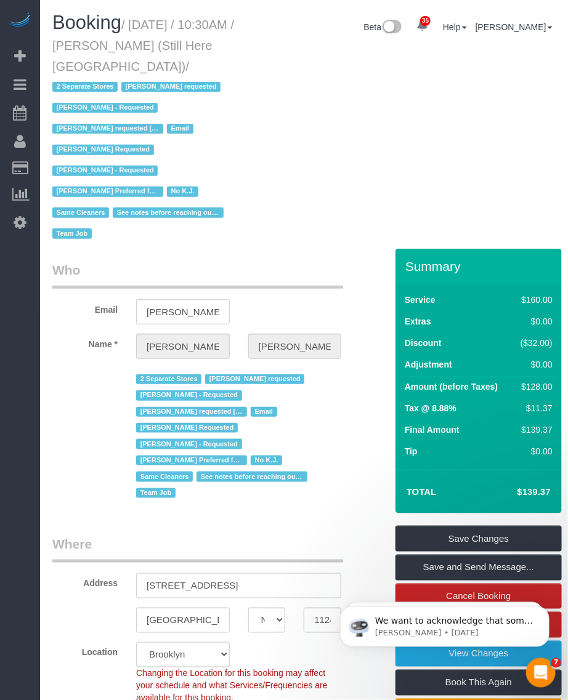
drag, startPoint x: 140, startPoint y: 47, endPoint x: 278, endPoint y: 43, distance: 138.6
click at [330, 39] on div "Beta 35 Your Notifications You have 0 alerts × You have 1 to charge for 10/04/2…" at bounding box center [413, 28] width 304 height 33
drag, startPoint x: 112, startPoint y: 47, endPoint x: 237, endPoint y: 45, distance: 125.1
click at [237, 45] on h1 "Booking / October 06, 2025 / 10:30AM / Francesca Racanelli (Still Here NYC) / 2…" at bounding box center [151, 127] width 199 height 231
copy small "Francesca Racanelli"
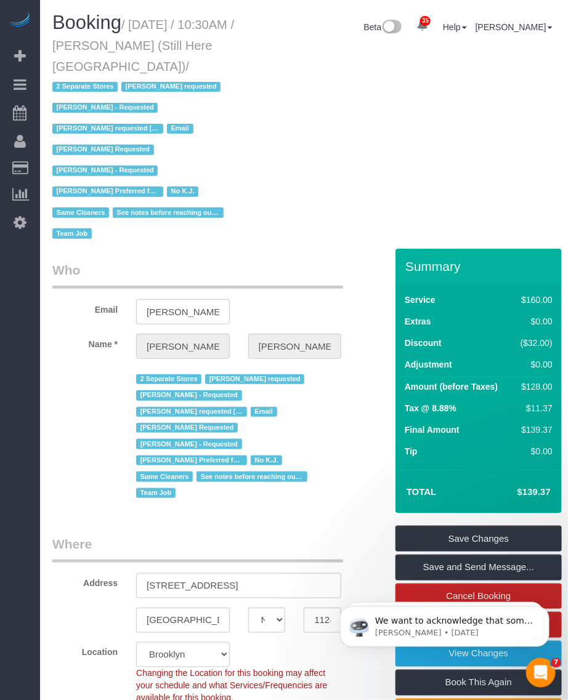
click at [142, 29] on small "/ October 06, 2025 / 10:30AM / Francesca Racanelli (Still Here NYC) / 2 Separat…" at bounding box center [143, 130] width 182 height 224
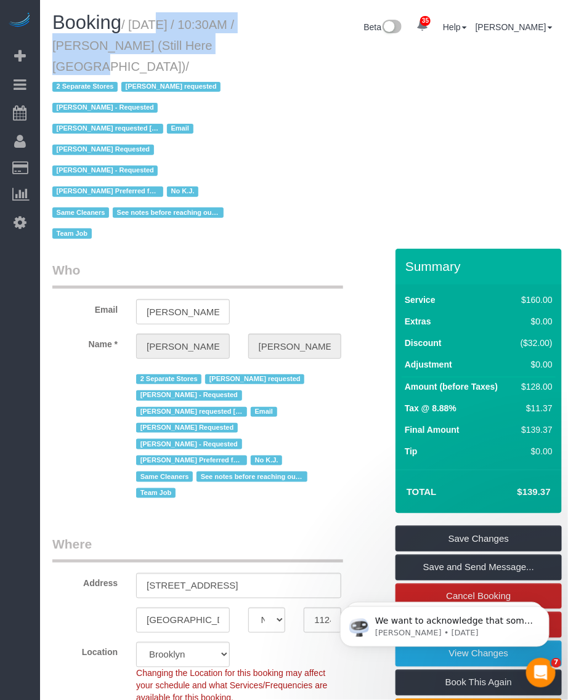
drag, startPoint x: 205, startPoint y: 32, endPoint x: 227, endPoint y: 43, distance: 24.8
click at [227, 43] on h1 "Booking / October 06, 2025 / 10:30AM / Francesca Racanelli (Still Here NYC) / 2…" at bounding box center [151, 127] width 199 height 231
copy small "October 06, 2025 / 10:30AM / Francesca Racanelli"
click at [132, 14] on h1 "Booking / October 06, 2025 / 10:30AM / Francesca Racanelli (Still Here NYC) / 2…" at bounding box center [151, 127] width 199 height 231
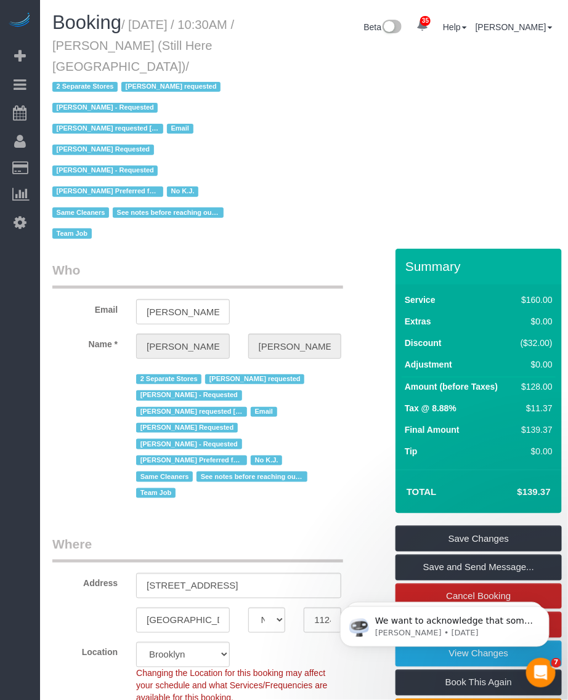
drag, startPoint x: 133, startPoint y: 19, endPoint x: 139, endPoint y: 65, distance: 46.6
click at [139, 65] on small "/ October 06, 2025 / 10:30AM / Francesca Racanelli (Still Here NYC) / 2 Separat…" at bounding box center [143, 130] width 182 height 224
copy small "October 06, 2025 / 10:30AM / Francesca Racanelli (Still Here NYC)"
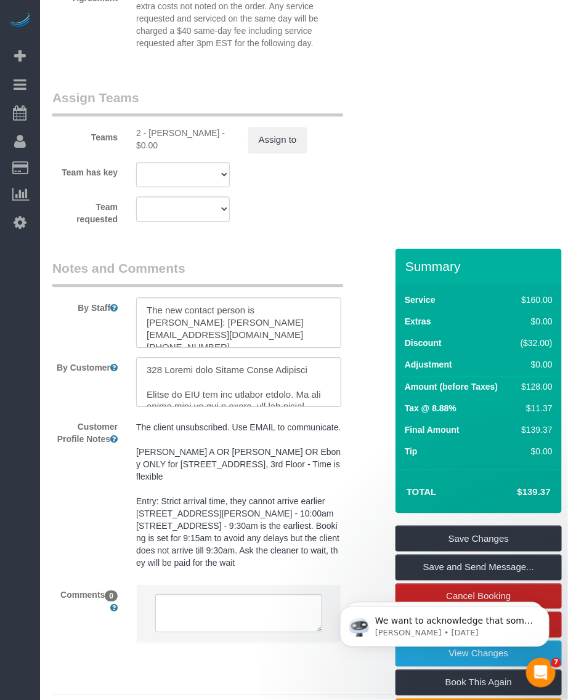
scroll to position [12, 0]
click at [152, 127] on div "2 - Guerline Piquant - $0.00" at bounding box center [183, 139] width 94 height 25
copy div "Guerline"
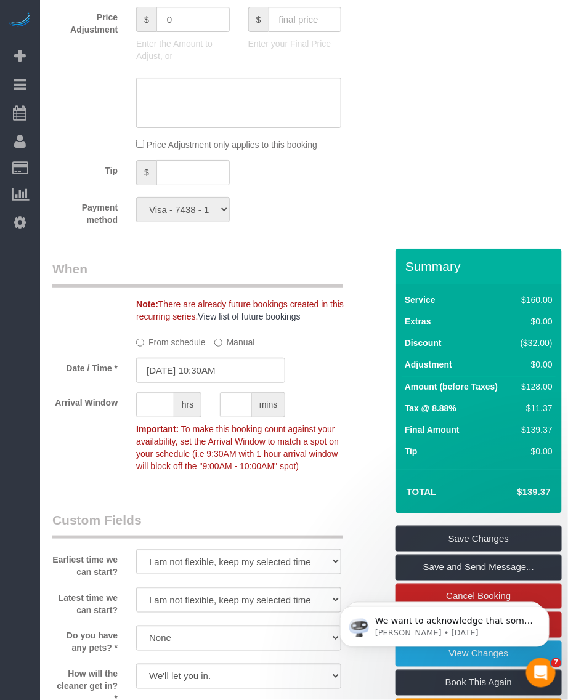
scroll to position [1386, 0]
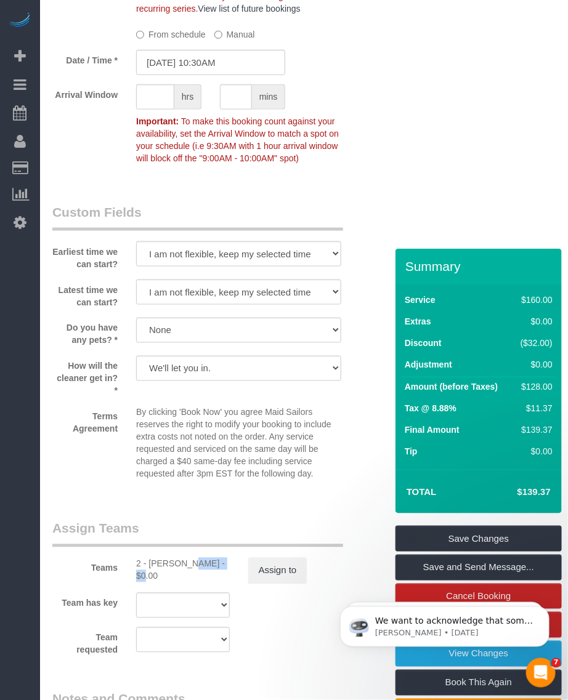
click at [167, 558] on div "2 - Guerline Piquant - $0.00" at bounding box center [183, 570] width 94 height 25
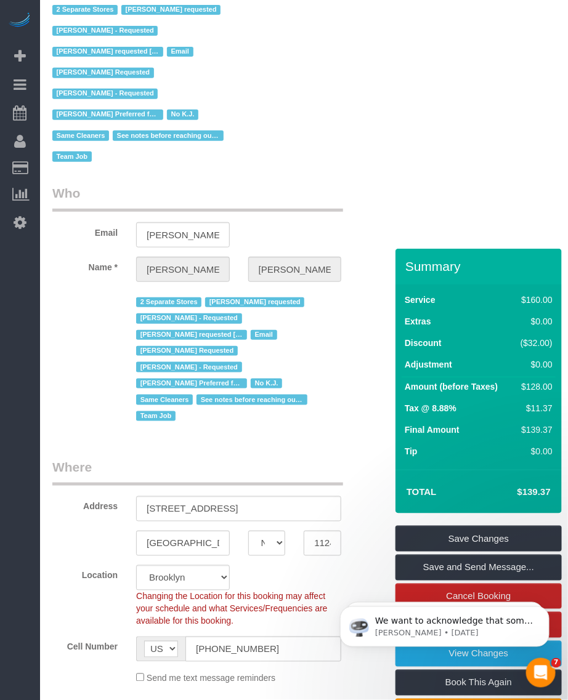
scroll to position [0, 0]
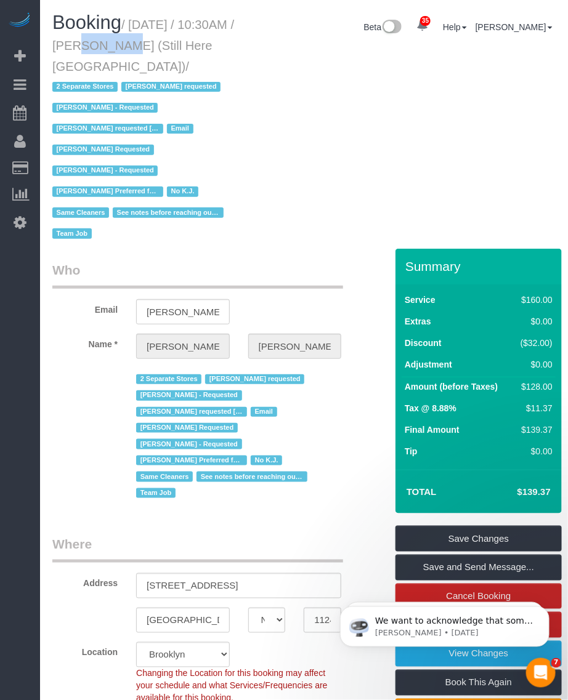
drag, startPoint x: 103, startPoint y: 43, endPoint x: 43, endPoint y: 44, distance: 59.8
click at [44, 43] on div "Booking / October 06, 2025 / 10:30AM / Francesca Racanelli (Still Here NYC) / 2…" at bounding box center [151, 130] width 217 height 237
copy small "10:30AM"
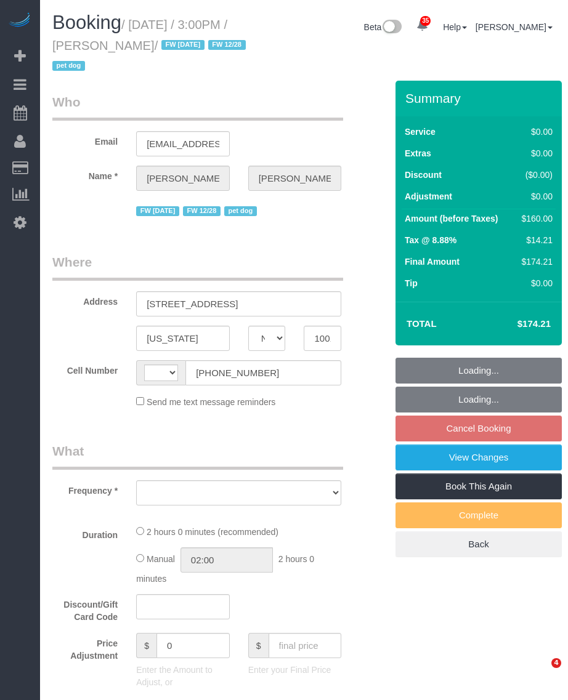
select select "NY"
select select "string:[GEOGRAPHIC_DATA]"
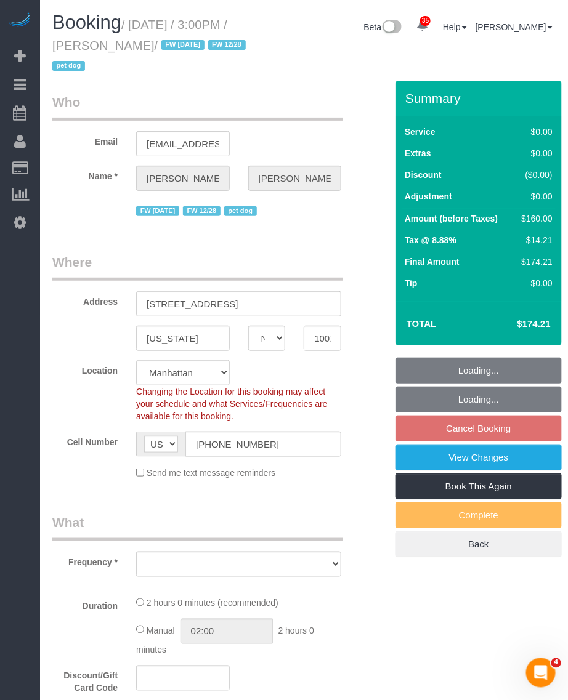
select select "object:964"
select select "string:stripe-pm_1PpWXg4VGloSiKo7I5Xh9ocu"
select select "number:63"
select select "number:76"
select select "number:13"
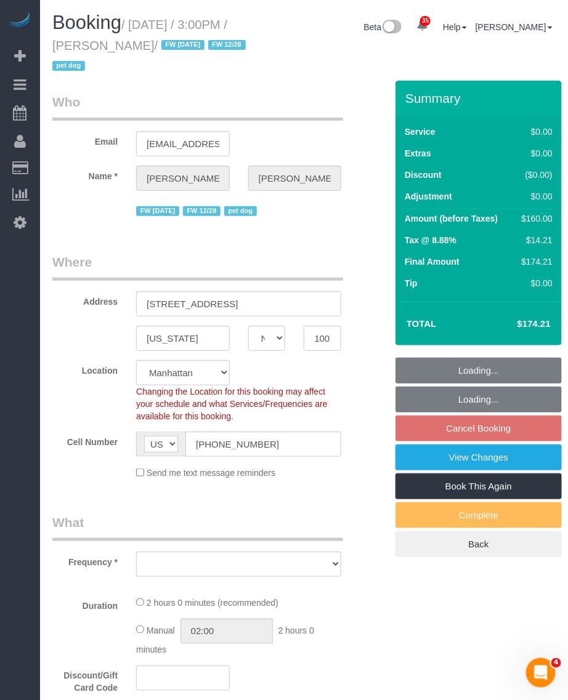
select select "number:5"
select select "1"
select select "spot8"
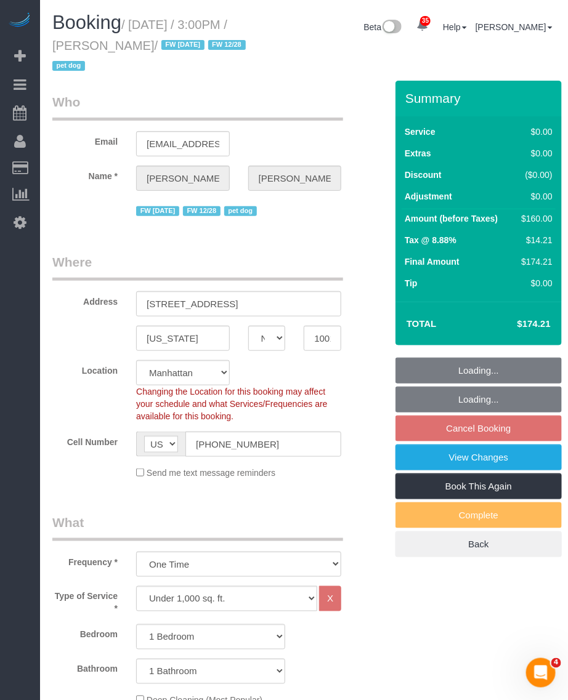
select select "object:1457"
select select "1"
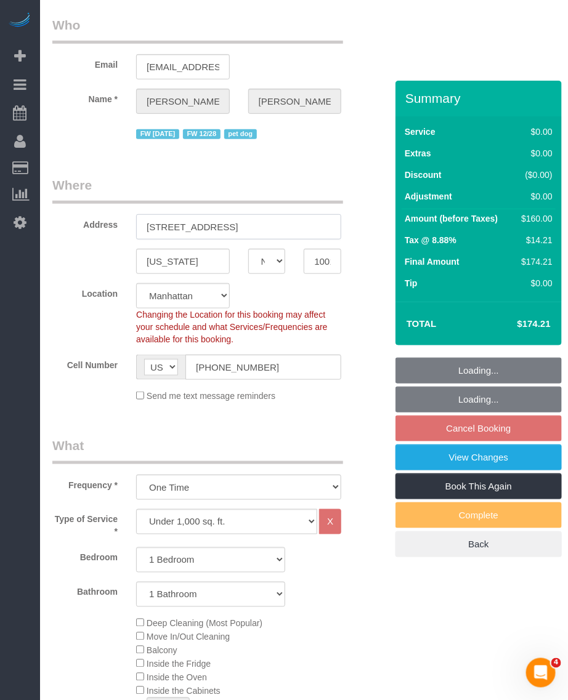
click at [200, 229] on input "[STREET_ADDRESS]" at bounding box center [238, 226] width 205 height 25
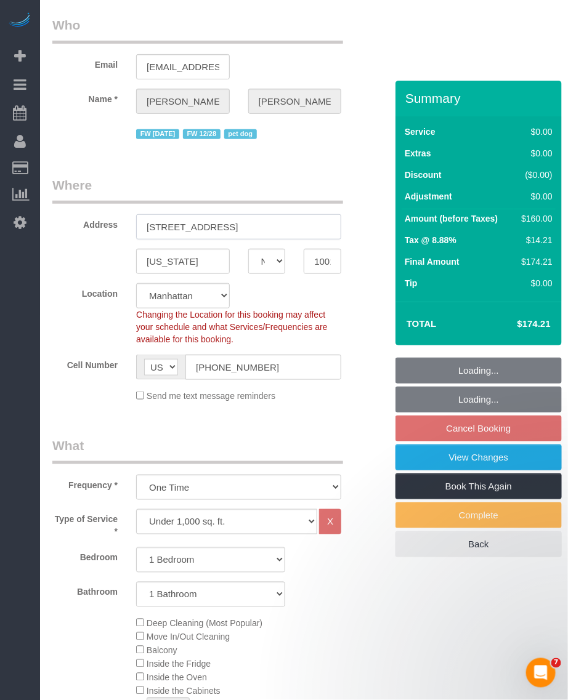
click at [200, 229] on input "[STREET_ADDRESS]" at bounding box center [238, 226] width 205 height 25
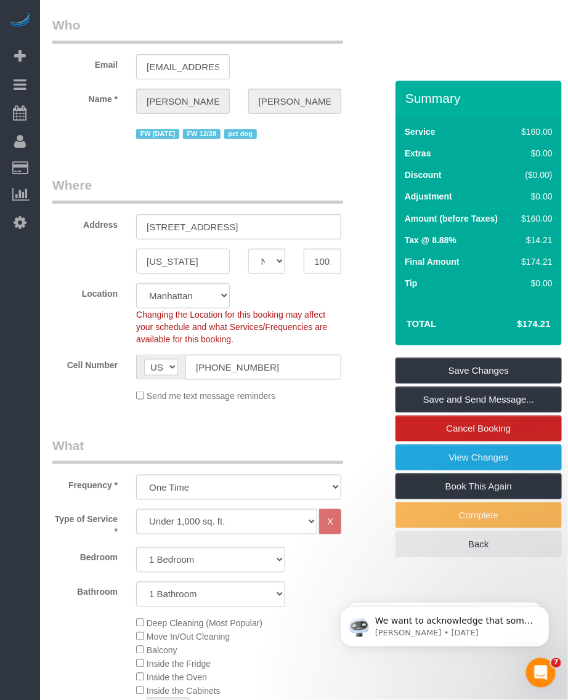
click at [157, 259] on input "New York" at bounding box center [183, 261] width 94 height 25
click at [317, 264] on input "10014" at bounding box center [323, 261] width 38 height 25
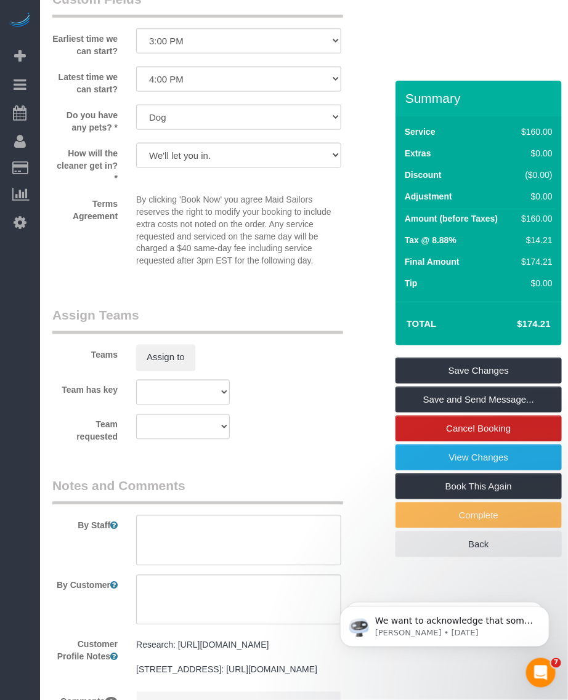
scroll to position [1640, 0]
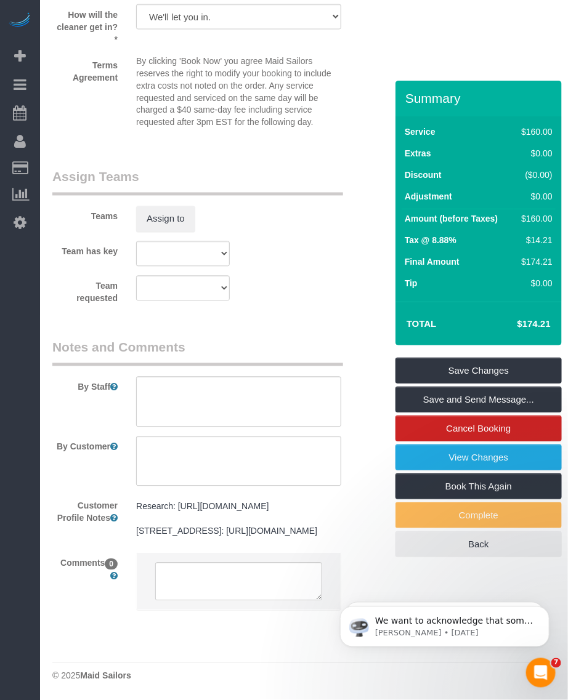
click at [179, 516] on pre "Research: https://streeteasy.com/property/8857447-319-west-13-street-5b 288 Wes…" at bounding box center [238, 519] width 205 height 37
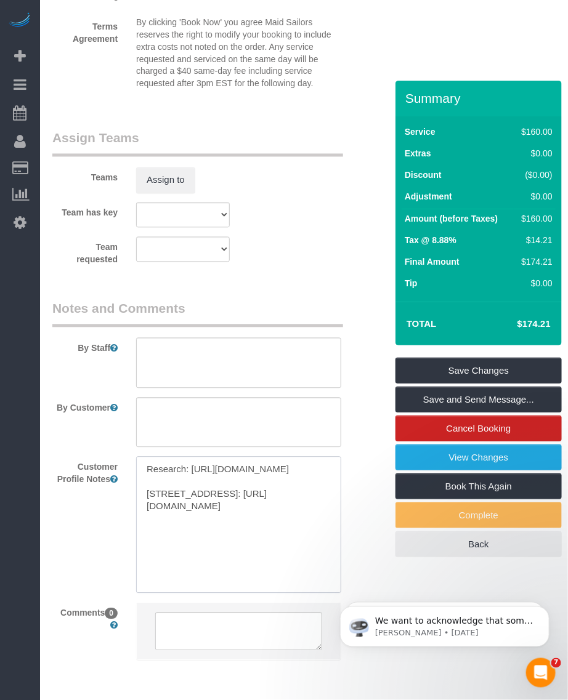
click at [180, 537] on textarea "Research: https://streeteasy.com/property/8857447-319-west-13-street-5b 288 Wes…" at bounding box center [238, 525] width 205 height 136
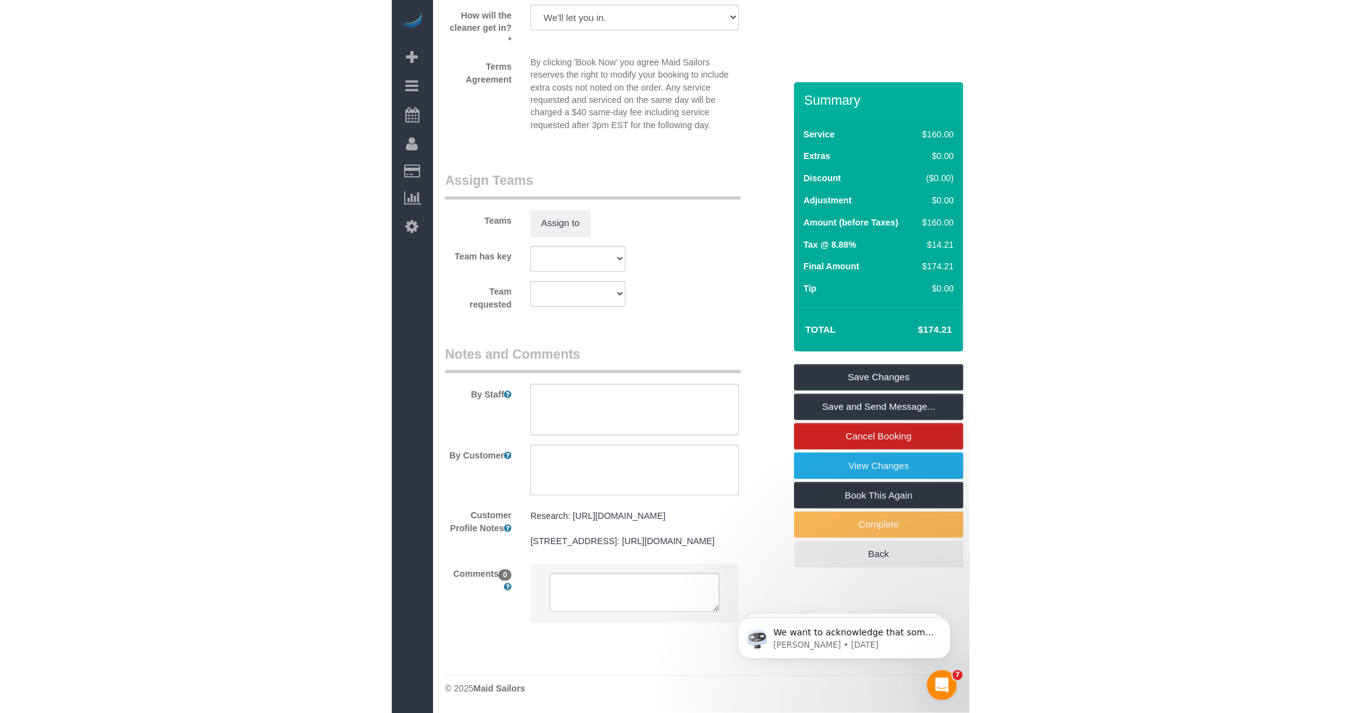
scroll to position [1541, 0]
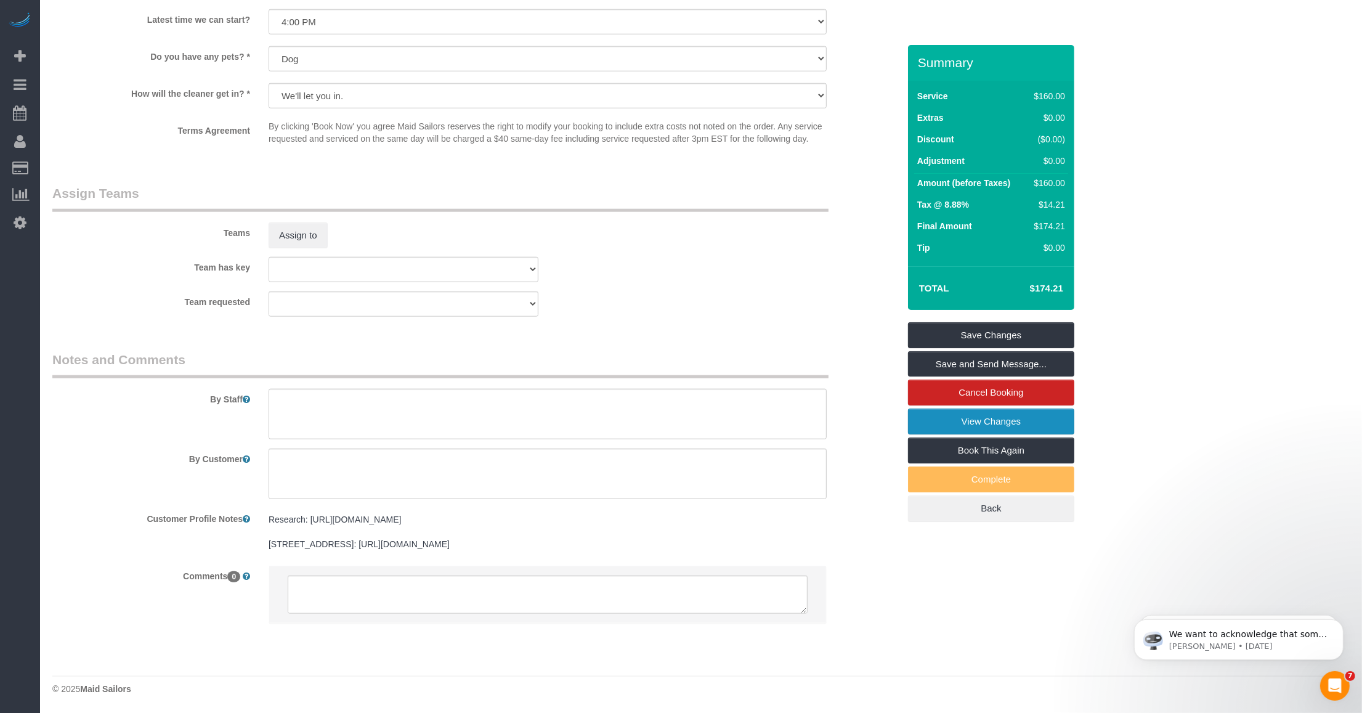
click at [567, 423] on link "View Changes" at bounding box center [991, 421] width 166 height 26
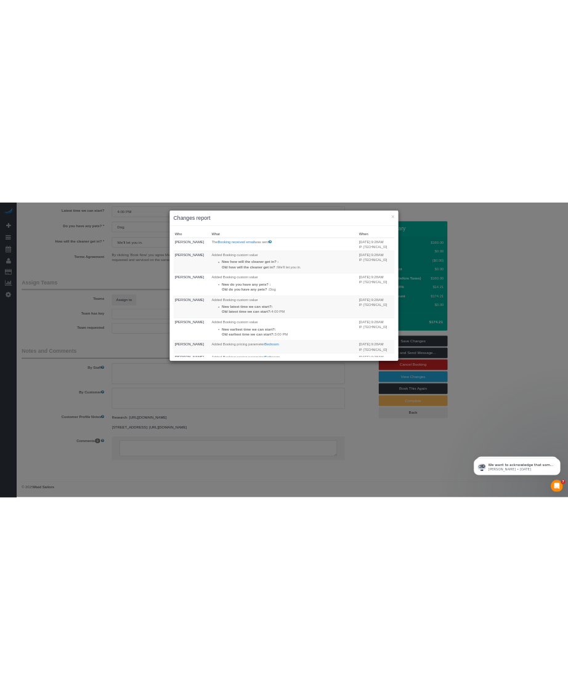
scroll to position [177, 0]
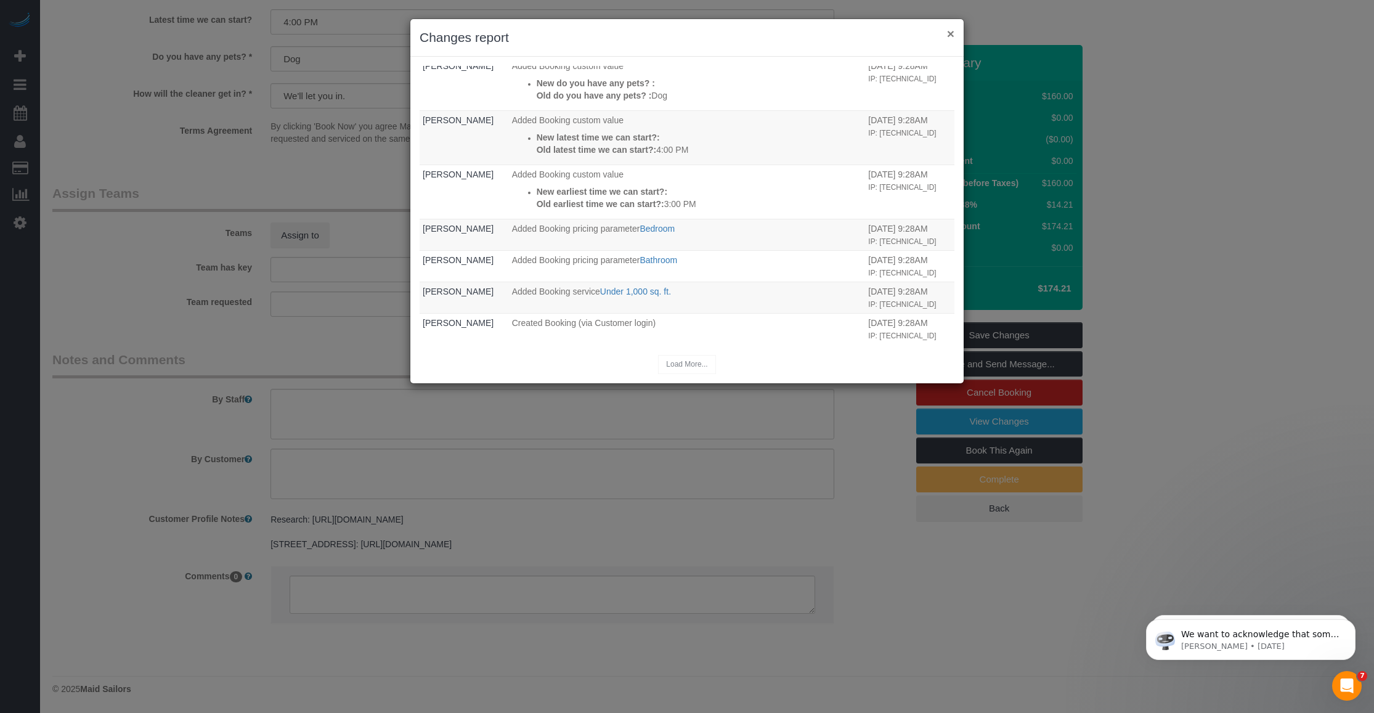
click at [567, 28] on button "×" at bounding box center [950, 33] width 7 height 13
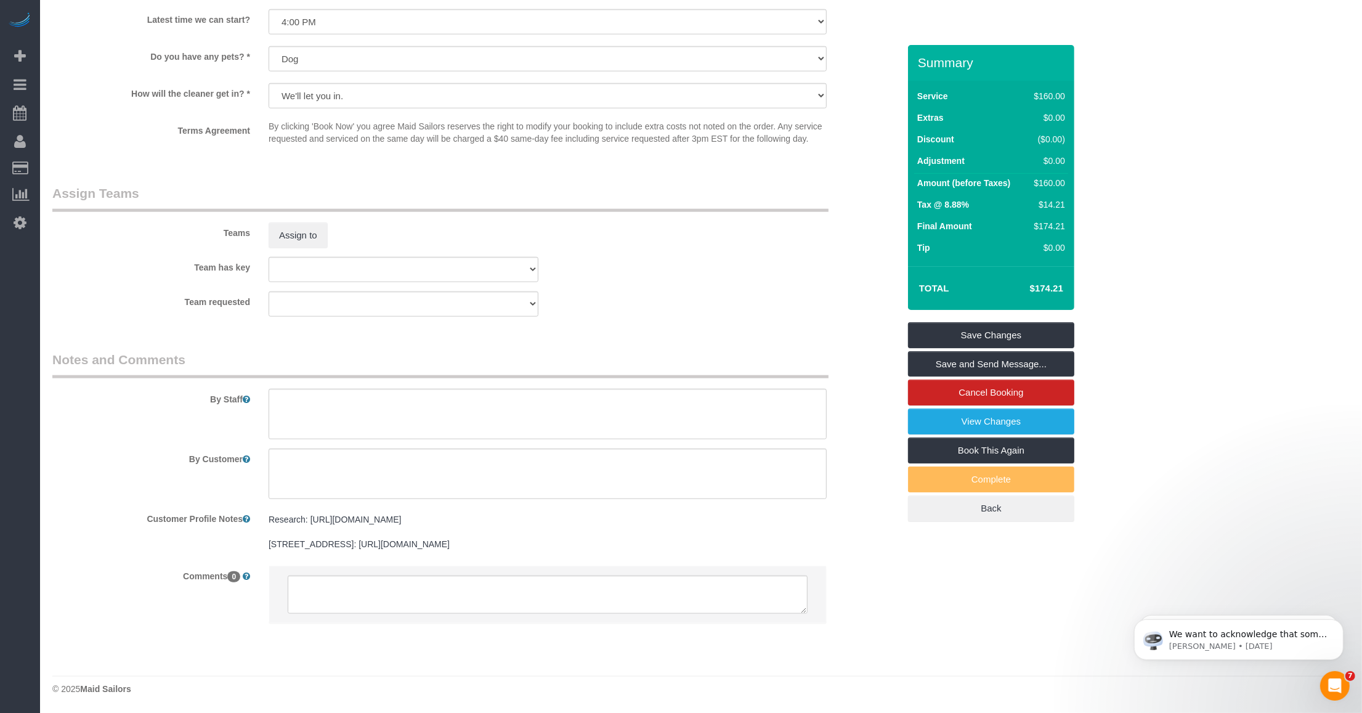
click at [434, 547] on pre "Research: https://streeteasy.com/property/8857447-319-west-13-street-5b 288 Wes…" at bounding box center [548, 531] width 558 height 37
drag, startPoint x: 371, startPoint y: 544, endPoint x: 776, endPoint y: 546, distance: 405.3
click at [567, 546] on textarea "Research: https://streeteasy.com/property/8857447-319-west-13-street-5b 288 Wes…" at bounding box center [548, 575] width 558 height 136
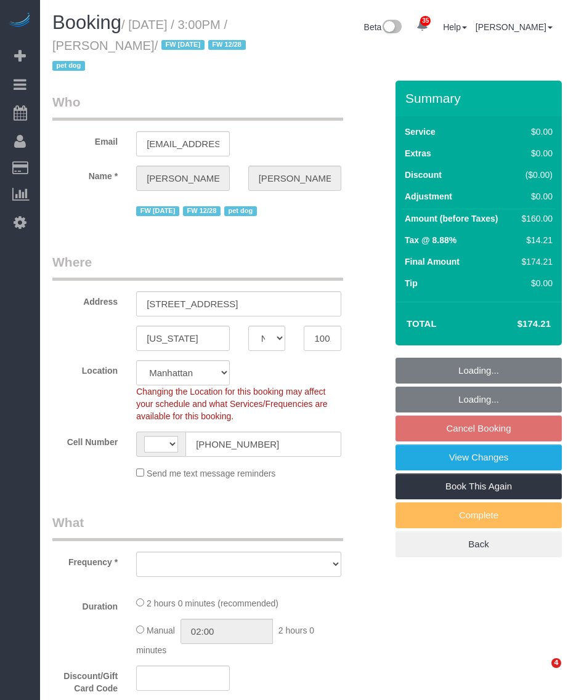
select select "NY"
select select "number:63"
select select "number:76"
select select "number:13"
select select "number:5"
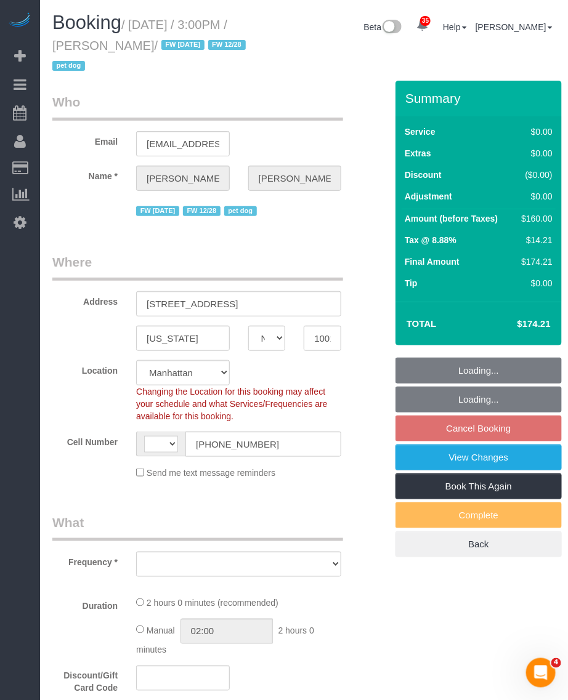
select select "string:[GEOGRAPHIC_DATA]"
select select "object:964"
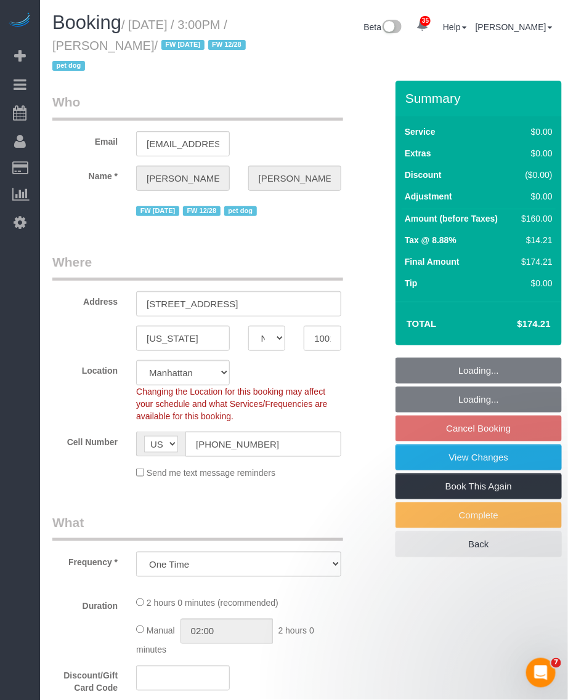
select select "spot8"
select select "1"
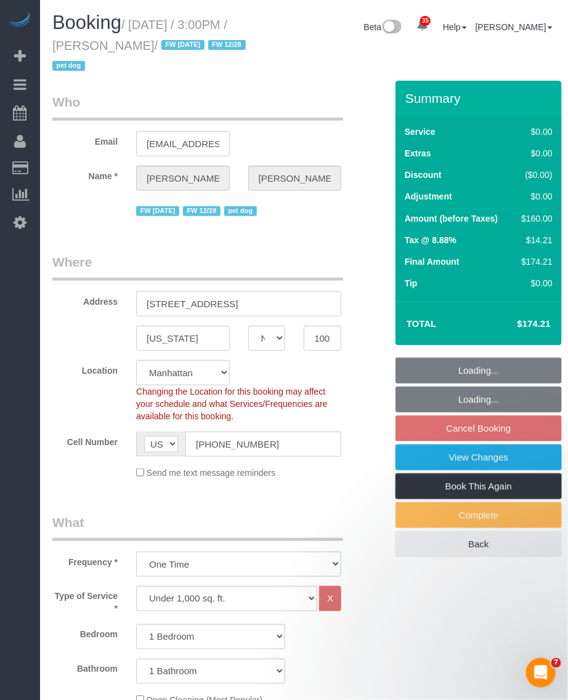
select select "object:1457"
select select "1"
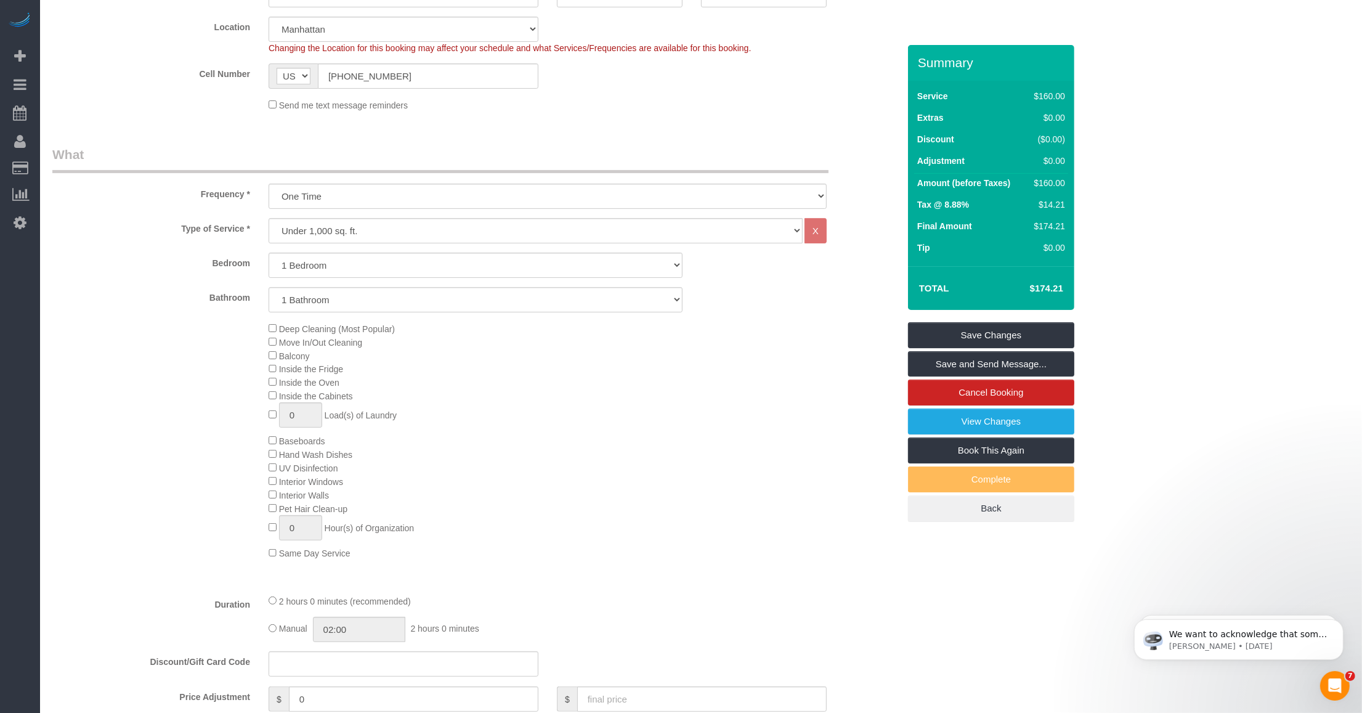
scroll to position [77, 0]
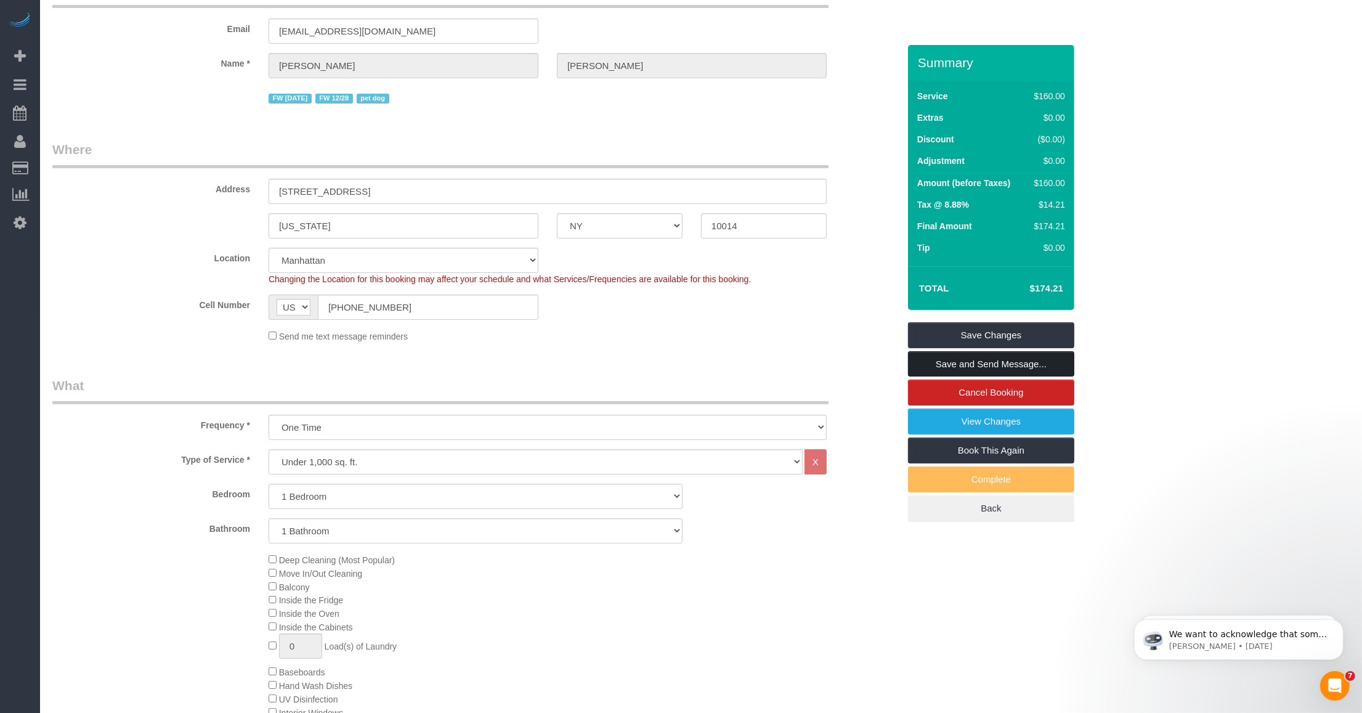
click at [567, 365] on link "Save and Send Message..." at bounding box center [991, 364] width 166 height 26
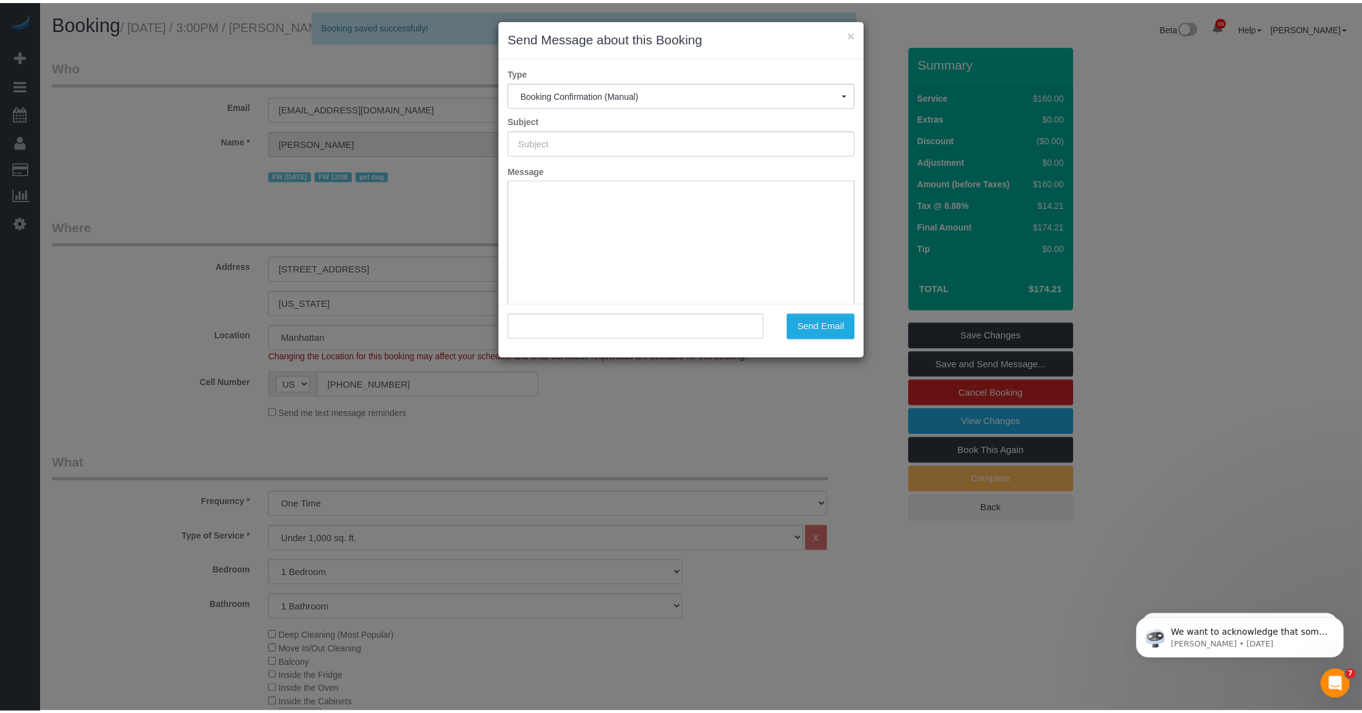
scroll to position [0, 0]
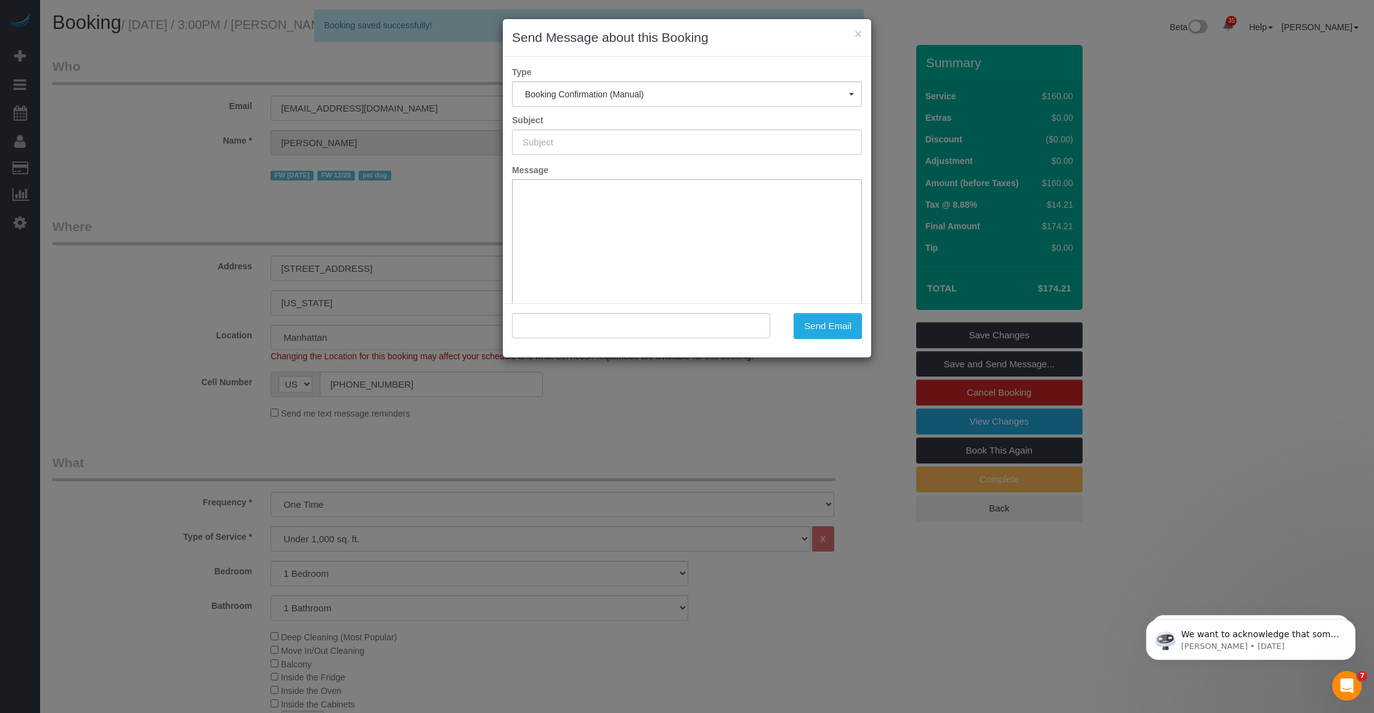
type input "Cleaning Confirmed for 10/08/2025 at 3:00pm"
type input ""Rebecca Javens" <rebeccaannjavens@gmail.com>"
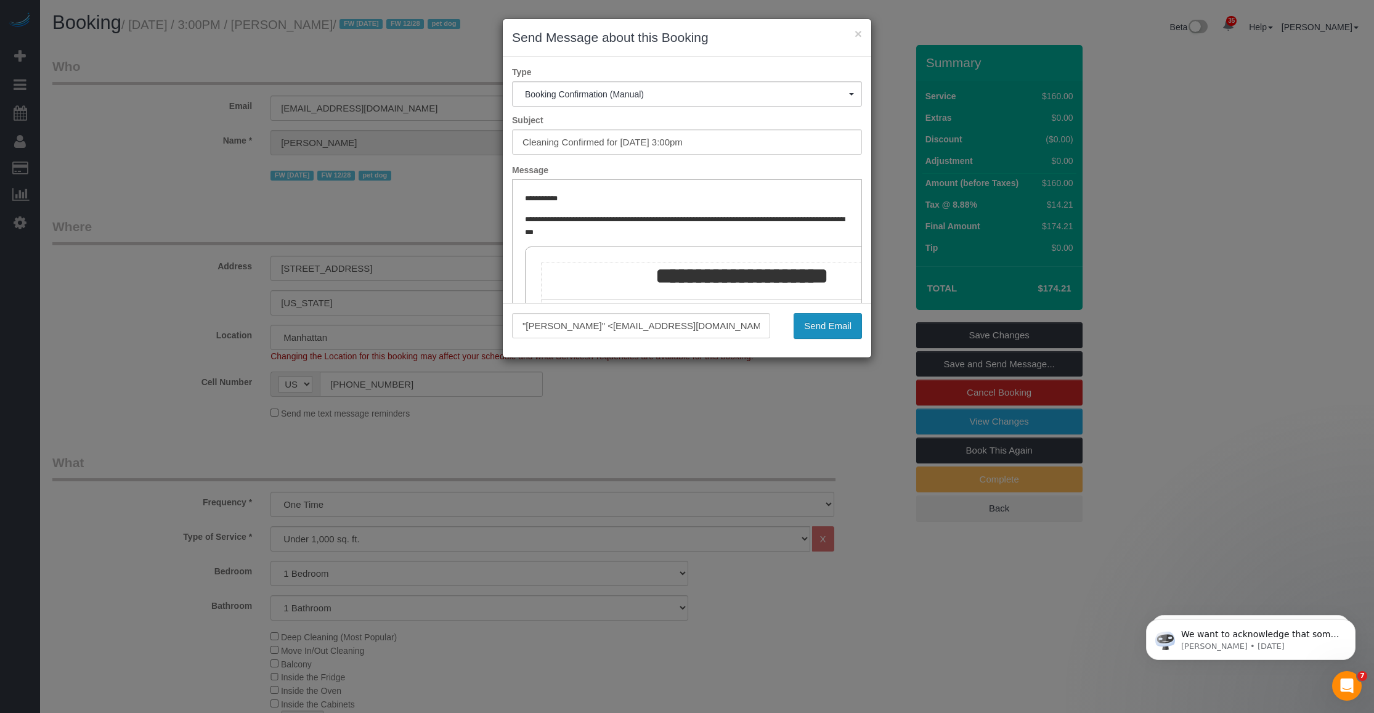
click at [567, 323] on button "Send Email" at bounding box center [827, 326] width 68 height 26
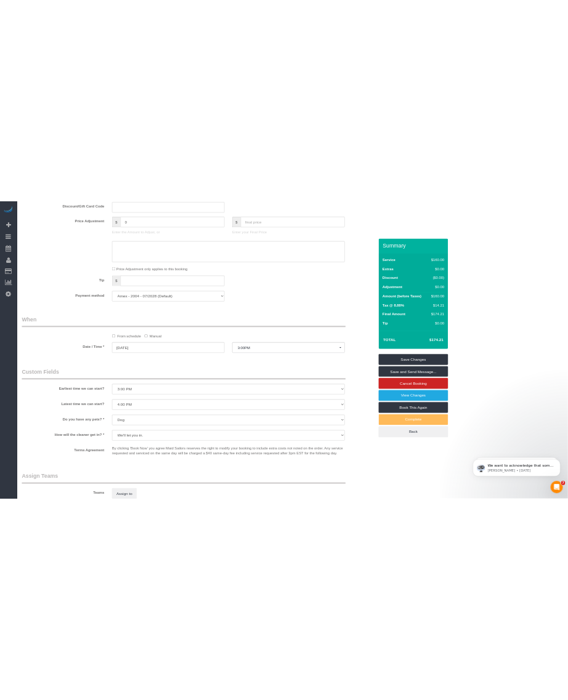
scroll to position [1463, 0]
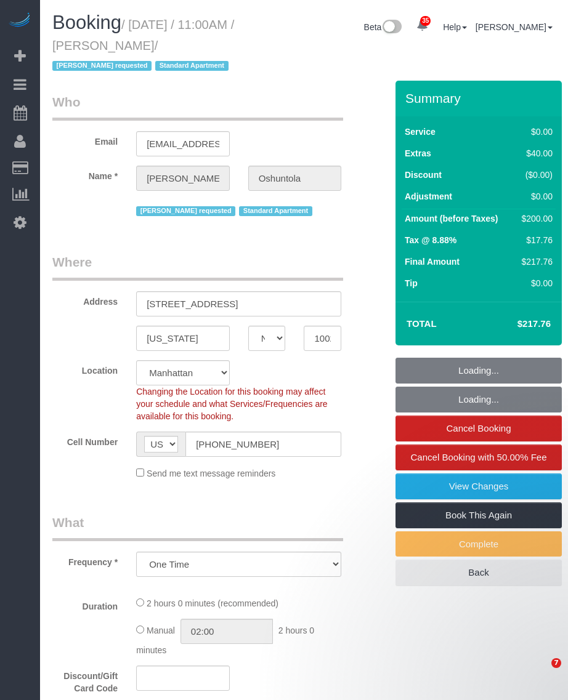
select select "NY"
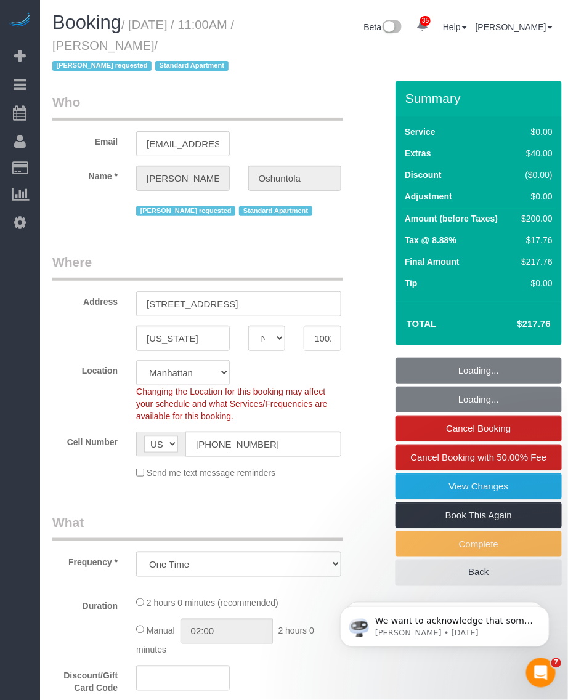
select select "object:932"
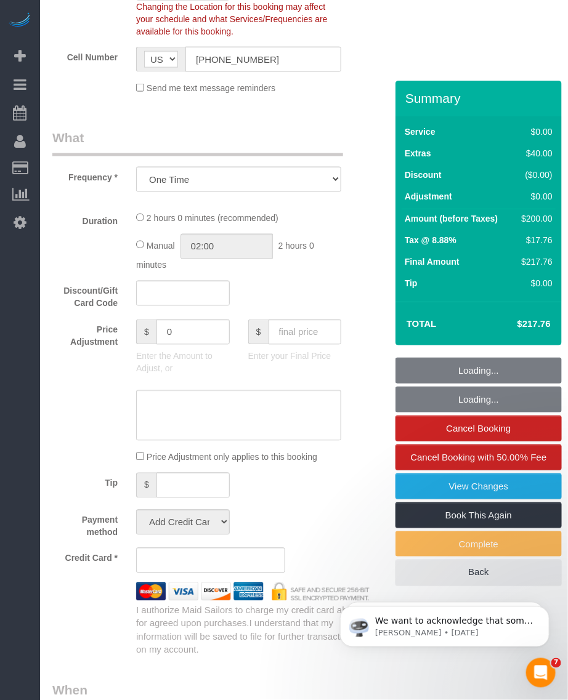
select select "string:stripe-pm_1QrhwN4VGloSiKo7UlGiOlJ6"
select select "1"
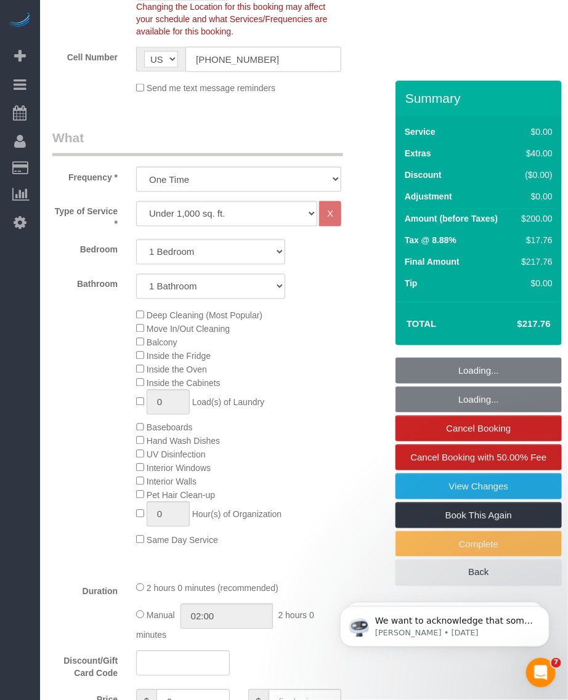
select select "spot1"
select select "number:89"
select select "number:90"
select select "number:15"
select select "number:5"
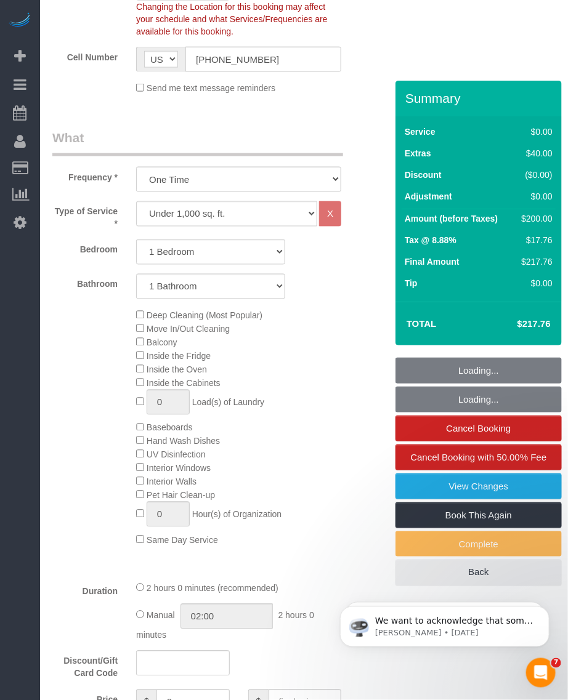
select select "1"
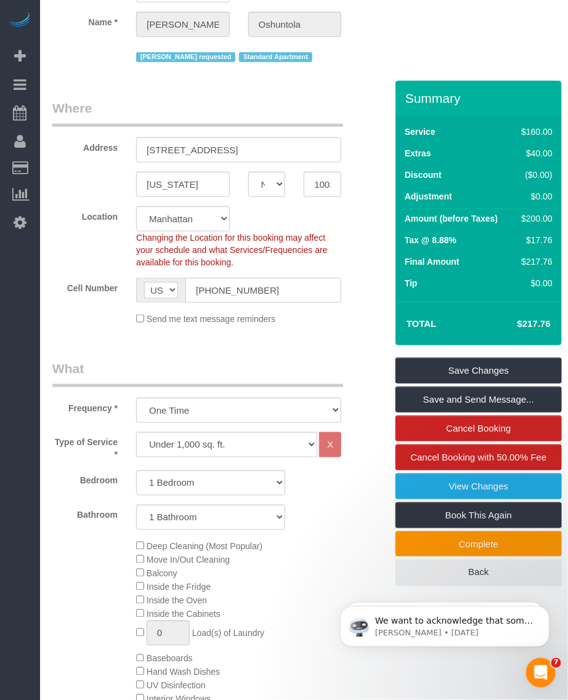
scroll to position [0, 0]
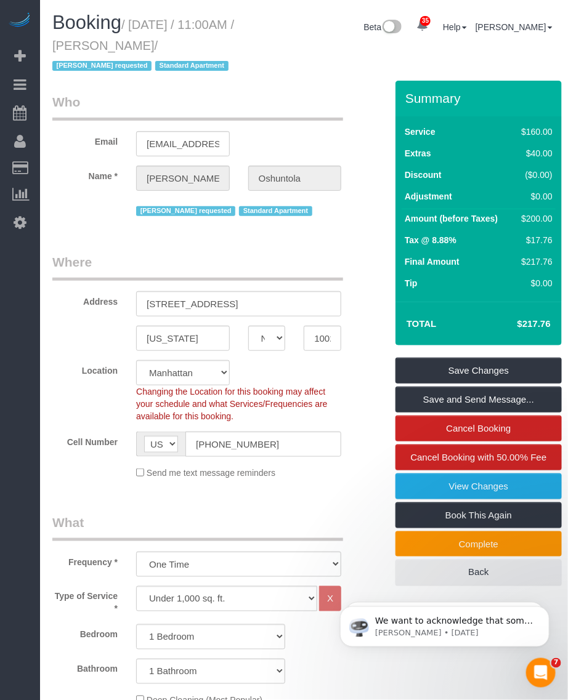
drag, startPoint x: 136, startPoint y: 22, endPoint x: 222, endPoint y: 45, distance: 89.2
click at [222, 45] on small "/ [DATE] / 11:00AM / [PERSON_NAME] / [PERSON_NAME] requested Standard Apartment" at bounding box center [143, 45] width 182 height 55
copy small "[DATE] / 11:00AM / [PERSON_NAME]"
click at [130, 33] on h1 "Booking / [DATE] / 11:00AM / [PERSON_NAME] / [PERSON_NAME] requested Standard A…" at bounding box center [151, 43] width 199 height 63
drag, startPoint x: 114, startPoint y: 43, endPoint x: 220, endPoint y: 44, distance: 106.0
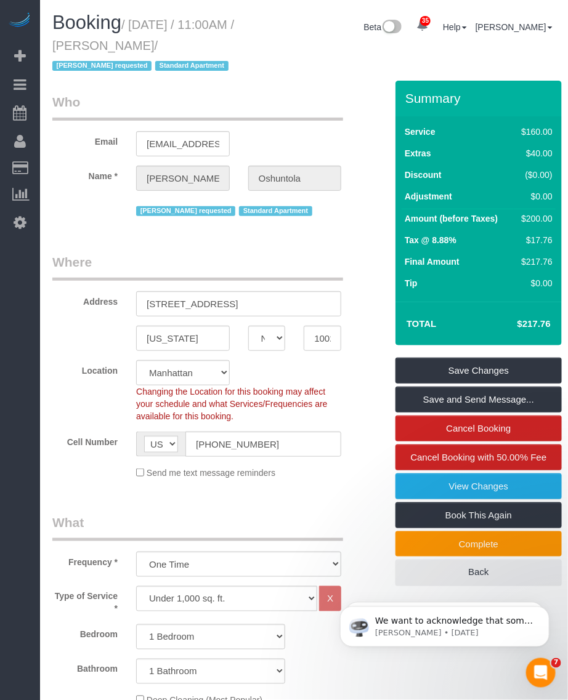
click at [220, 44] on small "/ [DATE] / 11:00AM / [PERSON_NAME] / [PERSON_NAME] requested Standard Apartment" at bounding box center [143, 45] width 182 height 55
copy small "[PERSON_NAME]"
drag, startPoint x: 148, startPoint y: 32, endPoint x: 142, endPoint y: 28, distance: 7.5
click at [148, 32] on h1 "Booking / [DATE] / 11:00AM / [PERSON_NAME] / [PERSON_NAME] requested Standard A…" at bounding box center [151, 43] width 199 height 63
drag, startPoint x: 176, startPoint y: 31, endPoint x: 217, endPoint y: 44, distance: 42.9
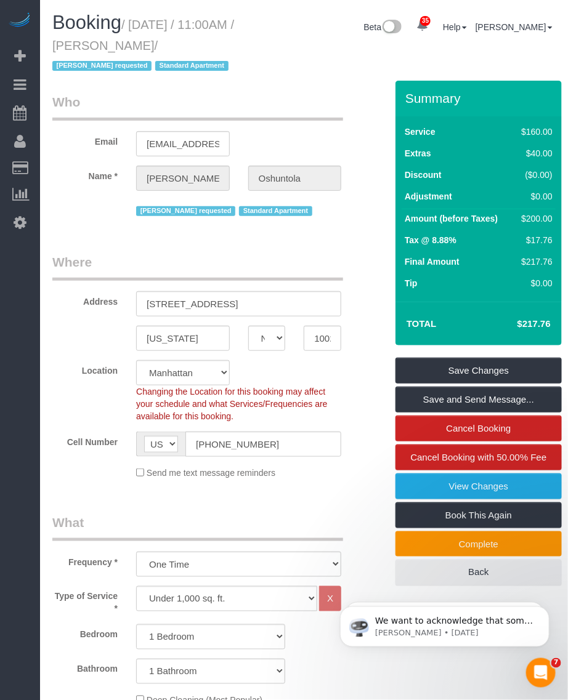
click at [217, 44] on small "/ October 06, 2025 / 11:00AM / Deborah Oshuntola / Katherine Poveda requested S…" at bounding box center [143, 45] width 182 height 55
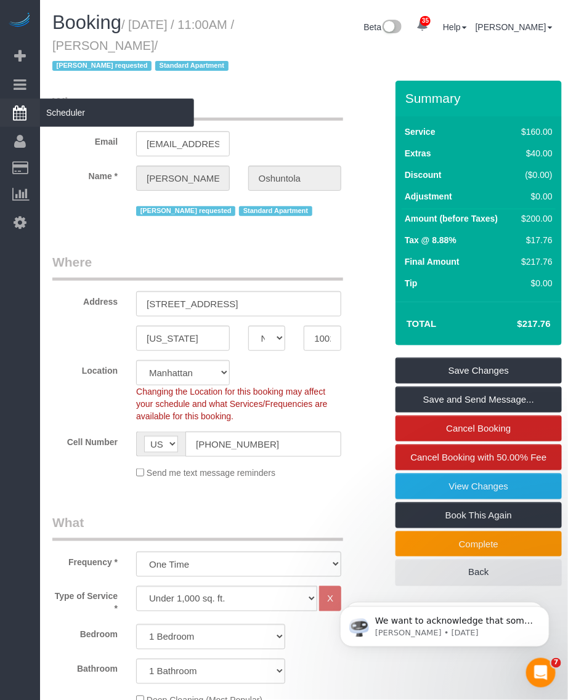
copy small "October 06, 2025 / 11:00AM / Deborah Oshuntola"
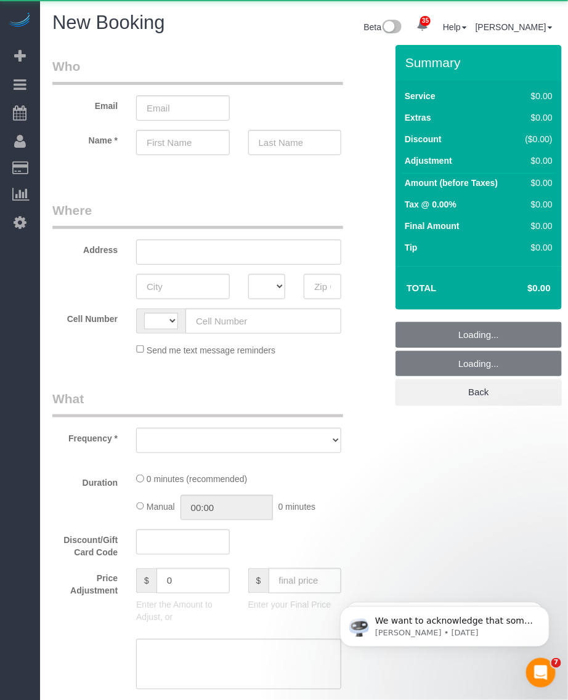
select select "object:1795"
select select "number:89"
select select "number:90"
select select "string:[GEOGRAPHIC_DATA]"
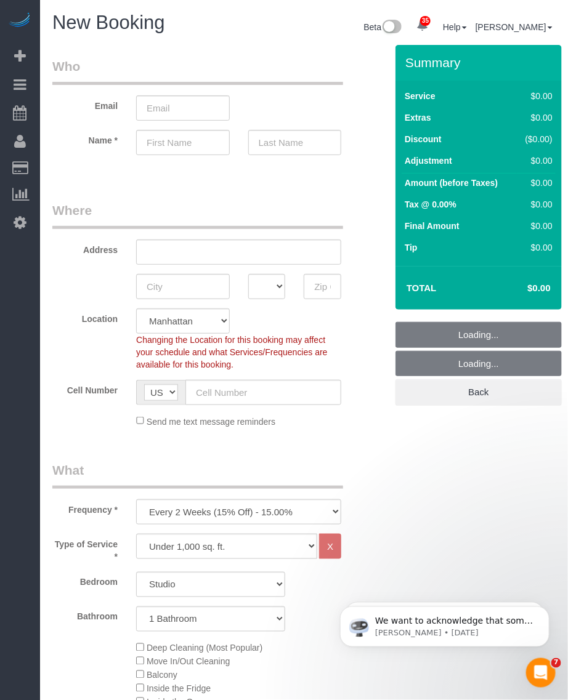
select select "object:2677"
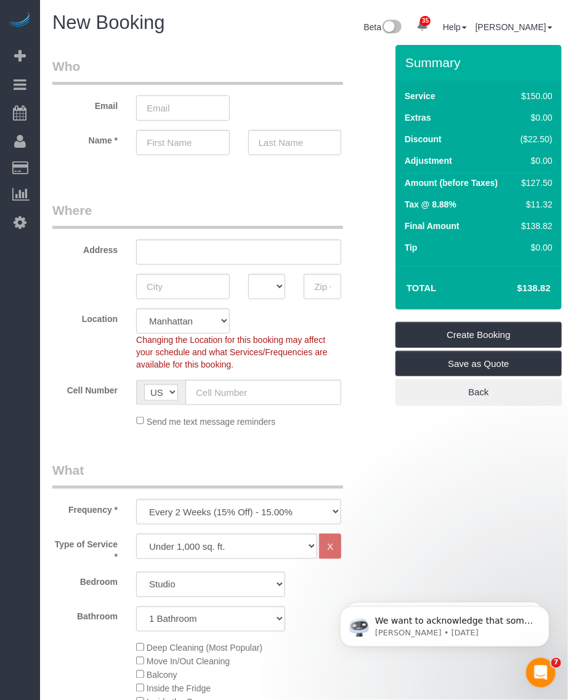
click at [171, 102] on input "email" at bounding box center [183, 107] width 94 height 25
paste input "Could you please confirm if the basement was cleaned completely on your end? We…"
type input "Could you please confirm if the basement was cleaned completely on your end? We…"
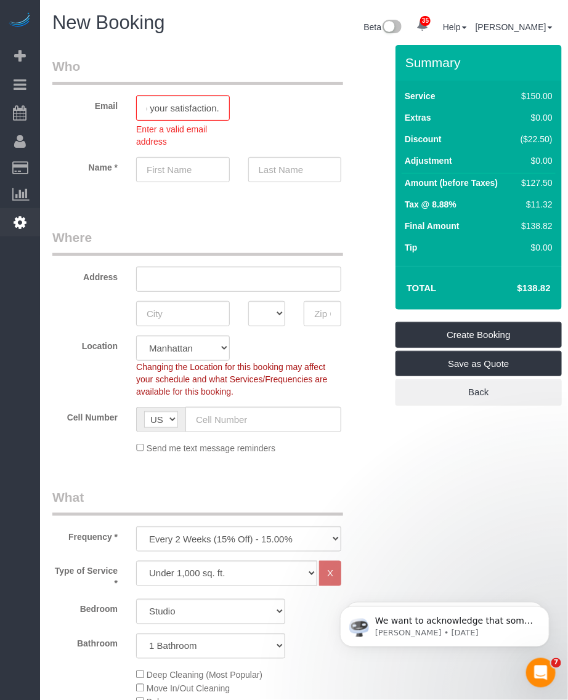
scroll to position [0, 0]
click at [157, 108] on input "Could you please confirm if the basement was cleaned completely on your end? We…" at bounding box center [183, 107] width 94 height 25
paste input "[PERSON_NAME][EMAIL_ADDRESS][PERSON_NAME][DOMAIN_NAME]"
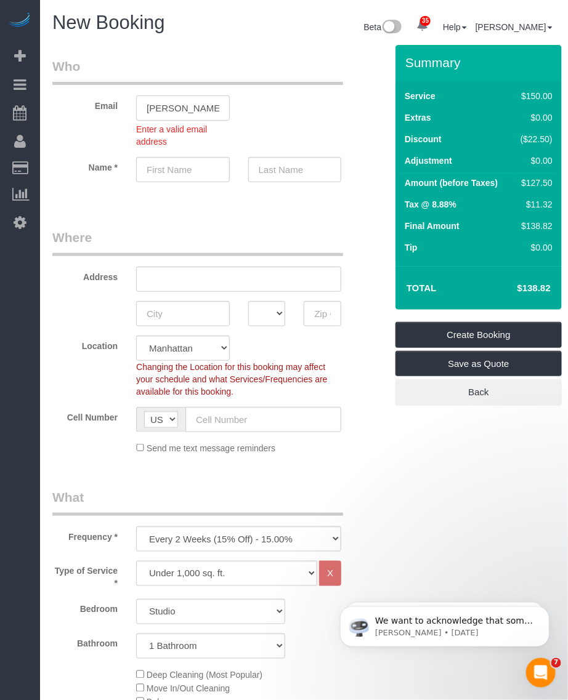
scroll to position [0, 51]
type input "[PERSON_NAME][EMAIL_ADDRESS][PERSON_NAME][DOMAIN_NAME]"
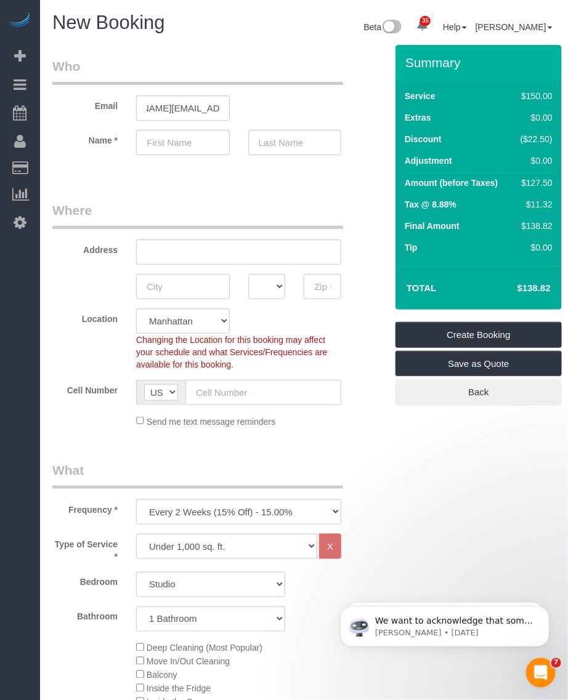
scroll to position [0, 0]
click at [290, 122] on sui-booking-customer "Email [PERSON_NAME][EMAIL_ADDRESS][PERSON_NAME][DOMAIN_NAME] Name *" at bounding box center [210, 112] width 317 height 110
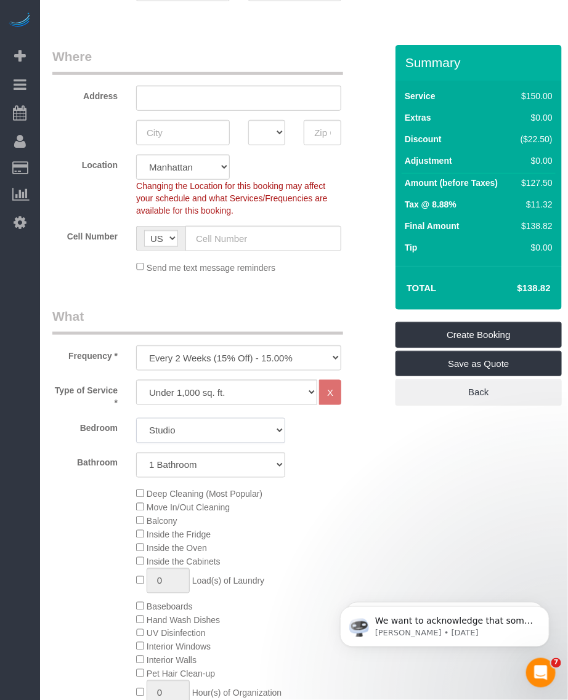
click at [185, 428] on select "Studio 1 Bedroom 2 Bedrooms 3 Bedrooms" at bounding box center [210, 430] width 149 height 25
select select "1"
click at [136, 418] on select "Studio 1 Bedroom 2 Bedrooms 3 Bedrooms" at bounding box center [210, 430] width 149 height 25
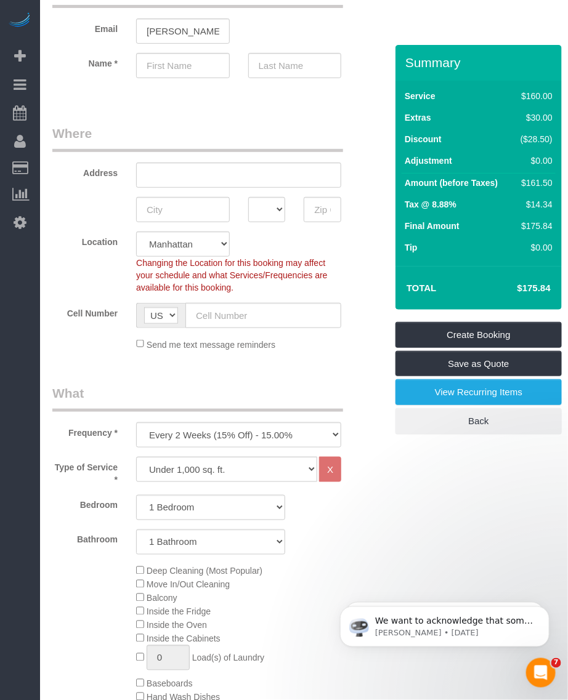
scroll to position [0, 0]
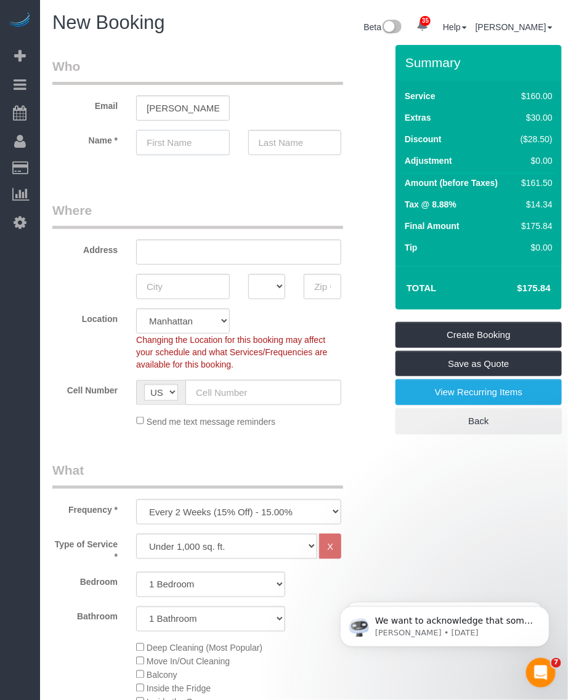
click at [161, 149] on input "text" at bounding box center [183, 142] width 94 height 25
paste input "[PERSON_NAME]"
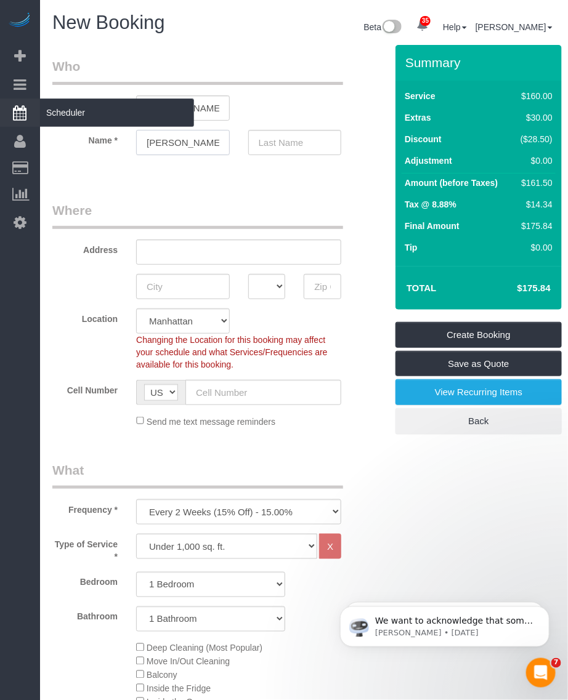
type input "[PERSON_NAME]"
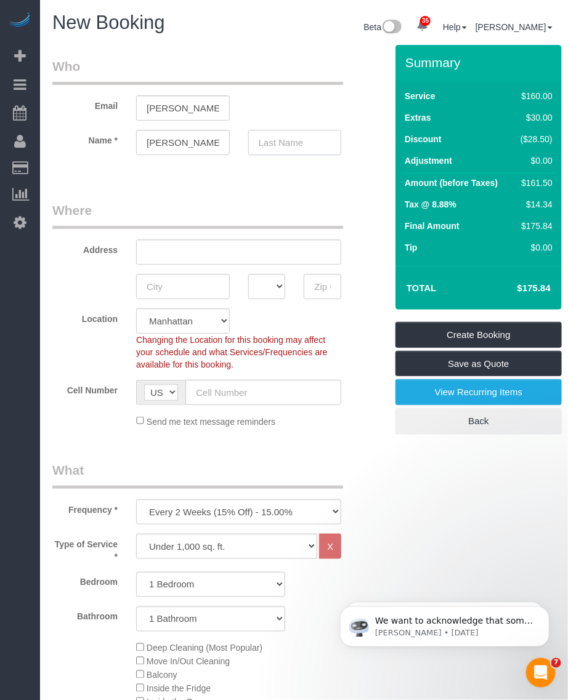
click at [275, 136] on input "text" at bounding box center [295, 142] width 94 height 25
paste input "[PERSON_NAME]"
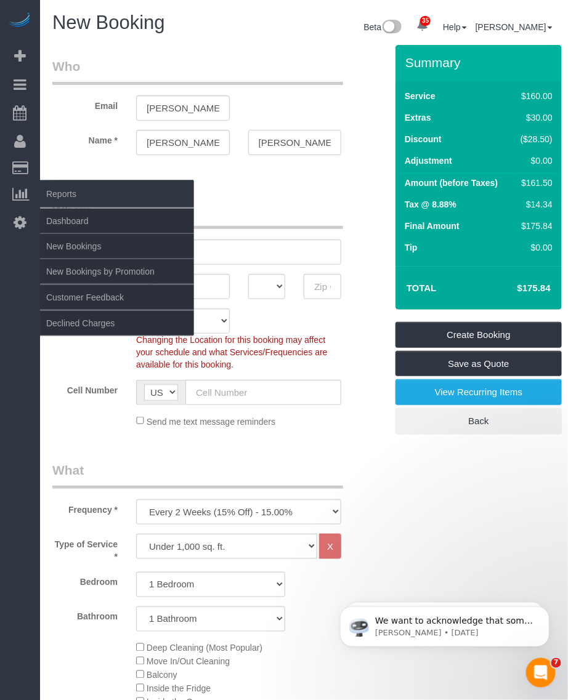
type input "[PERSON_NAME]"
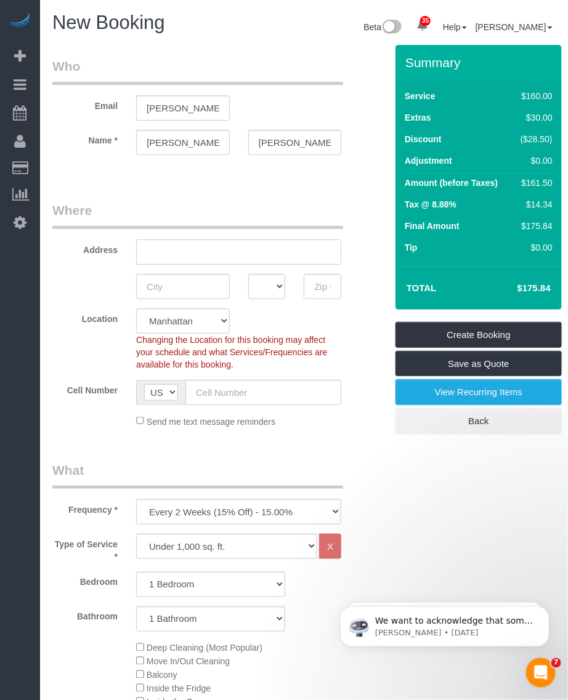
click at [173, 253] on input "text" at bounding box center [238, 252] width 205 height 25
paste input "[STREET_ADDRESS]"
click at [238, 249] on input "[STREET_ADDRESS]" at bounding box center [238, 252] width 205 height 25
type input "[STREET_ADDRESS] 10DC"
drag, startPoint x: 169, startPoint y: 288, endPoint x: 198, endPoint y: 287, distance: 29.0
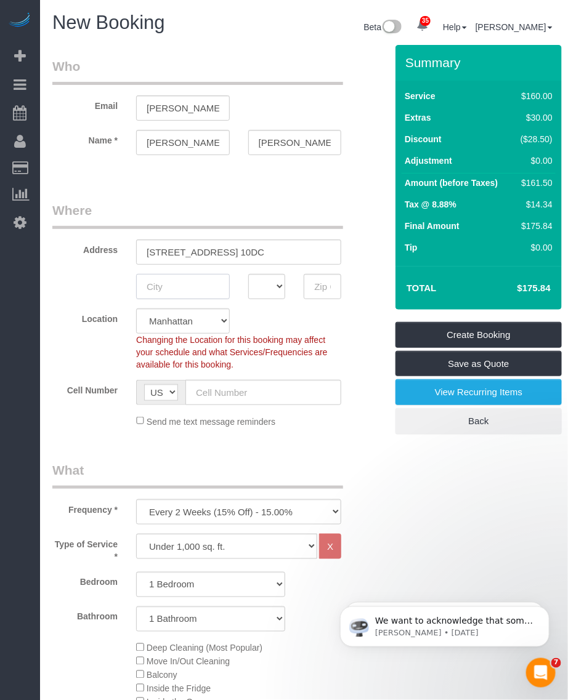
click at [169, 288] on input "text" at bounding box center [183, 286] width 94 height 25
paste input "[US_STATE]"
type input "[US_STATE]"
click at [272, 288] on select "AK AL AR AZ CA CO CT DC DE [GEOGRAPHIC_DATA] [GEOGRAPHIC_DATA] HI IA ID IL IN K…" at bounding box center [267, 286] width 38 height 25
select select "NY"
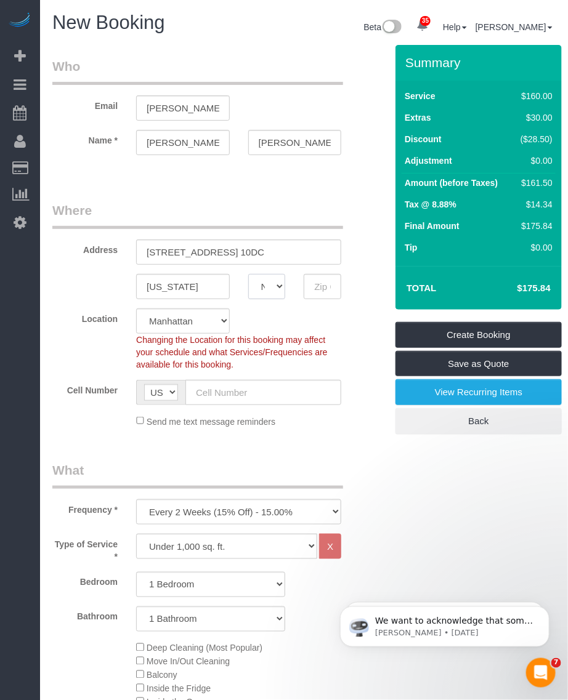
click at [248, 274] on select "AK AL AR AZ CA CO CT DC DE [GEOGRAPHIC_DATA] [GEOGRAPHIC_DATA] HI IA ID IL IN K…" at bounding box center [267, 286] width 38 height 25
click at [319, 286] on input "text" at bounding box center [323, 286] width 38 height 25
paste input "10019"
type input "10019"
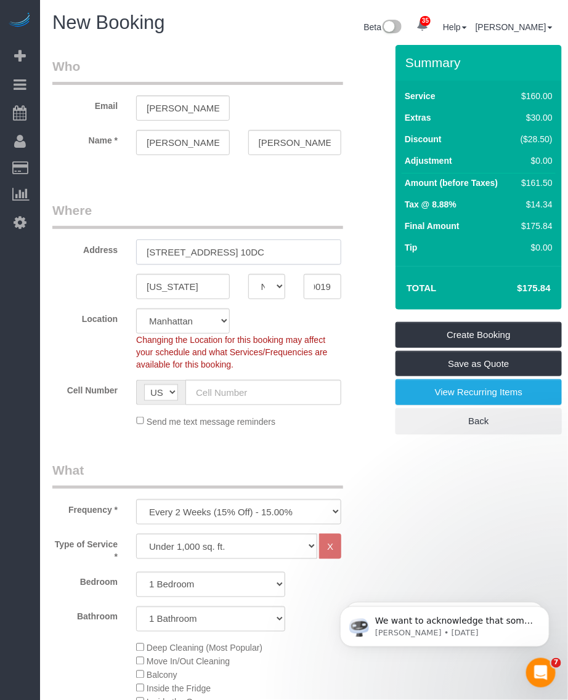
click at [186, 256] on input "[STREET_ADDRESS] 10DC" at bounding box center [238, 252] width 205 height 25
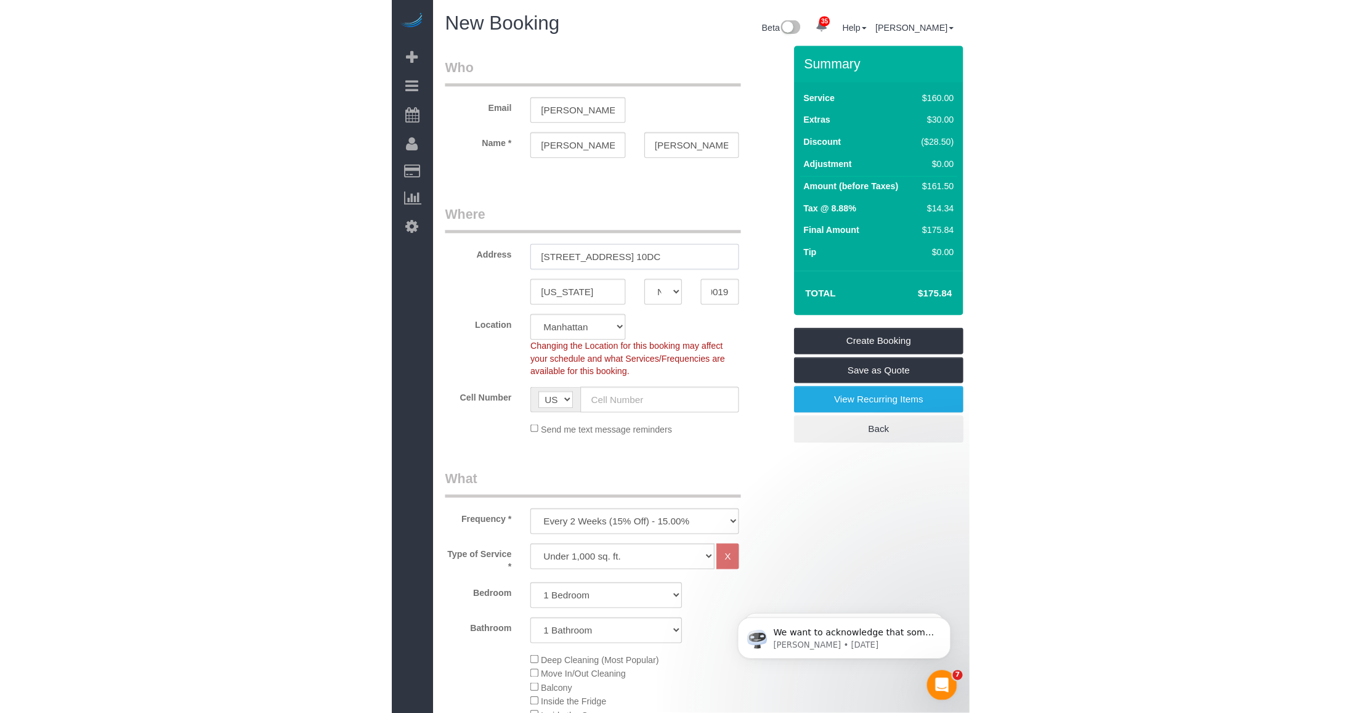
scroll to position [0, 0]
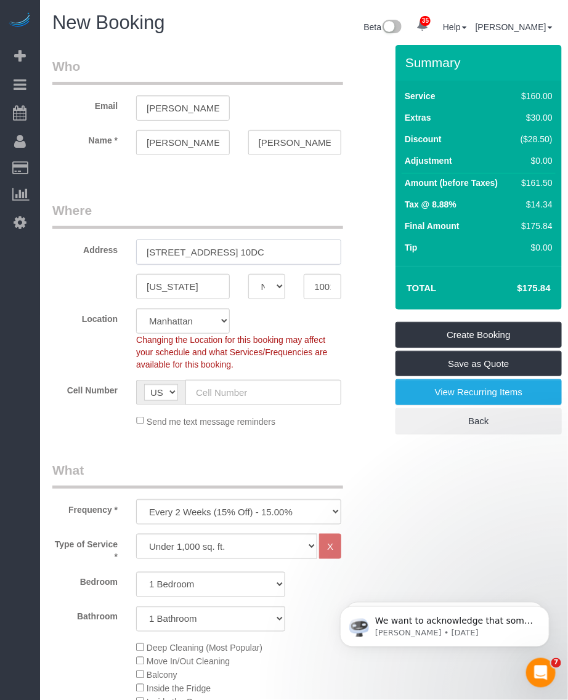
click at [186, 256] on input "[STREET_ADDRESS] 10DC" at bounding box center [238, 252] width 205 height 25
click at [167, 290] on input "[US_STATE]" at bounding box center [183, 286] width 94 height 25
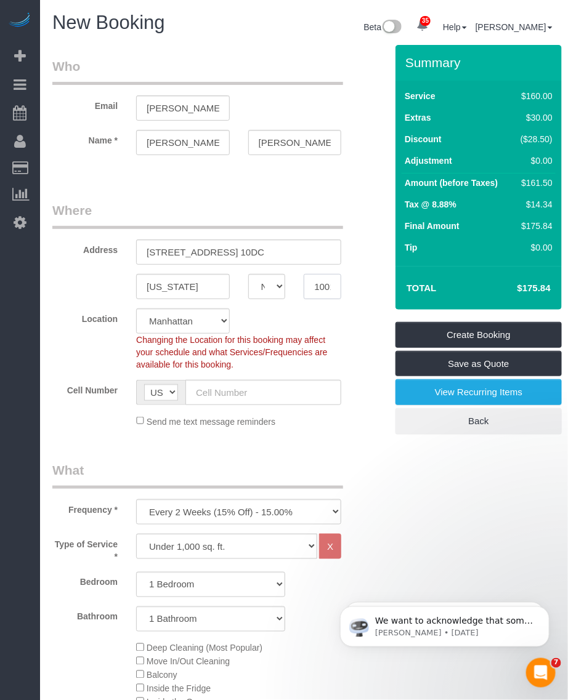
click at [325, 293] on input "10019" at bounding box center [323, 286] width 38 height 25
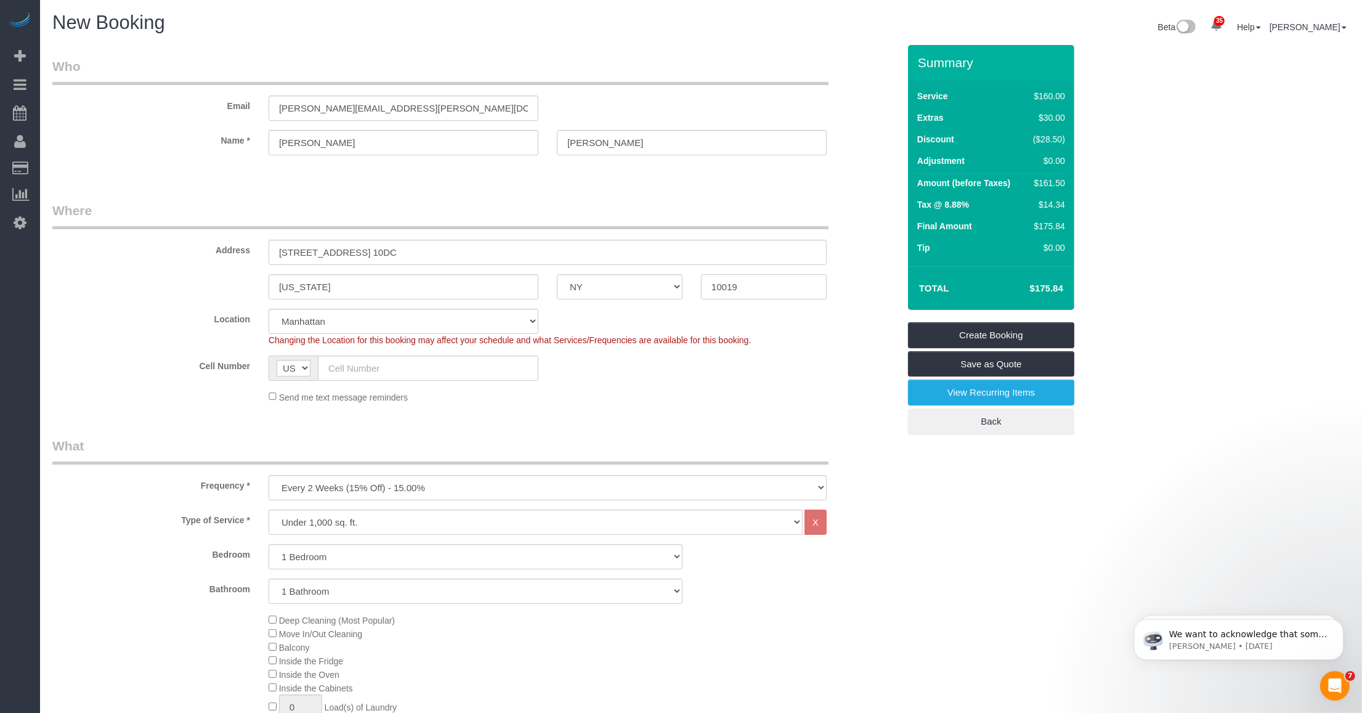
scroll to position [154, 0]
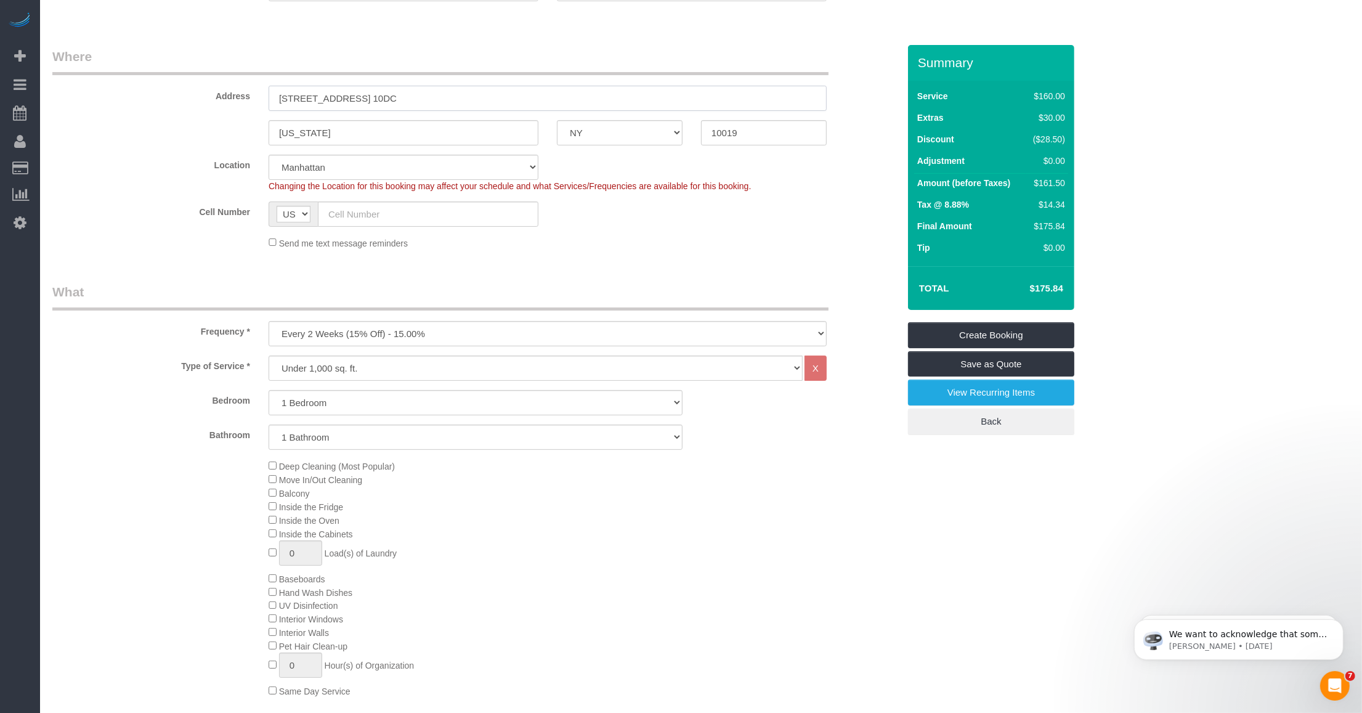
click at [305, 94] on input "[STREET_ADDRESS] 10DC" at bounding box center [548, 98] width 558 height 25
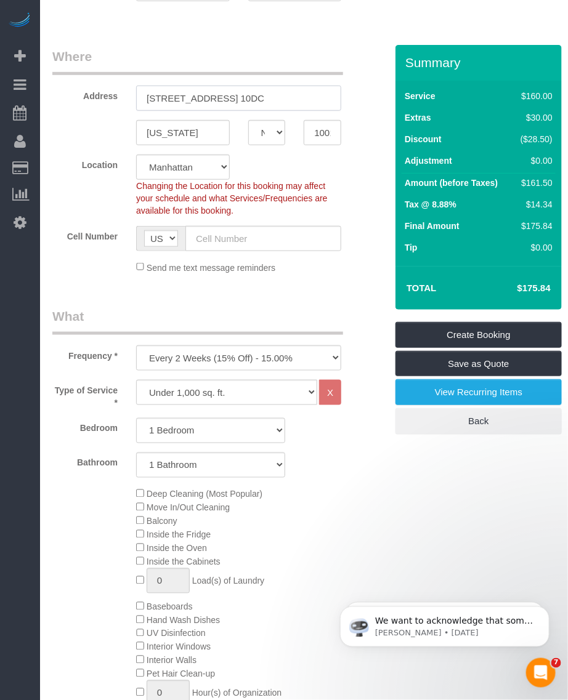
type input "[STREET_ADDRESS] 10DC"
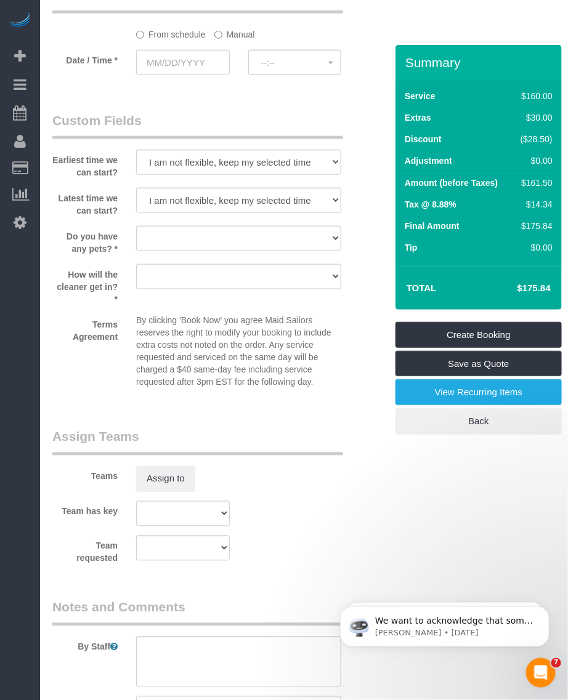
scroll to position [1510, 0]
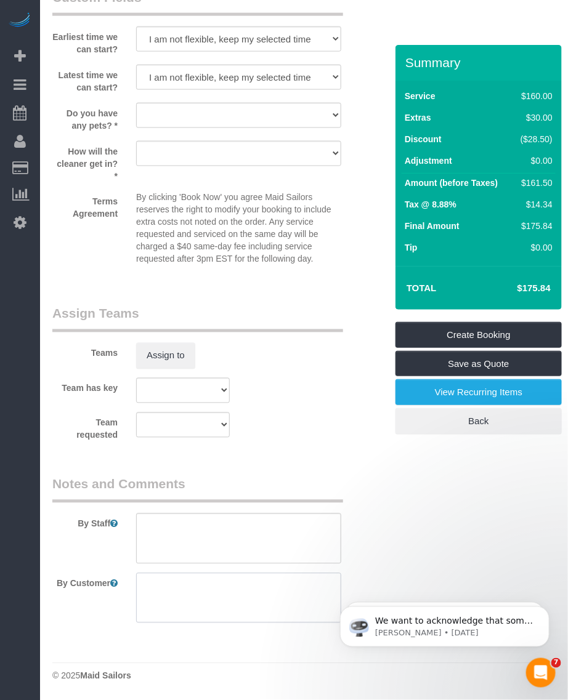
click at [189, 607] on textarea at bounding box center [238, 598] width 205 height 51
paste textarea "Bedding to be changed. I will have the bed stripped and leave the new clean bed…"
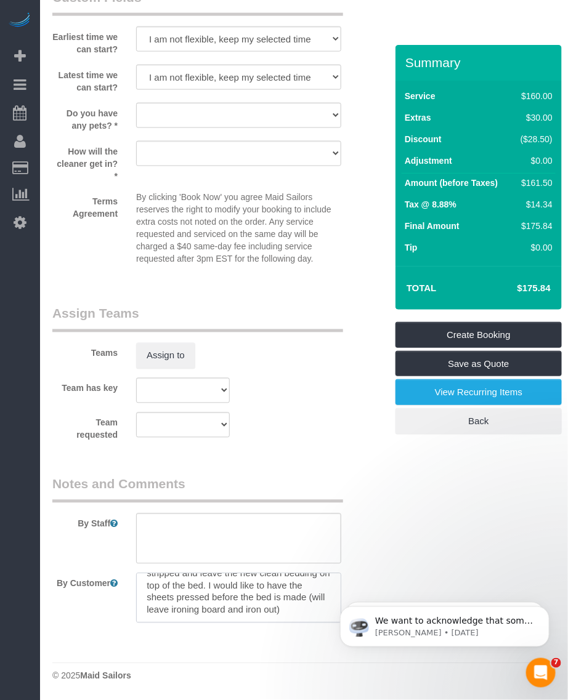
scroll to position [0, 0]
click at [329, 614] on body "We want to acknowledge that some users may be experiencing lag or slower perfor…" at bounding box center [444, 623] width 237 height 76
click at [328, 615] on body "We want to acknowledge that some users may be experiencing lag or slower perfor…" at bounding box center [444, 623] width 237 height 76
click at [332, 615] on body "We want to acknowledge that some users may be experiencing lag or slower perfor…" at bounding box center [444, 623] width 237 height 76
click at [331, 615] on body "We want to acknowledge that some users may be experiencing lag or slower perfor…" at bounding box center [444, 623] width 237 height 76
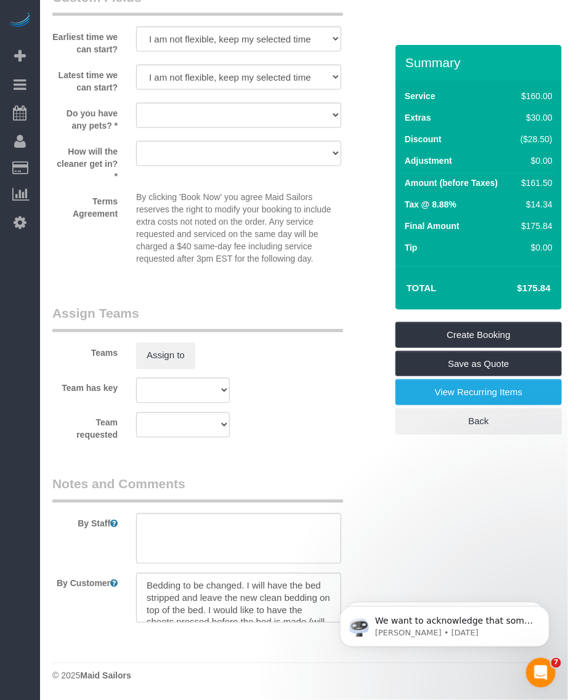
click at [328, 613] on body "We want to acknowledge that some users may be experiencing lag or slower perfor…" at bounding box center [444, 623] width 237 height 76
click at [327, 612] on body "We want to acknowledge that some users may be experiencing lag or slower perfor…" at bounding box center [444, 623] width 237 height 76
click at [324, 600] on html "We want to acknowledge that some users may be experiencing lag or slower perfor…" at bounding box center [444, 623] width 246 height 86
drag, startPoint x: 326, startPoint y: 597, endPoint x: 325, endPoint y: 606, distance: 8.7
click at [325, 606] on html "We want to acknowledge that some users may be experiencing lag or slower perfor…" at bounding box center [444, 623] width 246 height 86
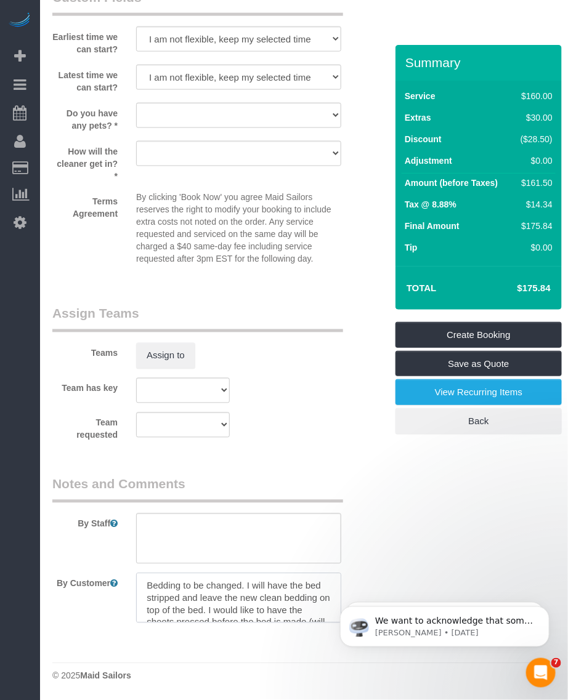
click at [307, 610] on textarea at bounding box center [238, 598] width 205 height 51
drag, startPoint x: 174, startPoint y: 617, endPoint x: 313, endPoint y: 615, distance: 138.6
click at [313, 615] on textarea at bounding box center [238, 598] width 205 height 51
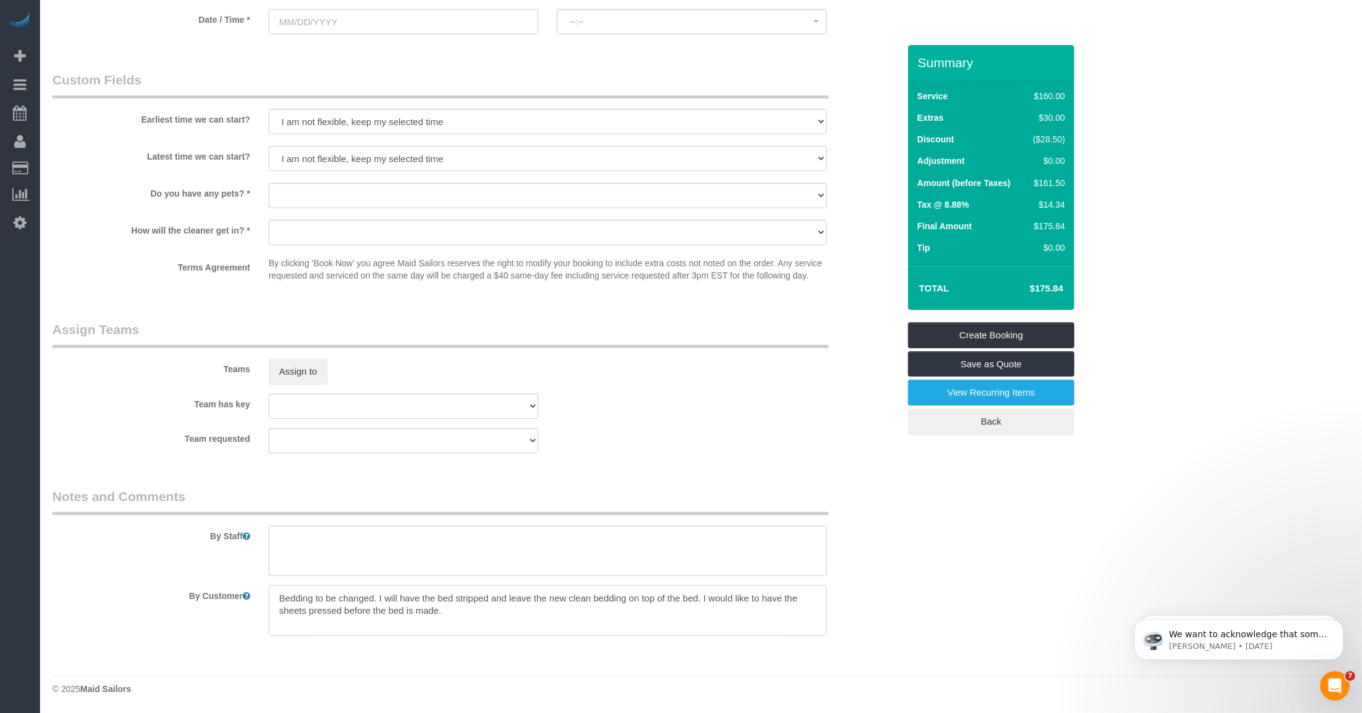
scroll to position [0, 0]
click at [373, 585] on textarea at bounding box center [548, 610] width 558 height 51
drag, startPoint x: 309, startPoint y: 594, endPoint x: 323, endPoint y: 598, distance: 14.5
click at [311, 594] on textarea at bounding box center [548, 610] width 558 height 51
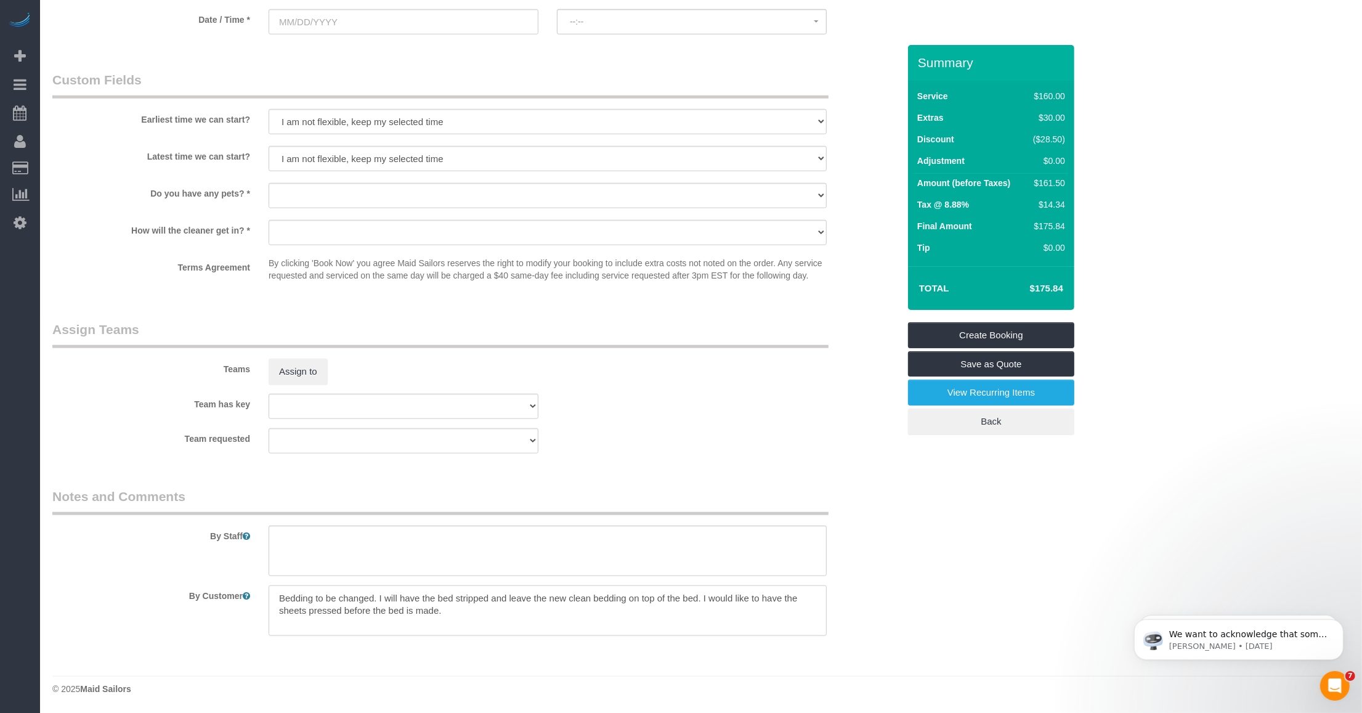
click at [313, 598] on textarea at bounding box center [548, 610] width 558 height 51
click at [492, 616] on textarea at bounding box center [548, 610] width 558 height 51
click at [567, 612] on textarea at bounding box center [548, 610] width 558 height 51
click at [567, 608] on textarea at bounding box center [548, 610] width 558 height 51
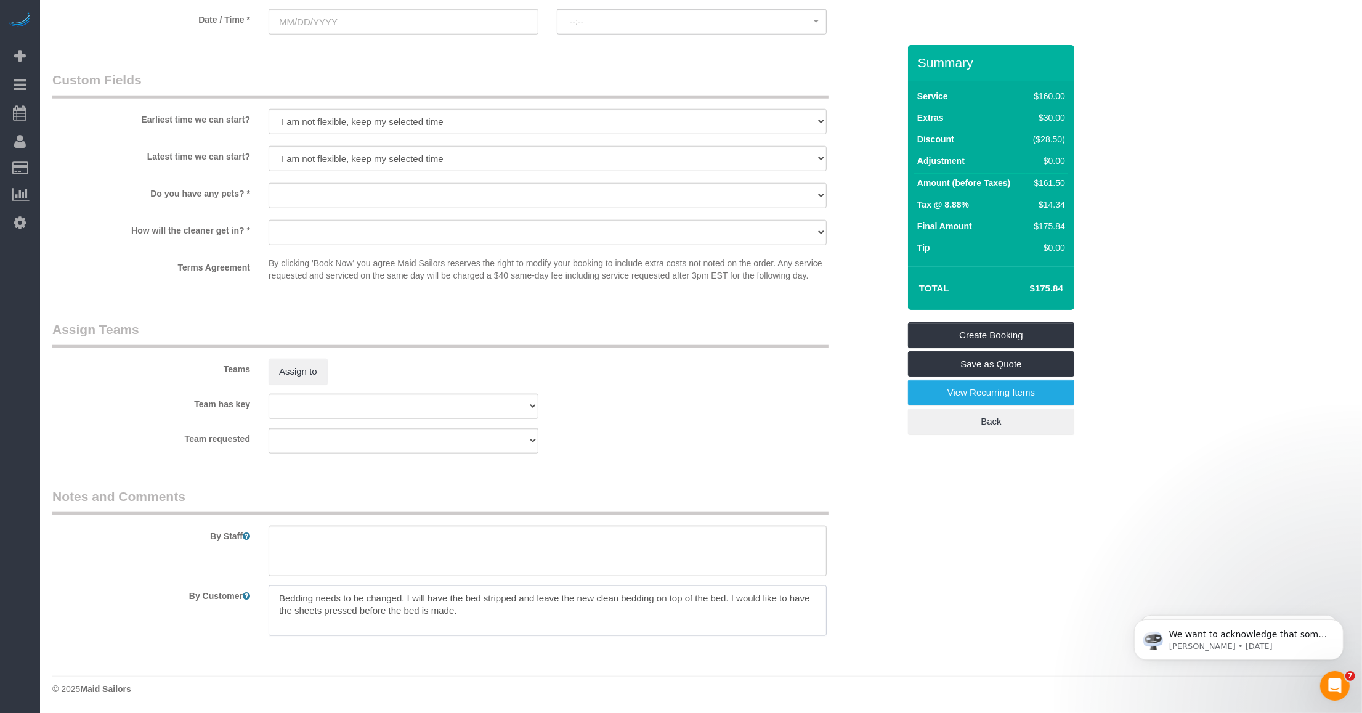
type textarea "Bedding needs to be changed. I will have the bed stripped and leave the new cle…"
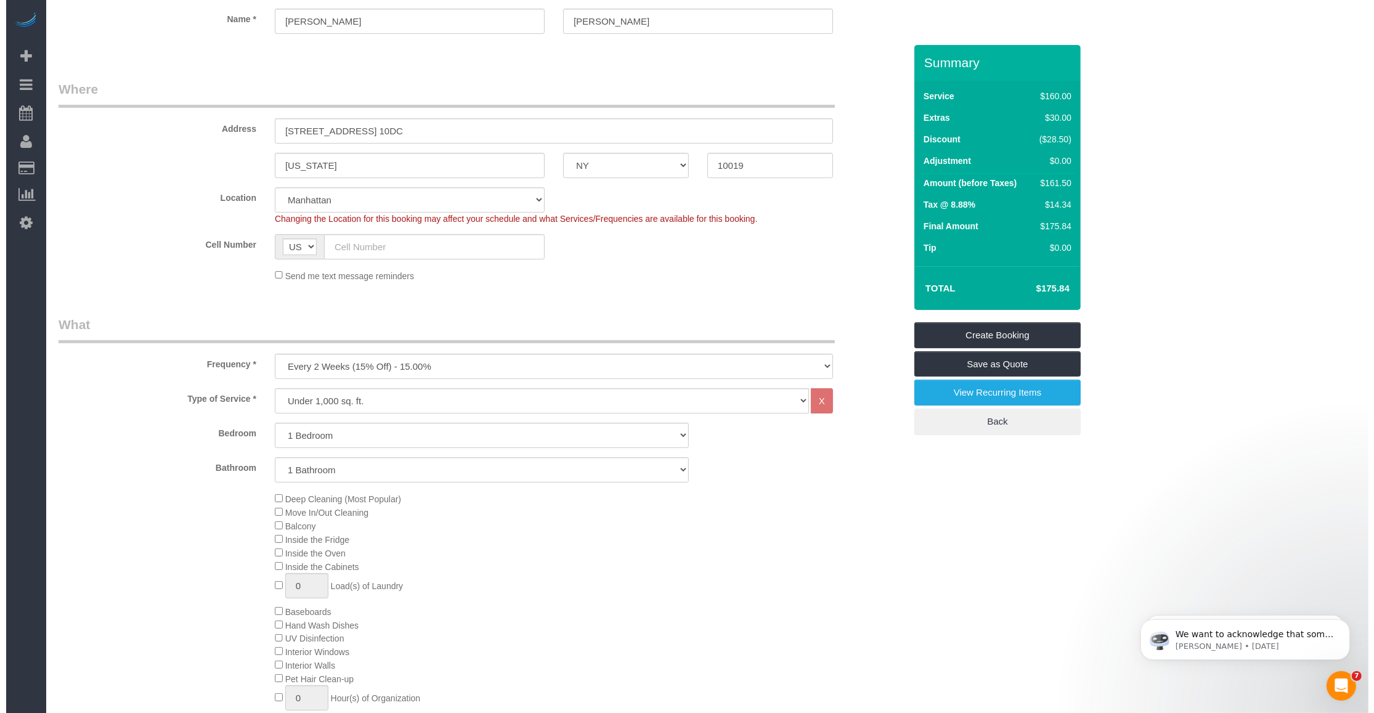
scroll to position [0, 0]
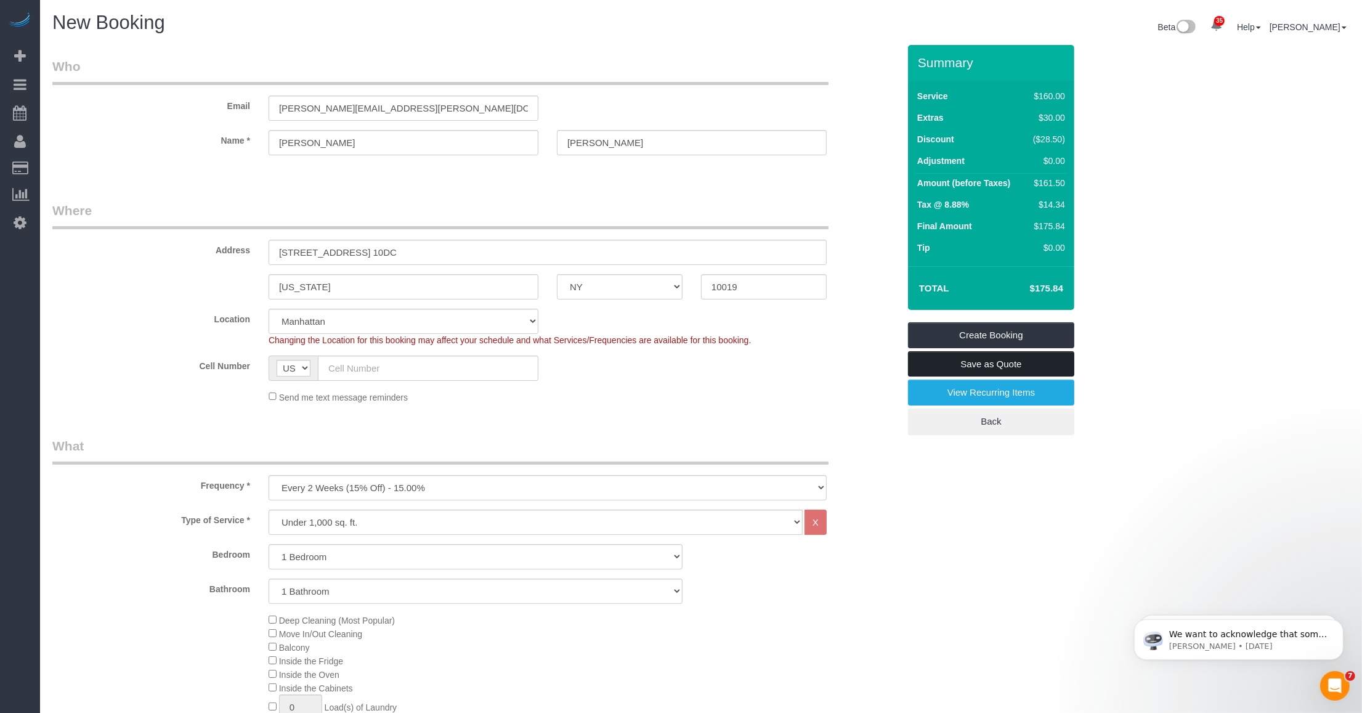
click at [567, 359] on link "Save as Quote" at bounding box center [991, 364] width 166 height 26
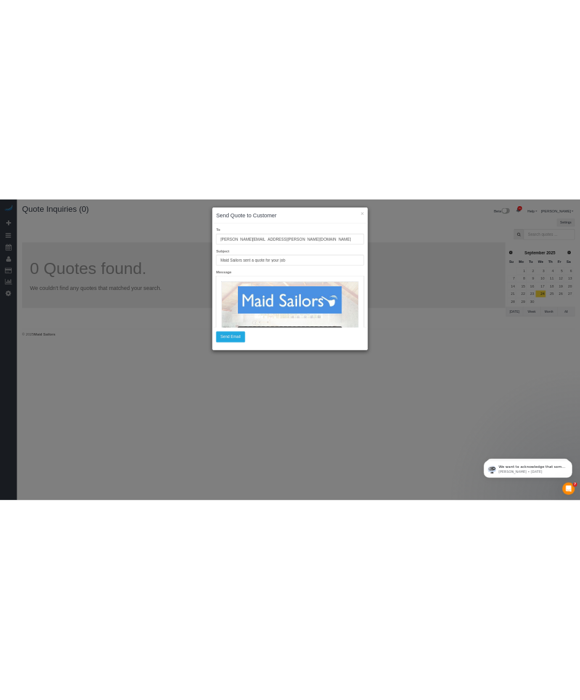
scroll to position [231, 0]
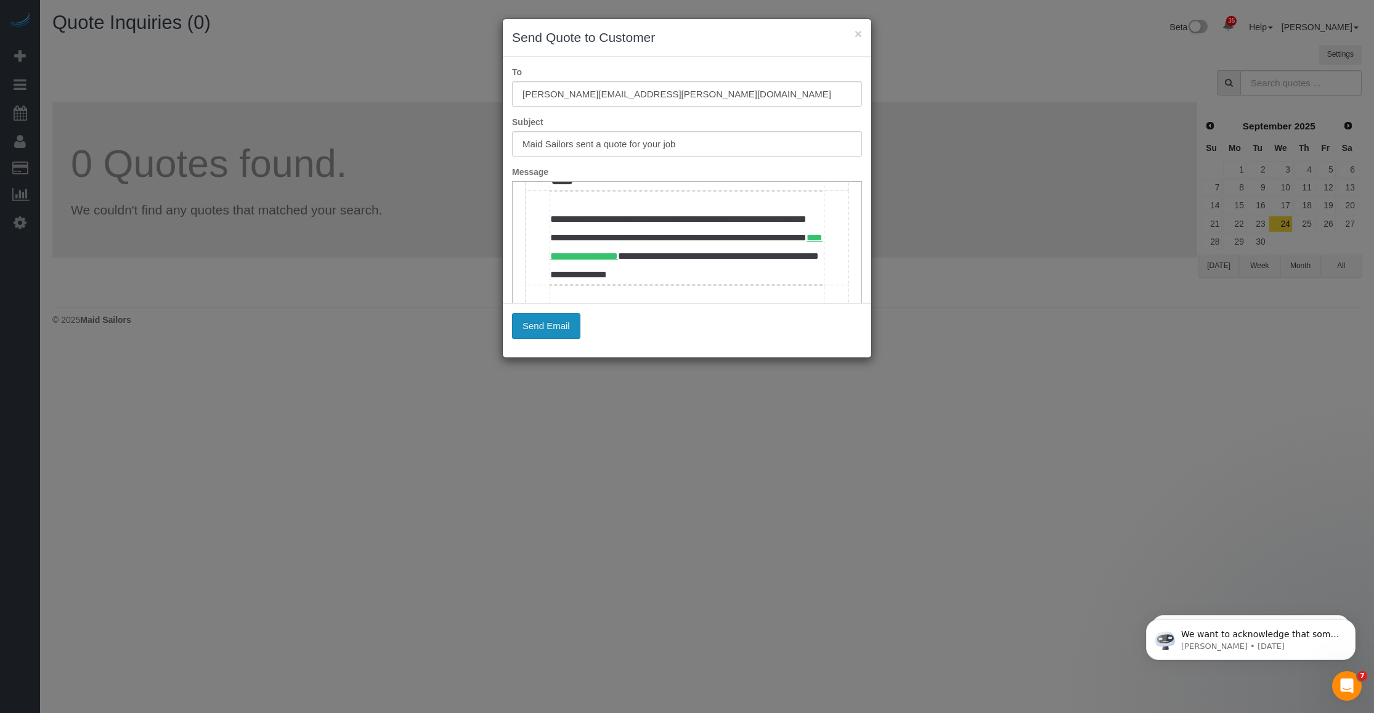
click at [565, 327] on button "Send Email" at bounding box center [546, 326] width 68 height 26
